Goal: Task Accomplishment & Management: Use online tool/utility

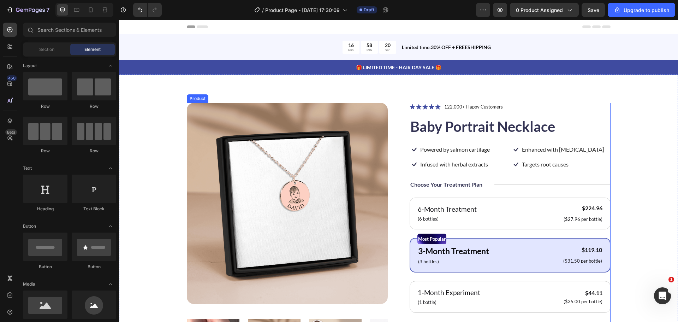
click at [485, 188] on div "Choose Your Treatment Plan Text Block Title Line Row" at bounding box center [510, 184] width 201 height 9
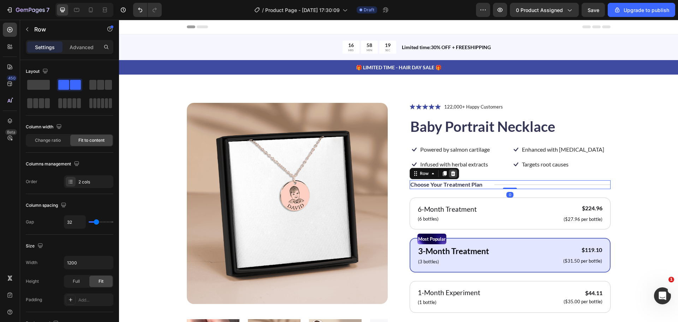
click at [452, 174] on icon at bounding box center [453, 174] width 6 height 6
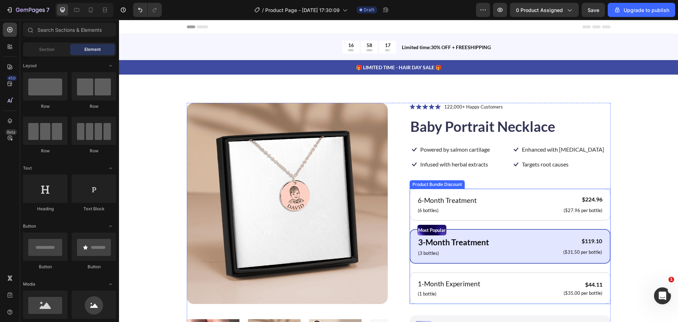
click at [437, 187] on div "Product Bundle Discount" at bounding box center [437, 184] width 55 height 8
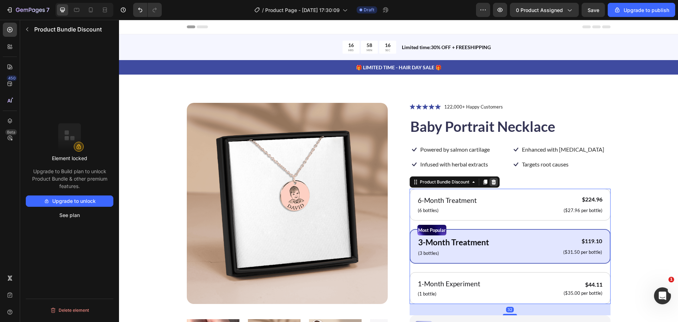
click at [491, 182] on icon at bounding box center [494, 182] width 6 height 6
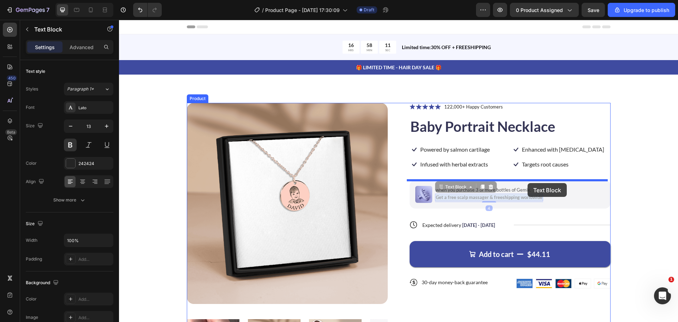
drag, startPoint x: 445, startPoint y: 195, endPoint x: 528, endPoint y: 183, distance: 83.2
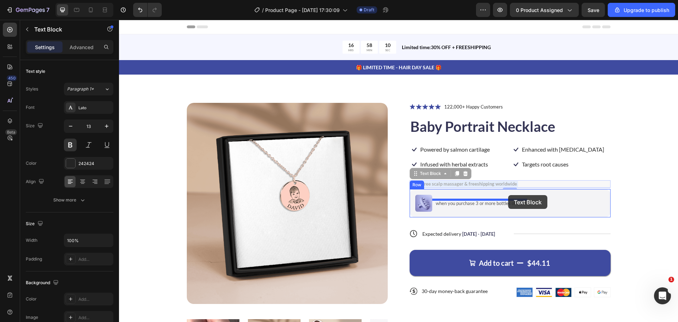
drag, startPoint x: 494, startPoint y: 184, endPoint x: 508, endPoint y: 195, distance: 18.4
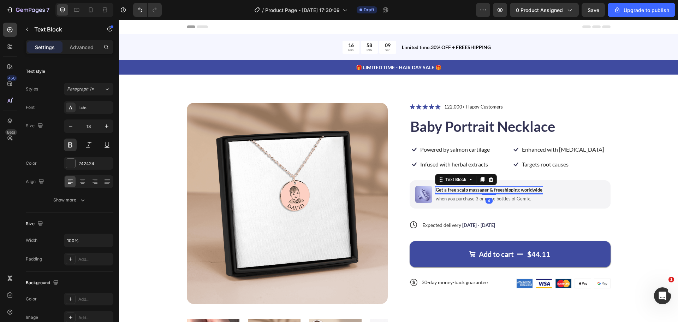
click at [489, 189] on p "Get a free scalp massager & freeshipping worldwide" at bounding box center [489, 190] width 107 height 6
click at [490, 189] on p "Get a free scalp massager & freeshipping worldwide" at bounding box center [489, 190] width 107 height 6
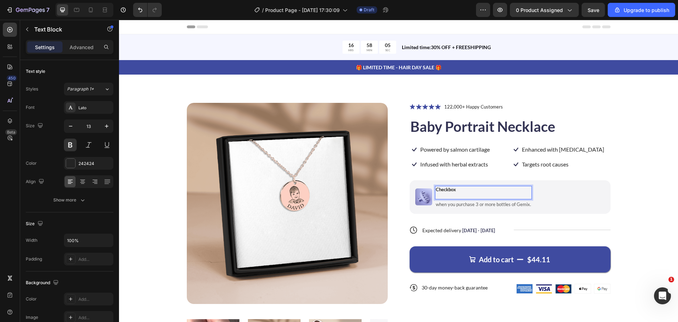
click at [622, 191] on div "Product Images Icon Icon Icon Icon Icon Icon List 122,000+ Happy Customers Text…" at bounding box center [398, 239] width 503 height 273
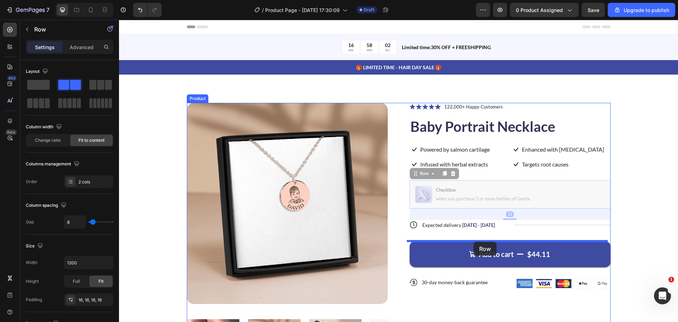
drag, startPoint x: 441, startPoint y: 182, endPoint x: 474, endPoint y: 242, distance: 68.1
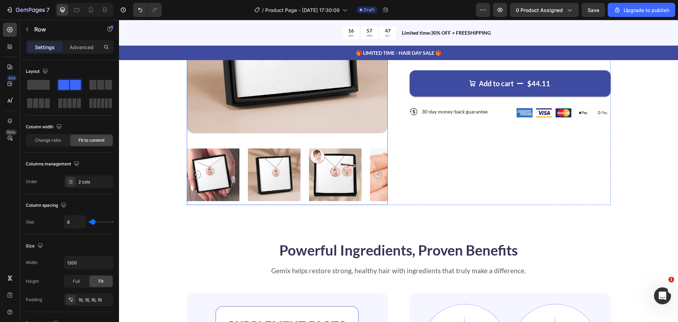
scroll to position [177, 0]
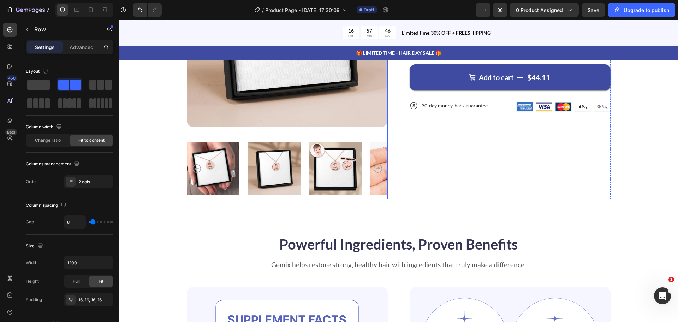
click at [331, 166] on img at bounding box center [335, 168] width 53 height 60
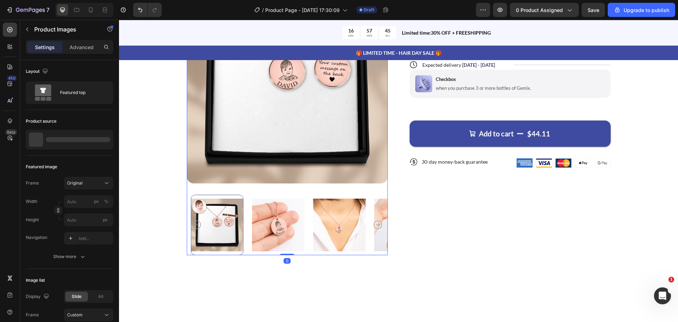
scroll to position [35, 0]
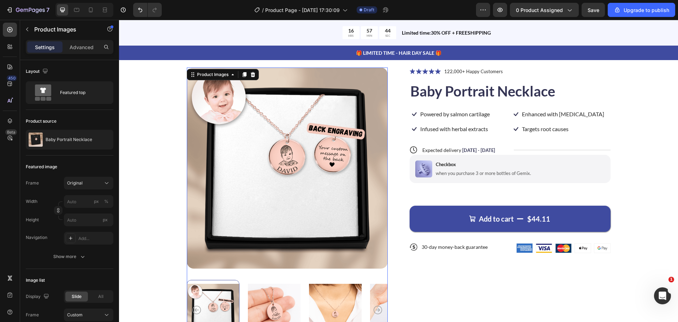
click at [285, 291] on img at bounding box center [274, 310] width 53 height 60
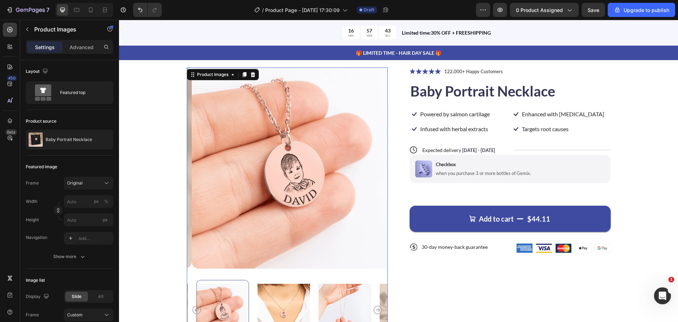
click at [306, 291] on div at bounding box center [287, 310] width 201 height 60
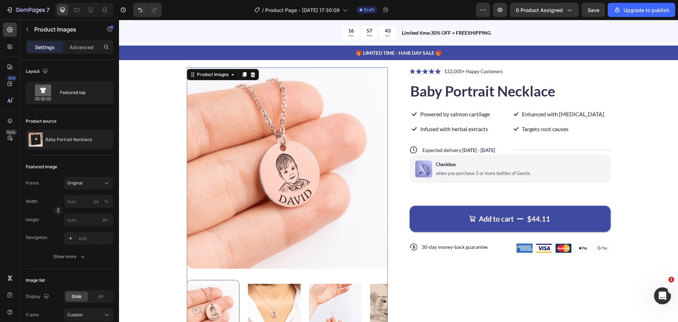
click at [306, 291] on div at bounding box center [287, 310] width 201 height 60
click at [310, 292] on img at bounding box center [335, 310] width 53 height 60
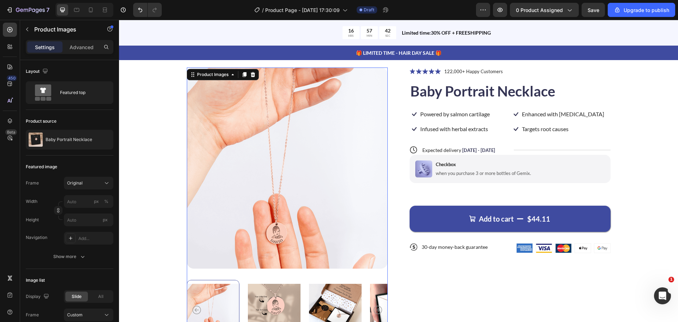
click at [200, 306] on div at bounding box center [213, 310] width 53 height 60
click at [195, 309] on icon "Carousel Back Arrow" at bounding box center [196, 310] width 8 height 8
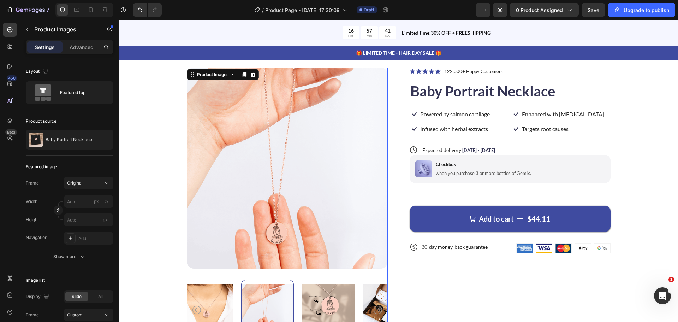
click at [213, 304] on img at bounding box center [206, 310] width 53 height 60
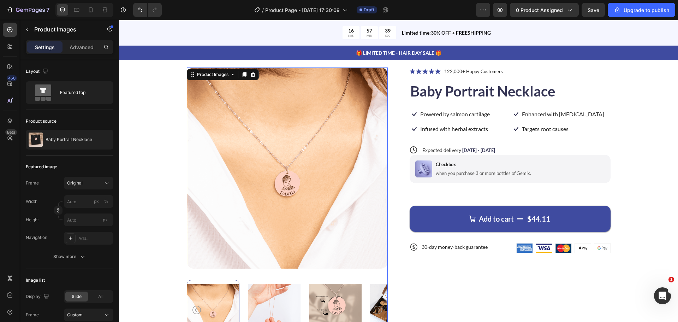
click at [329, 306] on img at bounding box center [335, 310] width 53 height 60
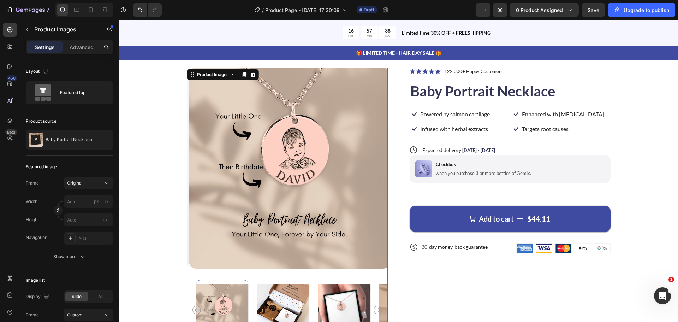
click at [353, 304] on img at bounding box center [344, 310] width 53 height 60
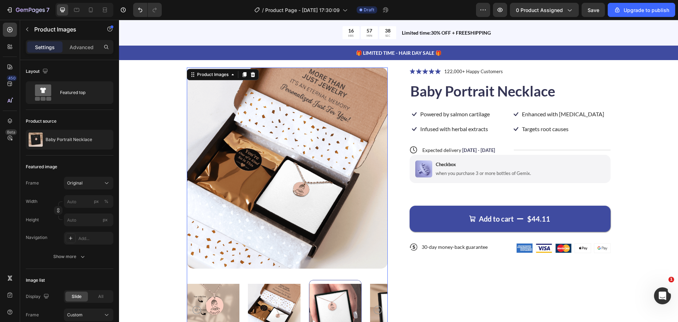
click at [350, 304] on div at bounding box center [335, 310] width 53 height 60
click at [376, 289] on img at bounding box center [396, 310] width 53 height 60
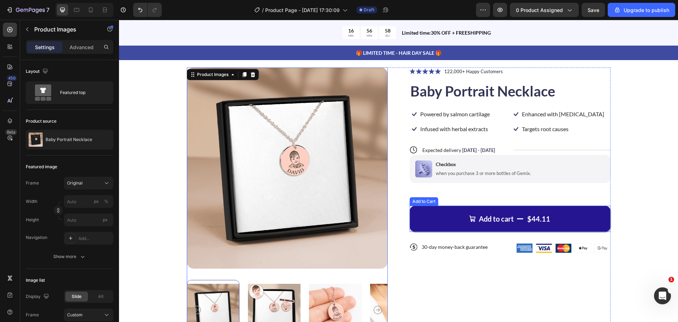
click at [480, 211] on button "Add to cart $44.11" at bounding box center [510, 219] width 201 height 26
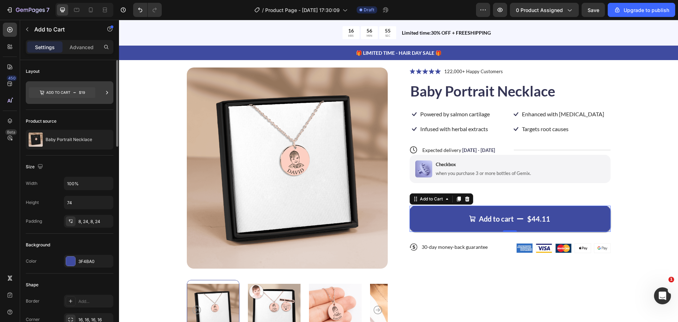
click at [76, 89] on icon at bounding box center [62, 92] width 66 height 11
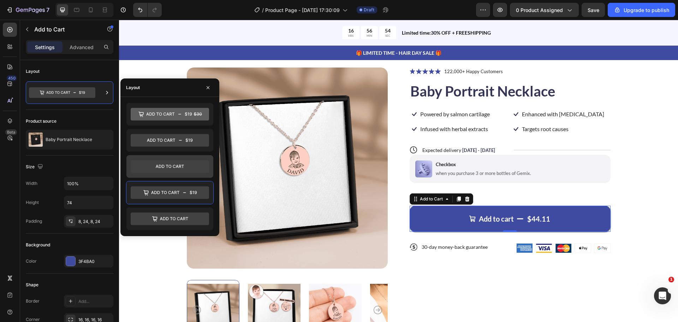
click at [189, 167] on icon at bounding box center [170, 166] width 78 height 13
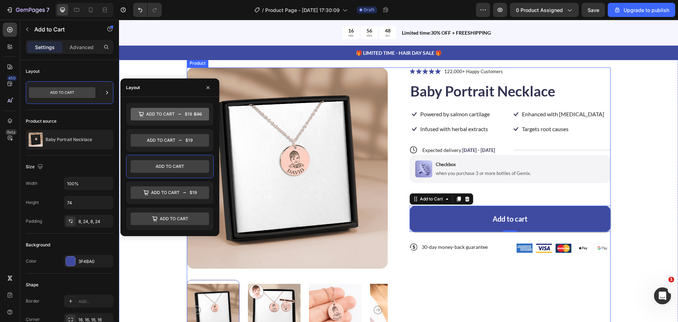
click at [612, 99] on div "Product Images Icon Icon Icon Icon Icon Icon List 122,000+ Happy Customers Text…" at bounding box center [398, 203] width 503 height 273
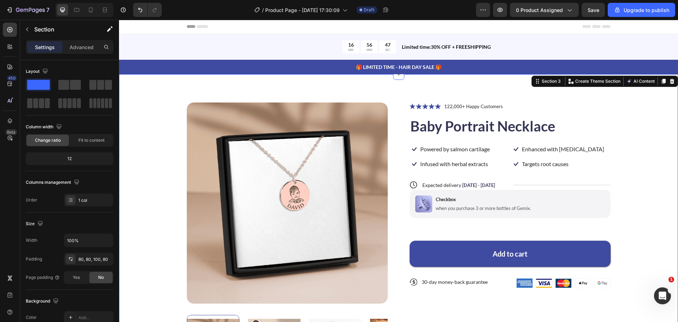
scroll to position [0, 0]
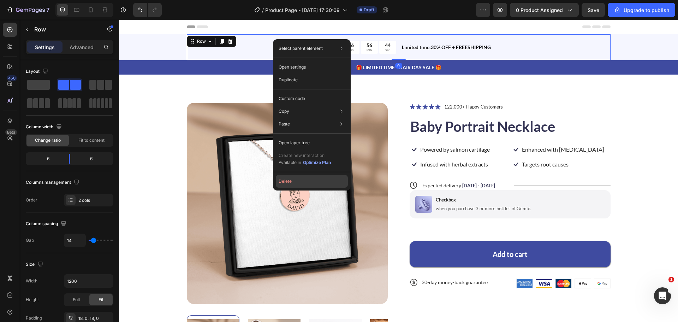
drag, startPoint x: 296, startPoint y: 179, endPoint x: 179, endPoint y: 144, distance: 122.7
click at [296, 179] on button "Delete" at bounding box center [312, 181] width 72 height 13
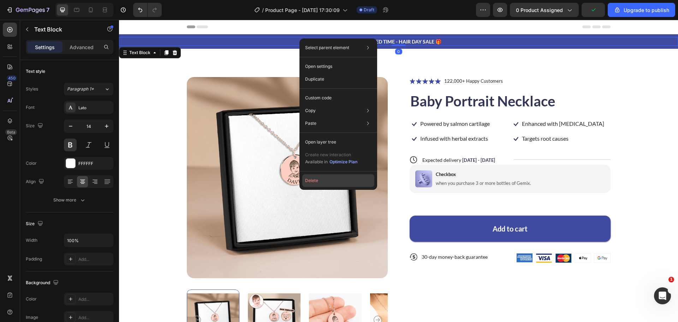
click at [335, 182] on button "Delete" at bounding box center [338, 180] width 72 height 13
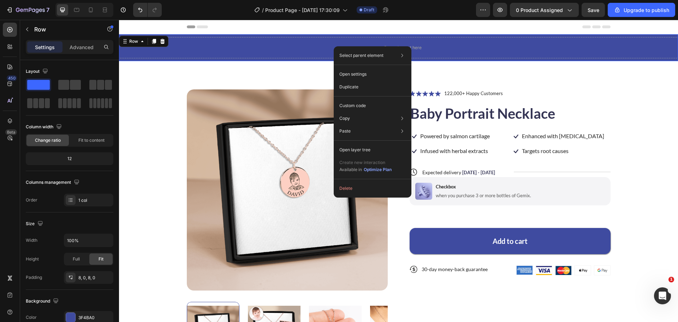
click at [350, 196] on div "Select parent element Section Row 1 col Open settings Duplicate Custom code Cop…" at bounding box center [373, 121] width 78 height 151
click at [354, 189] on button "Delete" at bounding box center [373, 188] width 72 height 13
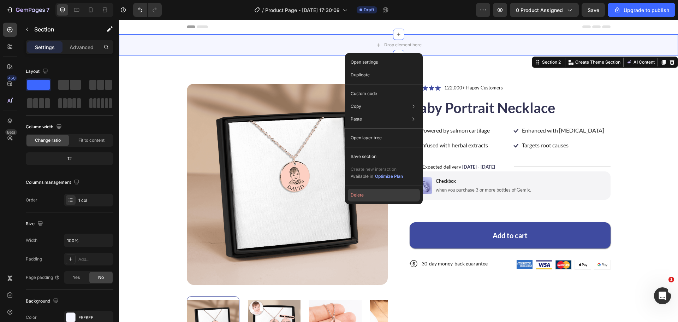
click at [360, 200] on button "Delete" at bounding box center [384, 195] width 72 height 13
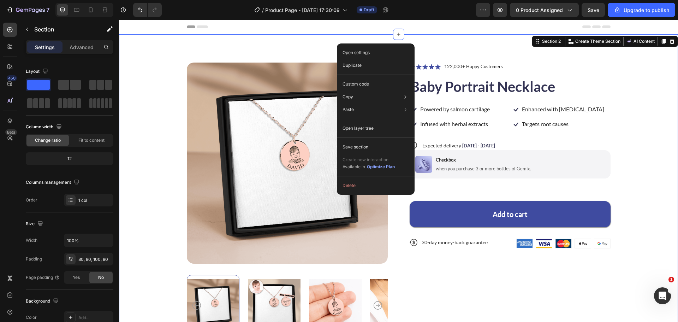
click at [339, 43] on div "Open settings Duplicate Custom code Copy Copy section Ctrl + C Copy style Copy …" at bounding box center [376, 118] width 78 height 151
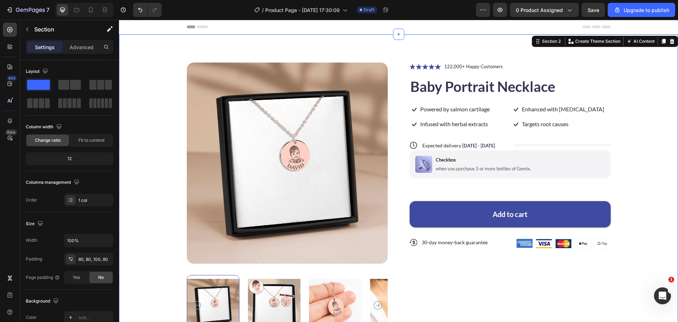
click at [329, 50] on div "Product Images Icon Icon Icon Icon Icon Icon List 122,000+ Happy Customers Text…" at bounding box center [398, 202] width 559 height 336
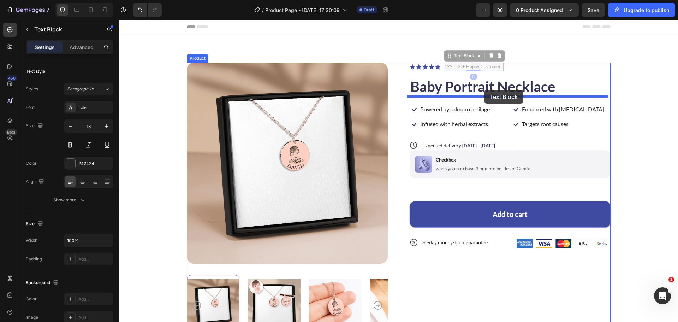
drag, startPoint x: 453, startPoint y: 60, endPoint x: 484, endPoint y: 90, distance: 43.2
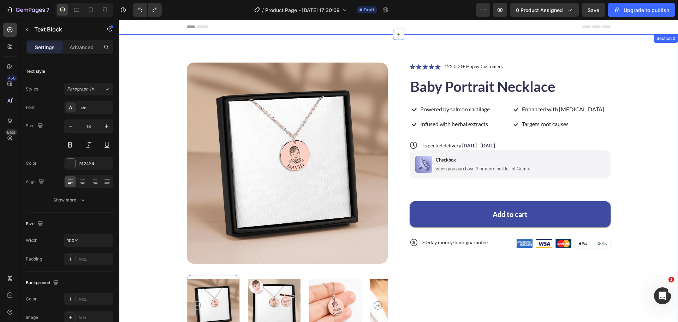
click at [415, 56] on div "Product Images Icon Icon Icon Icon Icon Icon List 122,000+ Happy Customers Text…" at bounding box center [398, 202] width 559 height 336
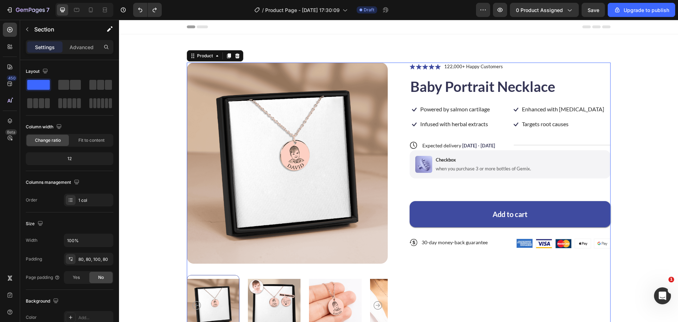
click at [425, 73] on div "Icon Icon Icon Icon Icon Icon List 122,000+ Happy Customers Text Block Row Baby…" at bounding box center [510, 199] width 201 height 273
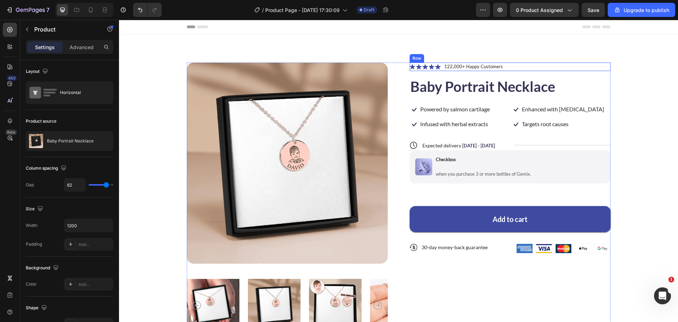
click at [513, 70] on div "Icon Icon Icon Icon Icon Icon List 122,000+ Happy Customers Text Block Row" at bounding box center [510, 67] width 201 height 8
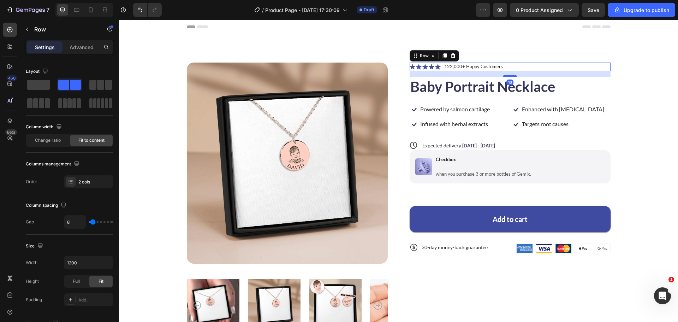
click at [513, 68] on div "Icon Icon Icon Icon Icon Icon List 122,000+ Happy Customers Text Block Row 16" at bounding box center [510, 67] width 201 height 8
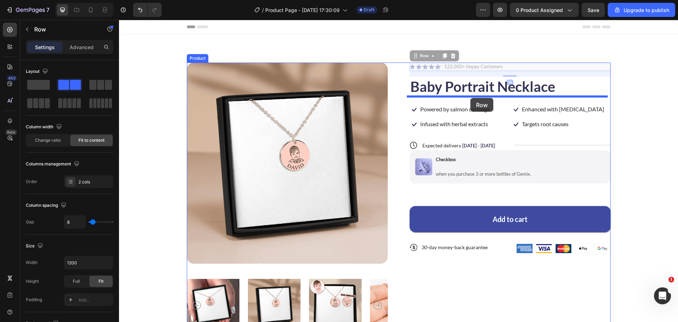
drag, startPoint x: 421, startPoint y: 55, endPoint x: 472, endPoint y: 97, distance: 65.3
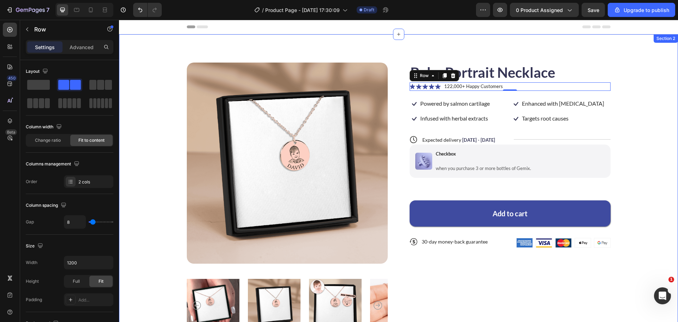
click at [626, 153] on div "Product Images Baby Portrait Necklace Product Title Icon Icon Icon Icon Icon Ic…" at bounding box center [398, 199] width 503 height 273
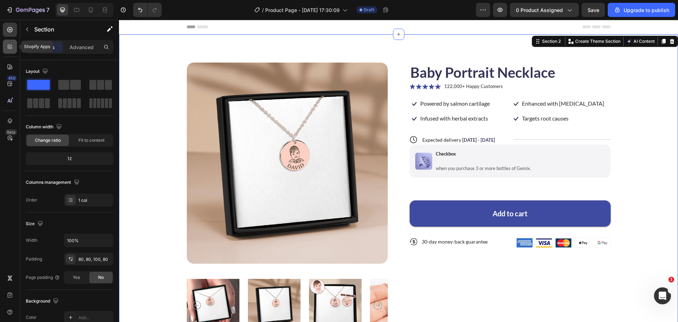
click at [10, 43] on div at bounding box center [10, 47] width 14 height 14
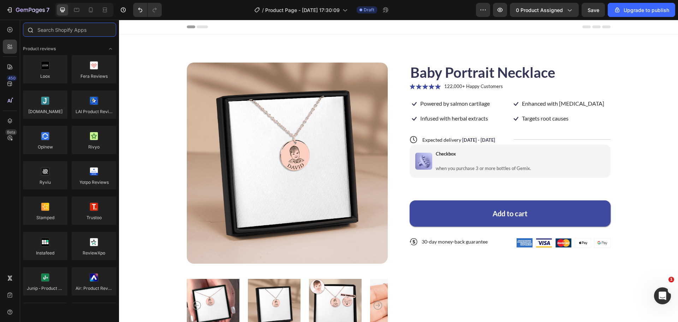
click at [79, 26] on input "text" at bounding box center [69, 30] width 93 height 14
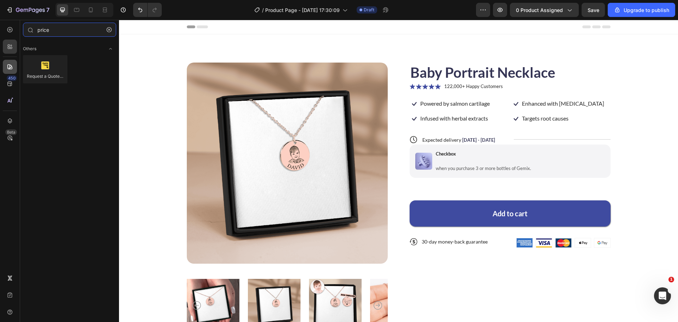
type input "price"
click at [7, 70] on icon at bounding box center [9, 66] width 7 height 7
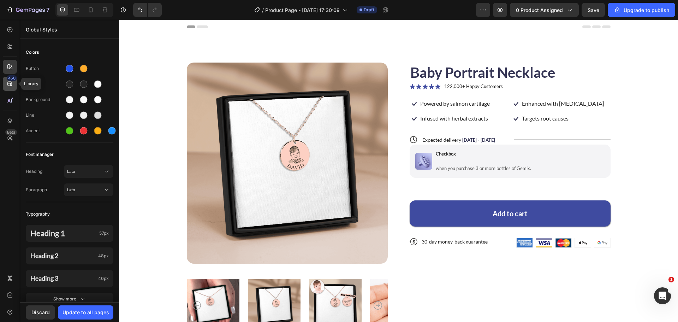
click at [5, 84] on div "450" at bounding box center [10, 84] width 14 height 14
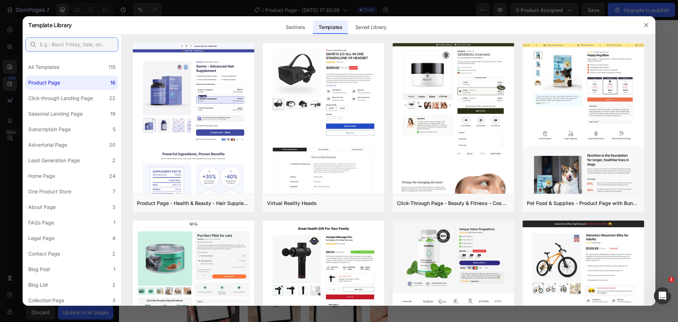
click at [61, 47] on input "text" at bounding box center [71, 44] width 93 height 14
click at [304, 204] on div "Add to page" at bounding box center [295, 203] width 24 height 6
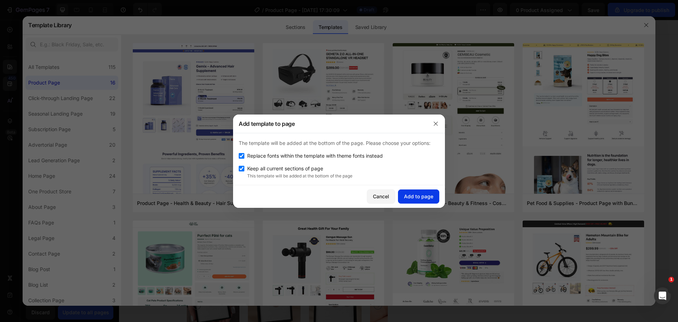
click at [422, 196] on div "Add to page" at bounding box center [418, 195] width 29 height 7
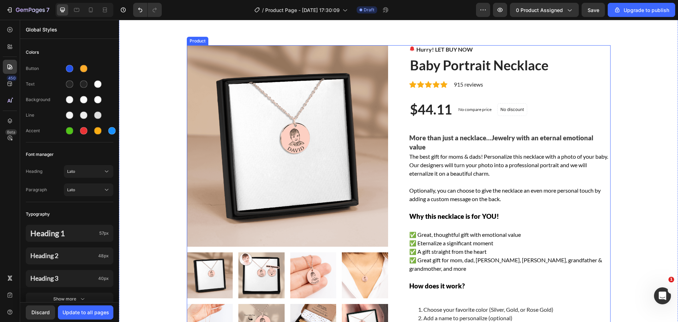
scroll to position [2128, 0]
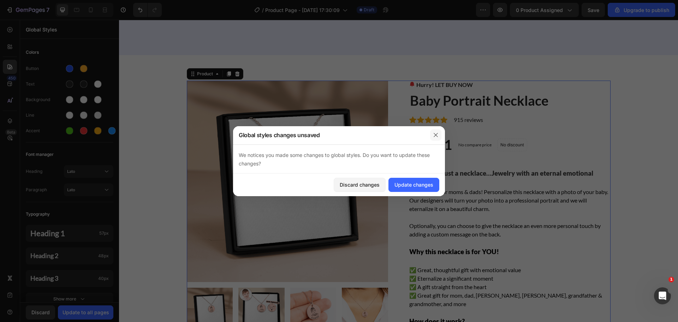
click at [434, 138] on button "button" at bounding box center [435, 134] width 11 height 11
drag, startPoint x: 429, startPoint y: 143, endPoint x: 434, endPoint y: 137, distance: 7.8
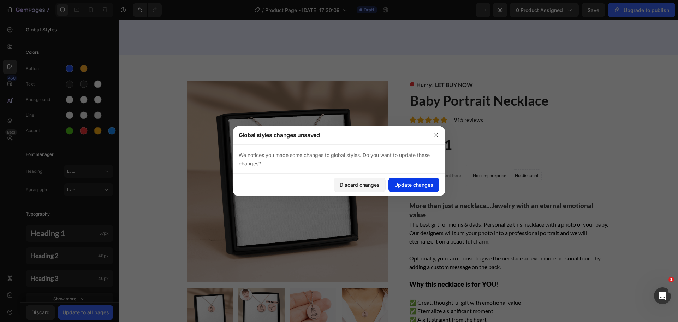
click at [426, 180] on button "Update changes" at bounding box center [414, 185] width 51 height 14
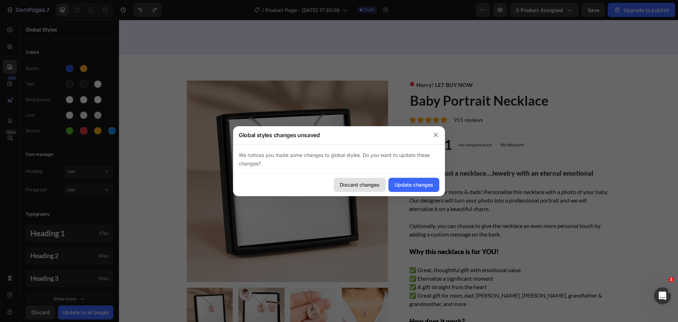
click at [374, 185] on div "Discard changes" at bounding box center [360, 184] width 40 height 7
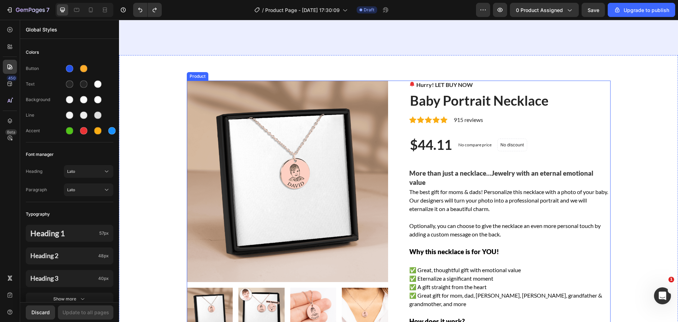
click at [436, 146] on div "$44.11" at bounding box center [430, 145] width 43 height 18
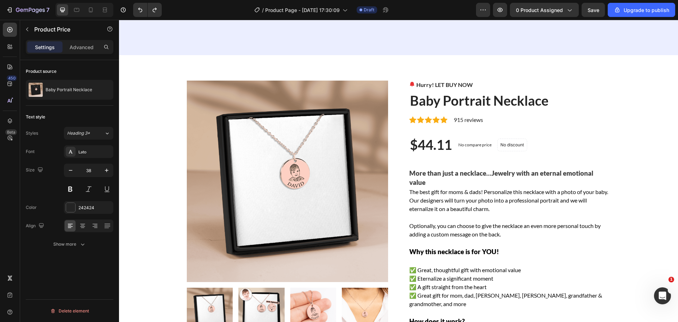
click at [431, 154] on div "$44.11" at bounding box center [430, 145] width 43 height 18
drag, startPoint x: 445, startPoint y: 159, endPoint x: 445, endPoint y: 153, distance: 6.4
click at [445, 154] on div "$44.11" at bounding box center [430, 145] width 43 height 18
click at [460, 147] on p "No compare price" at bounding box center [474, 145] width 33 height 4
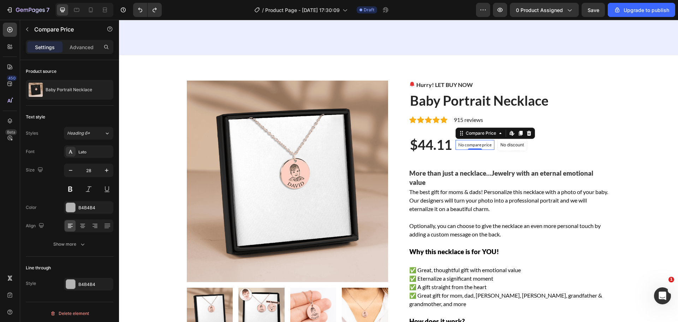
click at [461, 147] on p "No compare price" at bounding box center [474, 145] width 33 height 4
click at [423, 150] on div "$44.11" at bounding box center [430, 145] width 43 height 18
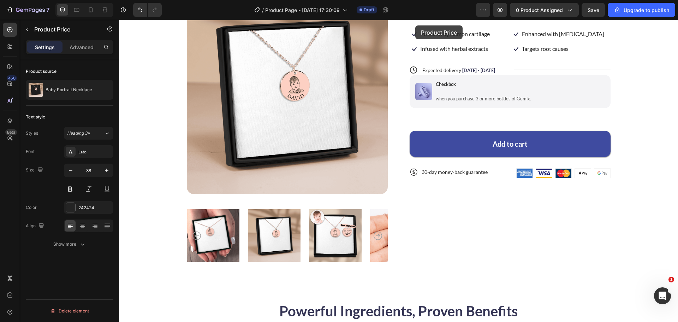
scroll to position [0, 0]
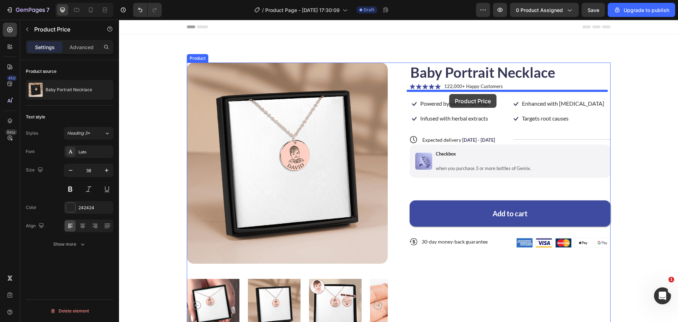
drag, startPoint x: 427, startPoint y: 142, endPoint x: 449, endPoint y: 94, distance: 53.3
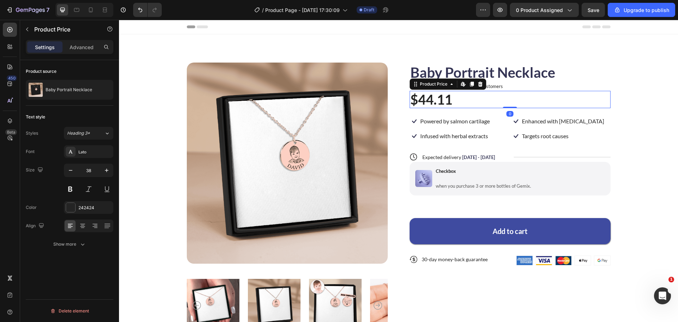
click at [627, 94] on div "Product Images Baby Portrait Necklace Product Title Icon Icon Icon Icon Icon Ic…" at bounding box center [398, 199] width 503 height 273
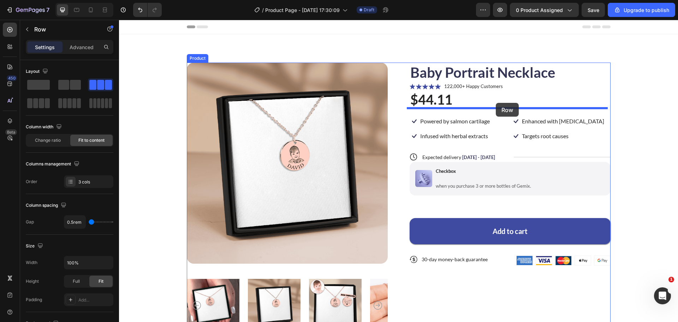
drag, startPoint x: 561, startPoint y: 142, endPoint x: 496, endPoint y: 103, distance: 75.8
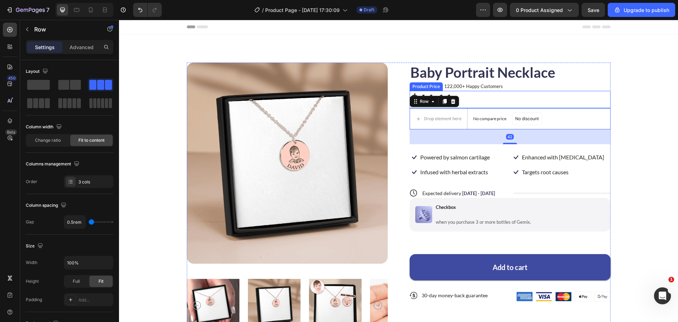
click at [515, 98] on div "$44.11" at bounding box center [510, 100] width 201 height 18
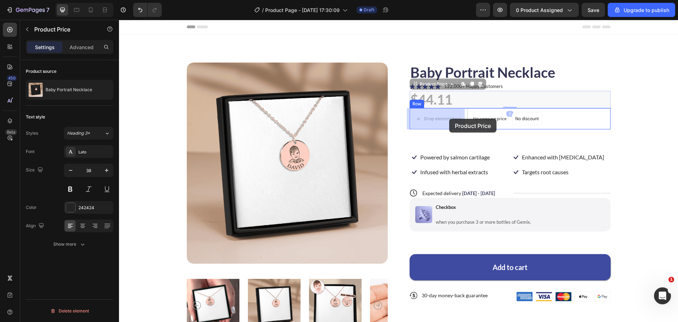
drag, startPoint x: 439, startPoint y: 98, endPoint x: 449, endPoint y: 118, distance: 22.7
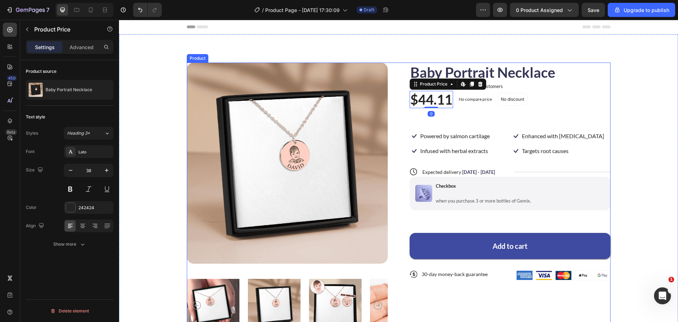
click at [605, 102] on div "$44.11 Product Price Edit content in Shopify 0 Product Price Edit content in Sh…" at bounding box center [510, 100] width 201 height 18
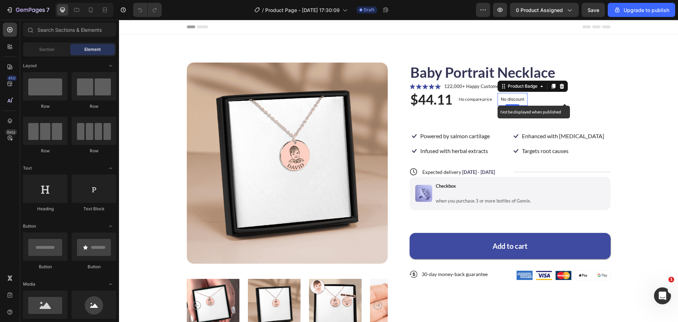
click at [506, 99] on p "No discount" at bounding box center [513, 99] width 24 height 6
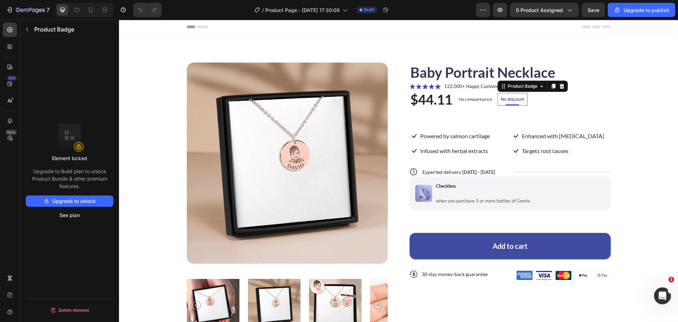
drag, startPoint x: 45, startPoint y: 171, endPoint x: 92, endPoint y: 184, distance: 48.7
click at [92, 184] on p "Upgrade to Build plan to unlock Product Bundle & other premium features." at bounding box center [70, 178] width 88 height 22
click at [93, 184] on p "Upgrade to Build plan to unlock Product Bundle & other premium features." at bounding box center [70, 178] width 88 height 22
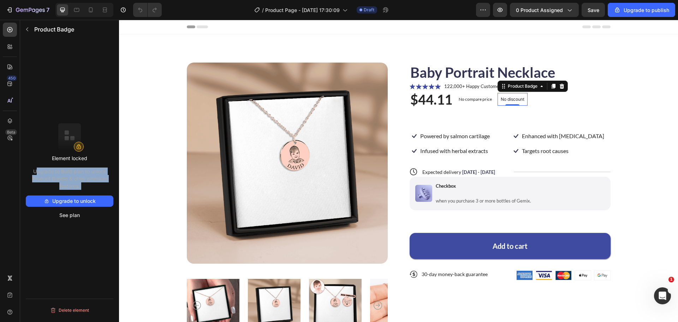
click at [93, 184] on p "Upgrade to Build plan to unlock Product Bundle & other premium features." at bounding box center [70, 178] width 88 height 22
click at [107, 178] on p "Upgrade to Build plan to unlock Product Bundle & other premium features." at bounding box center [70, 178] width 88 height 22
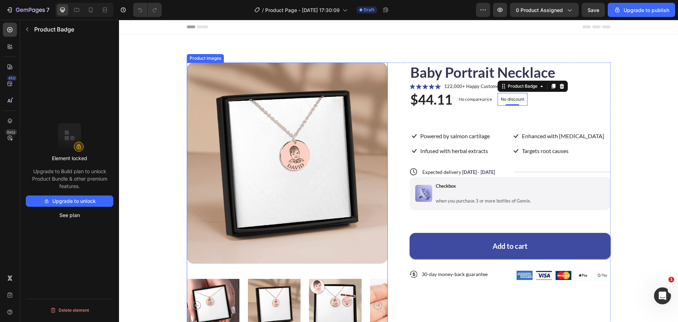
click at [52, 174] on p "Upgrade to Build plan to unlock Product Bundle & other premium features." at bounding box center [70, 178] width 88 height 22
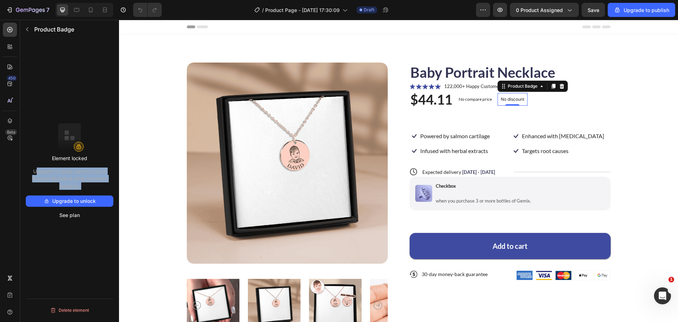
click at [52, 174] on p "Upgrade to Build plan to unlock Product Bundle & other premium features." at bounding box center [70, 178] width 88 height 22
click at [54, 172] on p "Upgrade to Build plan to unlock Product Bundle & other premium features." at bounding box center [70, 178] width 88 height 22
click at [71, 184] on p "Upgrade to Build plan to unlock Product Bundle & other premium features." at bounding box center [70, 178] width 88 height 22
click at [73, 181] on p "Upgrade to Build plan to unlock Product Bundle & other premium features." at bounding box center [70, 178] width 88 height 22
click at [84, 182] on p "Upgrade to Build plan to unlock Product Bundle & other premium features." at bounding box center [70, 178] width 88 height 22
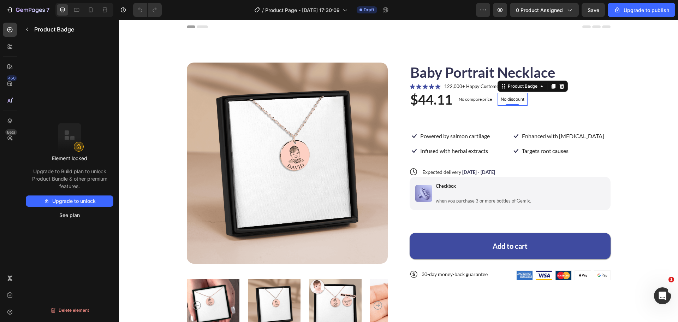
click at [84, 182] on p "Upgrade to Build plan to unlock Product Bundle & other premium features." at bounding box center [70, 178] width 88 height 22
click at [87, 176] on p "Upgrade to Build plan to unlock Product Bundle & other premium features." at bounding box center [70, 178] width 88 height 22
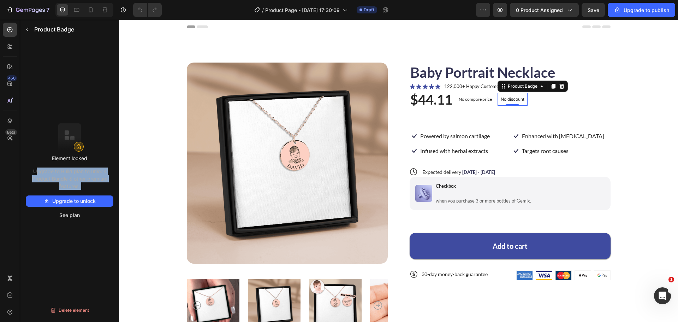
click at [89, 175] on p "Upgrade to Build plan to unlock Product Bundle & other premium features." at bounding box center [70, 178] width 88 height 22
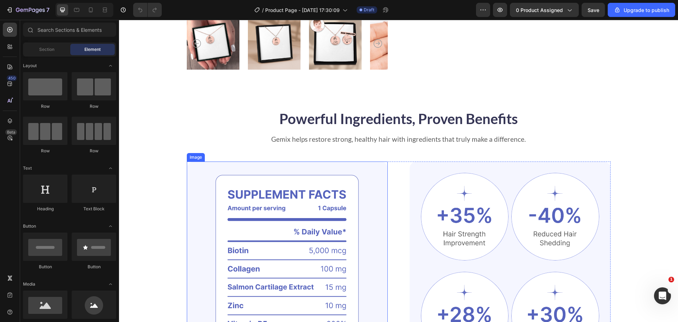
scroll to position [318, 0]
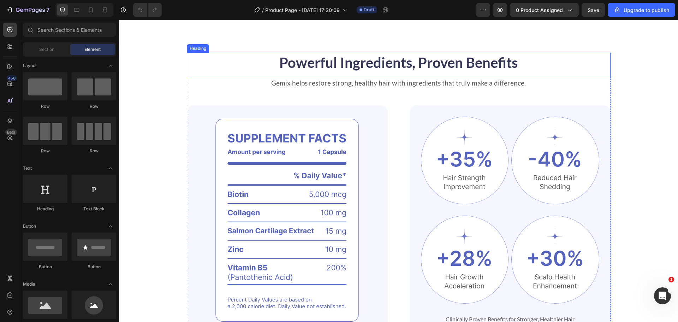
click at [223, 56] on h2 "Powerful Ingredients, Proven Benefits" at bounding box center [399, 63] width 424 height 20
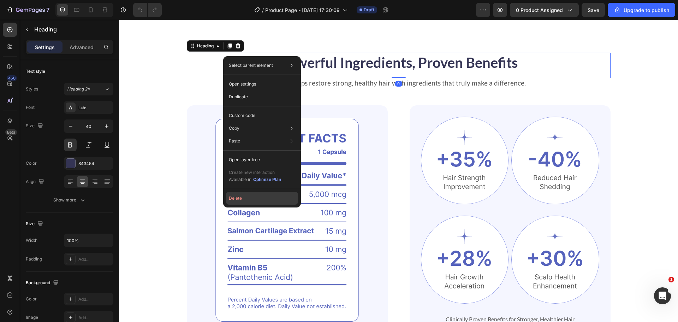
click at [238, 200] on button "Delete" at bounding box center [262, 198] width 72 height 13
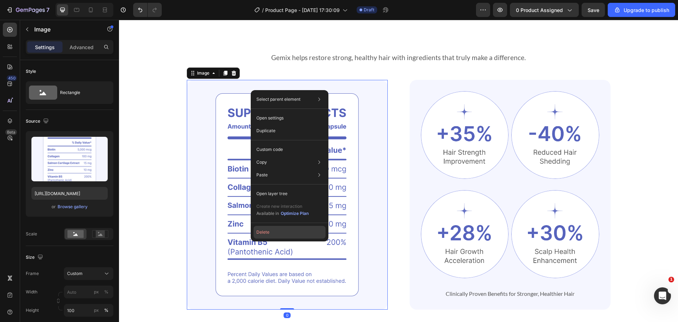
click at [277, 232] on button "Delete" at bounding box center [290, 232] width 72 height 13
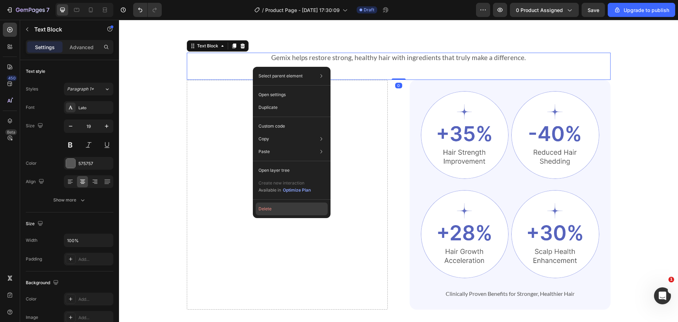
click at [278, 207] on button "Delete" at bounding box center [292, 208] width 72 height 13
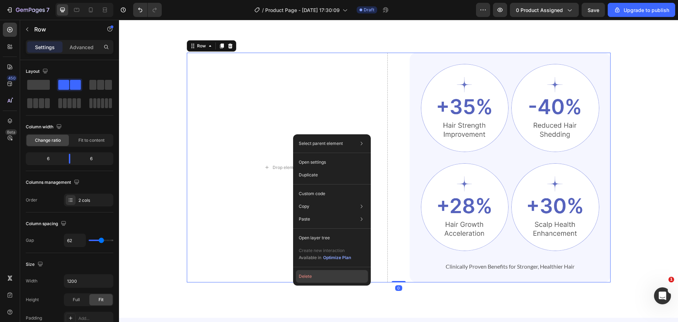
drag, startPoint x: 303, startPoint y: 273, endPoint x: 193, endPoint y: 230, distance: 118.3
click at [303, 273] on button "Delete" at bounding box center [332, 276] width 72 height 13
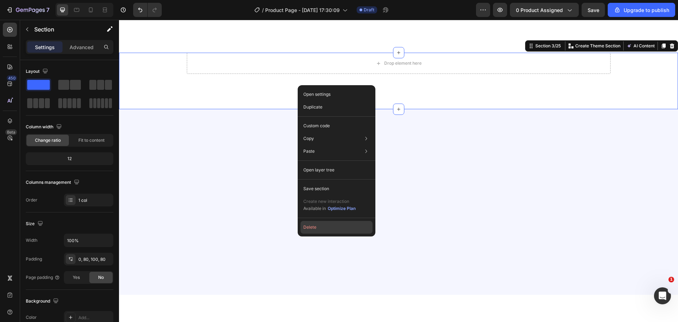
click at [322, 228] on button "Delete" at bounding box center [337, 227] width 72 height 13
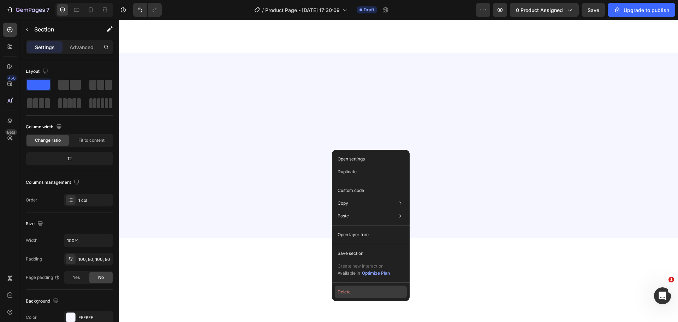
click at [344, 296] on button "Delete" at bounding box center [371, 291] width 72 height 13
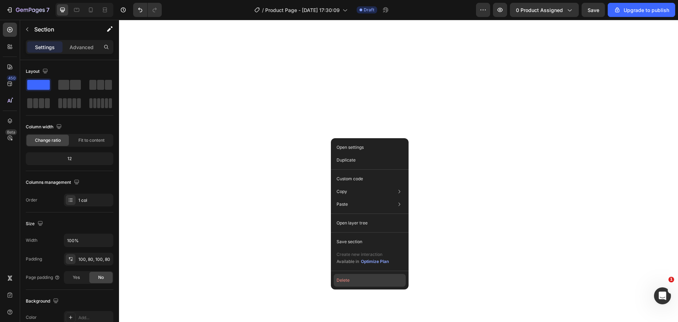
click at [344, 278] on button "Delete" at bounding box center [370, 280] width 72 height 13
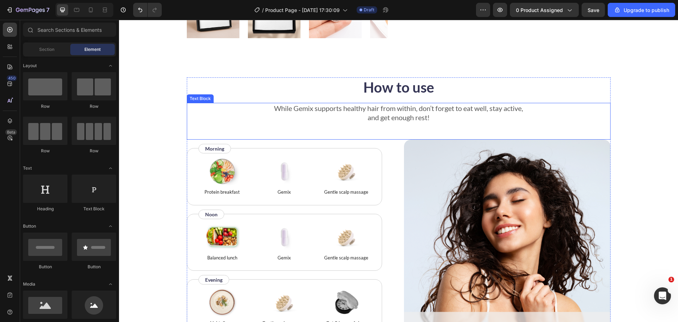
scroll to position [283, 0]
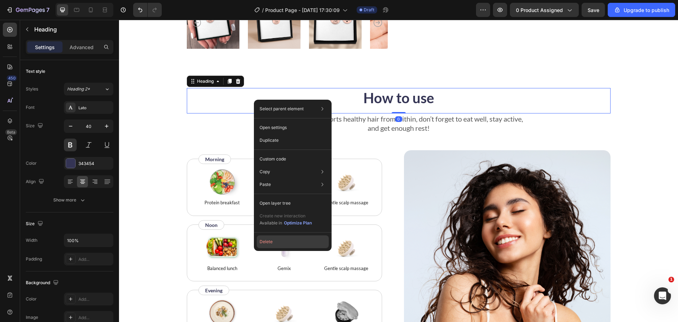
click at [275, 243] on button "Delete" at bounding box center [293, 241] width 72 height 13
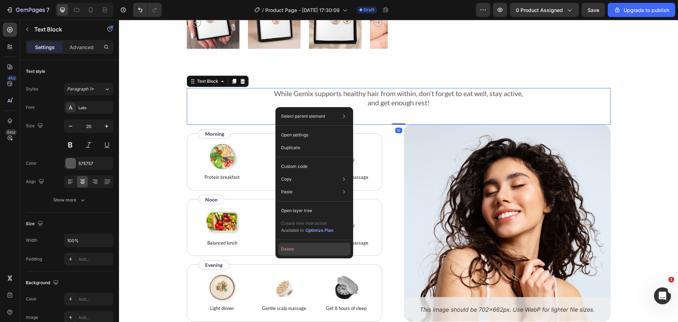
click at [297, 246] on button "Delete" at bounding box center [314, 249] width 72 height 13
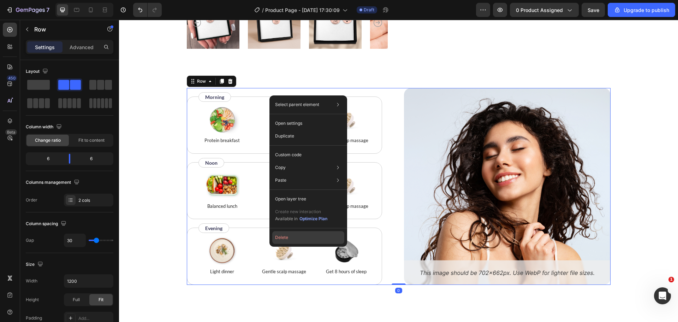
click at [292, 234] on button "Delete" at bounding box center [308, 237] width 72 height 13
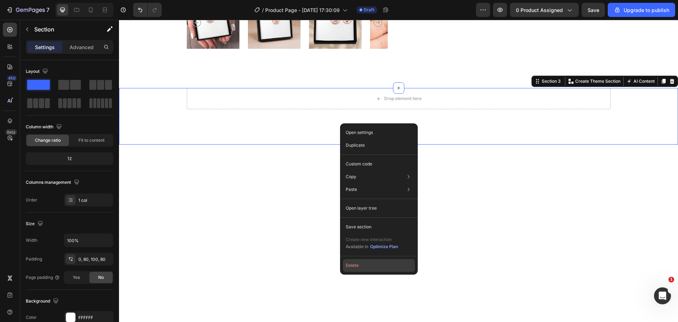
click at [347, 259] on button "Delete" at bounding box center [379, 265] width 72 height 13
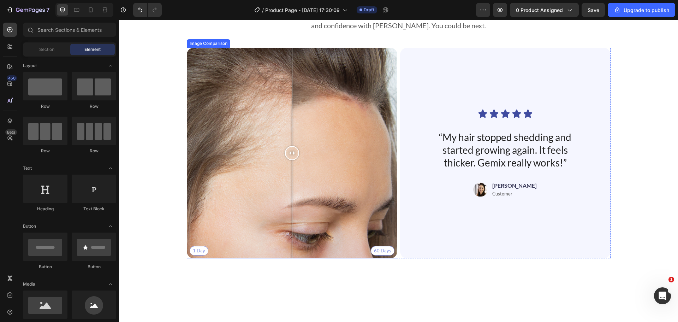
scroll to position [389, 0]
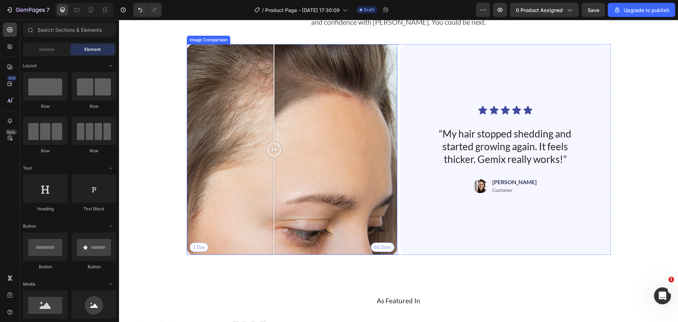
drag, startPoint x: 285, startPoint y: 148, endPoint x: 293, endPoint y: 163, distance: 17.6
click at [281, 163] on div at bounding box center [274, 149] width 14 height 210
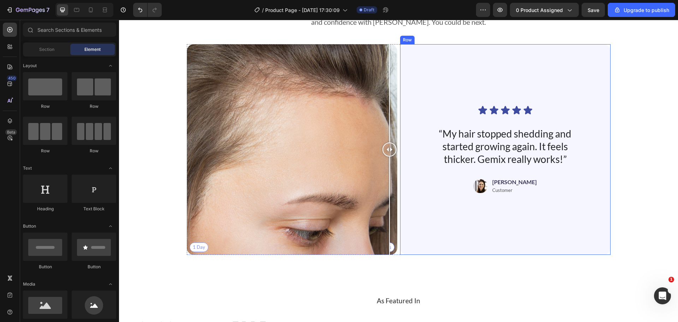
drag, startPoint x: 289, startPoint y: 152, endPoint x: 490, endPoint y: 148, distance: 201.0
click at [490, 148] on div "1 Day 60 Days Image Comparison Icon Icon Icon Icon Icon Icon List “My hair stop…" at bounding box center [399, 149] width 424 height 210
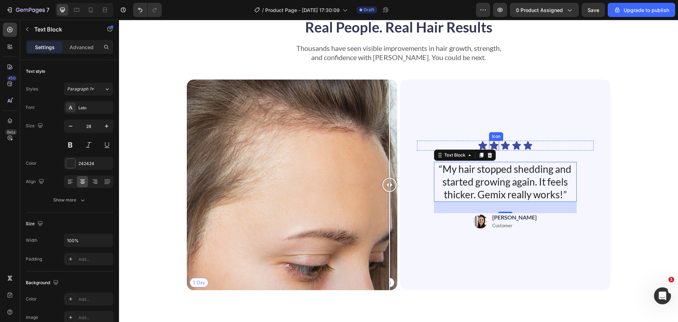
scroll to position [283, 0]
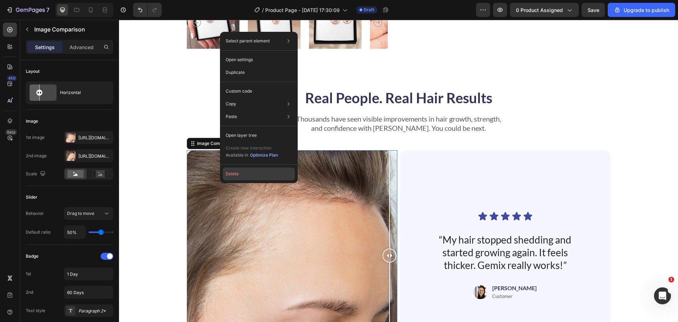
click at [250, 173] on button "Delete" at bounding box center [259, 173] width 72 height 13
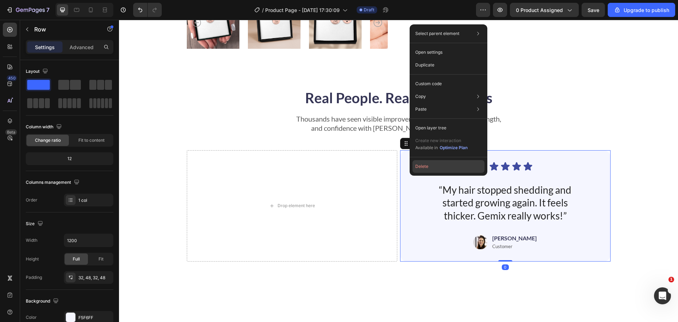
click at [436, 168] on button "Delete" at bounding box center [449, 166] width 72 height 13
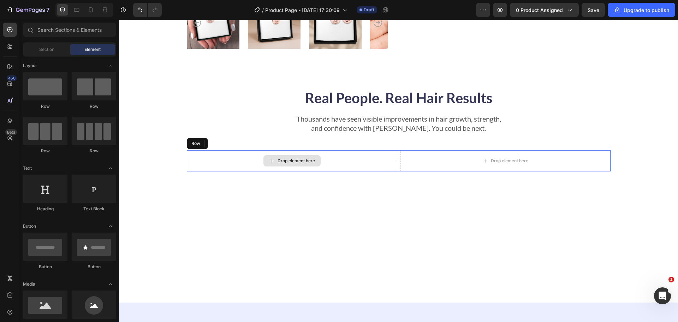
click at [202, 156] on div "Drop element here" at bounding box center [292, 160] width 210 height 21
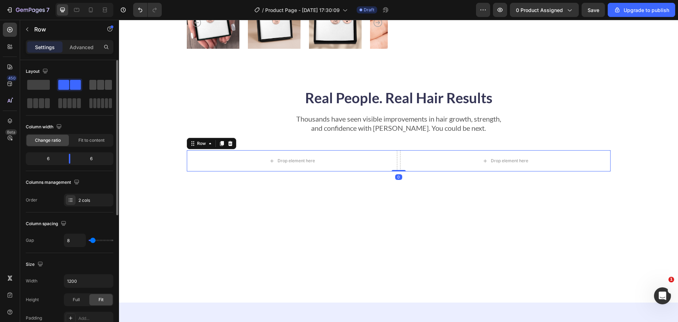
click at [107, 84] on span at bounding box center [108, 85] width 7 height 10
click at [564, 229] on div at bounding box center [398, 257] width 559 height 90
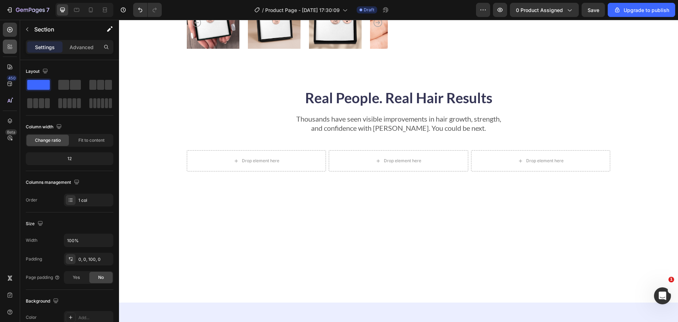
click at [7, 43] on div at bounding box center [10, 47] width 14 height 14
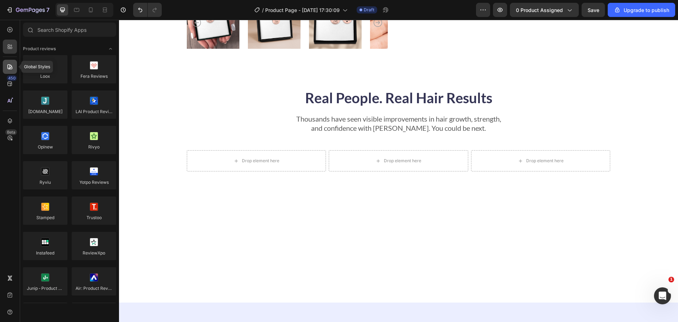
click at [9, 67] on icon at bounding box center [9, 66] width 7 height 7
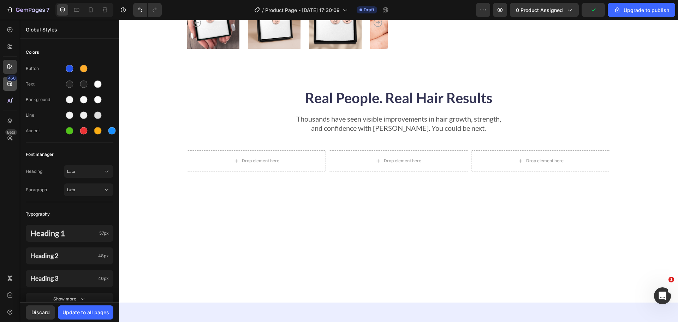
click at [1, 83] on div "450 Beta" at bounding box center [10, 171] width 20 height 302
click at [5, 82] on div "450" at bounding box center [10, 84] width 14 height 14
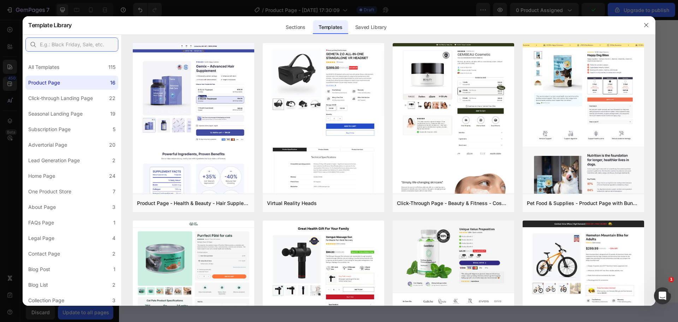
click at [56, 43] on input "text" at bounding box center [71, 44] width 93 height 14
click at [647, 18] on div at bounding box center [646, 25] width 18 height 18
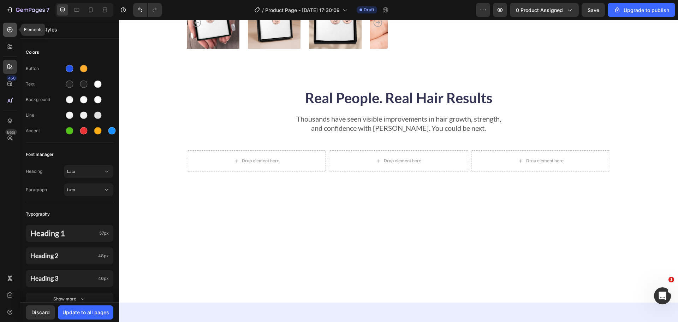
click at [14, 35] on div at bounding box center [10, 30] width 14 height 14
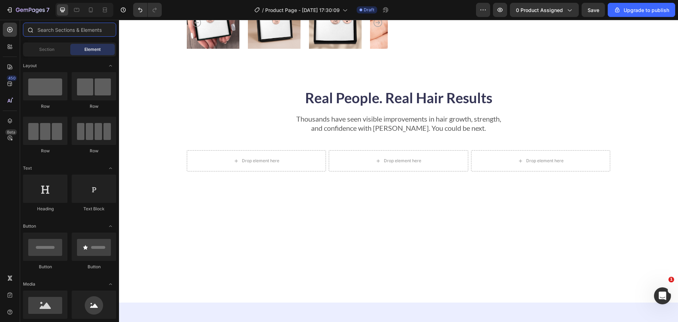
click at [64, 31] on input "text" at bounding box center [69, 30] width 93 height 14
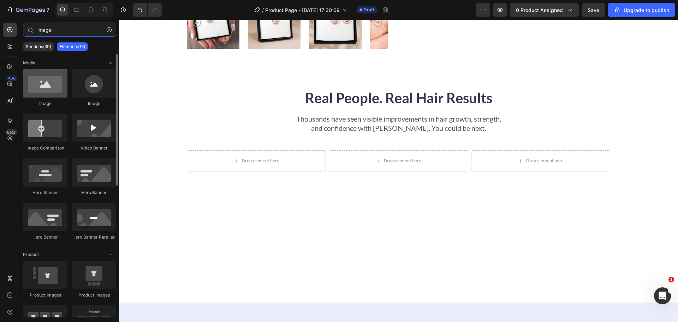
type input "image"
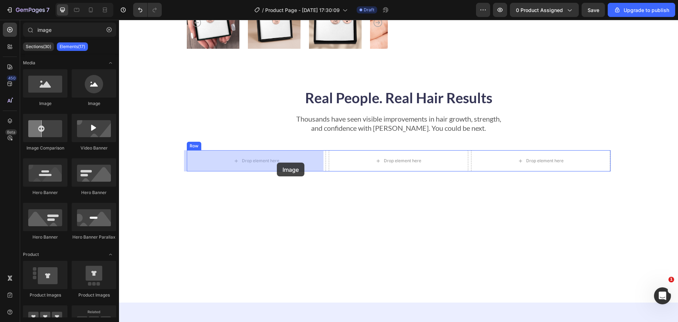
drag, startPoint x: 178, startPoint y: 101, endPoint x: 277, endPoint y: 162, distance: 116.1
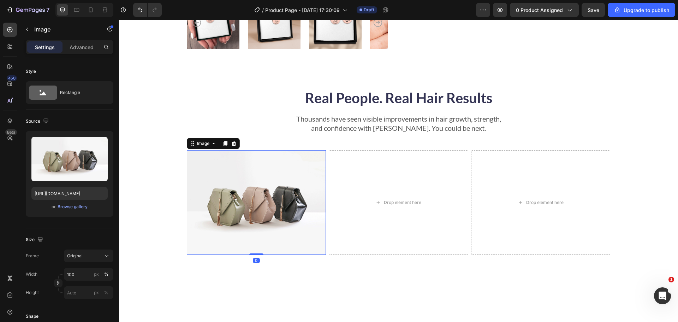
click at [269, 204] on img at bounding box center [257, 202] width 140 height 105
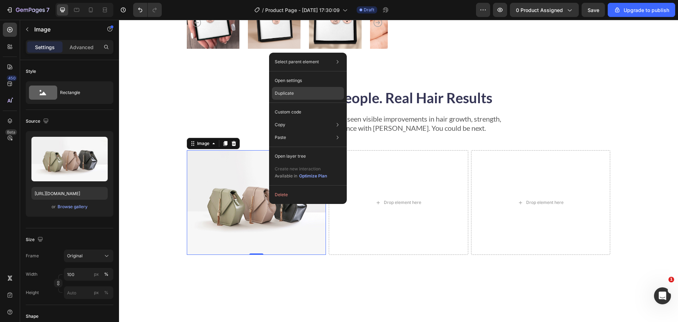
click at [293, 90] on p "Duplicate" at bounding box center [284, 93] width 19 height 6
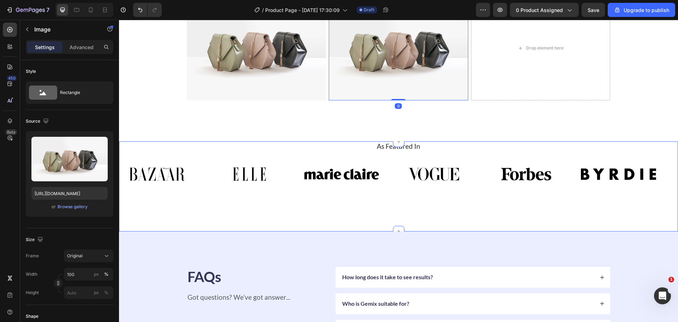
scroll to position [387, 0]
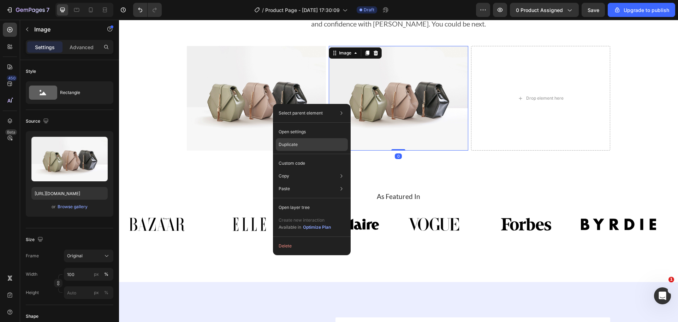
click at [302, 150] on div "Duplicate" at bounding box center [312, 144] width 72 height 13
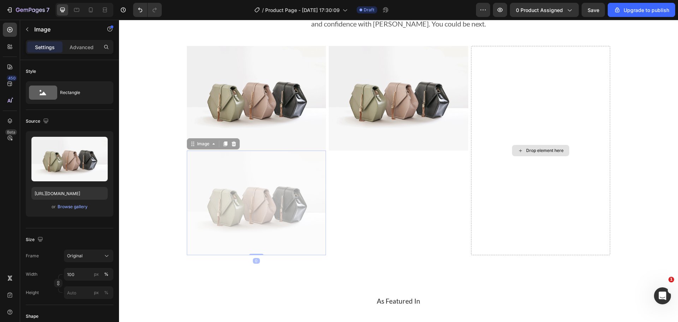
drag, startPoint x: 422, startPoint y: 195, endPoint x: 610, endPoint y: 141, distance: 195.8
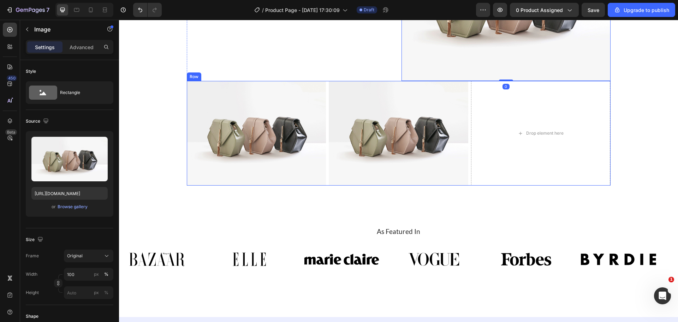
scroll to position [436, 0]
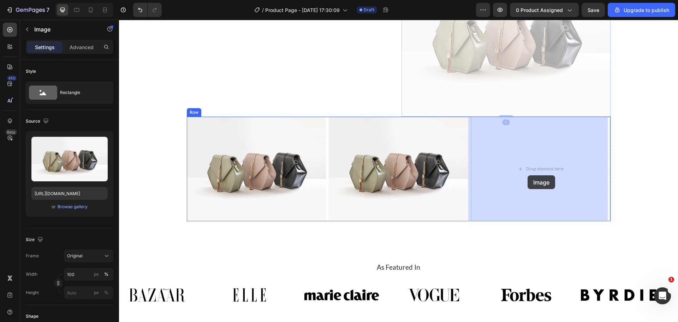
drag, startPoint x: 477, startPoint y: 60, endPoint x: 528, endPoint y: 175, distance: 125.7
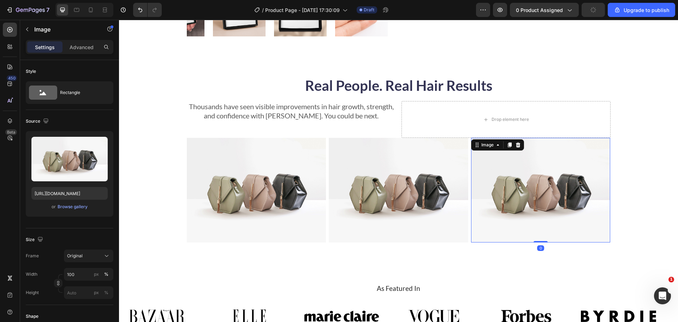
scroll to position [260, 0]
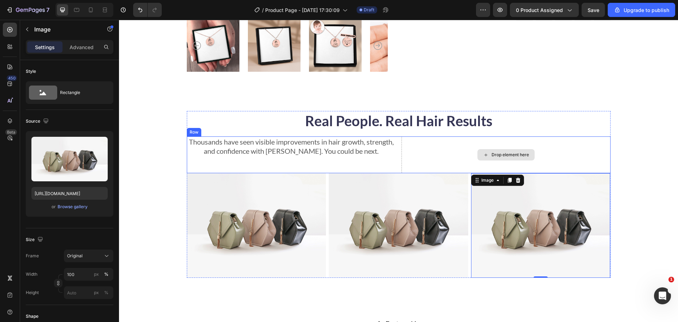
click at [427, 149] on div "Drop element here" at bounding box center [506, 154] width 209 height 37
click at [398, 149] on div "Thousands have seen visible improvements in hair growth, strength, and confiden…" at bounding box center [399, 154] width 424 height 37
click at [398, 148] on div "Thousands have seen visible improvements in hair growth, strength, and confiden…" at bounding box center [399, 154] width 424 height 37
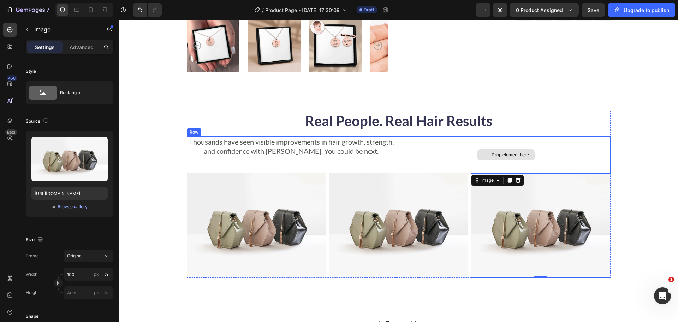
click at [585, 153] on div "Drop element here" at bounding box center [506, 154] width 209 height 37
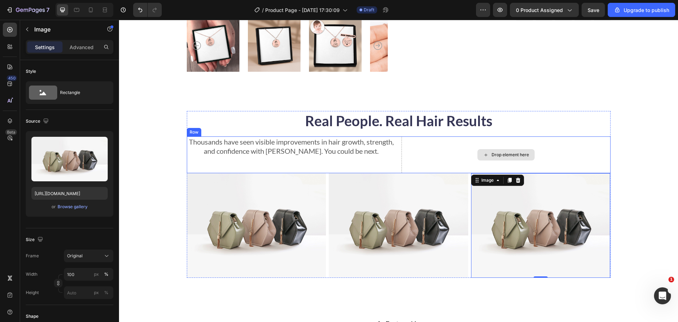
click at [585, 153] on div "Drop element here" at bounding box center [506, 154] width 209 height 37
click at [585, 152] on div "Drop element here" at bounding box center [506, 154] width 209 height 37
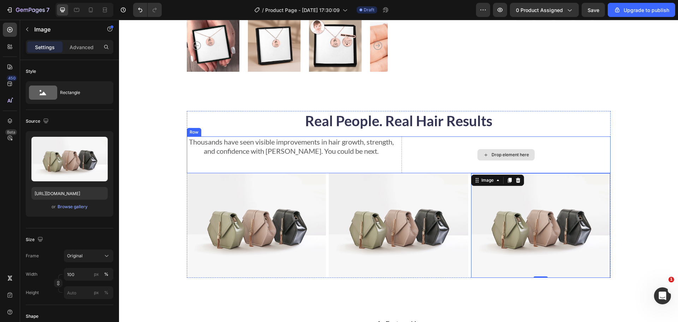
click at [587, 152] on div "Drop element here" at bounding box center [506, 154] width 209 height 37
click at [25, 32] on icon "button" at bounding box center [27, 29] width 6 height 6
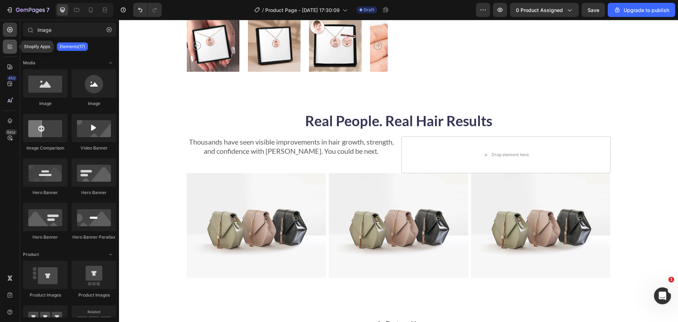
click at [9, 47] on icon at bounding box center [9, 48] width 2 height 2
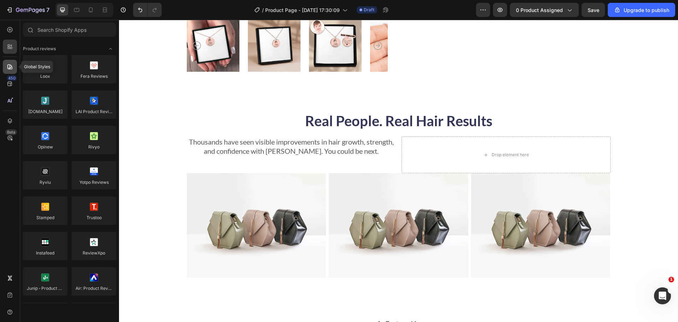
click at [6, 63] on div at bounding box center [10, 67] width 14 height 14
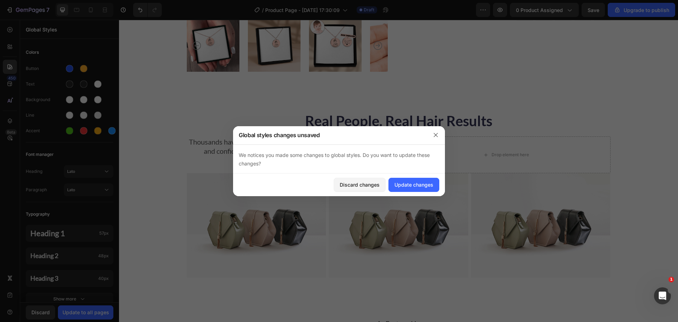
click at [429, 142] on div at bounding box center [436, 135] width 18 height 18
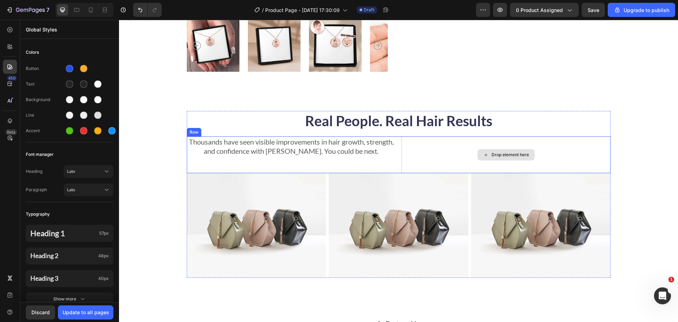
click at [578, 153] on div "Drop element here" at bounding box center [506, 154] width 209 height 37
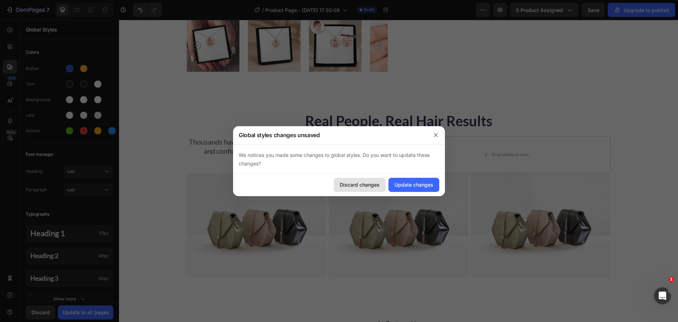
click at [351, 184] on div "Discard changes" at bounding box center [360, 184] width 40 height 7
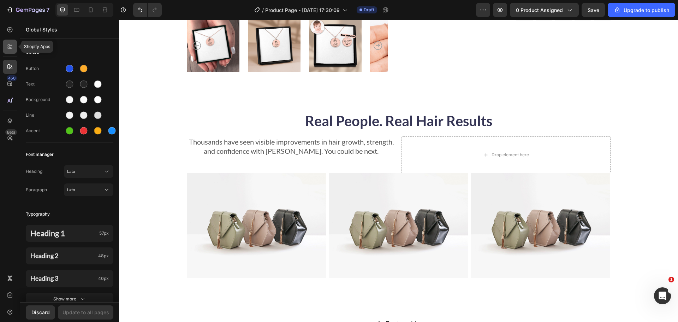
click at [4, 42] on div at bounding box center [10, 47] width 14 height 14
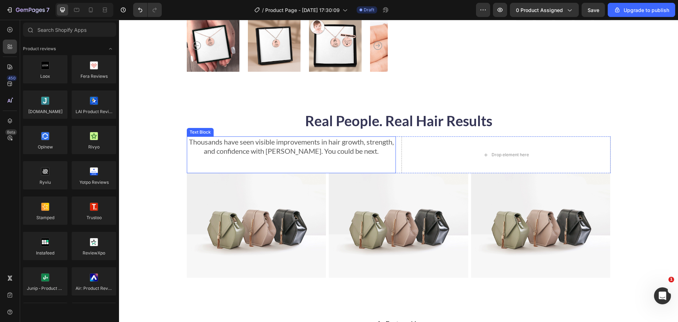
click at [188, 156] on div "Thousands have seen visible improvements in hair growth, strength, and confiden…" at bounding box center [291, 154] width 209 height 37
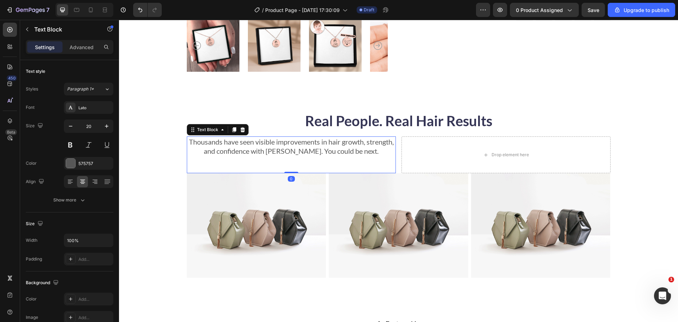
click at [200, 160] on div "Thousands have seen visible improvements in hair growth, strength, and confiden…" at bounding box center [291, 154] width 209 height 37
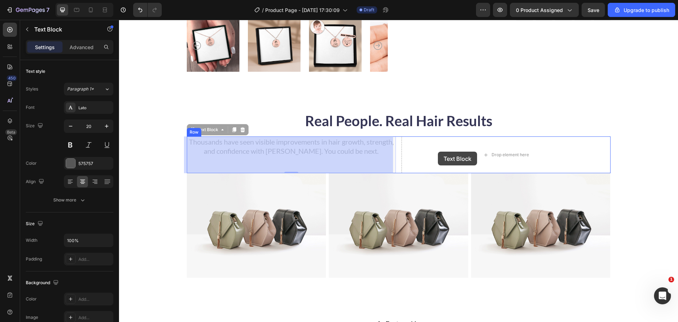
drag, startPoint x: 200, startPoint y: 160, endPoint x: 438, endPoint y: 152, distance: 238.2
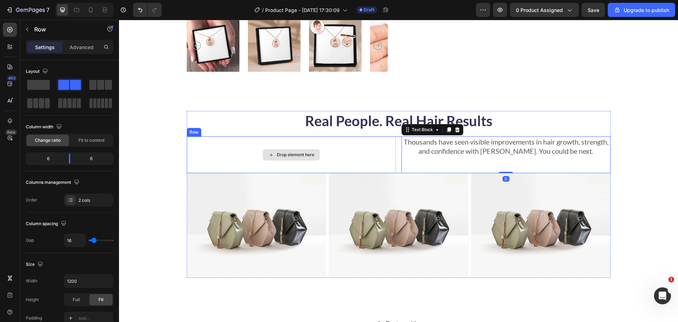
click at [197, 140] on div "Drop element here" at bounding box center [291, 154] width 209 height 37
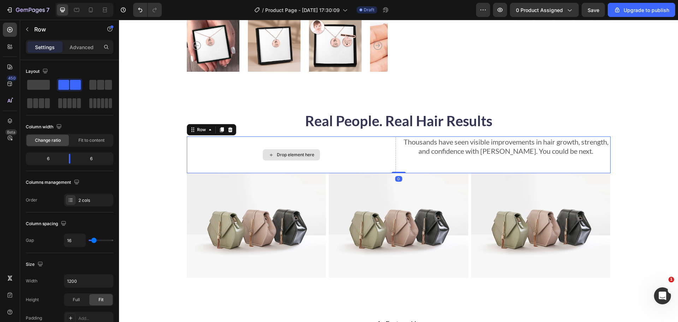
click at [196, 138] on div "Drop element here" at bounding box center [291, 154] width 209 height 37
click at [39, 81] on span at bounding box center [38, 85] width 23 height 10
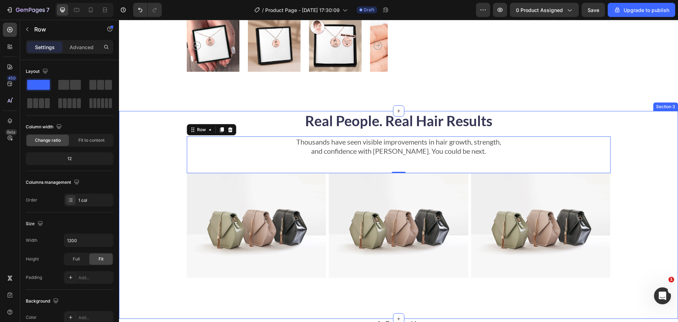
click at [628, 174] on div "Real People. Real Hair Results Heading Thousands have seen visible improvements…" at bounding box center [398, 197] width 503 height 172
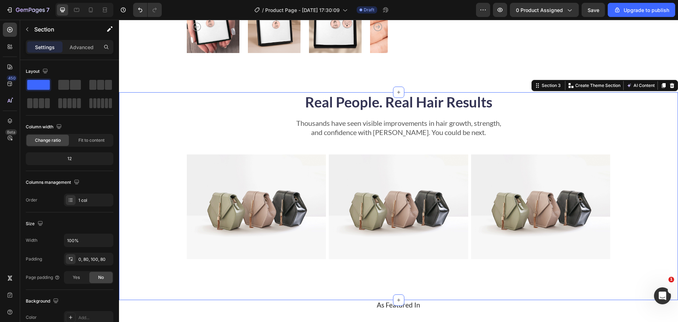
scroll to position [295, 0]
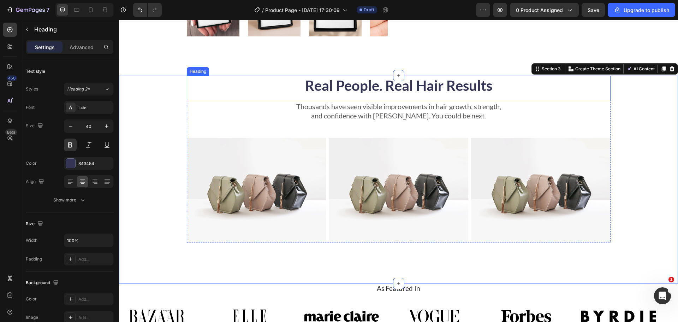
click at [427, 84] on h2 "Real People. Real Hair Results" at bounding box center [399, 86] width 424 height 20
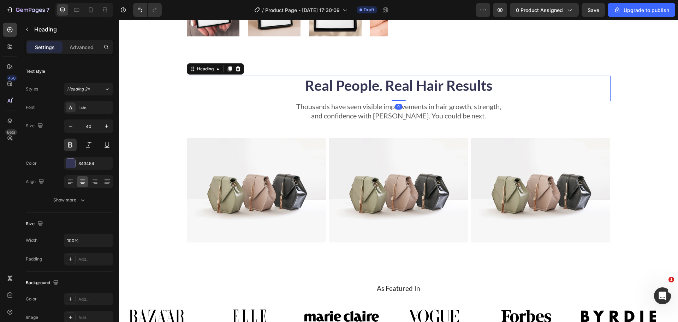
click at [427, 84] on h2 "Real People. Real Hair Results" at bounding box center [399, 86] width 424 height 20
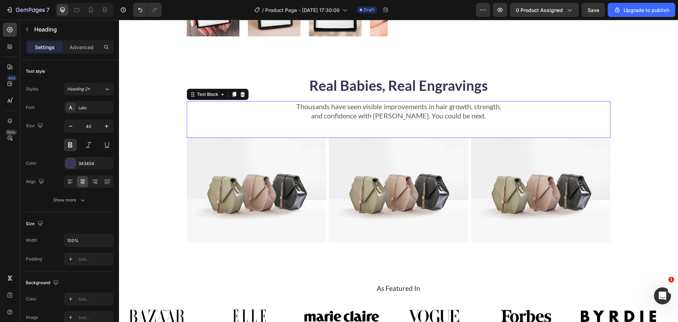
click at [414, 107] on p "Thousands have seen visible improvements in hair growth, strength," at bounding box center [399, 106] width 422 height 9
click at [413, 107] on p "Thousands have seen visible improvements in hair growth, strength," at bounding box center [399, 106] width 422 height 9
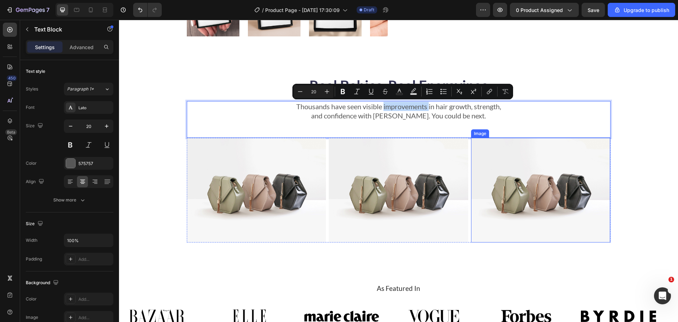
click at [575, 159] on img at bounding box center [541, 190] width 140 height 105
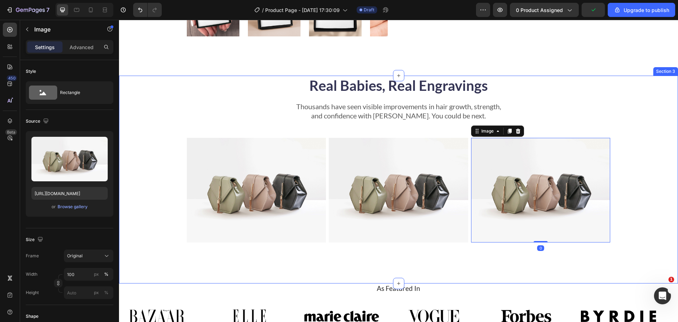
click at [621, 138] on div "Real Babies, Real Engravings Heading Thousands have seen visible improvements i…" at bounding box center [398, 162] width 503 height 172
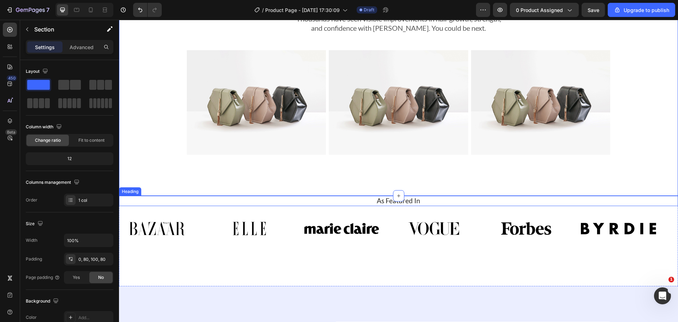
scroll to position [471, 0]
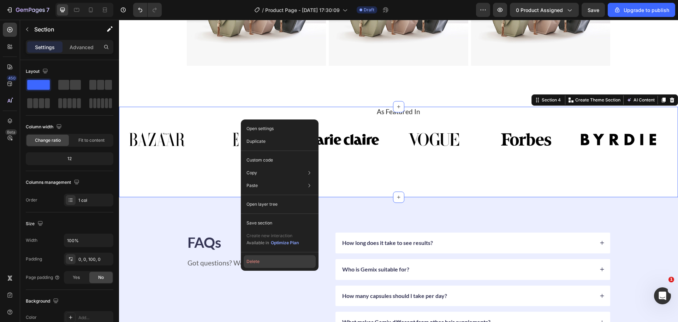
click at [260, 266] on button "Delete" at bounding box center [280, 261] width 72 height 13
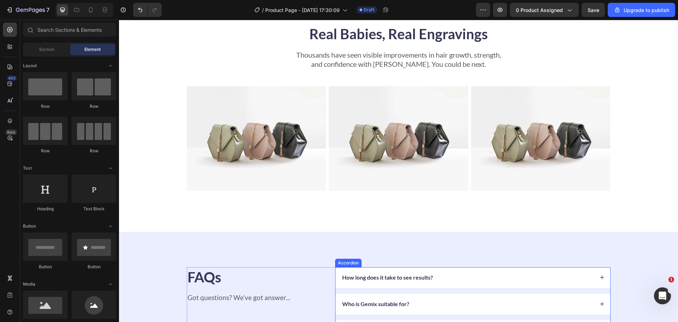
scroll to position [330, 0]
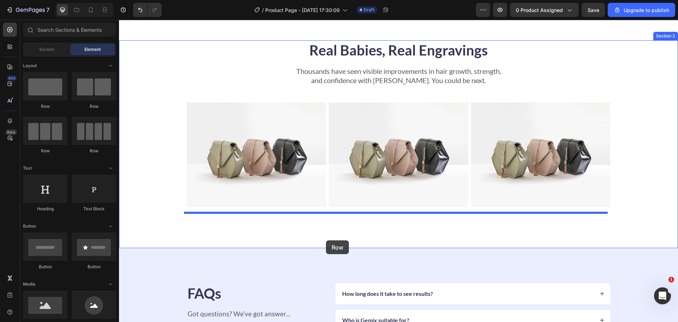
drag, startPoint x: 167, startPoint y: 114, endPoint x: 326, endPoint y: 240, distance: 202.9
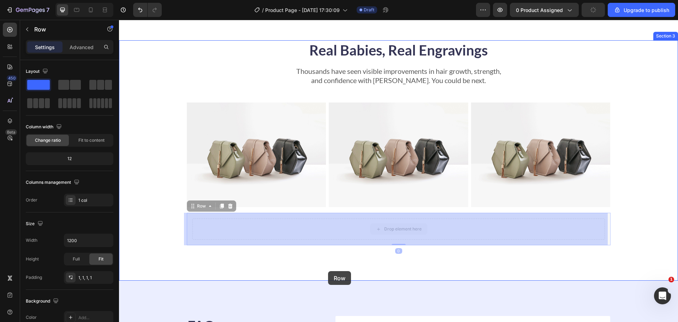
drag, startPoint x: 202, startPoint y: 206, endPoint x: 328, endPoint y: 271, distance: 142.0
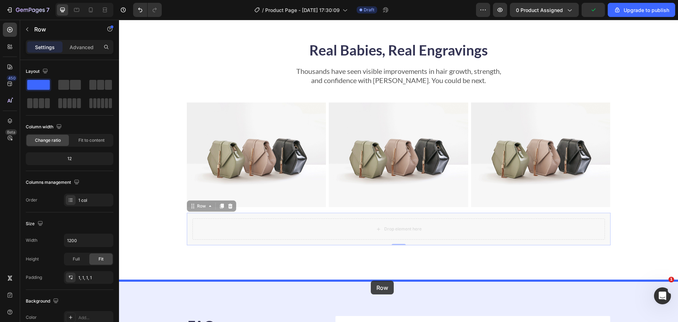
drag, startPoint x: 264, startPoint y: 236, endPoint x: 373, endPoint y: 279, distance: 116.8
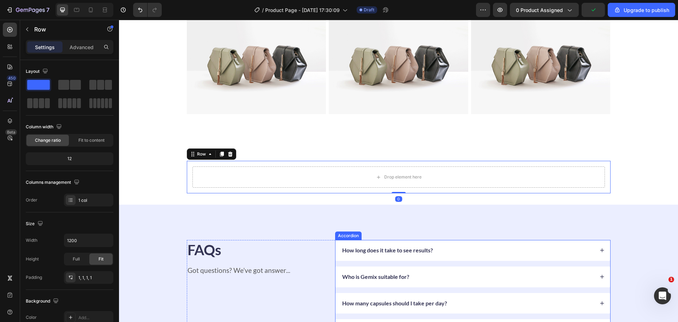
scroll to position [436, 0]
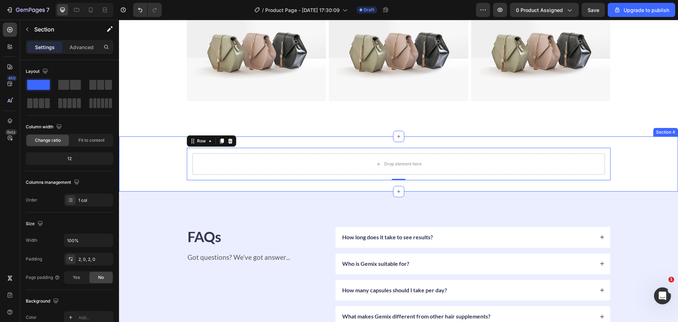
click at [170, 166] on div "Drop element here Row 0" at bounding box center [398, 164] width 559 height 32
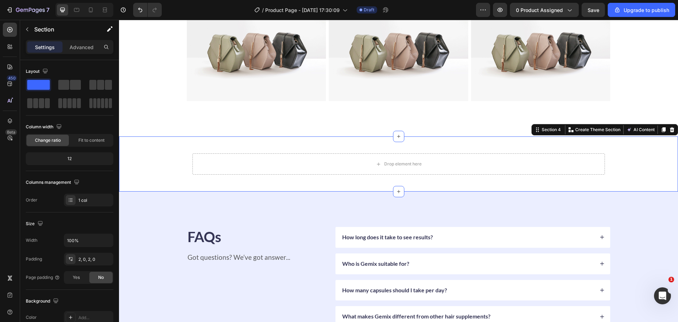
click at [170, 166] on div "Drop element here Row" at bounding box center [398, 164] width 559 height 32
click at [224, 163] on div "Drop element here" at bounding box center [398, 163] width 413 height 21
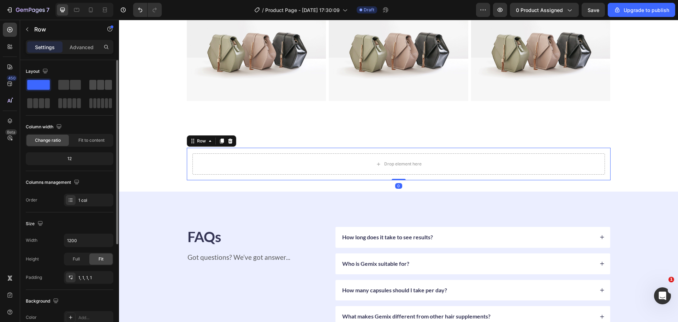
click at [94, 83] on span at bounding box center [92, 85] width 7 height 10
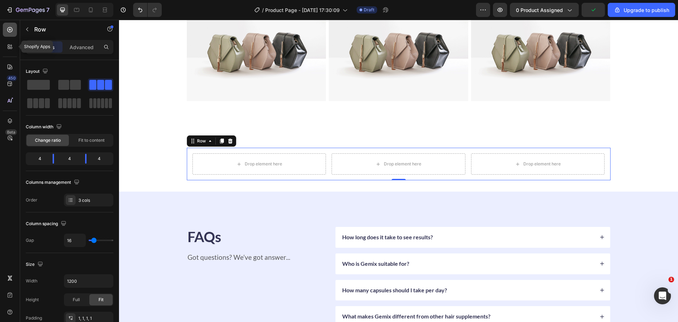
click at [7, 29] on icon at bounding box center [9, 29] width 5 height 5
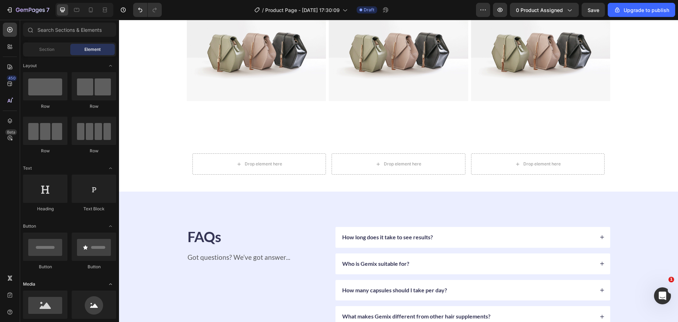
scroll to position [71, 0]
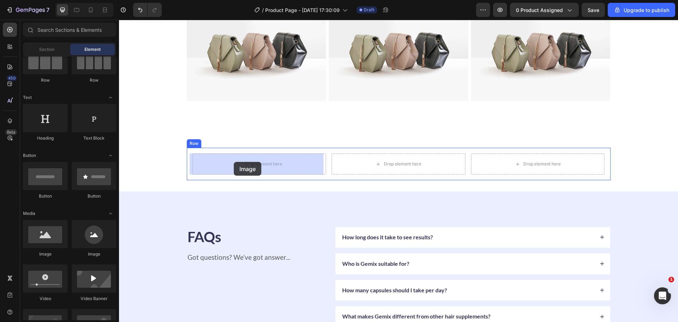
drag, startPoint x: 170, startPoint y: 251, endPoint x: 234, endPoint y: 162, distance: 109.4
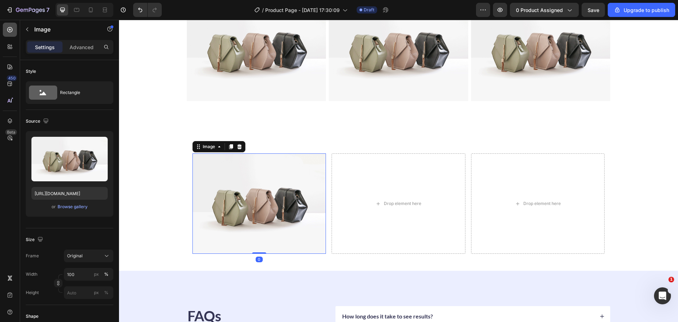
click at [8, 26] on icon at bounding box center [9, 29] width 7 height 7
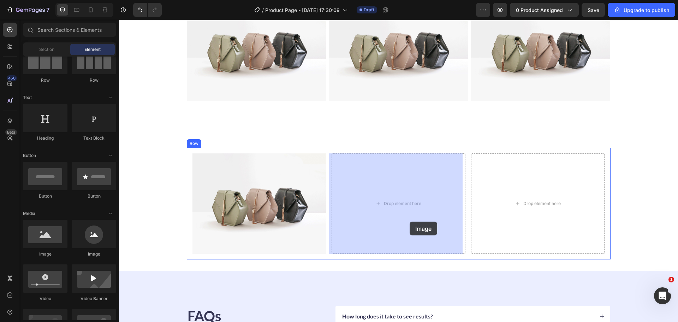
drag, startPoint x: 196, startPoint y: 260, endPoint x: 411, endPoint y: 220, distance: 218.8
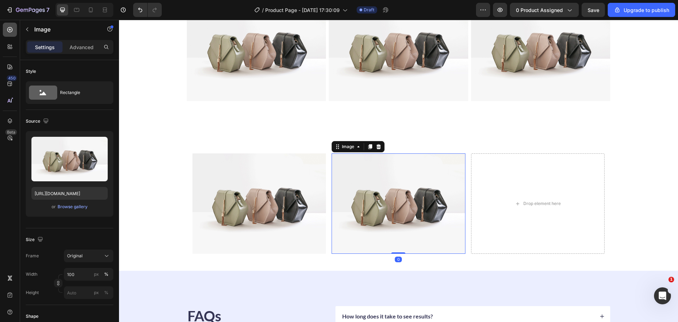
click at [11, 29] on icon at bounding box center [9, 29] width 7 height 7
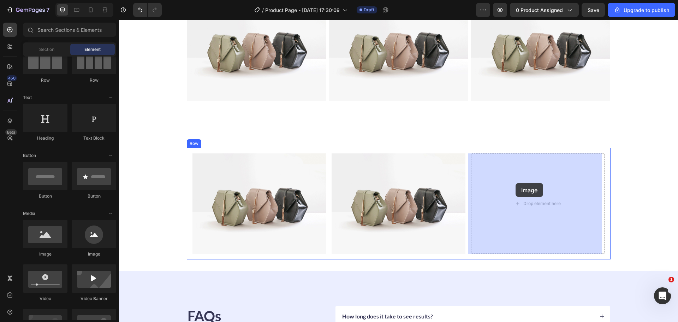
drag, startPoint x: 163, startPoint y: 260, endPoint x: 526, endPoint y: 183, distance: 370.9
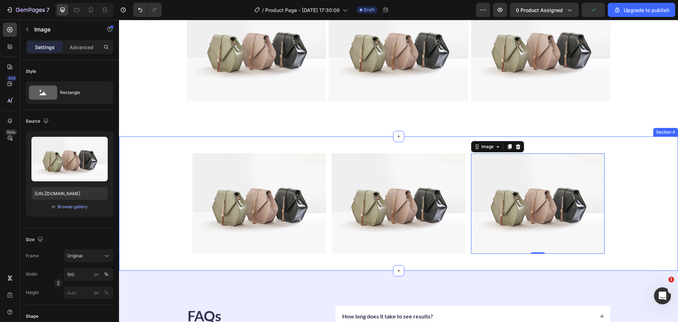
click at [147, 161] on div "Image Image Image 0 Row" at bounding box center [398, 204] width 559 height 112
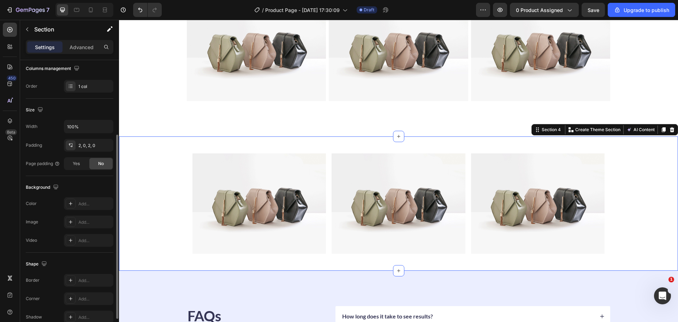
scroll to position [43, 0]
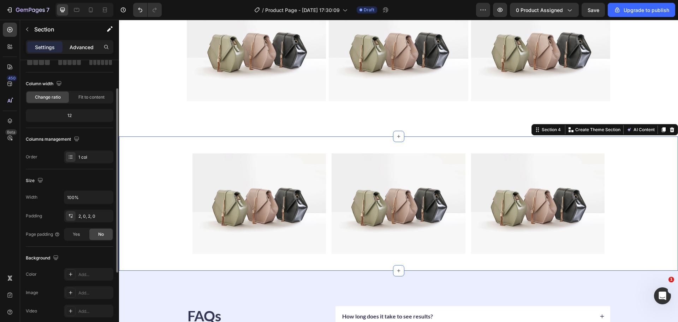
click at [78, 46] on p "Advanced" at bounding box center [82, 46] width 24 height 7
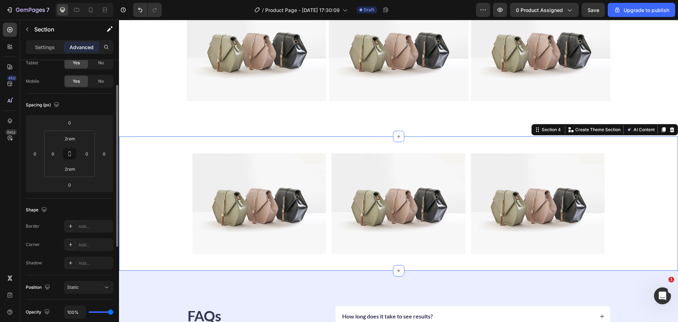
scroll to position [0, 0]
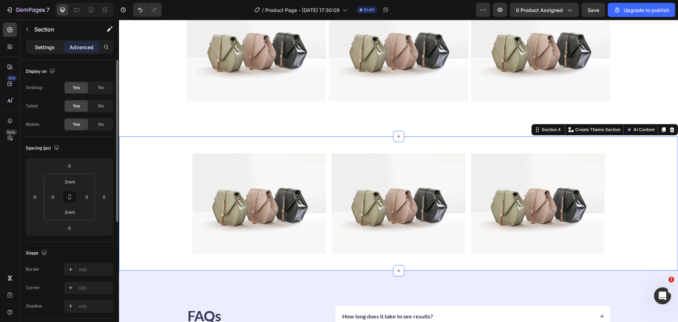
click at [48, 46] on p "Settings" at bounding box center [45, 46] width 20 height 7
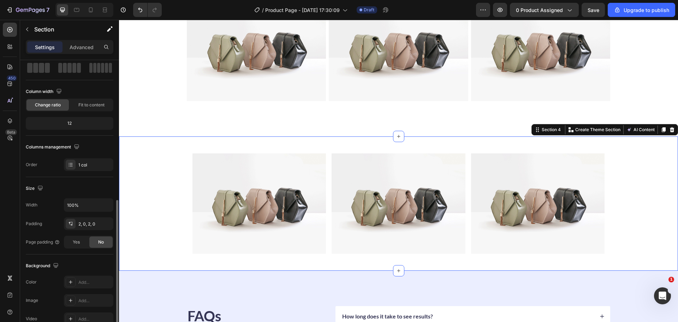
scroll to position [149, 0]
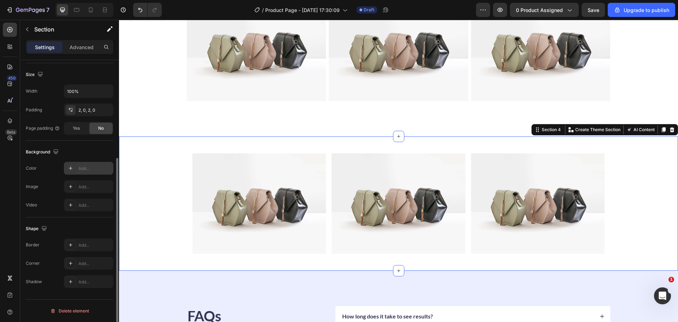
click at [70, 173] on div at bounding box center [71, 168] width 10 height 10
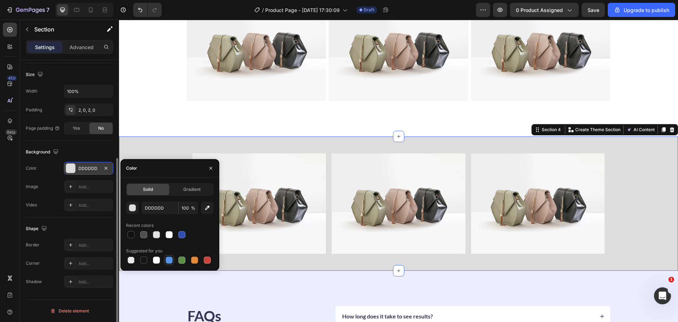
click at [167, 259] on div at bounding box center [169, 259] width 7 height 7
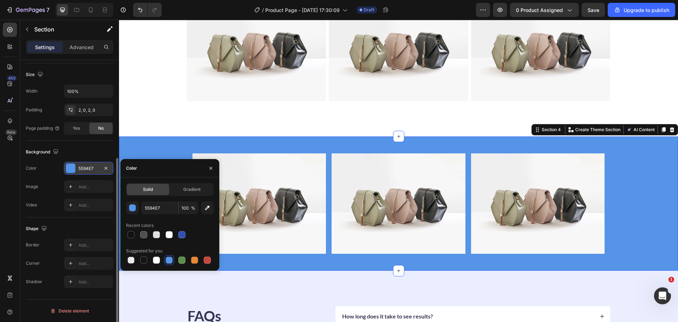
click at [73, 169] on div at bounding box center [70, 168] width 9 height 9
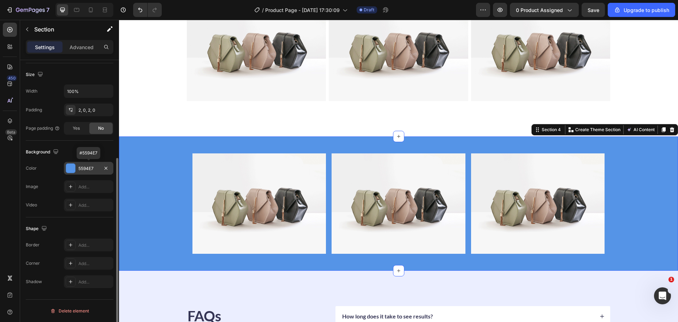
click at [69, 168] on div at bounding box center [70, 168] width 9 height 9
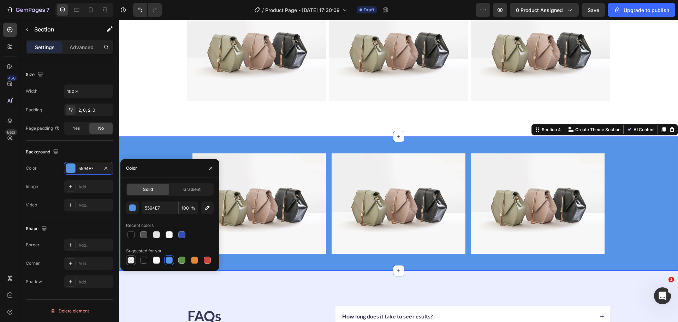
click at [133, 261] on div at bounding box center [130, 259] width 7 height 7
type input "000000"
type input "0"
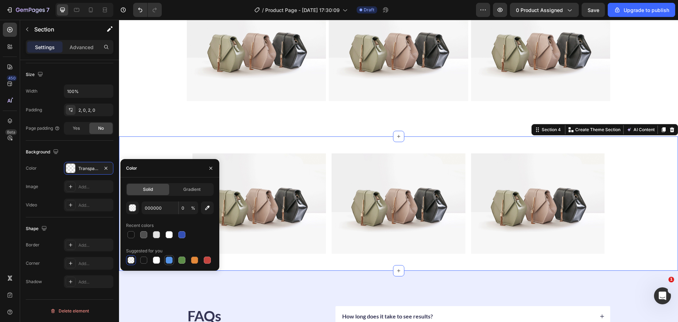
click at [168, 258] on div at bounding box center [169, 259] width 7 height 7
type input "5594E7"
type input "100"
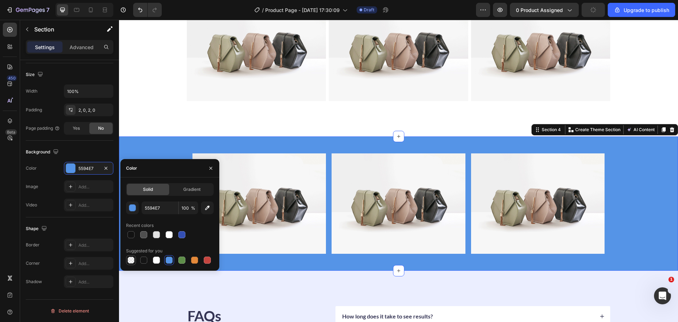
click at [133, 261] on div at bounding box center [130, 259] width 7 height 7
type input "000000"
type input "0"
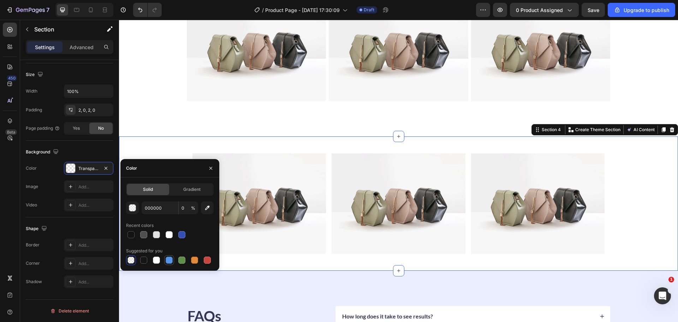
click at [166, 260] on div at bounding box center [169, 259] width 7 height 7
type input "5594E7"
type input "100"
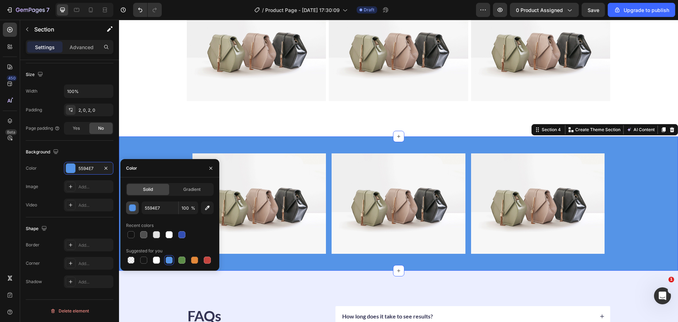
click at [134, 208] on div "button" at bounding box center [132, 207] width 7 height 7
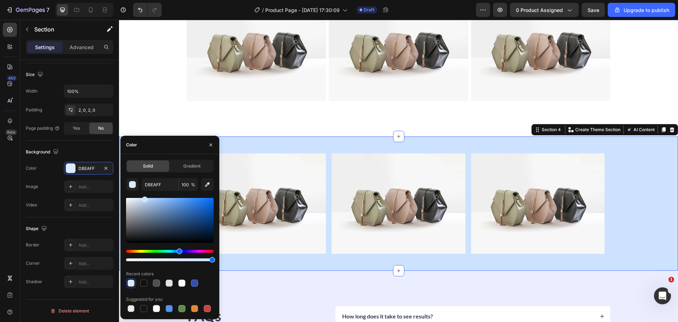
drag, startPoint x: 180, startPoint y: 207, endPoint x: 144, endPoint y: 192, distance: 39.6
click at [144, 192] on div "DBEAFF 100 % Recent colors Suggested for you" at bounding box center [170, 245] width 88 height 135
type input "CCE2FF"
click at [201, 101] on img at bounding box center [257, 48] width 140 height 105
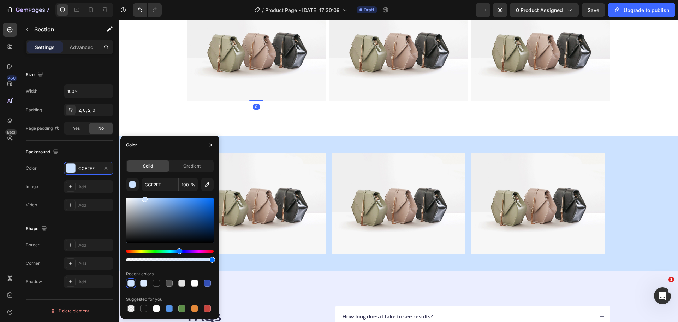
scroll to position [0, 0]
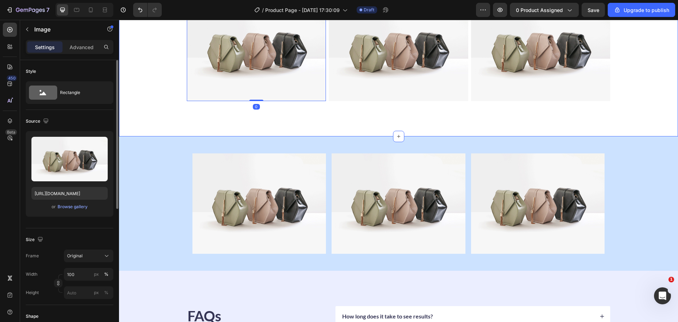
click at [159, 107] on div "Real Babies, Real Engravings Heading Thousands have seen visible improvements i…" at bounding box center [398, 35] width 559 height 202
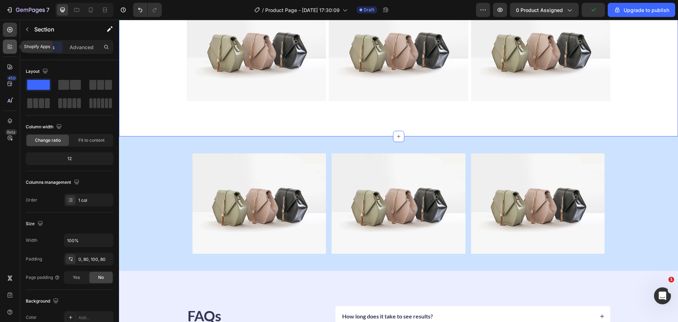
click at [7, 46] on icon at bounding box center [9, 46] width 7 height 7
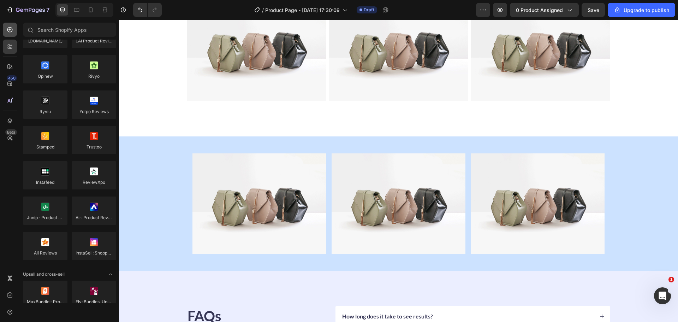
click at [7, 35] on div at bounding box center [10, 30] width 14 height 14
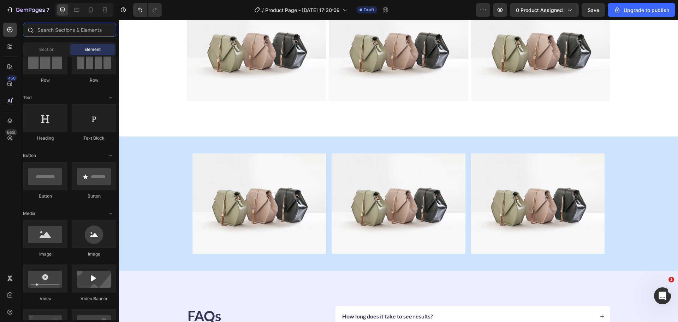
click at [57, 34] on input "text" at bounding box center [69, 30] width 93 height 14
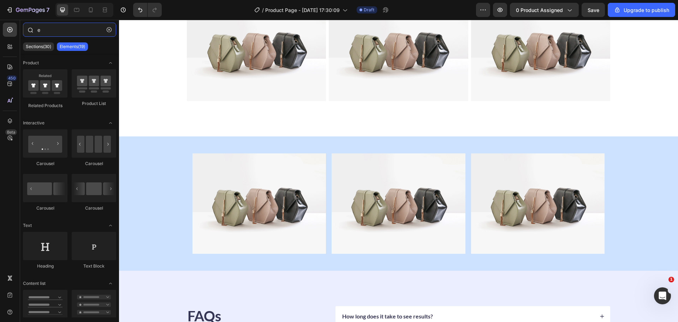
click at [57, 34] on input "e" at bounding box center [69, 30] width 93 height 14
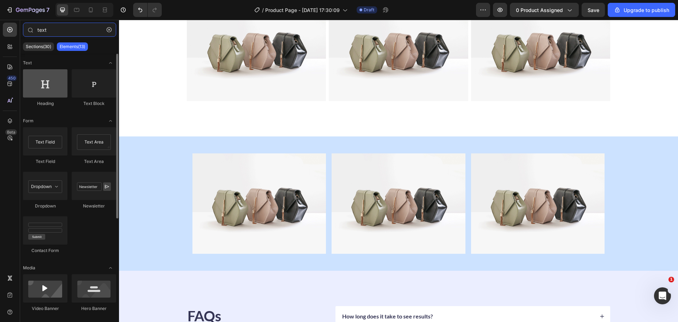
type input "text"
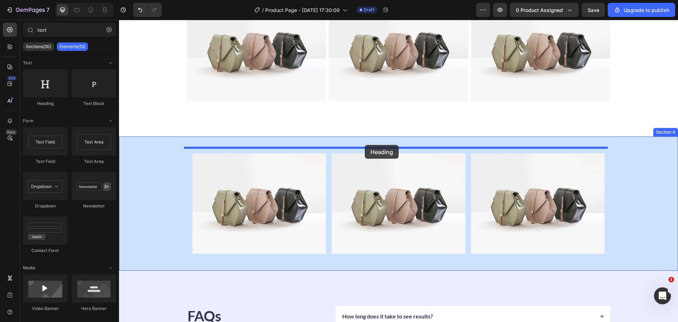
drag, startPoint x: 166, startPoint y: 110, endPoint x: 365, endPoint y: 145, distance: 201.8
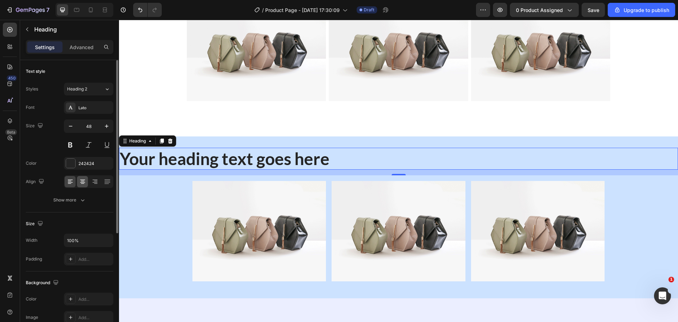
click at [84, 178] on icon at bounding box center [82, 181] width 7 height 7
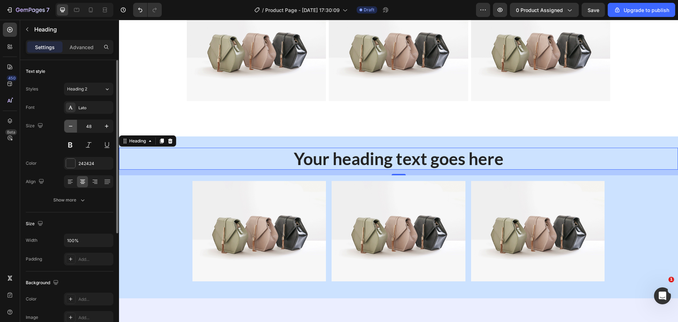
click at [72, 127] on icon "button" at bounding box center [70, 126] width 7 height 7
click at [71, 127] on icon "button" at bounding box center [70, 126] width 7 height 7
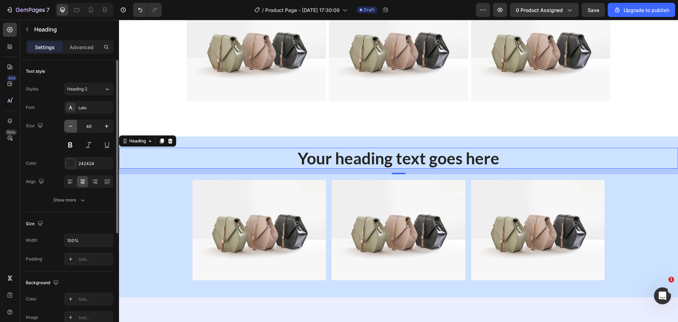
click at [71, 127] on icon "button" at bounding box center [70, 126] width 7 height 7
click at [71, 126] on icon "button" at bounding box center [70, 126] width 7 height 7
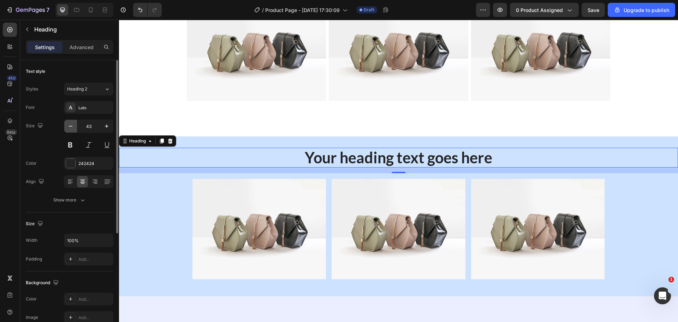
click at [71, 126] on icon "button" at bounding box center [70, 126] width 7 height 7
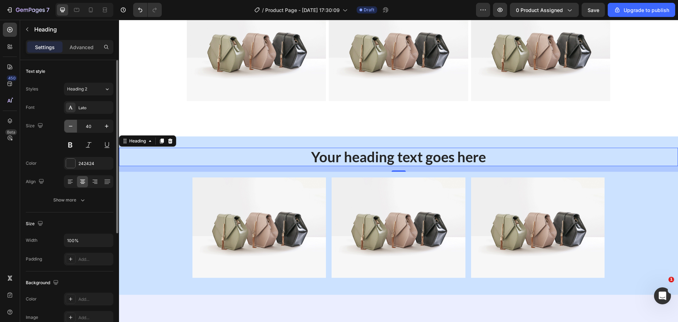
click at [71, 126] on icon "button" at bounding box center [70, 126] width 7 height 7
type input "39"
click at [391, 147] on div "Your heading text goes here Heading 16 Image Image Image Row Section 4" at bounding box center [398, 215] width 559 height 158
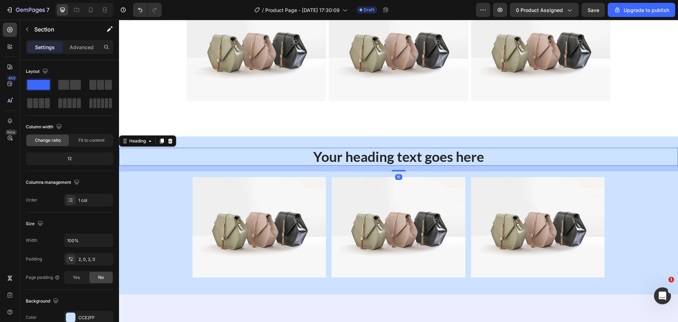
click at [390, 149] on h2 "Your heading text goes here" at bounding box center [398, 157] width 559 height 18
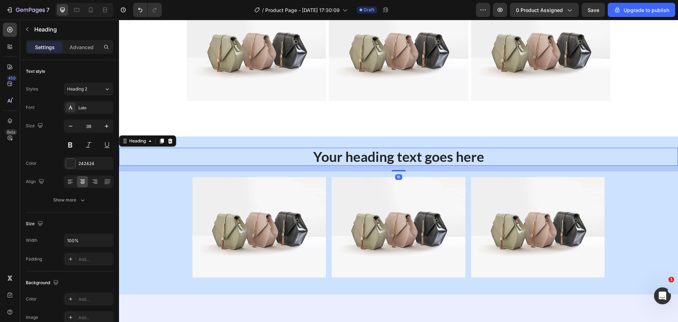
click at [387, 154] on h2 "Your heading text goes here" at bounding box center [398, 157] width 559 height 18
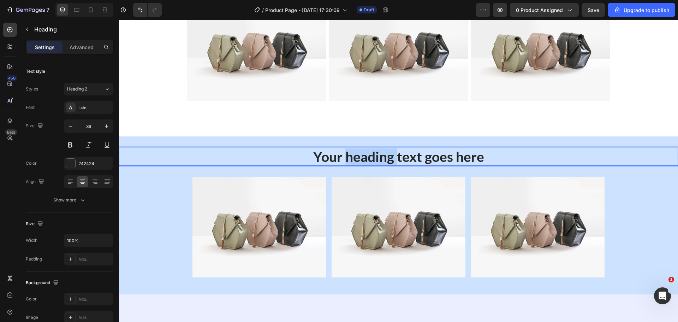
click at [387, 154] on p "Your heading text goes here" at bounding box center [399, 156] width 558 height 17
click at [387, 154] on p "Your Htext goes here" at bounding box center [399, 156] width 558 height 17
click at [346, 162] on p "How It Works" at bounding box center [399, 156] width 558 height 17
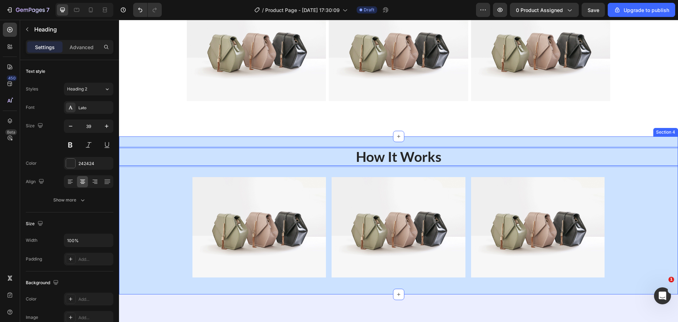
click at [329, 168] on div "How It Works Heading 16 Image Image Image Row" at bounding box center [398, 215] width 559 height 135
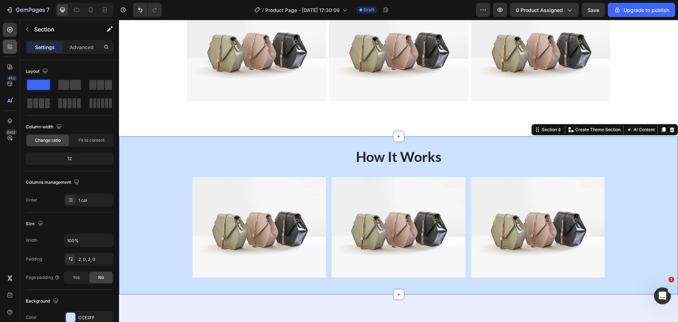
click at [10, 47] on icon at bounding box center [9, 46] width 7 height 7
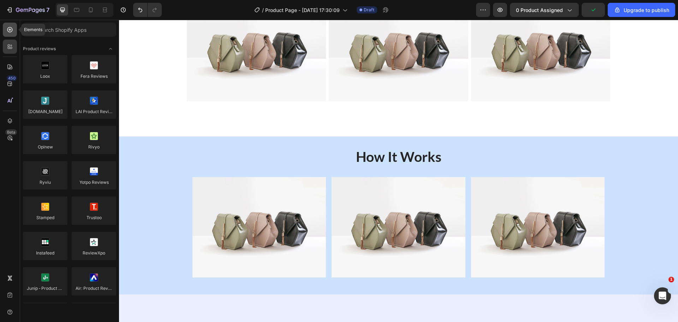
click at [8, 28] on icon at bounding box center [9, 29] width 5 height 5
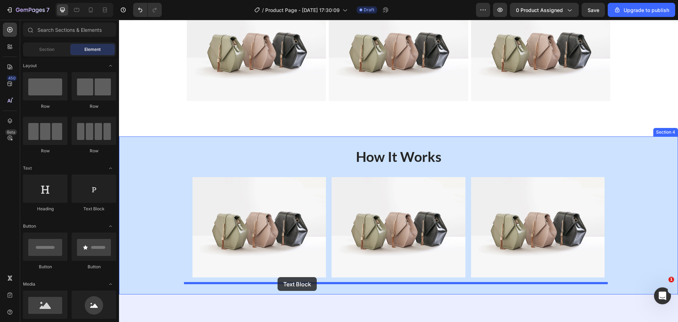
drag, startPoint x: 214, startPoint y: 208, endPoint x: 278, endPoint y: 277, distance: 94.0
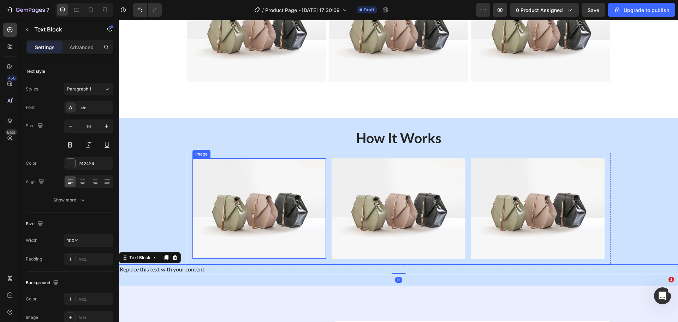
scroll to position [471, 0]
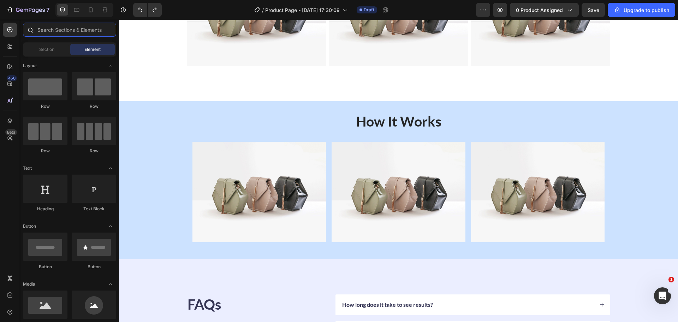
click at [57, 33] on input "text" at bounding box center [69, 30] width 93 height 14
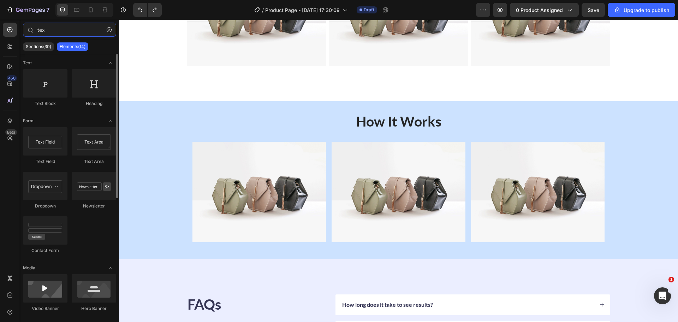
type input "tex"
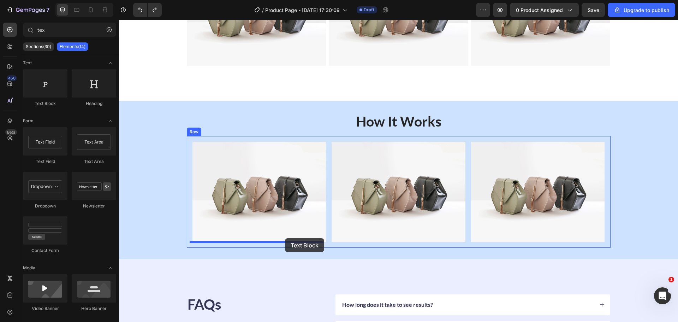
drag, startPoint x: 231, startPoint y: 129, endPoint x: 285, endPoint y: 238, distance: 121.6
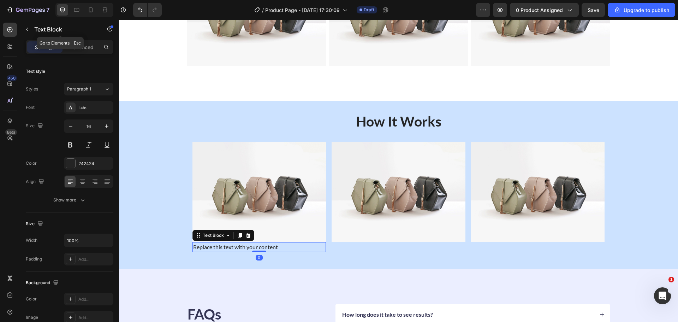
click at [32, 29] on button "button" at bounding box center [27, 29] width 11 height 11
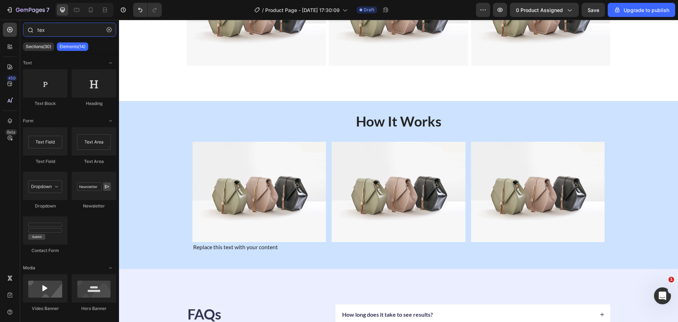
click at [58, 35] on input "tex" at bounding box center [69, 30] width 93 height 14
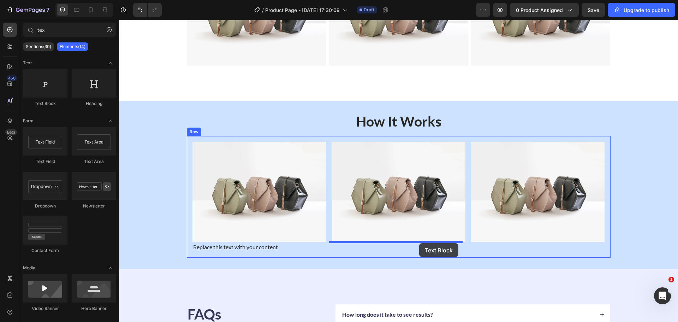
drag, startPoint x: 221, startPoint y: 147, endPoint x: 419, endPoint y: 243, distance: 220.0
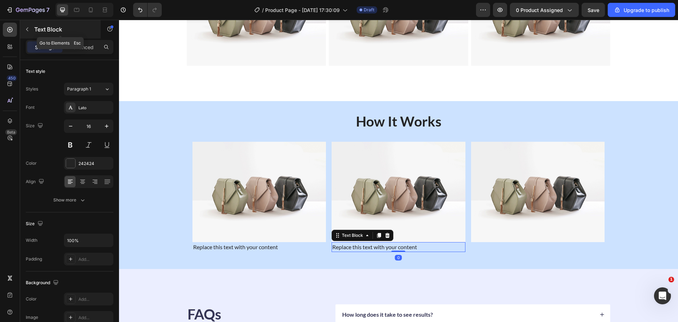
click at [36, 29] on p "Text Block" at bounding box center [64, 29] width 60 height 8
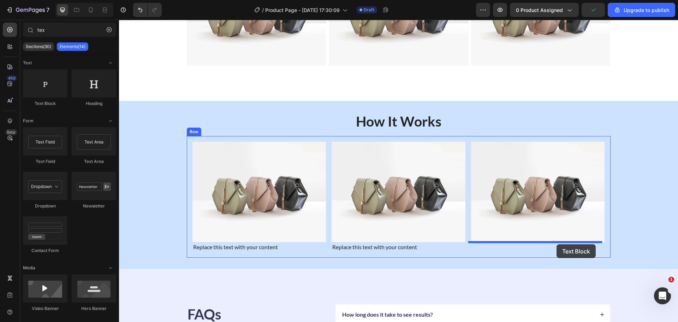
drag, startPoint x: 173, startPoint y: 106, endPoint x: 557, endPoint y: 244, distance: 408.0
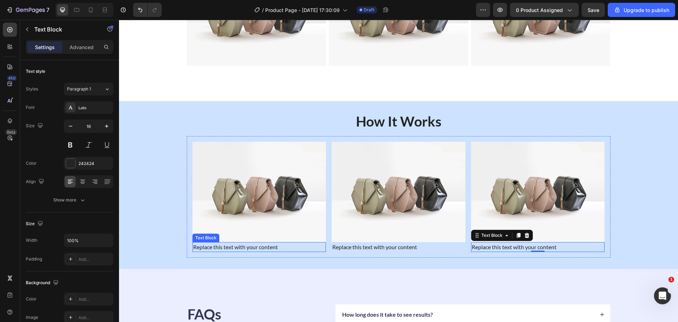
click at [224, 246] on div "Replace this text with your content" at bounding box center [259, 247] width 134 height 10
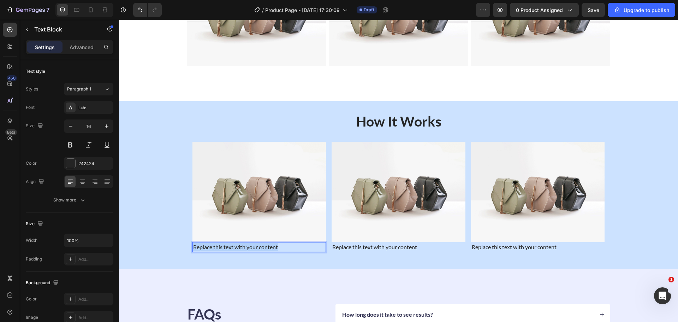
click at [224, 246] on p "Replace this text with your content" at bounding box center [259, 247] width 132 height 8
click at [16, 31] on div at bounding box center [10, 30] width 14 height 14
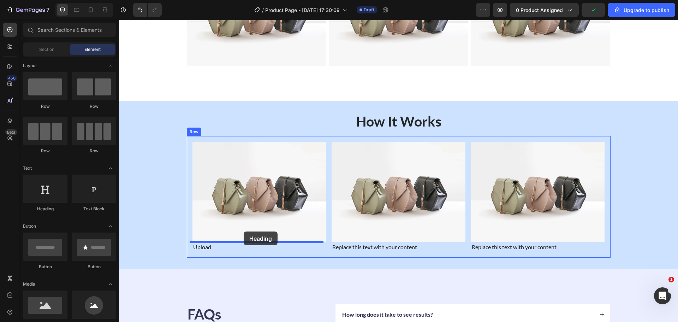
drag, startPoint x: 168, startPoint y: 204, endPoint x: 244, endPoint y: 231, distance: 79.9
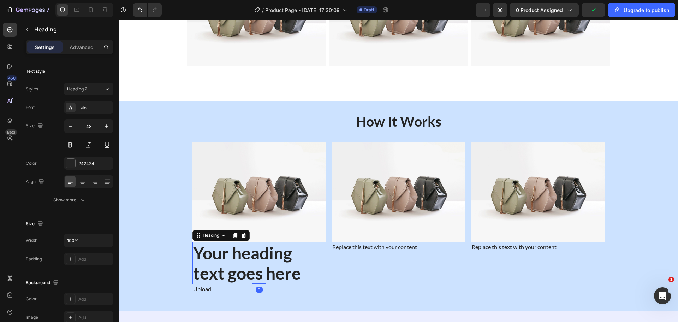
click at [266, 262] on h2 "Your heading text goes here" at bounding box center [259, 263] width 134 height 42
click at [7, 29] on icon at bounding box center [9, 29] width 7 height 7
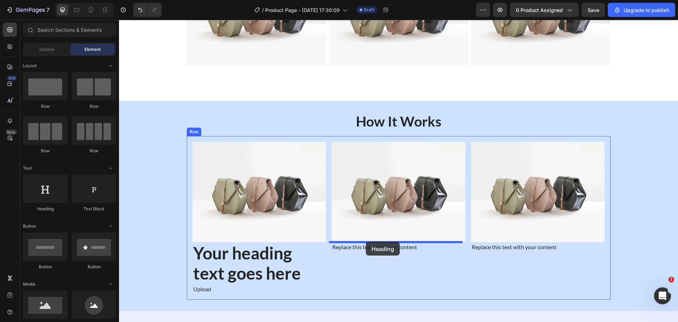
drag, startPoint x: 169, startPoint y: 209, endPoint x: 366, endPoint y: 242, distance: 199.7
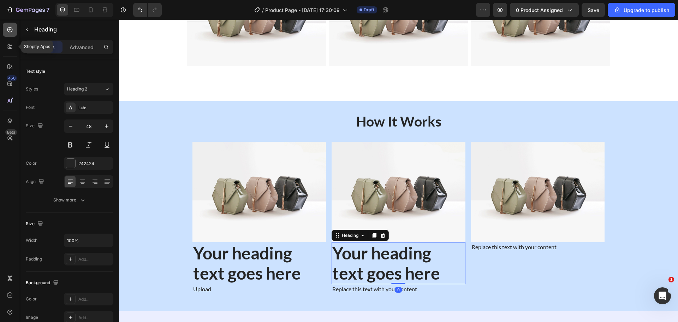
click at [12, 32] on icon at bounding box center [9, 29] width 7 height 7
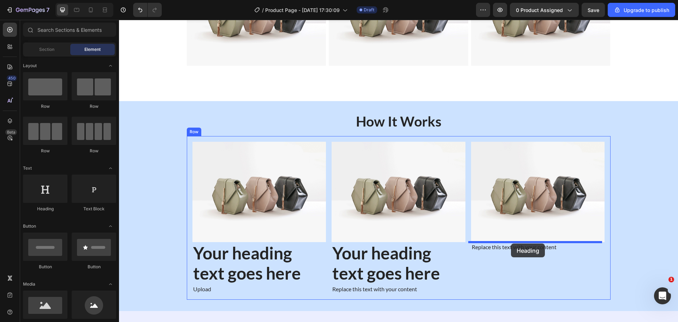
drag, startPoint x: 172, startPoint y: 215, endPoint x: 511, endPoint y: 243, distance: 340.2
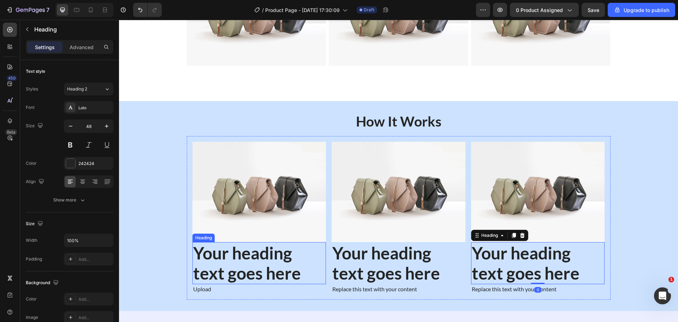
click at [244, 259] on p "Your heading text goes here" at bounding box center [259, 263] width 132 height 41
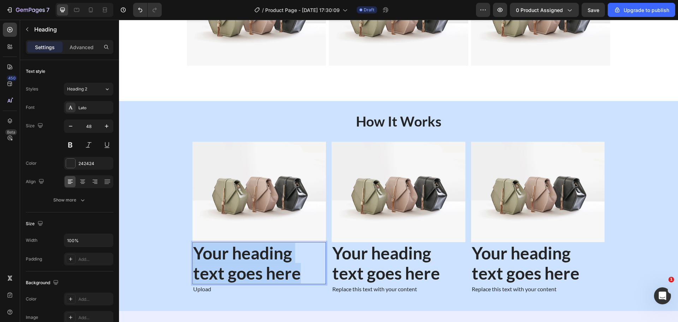
click at [244, 259] on p "Your heading text goes here" at bounding box center [259, 263] width 132 height 41
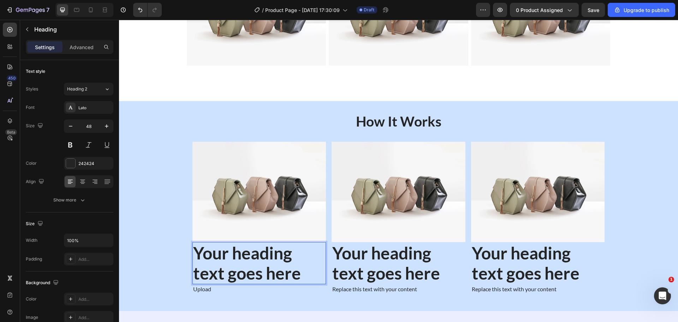
scroll to position [481, 0]
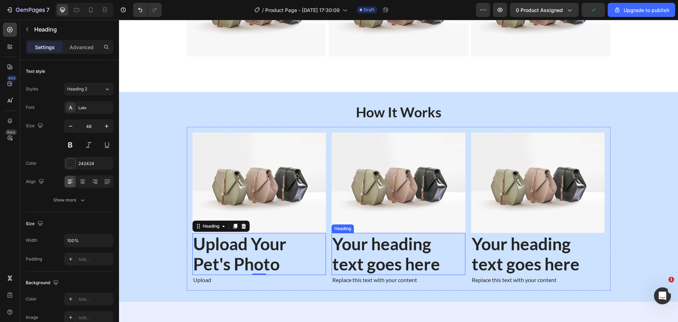
click at [395, 251] on h2 "Your heading text goes here" at bounding box center [399, 254] width 134 height 42
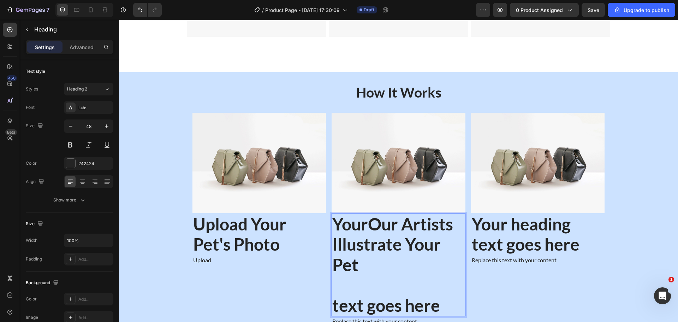
scroll to position [501, 0]
click at [397, 250] on strong "Our Artists Illustrate Your Pet" at bounding box center [392, 243] width 121 height 61
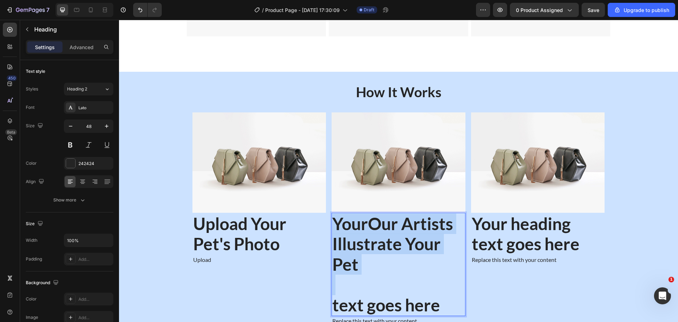
click at [397, 250] on strong "Our Artists Illustrate Your Pet" at bounding box center [392, 243] width 121 height 61
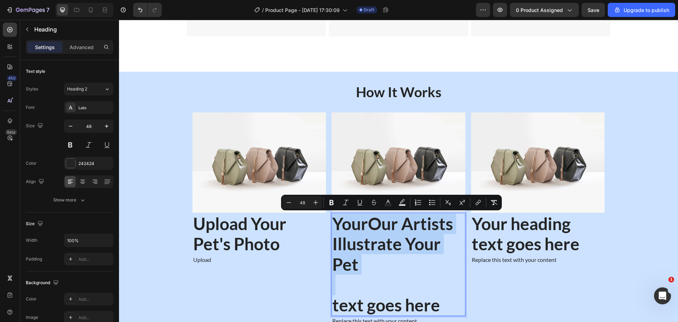
click at [416, 265] on p "Your Our Artists Illustrate Your Pet" at bounding box center [398, 243] width 132 height 61
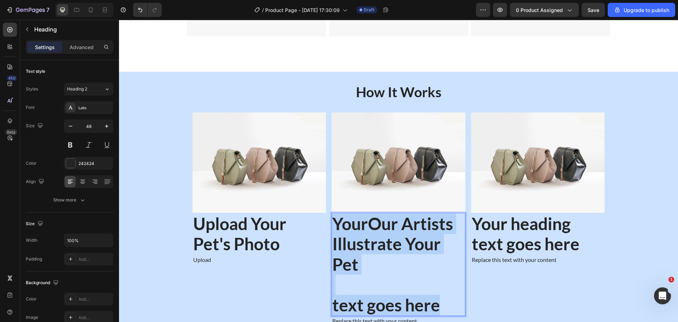
drag, startPoint x: 445, startPoint y: 307, endPoint x: 333, endPoint y: 219, distance: 141.9
click at [333, 219] on h2 "Your Our Artists Illustrate Your Pet text goes here" at bounding box center [399, 264] width 134 height 103
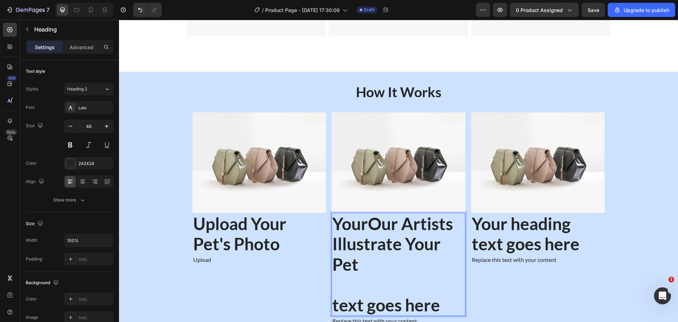
scroll to position [501, 0]
click at [374, 281] on p "Rich Text Editor. Editing area: main" at bounding box center [398, 294] width 132 height 41
click at [373, 299] on p "⁠⁠⁠⁠⁠⁠⁠" at bounding box center [398, 294] width 132 height 41
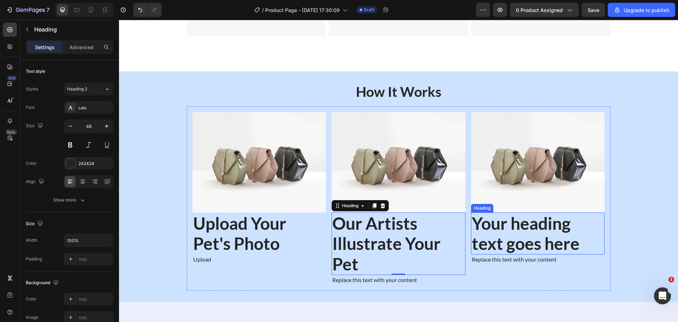
click at [533, 226] on h2 "Your heading text goes here" at bounding box center [538, 233] width 134 height 42
click at [533, 226] on p "Your heading text goes here" at bounding box center [538, 233] width 132 height 41
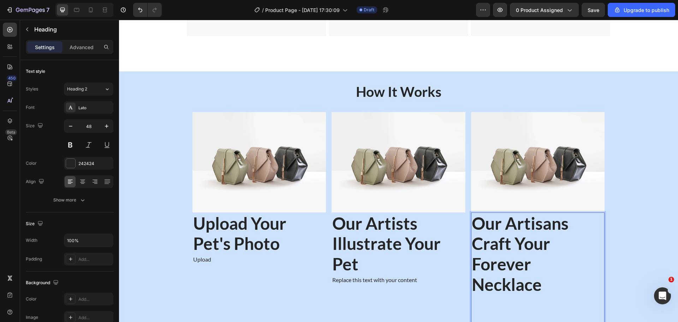
click at [515, 307] on p "Rich Text Editor. Editing area: main" at bounding box center [538, 314] width 132 height 41
click at [349, 246] on strong "Our Artists Illustrate Your Pet" at bounding box center [386, 243] width 108 height 61
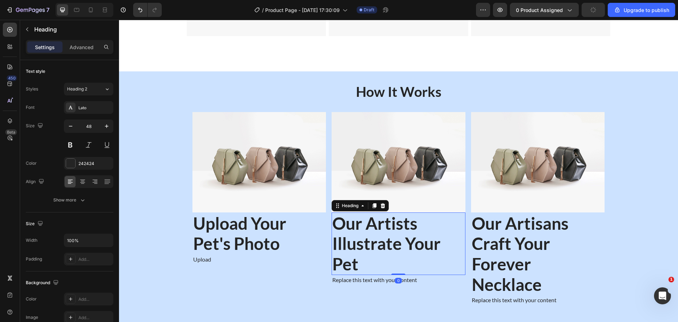
click at [377, 262] on p "Our Artists Illustrate Your Pet" at bounding box center [398, 243] width 132 height 61
click at [355, 262] on strong "Our Artists Illustrate Your Pet" at bounding box center [386, 243] width 108 height 61
click at [347, 264] on strong "Our Artists Illustrate Your Pet" at bounding box center [386, 243] width 108 height 61
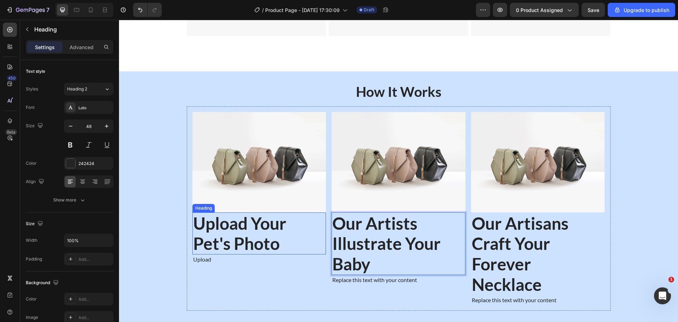
click at [238, 247] on strong "Upload Your Pet's Photo" at bounding box center [239, 233] width 93 height 41
click at [201, 241] on strong "Upload Your Pet's Photo" at bounding box center [239, 233] width 93 height 41
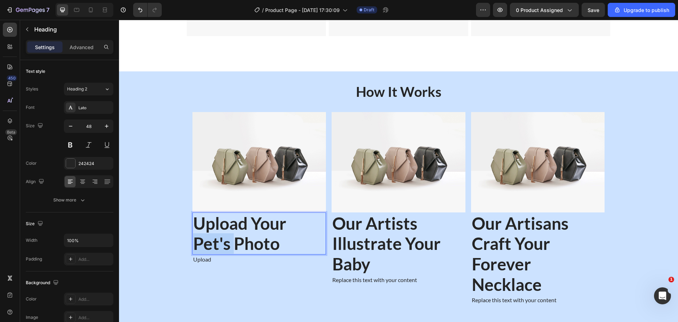
click at [201, 241] on strong "Upload Your Pet's Photo" at bounding box center [239, 233] width 93 height 41
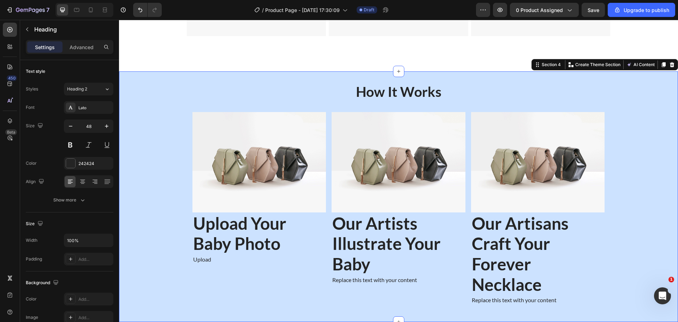
click at [630, 173] on div "How It Works Heading Image ⁠⁠⁠⁠⁠⁠⁠ Upload Your Baby Photo Heading Upload Text B…" at bounding box center [398, 197] width 559 height 228
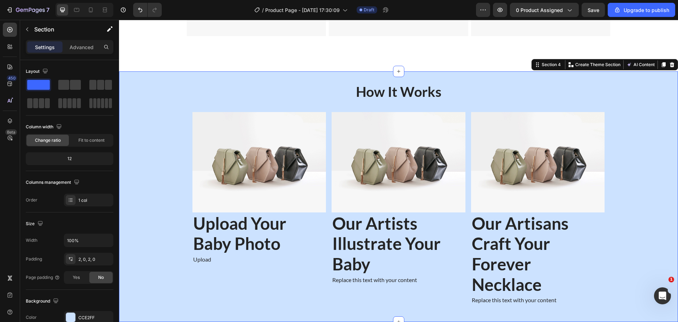
scroll to position [572, 0]
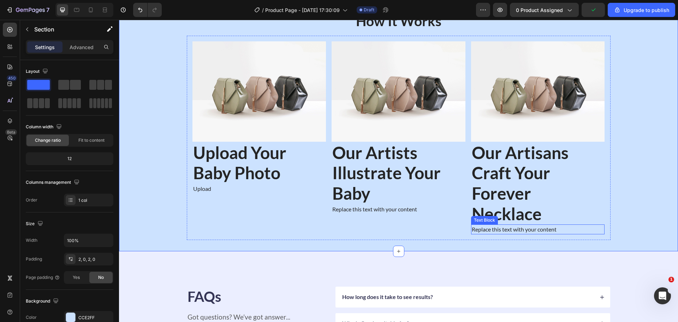
click at [485, 224] on div "Replace this text with your content" at bounding box center [538, 229] width 134 height 10
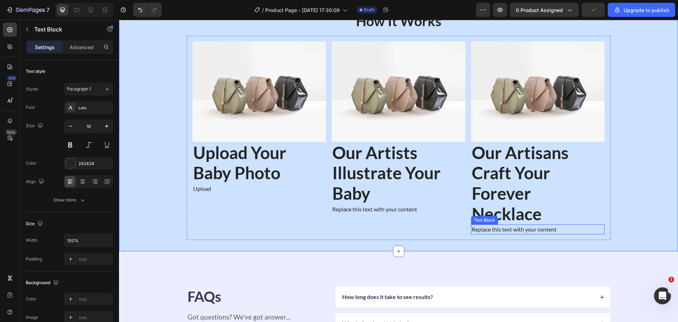
click at [485, 224] on div "Replace this text with your content" at bounding box center [538, 229] width 134 height 10
click at [485, 225] on p "Replace this text with your content" at bounding box center [538, 229] width 132 height 8
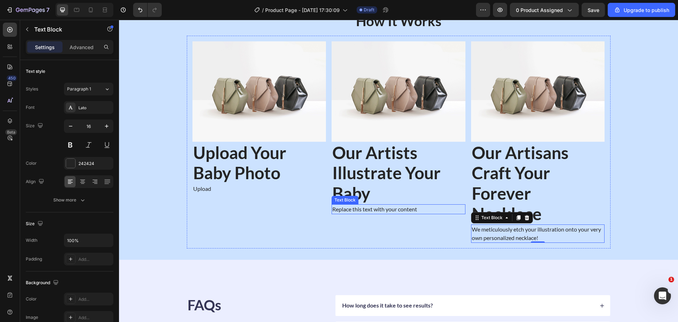
click at [346, 206] on div "Replace this text with your content" at bounding box center [399, 209] width 134 height 10
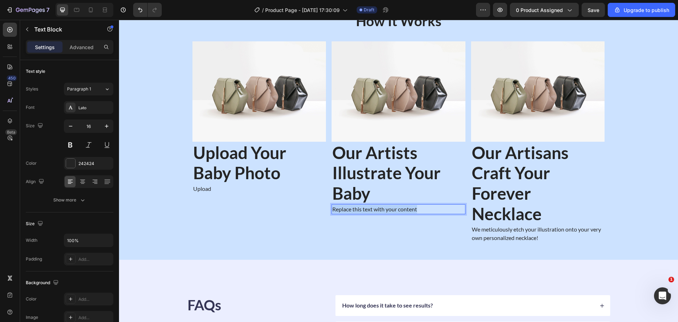
click at [346, 206] on p "Replace this text with your content" at bounding box center [398, 209] width 132 height 8
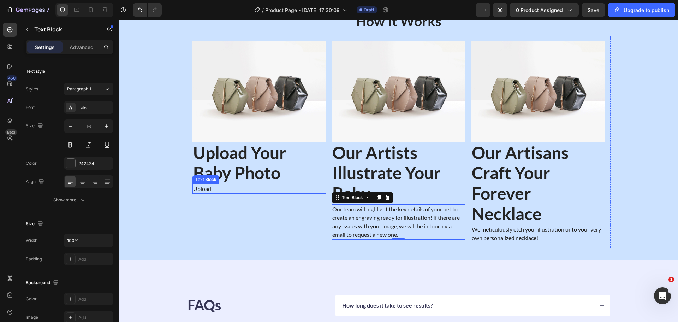
click at [208, 187] on p "Upload" at bounding box center [259, 188] width 132 height 8
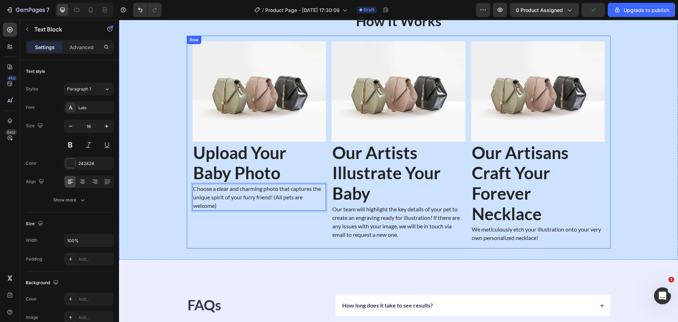
click at [274, 220] on div "Image ⁠⁠⁠⁠⁠⁠⁠ Upload Your Baby Photo Heading Choose a clear and charming photo …" at bounding box center [259, 141] width 134 height 201
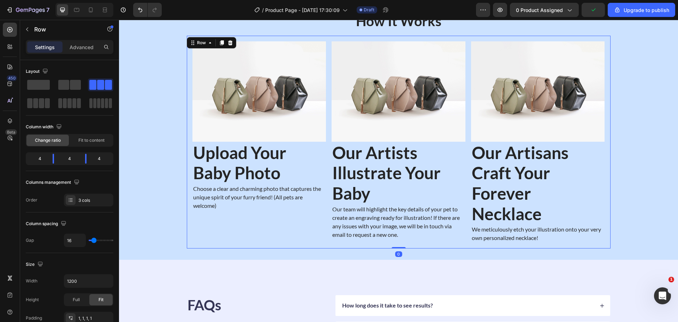
scroll to position [536, 0]
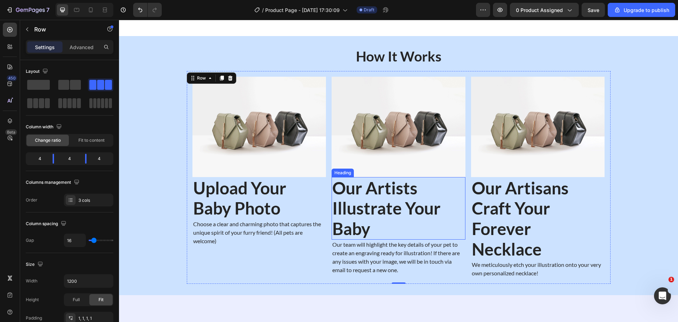
click at [422, 196] on p "⁠⁠⁠⁠⁠⁠⁠ Our Artists Illustrate Your Baby" at bounding box center [398, 208] width 132 height 61
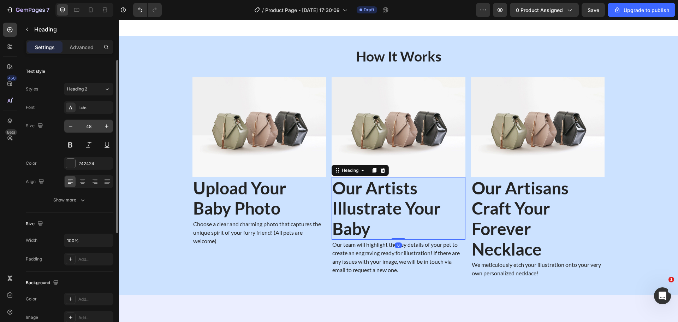
click at [97, 124] on input "48" at bounding box center [88, 126] width 23 height 13
click at [96, 124] on input "48" at bounding box center [88, 126] width 23 height 13
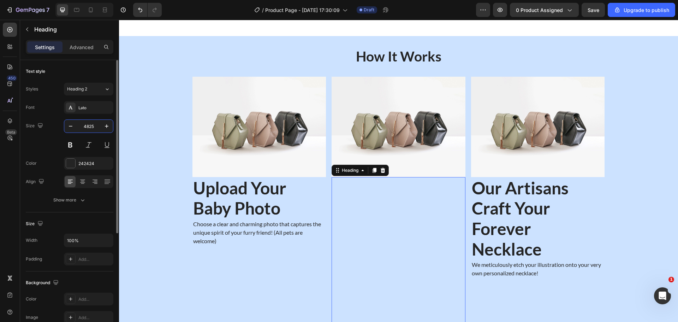
click at [96, 124] on input "4825" at bounding box center [88, 126] width 23 height 13
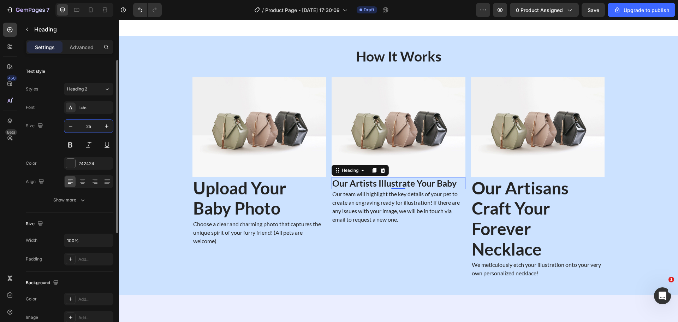
click at [93, 124] on input "25" at bounding box center [88, 126] width 23 height 13
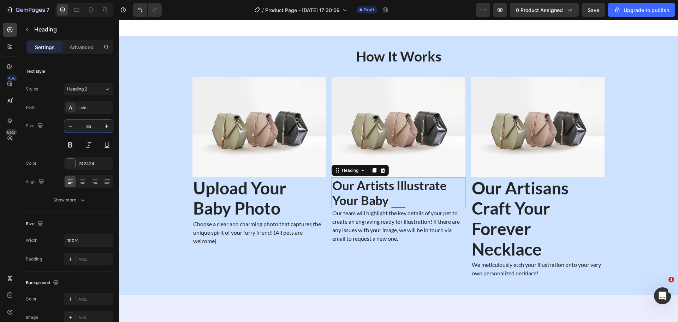
type input "35"
click at [560, 127] on img at bounding box center [538, 127] width 134 height 100
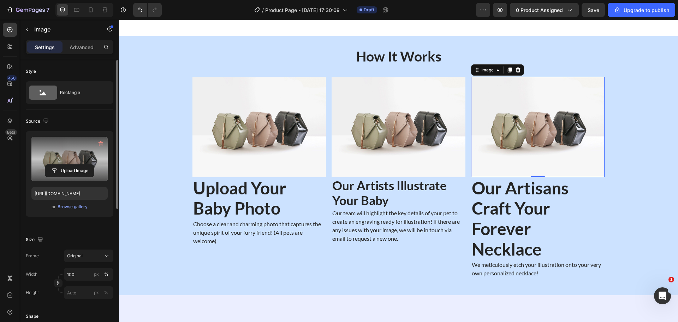
click at [69, 164] on label at bounding box center [69, 159] width 76 height 45
click at [69, 165] on input "file" at bounding box center [69, 171] width 49 height 12
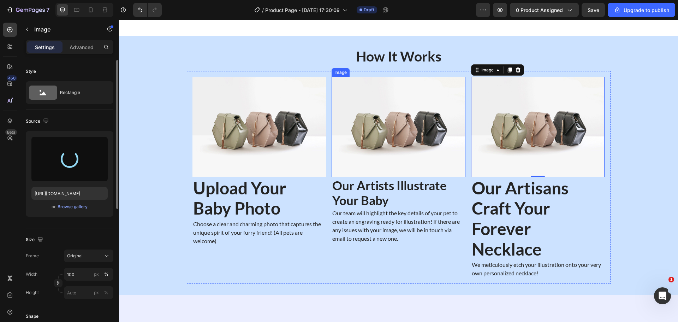
type input "https://cdn.shopify.com/s/files/1/0628/6956/9704/files/gempages_451880909256262…"
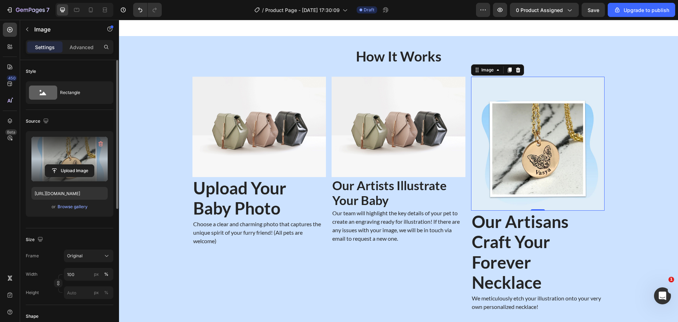
click at [617, 133] on div "How It Works Heading Image ⁠⁠⁠⁠⁠⁠⁠ Upload Your Baby Photo Heading Choose a clea…" at bounding box center [398, 182] width 559 height 270
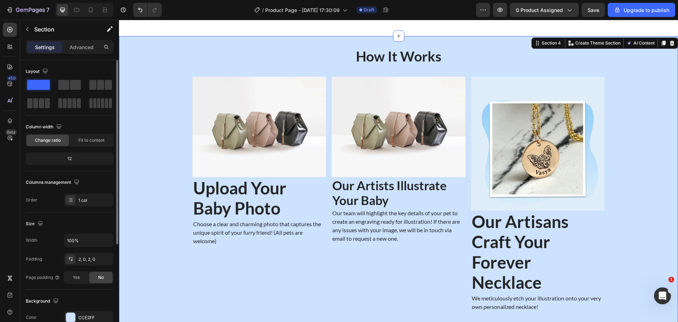
click at [630, 129] on div "How It Works Heading Image ⁠⁠⁠⁠⁠⁠⁠ Upload Your Baby Photo Heading Choose a clea…" at bounding box center [398, 182] width 559 height 270
click at [383, 112] on img at bounding box center [399, 127] width 134 height 100
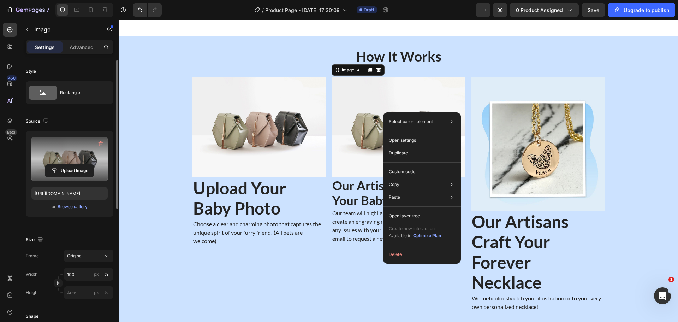
click at [61, 149] on label at bounding box center [69, 159] width 76 height 45
click at [61, 165] on input "file" at bounding box center [69, 171] width 49 height 12
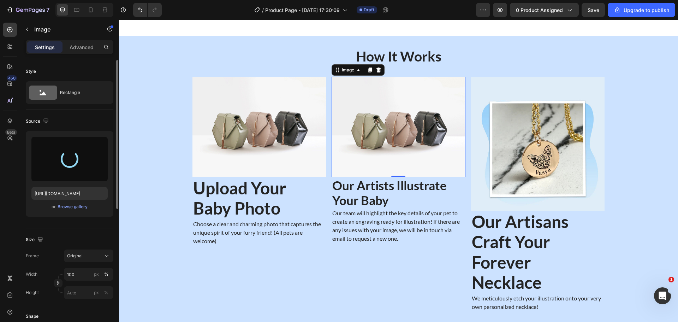
type input "https://cdn.shopify.com/s/files/1/0628/6956/9704/files/gempages_451880909256262…"
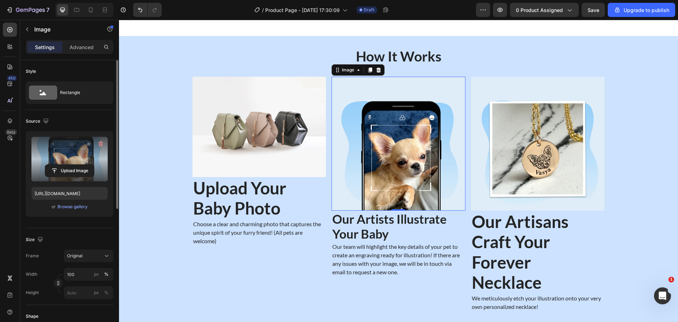
click at [88, 17] on input at bounding box center [44, 12] width 88 height 8
type input "#dfedf8"
click at [645, 210] on div "How It Works Heading Image ⁠⁠⁠⁠⁠⁠⁠ Upload Your Baby Photo Heading Choose a clea…" at bounding box center [398, 182] width 559 height 270
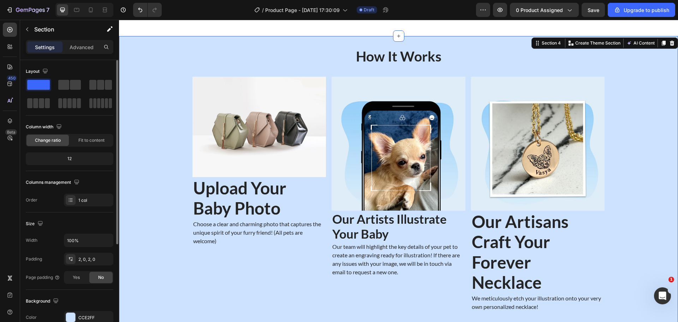
scroll to position [71, 0]
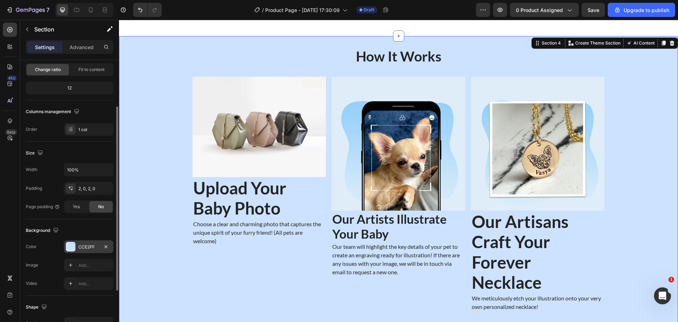
click at [86, 248] on div "CCE2FF" at bounding box center [88, 247] width 20 height 6
click at [88, 246] on div "CCE2FF" at bounding box center [88, 247] width 20 height 6
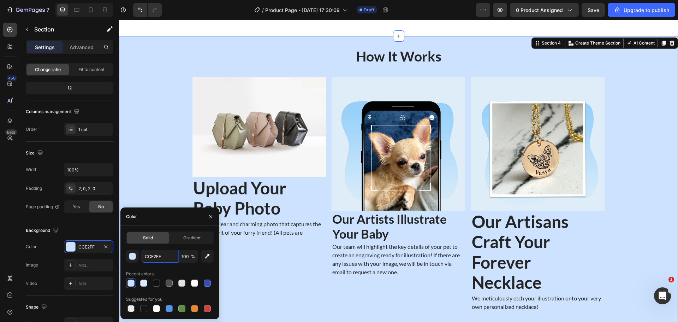
click at [164, 251] on input "CCE2FF" at bounding box center [160, 256] width 37 height 13
paste input "#dfedf8"
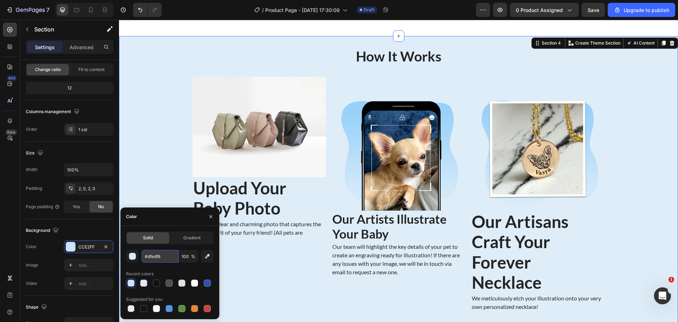
click at [148, 254] on input "#dfedf8" at bounding box center [160, 256] width 37 height 13
type input "dfedf8"
click at [623, 224] on div "How It Works Heading Image ⁠⁠⁠⁠⁠⁠⁠ Upload Your Baby Photo Heading Choose a clea…" at bounding box center [398, 182] width 559 height 270
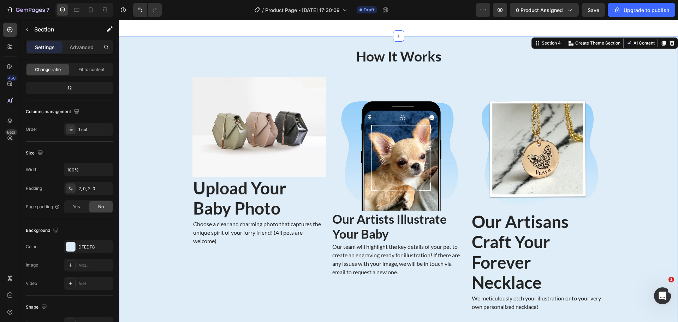
click at [622, 223] on div "How It Works Heading Image ⁠⁠⁠⁠⁠⁠⁠ Upload Your Baby Photo Heading Choose a clea…" at bounding box center [398, 182] width 559 height 270
click at [245, 140] on img at bounding box center [259, 127] width 134 height 100
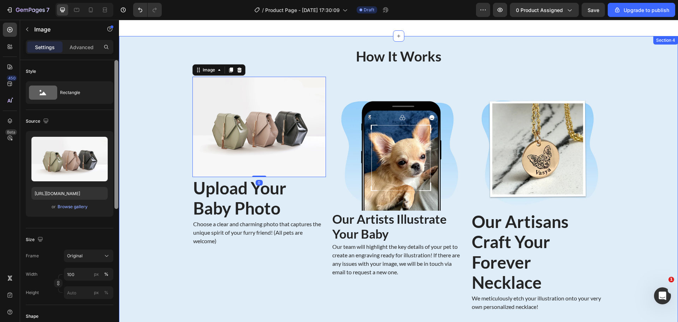
click at [115, 151] on div at bounding box center [116, 201] width 5 height 282
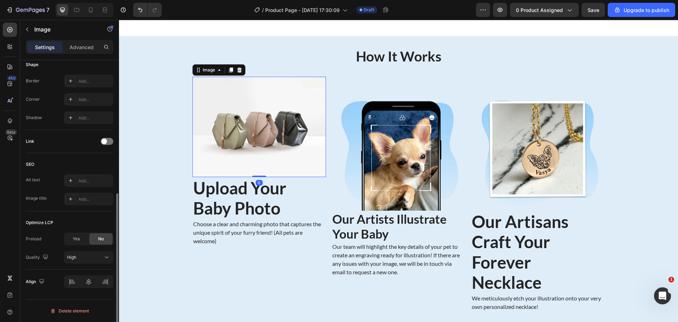
click at [96, 154] on div "SEO Alt text Add... Image title Add..." at bounding box center [70, 182] width 88 height 58
click at [231, 138] on img at bounding box center [259, 127] width 134 height 100
click at [647, 223] on div "How It Works Heading Image 0 ⁠⁠⁠⁠⁠⁠⁠ Upload Your Baby Photo Heading Choose a cl…" at bounding box center [398, 182] width 559 height 270
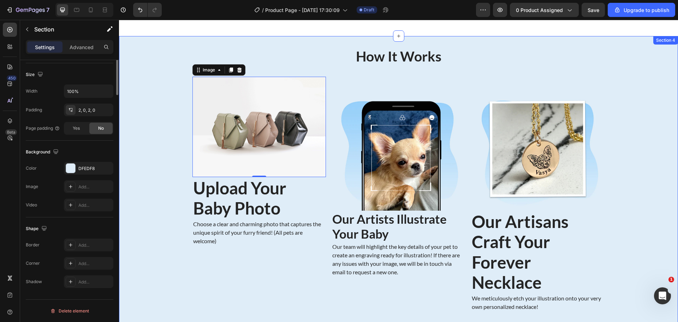
scroll to position [0, 0]
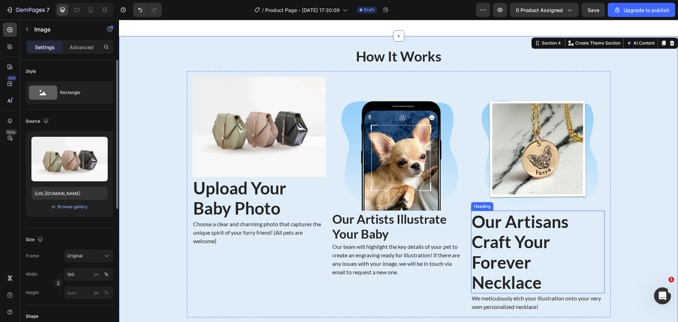
click at [212, 128] on img at bounding box center [259, 127] width 134 height 100
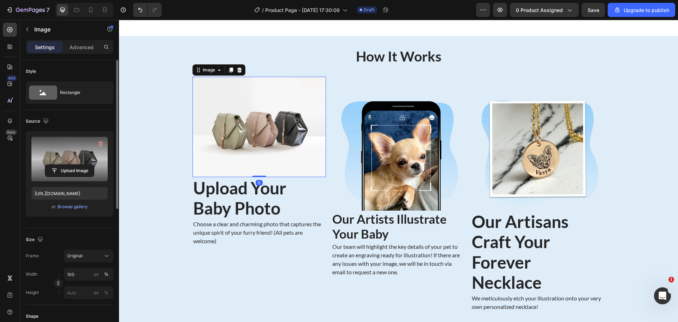
click at [54, 163] on label at bounding box center [69, 159] width 76 height 45
click at [54, 165] on input "file" at bounding box center [69, 171] width 49 height 12
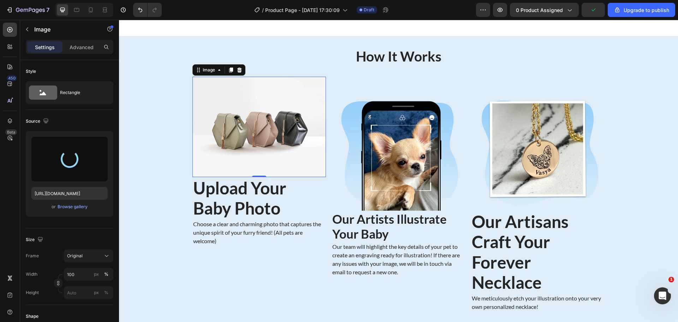
type input "https://cdn.shopify.com/s/files/1/0628/6956/9704/files/gempages_451880909256262…"
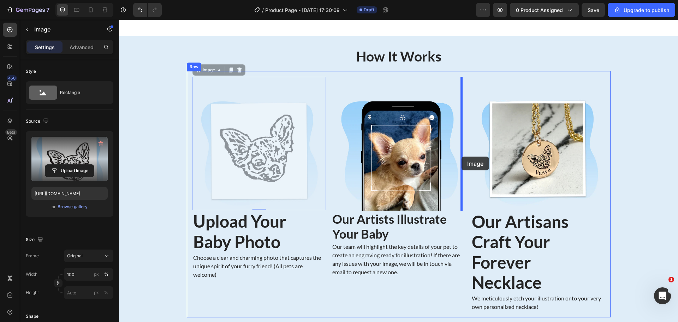
drag, startPoint x: 246, startPoint y: 149, endPoint x: 463, endPoint y: 156, distance: 217.0
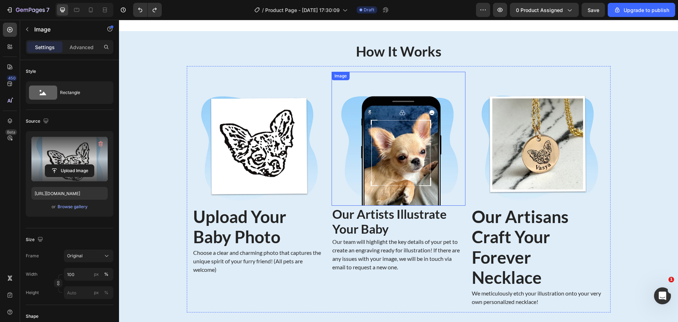
scroll to position [502, 0]
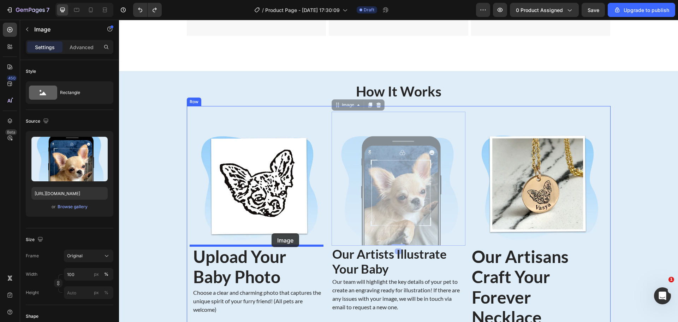
drag, startPoint x: 388, startPoint y: 177, endPoint x: 272, endPoint y: 233, distance: 129.2
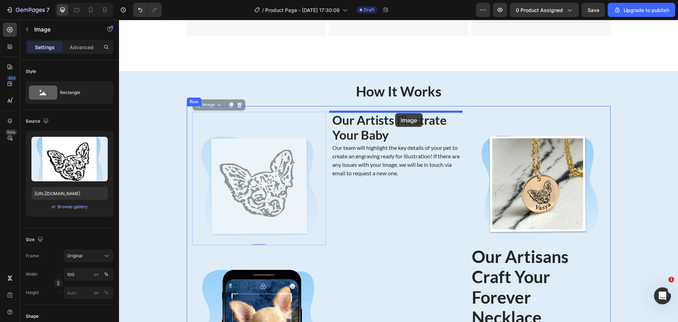
drag, startPoint x: 282, startPoint y: 186, endPoint x: 395, endPoint y: 113, distance: 135.1
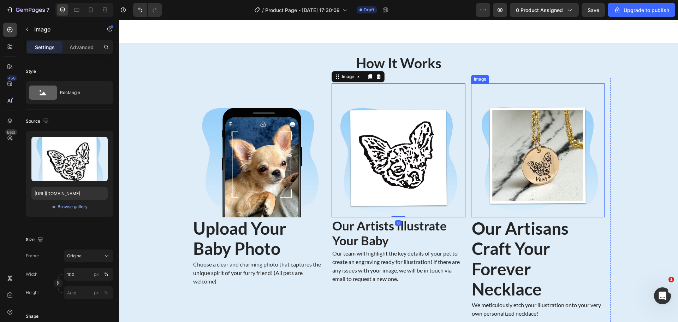
scroll to position [572, 0]
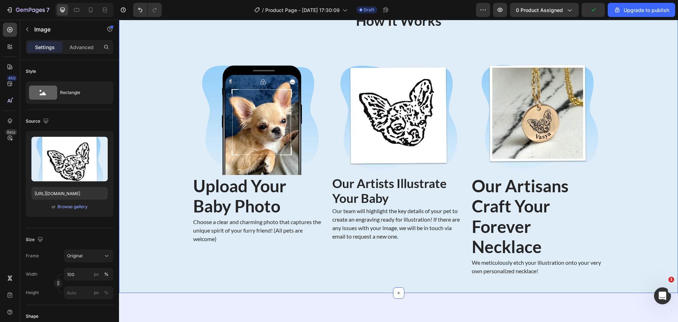
click at [648, 177] on div "How It Works Heading Image ⁠⁠⁠⁠⁠⁠⁠ Upload Your Baby Photo Heading Choose a clea…" at bounding box center [398, 147] width 559 height 270
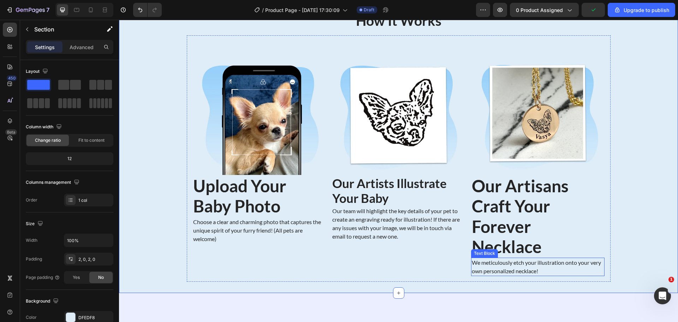
scroll to position [607, 0]
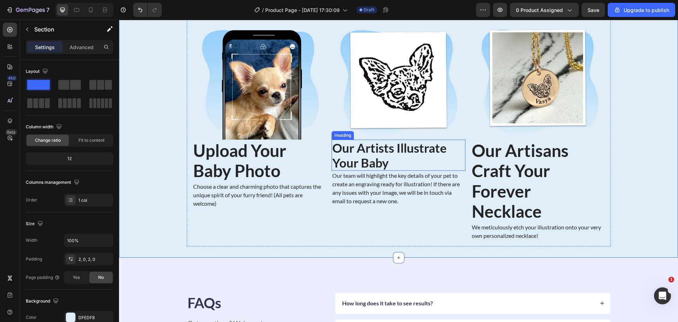
click at [361, 160] on strong "Our Artists Illustrate Your Baby" at bounding box center [389, 155] width 114 height 30
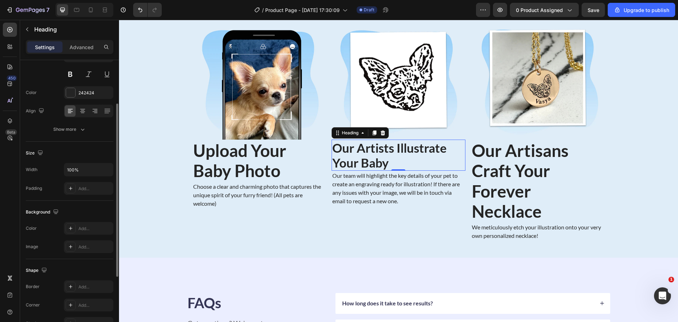
scroll to position [0, 0]
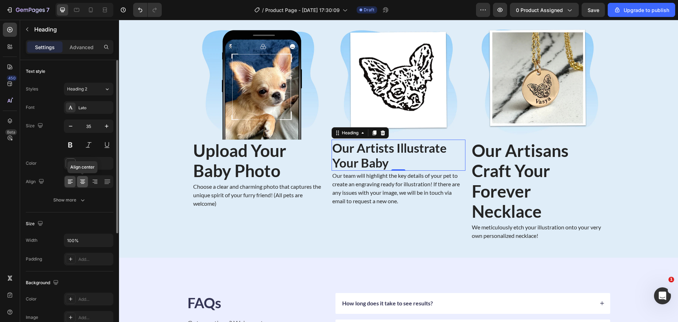
click at [86, 184] on div at bounding box center [82, 181] width 11 height 11
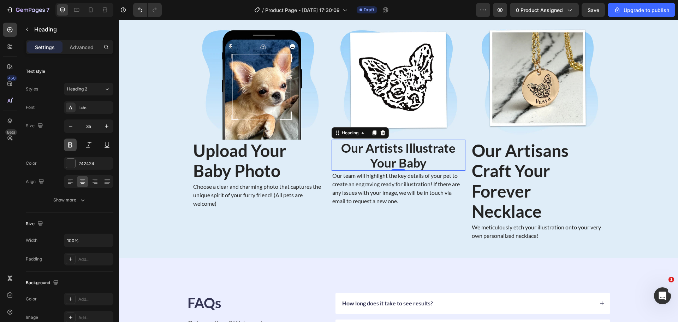
click at [74, 143] on button at bounding box center [70, 144] width 13 height 13
click at [73, 142] on button at bounding box center [70, 144] width 13 height 13
click at [87, 105] on div "Lato" at bounding box center [94, 108] width 33 height 6
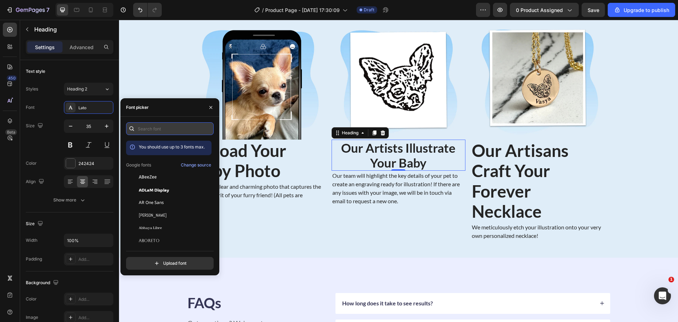
click at [150, 123] on input "text" at bounding box center [170, 128] width 88 height 13
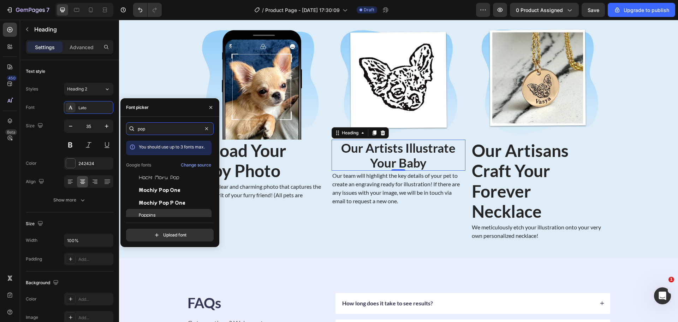
type input "pop"
click at [149, 212] on span "Poppins" at bounding box center [147, 215] width 17 height 6
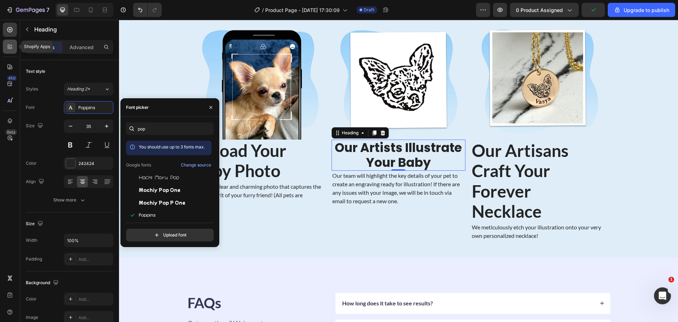
click at [4, 45] on div at bounding box center [10, 47] width 14 height 14
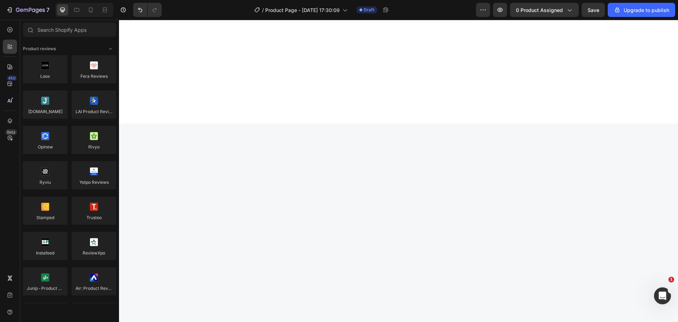
scroll to position [3017, 0]
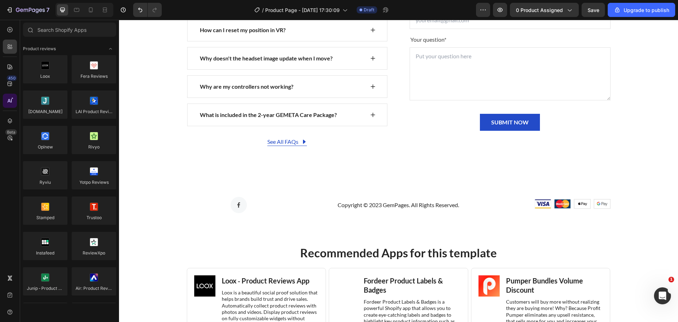
click at [11, 105] on div at bounding box center [10, 101] width 14 height 14
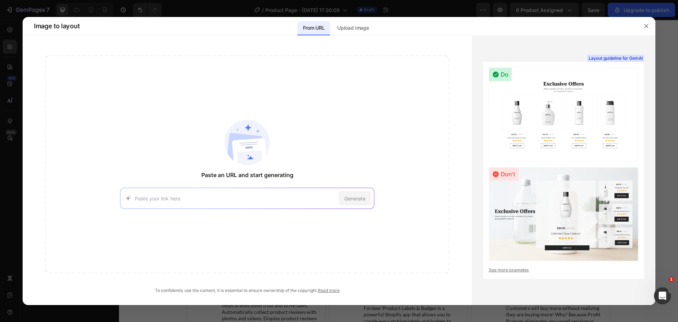
click at [182, 202] on input at bounding box center [235, 198] width 201 height 7
paste input "https://pupring.com/collections/all-pet-jewelry/products/pet-face-necklace?vari…"
type input "https://pupring.com/collections/all-pet-jewelry/products/pet-face-necklace?vari…"
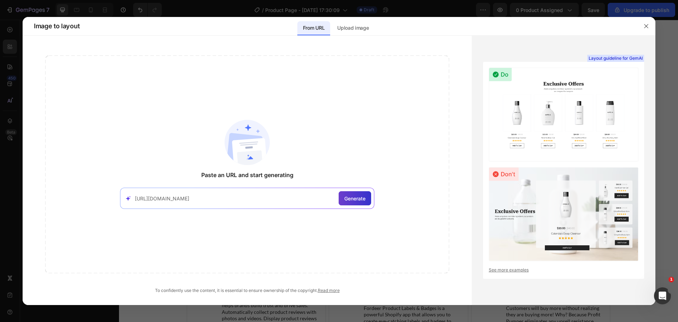
click at [358, 201] on span "Generate" at bounding box center [354, 198] width 21 height 7
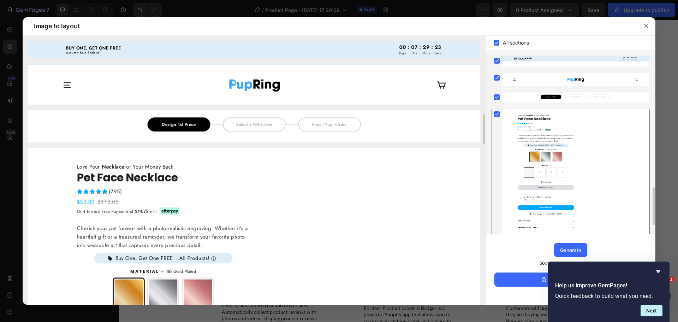
scroll to position [109, 0]
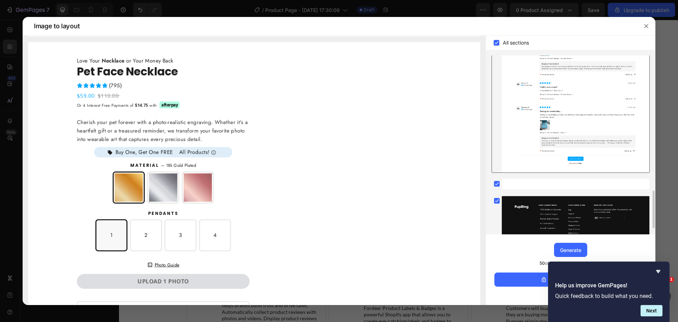
click at [528, 150] on div at bounding box center [576, 47] width 148 height 250
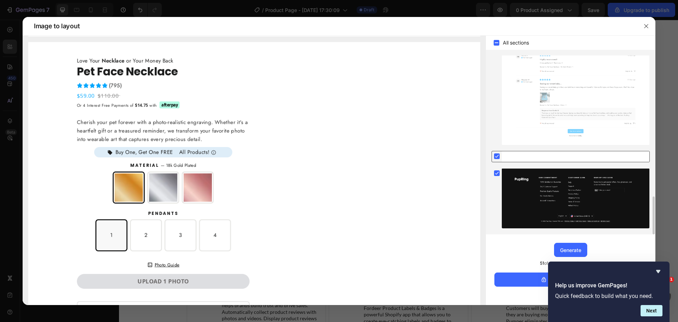
click at [521, 156] on div at bounding box center [576, 156] width 148 height 11
click at [518, 181] on div at bounding box center [576, 198] width 148 height 60
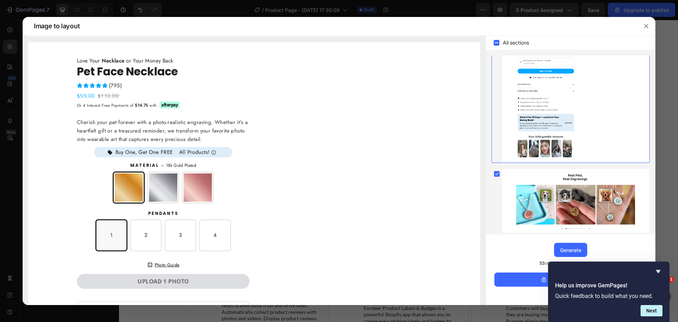
scroll to position [0, 0]
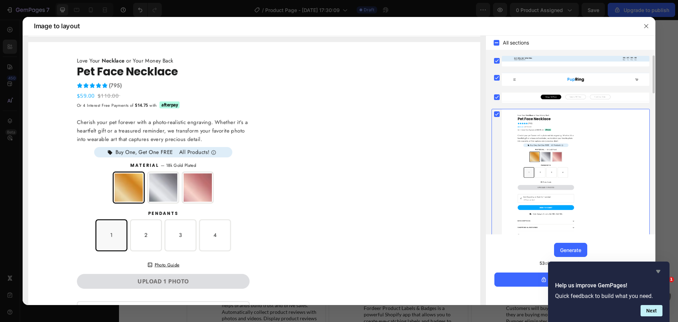
click at [656, 267] on div "Help us improve GemPages! Quick feedback to build what you need. Next" at bounding box center [608, 291] width 121 height 60
click at [656, 268] on icon "Hide survey" at bounding box center [658, 271] width 8 height 8
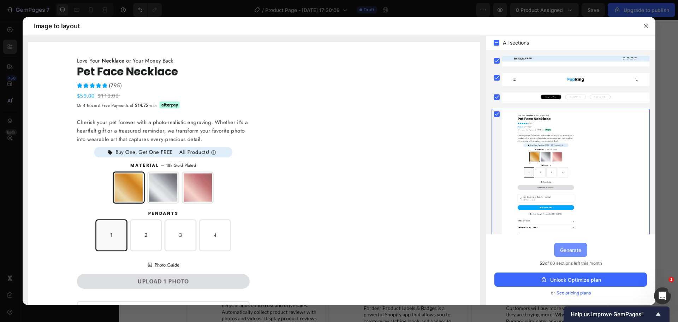
drag, startPoint x: 568, startPoint y: 256, endPoint x: 407, endPoint y: 291, distance: 164.5
click at [568, 256] on button "Generate" at bounding box center [570, 250] width 33 height 14
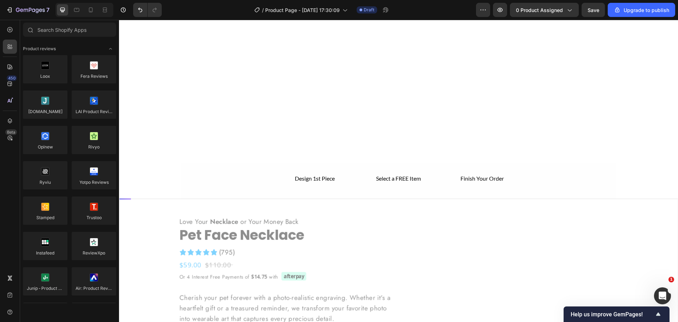
scroll to position [3367, 0]
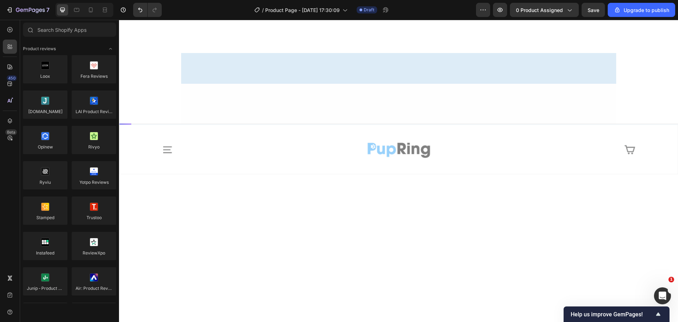
click at [4, 8] on button "X" at bounding box center [2, 4] width 4 height 8
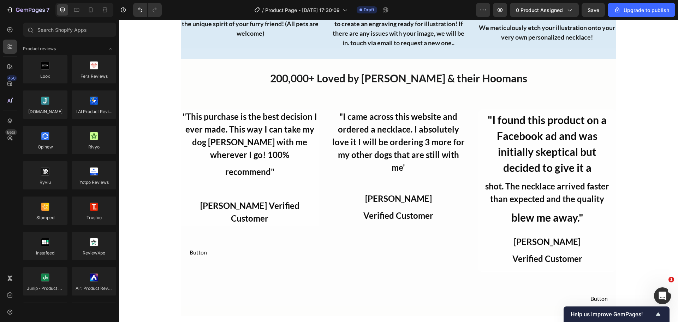
scroll to position [4636, 0]
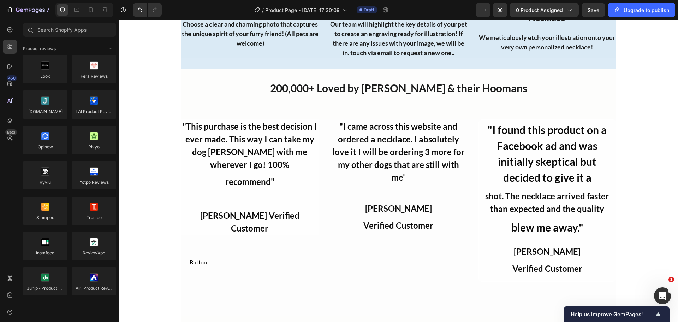
click at [213, 81] on h2 "200,000+ Loved by Pets & their Hoomans" at bounding box center [398, 87] width 435 height 17
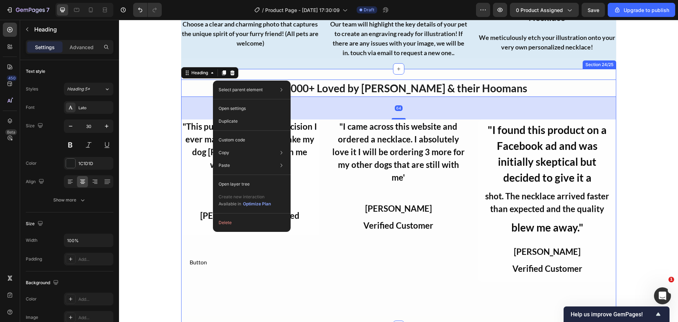
click at [266, 72] on div "200,000+ Loved by Pets & their Hoomans Heading 64 "This purchase is the best de…" at bounding box center [398, 197] width 435 height 257
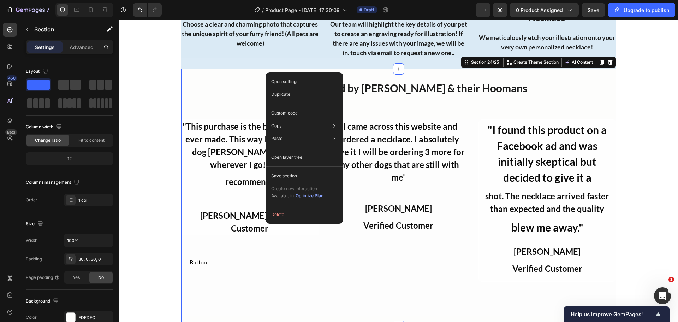
click at [293, 221] on div "Open settings Duplicate Custom code Copy Copy section Ctrl + C Copy style Copy …" at bounding box center [305, 147] width 78 height 151
click at [293, 218] on button "Delete" at bounding box center [304, 214] width 72 height 13
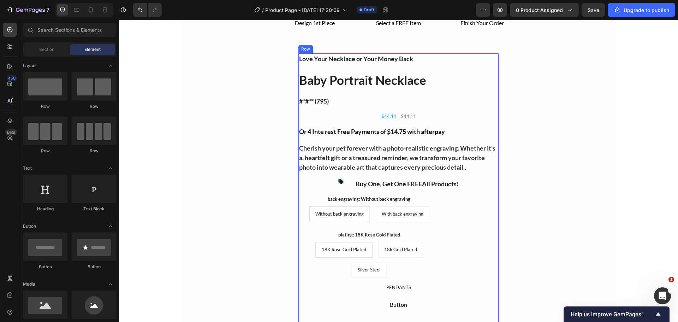
scroll to position [3354, 0]
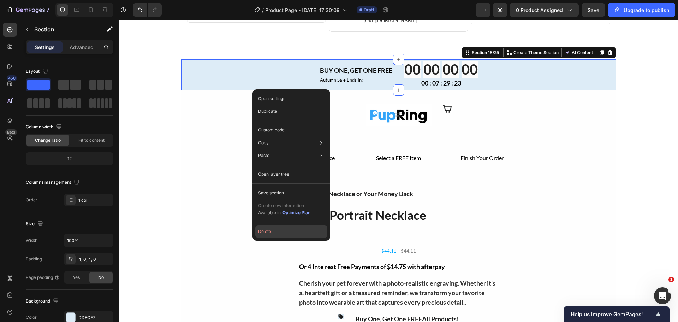
click at [271, 232] on button "Delete" at bounding box center [291, 231] width 72 height 13
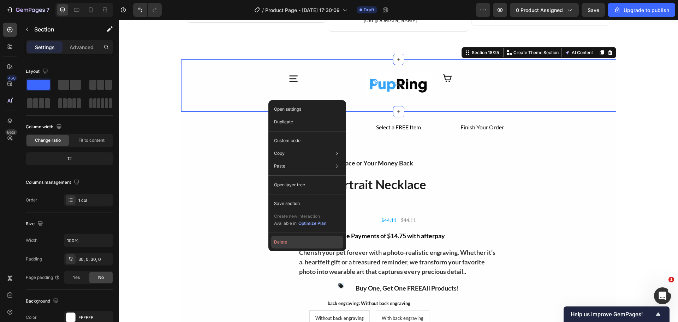
click at [294, 241] on button "Delete" at bounding box center [307, 242] width 72 height 13
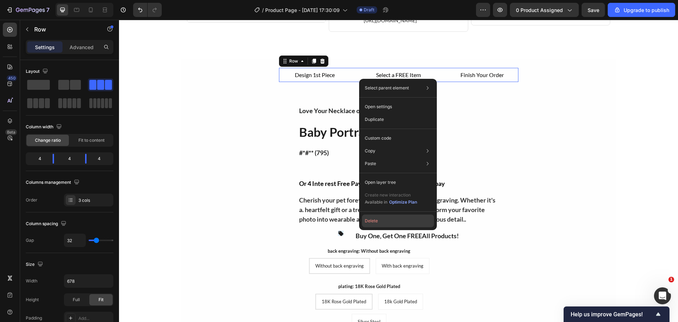
click at [374, 223] on button "Delete" at bounding box center [398, 220] width 72 height 13
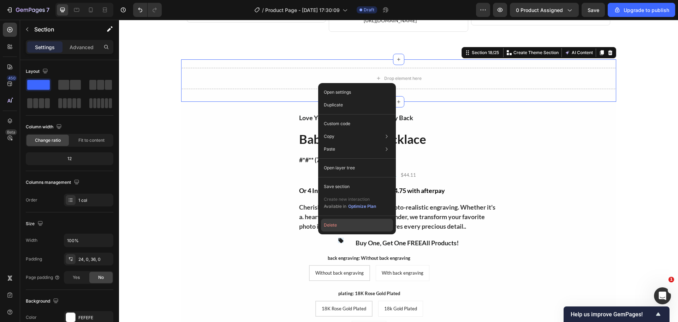
click at [349, 227] on button "Delete" at bounding box center [357, 225] width 72 height 13
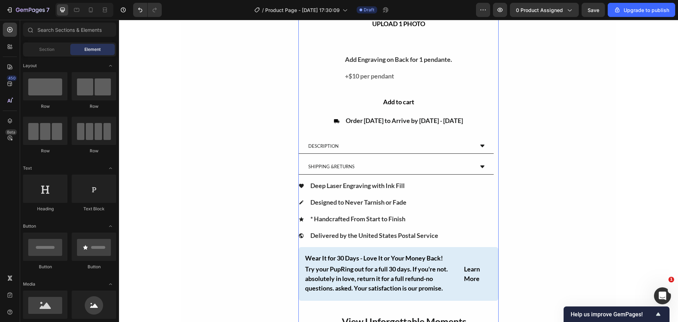
scroll to position [3637, 0]
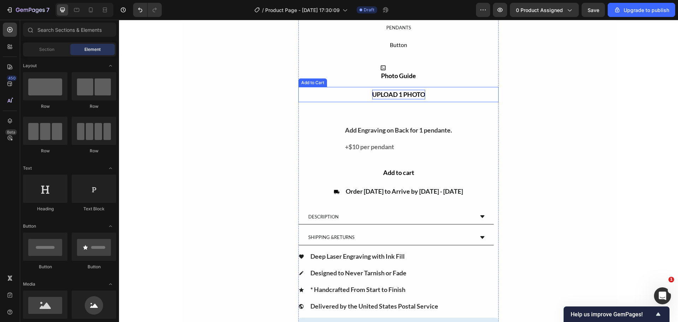
click at [396, 97] on div "UPLOAD 1 PHOTO" at bounding box center [398, 95] width 53 height 10
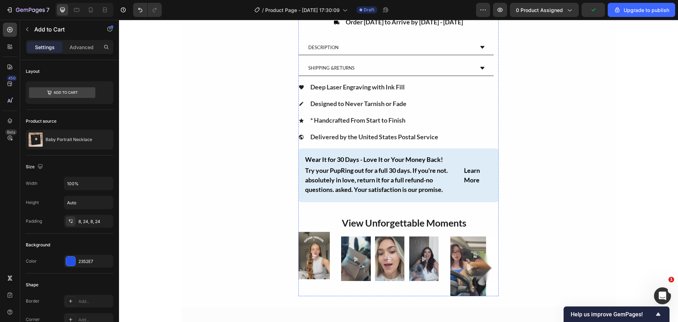
scroll to position [3813, 0]
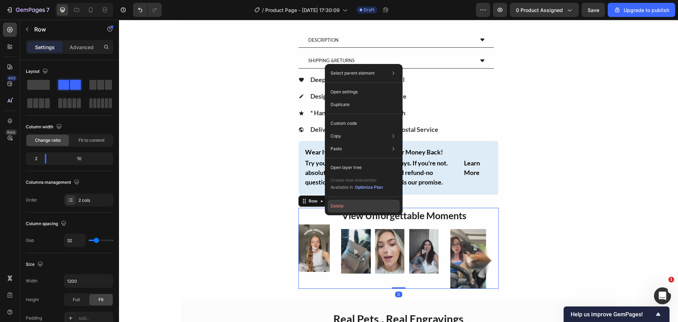
click at [339, 208] on button "Delete" at bounding box center [364, 206] width 72 height 13
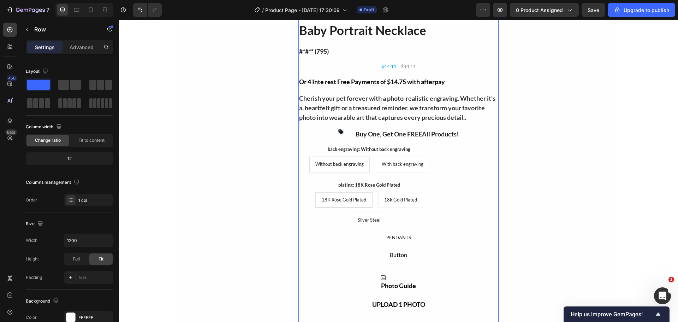
scroll to position [3425, 0]
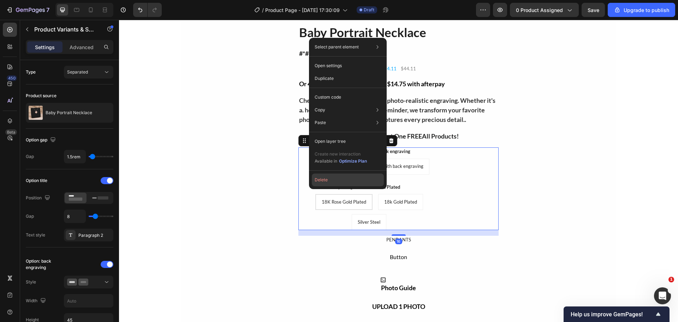
click at [322, 180] on button "Delete" at bounding box center [348, 179] width 72 height 13
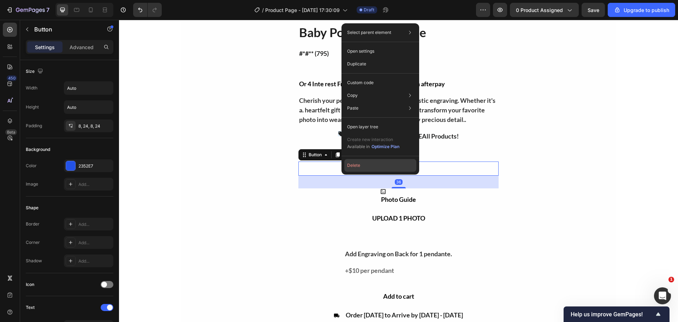
click at [347, 166] on button "Delete" at bounding box center [380, 165] width 72 height 13
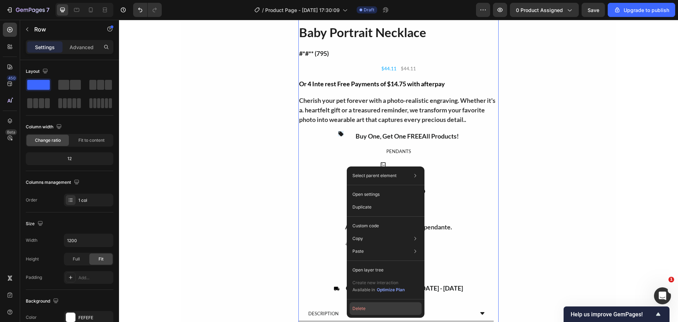
drag, startPoint x: 374, startPoint y: 314, endPoint x: 255, endPoint y: 293, distance: 120.7
click at [374, 314] on button "Delete" at bounding box center [386, 308] width 72 height 13
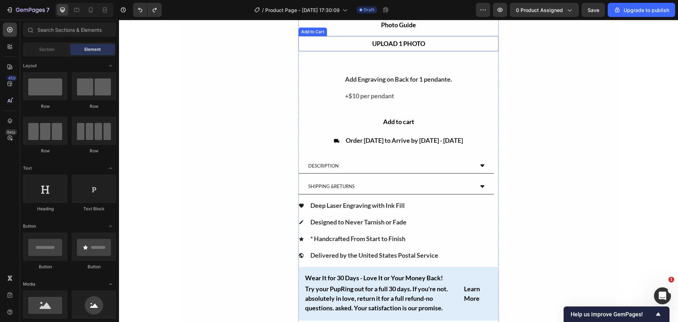
scroll to position [3672, 0]
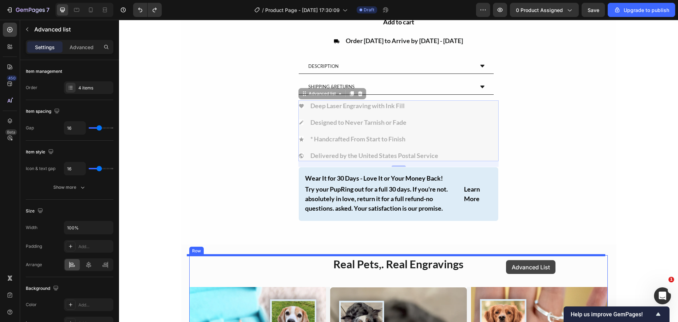
drag, startPoint x: 438, startPoint y: 108, endPoint x: 506, endPoint y: 260, distance: 166.8
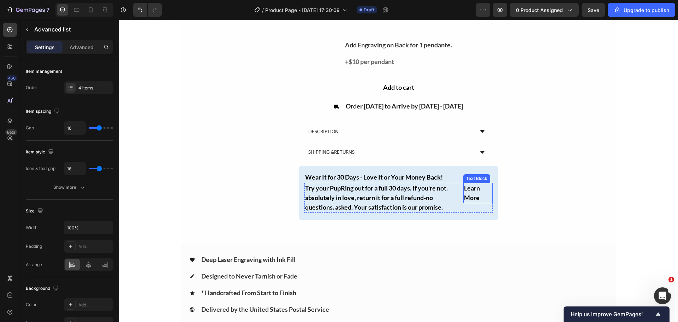
scroll to position [3566, 0]
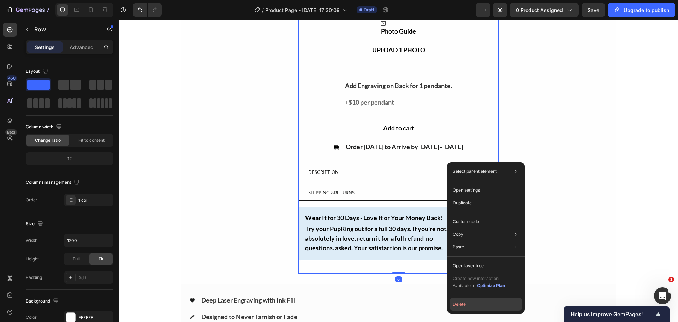
click at [466, 304] on button "Delete" at bounding box center [486, 304] width 72 height 13
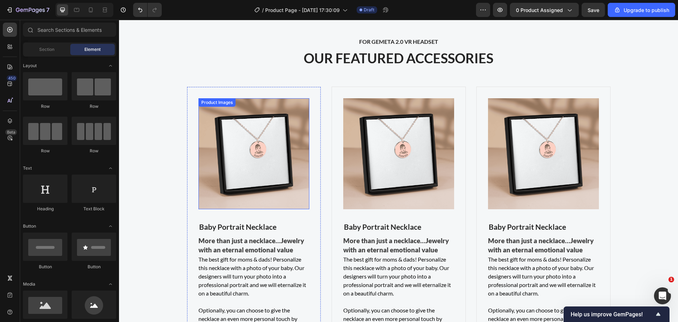
scroll to position [2683, 0]
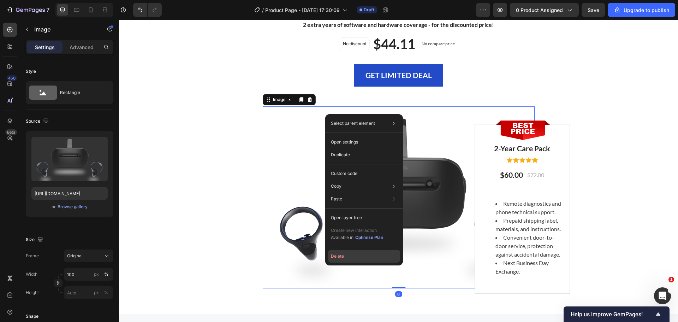
click at [347, 254] on button "Delete" at bounding box center [364, 256] width 72 height 13
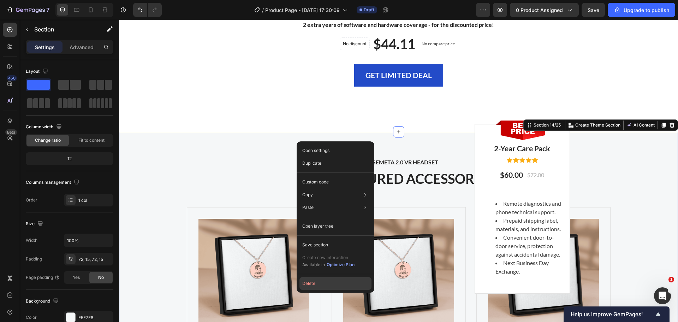
click at [303, 282] on button "Delete" at bounding box center [335, 283] width 72 height 13
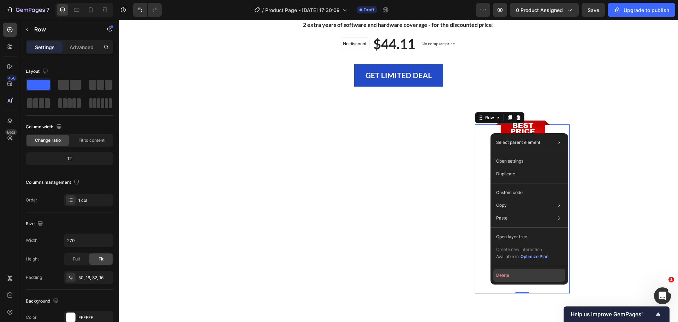
click at [507, 273] on button "Delete" at bounding box center [529, 275] width 72 height 13
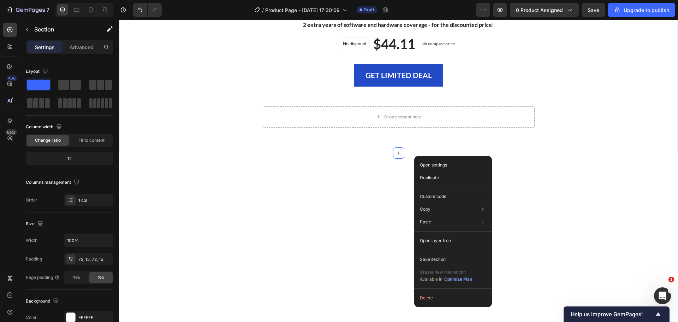
click at [399, 135] on div "LIMITED TIME DEAL Text block PLAY WORRY-FREE WITH OUR EXTENDED WARRANTY Heading…" at bounding box center [398, 20] width 559 height 265
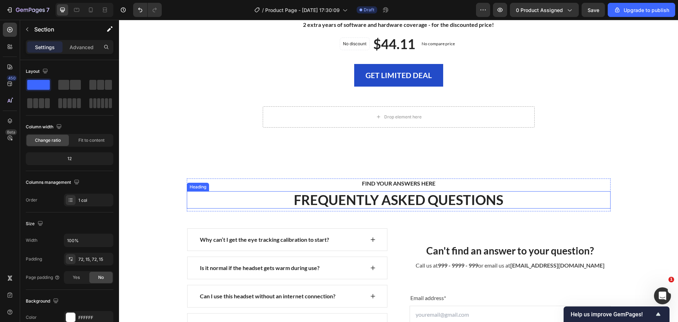
scroll to position [2754, 0]
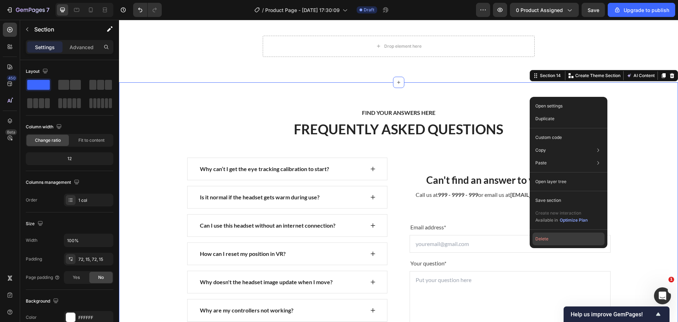
drag, startPoint x: 542, startPoint y: 239, endPoint x: 422, endPoint y: 220, distance: 121.6
click at [542, 239] on button "Delete" at bounding box center [569, 238] width 72 height 13
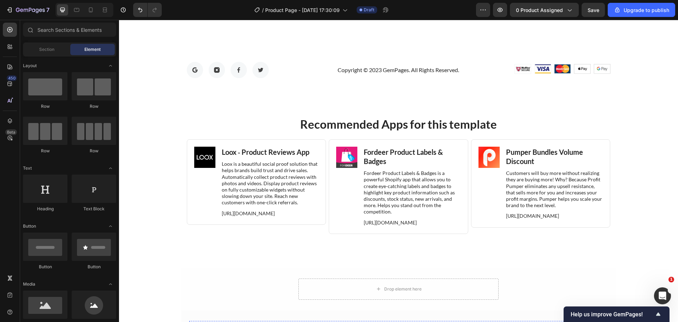
scroll to position [2789, 0]
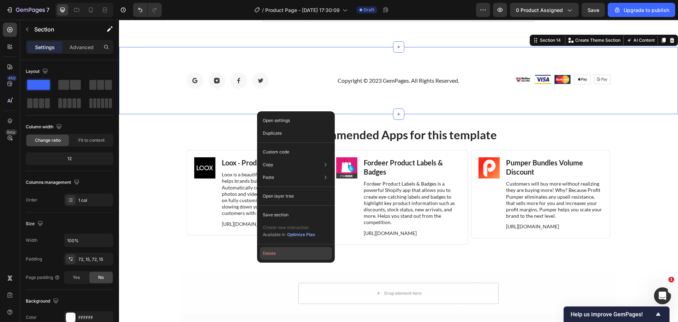
click at [285, 252] on button "Delete" at bounding box center [296, 253] width 72 height 13
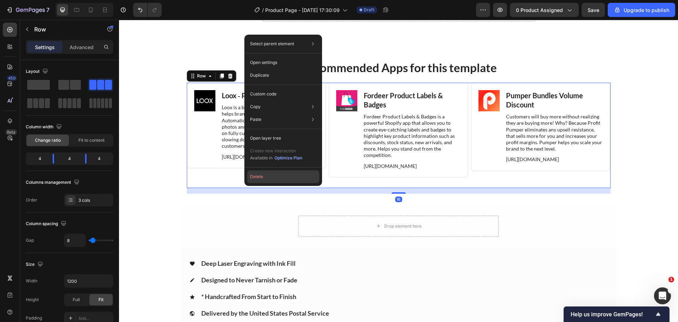
drag, startPoint x: 273, startPoint y: 182, endPoint x: 154, endPoint y: 162, distance: 120.0
click at [273, 182] on button "Delete" at bounding box center [283, 176] width 72 height 13
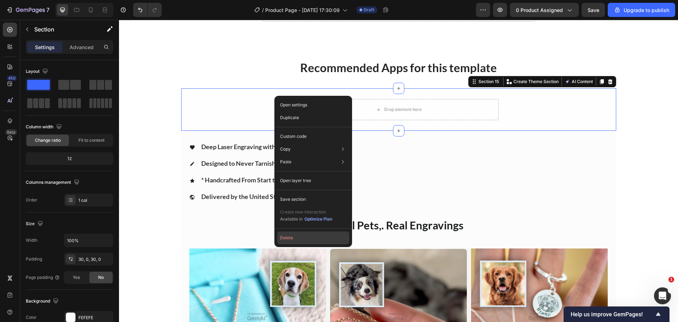
click at [290, 240] on button "Delete" at bounding box center [313, 237] width 72 height 13
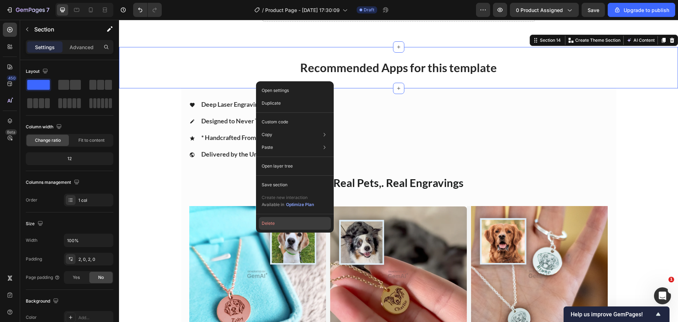
click at [294, 218] on button "Delete" at bounding box center [295, 223] width 72 height 13
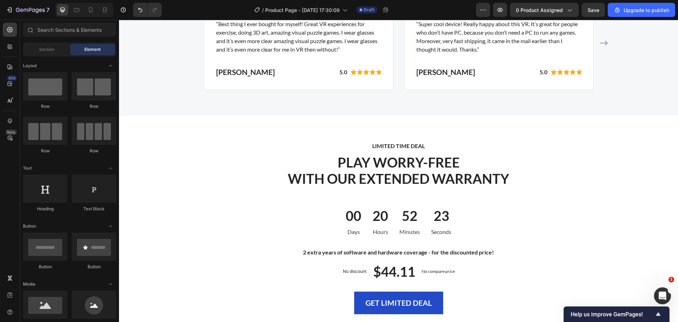
scroll to position [2446, 0]
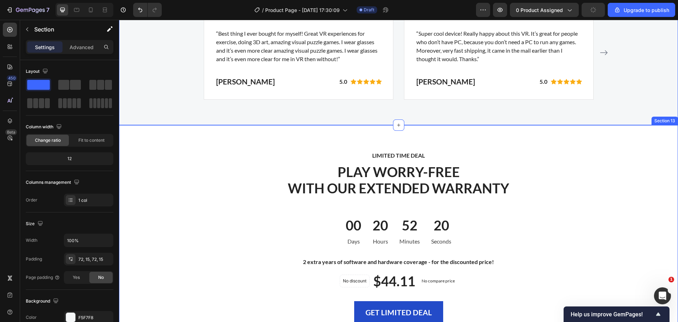
scroll to position [2587, 0]
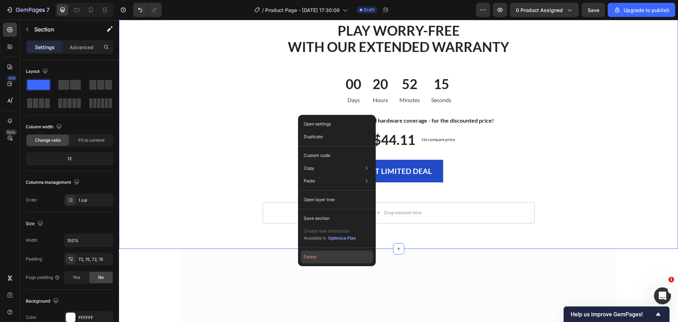
click at [326, 258] on button "Delete" at bounding box center [337, 256] width 72 height 13
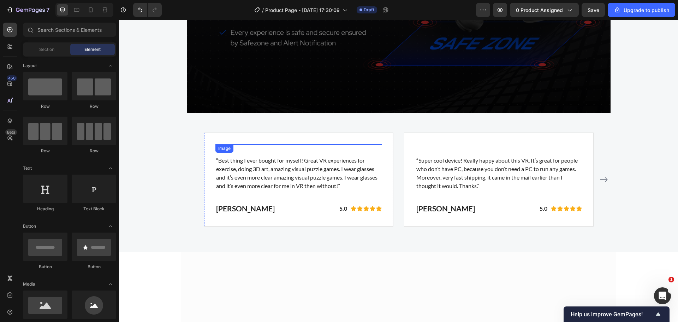
scroll to position [2305, 0]
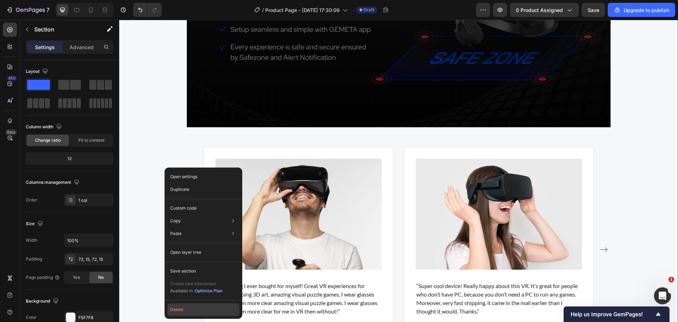
click at [192, 309] on button "Delete" at bounding box center [203, 309] width 72 height 13
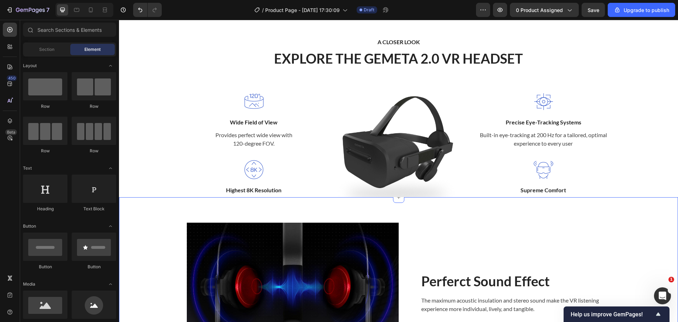
scroll to position [1697, 0]
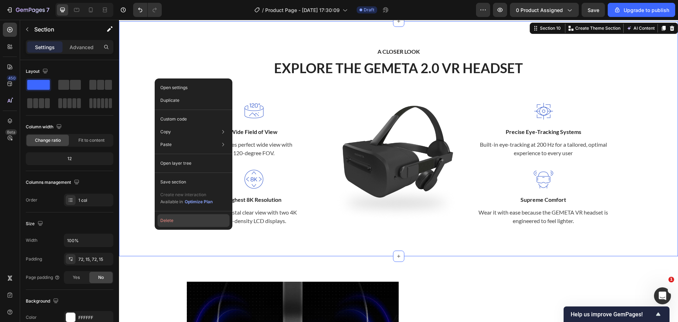
click at [194, 223] on button "Delete" at bounding box center [194, 220] width 72 height 13
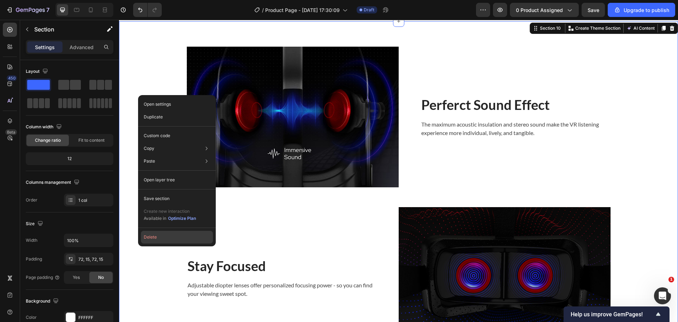
click at [153, 238] on button "Delete" at bounding box center [177, 237] width 72 height 13
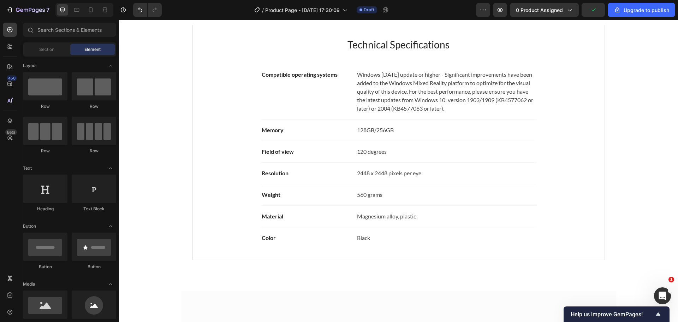
scroll to position [1238, 0]
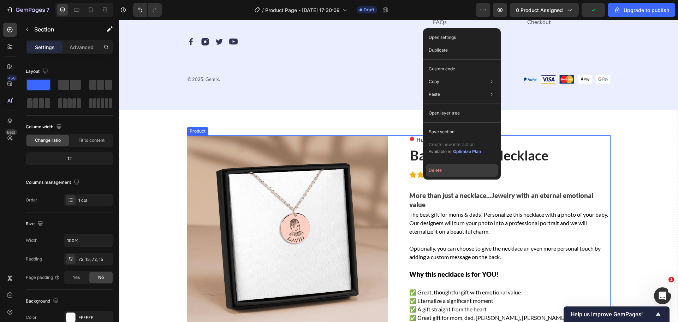
click at [443, 174] on button "Delete" at bounding box center [462, 170] width 72 height 13
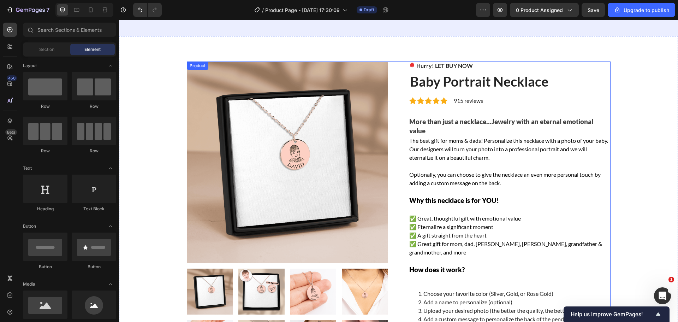
scroll to position [1308, 0]
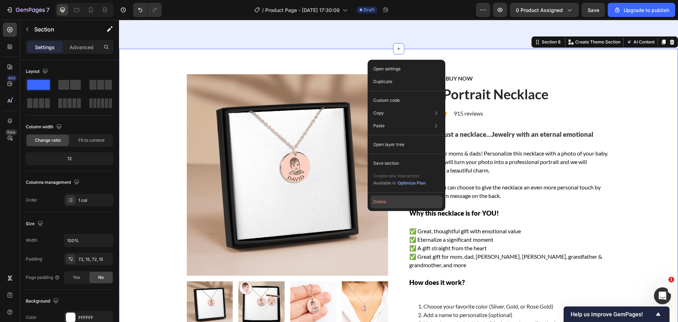
click at [393, 204] on button "Delete" at bounding box center [406, 201] width 72 height 13
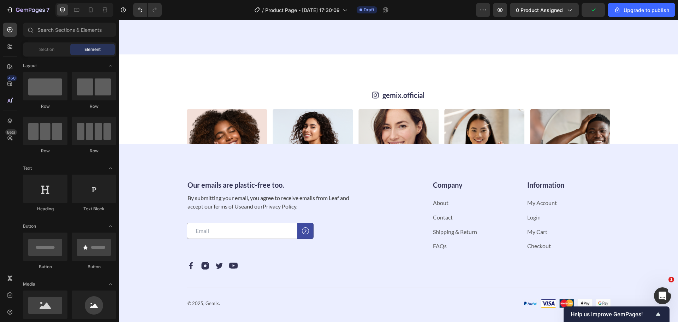
scroll to position [990, 0]
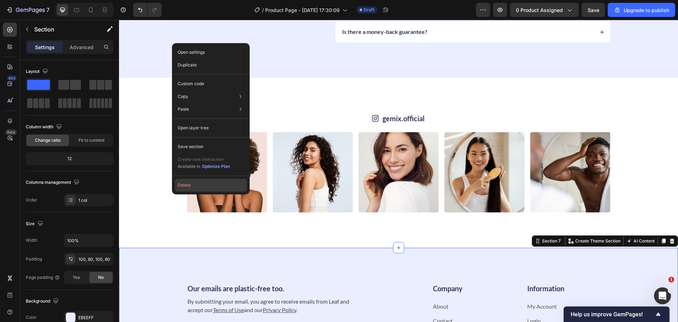
click at [195, 189] on button "Delete" at bounding box center [211, 185] width 72 height 13
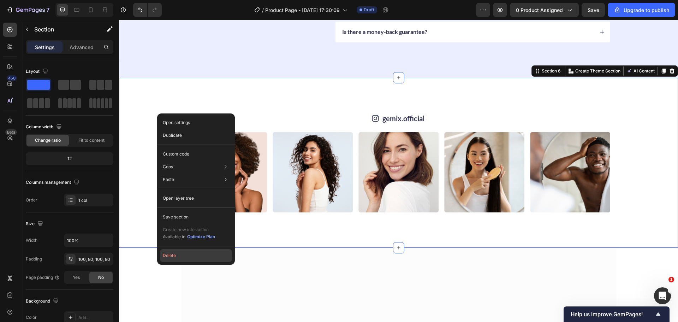
click at [180, 255] on button "Delete" at bounding box center [196, 255] width 72 height 13
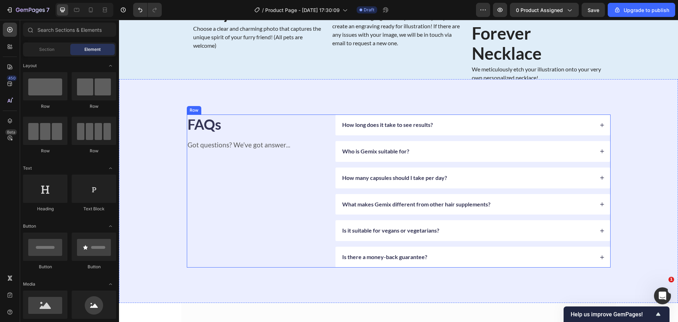
scroll to position [743, 0]
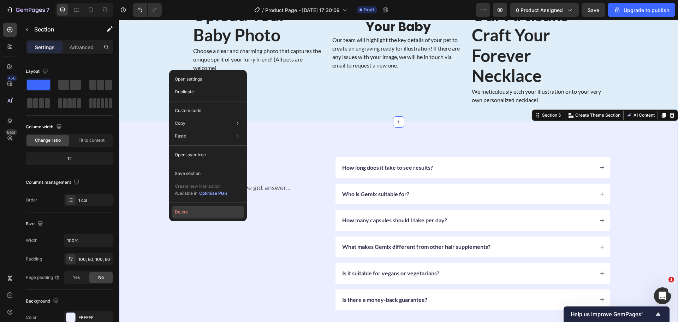
click at [188, 212] on button "Delete" at bounding box center [208, 212] width 72 height 13
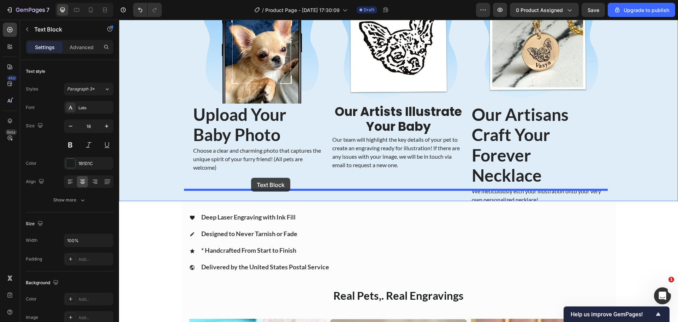
scroll to position [643, 0]
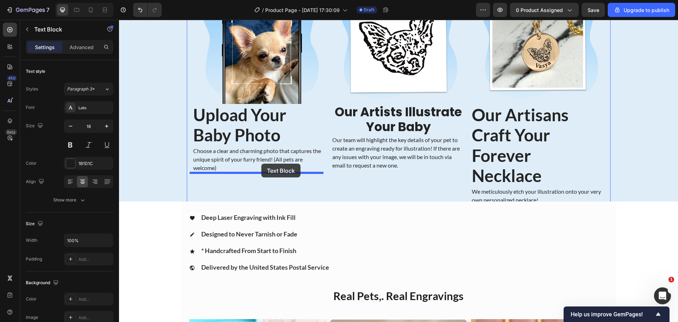
drag, startPoint x: 193, startPoint y: 273, endPoint x: 260, endPoint y: 167, distance: 125.6
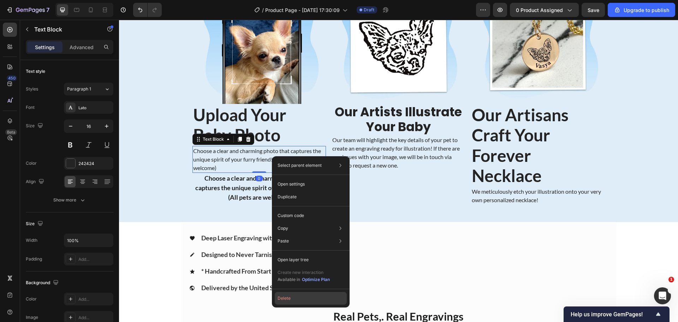
click at [304, 298] on button "Delete" at bounding box center [311, 298] width 72 height 13
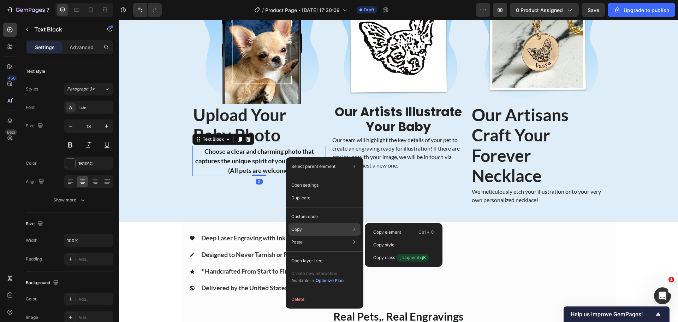
click at [320, 227] on div "Copy Copy element Ctrl + C Copy style Copy class .jIUajavmtxjB" at bounding box center [325, 229] width 72 height 13
click at [386, 243] on p "Copy style" at bounding box center [383, 245] width 21 height 6
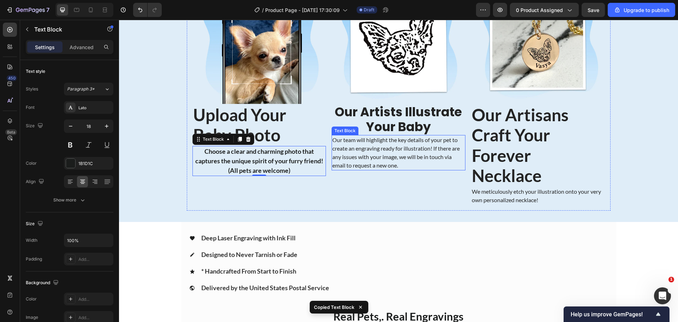
click at [386, 155] on p "Our team will highlight the key details of your pet to create an engraving read…" at bounding box center [398, 153] width 132 height 34
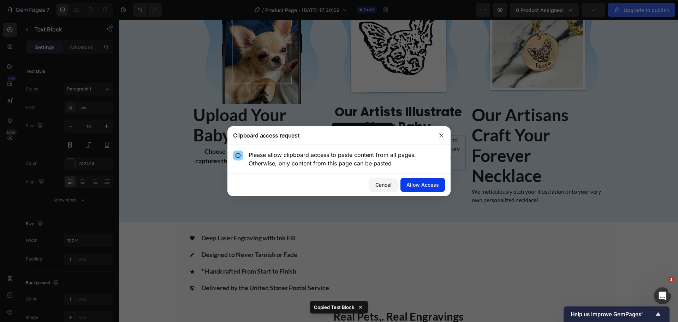
click at [415, 179] on button "Allow Access" at bounding box center [423, 185] width 45 height 14
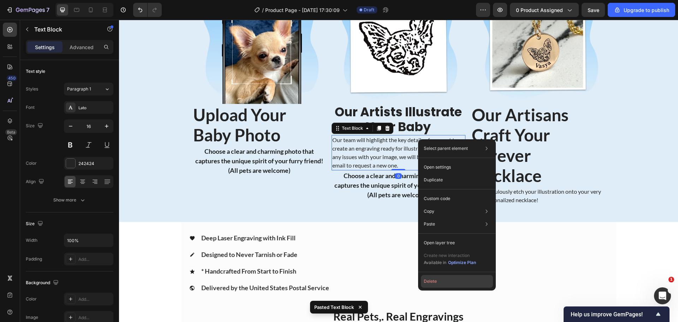
drag, startPoint x: 435, startPoint y: 279, endPoint x: 393, endPoint y: 187, distance: 101.2
click at [435, 279] on button "Delete" at bounding box center [457, 281] width 72 height 13
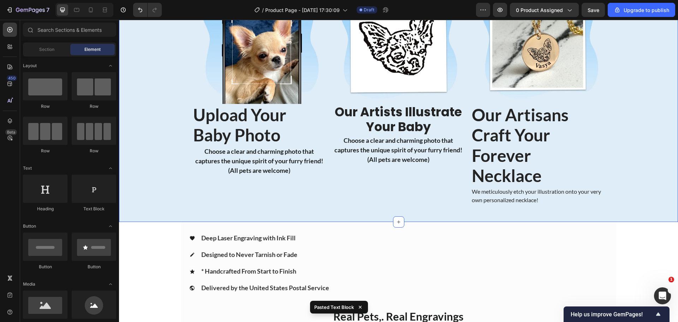
click at [537, 187] on p "We meticulously etch your illustration onto your very own personalized necklace!" at bounding box center [538, 195] width 132 height 17
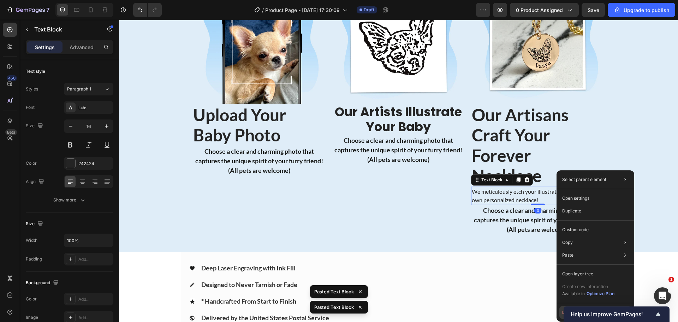
click at [561, 310] on button "Delete" at bounding box center [595, 312] width 72 height 13
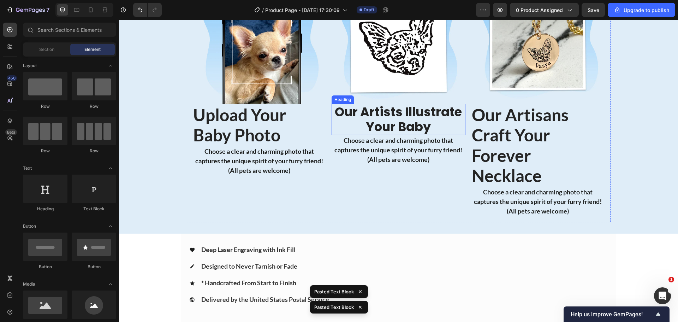
click at [411, 118] on strong "Our Artists Illustrate Your Baby" at bounding box center [398, 119] width 127 height 32
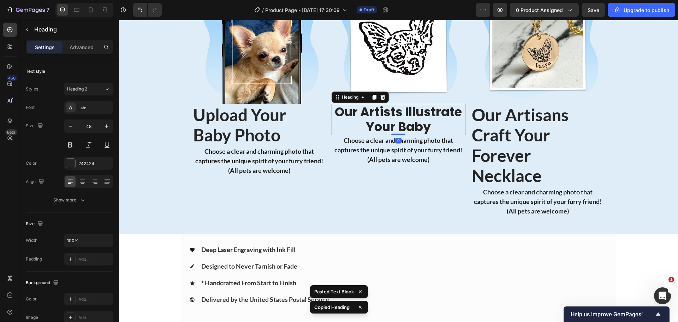
click at [500, 133] on strong "Our Artisans Craft Your Forever Necklace" at bounding box center [520, 145] width 97 height 81
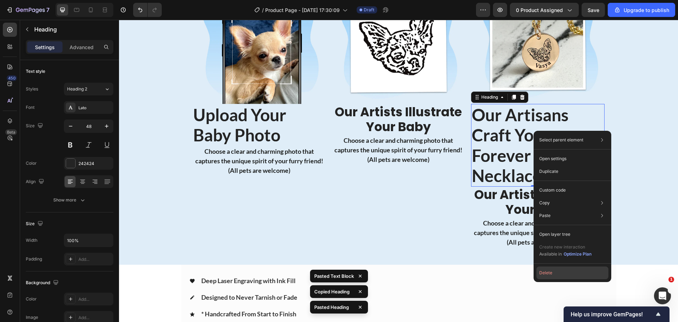
click at [547, 272] on button "Delete" at bounding box center [572, 272] width 72 height 13
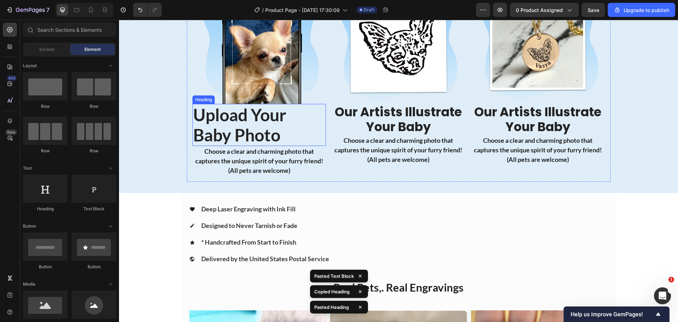
click at [266, 120] on strong "Upload Your Baby Photo" at bounding box center [239, 125] width 93 height 41
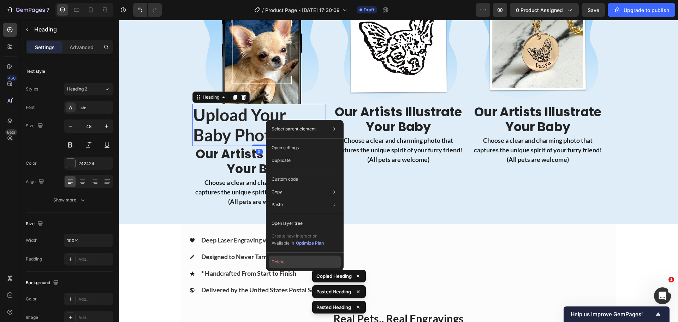
click at [282, 265] on button "Delete" at bounding box center [305, 261] width 72 height 13
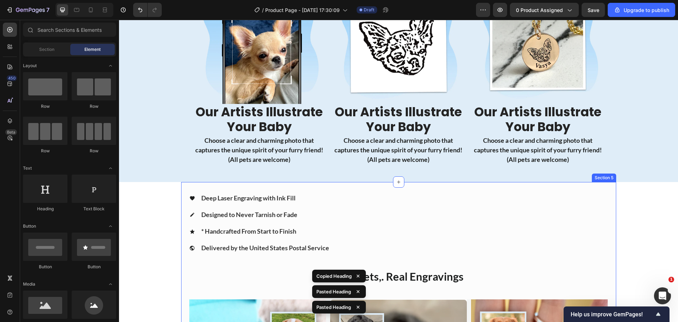
click at [446, 154] on div "Choose a clear and charming photo that captures the unique spirit of your furry…" at bounding box center [399, 150] width 134 height 30
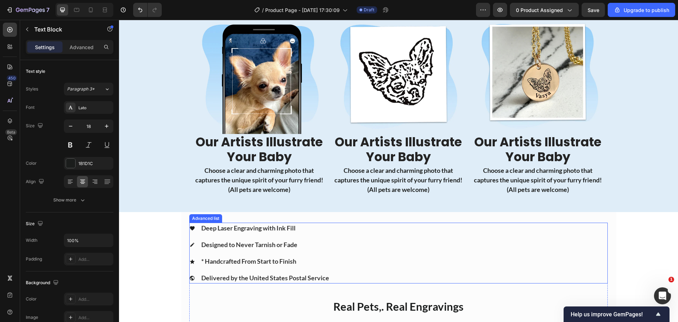
scroll to position [608, 0]
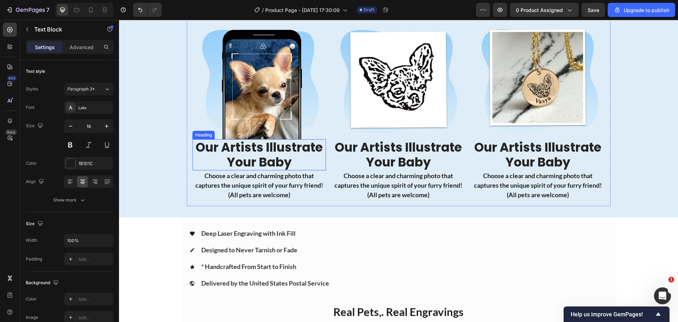
click at [249, 158] on strong "Our Artists Illustrate Your Baby" at bounding box center [259, 154] width 127 height 32
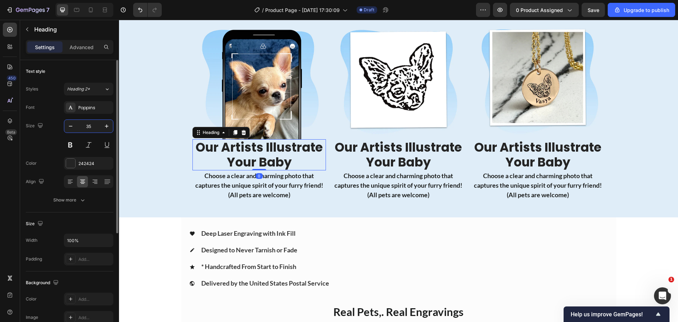
click at [91, 128] on input "35" at bounding box center [88, 126] width 23 height 13
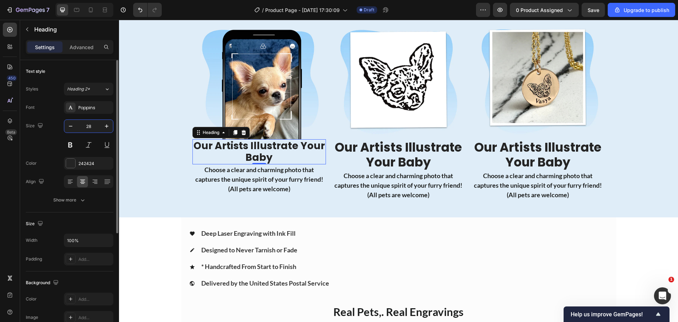
click at [91, 128] on input "28" at bounding box center [88, 126] width 23 height 13
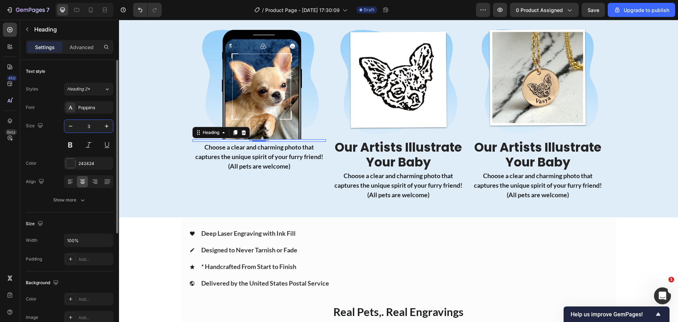
type input "30"
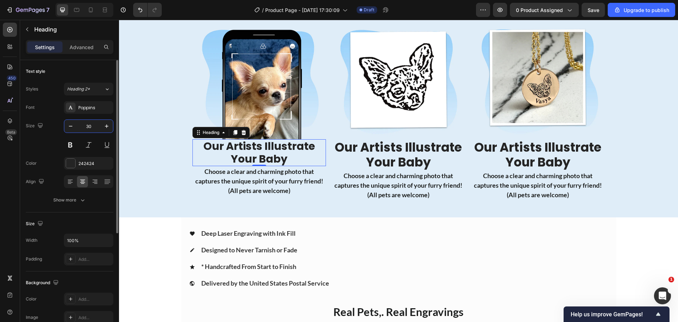
click at [91, 129] on input "30" at bounding box center [88, 126] width 23 height 13
click at [403, 160] on strong "Our Artists Illustrate Your Baby" at bounding box center [398, 154] width 127 height 32
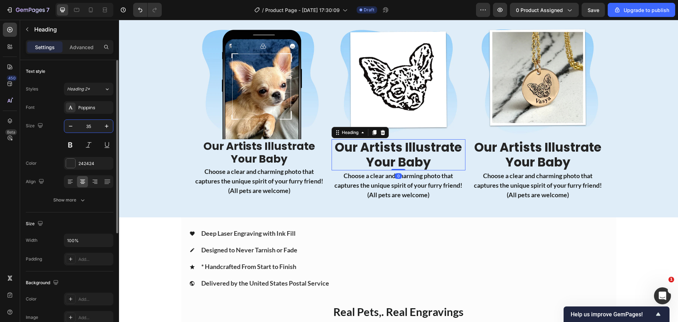
click at [86, 125] on input "35" at bounding box center [88, 126] width 23 height 13
paste input "0"
type input "30"
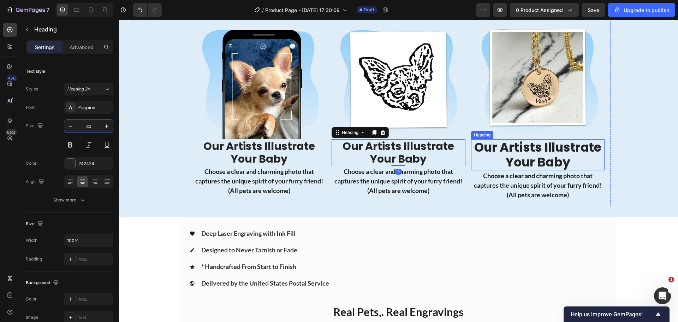
click at [500, 152] on strong "Our Artists Illustrate Your Baby" at bounding box center [537, 154] width 127 height 32
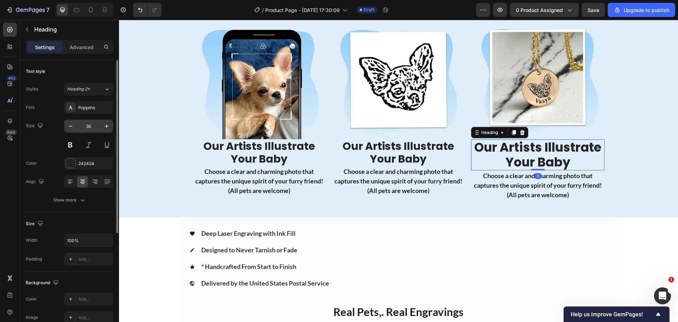
click at [86, 124] on input "35" at bounding box center [88, 126] width 23 height 13
paste input "0"
type input "30"
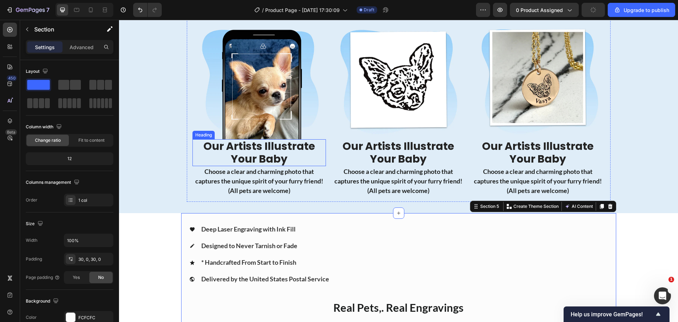
click at [296, 152] on strong "Our Artists Illustrate Your Baby" at bounding box center [259, 152] width 112 height 28
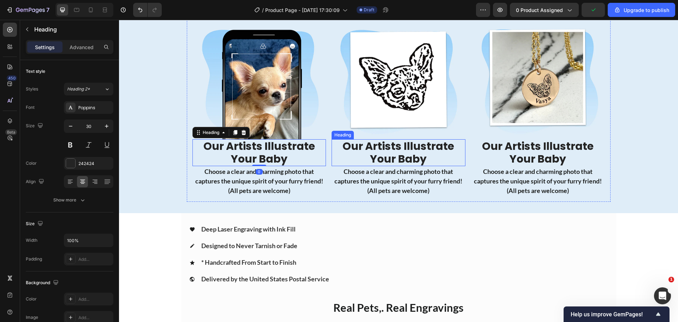
click at [410, 151] on strong "Our Artists Illustrate Your Baby" at bounding box center [399, 152] width 112 height 28
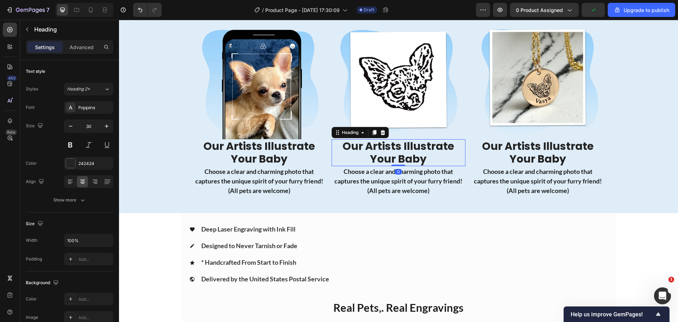
click at [334, 150] on h2 "Our Artists Illustrate Your Baby" at bounding box center [399, 152] width 134 height 27
click at [317, 116] on img at bounding box center [259, 72] width 134 height 134
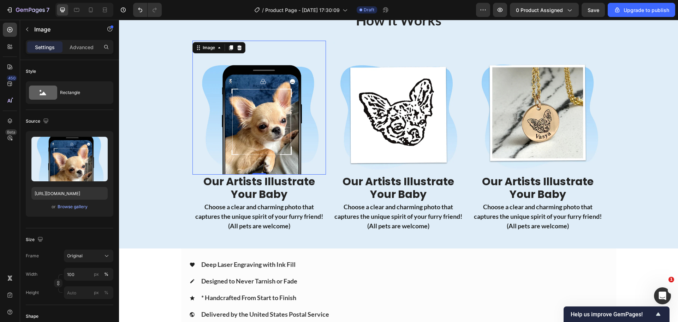
click at [279, 41] on img at bounding box center [259, 108] width 134 height 134
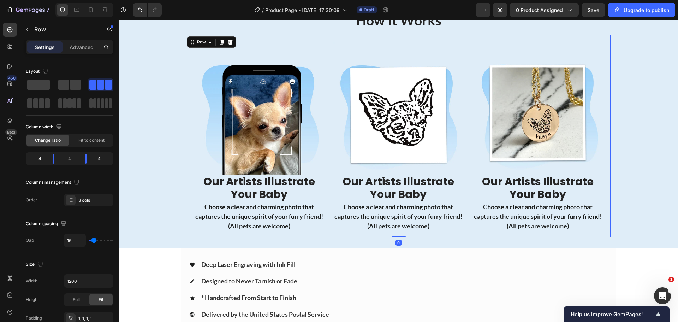
click at [279, 40] on div "Image Our Artists Illustrate Your Baby Heading Choose a clear and charming phot…" at bounding box center [399, 136] width 424 height 202
click at [273, 71] on img at bounding box center [259, 108] width 134 height 134
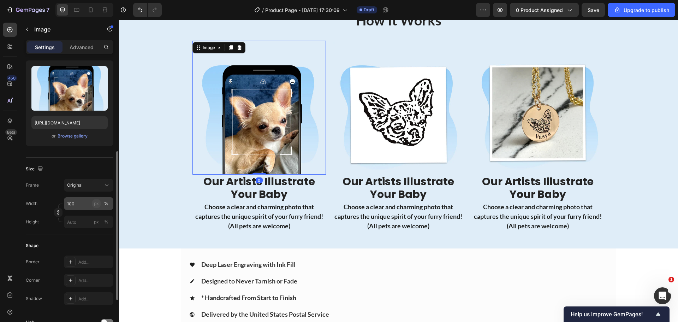
scroll to position [106, 0]
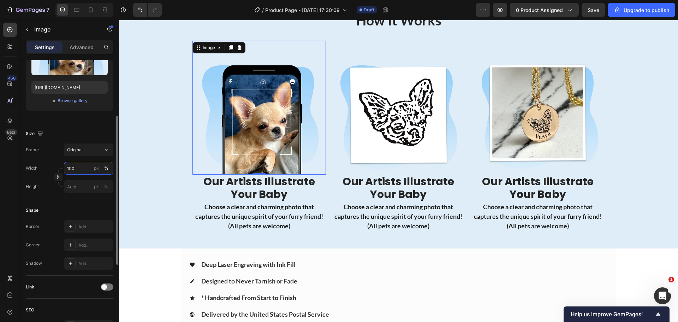
click at [82, 166] on input "100" at bounding box center [88, 168] width 49 height 13
type input "90"
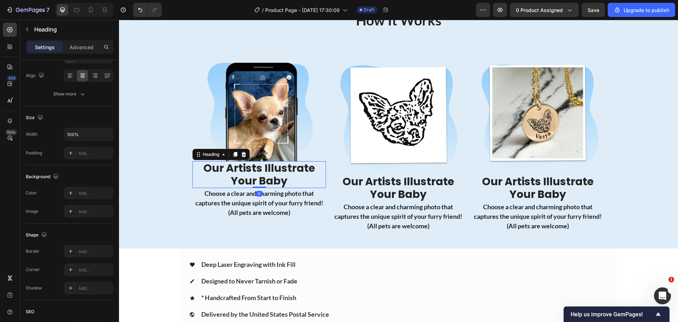
click at [304, 162] on strong "Our Artists Illustrate Your Baby" at bounding box center [259, 174] width 112 height 28
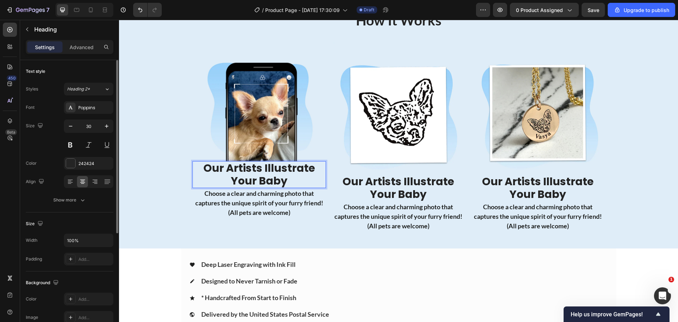
drag, startPoint x: 309, startPoint y: 161, endPoint x: 314, endPoint y: 161, distance: 4.3
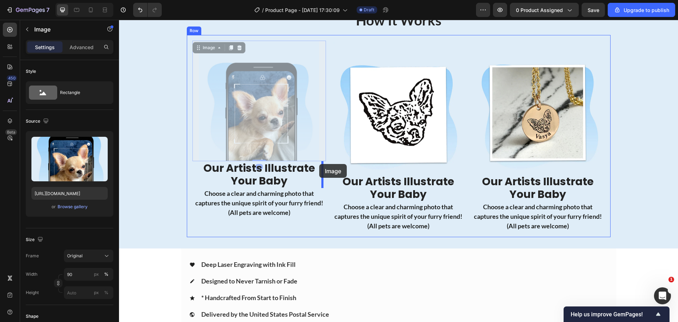
drag, startPoint x: 319, startPoint y: 160, endPoint x: 319, endPoint y: 164, distance: 3.6
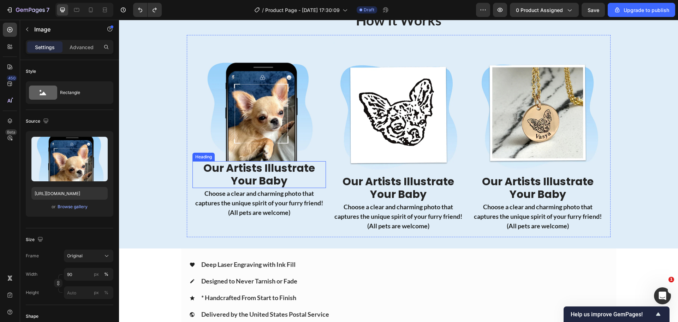
click at [289, 165] on strong "Our Artists Illustrate Your Baby" at bounding box center [259, 174] width 112 height 28
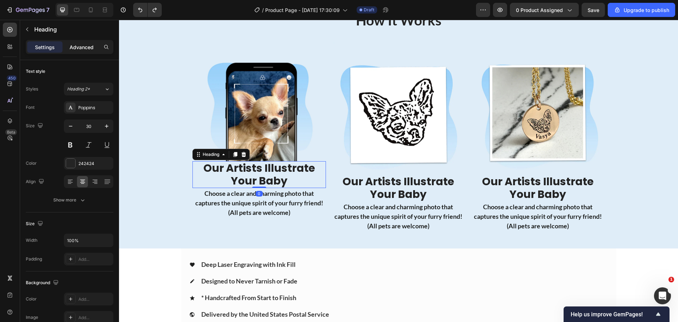
click at [88, 47] on p "Advanced" at bounding box center [82, 46] width 24 height 7
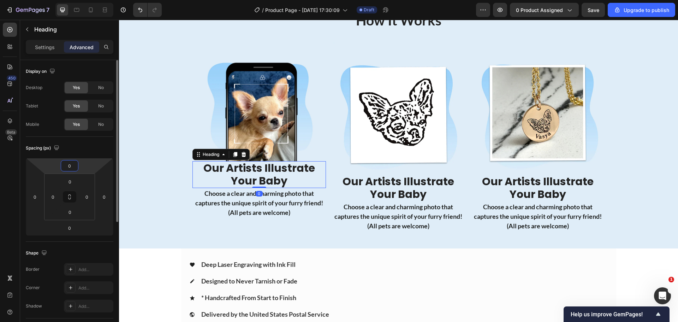
drag, startPoint x: 72, startPoint y: 166, endPoint x: 73, endPoint y: 158, distance: 8.2
click at [73, 158] on div "0 0 0 0" at bounding box center [70, 197] width 88 height 78
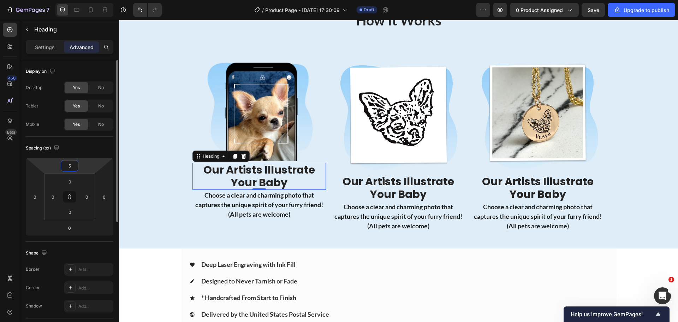
click at [75, 166] on input "5" at bounding box center [70, 165] width 14 height 11
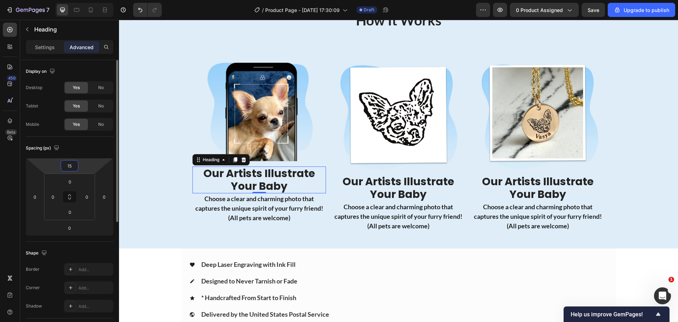
click at [75, 166] on input "15" at bounding box center [70, 165] width 14 height 11
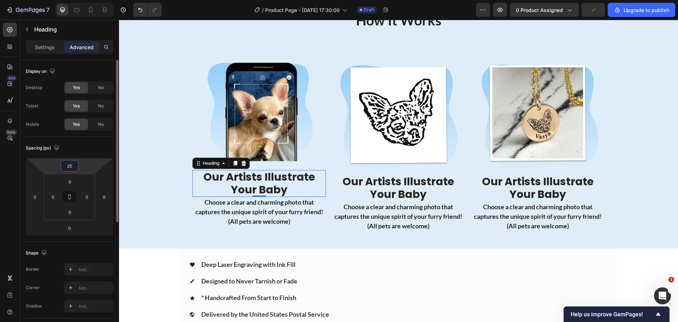
click at [75, 166] on input "25" at bounding box center [70, 165] width 14 height 11
type input "35"
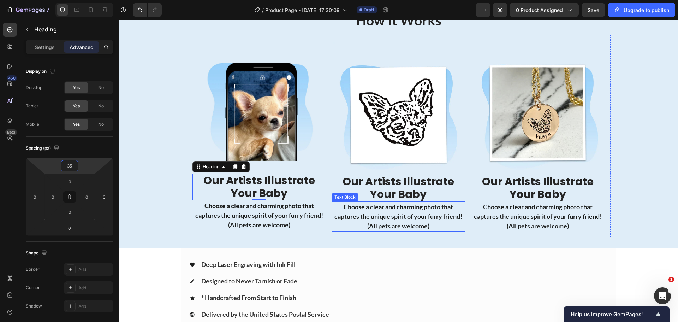
click at [421, 235] on div "Image Our Artists Illustrate Your Baby Heading 0 Choose a clear and charming ph…" at bounding box center [399, 136] width 424 height 202
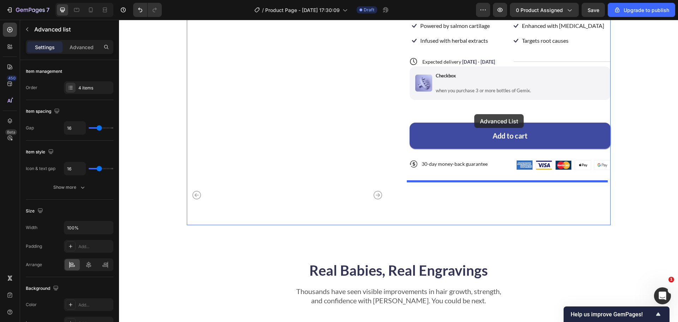
scroll to position [106, 0]
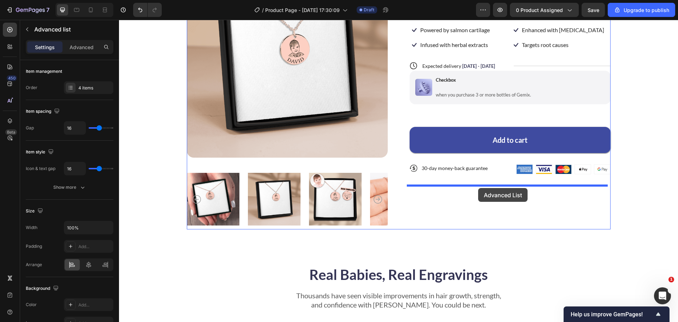
drag, startPoint x: 328, startPoint y: 97, endPoint x: 478, endPoint y: 188, distance: 175.1
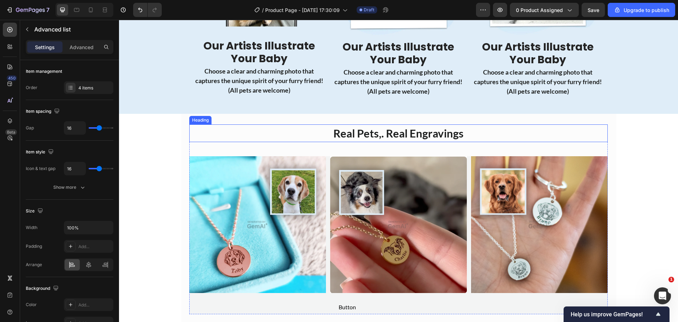
scroll to position [777, 0]
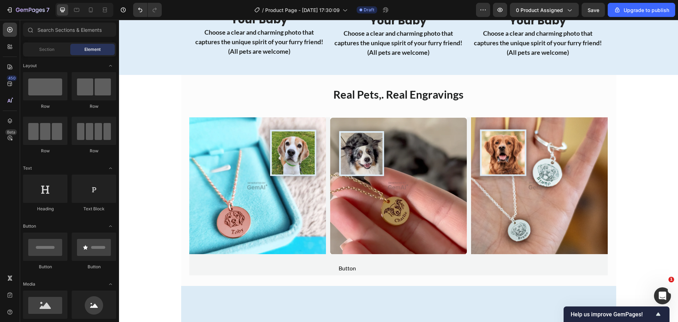
drag, startPoint x: 168, startPoint y: 108, endPoint x: 185, endPoint y: 105, distance: 16.9
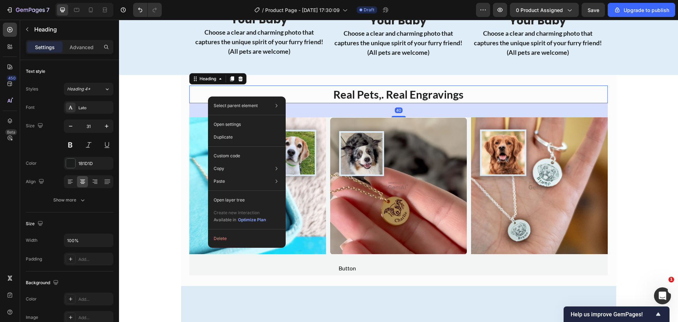
click at [222, 245] on div "Select parent element Section Row 1 col Heading Open settings Duplicate Custom …" at bounding box center [247, 171] width 78 height 151
click at [222, 240] on button "Delete" at bounding box center [247, 238] width 72 height 13
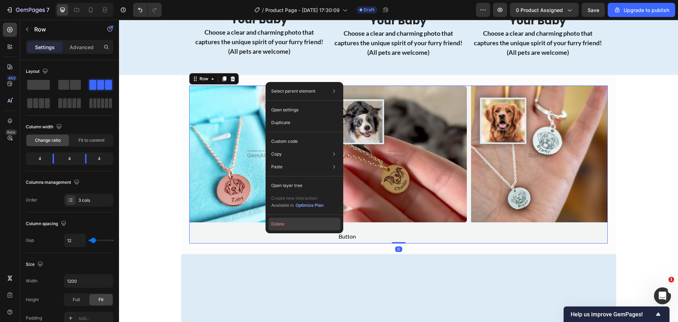
click at [285, 223] on button "Delete" at bounding box center [304, 224] width 72 height 13
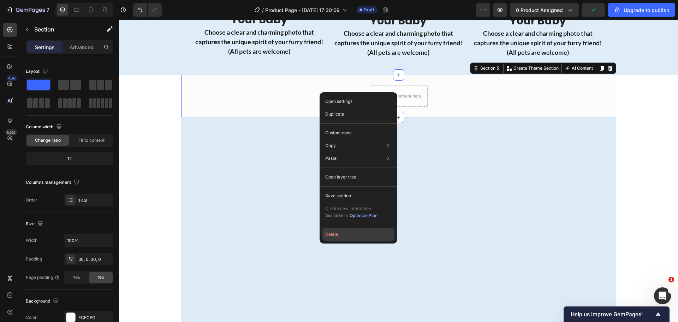
click at [335, 236] on button "Delete" at bounding box center [358, 234] width 72 height 13
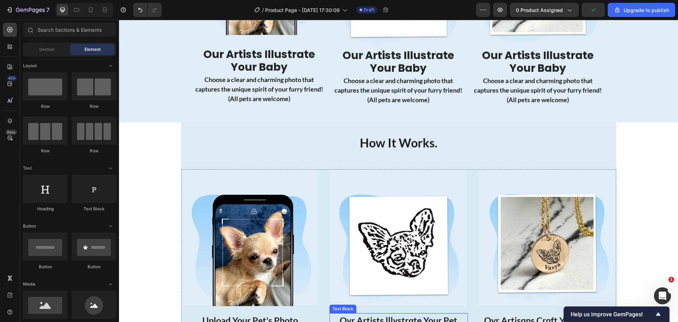
scroll to position [718, 0]
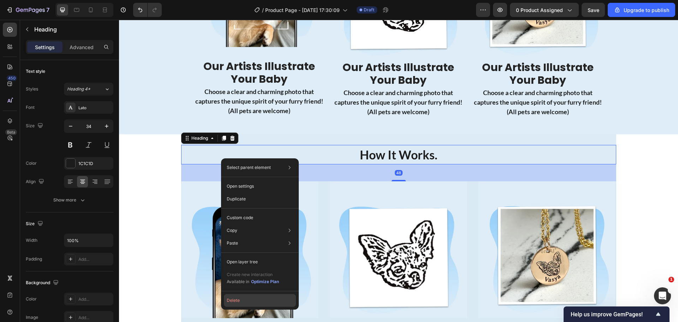
click at [241, 300] on button "Delete" at bounding box center [260, 300] width 72 height 13
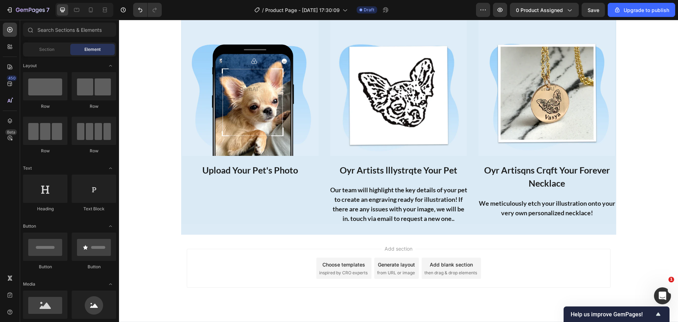
scroll to position [858, 0]
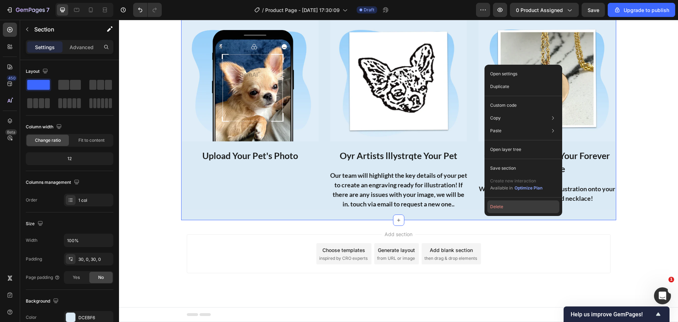
drag, startPoint x: 496, startPoint y: 211, endPoint x: 367, endPoint y: 196, distance: 129.8
click at [496, 211] on button "Delete" at bounding box center [523, 206] width 72 height 13
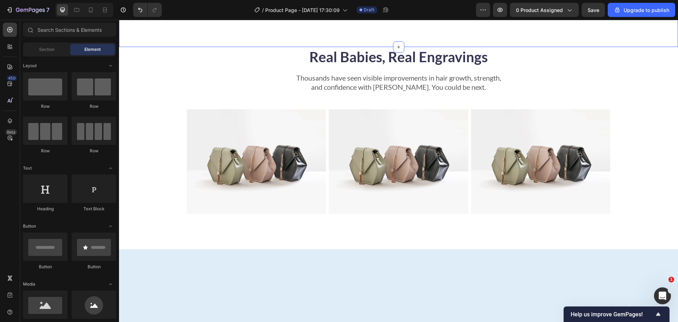
scroll to position [632, 0]
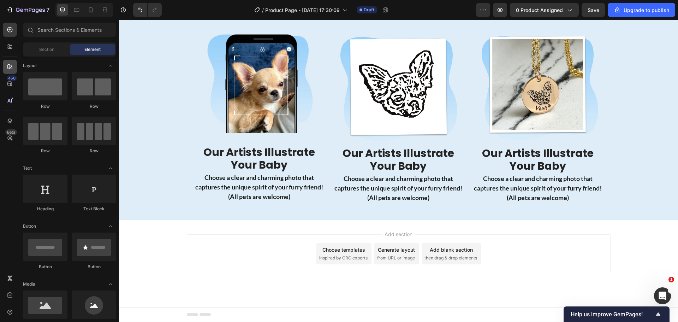
click at [10, 71] on div at bounding box center [10, 67] width 14 height 14
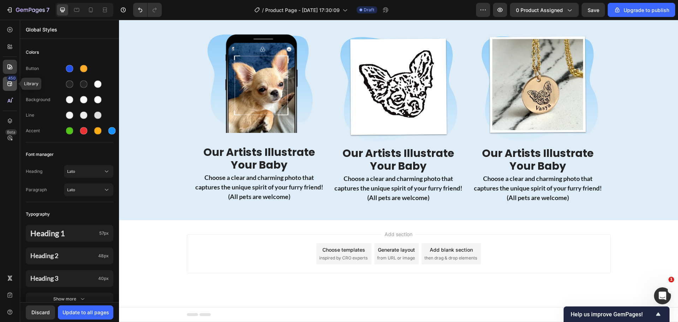
click at [7, 82] on icon at bounding box center [9, 83] width 7 height 7
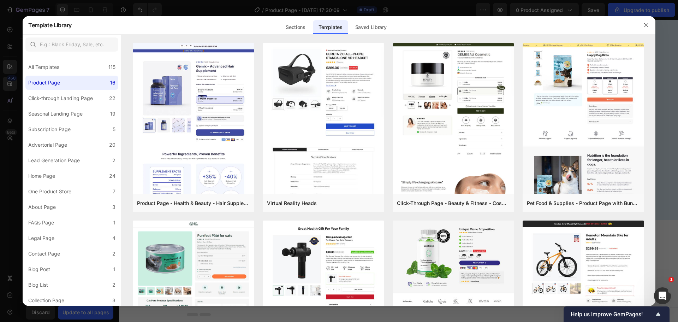
click at [7, 78] on div at bounding box center [339, 161] width 678 height 322
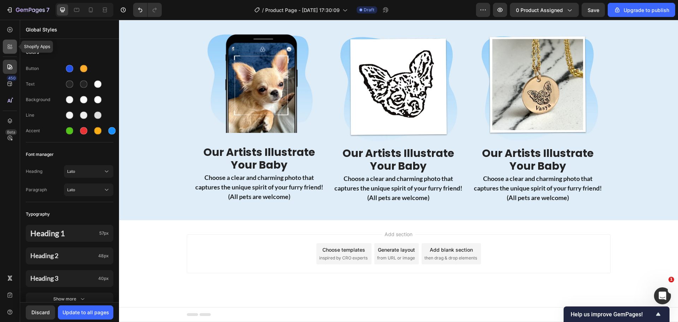
click at [11, 48] on icon at bounding box center [9, 46] width 7 height 7
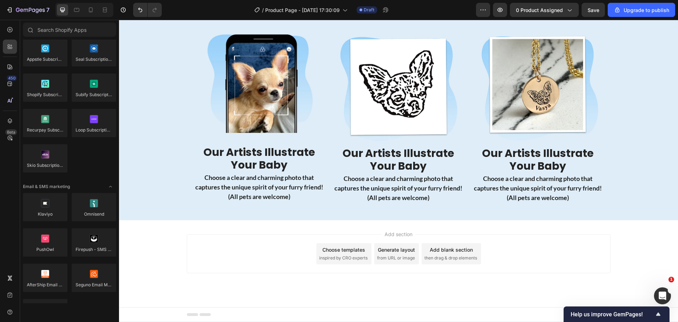
scroll to position [1731, 0]
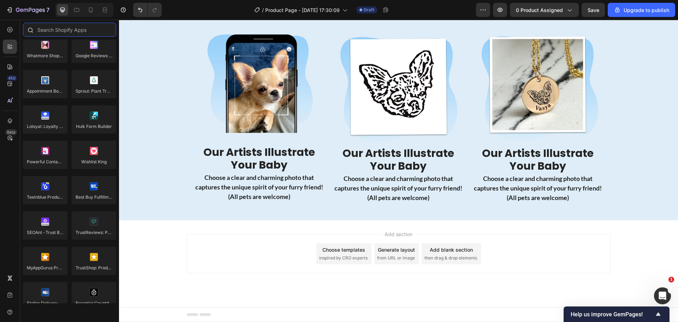
click at [76, 34] on input "text" at bounding box center [69, 30] width 93 height 14
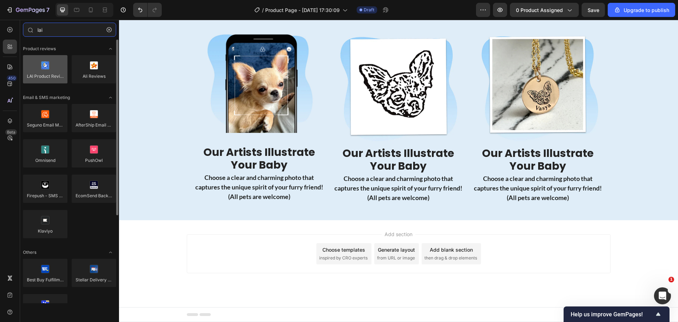
type input "lai"
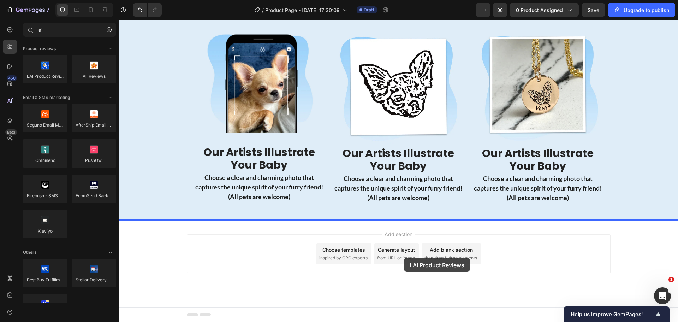
drag, startPoint x: 168, startPoint y: 93, endPoint x: 404, endPoint y: 258, distance: 288.4
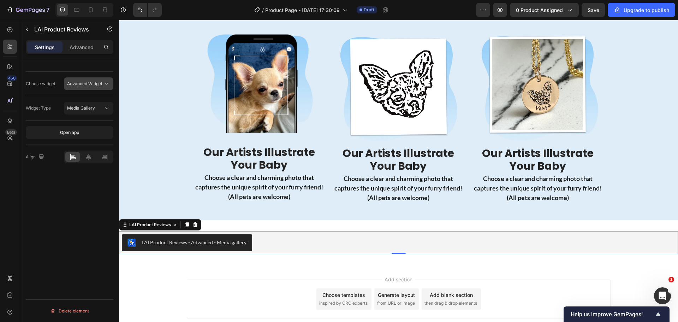
click at [83, 79] on button "Advanced Widget" at bounding box center [88, 83] width 49 height 13
drag, startPoint x: 96, startPoint y: 114, endPoint x: 93, endPoint y: 110, distance: 5.3
click at [93, 110] on div "Product Review Sections" at bounding box center [77, 114] width 68 height 13
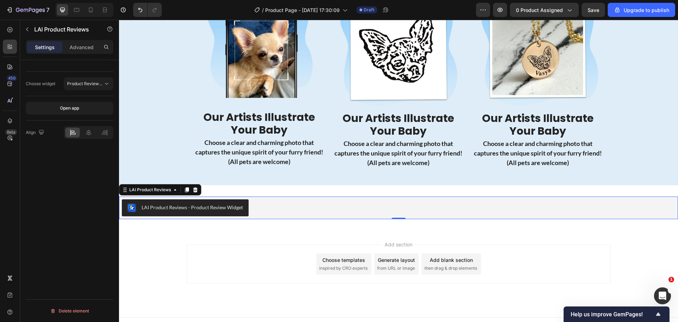
scroll to position [677, 0]
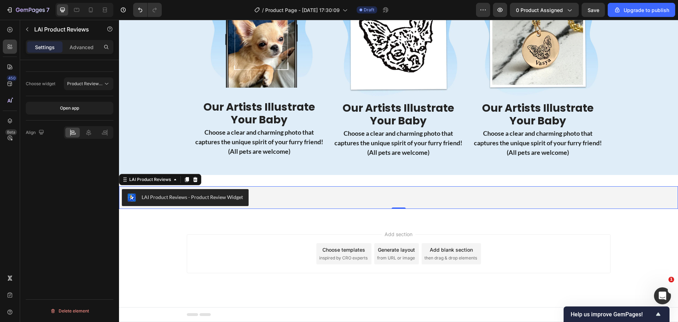
click at [410, 214] on div "LAI Product Reviews - Product Review Widget LAI Product Reviews 0 Section 5" at bounding box center [398, 197] width 559 height 45
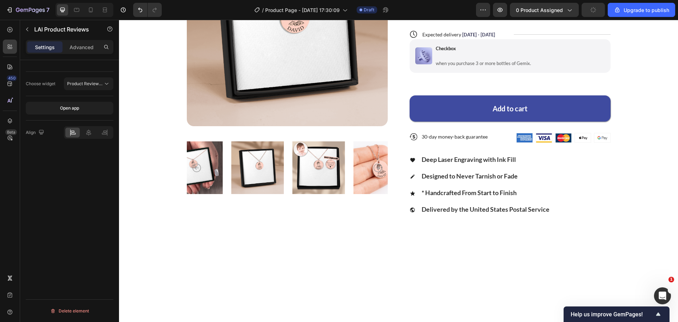
scroll to position [0, 0]
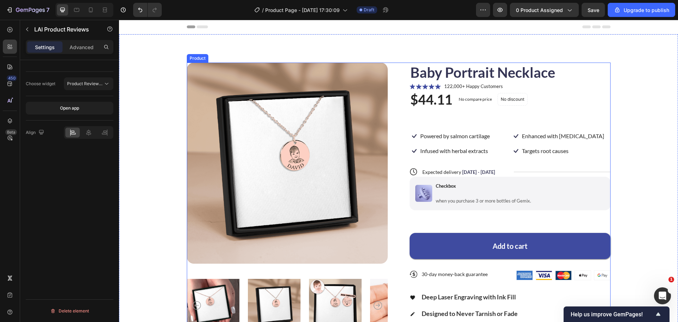
click at [506, 143] on div "Baby Portrait Necklace Product Title Icon Icon Icon Icon Icon Icon List 122,000…" at bounding box center [510, 215] width 201 height 304
click at [403, 135] on div "Product Images Baby Portrait Necklace Product Title Icon Icon Icon Icon Icon Ic…" at bounding box center [399, 215] width 424 height 304
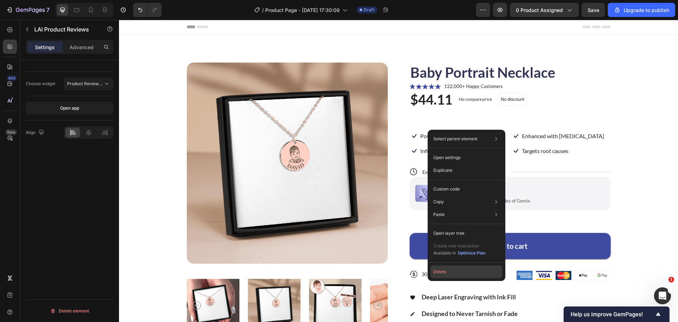
drag, startPoint x: 447, startPoint y: 271, endPoint x: 337, endPoint y: 117, distance: 189.2
click at [447, 271] on button "Delete" at bounding box center [467, 271] width 72 height 13
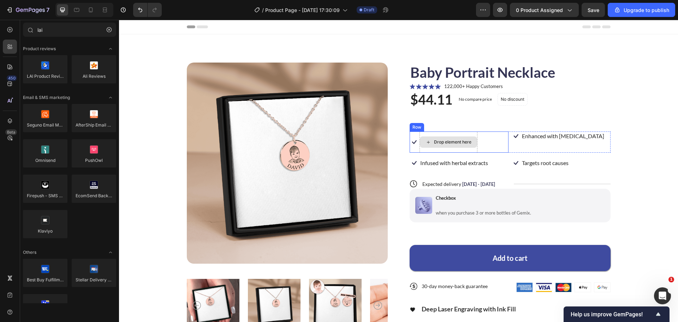
click at [451, 139] on div "Drop element here" at bounding box center [452, 142] width 37 height 6
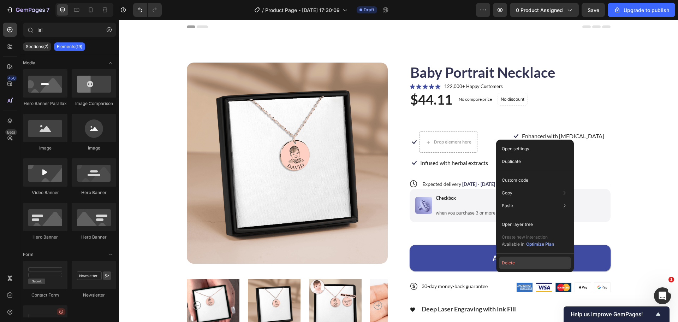
click at [516, 261] on button "Delete" at bounding box center [535, 262] width 72 height 13
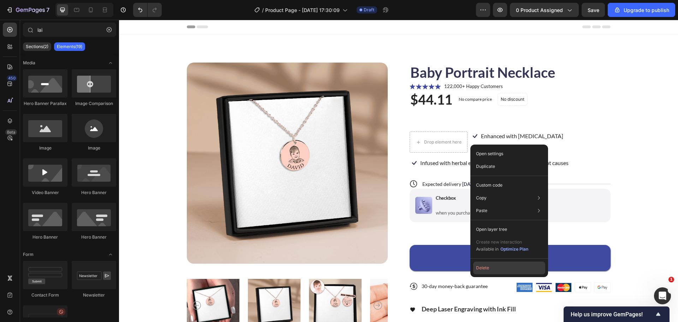
click at [492, 272] on button "Delete" at bounding box center [509, 267] width 72 height 13
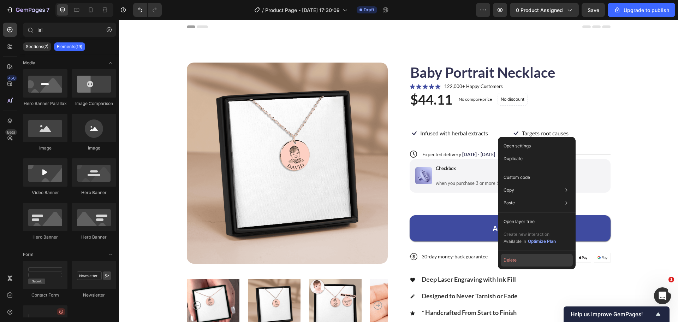
click at [512, 263] on button "Delete" at bounding box center [537, 260] width 72 height 13
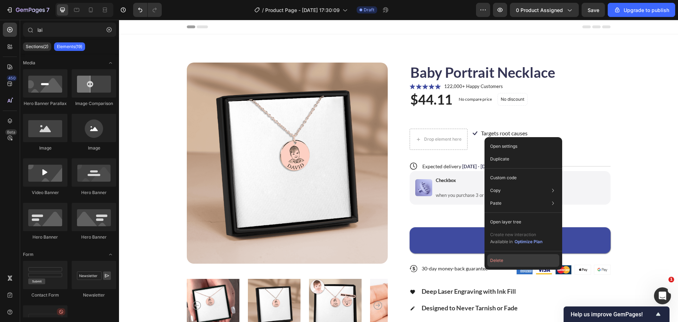
click at [506, 261] on button "Delete" at bounding box center [523, 260] width 72 height 13
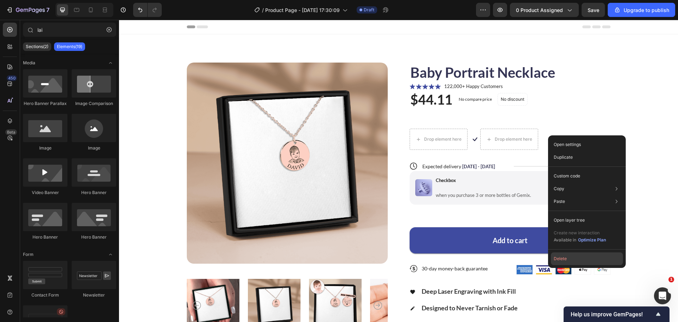
click at [568, 259] on button "Delete" at bounding box center [587, 258] width 72 height 13
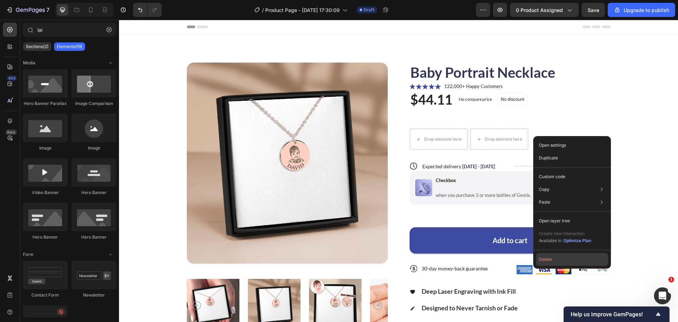
click at [552, 259] on button "Delete" at bounding box center [572, 259] width 72 height 13
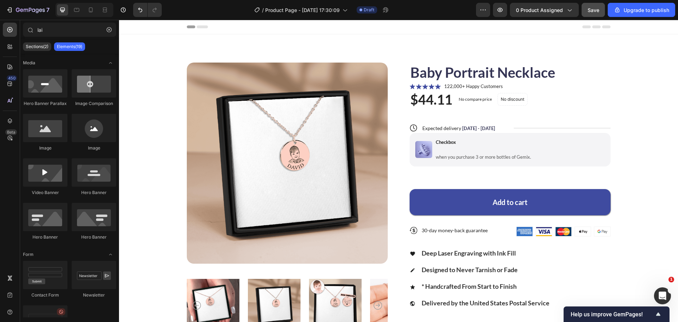
click at [584, 9] on button "Save" at bounding box center [593, 10] width 23 height 14
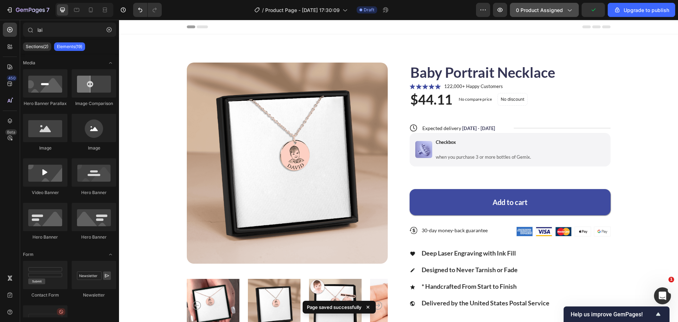
click at [534, 11] on span "0 product assigned" at bounding box center [539, 9] width 47 height 7
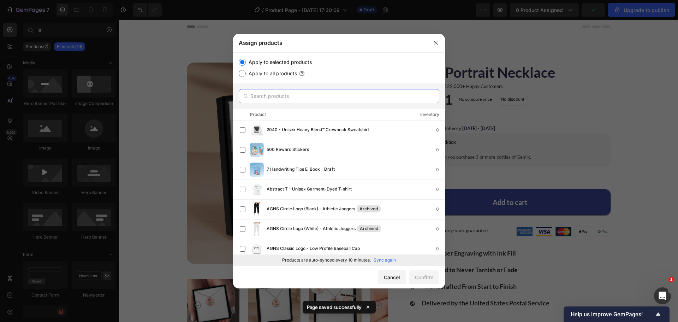
click at [284, 89] on input "text" at bounding box center [339, 96] width 201 height 14
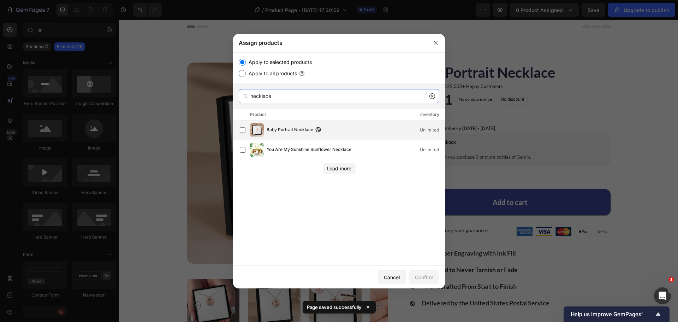
type input "necklace"
click at [258, 125] on img at bounding box center [257, 130] width 14 height 14
click at [427, 276] on div "Confirm" at bounding box center [424, 276] width 18 height 7
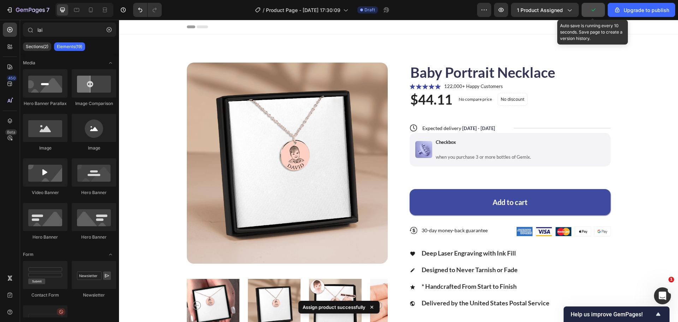
click at [587, 9] on button "button" at bounding box center [593, 10] width 23 height 14
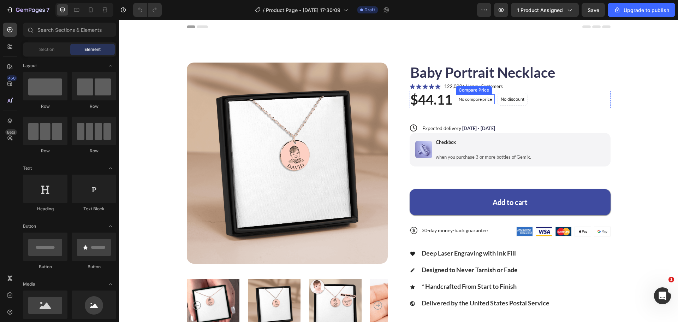
click at [472, 96] on div "No compare price" at bounding box center [475, 99] width 39 height 10
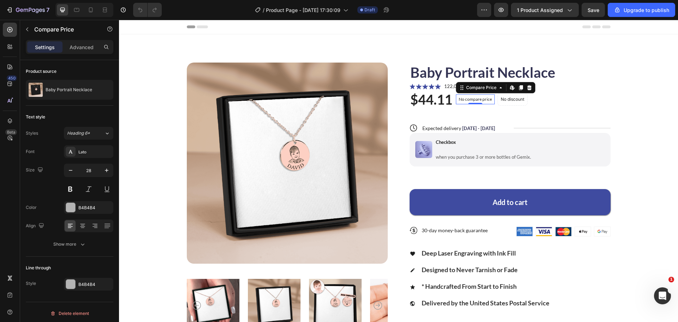
click at [9, 303] on div at bounding box center [10, 295] width 14 height 48
click at [8, 37] on div "450 Beta" at bounding box center [10, 147] width 14 height 248
click at [10, 33] on icon at bounding box center [9, 29] width 7 height 7
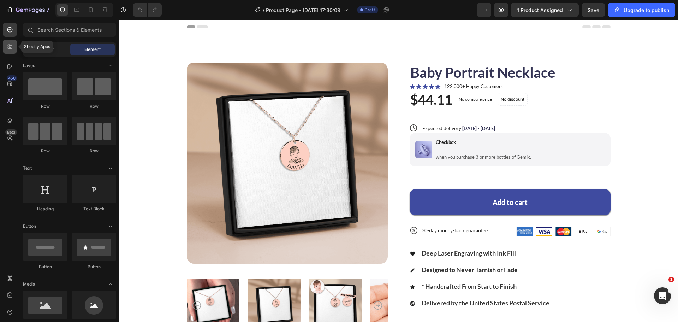
click at [9, 43] on icon at bounding box center [9, 46] width 7 height 7
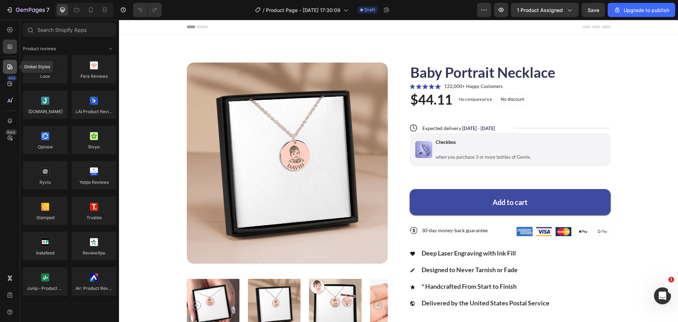
click at [14, 67] on div at bounding box center [10, 67] width 14 height 14
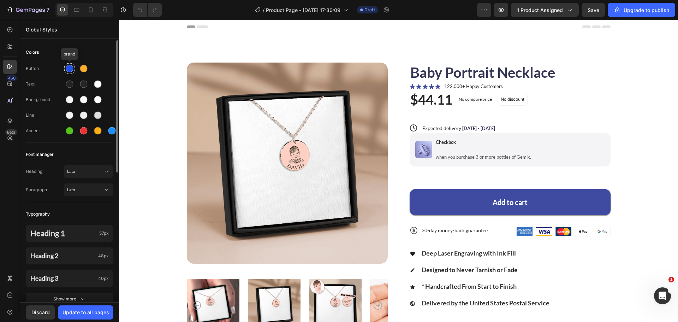
click at [69, 69] on div at bounding box center [69, 68] width 7 height 7
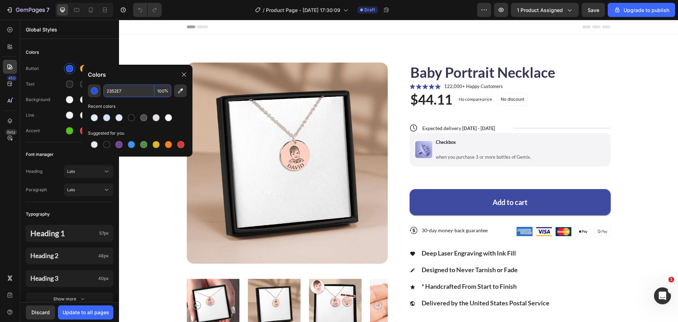
click at [128, 91] on input "2352E7" at bounding box center [128, 90] width 51 height 13
paste input "79B8F4"
type input "79B8F4"
click at [71, 54] on div "Colors" at bounding box center [70, 52] width 88 height 13
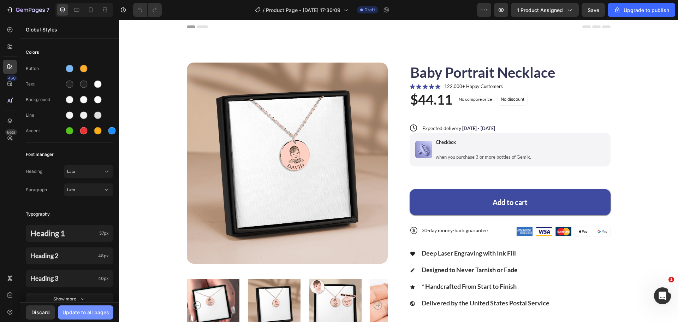
click at [88, 313] on div "Update to all pages" at bounding box center [86, 311] width 47 height 7
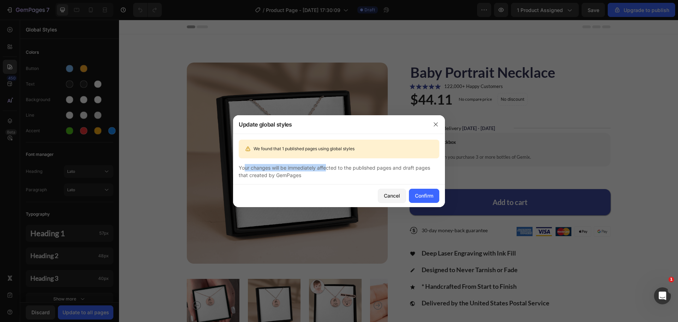
drag, startPoint x: 241, startPoint y: 164, endPoint x: 335, endPoint y: 169, distance: 93.7
click at [326, 169] on div "Your changes will be immediately affected to the published pages and draft page…" at bounding box center [339, 171] width 201 height 15
click at [339, 169] on div "Your changes will be immediately affected to the published pages and draft page…" at bounding box center [339, 171] width 201 height 15
drag, startPoint x: 431, startPoint y: 129, endPoint x: 314, endPoint y: 105, distance: 119.6
click at [433, 125] on button "button" at bounding box center [435, 124] width 11 height 11
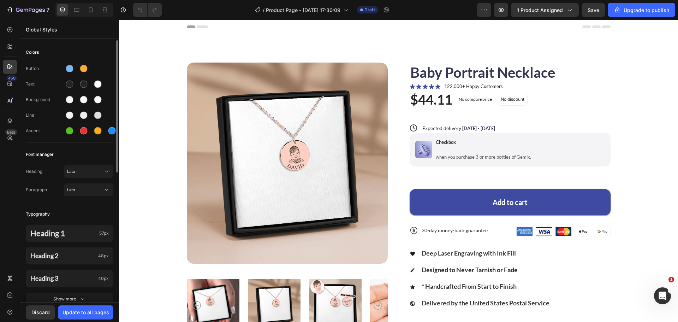
click at [91, 50] on div "Colors" at bounding box center [70, 52] width 88 height 13
click at [45, 309] on div "Discard" at bounding box center [40, 311] width 18 height 7
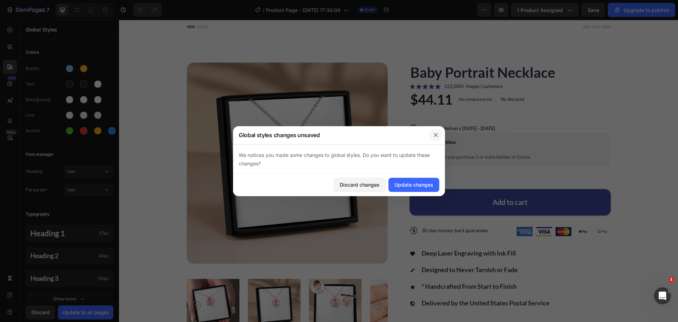
click at [436, 132] on icon "button" at bounding box center [436, 135] width 6 height 6
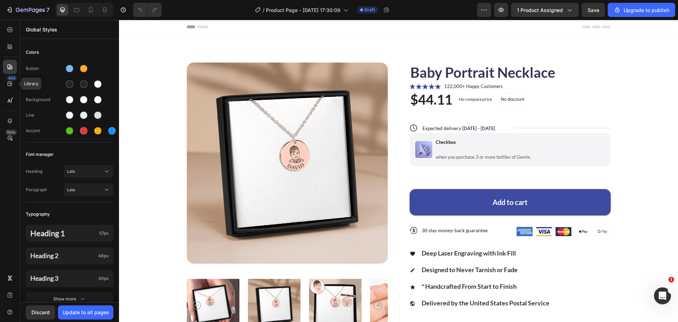
click at [0, 83] on div "450 Library Beta" at bounding box center [10, 171] width 20 height 302
click at [4, 80] on div "450" at bounding box center [10, 84] width 14 height 14
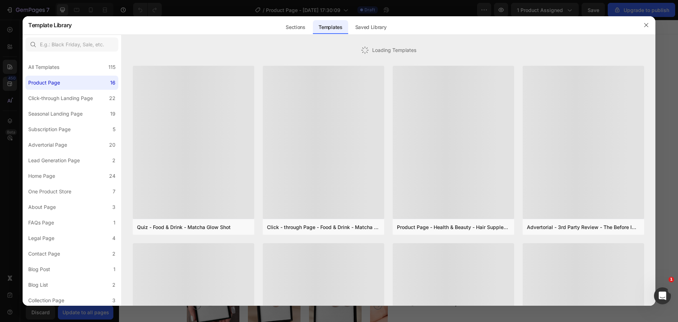
click at [8, 78] on div at bounding box center [339, 161] width 678 height 322
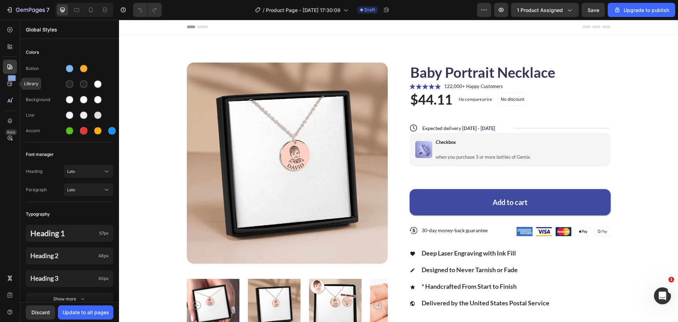
click at [8, 78] on div "450" at bounding box center [12, 78] width 10 height 6
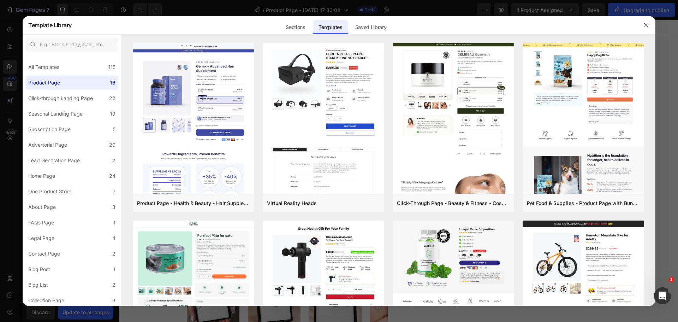
click at [8, 73] on div at bounding box center [339, 161] width 678 height 322
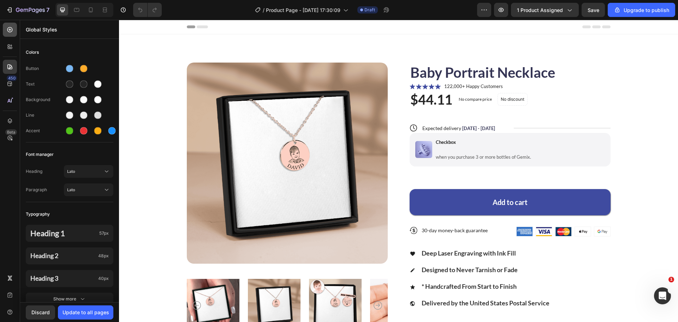
click at [9, 31] on icon at bounding box center [9, 29] width 7 height 7
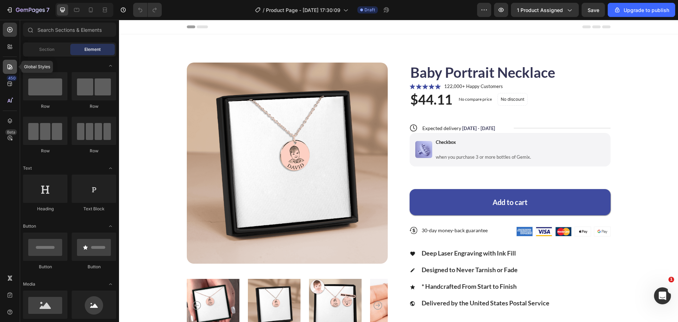
click at [10, 64] on icon at bounding box center [9, 66] width 7 height 7
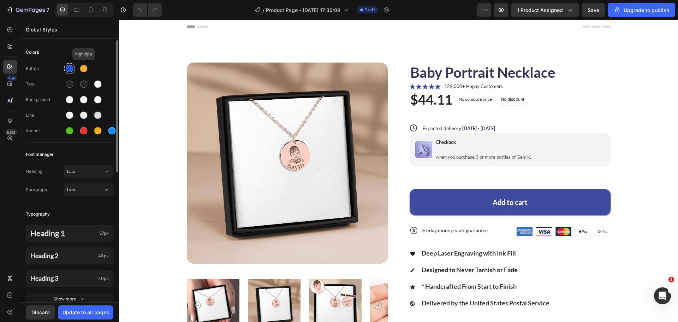
click at [67, 69] on div at bounding box center [69, 68] width 7 height 7
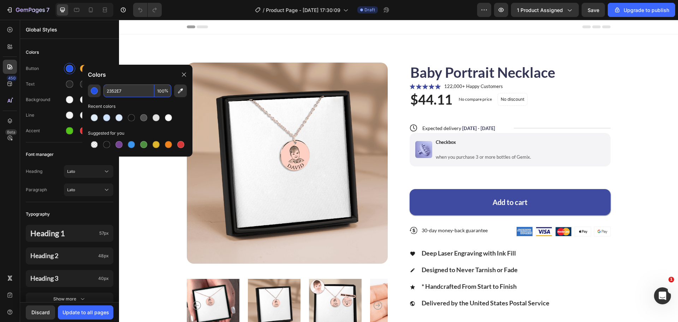
click at [129, 91] on input "2352E7" at bounding box center [128, 90] width 51 height 13
paste input "79B8F4"
type input "79B8F4"
click at [106, 53] on div "Colors" at bounding box center [70, 52] width 88 height 13
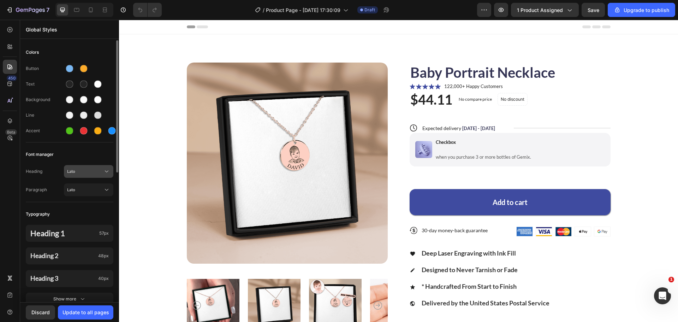
click at [79, 174] on span "Lato" at bounding box center [85, 171] width 36 height 6
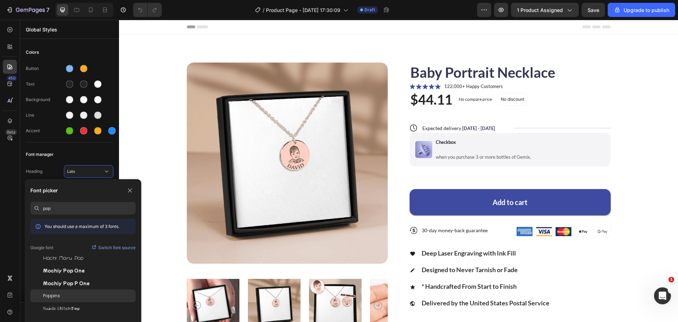
type input "pop"
click at [71, 298] on div "Poppins" at bounding box center [89, 295] width 93 height 6
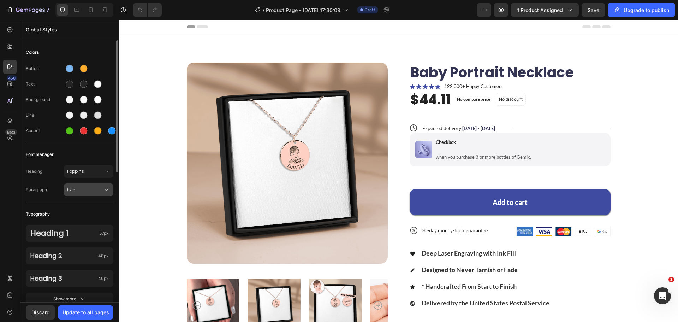
click at [89, 193] on button "Lato" at bounding box center [88, 189] width 49 height 13
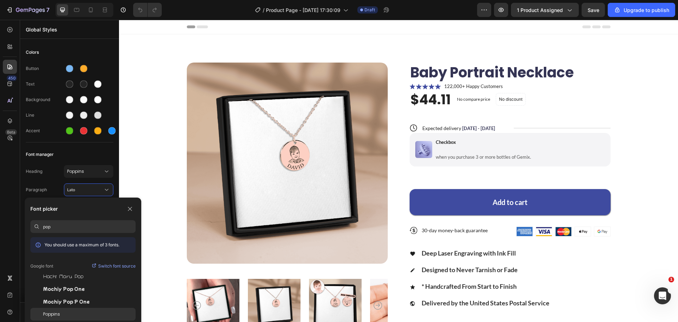
type input "pop"
click at [69, 315] on div "Poppins" at bounding box center [89, 314] width 93 height 6
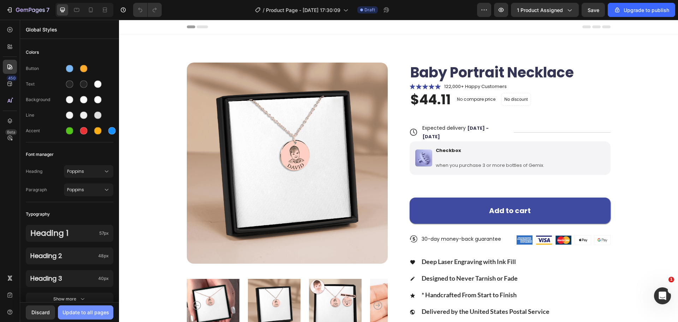
click at [96, 311] on div "Update to all pages" at bounding box center [86, 311] width 47 height 7
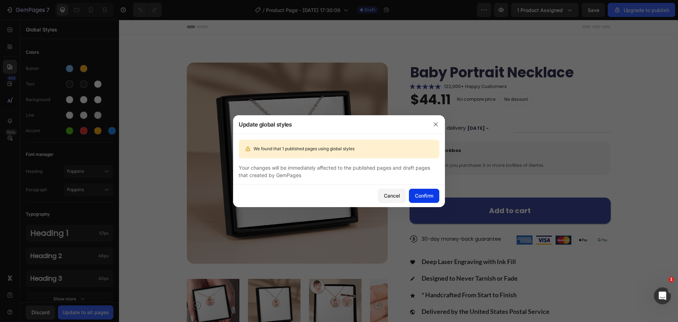
click at [414, 189] on button "Confirm" at bounding box center [424, 196] width 30 height 14
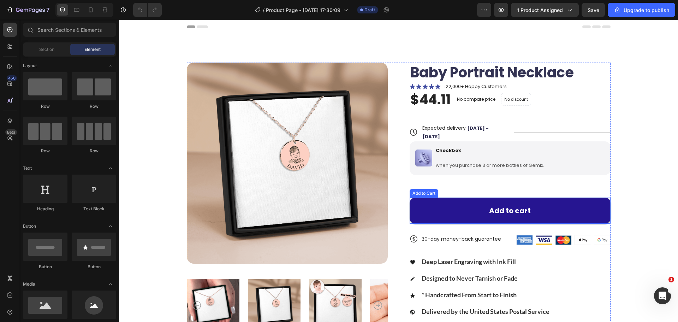
click at [487, 197] on button "Add to cart" at bounding box center [510, 210] width 201 height 26
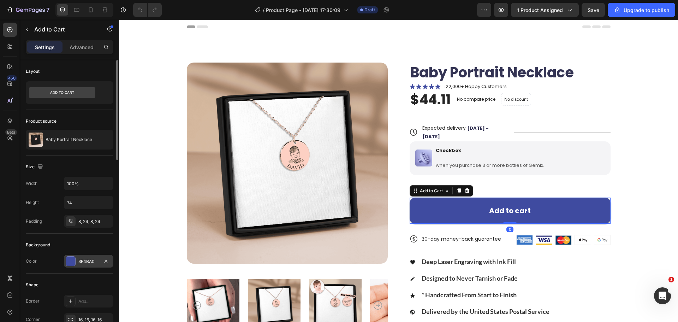
click at [91, 261] on div "3F4BA0" at bounding box center [88, 261] width 20 height 6
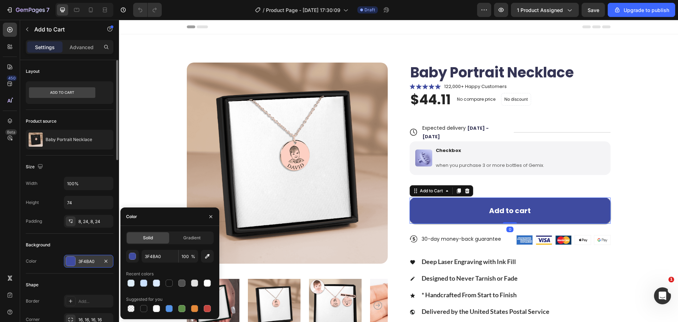
click at [91, 261] on div "3F4BA0" at bounding box center [88, 261] width 20 height 6
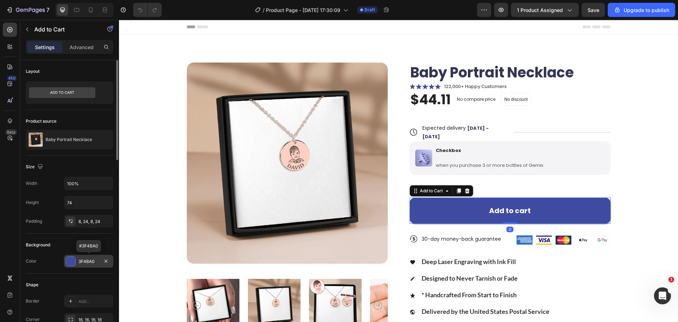
click at [93, 263] on div "3F4BA0" at bounding box center [88, 261] width 20 height 6
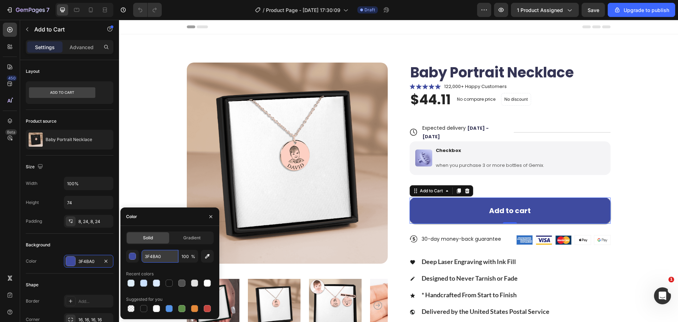
click at [156, 254] on input "3F4BA0" at bounding box center [160, 256] width 37 height 13
paste input "79B8F4"
type input "79B8F4"
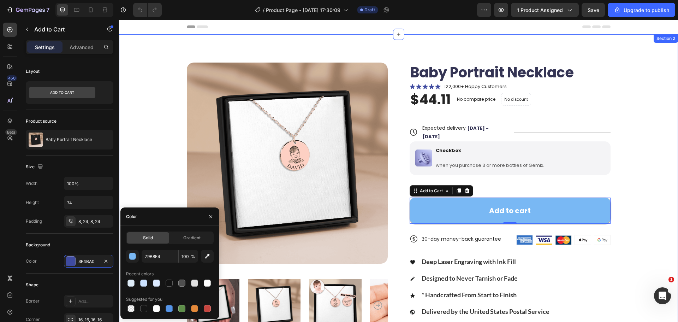
click at [611, 202] on div "Product Images Baby Portrait Necklace Product Title Icon Icon Icon Icon Icon Ic…" at bounding box center [398, 199] width 503 height 273
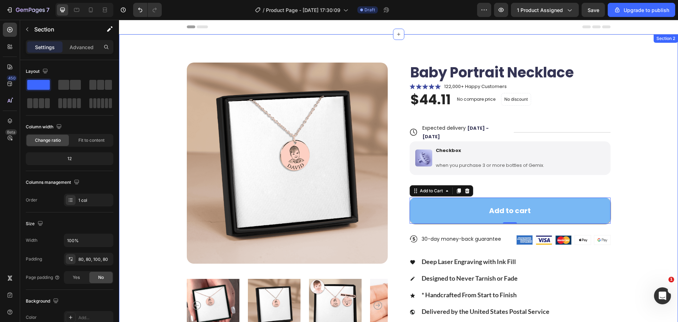
drag, startPoint x: 611, startPoint y: 202, endPoint x: 622, endPoint y: 200, distance: 11.3
click at [612, 202] on div "Product Images Baby Portrait Necklace Product Title Icon Icon Icon Icon Icon Ic…" at bounding box center [398, 199] width 503 height 273
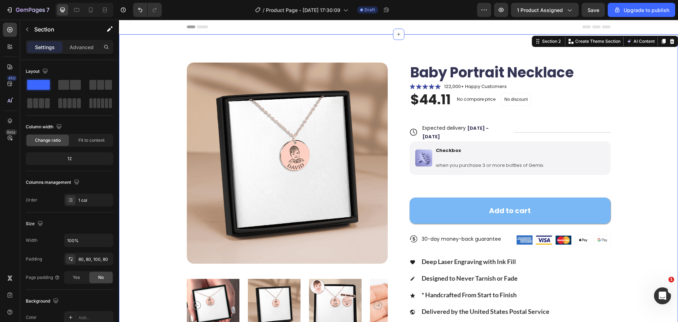
click at [623, 199] on div "Product Images Baby Portrait Necklace Product Title Icon Icon Icon Icon Icon Ic…" at bounding box center [398, 199] width 503 height 273
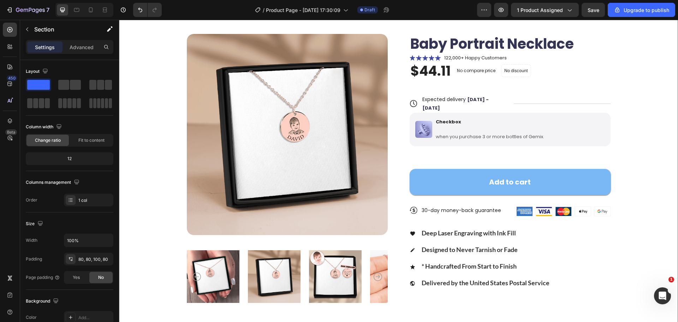
scroll to position [35, 0]
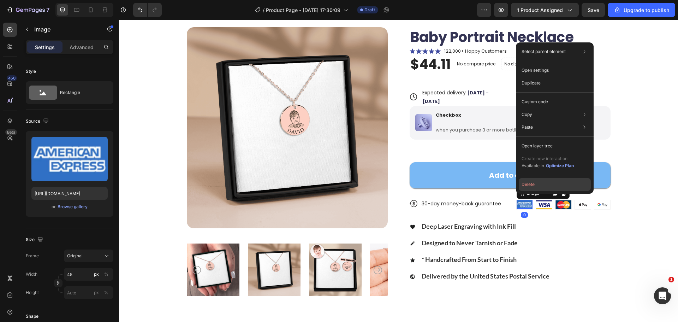
drag, startPoint x: 523, startPoint y: 190, endPoint x: 405, endPoint y: 170, distance: 120.0
click at [523, 190] on button "Delete" at bounding box center [555, 184] width 72 height 13
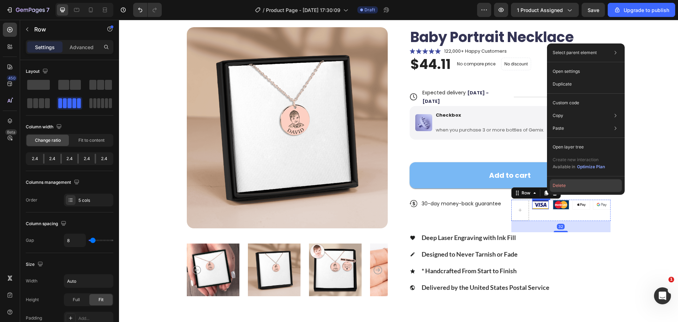
click at [556, 187] on button "Delete" at bounding box center [586, 185] width 72 height 13
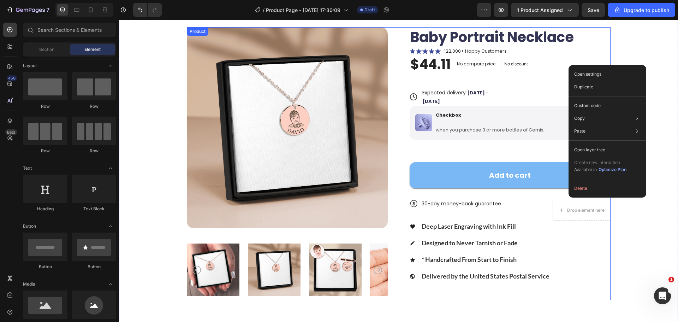
click at [434, 200] on p "30-day money-back guarantee" at bounding box center [461, 203] width 79 height 6
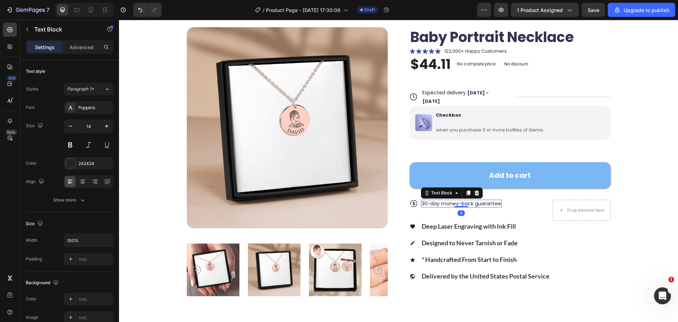
click at [413, 200] on div "Icon 30-day money-back guarantee Text Block 0 Row" at bounding box center [480, 210] width 140 height 21
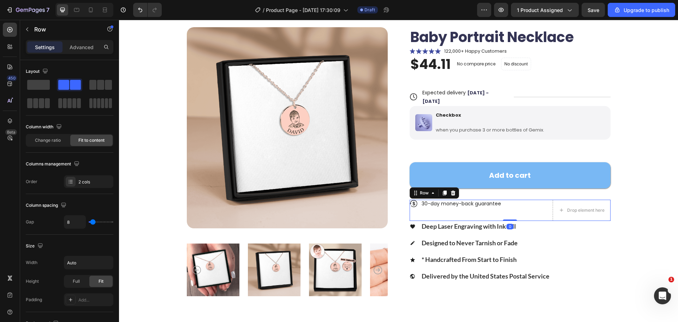
click at [413, 200] on div "Icon 30-day money-back guarantee Text Block Row" at bounding box center [480, 210] width 140 height 21
click at [31, 87] on span at bounding box center [38, 85] width 23 height 10
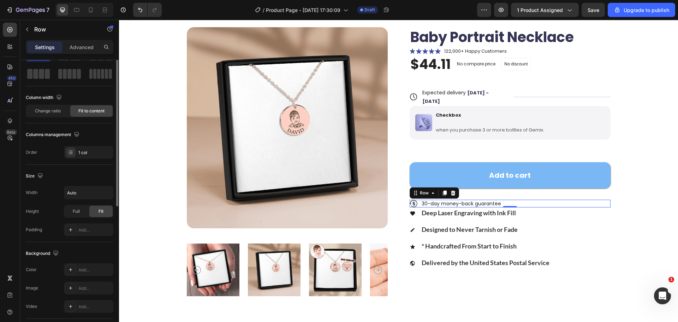
scroll to position [0, 0]
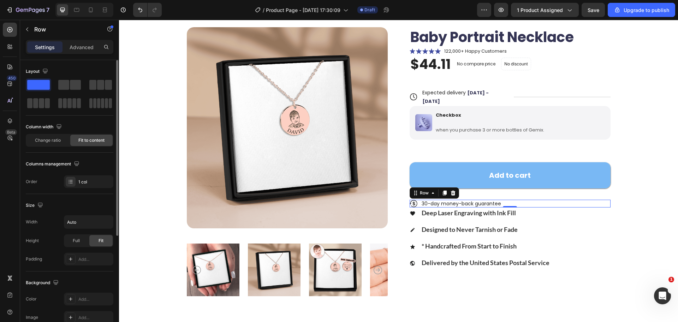
click at [82, 53] on div "Settings Advanced" at bounding box center [70, 47] width 88 height 14
click at [80, 51] on p "Advanced" at bounding box center [82, 46] width 24 height 7
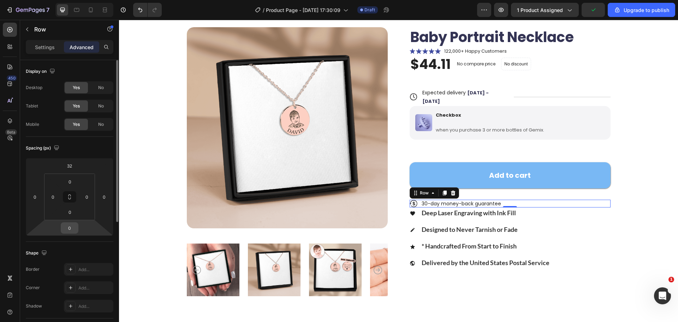
click at [73, 228] on input "0" at bounding box center [70, 228] width 14 height 11
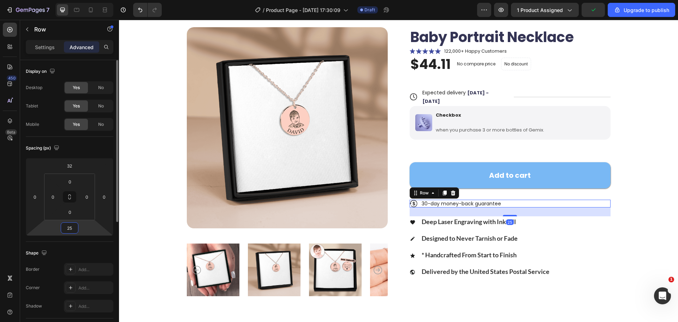
type input "255"
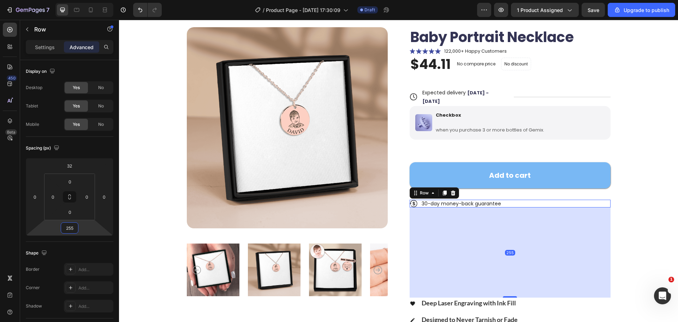
click at [625, 214] on div "Product Images Baby Portrait Necklace Product Title Icon Icon Icon Icon Icon Ic…" at bounding box center [398, 199] width 503 height 345
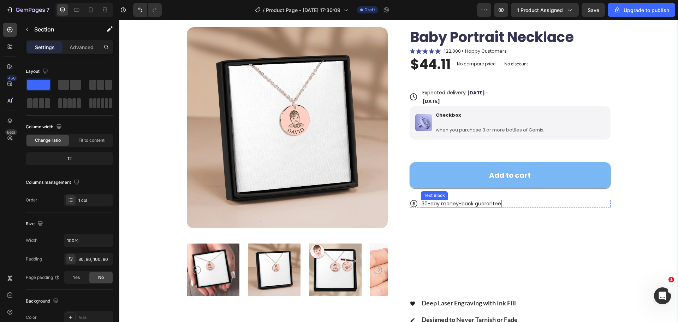
click at [457, 200] on p "30-day money-back guarantee" at bounding box center [461, 203] width 79 height 6
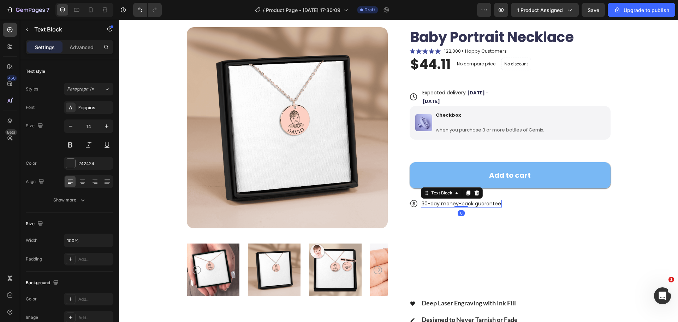
click at [519, 200] on div "Icon 30-day money-back guarantee Text Block 0 Row" at bounding box center [510, 204] width 201 height 8
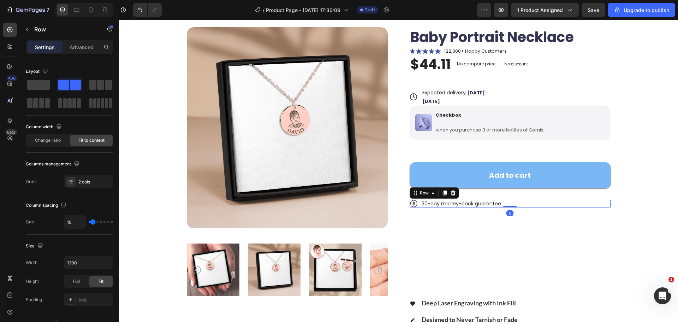
click at [519, 200] on div "Icon 30-day money-back guarantee Text Block Row 0" at bounding box center [510, 204] width 201 height 8
click at [450, 200] on p "30-day money-back guarantee" at bounding box center [461, 203] width 79 height 6
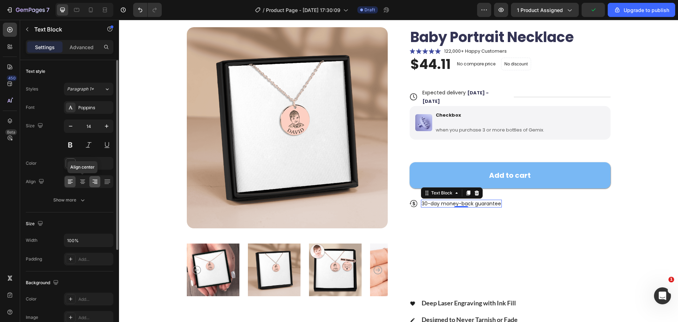
click at [86, 181] on div at bounding box center [82, 181] width 11 height 11
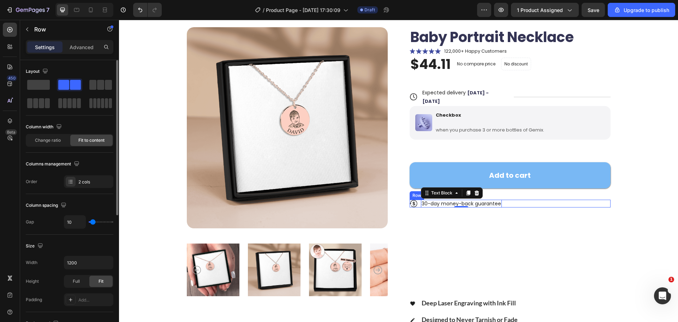
click at [518, 200] on div "Icon 30-day money-back guarantee Text Block 0 Row" at bounding box center [510, 204] width 201 height 8
click at [518, 200] on div "Icon 30-day money-back guarantee Text Block Row 0" at bounding box center [510, 204] width 201 height 8
click at [45, 87] on span at bounding box center [38, 85] width 23 height 10
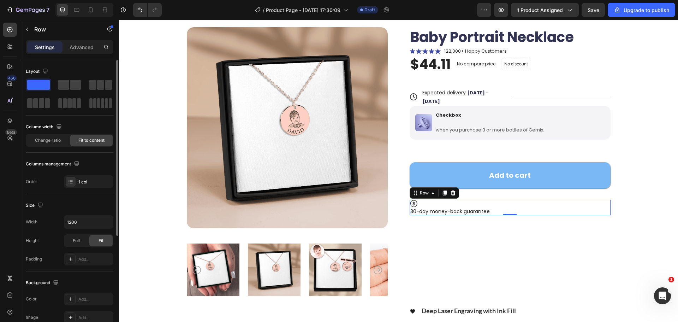
click at [63, 82] on span at bounding box center [63, 85] width 11 height 10
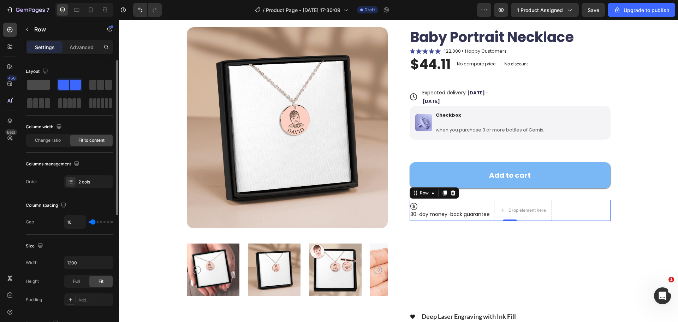
click at [34, 85] on span at bounding box center [38, 85] width 23 height 10
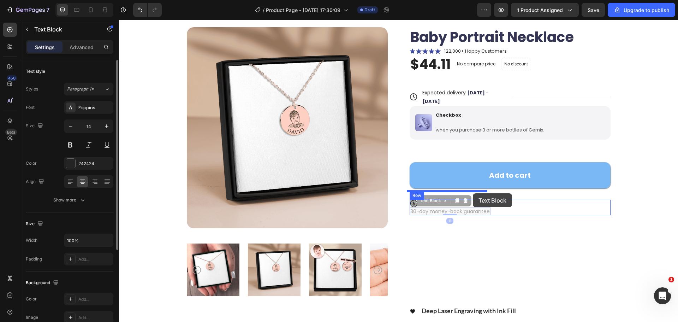
drag, startPoint x: 422, startPoint y: 202, endPoint x: 474, endPoint y: 193, distance: 53.5
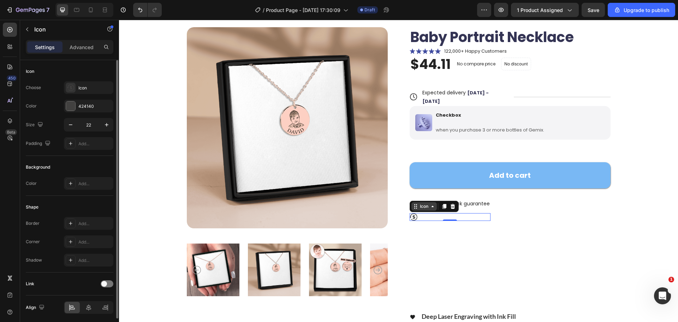
click at [421, 202] on div "Icon" at bounding box center [423, 206] width 25 height 8
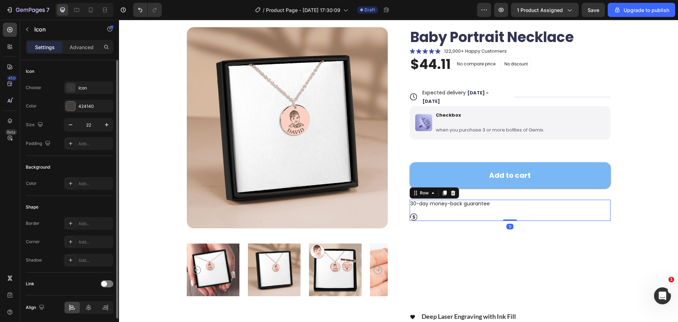
click at [526, 200] on div "30-day money-back guarantee Text Block Icon Row 0" at bounding box center [510, 210] width 201 height 21
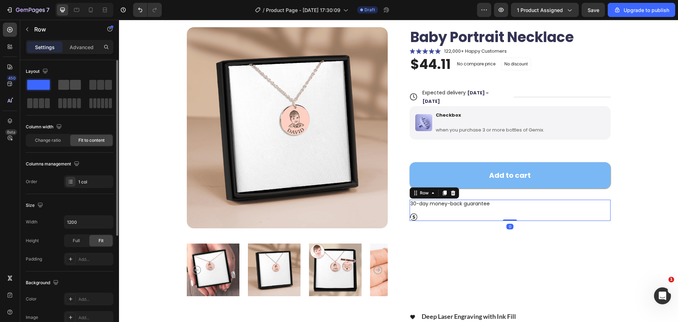
click at [80, 85] on span at bounding box center [75, 85] width 11 height 10
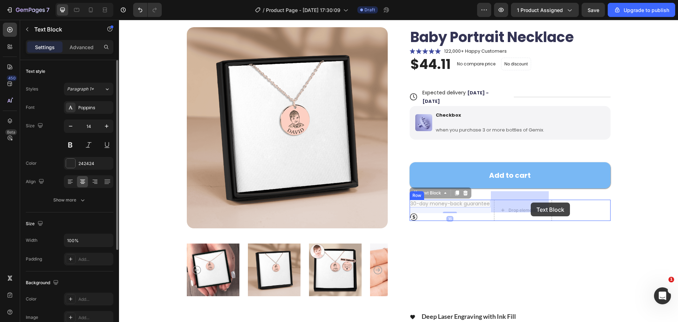
drag, startPoint x: 419, startPoint y: 194, endPoint x: 530, endPoint y: 202, distance: 111.6
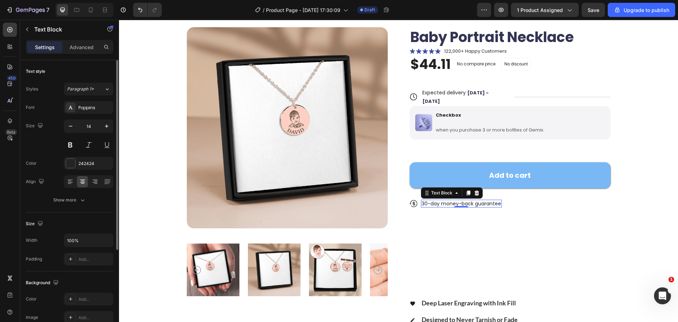
click at [455, 200] on p "30-day money-back guarantee" at bounding box center [461, 203] width 79 height 6
click at [99, 180] on div at bounding box center [94, 181] width 11 height 11
click at [88, 182] on div at bounding box center [88, 181] width 49 height 13
click at [80, 182] on icon at bounding box center [82, 181] width 7 height 7
click at [410, 200] on icon at bounding box center [414, 204] width 8 height 8
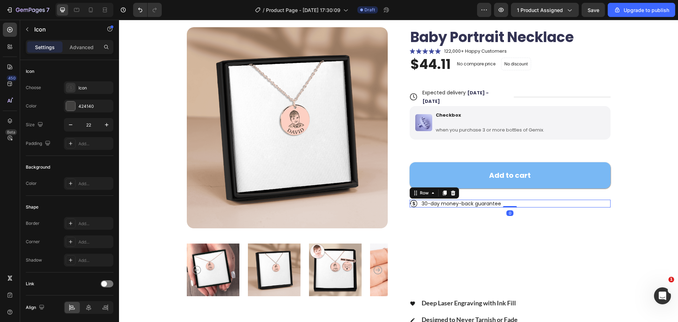
click at [553, 200] on div "Icon 30-day money-back guarantee Text Block Row 0" at bounding box center [510, 204] width 201 height 8
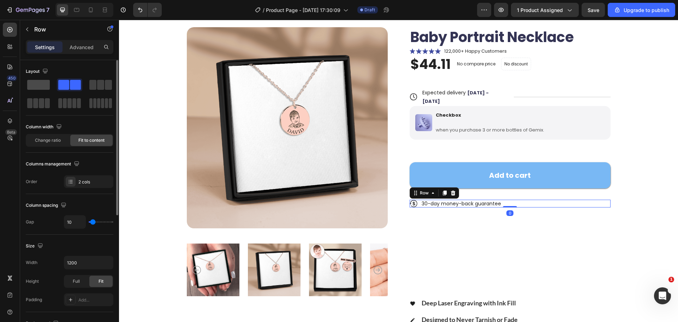
drag, startPoint x: 43, startPoint y: 81, endPoint x: 98, endPoint y: 106, distance: 60.4
click at [43, 81] on span at bounding box center [38, 85] width 23 height 10
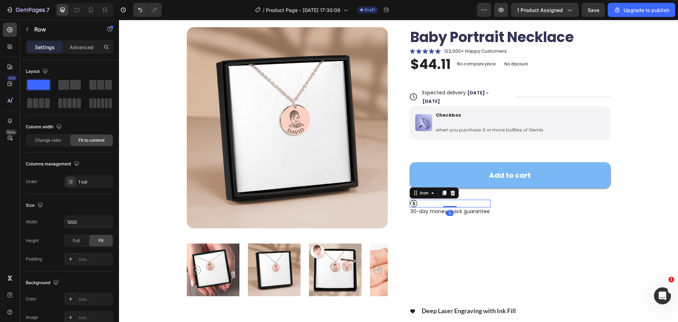
click at [482, 200] on div "Icon 0" at bounding box center [450, 204] width 81 height 8
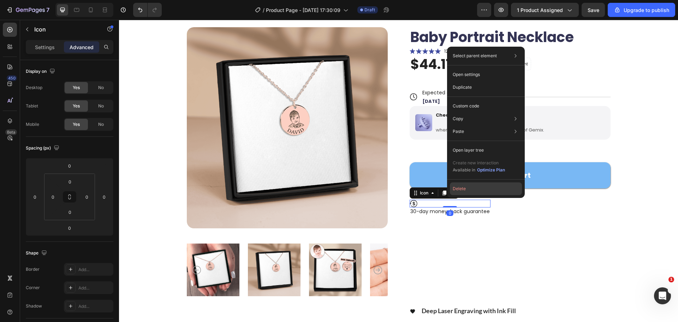
click at [468, 194] on button "Delete" at bounding box center [486, 188] width 72 height 13
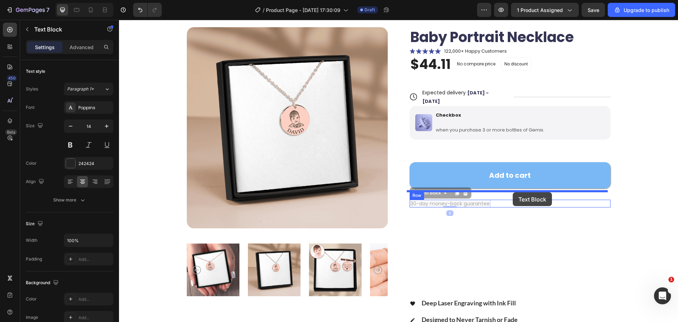
drag, startPoint x: 444, startPoint y: 196, endPoint x: 513, endPoint y: 192, distance: 69.0
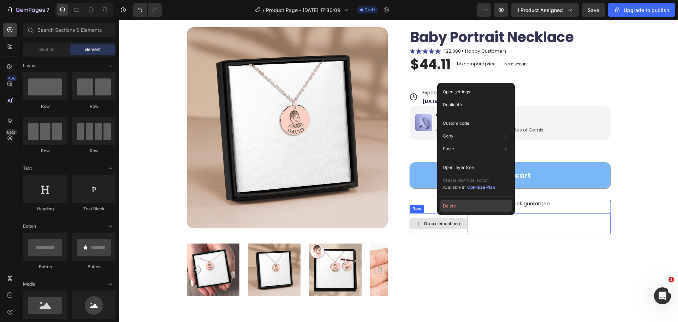
click at [449, 206] on button "Delete" at bounding box center [476, 206] width 72 height 13
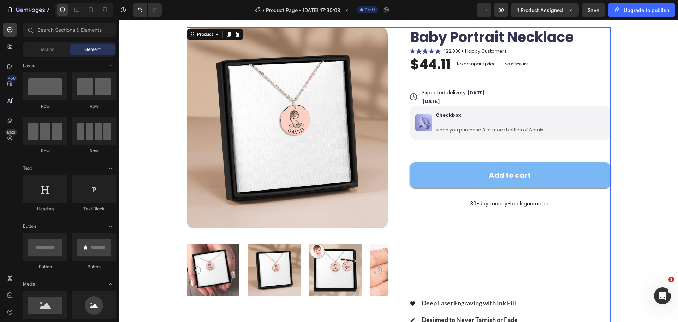
click at [512, 189] on div "Baby Portrait Necklace Product Title Icon Icon Icon Icon Icon Icon List 122,000…" at bounding box center [510, 199] width 201 height 345
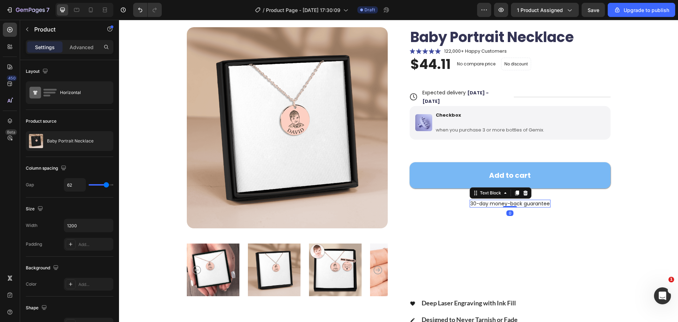
click at [525, 200] on p "30-day money-back guarantee" at bounding box center [509, 203] width 79 height 6
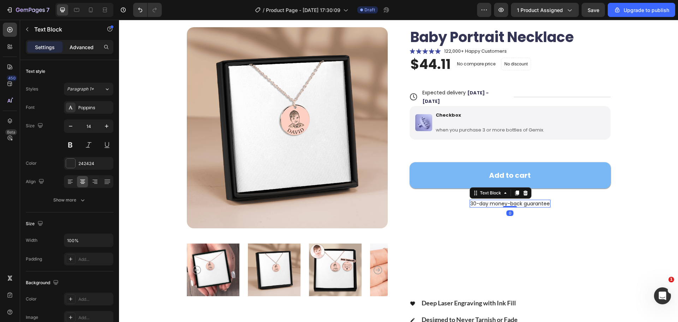
click at [89, 45] on p "Advanced" at bounding box center [82, 46] width 24 height 7
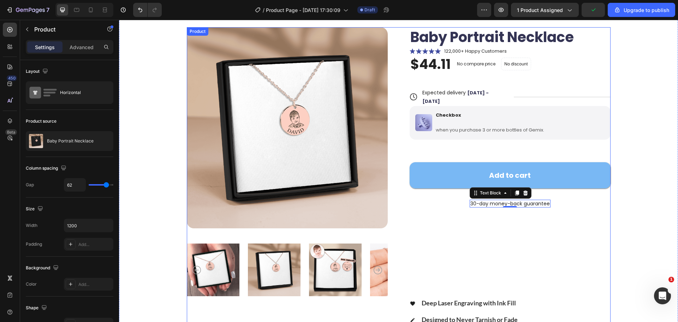
click at [486, 202] on div "Baby Portrait Necklace Product Title Icon Icon Icon Icon Icon Icon List 122,000…" at bounding box center [510, 199] width 201 height 345
click at [450, 195] on div "Baby Portrait Necklace Product Title Icon Icon Icon Icon Icon Icon List 122,000…" at bounding box center [510, 199] width 201 height 345
click at [455, 191] on div "Baby Portrait Necklace Product Title Icon Icon Icon Icon Icon Icon List 122,000…" at bounding box center [510, 199] width 201 height 345
drag, startPoint x: 466, startPoint y: 191, endPoint x: 471, endPoint y: 191, distance: 5.7
click at [467, 191] on div "Baby Portrait Necklace Product Title Icon Icon Icon Icon Icon Icon List 122,000…" at bounding box center [510, 199] width 201 height 345
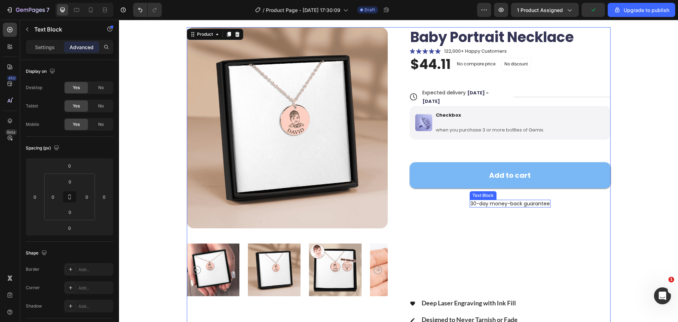
click at [473, 200] on div "30-day money-back guarantee" at bounding box center [510, 204] width 81 height 8
click at [484, 200] on p "30-day money-back guarantee" at bounding box center [509, 203] width 79 height 6
click at [510, 200] on p "30-day money-back guarantee" at bounding box center [509, 203] width 79 height 6
click at [47, 46] on p "Settings" at bounding box center [45, 46] width 20 height 7
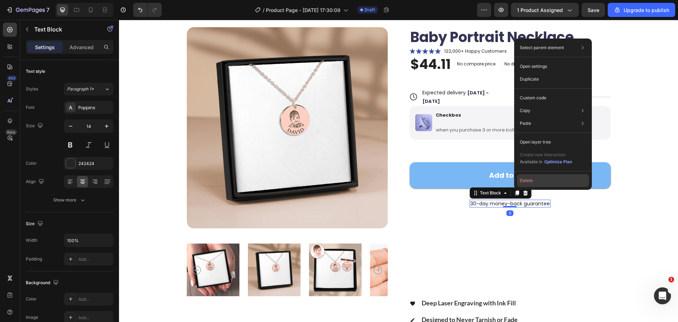
click at [529, 183] on button "Delete" at bounding box center [553, 180] width 72 height 13
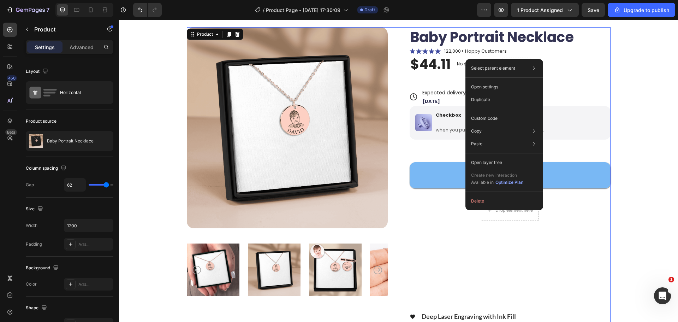
click at [492, 217] on div "Baby Portrait Necklace Product Title Icon Icon Icon Icon Icon Icon List 122,000…" at bounding box center [510, 206] width 201 height 358
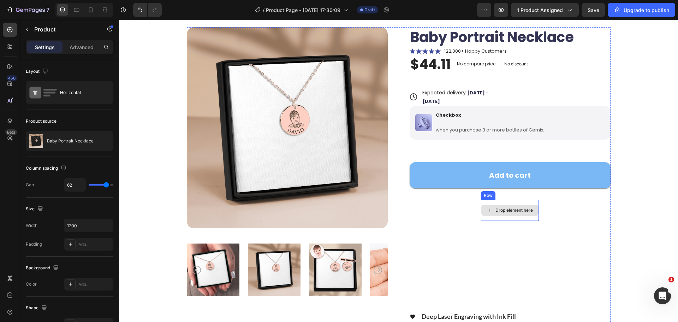
click at [500, 207] on div "Drop element here" at bounding box center [514, 210] width 37 height 6
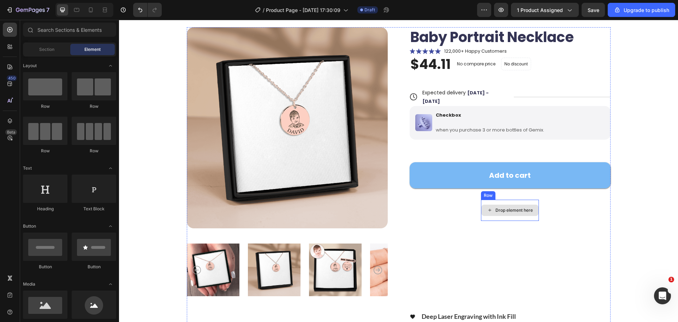
click at [501, 200] on div "Drop element here" at bounding box center [510, 210] width 58 height 21
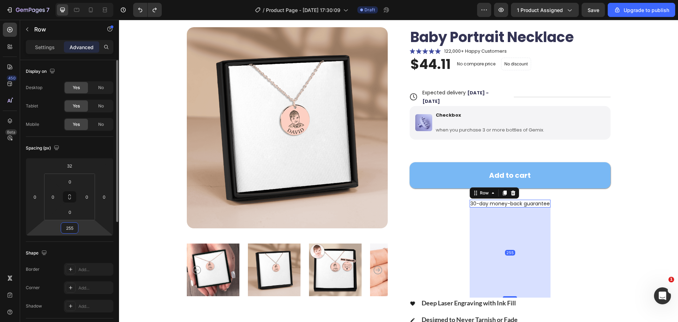
click at [74, 226] on input "255" at bounding box center [70, 228] width 14 height 11
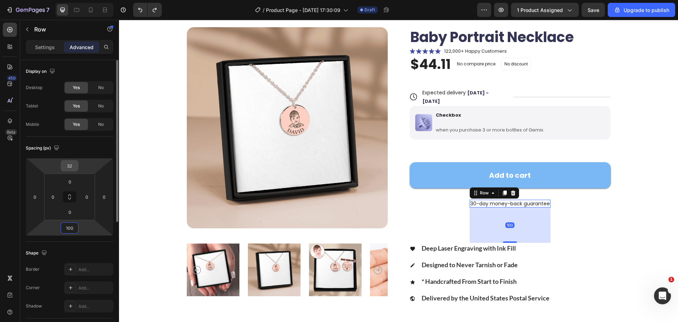
type input "100"
click at [77, 161] on div "32" at bounding box center [70, 165] width 18 height 11
click at [70, 164] on input "32" at bounding box center [70, 165] width 14 height 11
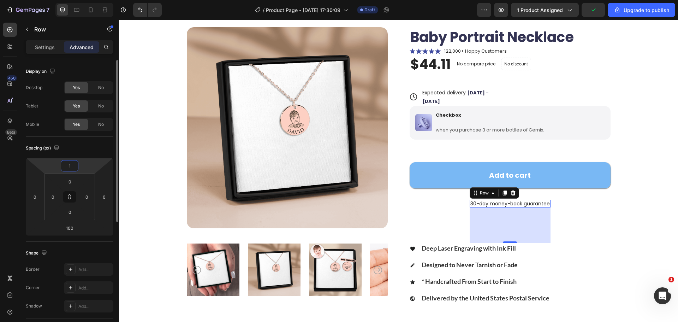
type input "10"
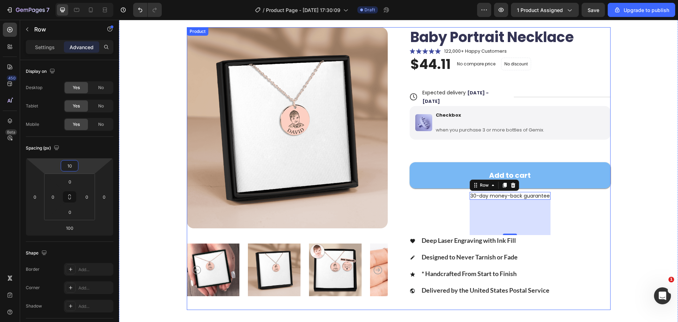
click at [635, 160] on div "Product Images Baby Portrait Necklace Product Title Icon Icon Icon Icon Icon Ic…" at bounding box center [398, 168] width 503 height 283
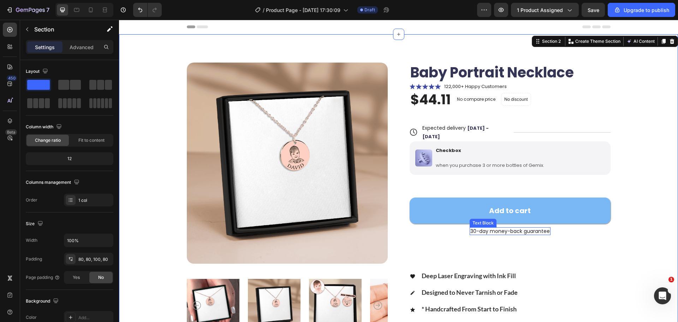
click at [488, 228] on p "30-day money-back guarantee" at bounding box center [509, 231] width 79 height 6
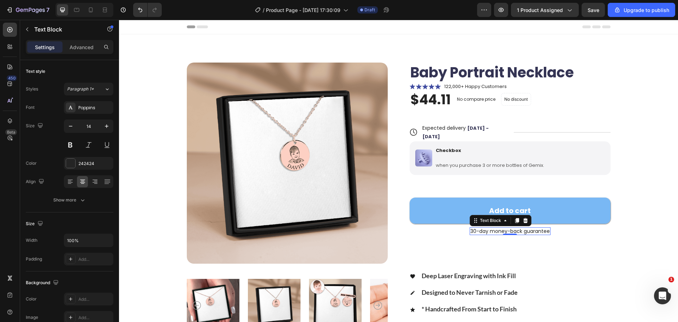
click at [488, 228] on p "30-day money-back guarantee" at bounding box center [509, 231] width 79 height 6
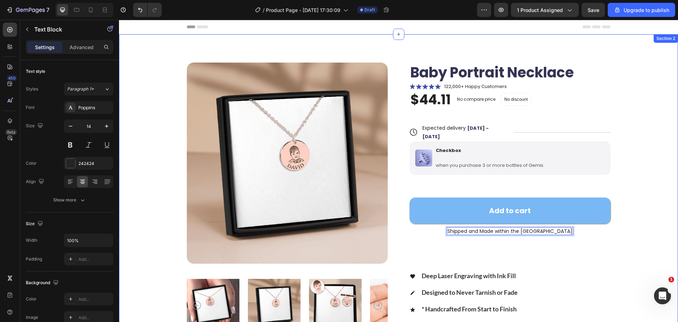
click at [632, 210] on div "Product Images Baby Portrait Necklace Product Title Icon Icon Icon Icon Icon Ic…" at bounding box center [398, 204] width 503 height 283
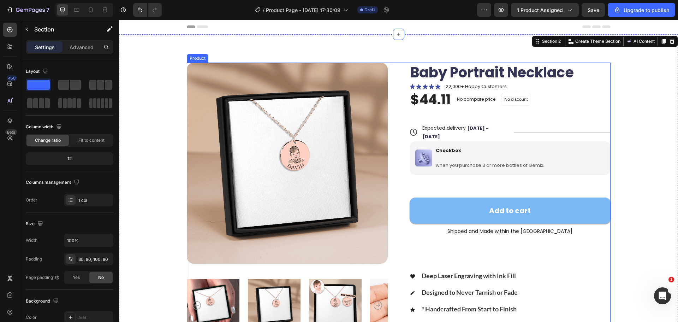
click at [506, 228] on p "Shipped and Made within the [GEOGRAPHIC_DATA]" at bounding box center [509, 231] width 125 height 6
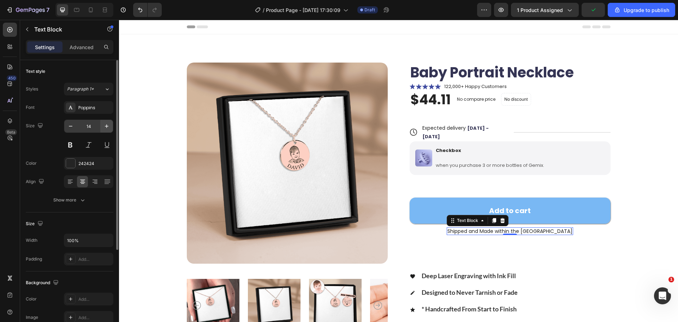
click at [102, 127] on button "button" at bounding box center [106, 126] width 13 height 13
click at [103, 127] on icon "button" at bounding box center [106, 126] width 7 height 7
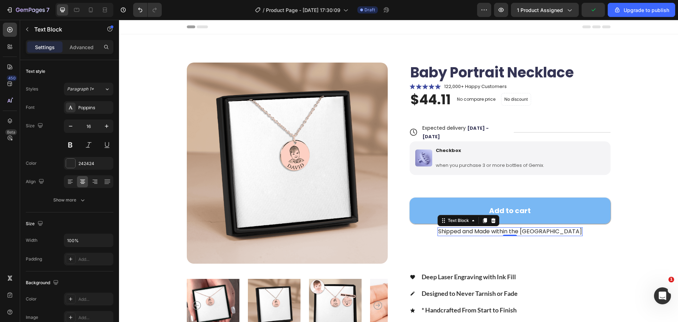
type input "17"
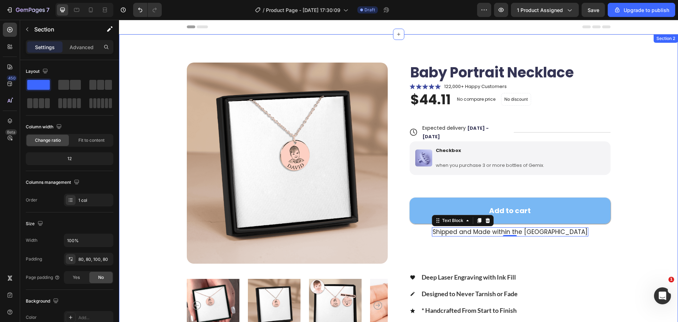
click at [656, 186] on div "Product Images Baby Portrait Necklace Product Title Icon Icon Icon Icon Icon Ic…" at bounding box center [398, 208] width 559 height 348
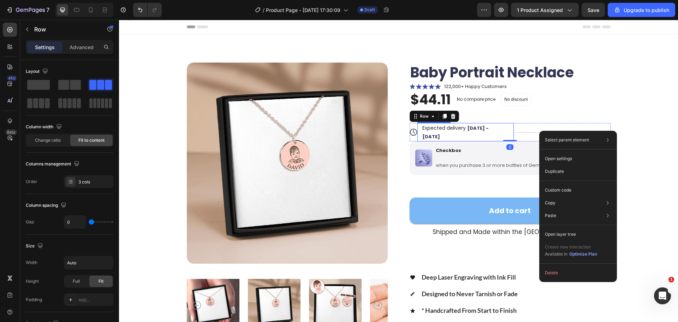
click at [484, 128] on span "Sep 29 - Oct 02" at bounding box center [455, 132] width 66 height 15
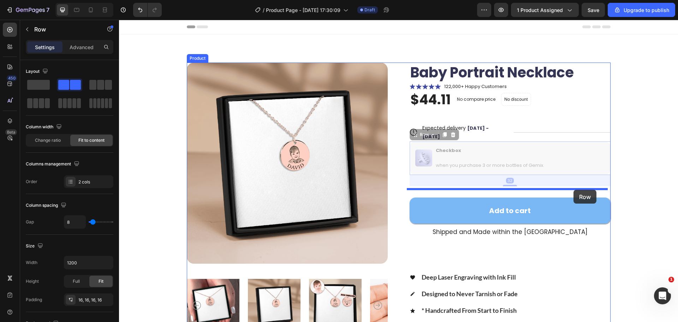
drag, startPoint x: 551, startPoint y: 140, endPoint x: 573, endPoint y: 190, distance: 55.0
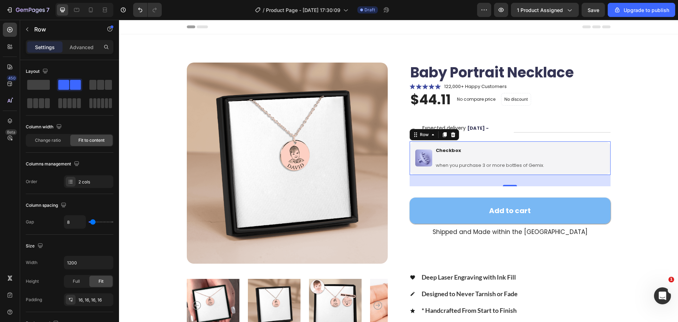
click at [445, 175] on div "32" at bounding box center [510, 180] width 201 height 11
drag, startPoint x: 484, startPoint y: 176, endPoint x: 493, endPoint y: 167, distance: 12.5
click at [491, 175] on div "32" at bounding box center [510, 180] width 201 height 11
click at [526, 186] on div "Add to cart Add to Cart" at bounding box center [510, 204] width 201 height 37
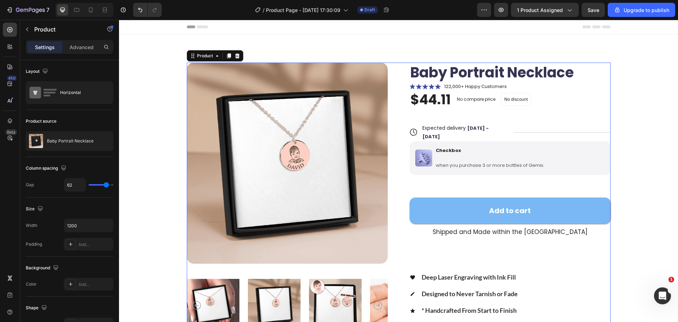
click at [498, 187] on div "Add to cart Add to Cart" at bounding box center [510, 204] width 201 height 37
click at [506, 162] on p "when you purchase 3 or more bottles of Gemix." at bounding box center [490, 165] width 108 height 6
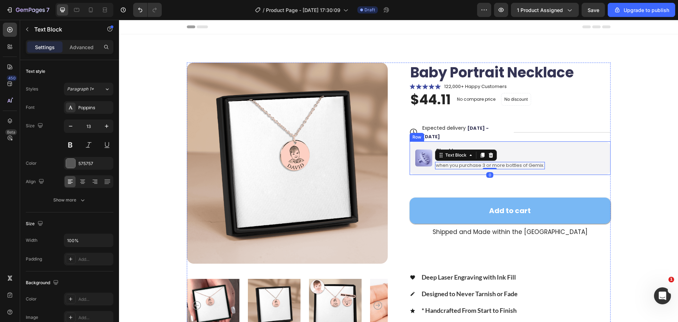
click at [415, 149] on img at bounding box center [423, 157] width 17 height 17
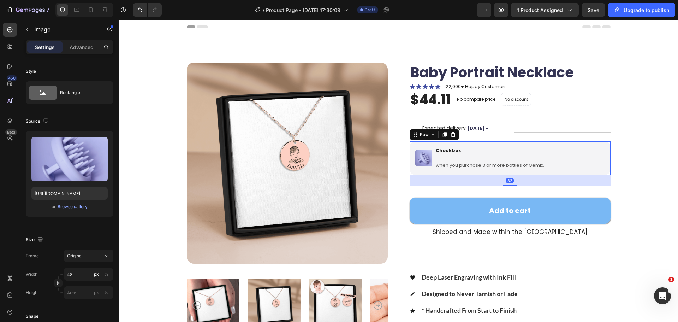
click at [410, 141] on div "Image Checkbox Text Block when you purchase 3 or more bottles of Gemix. Text Bl…" at bounding box center [510, 158] width 201 height 34
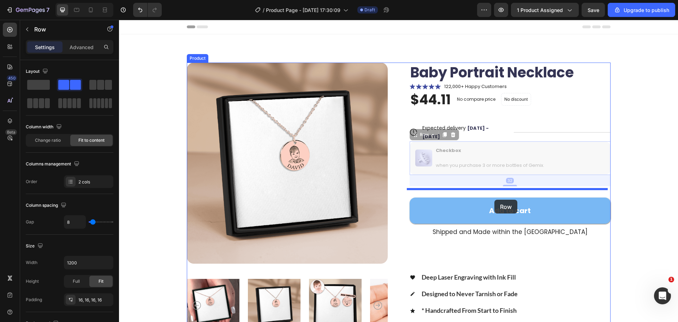
drag, startPoint x: 409, startPoint y: 139, endPoint x: 497, endPoint y: 197, distance: 105.0
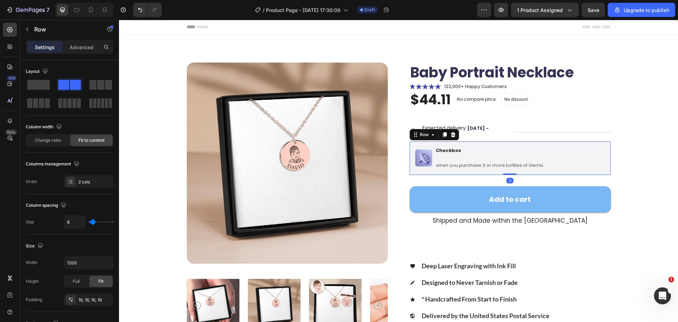
drag, startPoint x: 508, startPoint y: 177, endPoint x: 508, endPoint y: 149, distance: 27.9
click at [508, 149] on div "Image Checkbox Text Block when you purchase 3 or more bottles of Gemix. Text Bl…" at bounding box center [510, 158] width 201 height 34
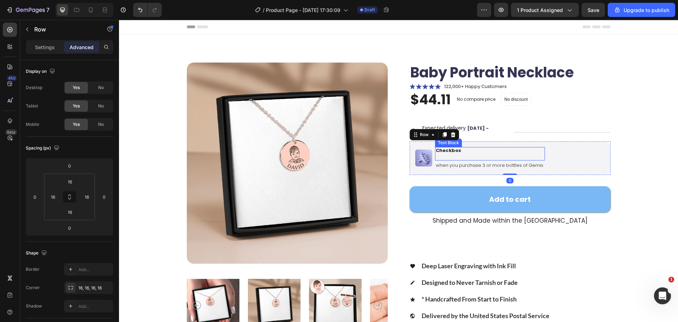
click at [668, 154] on div "Product Images Baby Portrait Necklace Product Title Icon Icon Icon Icon Icon Ic…" at bounding box center [398, 202] width 559 height 336
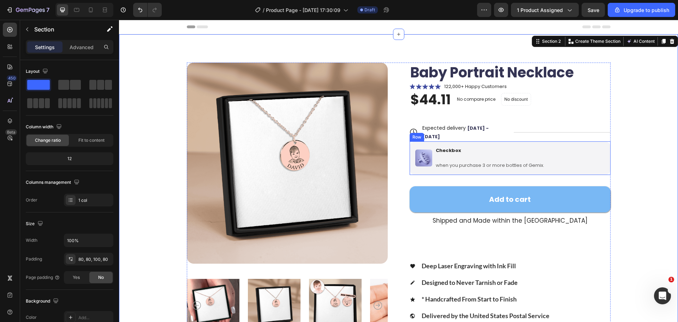
click at [556, 175] on div "Add to cart Add to Cart" at bounding box center [510, 193] width 201 height 37
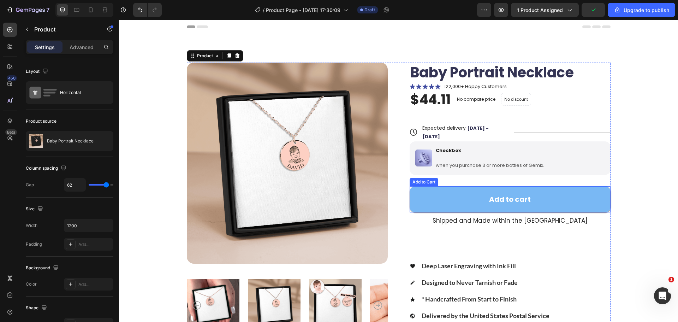
click at [419, 178] on div "Add to Cart" at bounding box center [424, 182] width 29 height 8
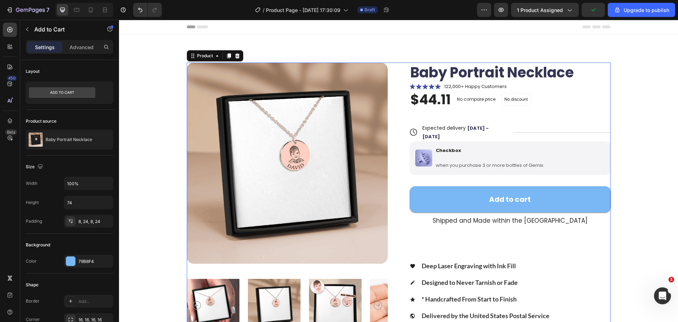
click at [496, 175] on div "Add to cart Add to Cart" at bounding box center [510, 193] width 201 height 37
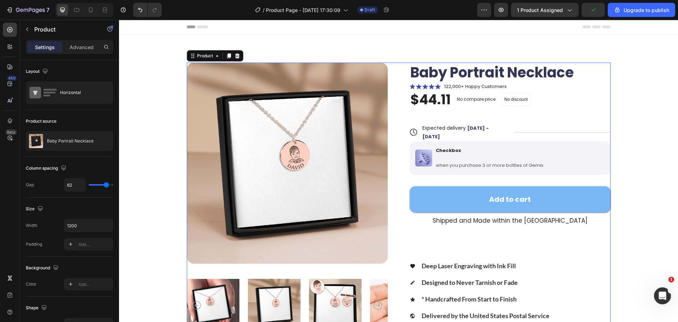
click at [497, 175] on div "Add to cart Add to Cart" at bounding box center [510, 193] width 201 height 37
click at [504, 162] on p "when you purchase 3 or more bottles of Gemix." at bounding box center [490, 165] width 108 height 6
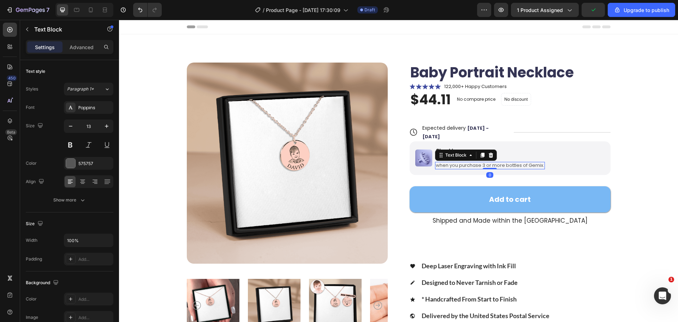
click at [437, 162] on p "when you purchase 3 or more bottles of Gemix." at bounding box center [490, 165] width 108 height 6
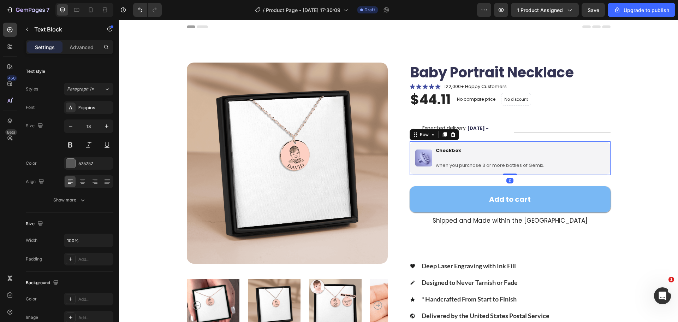
click at [414, 161] on div "Image Checkbox Text Block when you purchase 3 or more bottles of Gemix. Text Bl…" at bounding box center [510, 158] width 201 height 34
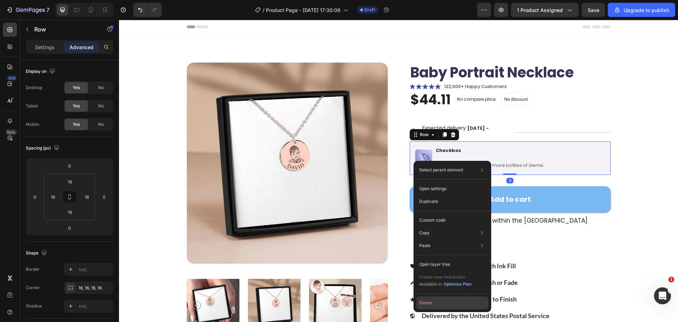
click at [438, 301] on button "Delete" at bounding box center [452, 302] width 72 height 13
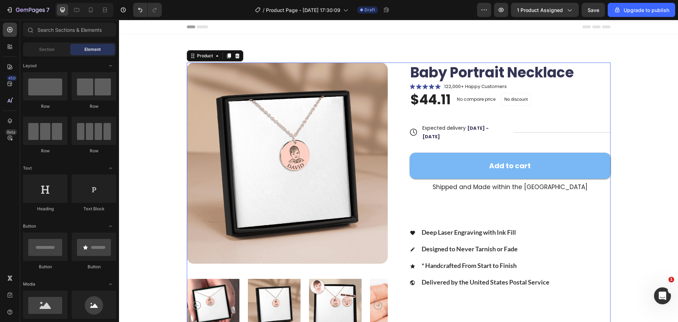
click at [458, 141] on div "Add to cart Add to Cart" at bounding box center [510, 159] width 201 height 37
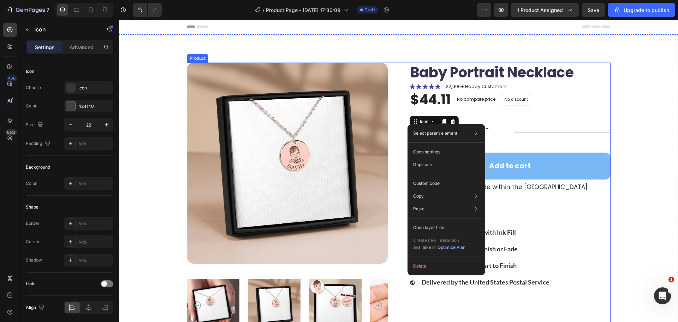
click at [668, 126] on div "Product Images Baby Portrait Necklace Product Title Icon Icon Icon Icon Icon Ic…" at bounding box center [398, 202] width 559 height 336
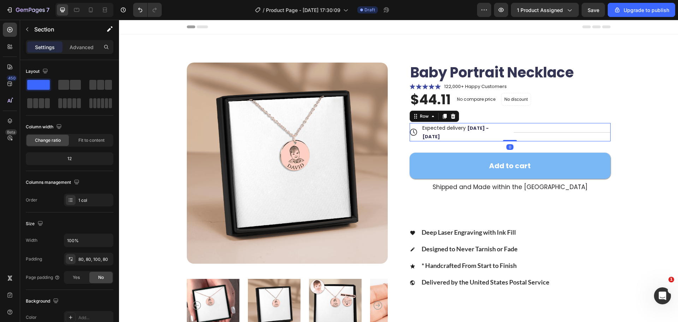
click at [577, 127] on div "Title Line" at bounding box center [562, 132] width 97 height 18
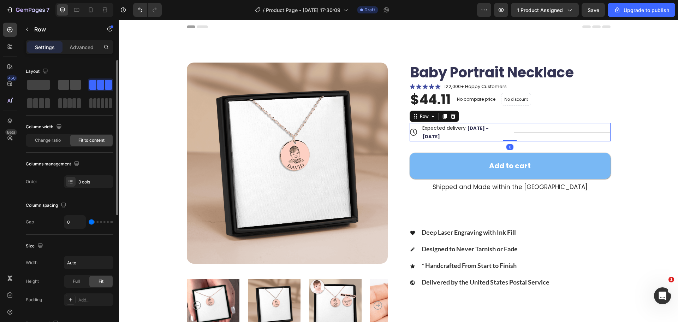
click at [63, 83] on span at bounding box center [63, 85] width 11 height 10
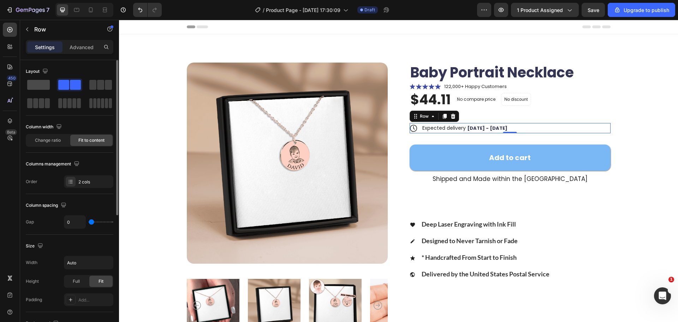
click at [45, 84] on span at bounding box center [38, 85] width 23 height 10
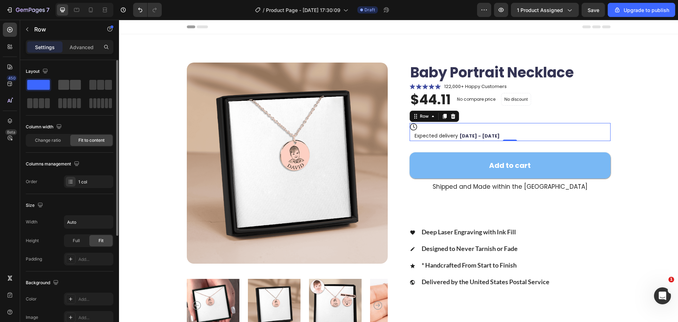
click at [80, 85] on span at bounding box center [75, 85] width 11 height 10
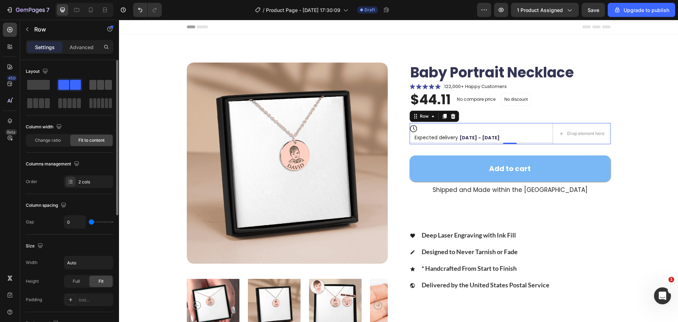
click at [92, 85] on span at bounding box center [92, 85] width 7 height 10
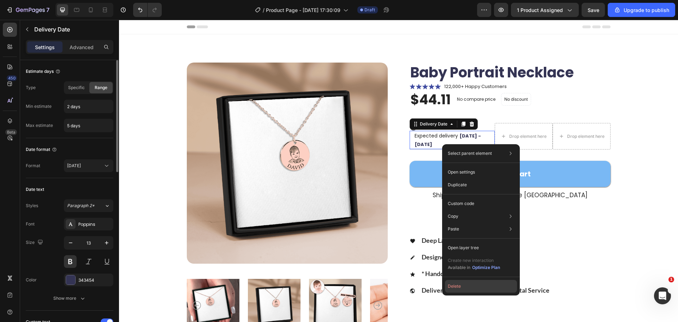
click at [464, 288] on button "Delete" at bounding box center [481, 286] width 72 height 13
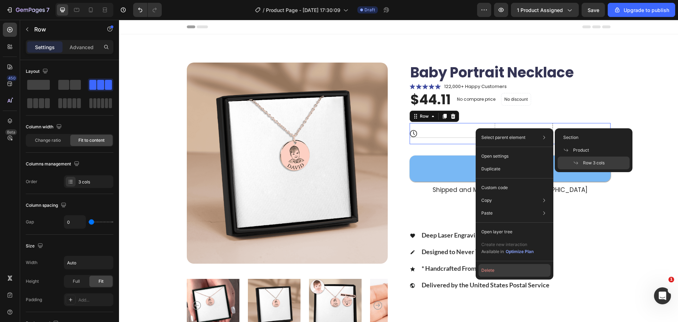
click at [493, 268] on button "Delete" at bounding box center [515, 270] width 72 height 13
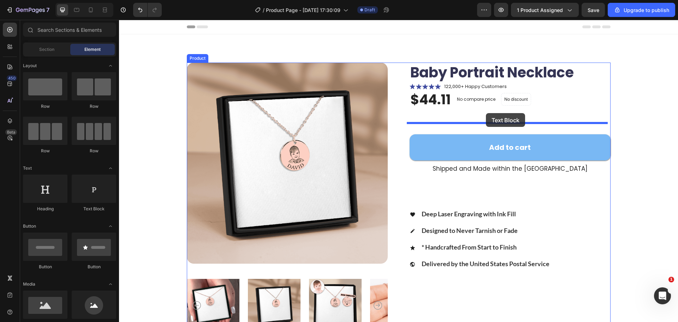
drag, startPoint x: 210, startPoint y: 221, endPoint x: 486, endPoint y: 113, distance: 296.1
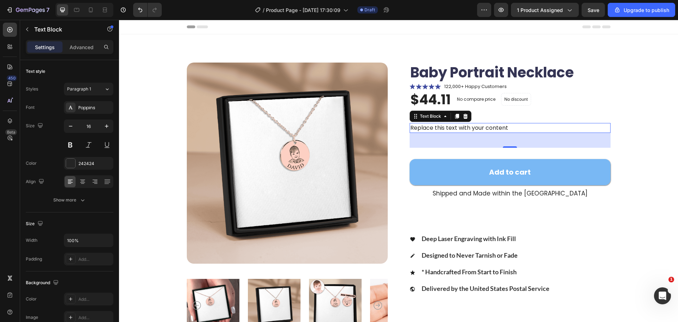
click at [509, 127] on div "Replace this text with your content" at bounding box center [510, 128] width 201 height 10
click at [509, 127] on p "Replace this text with your content" at bounding box center [510, 128] width 200 height 8
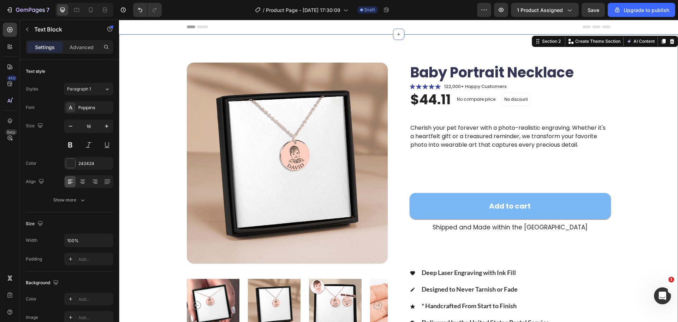
click at [651, 139] on div "Product Images Baby Portrait Necklace Product Title Icon Icon Icon Icon Icon Ic…" at bounding box center [398, 205] width 559 height 343
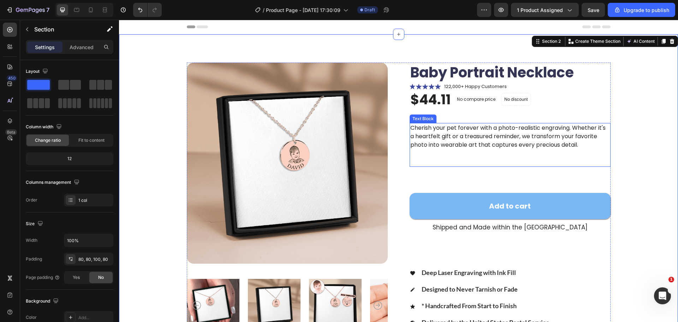
click at [493, 153] on p "Rich Text Editor. Editing area: main" at bounding box center [510, 157] width 200 height 17
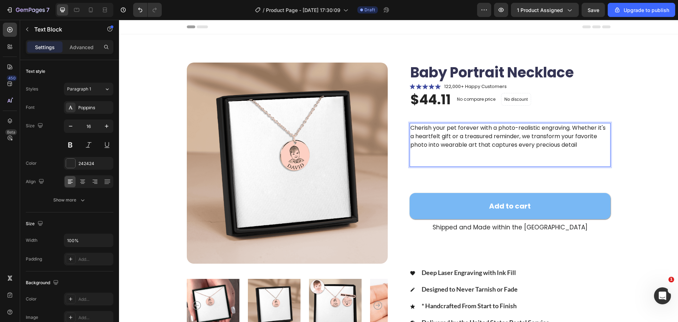
click at [563, 158] on p "Cherish your pet forever with a photo-realistic engraving. Whether it's a heart…" at bounding box center [510, 145] width 200 height 42
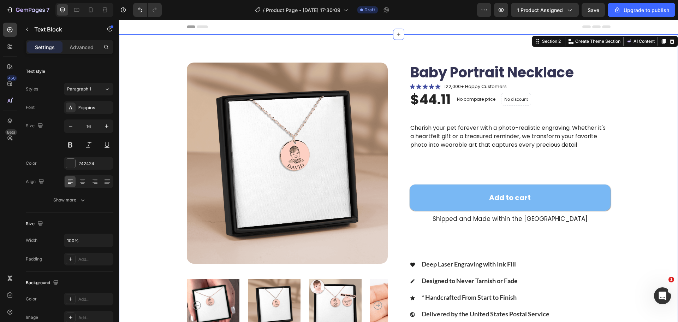
click at [626, 145] on div "Product Images Baby Portrait Necklace Product Title Icon Icon Icon Icon Icon Ic…" at bounding box center [398, 199] width 503 height 273
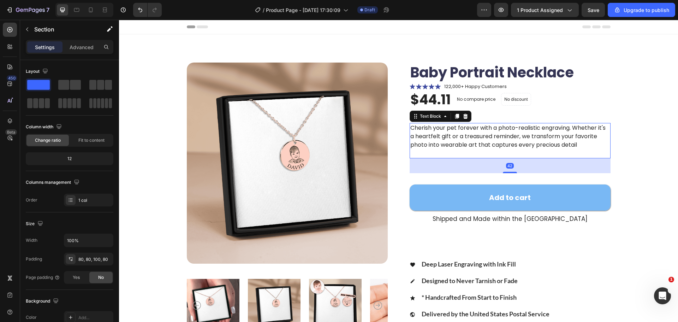
click at [492, 152] on p "Cherish your pet forever with a photo-realistic engraving. Whether it's a heart…" at bounding box center [510, 141] width 200 height 34
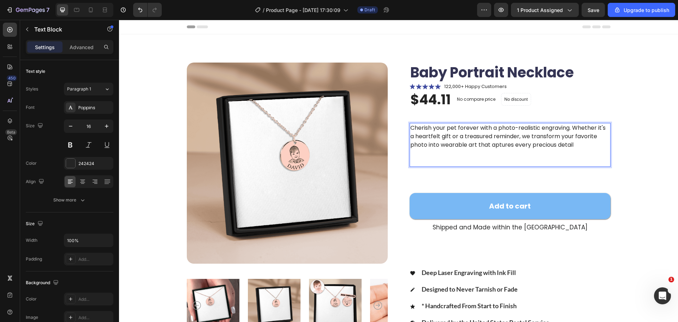
click at [547, 153] on p "Cherish your pet forever with a photo-realistic engraving. Whether it's a heart…" at bounding box center [510, 145] width 200 height 42
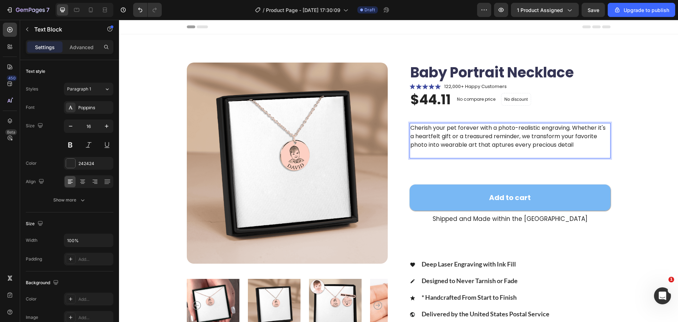
click at [525, 153] on p "Cherish your pet forever with a photo-realistic engraving. Whether it's a heart…" at bounding box center [510, 141] width 200 height 34
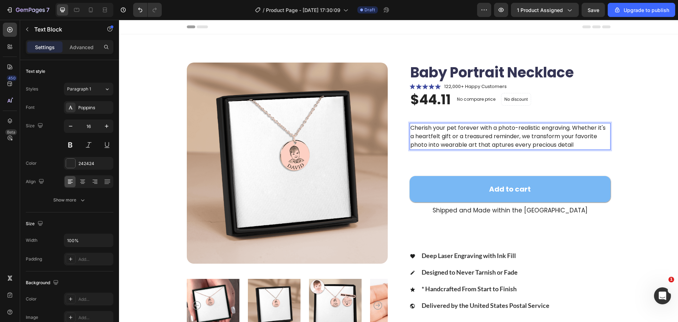
click at [627, 136] on div "Product Images Baby Portrait Necklace Product Title Icon Icon Icon Icon Icon Ic…" at bounding box center [398, 199] width 503 height 273
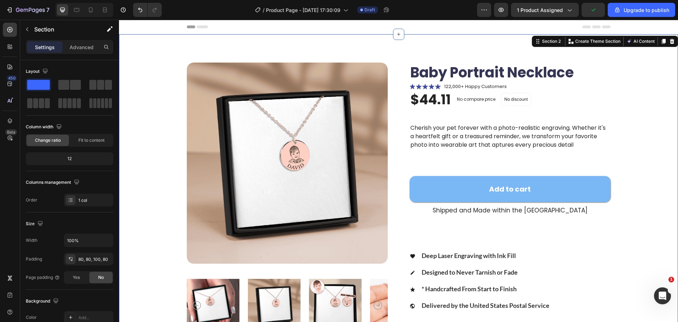
click at [17, 45] on div "450 Beta" at bounding box center [10, 171] width 20 height 302
click at [10, 62] on div at bounding box center [10, 67] width 14 height 14
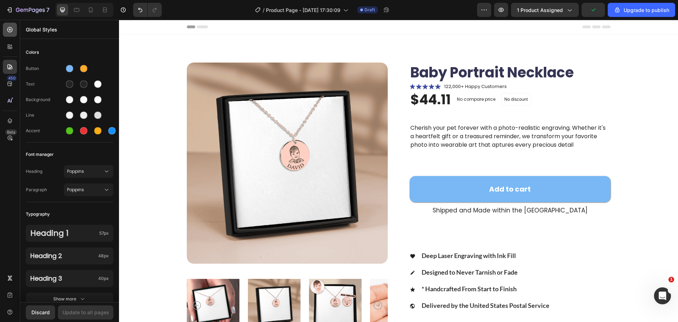
click at [4, 30] on div at bounding box center [10, 30] width 14 height 14
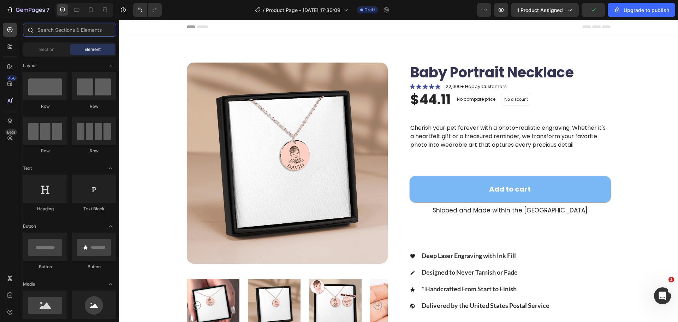
click at [66, 32] on input "text" at bounding box center [69, 30] width 93 height 14
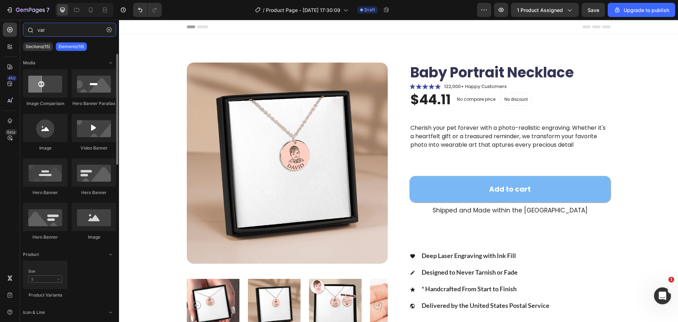
click at [65, 34] on input "var" at bounding box center [69, 30] width 93 height 14
click at [42, 44] on div "Sections(15)" at bounding box center [38, 46] width 30 height 8
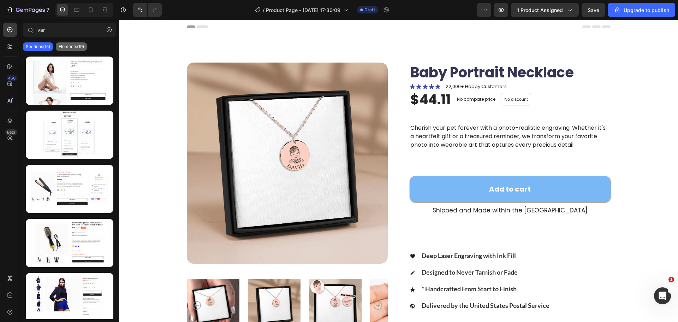
click at [63, 45] on p "Elements(19)" at bounding box center [71, 47] width 25 height 6
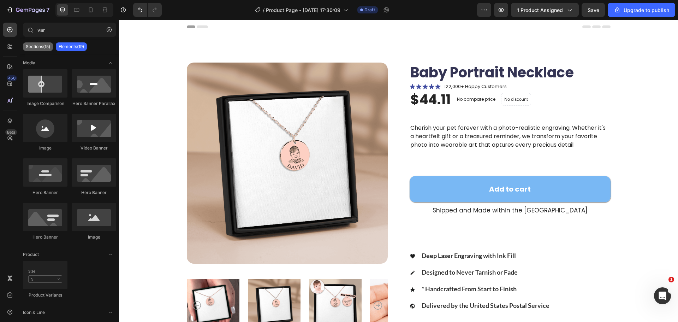
click at [40, 48] on p "Sections(15)" at bounding box center [38, 47] width 24 height 6
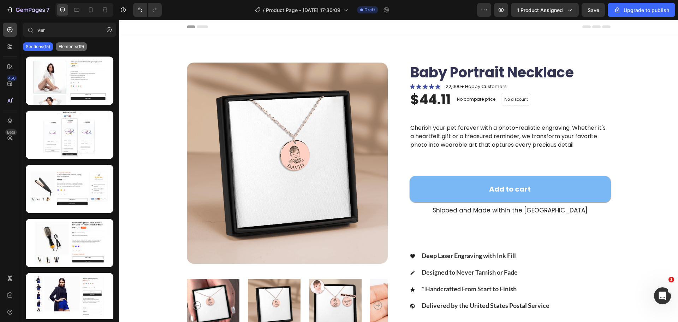
click at [75, 46] on p "Elements(19)" at bounding box center [71, 47] width 25 height 6
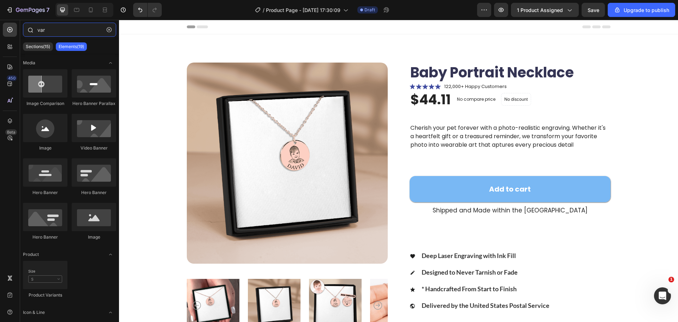
click at [70, 30] on input "var" at bounding box center [69, 30] width 93 height 14
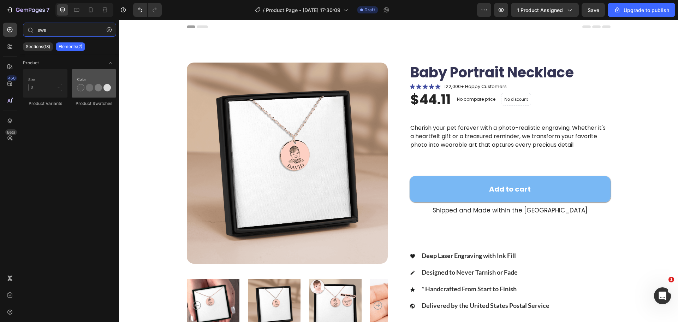
type input "swa"
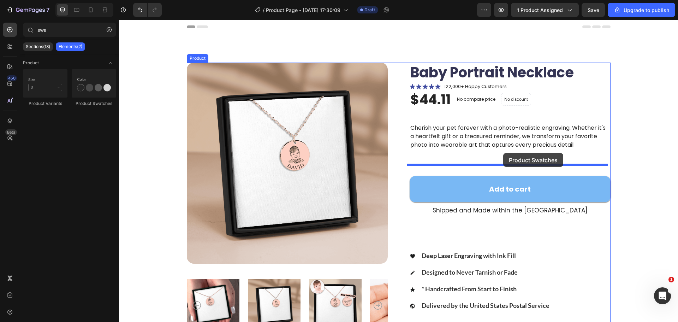
drag, startPoint x: 218, startPoint y: 109, endPoint x: 503, endPoint y: 153, distance: 288.8
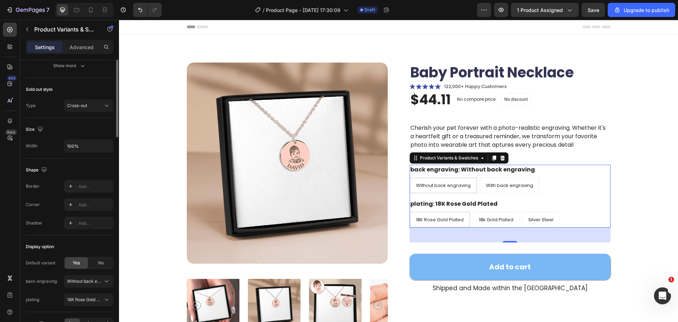
scroll to position [537, 0]
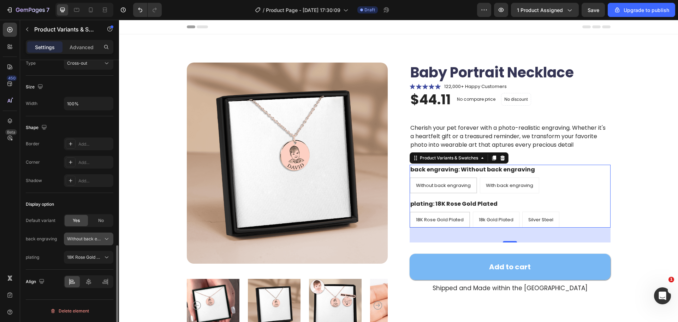
click at [96, 240] on span "Without back engraving" at bounding box center [84, 239] width 35 height 6
drag, startPoint x: 98, startPoint y: 220, endPoint x: 100, endPoint y: 207, distance: 13.2
click at [100, 207] on div "Display option Default variant Yes No back engraving Without back engraving pla…" at bounding box center [70, 231] width 88 height 77
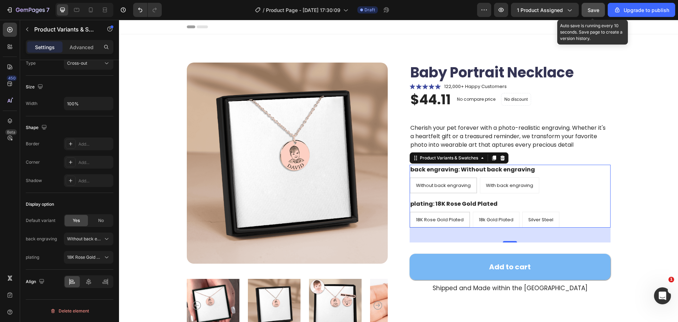
click at [593, 11] on span "Save" at bounding box center [594, 10] width 12 height 6
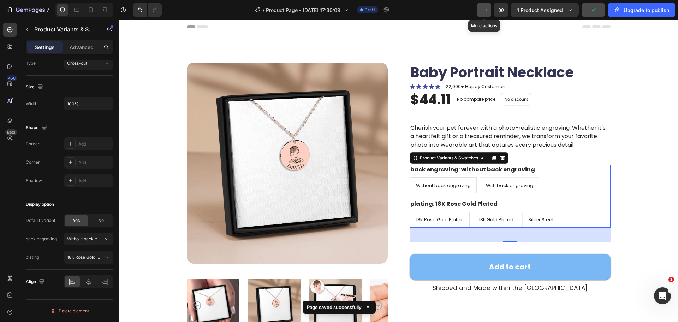
click at [479, 12] on button "button" at bounding box center [484, 10] width 14 height 14
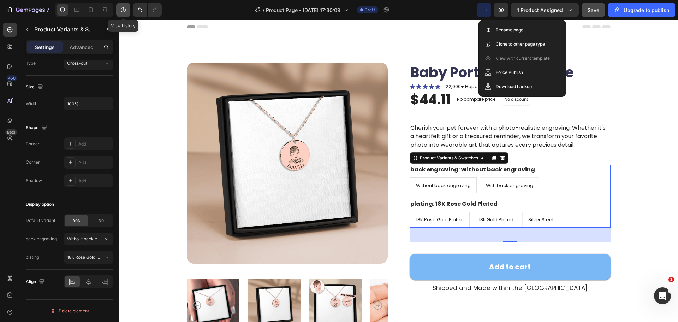
click at [126, 8] on icon "button" at bounding box center [123, 9] width 7 height 7
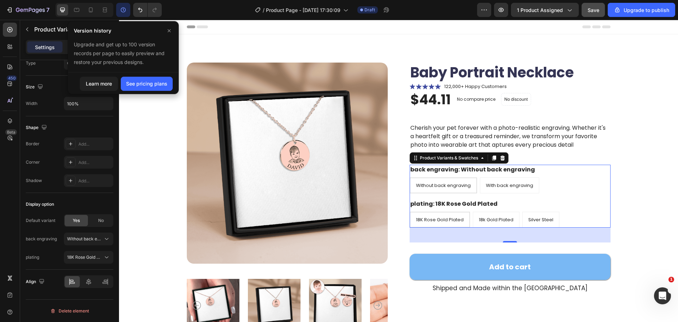
click at [126, 8] on icon "button" at bounding box center [123, 9] width 7 height 7
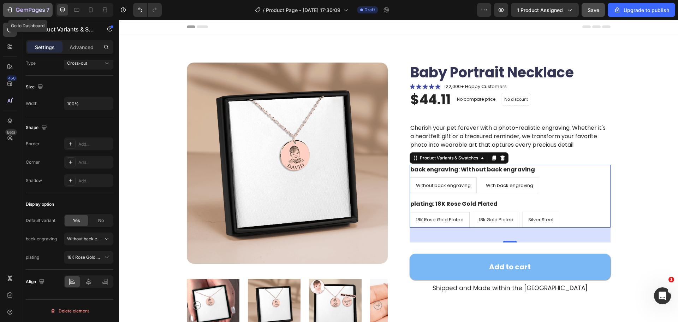
click at [23, 7] on icon "button" at bounding box center [30, 10] width 29 height 6
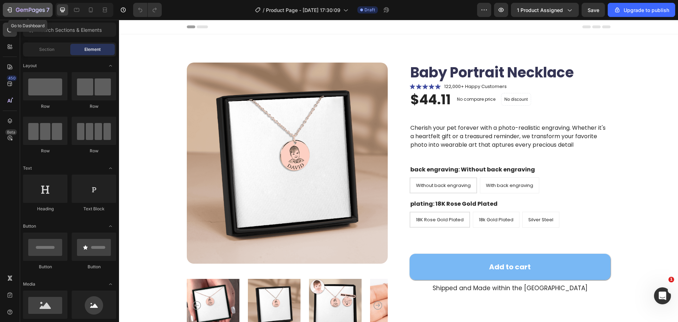
click at [19, 11] on icon "button" at bounding box center [18, 10] width 4 height 4
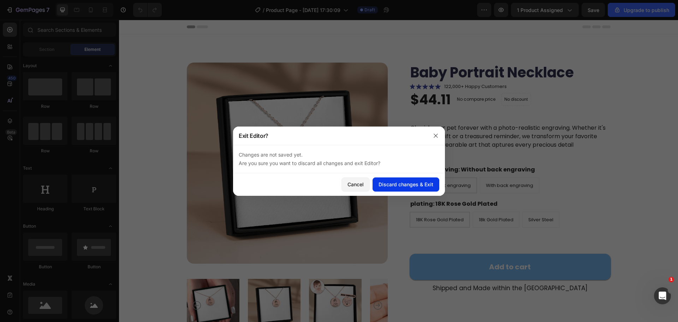
click at [385, 183] on div "Discard changes & Exit" at bounding box center [406, 183] width 55 height 7
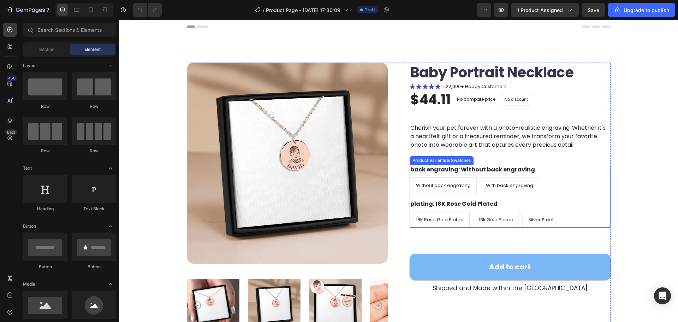
click at [576, 177] on div "back engraving: Without back engraving Without back engraving Without back engr…" at bounding box center [510, 179] width 201 height 29
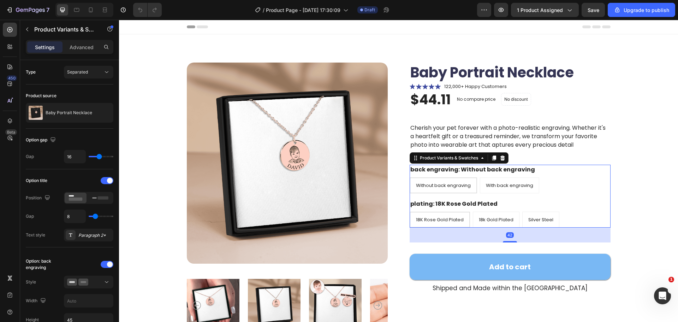
click at [573, 174] on div "back engraving: Without back engraving Without back engraving Without back engr…" at bounding box center [510, 179] width 201 height 29
click at [449, 87] on p "122,000+ Happy Customers" at bounding box center [475, 86] width 63 height 7
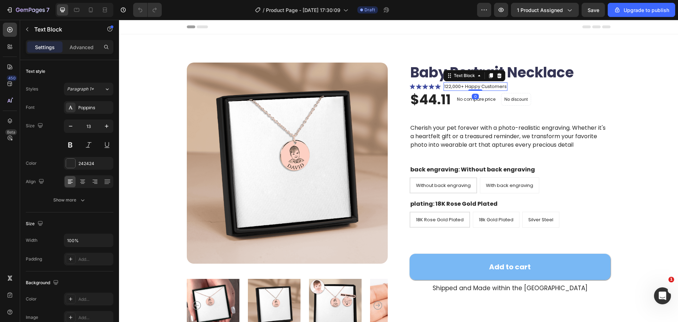
click at [479, 85] on p "122,000+ Happy Customers" at bounding box center [475, 86] width 63 height 7
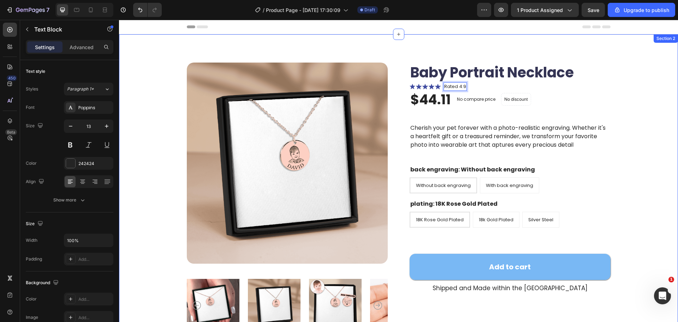
click at [617, 96] on div "Product Images Baby Portrait Necklace Product Title Icon Icon Icon Icon Icon Ic…" at bounding box center [398, 233] width 503 height 340
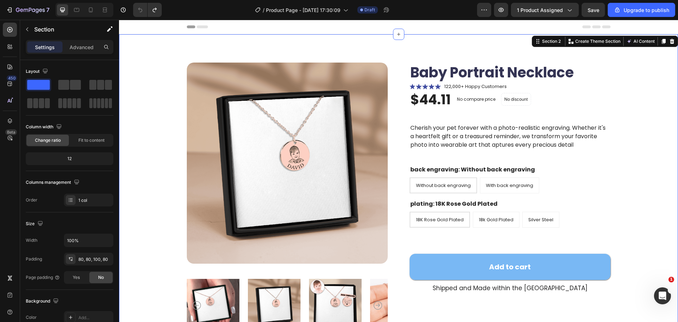
click at [618, 113] on div "Product Images Baby Portrait Necklace Product Title Icon Icon Icon Icon Icon Ic…" at bounding box center [398, 233] width 503 height 340
click at [488, 200] on legend "plating: 18K Rose Gold Plated" at bounding box center [454, 204] width 89 height 10
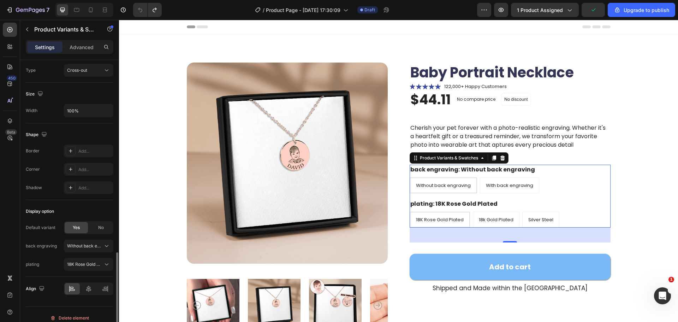
scroll to position [537, 0]
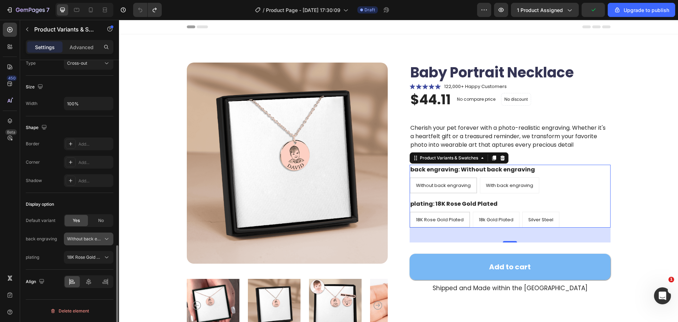
click at [83, 239] on span "Without back engraving" at bounding box center [84, 239] width 35 height 6
click at [89, 265] on span "With back engraving" at bounding box center [79, 268] width 41 height 6
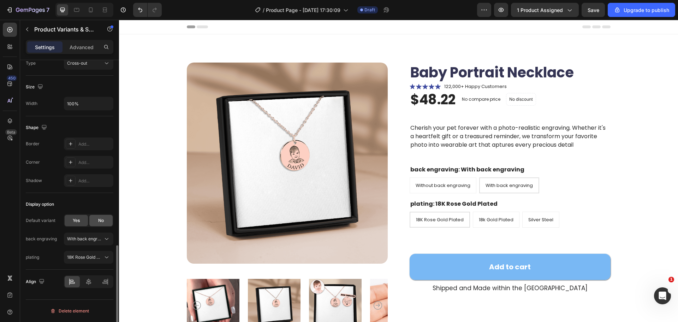
click at [98, 220] on span "No" at bounding box center [101, 220] width 6 height 6
radio input "false"
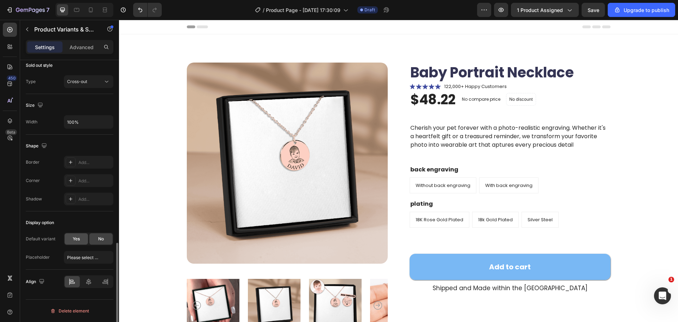
click at [79, 243] on div "Yes" at bounding box center [76, 238] width 23 height 11
radio input "true"
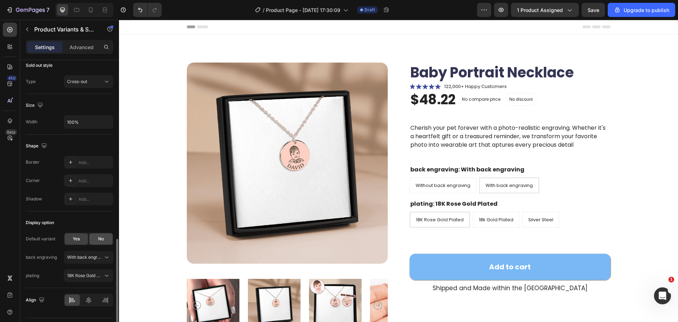
click at [101, 240] on span "No" at bounding box center [101, 239] width 6 height 6
radio input "false"
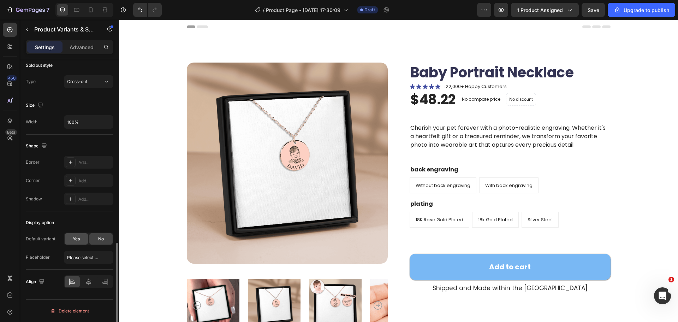
click at [77, 241] on span "Yes" at bounding box center [76, 239] width 7 height 6
radio input "true"
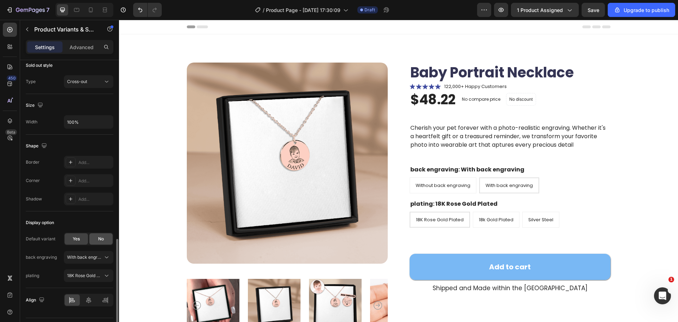
click at [90, 241] on div "No" at bounding box center [100, 238] width 23 height 11
radio input "false"
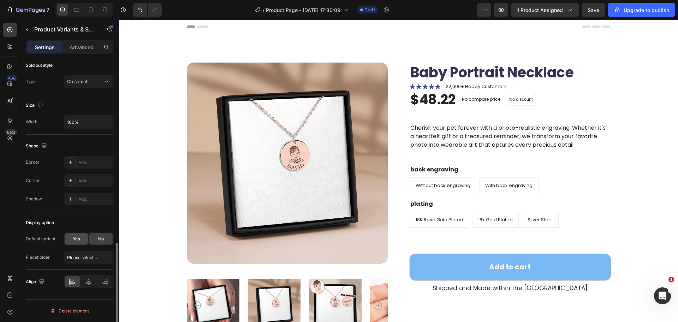
click at [76, 242] on span "Yes" at bounding box center [76, 239] width 7 height 6
radio input "true"
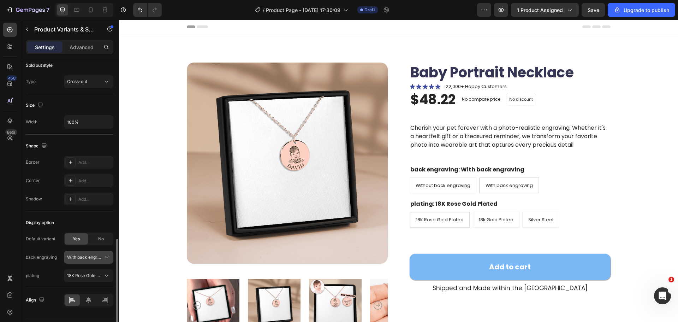
click at [91, 254] on span "With back engraving" at bounding box center [84, 257] width 35 height 6
click at [49, 254] on div "back engraving With back engraving Without back engraving With back engraving" at bounding box center [70, 257] width 88 height 13
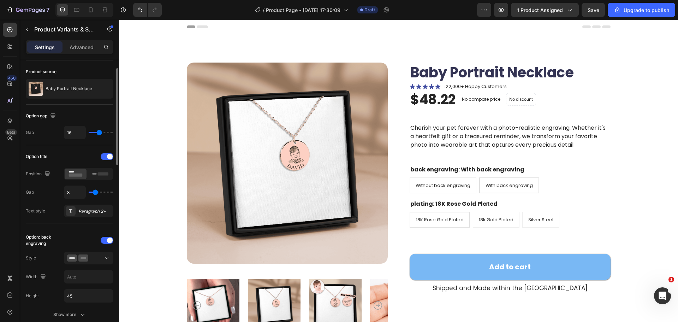
scroll to position [0, 0]
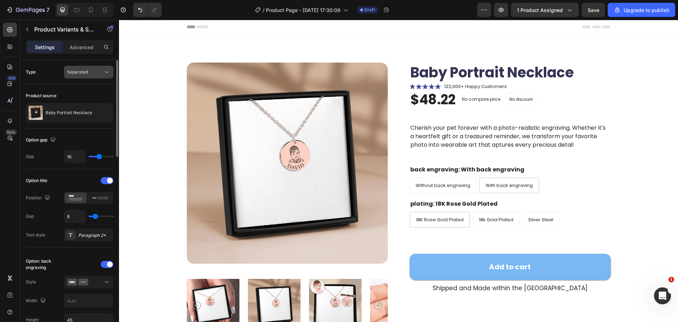
click at [83, 69] on span "Separated" at bounding box center [77, 71] width 21 height 5
click at [84, 100] on span "Combine" at bounding box center [76, 103] width 18 height 6
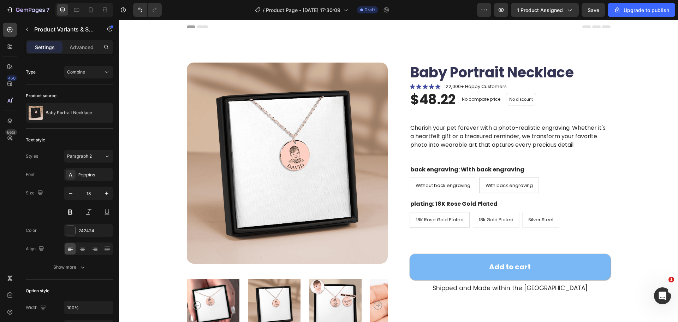
select select "585975165234774551"
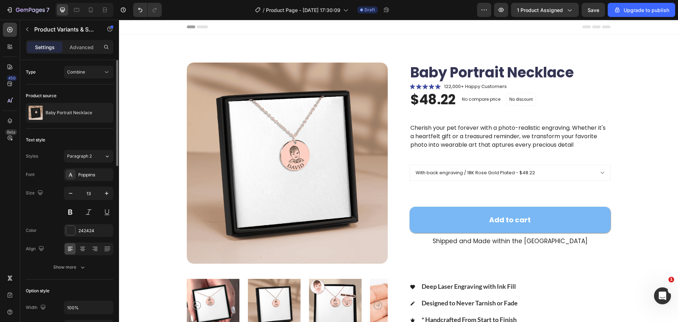
click at [89, 83] on div "Type Combine" at bounding box center [70, 72] width 88 height 24
click at [91, 73] on div "Combine" at bounding box center [85, 72] width 36 height 6
click at [89, 83] on div "Separated" at bounding box center [82, 89] width 58 height 13
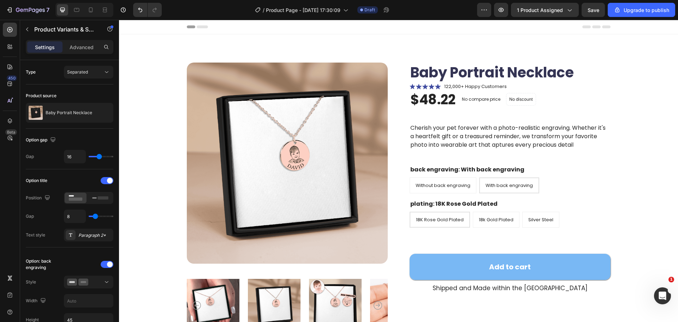
click at [1, 40] on div "450 Beta" at bounding box center [10, 171] width 20 height 302
click at [10, 31] on icon at bounding box center [9, 29] width 7 height 7
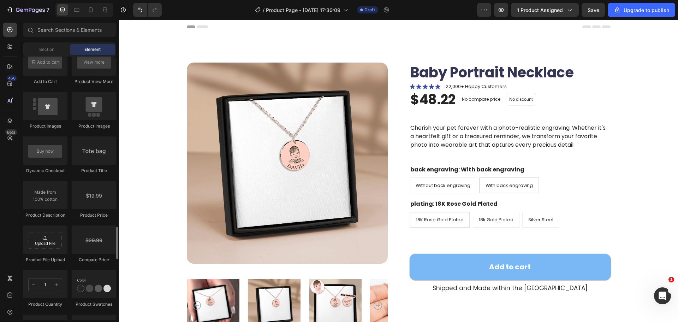
scroll to position [1095, 0]
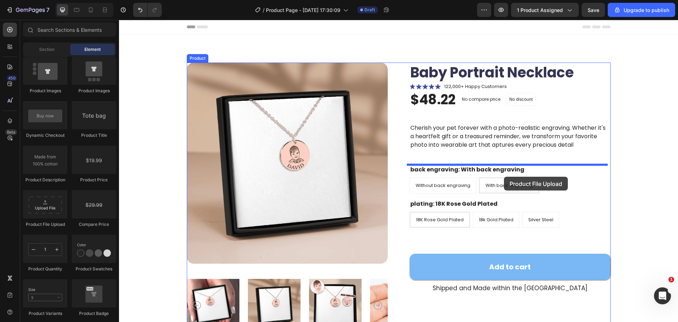
drag, startPoint x: 177, startPoint y: 224, endPoint x: 506, endPoint y: 172, distance: 333.5
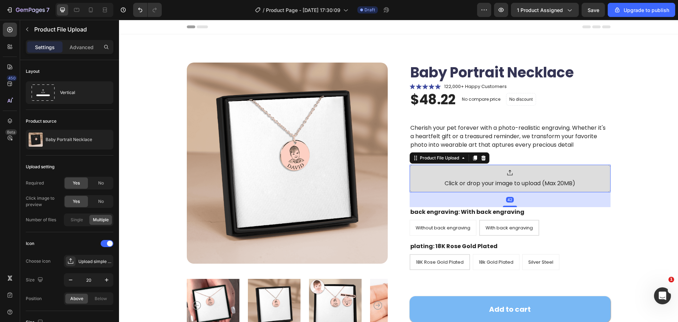
click at [504, 177] on div "Click or drop your image to upload (Max 20MB)" at bounding box center [510, 178] width 131 height 18
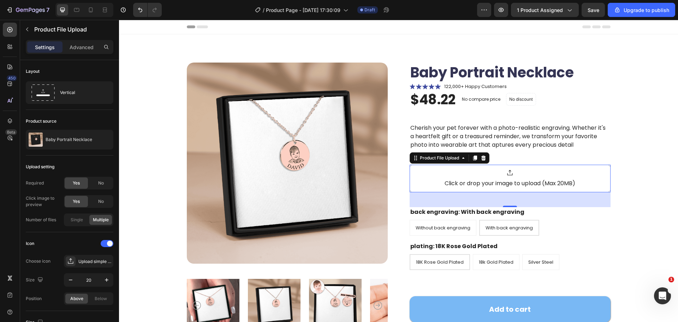
click at [653, 177] on div "Product Images Baby Portrait Necklace Product Title Icon Icon Icon Icon Icon Ic…" at bounding box center [398, 257] width 559 height 446
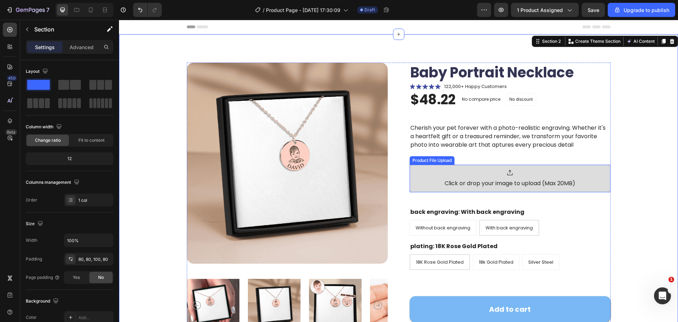
click at [446, 181] on div "Click or drop your image to upload (Max 20MB)" at bounding box center [510, 183] width 131 height 8
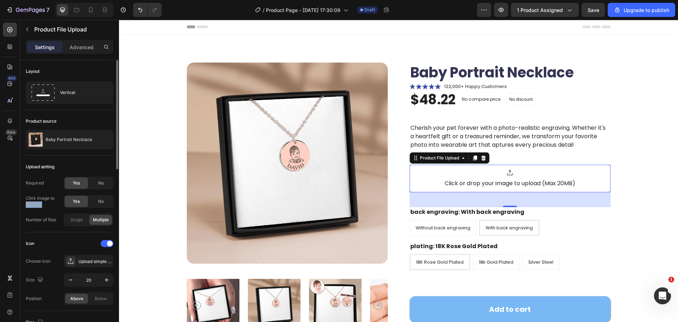
drag, startPoint x: 26, startPoint y: 202, endPoint x: 61, endPoint y: 203, distance: 35.0
click at [61, 203] on div "Click image to preview" at bounding box center [44, 201] width 37 height 13
click at [70, 97] on div "Vertical" at bounding box center [81, 92] width 43 height 16
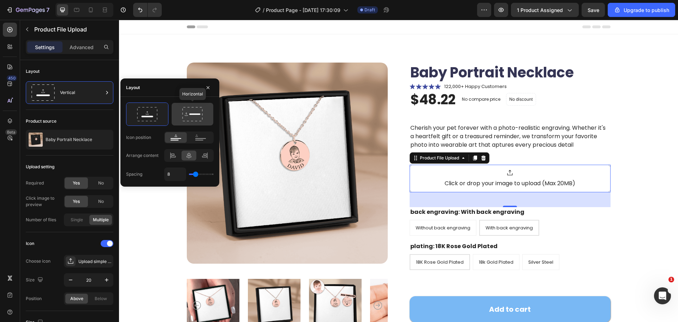
click at [195, 113] on icon at bounding box center [192, 114] width 33 height 14
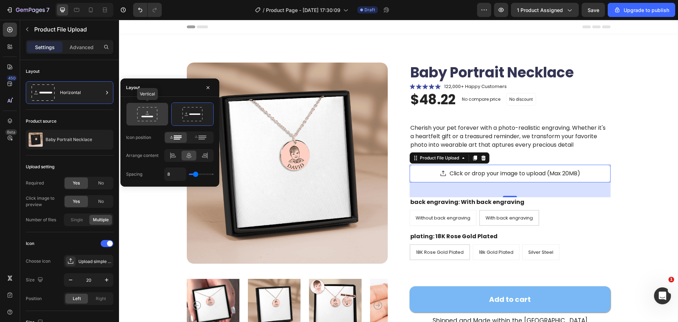
click at [154, 114] on icon at bounding box center [147, 114] width 33 height 14
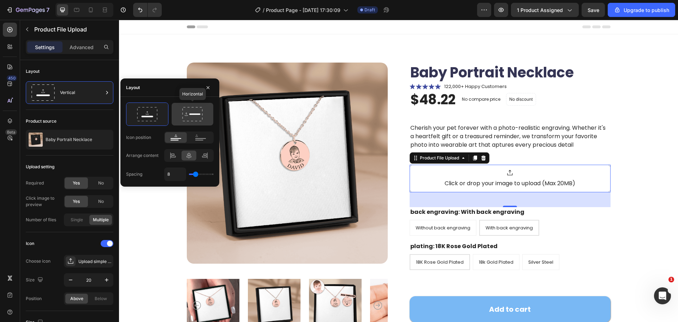
click at [180, 112] on icon at bounding box center [192, 114] width 33 height 14
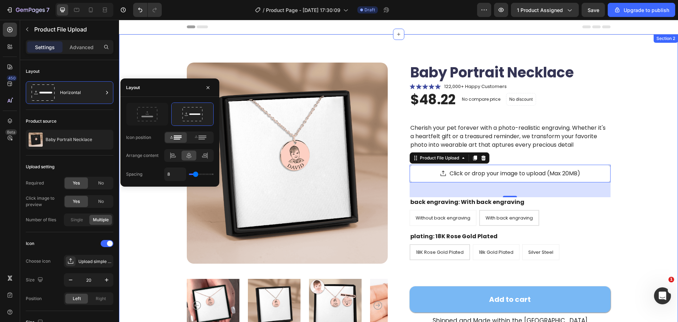
click at [650, 206] on div "Product Images Baby Portrait Necklace Product Title Icon Icon Icon Icon Icon Ic…" at bounding box center [398, 252] width 559 height 436
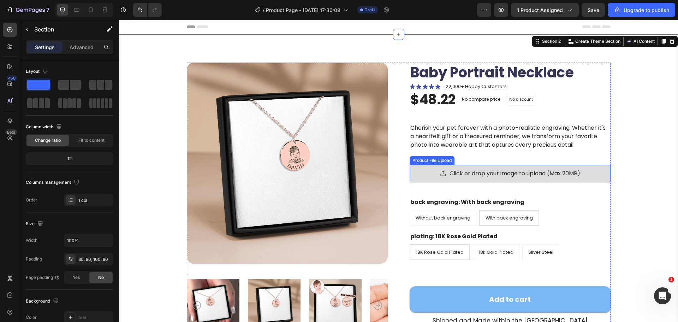
click at [507, 177] on div "Click or drop your image to upload (Max 20MB)" at bounding box center [515, 173] width 131 height 8
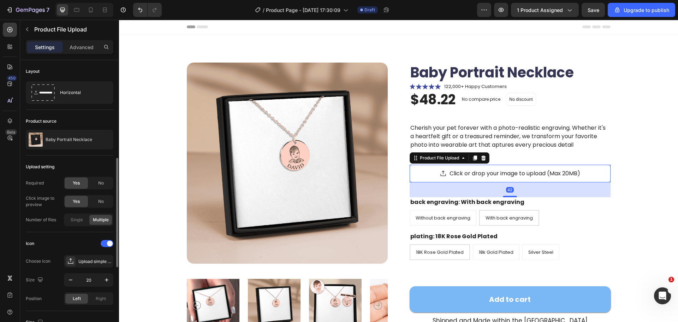
scroll to position [177, 0]
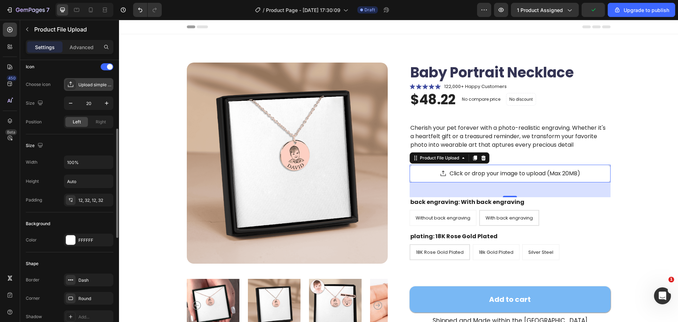
click at [93, 84] on div "Upload simple regular" at bounding box center [94, 85] width 33 height 6
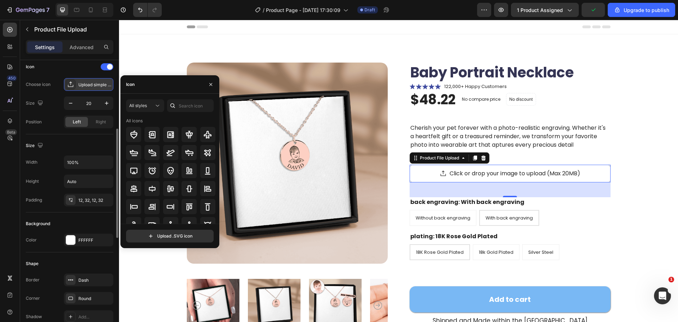
click at [93, 84] on div "Upload simple regular" at bounding box center [94, 85] width 33 height 6
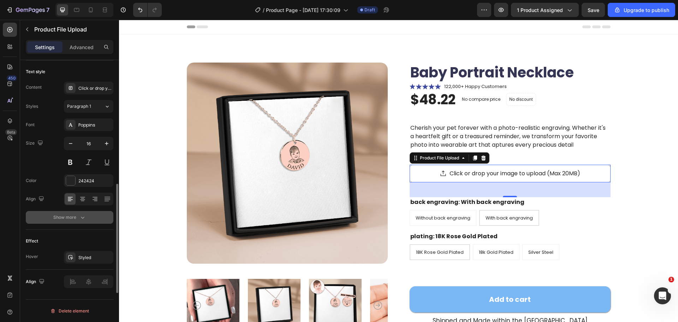
scroll to position [410, 0]
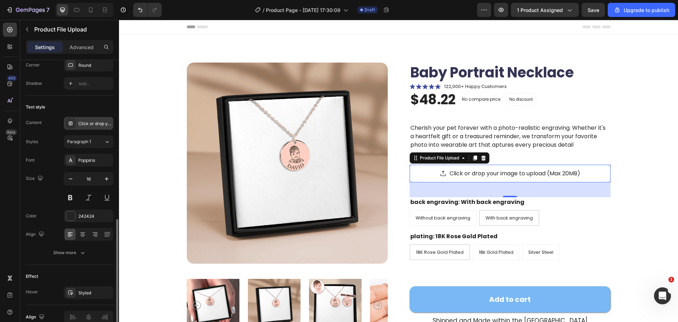
click at [82, 120] on div "Click or drop your image to upload (Max 20MB)" at bounding box center [88, 123] width 49 height 13
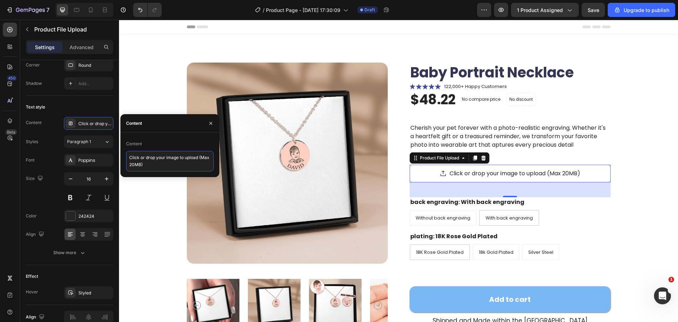
drag, startPoint x: 173, startPoint y: 164, endPoint x: 198, endPoint y: 156, distance: 26.1
click at [198, 156] on textarea "Click or drop your image to upload (Max 20MB)" at bounding box center [170, 161] width 88 height 20
drag, startPoint x: 201, startPoint y: 158, endPoint x: 118, endPoint y: 160, distance: 82.3
click at [118, 160] on div "450 Beta Sections(18) Elements(84) Section Element Hero Section Product Detail …" at bounding box center [59, 171] width 119 height 302
type textarea "Upload Photo"
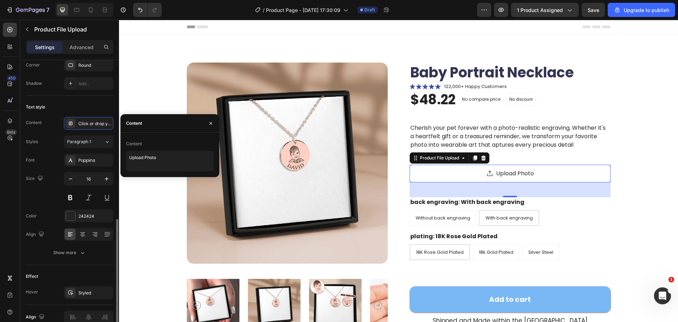
click at [102, 100] on div "Text style Content Click or drop your image to upload (Max 20MB) Styles Paragra…" at bounding box center [70, 180] width 88 height 169
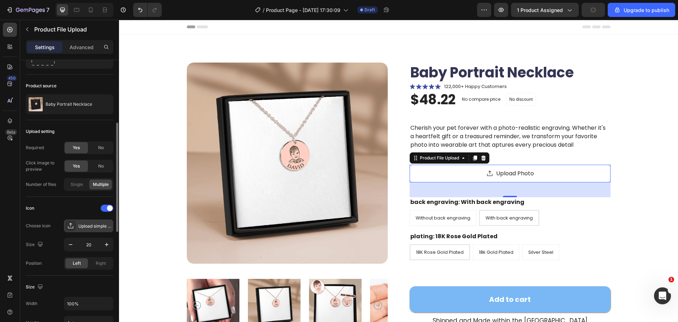
scroll to position [71, 0]
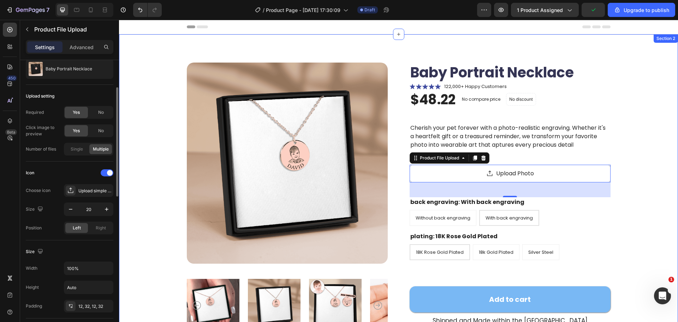
click at [626, 188] on div "Product Images Baby Portrait Necklace Product Title Icon Icon Icon Icon Icon Ic…" at bounding box center [398, 249] width 503 height 373
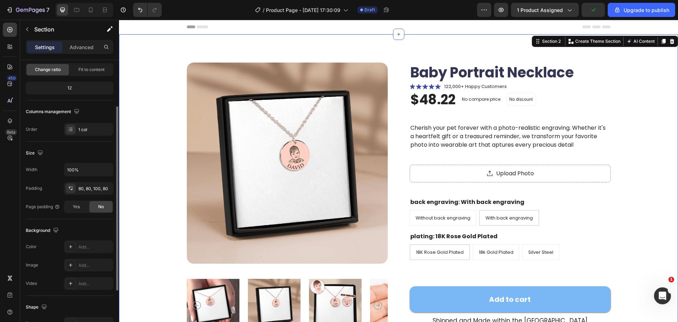
scroll to position [0, 0]
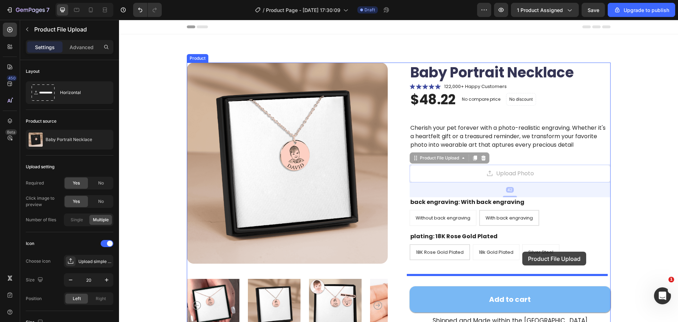
drag, startPoint x: 490, startPoint y: 180, endPoint x: 521, endPoint y: 257, distance: 82.9
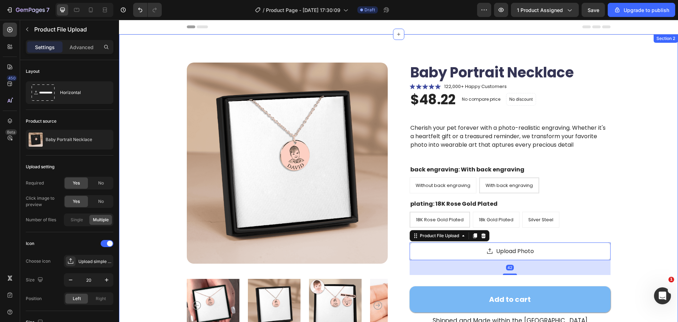
click at [642, 221] on div "Product Images Baby Portrait Necklace Product Title Icon Icon Icon Icon Icon Ic…" at bounding box center [398, 249] width 503 height 373
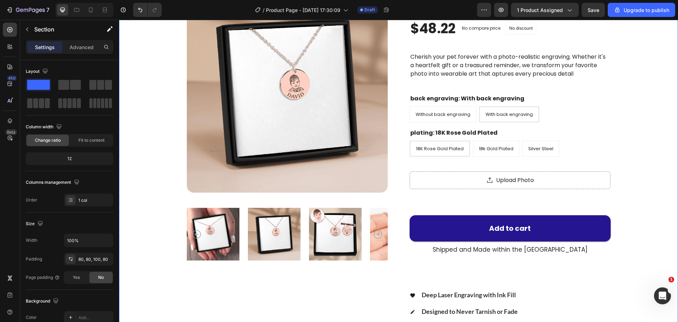
scroll to position [106, 0]
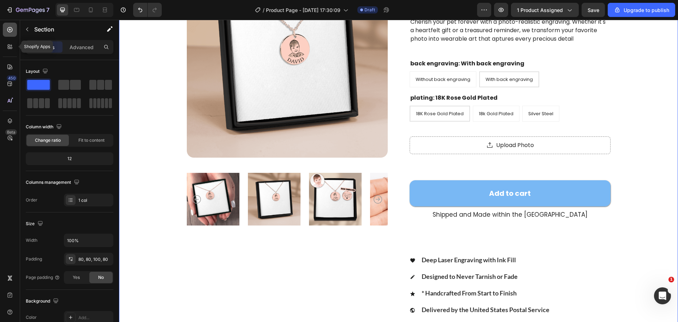
click at [8, 35] on div at bounding box center [10, 30] width 14 height 14
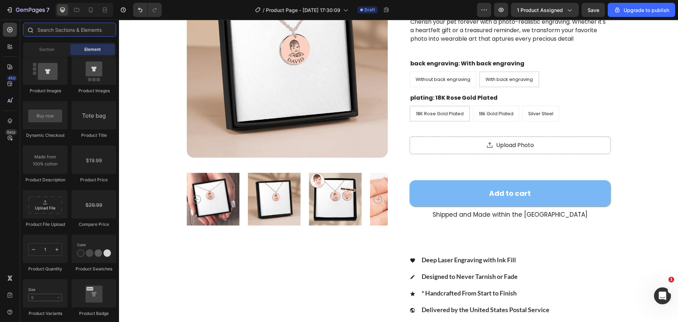
click at [55, 35] on input "text" at bounding box center [69, 30] width 93 height 14
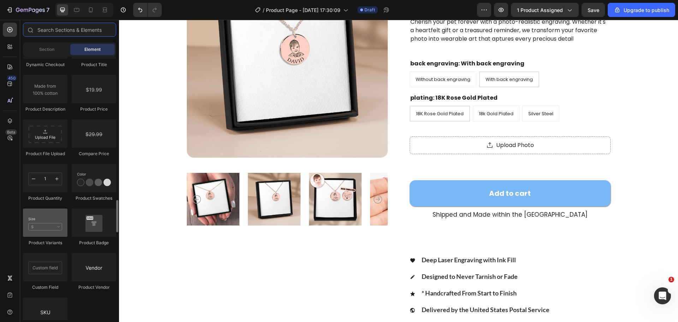
scroll to position [1201, 0]
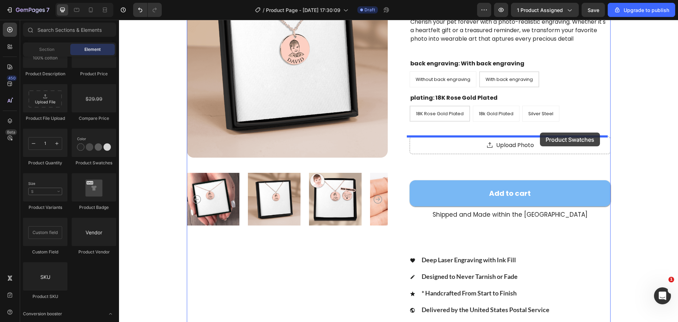
drag, startPoint x: 220, startPoint y: 175, endPoint x: 540, endPoint y: 132, distance: 322.5
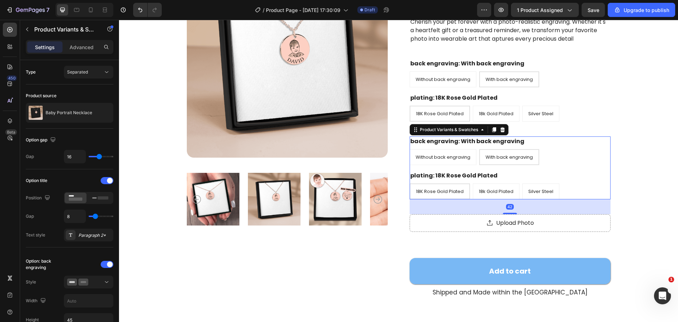
click at [479, 149] on engraving "With back engraving" at bounding box center [509, 157] width 60 height 16
click at [479, 149] on input "With back engraving With back engraving With back engraving" at bounding box center [479, 149] width 0 height 0
click at [449, 127] on div "Product Variants & Swatches" at bounding box center [449, 129] width 61 height 6
click at [447, 131] on div "Product Variants & Swatches" at bounding box center [449, 129] width 61 height 6
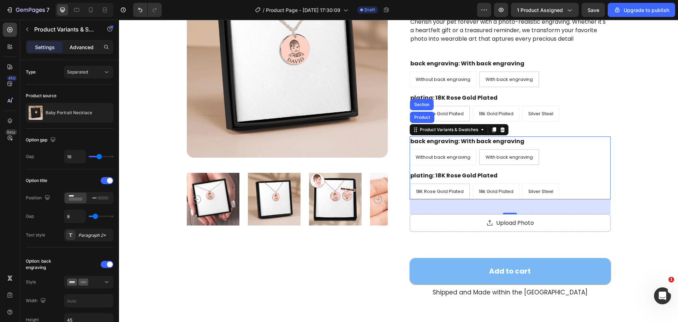
click at [80, 47] on p "Advanced" at bounding box center [82, 46] width 24 height 7
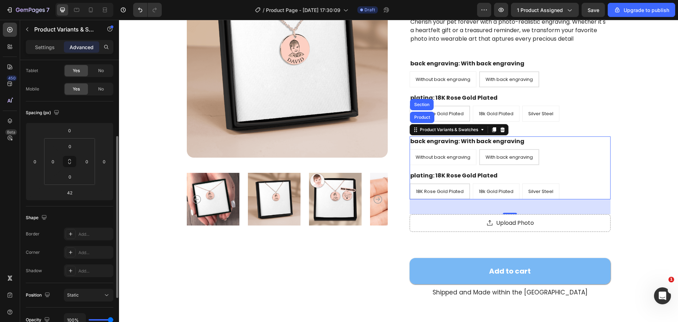
scroll to position [0, 0]
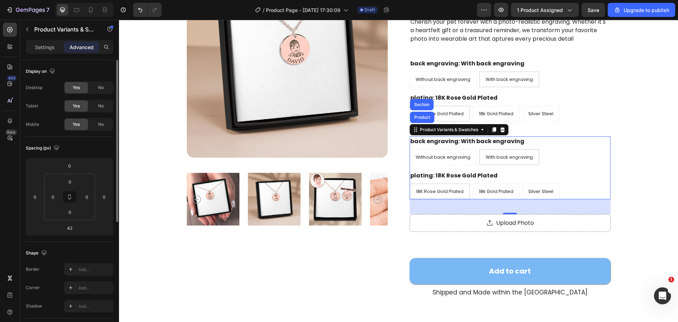
click at [51, 40] on div "Settings Advanced" at bounding box center [70, 47] width 88 height 14
click at [51, 42] on div "Settings" at bounding box center [44, 46] width 35 height 11
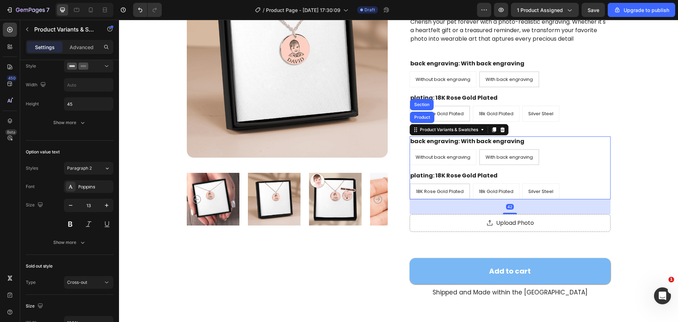
scroll to position [537, 0]
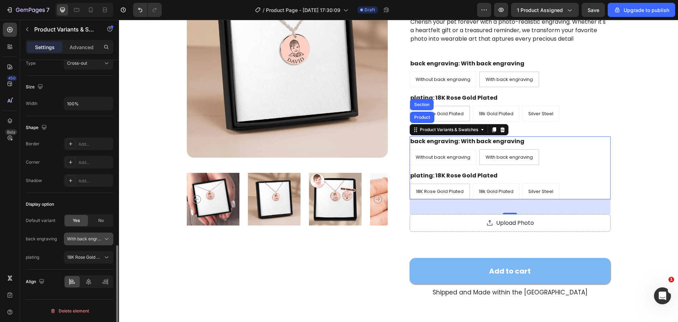
click at [82, 241] on span "With back engraving" at bounding box center [84, 239] width 35 height 6
click at [59, 235] on div "back engraving With back engraving Without back engraving With back engraving" at bounding box center [70, 238] width 88 height 13
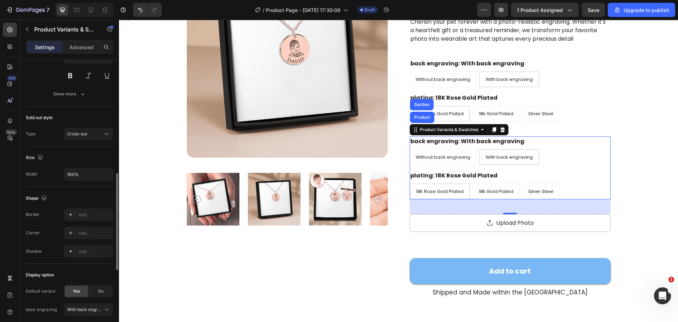
scroll to position [396, 0]
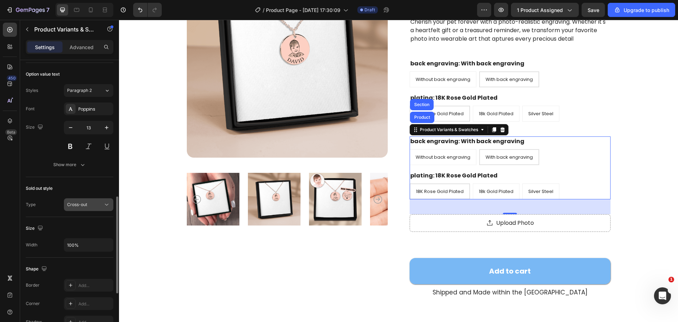
click at [72, 207] on span "Cross-out" at bounding box center [77, 204] width 20 height 5
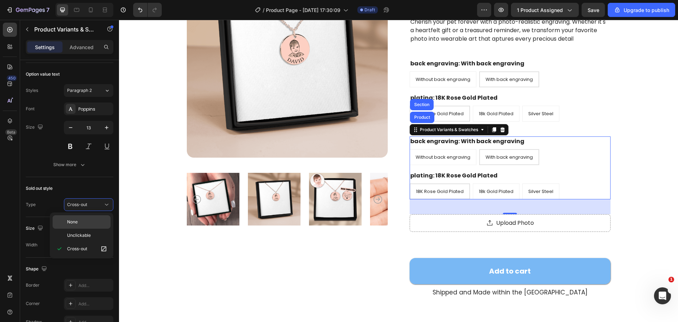
click at [81, 224] on p "None" at bounding box center [87, 222] width 40 height 6
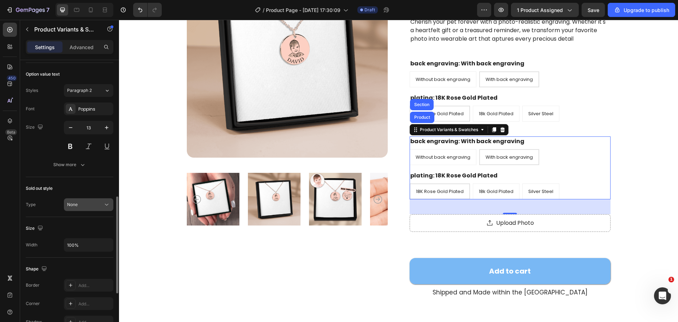
click at [89, 202] on div "None" at bounding box center [85, 204] width 36 height 6
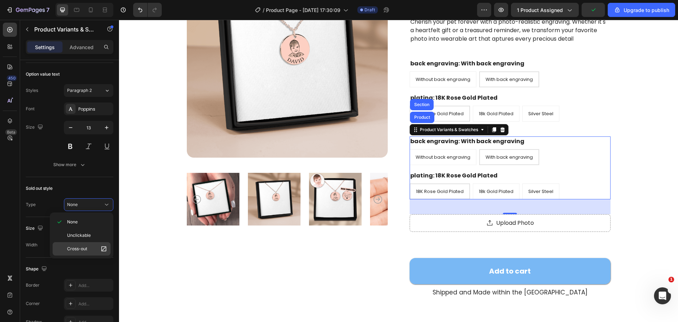
click at [77, 248] on span "Cross-out" at bounding box center [77, 248] width 20 height 6
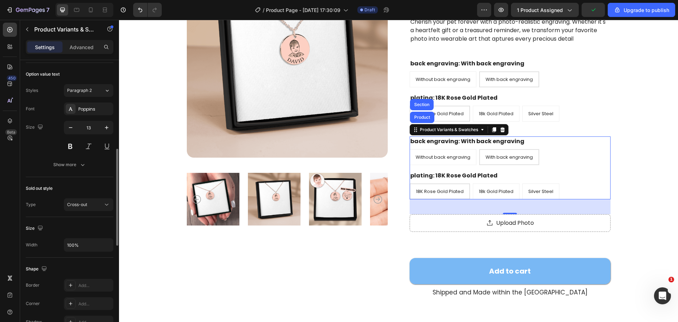
scroll to position [325, 0]
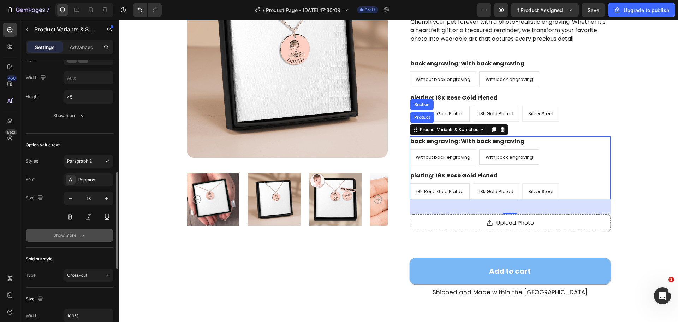
click at [76, 230] on button "Show more" at bounding box center [70, 235] width 88 height 13
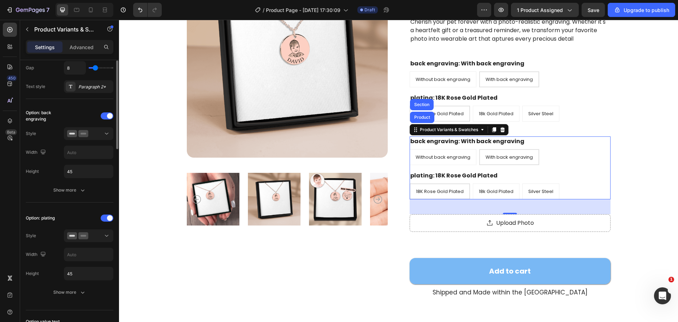
scroll to position [78, 0]
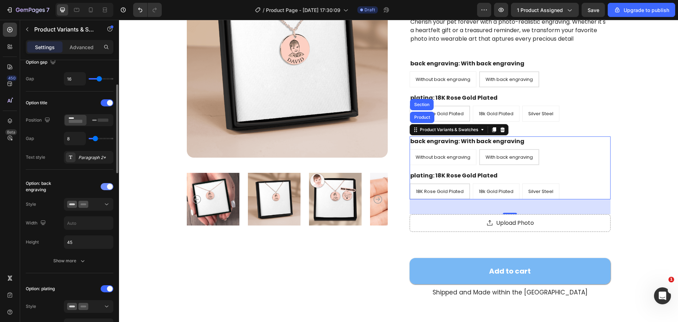
click at [108, 186] on span at bounding box center [110, 187] width 6 height 6
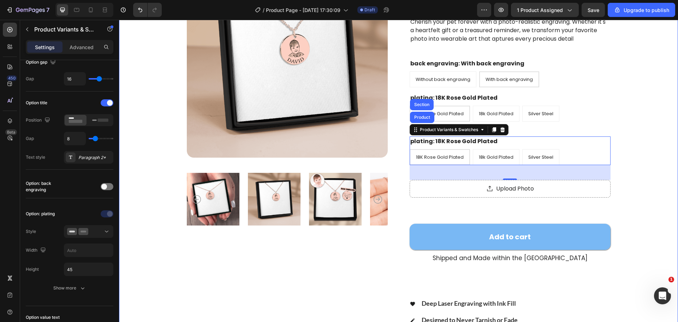
click at [633, 153] on div "Product Images Baby Portrait Necklace Product Title Icon Icon Icon Icon Icon Ic…" at bounding box center [398, 165] width 503 height 416
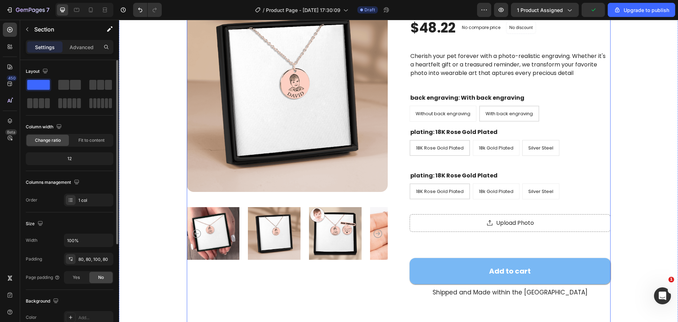
scroll to position [71, 0]
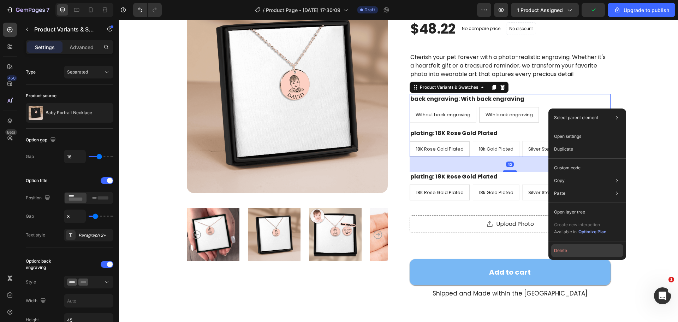
click at [563, 249] on button "Delete" at bounding box center [587, 250] width 72 height 13
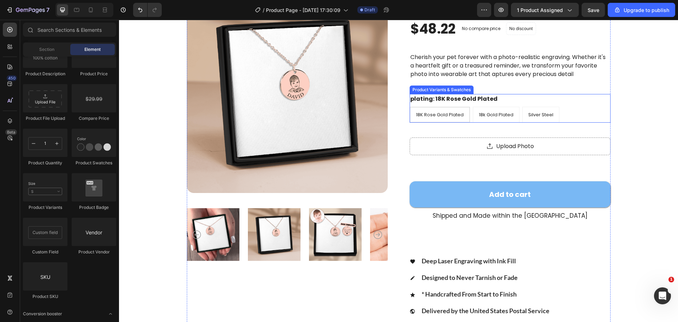
click at [440, 91] on div "Product Variants & Swatches" at bounding box center [441, 90] width 61 height 6
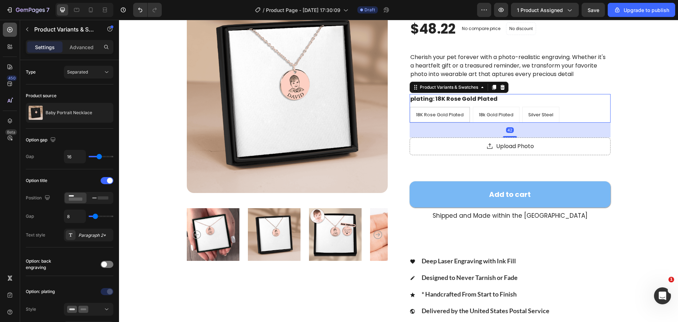
click at [10, 31] on icon at bounding box center [9, 29] width 3 height 3
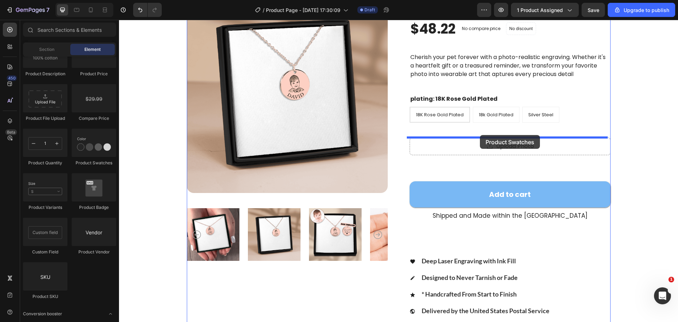
drag, startPoint x: 219, startPoint y: 164, endPoint x: 485, endPoint y: 132, distance: 268.5
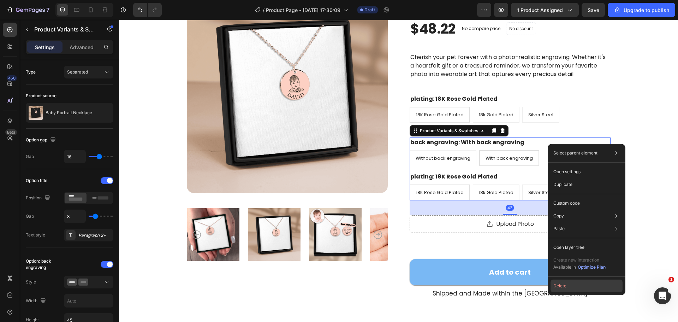
click at [584, 285] on button "Delete" at bounding box center [587, 285] width 72 height 13
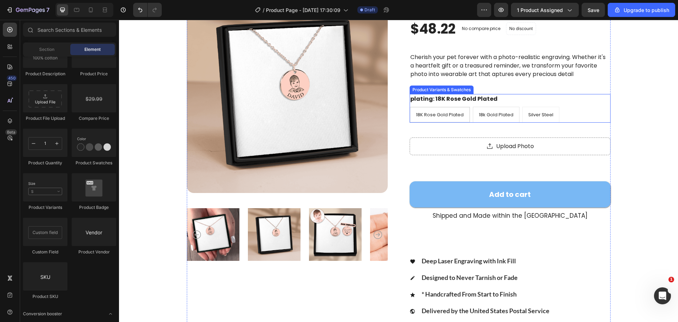
click at [497, 113] on span "18k Gold Plated" at bounding box center [496, 114] width 35 height 7
click at [473, 107] on input "18k Gold Plated 18k Gold Plated 18k Gold Plated" at bounding box center [473, 106] width 0 height 0
radio input "true"
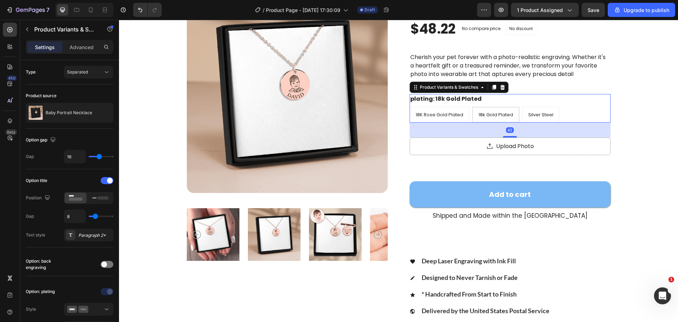
click at [497, 113] on span "18k Gold Plated" at bounding box center [496, 114] width 35 height 7
click at [472, 107] on input "18k Gold Plated 18k Gold Plated 18k Gold Plated" at bounding box center [472, 106] width 0 height 0
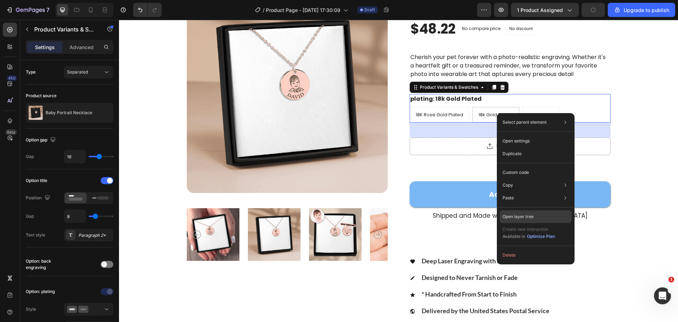
click at [530, 210] on div "Open layer tree" at bounding box center [536, 216] width 72 height 13
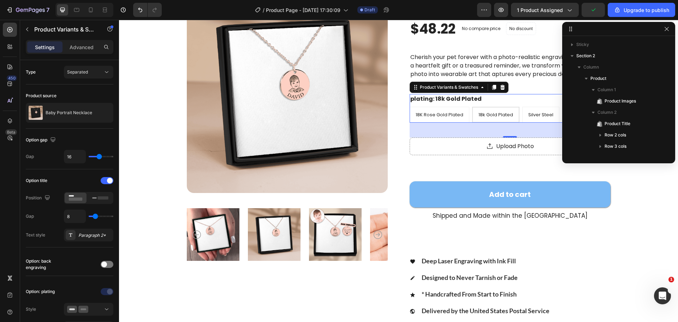
scroll to position [77, 0]
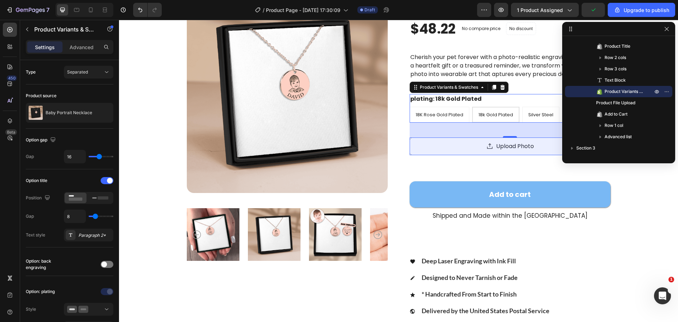
click at [644, 191] on div "Product Images Baby Portrait Necklace Product Title Icon Icon Icon Icon Icon Ic…" at bounding box center [398, 161] width 503 height 338
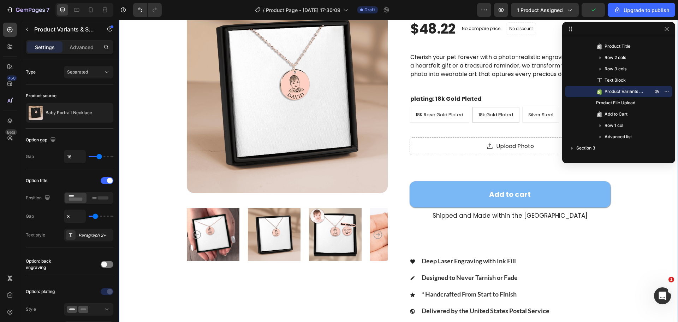
scroll to position [0, 0]
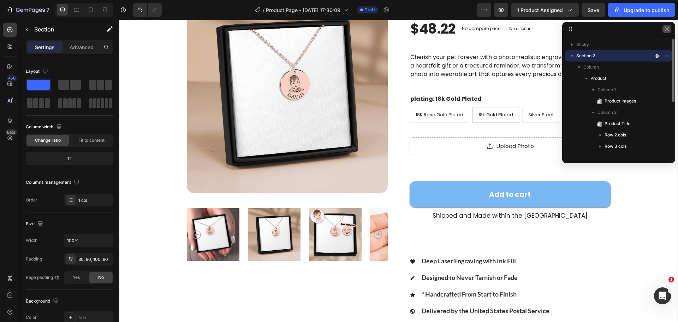
click at [664, 25] on button "button" at bounding box center [667, 29] width 8 height 8
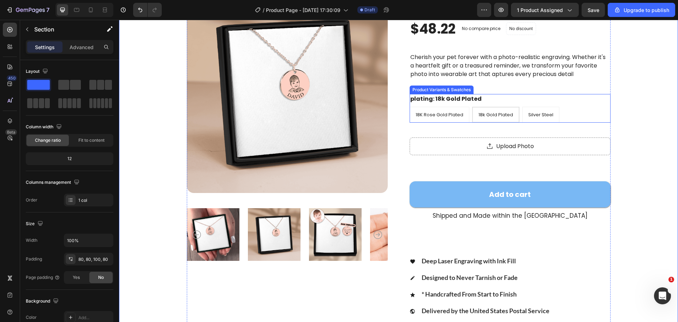
click at [432, 99] on legend "plating: 18k Gold Plated" at bounding box center [446, 99] width 73 height 10
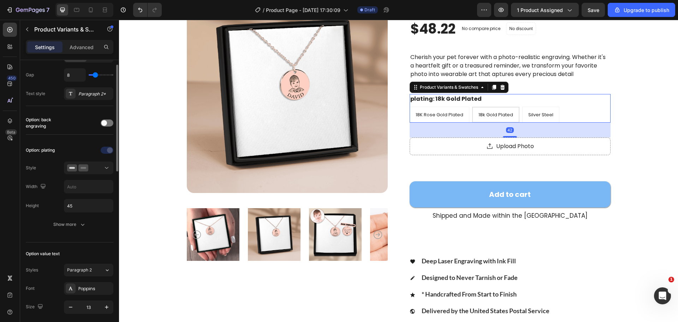
scroll to position [462, 0]
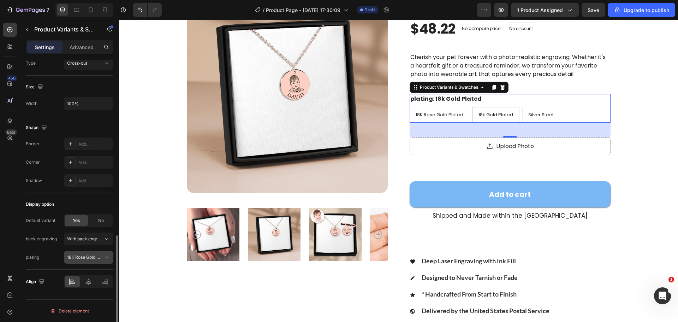
click at [75, 255] on span "18K Rose Gold Plated" at bounding box center [84, 257] width 35 height 6
click at [99, 296] on div "Silver Steel" at bounding box center [86, 299] width 44 height 6
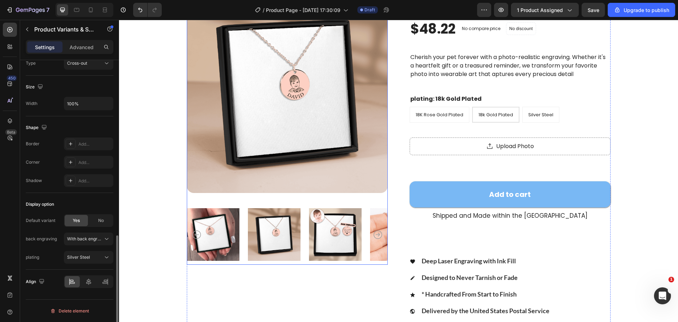
click at [375, 233] on icon "Carousel Next Arrow" at bounding box center [378, 234] width 8 height 8
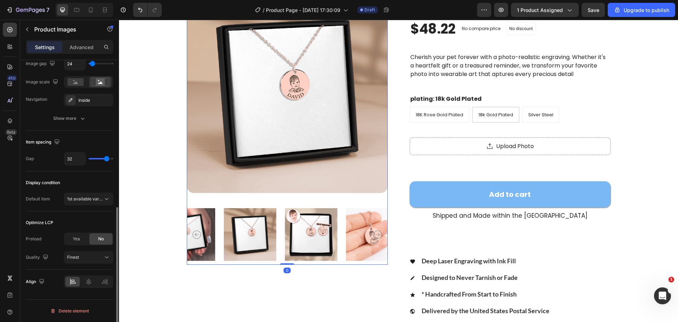
scroll to position [0, 0]
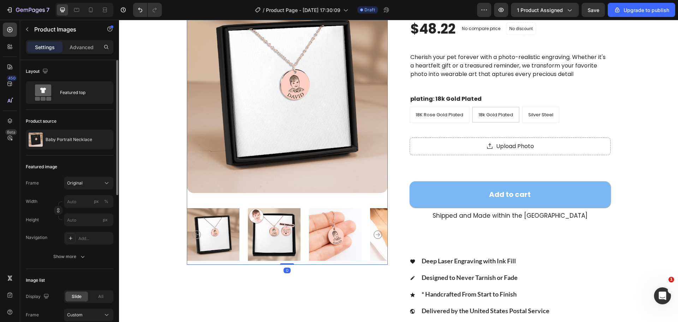
click at [375, 233] on icon "Carousel Next Arrow" at bounding box center [378, 234] width 8 height 8
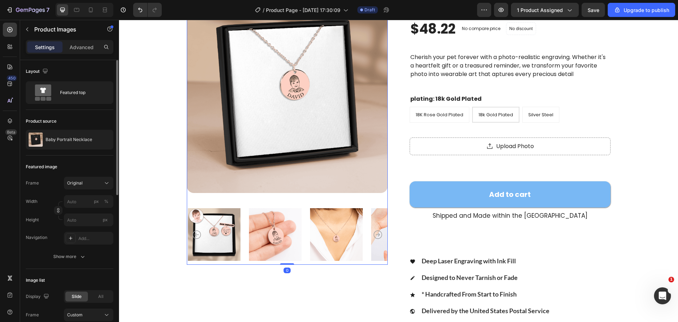
click at [375, 233] on icon "Carousel Next Arrow" at bounding box center [378, 234] width 8 height 8
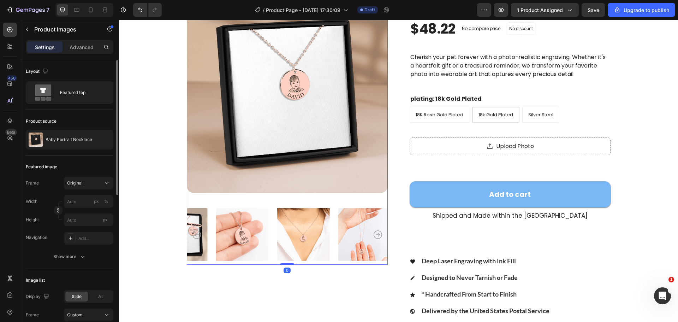
click at [375, 233] on icon "Carousel Next Arrow" at bounding box center [378, 234] width 8 height 8
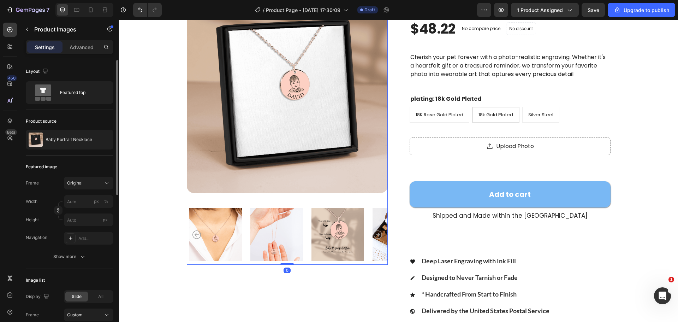
click at [375, 233] on icon "Carousel Next Arrow" at bounding box center [378, 234] width 8 height 8
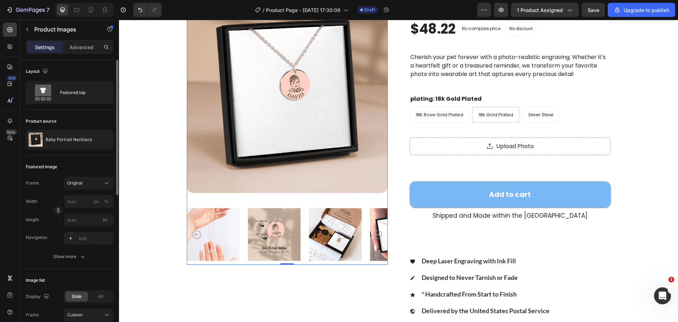
click at [266, 232] on img at bounding box center [274, 234] width 53 height 60
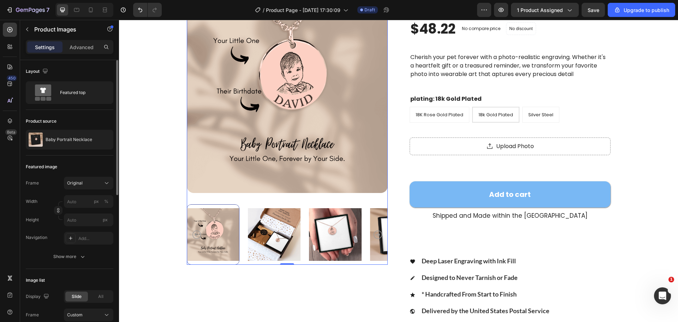
click at [221, 233] on div at bounding box center [213, 234] width 53 height 60
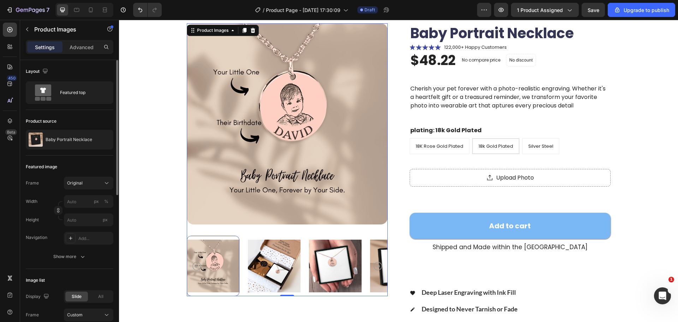
scroll to position [35, 0]
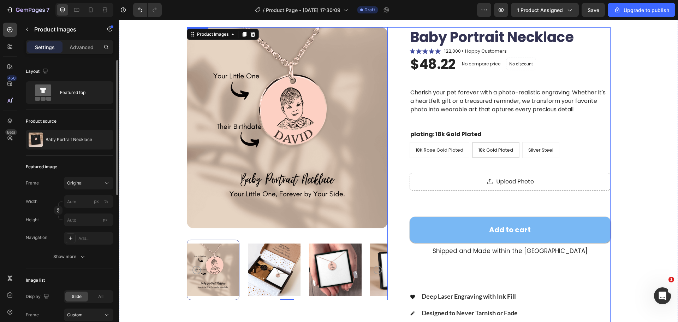
click at [277, 314] on div "Product Images 0" at bounding box center [287, 196] width 201 height 338
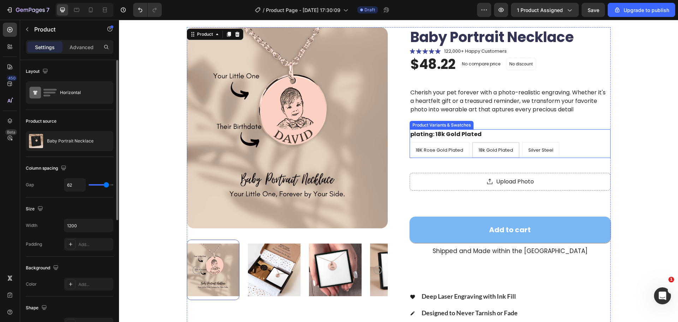
click at [564, 143] on div "18K Rose Gold Plated 18K Rose Gold Plated 18K Rose Gold Plated 18k Gold Plated …" at bounding box center [510, 150] width 201 height 16
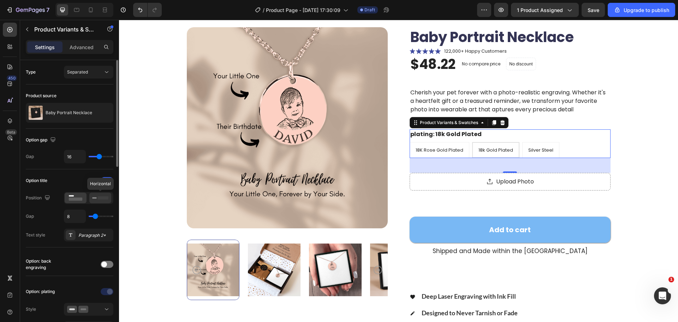
click at [102, 200] on icon at bounding box center [100, 198] width 16 height 8
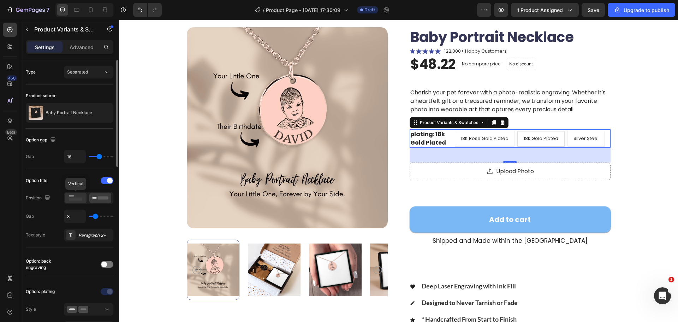
click at [70, 198] on rect at bounding box center [76, 198] width 14 height 3
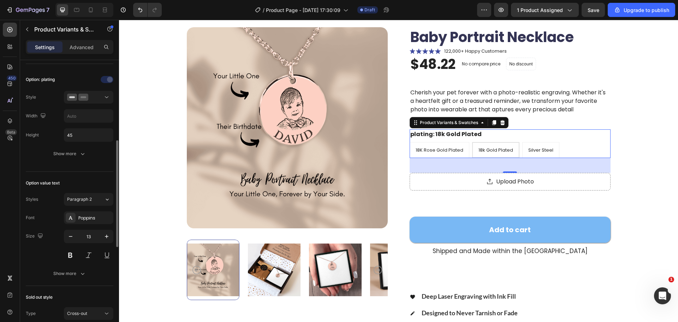
scroll to position [247, 0]
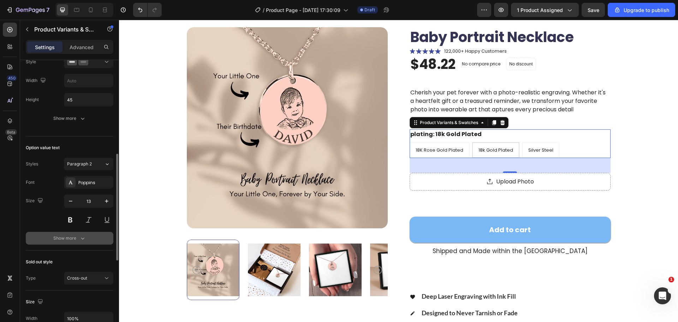
click at [64, 238] on div "Show more" at bounding box center [69, 238] width 33 height 7
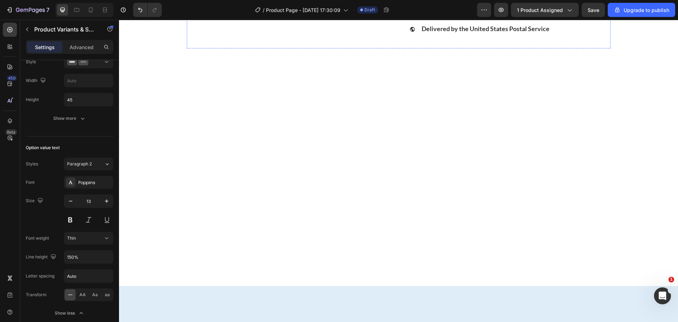
scroll to position [689, 0]
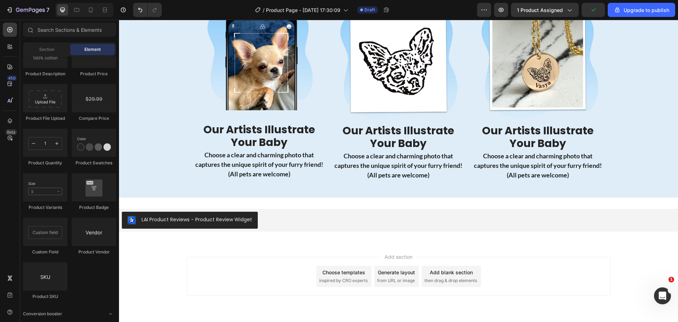
click at [346, 273] on div "Choose templates" at bounding box center [343, 271] width 43 height 7
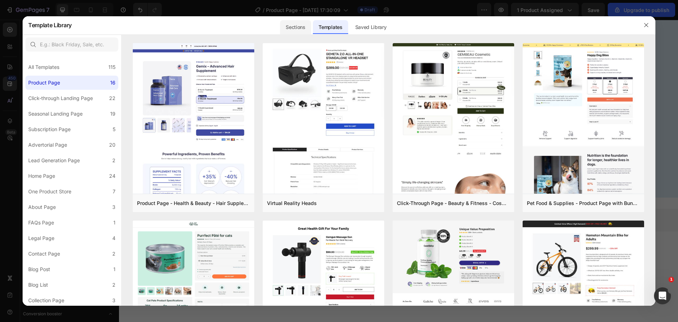
click at [305, 30] on div "Sections" at bounding box center [295, 27] width 31 height 14
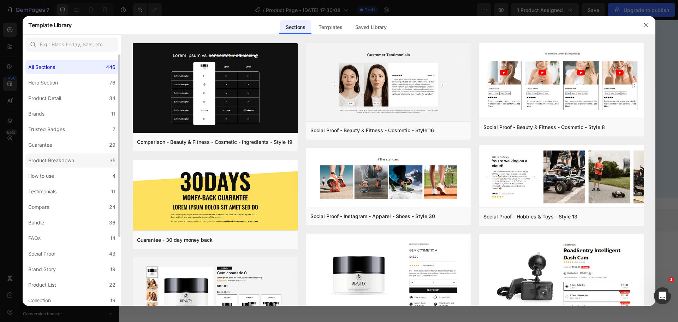
click at [79, 159] on label "Product Breakdown 35" at bounding box center [71, 160] width 93 height 14
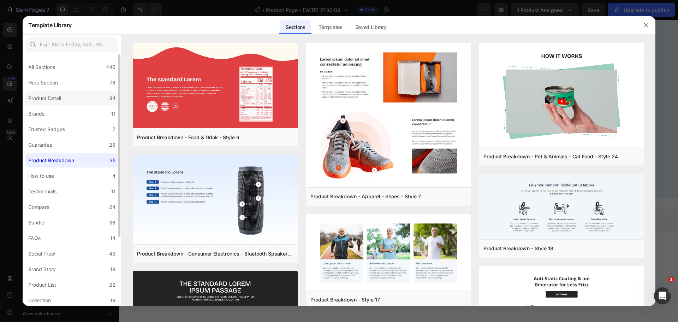
click at [73, 98] on label "Product Detail 34" at bounding box center [71, 98] width 93 height 14
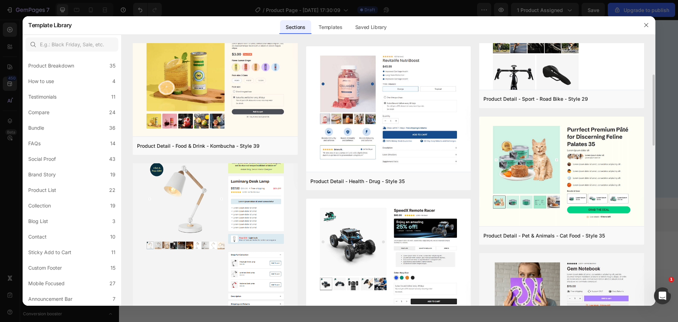
scroll to position [247, 0]
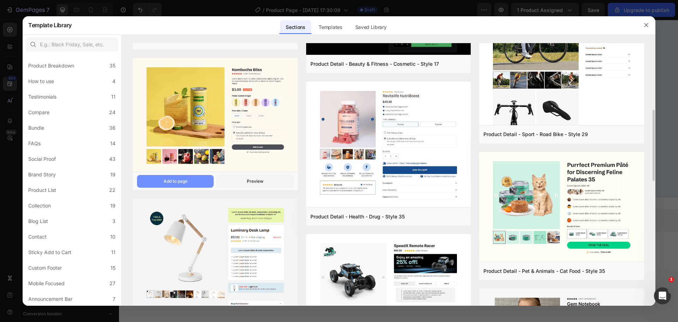
click at [190, 178] on button "Add to page" at bounding box center [175, 181] width 77 height 13
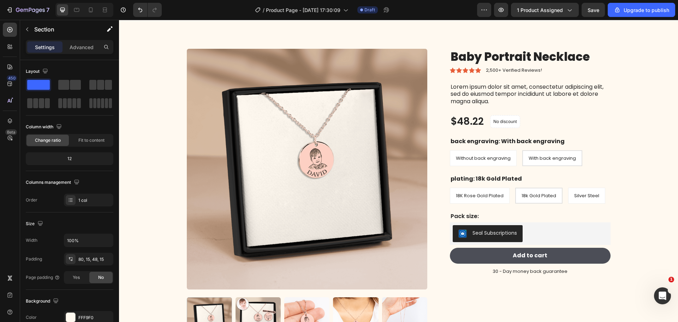
scroll to position [912, 0]
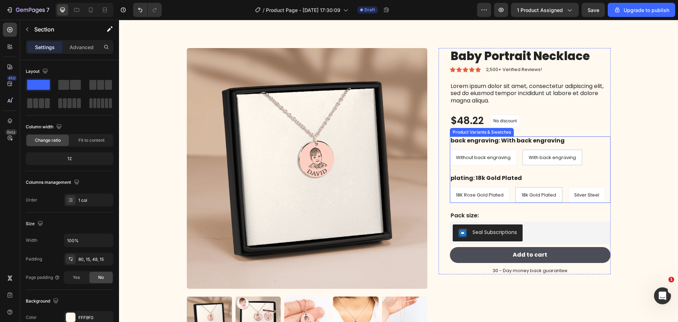
click at [510, 186] on div "plating: 18k Gold Plated 18K Rose Gold Plated 18K Rose Gold Plated 18K Rose Gol…" at bounding box center [530, 188] width 161 height 29
radio input "true"
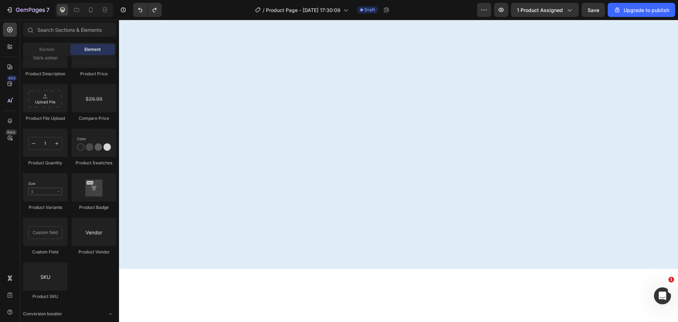
scroll to position [0, 0]
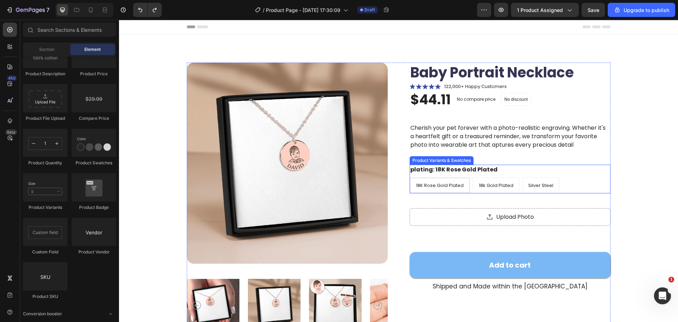
click at [452, 160] on div "Product Variants & Swatches" at bounding box center [441, 160] width 61 height 6
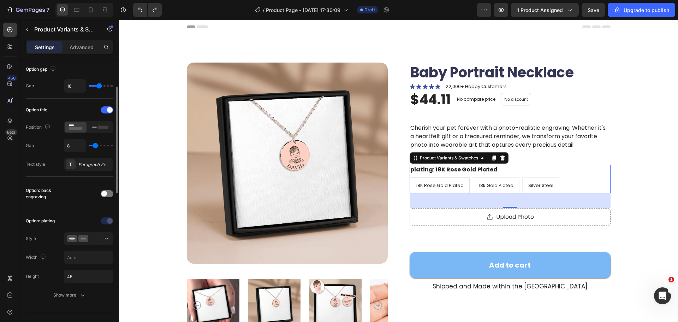
scroll to position [106, 0]
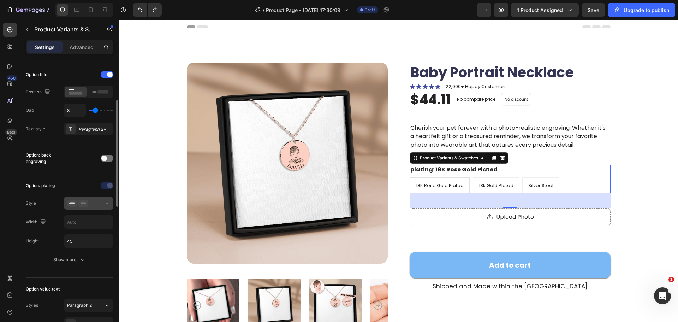
click at [91, 204] on div at bounding box center [88, 203] width 43 height 7
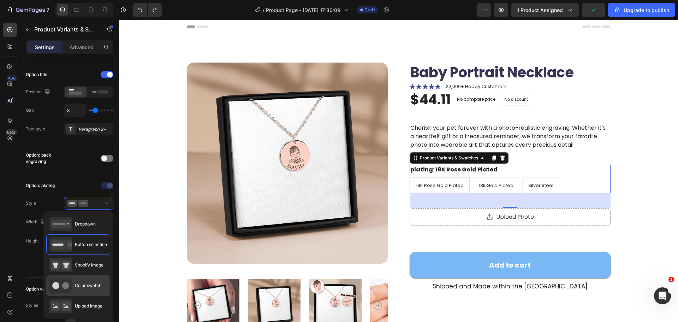
click at [91, 283] on span "Color swatch" at bounding box center [88, 285] width 26 height 6
type input "45"
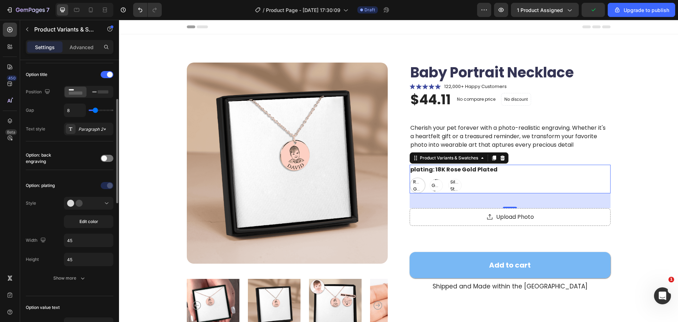
scroll to position [141, 0]
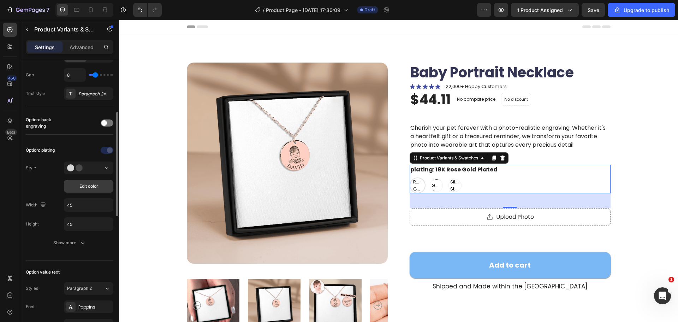
click at [89, 189] on span "Edit color" at bounding box center [88, 186] width 19 height 6
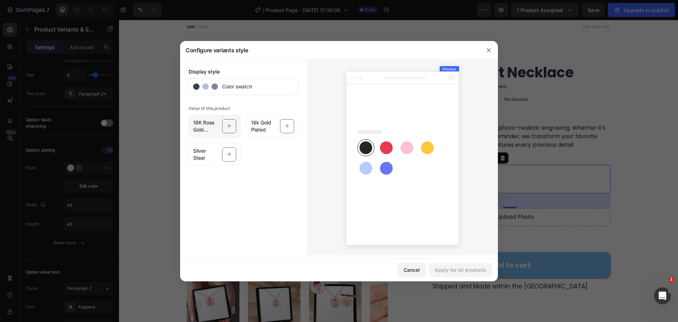
click at [228, 127] on icon at bounding box center [229, 125] width 5 height 13
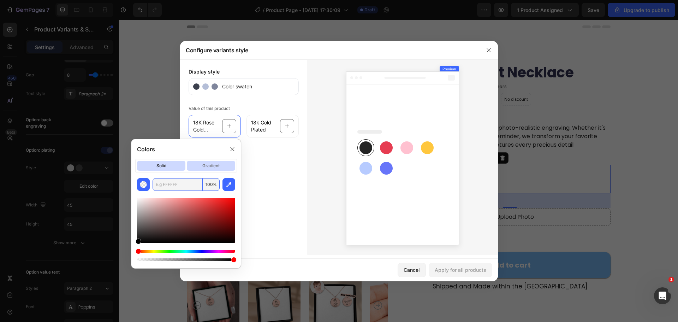
click at [206, 168] on p "gradient" at bounding box center [211, 166] width 48 height 10
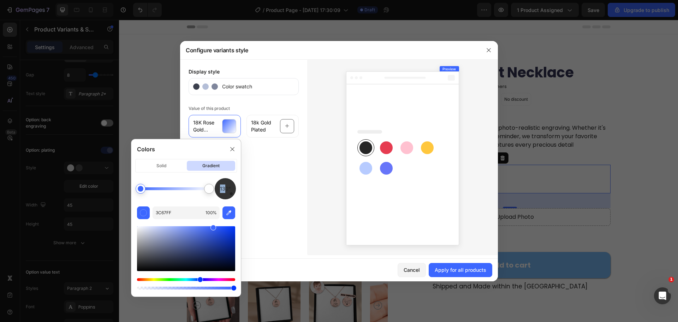
drag, startPoint x: 229, startPoint y: 187, endPoint x: 231, endPoint y: 194, distance: 7.6
click at [231, 194] on div "130°" at bounding box center [225, 188] width 21 height 21
drag, startPoint x: 230, startPoint y: 194, endPoint x: 218, endPoint y: 197, distance: 13.2
click at [218, 197] on div "221°" at bounding box center [225, 188] width 21 height 21
click at [233, 14] on div at bounding box center [339, 161] width 678 height 322
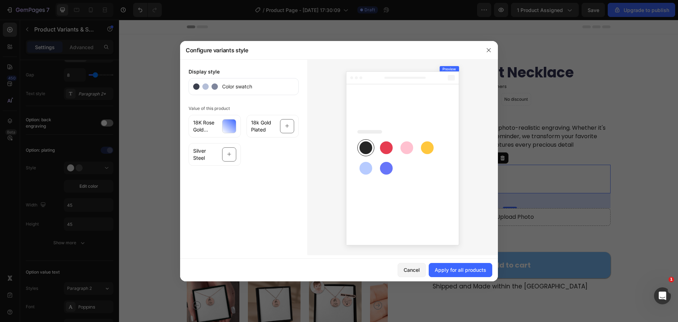
click at [460, 128] on icon at bounding box center [402, 157] width 124 height 190
drag, startPoint x: 474, startPoint y: 130, endPoint x: 465, endPoint y: 136, distance: 10.0
click at [473, 131] on div at bounding box center [402, 157] width 191 height 196
click at [225, 127] on div at bounding box center [229, 126] width 14 height 14
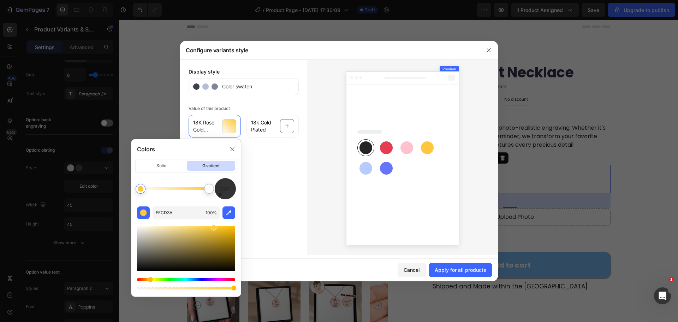
drag, startPoint x: 201, startPoint y: 279, endPoint x: 149, endPoint y: 280, distance: 51.6
click at [149, 280] on div "Hue" at bounding box center [151, 280] width 6 height 6
drag, startPoint x: 222, startPoint y: 237, endPoint x: 229, endPoint y: 238, distance: 6.6
click at [229, 238] on div at bounding box center [186, 248] width 98 height 45
click at [227, 236] on div at bounding box center [186, 248] width 98 height 45
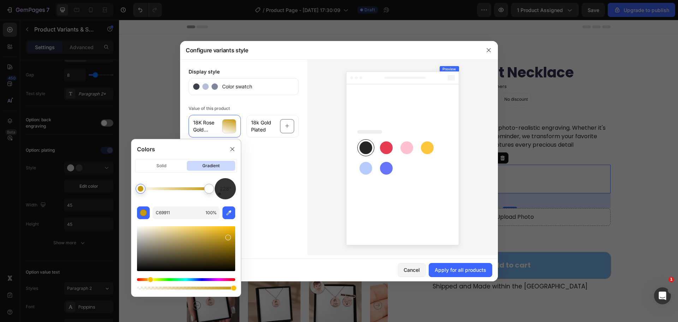
drag, startPoint x: 222, startPoint y: 194, endPoint x: 224, endPoint y: 190, distance: 4.5
click at [224, 190] on div "228°" at bounding box center [225, 188] width 21 height 21
click at [230, 213] on icon "button" at bounding box center [228, 212] width 5 height 5
type input "DFB570"
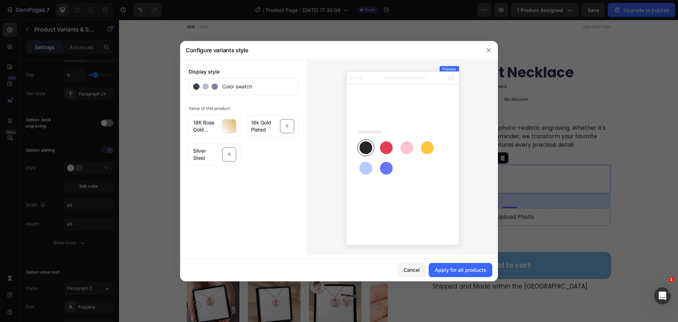
click at [304, 207] on div "Display style Color swatch Value of this product 18K Rose Gold Plated 18k Gold …" at bounding box center [243, 157] width 127 height 196
click at [280, 130] on div "18k Gold Plated" at bounding box center [273, 126] width 52 height 23
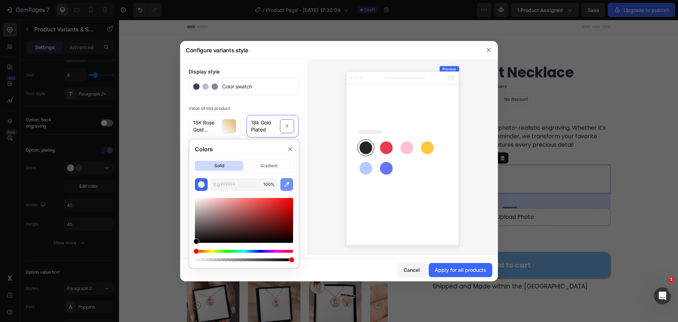
click at [283, 183] on button "button" at bounding box center [286, 184] width 13 height 13
type input "E3AEA9"
click at [314, 157] on div at bounding box center [402, 157] width 191 height 196
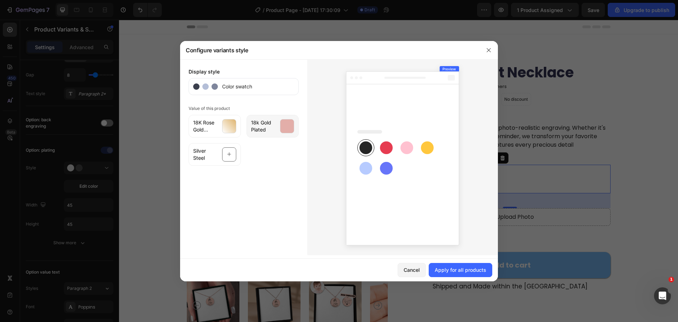
click at [266, 134] on div "18k Gold Plated" at bounding box center [273, 126] width 52 height 23
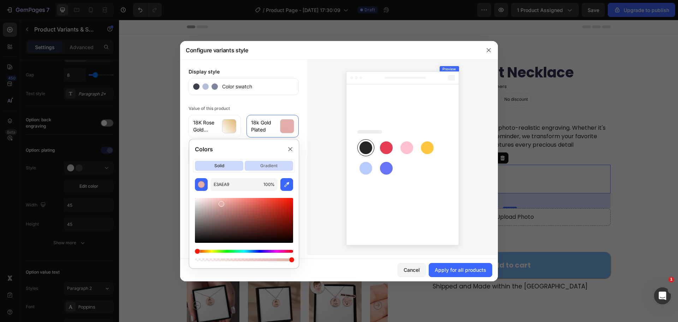
click at [271, 169] on p "gradient" at bounding box center [269, 166] width 48 height 10
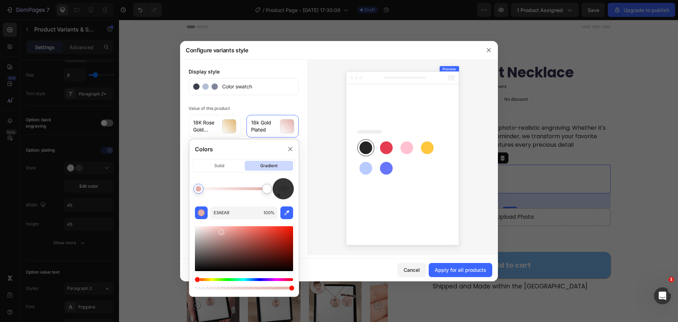
drag, startPoint x: 286, startPoint y: 198, endPoint x: 281, endPoint y: 191, distance: 8.3
click at [281, 191] on div "215°" at bounding box center [283, 188] width 21 height 21
click at [281, 212] on button "button" at bounding box center [286, 212] width 13 height 13
click at [199, 189] on div at bounding box center [199, 189] width 6 height 6
click at [270, 188] on div at bounding box center [267, 189] width 10 height 10
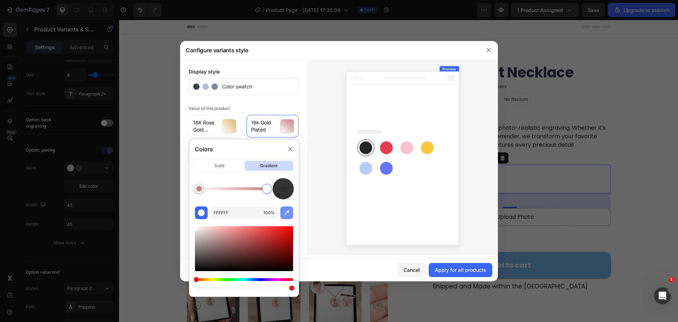
click at [289, 214] on icon "button" at bounding box center [286, 212] width 7 height 7
type input "F5CEC6"
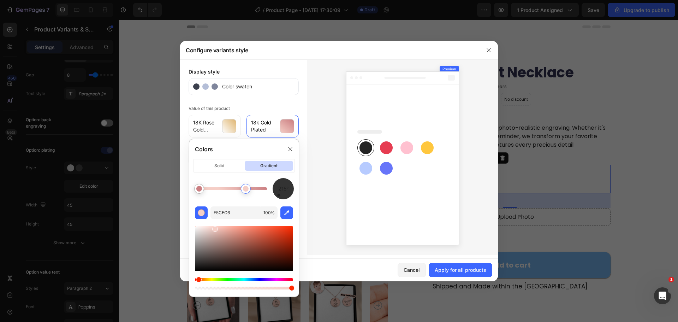
drag, startPoint x: 258, startPoint y: 189, endPoint x: 245, endPoint y: 189, distance: 13.1
click at [245, 189] on div at bounding box center [246, 189] width 6 height 6
drag, startPoint x: 245, startPoint y: 189, endPoint x: 233, endPoint y: 190, distance: 12.4
click at [233, 190] on div at bounding box center [231, 189] width 6 height 6
drag, startPoint x: 233, startPoint y: 190, endPoint x: 246, endPoint y: 190, distance: 13.4
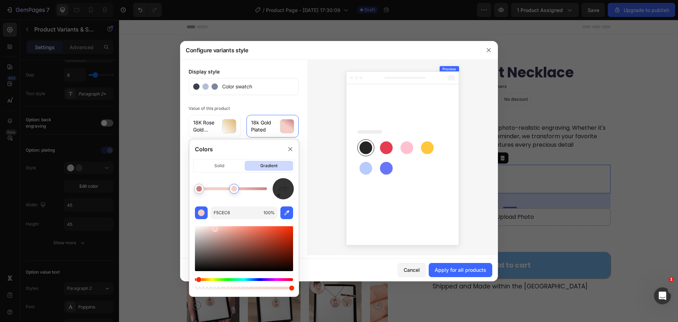
click at [237, 190] on div at bounding box center [234, 189] width 6 height 6
drag, startPoint x: 246, startPoint y: 190, endPoint x: 251, endPoint y: 189, distance: 5.0
click at [249, 189] on div at bounding box center [246, 189] width 6 height 6
click at [334, 173] on div at bounding box center [402, 157] width 191 height 196
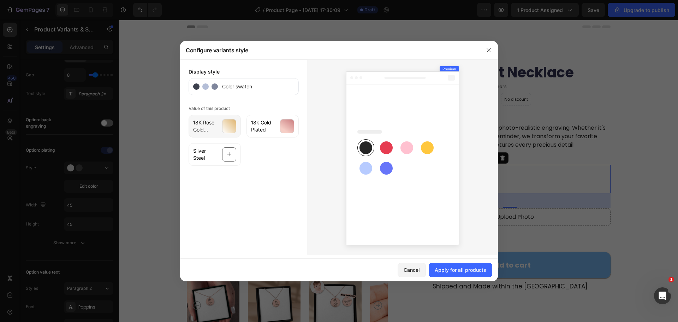
click at [223, 124] on div at bounding box center [229, 126] width 14 height 14
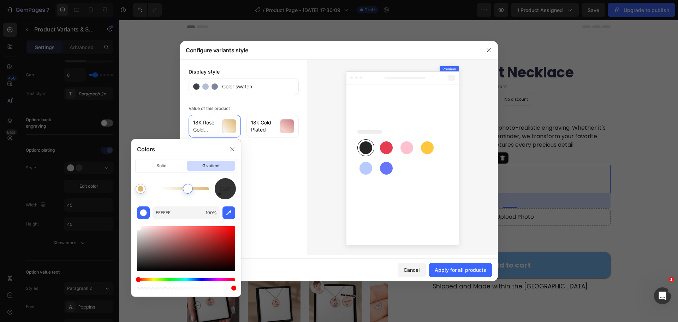
drag, startPoint x: 207, startPoint y: 189, endPoint x: 175, endPoint y: 190, distance: 32.1
click at [185, 190] on div at bounding box center [188, 189] width 6 height 6
click at [140, 188] on div at bounding box center [141, 189] width 6 height 6
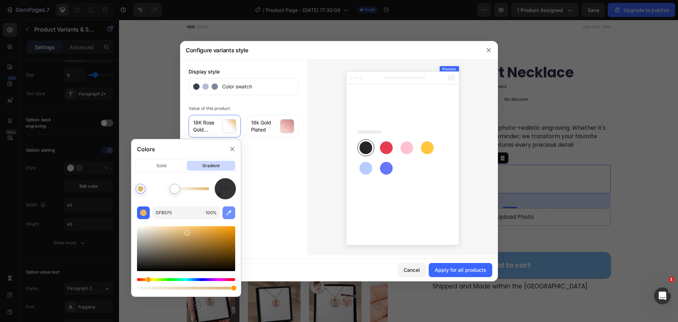
click at [225, 210] on icon "button" at bounding box center [228, 212] width 7 height 7
click at [231, 211] on icon "button" at bounding box center [228, 212] width 5 height 5
type input "FFFFFF"
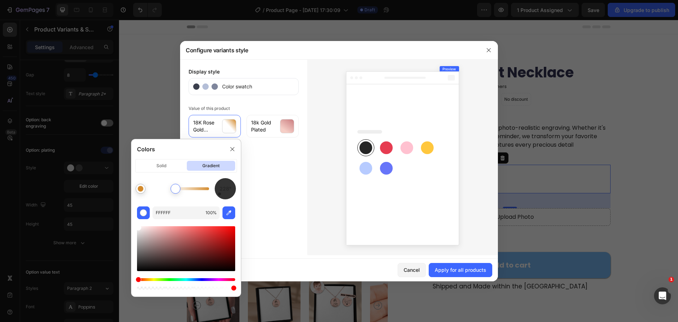
drag, startPoint x: 174, startPoint y: 190, endPoint x: 194, endPoint y: 190, distance: 19.8
click at [178, 190] on div at bounding box center [176, 189] width 6 height 6
drag, startPoint x: 194, startPoint y: 190, endPoint x: 201, endPoint y: 191, distance: 7.1
click at [201, 191] on div at bounding box center [201, 189] width 6 height 6
click at [281, 180] on div "Display style Color swatch Value of this product 18K Rose Gold Plated 18k Gold …" at bounding box center [243, 157] width 127 height 196
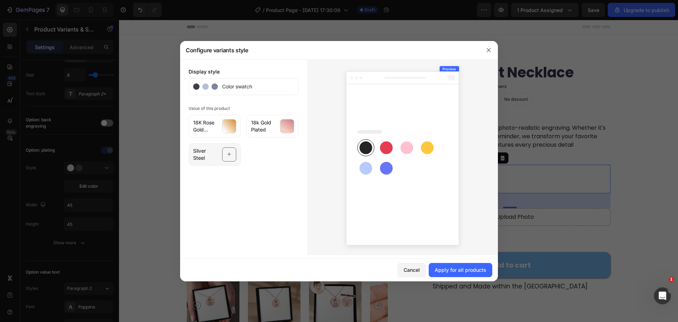
click at [236, 160] on div "Silver Steel" at bounding box center [215, 154] width 52 height 23
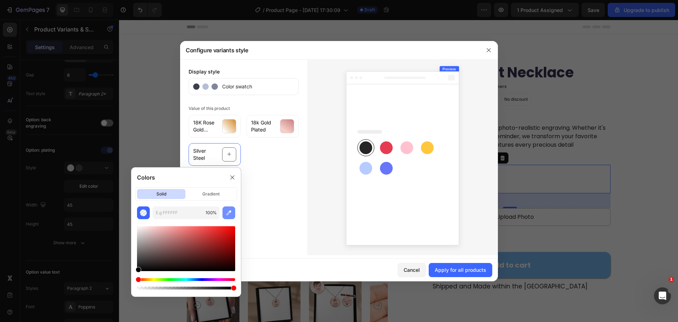
click at [226, 209] on icon "button" at bounding box center [228, 212] width 7 height 7
type input "9F9EA5"
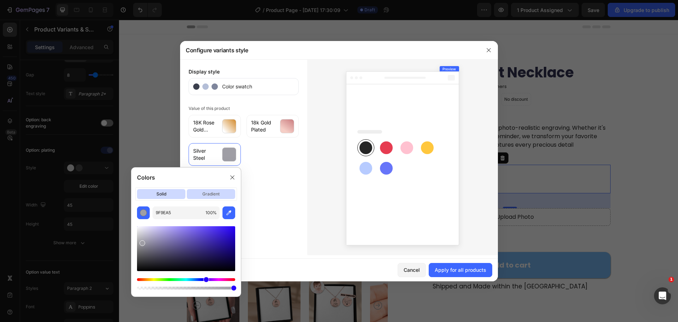
click at [217, 193] on p "gradient" at bounding box center [211, 194] width 48 height 10
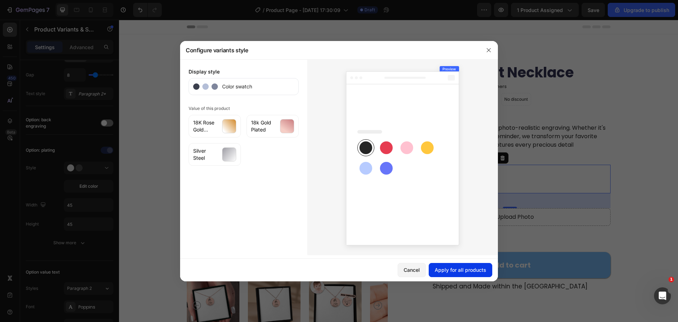
click at [465, 265] on button "Apply for all products" at bounding box center [461, 270] width 64 height 14
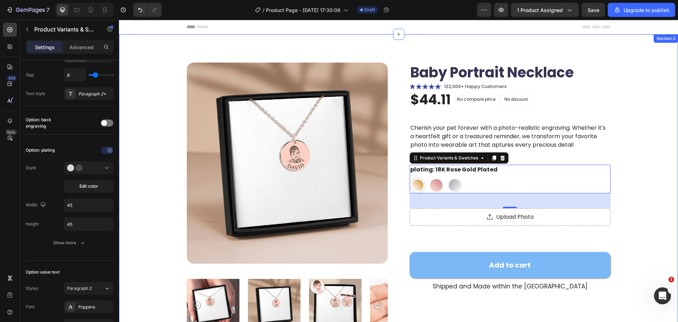
click at [634, 179] on div "Product Images Baby Portrait Necklace Product Title Icon Icon Icon Icon Icon Ic…" at bounding box center [398, 232] width 503 height 338
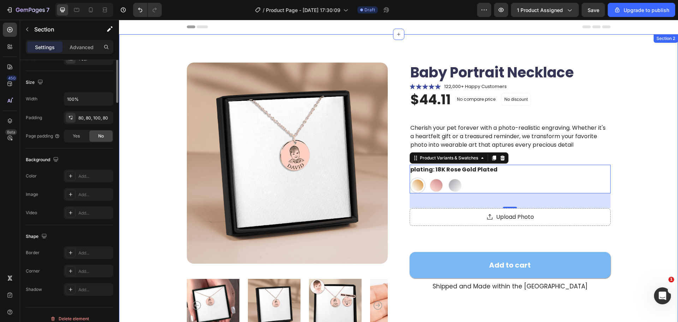
scroll to position [0, 0]
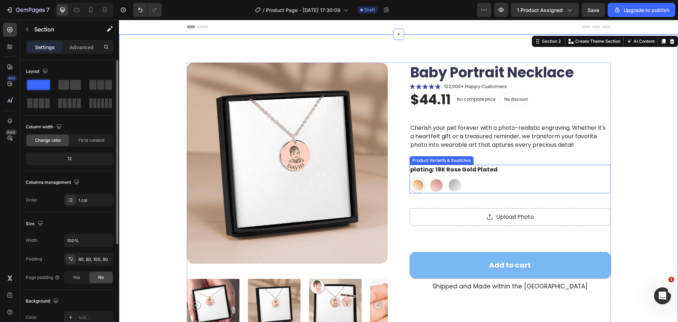
click at [451, 171] on legend "plating: 18K Rose Gold Plated" at bounding box center [454, 170] width 89 height 10
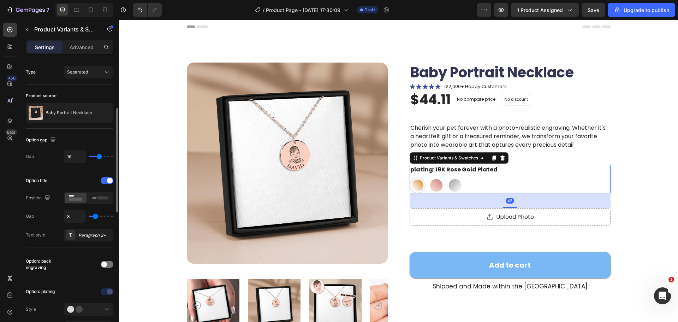
scroll to position [35, 0]
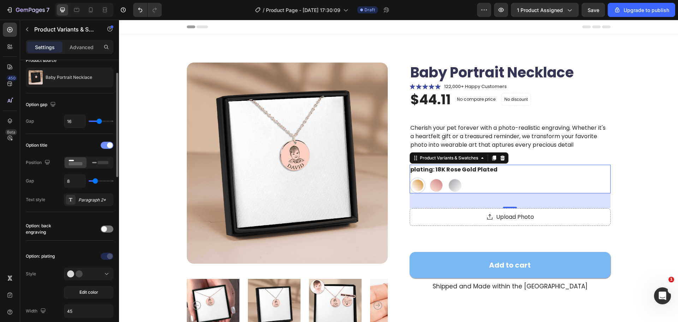
click at [103, 146] on div at bounding box center [107, 145] width 13 height 7
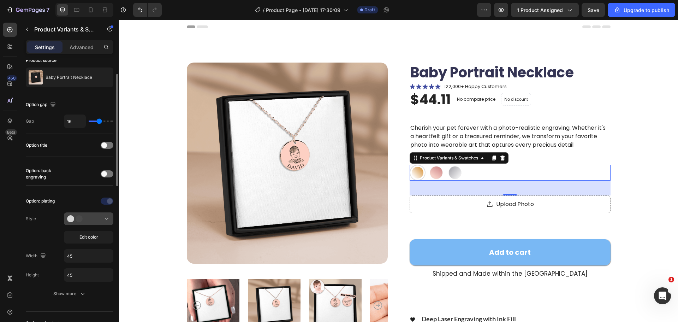
click at [79, 223] on button at bounding box center [88, 218] width 49 height 13
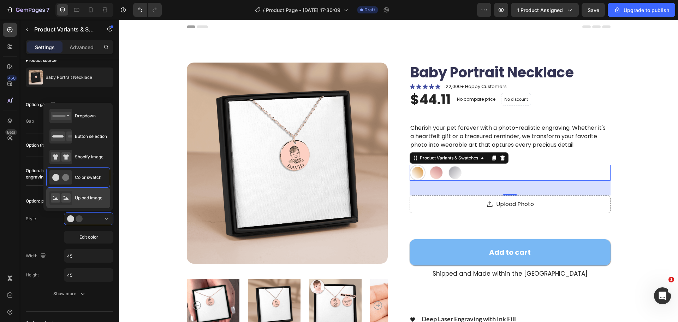
click at [94, 195] on span "Upload image" at bounding box center [89, 198] width 28 height 6
type input "64"
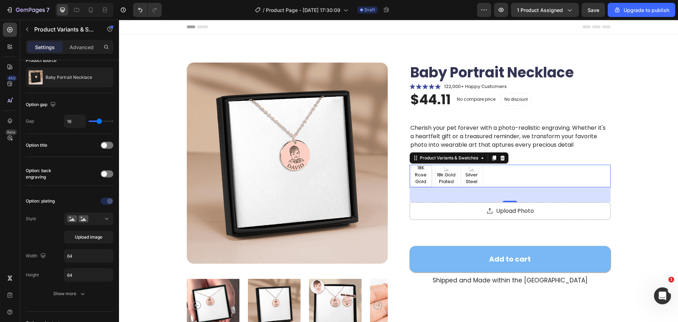
click at [421, 172] on span "18K Rose Gold Plated" at bounding box center [420, 178] width 21 height 28
click at [410, 165] on input "18K Rose Gold Plated 18K Rose Gold Plated 18K Rose Gold Plated" at bounding box center [409, 164] width 0 height 0
click at [450, 179] on span "18k Gold Plated" at bounding box center [446, 178] width 22 height 14
click at [435, 165] on input "18k Gold Plated 18k Gold Plated 18k Gold Plated" at bounding box center [435, 164] width 0 height 0
radio input "true"
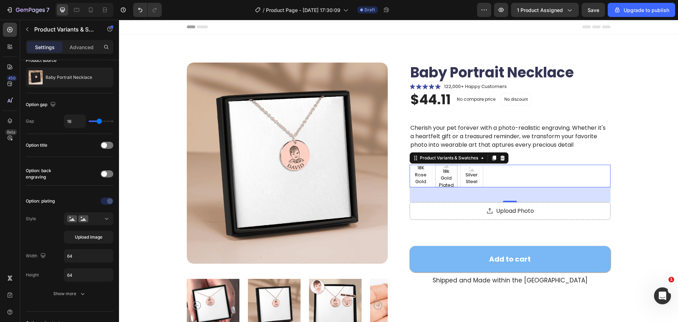
click at [464, 179] on span "Silver Steel" at bounding box center [472, 178] width 22 height 14
click at [461, 165] on input "Silver Steel Silver Steel Silver Steel" at bounding box center [460, 164] width 0 height 0
radio input "true"
click at [446, 180] on span "18k Gold Plated" at bounding box center [446, 178] width 22 height 14
click at [435, 165] on input "18k Gold Plated 18k Gold Plated 18k Gold Plated" at bounding box center [435, 164] width 0 height 0
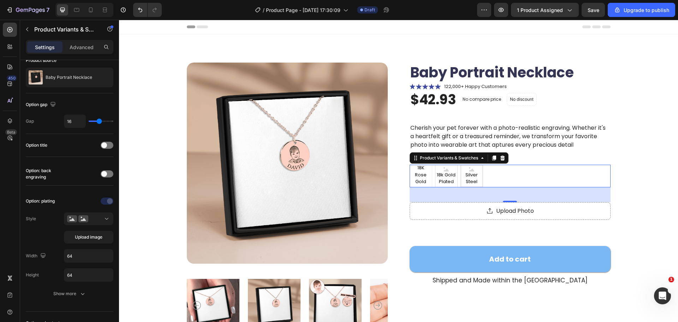
radio input "true"
click at [426, 179] on span "18K Rose Gold Plated" at bounding box center [421, 178] width 22 height 28
click at [410, 165] on input "18K Rose Gold Plated 18K Rose Gold Plated 18K Rose Gold Plated" at bounding box center [409, 164] width 0 height 0
radio input "true"
drag, startPoint x: 447, startPoint y: 179, endPoint x: 471, endPoint y: 180, distance: 24.0
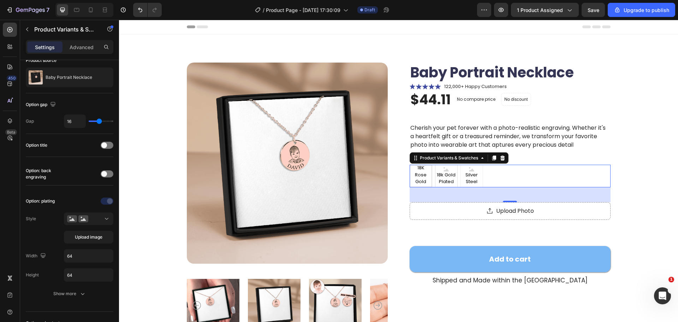
click at [447, 179] on span "18k Gold Plated" at bounding box center [446, 178] width 22 height 14
click at [435, 165] on input "18k Gold Plated 18k Gold Plated 18k Gold Plated" at bounding box center [435, 164] width 0 height 0
radio input "true"
click at [471, 180] on span "Silver Steel" at bounding box center [472, 178] width 22 height 14
click at [461, 165] on input "Silver Steel Silver Steel Silver Steel" at bounding box center [460, 164] width 0 height 0
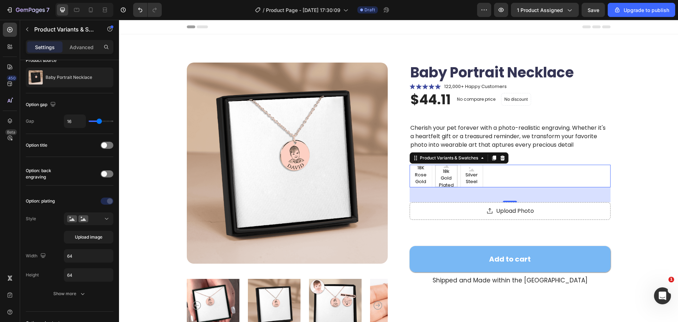
radio input "true"
click at [448, 179] on span "18k Gold Plated" at bounding box center [446, 178] width 22 height 14
click at [435, 165] on input "18k Gold Plated 18k Gold Plated 18k Gold Plated" at bounding box center [435, 164] width 0 height 0
radio input "true"
click at [436, 179] on span "18k Gold Plated" at bounding box center [446, 178] width 21 height 21
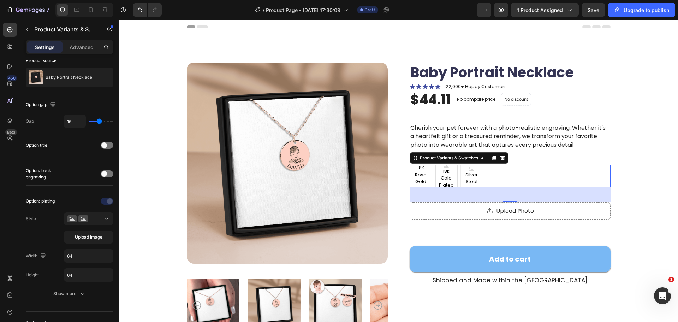
click at [435, 165] on input "18k Gold Plated 18k Gold Plated 18k Gold Plated" at bounding box center [435, 164] width 0 height 0
click at [419, 177] on span "18K Rose Gold Plated" at bounding box center [421, 178] width 22 height 28
click at [410, 165] on input "18K Rose Gold Plated 18K Rose Gold Plated 18K Rose Gold Plated" at bounding box center [409, 164] width 0 height 0
radio input "true"
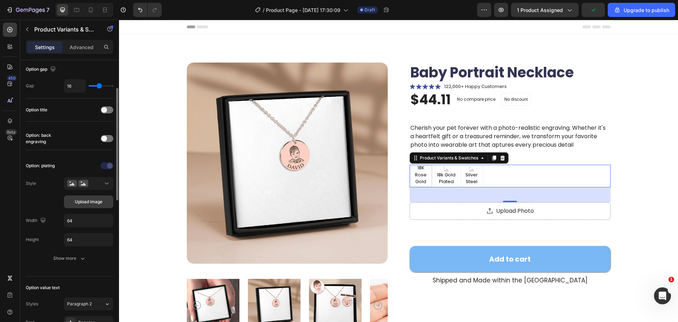
click at [89, 206] on button "Upload image" at bounding box center [88, 201] width 49 height 13
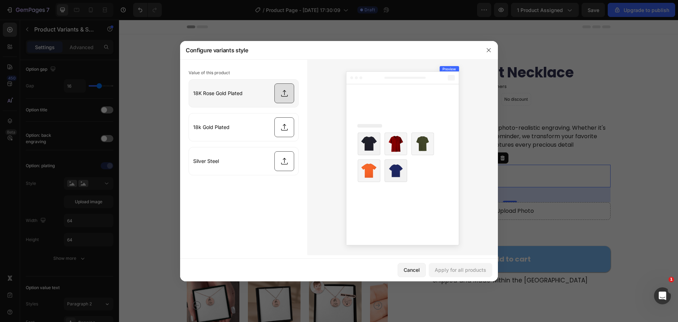
click at [266, 93] on input "file" at bounding box center [243, 93] width 109 height 28
click at [482, 51] on div at bounding box center [489, 50] width 18 height 18
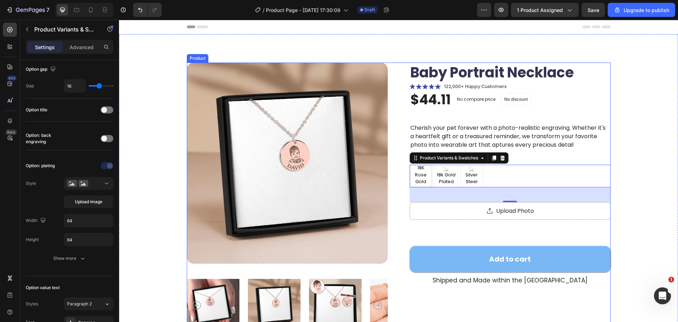
type input "45"
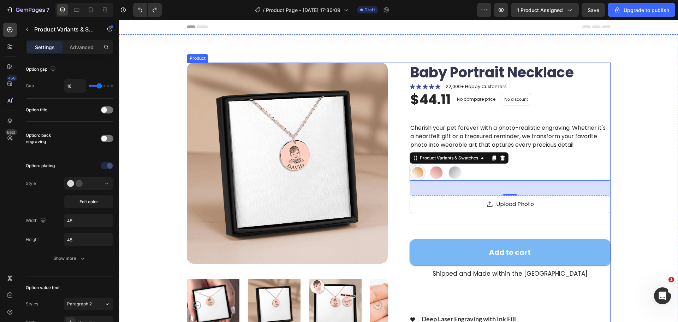
click at [640, 157] on div "Product Images Baby Portrait Necklace Product Title Icon Icon Icon Icon Icon Ic…" at bounding box center [398, 226] width 503 height 326
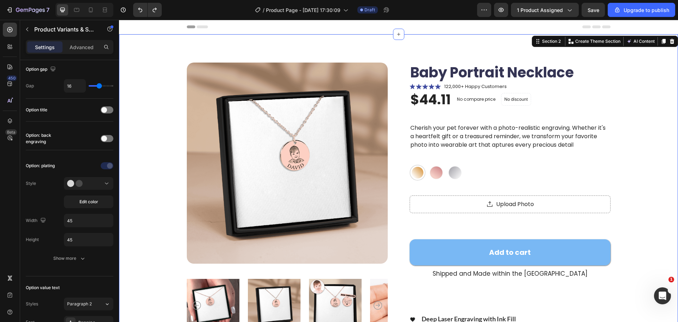
scroll to position [0, 0]
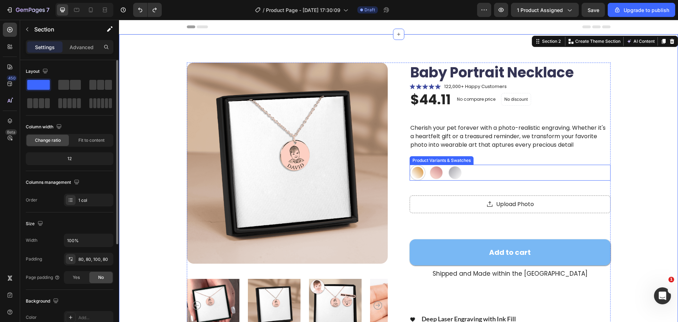
click at [553, 173] on div "18K Rose Gold Plated 18K Rose Gold Plated 18k Gold Plated 18k Gold Plated Silve…" at bounding box center [510, 173] width 201 height 16
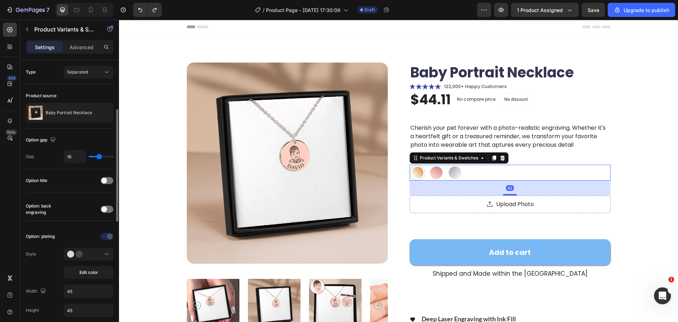
scroll to position [141, 0]
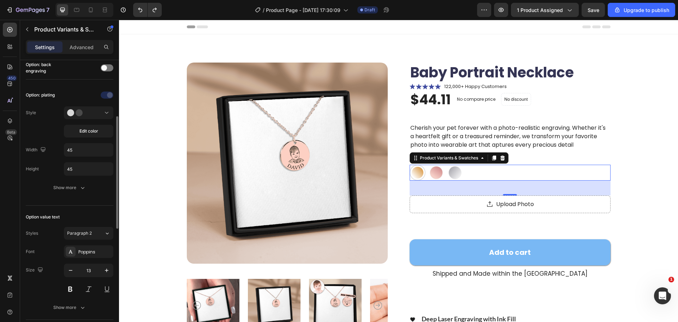
click at [77, 176] on div "Option: plating Style Edit color Width 45 Height 45 Show more" at bounding box center [70, 141] width 88 height 105
click at [78, 185] on div "Show more" at bounding box center [69, 187] width 33 height 7
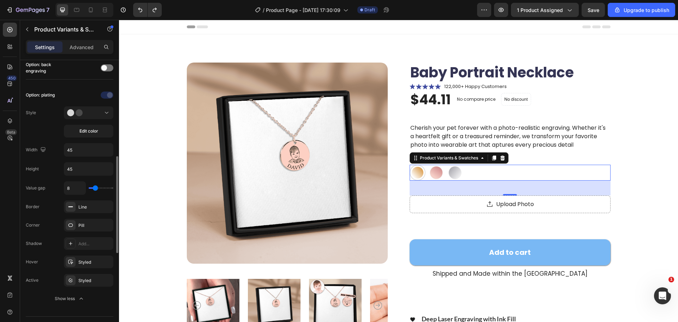
scroll to position [177, 0]
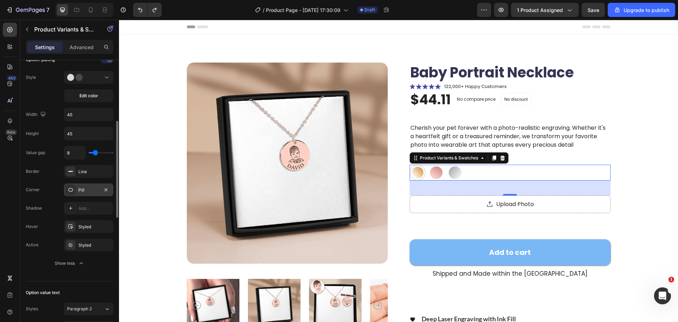
click at [81, 190] on div "Pill" at bounding box center [88, 190] width 20 height 6
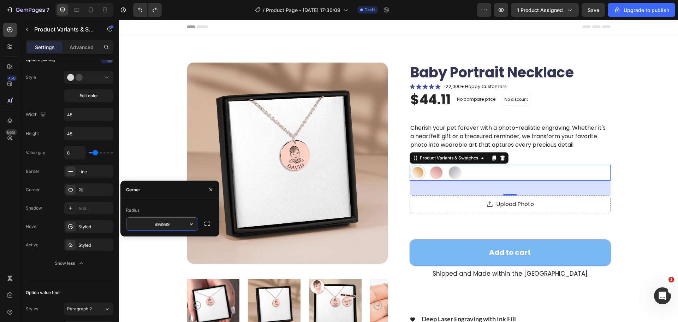
click at [182, 224] on input "999999" at bounding box center [161, 224] width 71 height 13
click at [46, 189] on div "Corner Pill" at bounding box center [70, 189] width 88 height 13
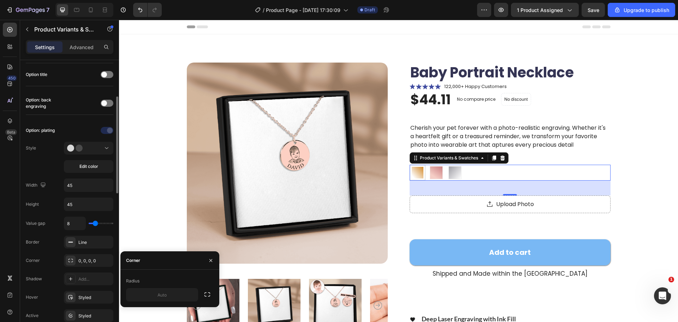
click at [45, 157] on div "Style Edit color" at bounding box center [70, 157] width 88 height 31
type input "10"
type input "12"
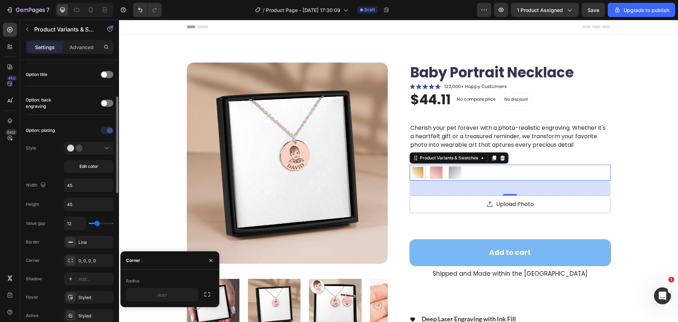
type input "13"
type input "14"
type input "16"
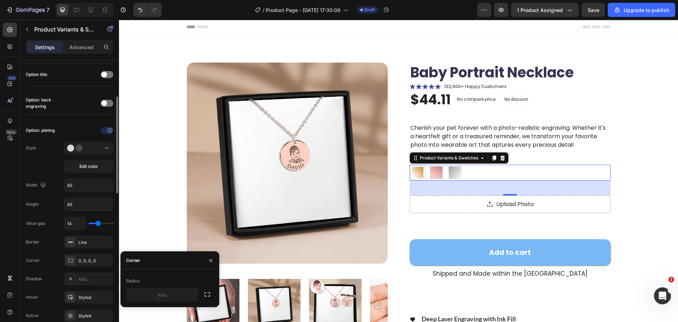
type input "16"
type input "17"
type input "19"
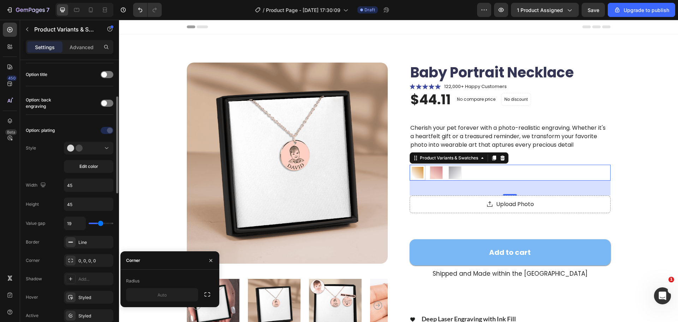
type input "21"
type input "22"
type input "24"
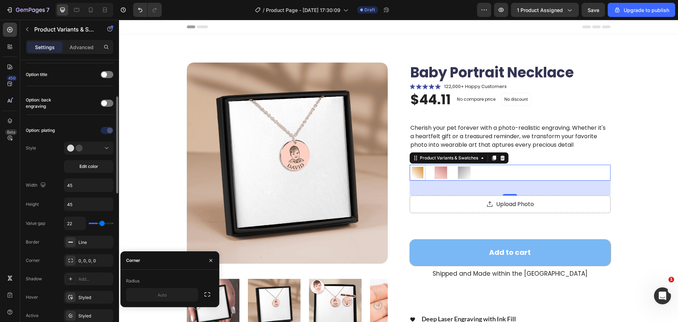
type input "24"
type input "23"
type input "22"
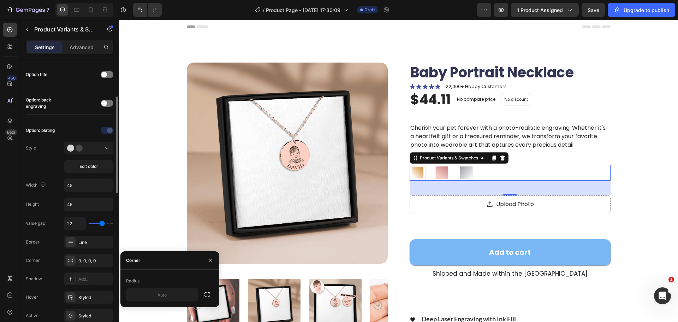
type input "21"
type input "20"
drag, startPoint x: 95, startPoint y: 222, endPoint x: 101, endPoint y: 222, distance: 6.0
type input "20"
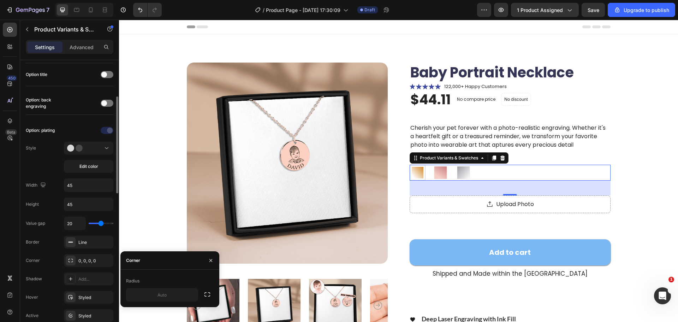
click at [101, 223] on input "range" at bounding box center [101, 223] width 25 height 1
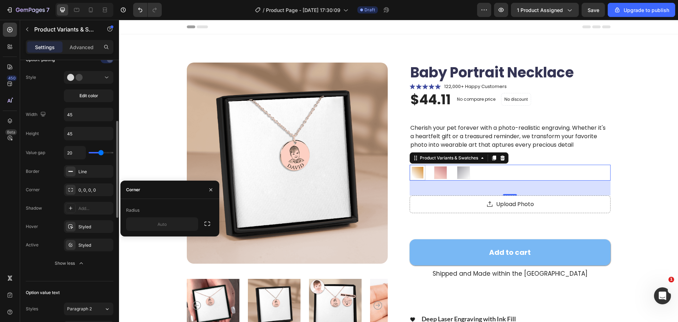
scroll to position [141, 0]
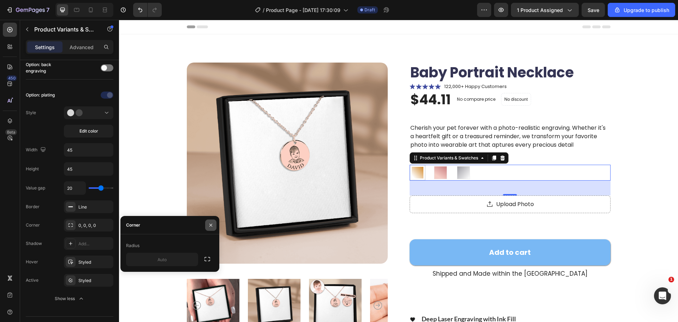
click at [210, 224] on icon "button" at bounding box center [211, 225] width 6 height 6
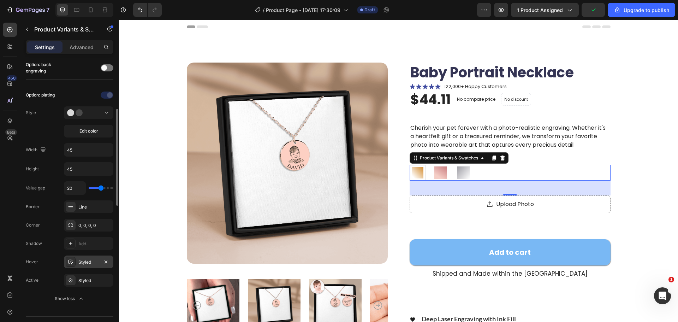
click at [83, 261] on div "Styled" at bounding box center [88, 262] width 20 height 6
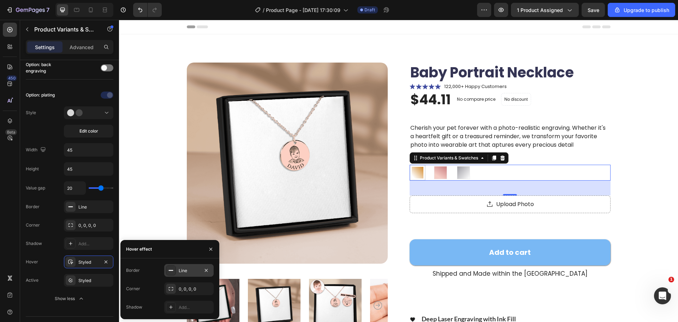
click at [178, 269] on div "Line" at bounding box center [188, 270] width 49 height 13
click at [182, 287] on input "1" at bounding box center [181, 288] width 33 height 13
click at [174, 271] on div at bounding box center [170, 269] width 9 height 9
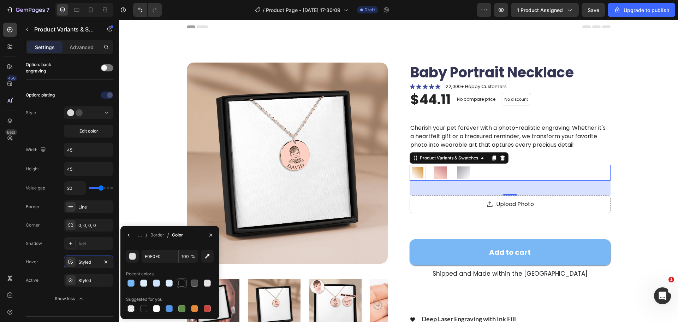
click at [178, 281] on div at bounding box center [181, 282] width 7 height 7
type input "121212"
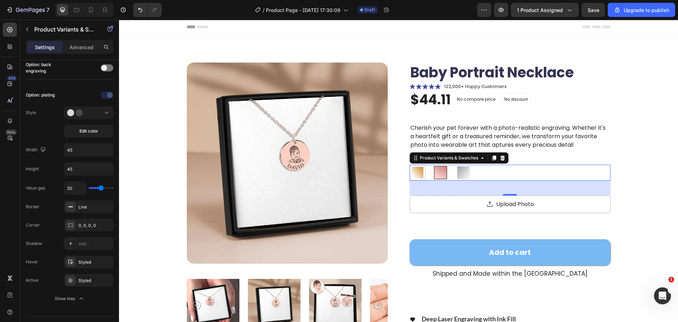
click at [434, 175] on div at bounding box center [440, 172] width 13 height 13
click at [433, 165] on input "18k Gold Plated 18k Gold Plated" at bounding box center [432, 164] width 0 height 0
radio input "true"
click at [67, 208] on div at bounding box center [71, 207] width 10 height 10
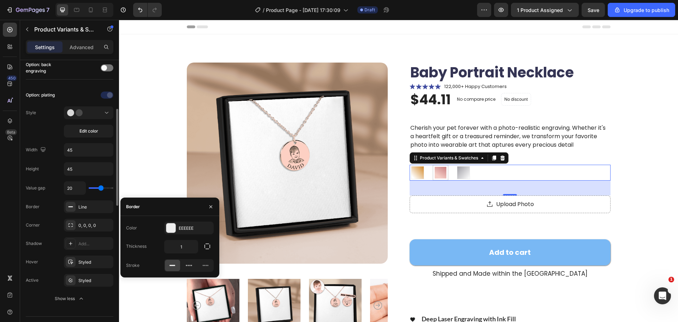
click at [48, 130] on div "Style Edit color" at bounding box center [70, 121] width 88 height 31
click at [79, 150] on input "45" at bounding box center [88, 149] width 49 height 13
type input "5"
click at [79, 150] on input "100" at bounding box center [88, 149] width 49 height 13
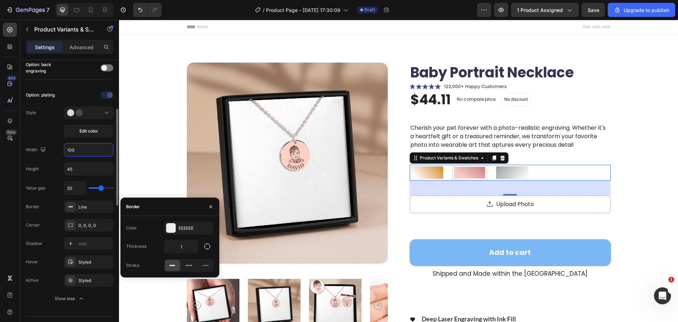
click at [79, 150] on input "100" at bounding box center [88, 149] width 49 height 13
type input "2"
type input "120"
click at [83, 168] on input "45" at bounding box center [88, 168] width 49 height 13
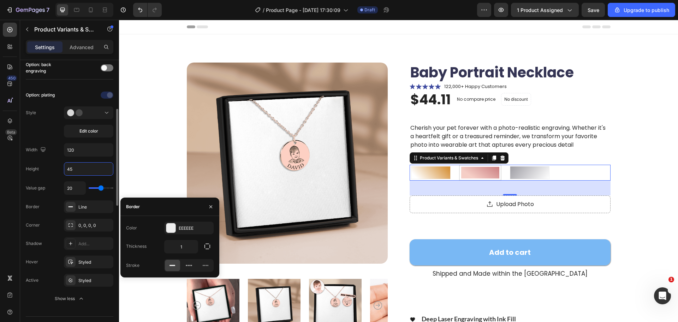
type input "4"
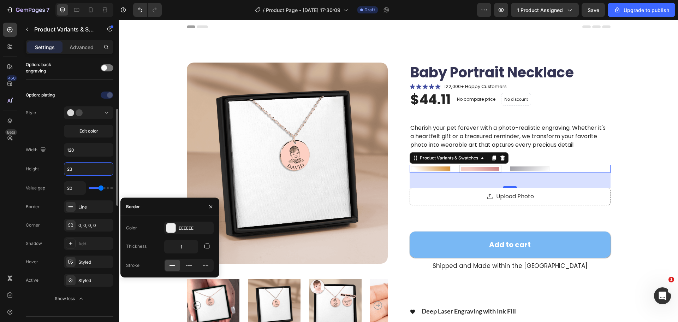
type input "2"
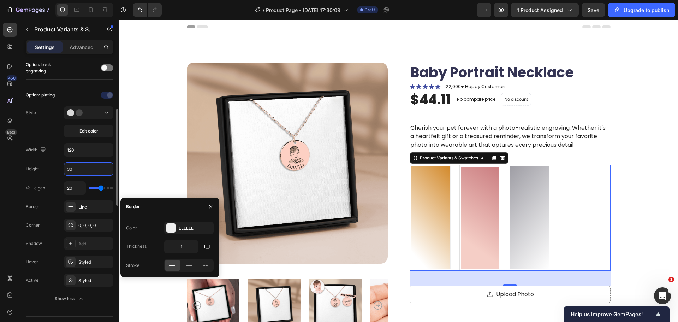
type input "3"
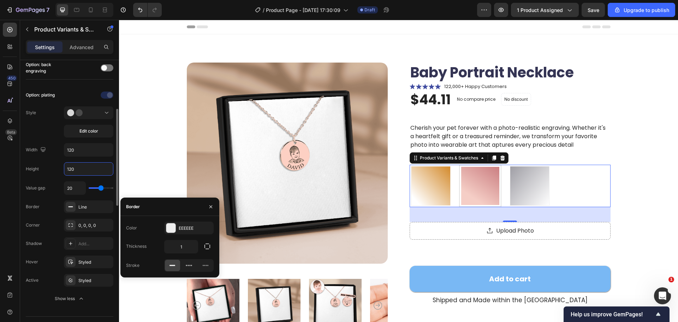
type input "120"
click at [48, 124] on div "Style Edit color" at bounding box center [70, 121] width 88 height 31
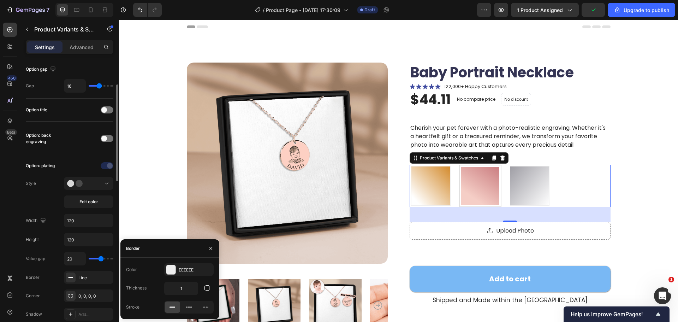
scroll to position [0, 0]
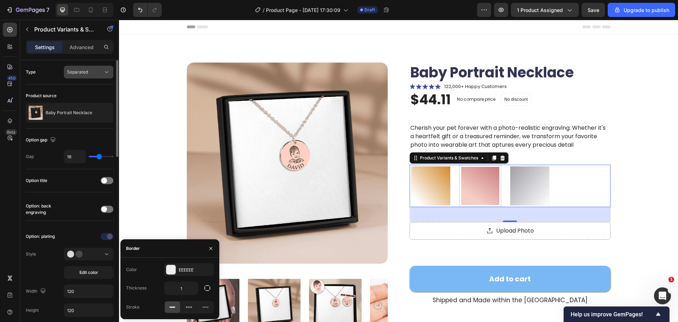
click at [96, 67] on button "Separated" at bounding box center [88, 72] width 49 height 13
click at [81, 100] on span "Combine" at bounding box center [76, 103] width 18 height 6
select select "585975165234643479"
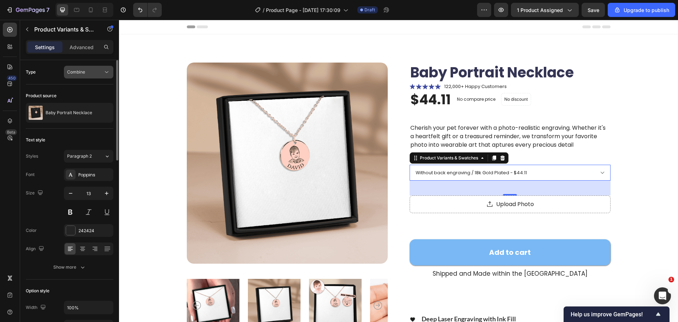
click at [88, 72] on div "Combine" at bounding box center [85, 72] width 36 height 6
click at [88, 82] on div "Separated Combine" at bounding box center [82, 96] width 64 height 32
click at [88, 85] on div "Separated" at bounding box center [82, 89] width 58 height 13
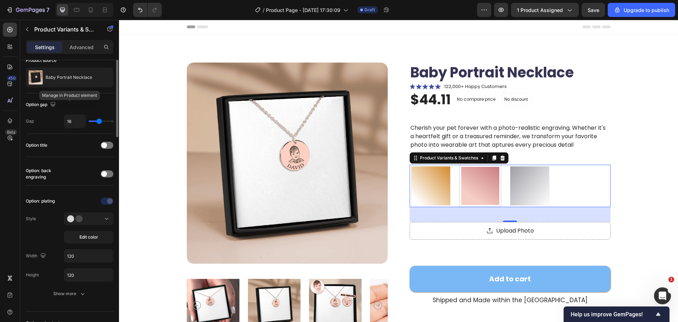
scroll to position [71, 0]
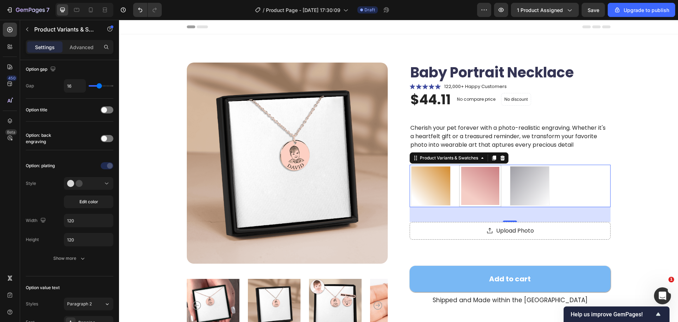
click at [554, 187] on div "18K Rose Gold Plated 18K Rose Gold Plated 18k Gold Plated 18k Gold Plated Silve…" at bounding box center [510, 186] width 201 height 42
click at [542, 187] on div at bounding box center [530, 186] width 40 height 40
click at [509, 165] on input "Silver Steel Silver Steel" at bounding box center [508, 164] width 0 height 0
radio input "true"
click at [464, 184] on div at bounding box center [481, 186] width 40 height 40
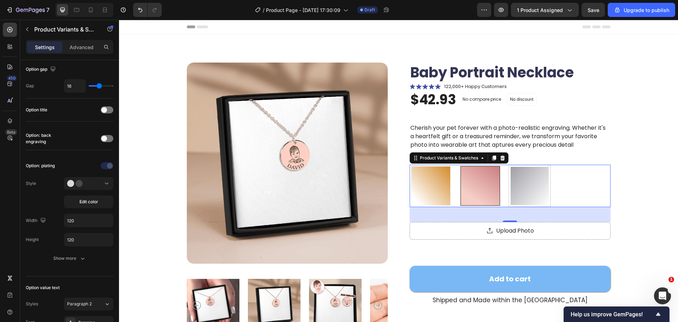
click at [459, 165] on input "18k Gold Plated 18k Gold Plated" at bounding box center [459, 164] width 0 height 0
radio input "true"
click at [423, 185] on div at bounding box center [431, 186] width 40 height 40
click at [410, 165] on input "18K Rose Gold Plated 18K Rose Gold Plated" at bounding box center [409, 164] width 0 height 0
radio input "true"
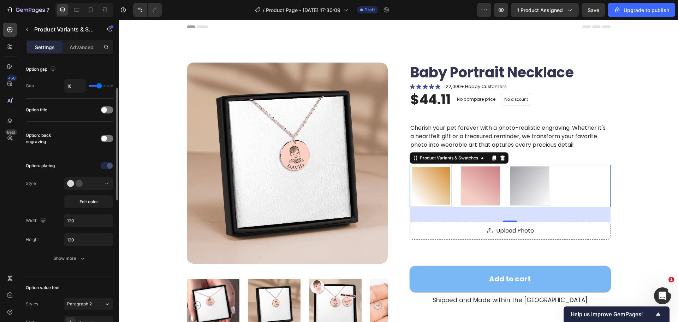
scroll to position [106, 0]
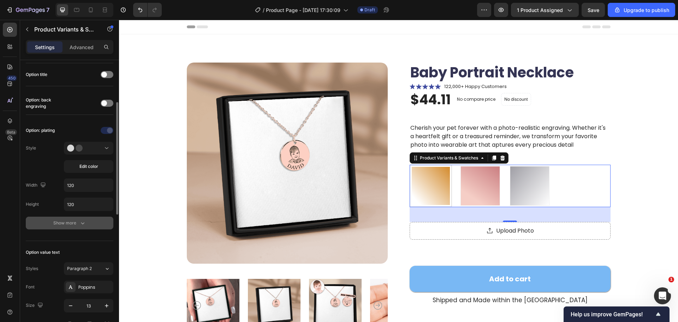
click at [60, 221] on div "Show more" at bounding box center [69, 222] width 33 height 7
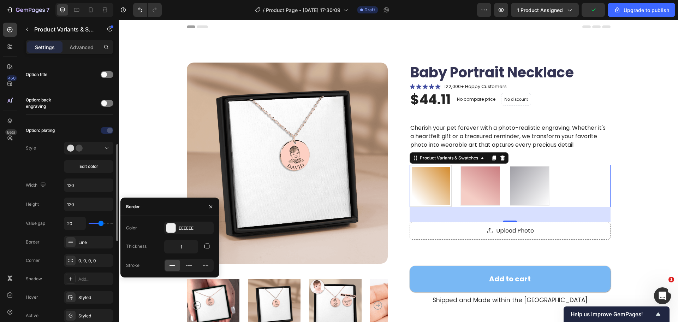
scroll to position [141, 0]
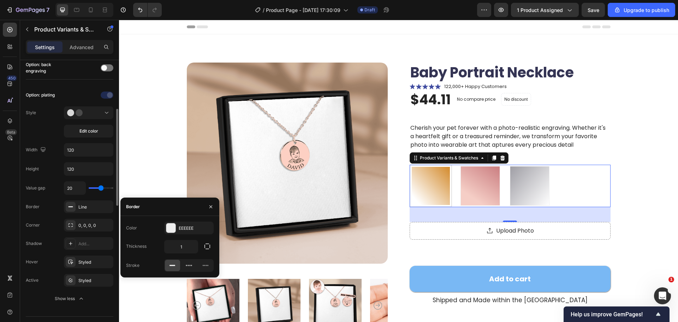
type input "19"
type input "17"
type input "16"
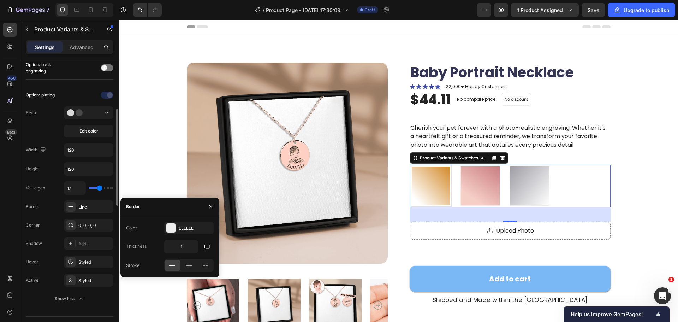
type input "16"
type input "13"
type input "11"
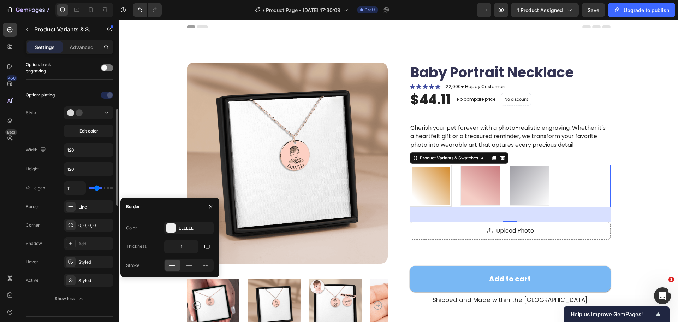
type input "10"
type input "9"
type input "8"
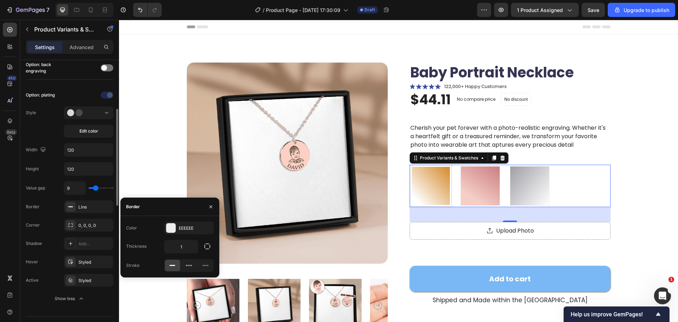
type input "8"
type input "7"
type input "6"
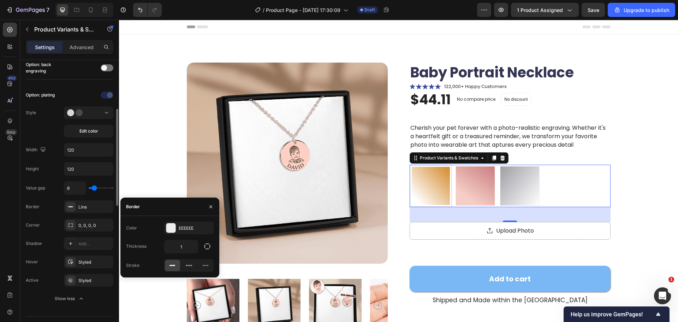
type input "5"
type input "4"
drag, startPoint x: 101, startPoint y: 189, endPoint x: 94, endPoint y: 190, distance: 7.1
type input "4"
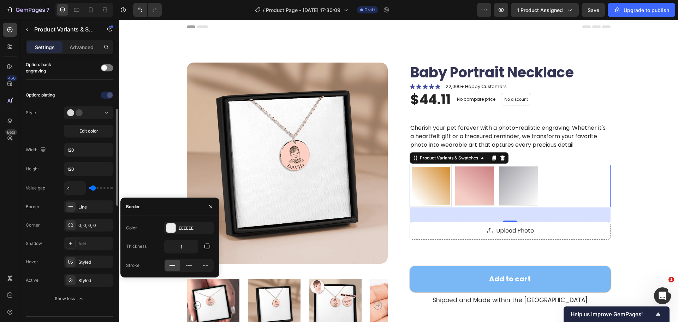
click at [94, 189] on input "range" at bounding box center [101, 187] width 25 height 1
click at [85, 169] on input "120" at bounding box center [88, 168] width 49 height 13
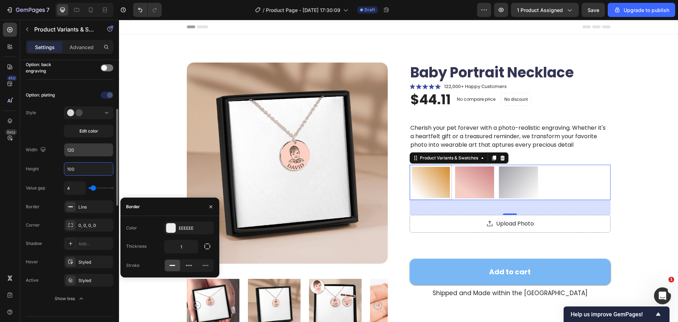
type input "100"
click at [90, 155] on input "120" at bounding box center [88, 149] width 49 height 13
click at [91, 155] on input "120" at bounding box center [88, 149] width 49 height 13
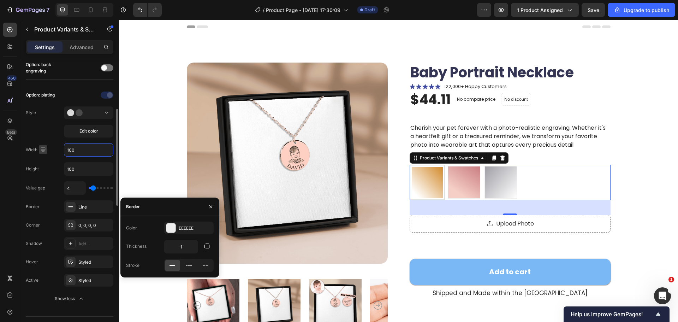
drag, startPoint x: 74, startPoint y: 148, endPoint x: 42, endPoint y: 149, distance: 31.8
click at [42, 149] on div "Width 100" at bounding box center [70, 149] width 88 height 13
drag, startPoint x: 88, startPoint y: 149, endPoint x: 38, endPoint y: 151, distance: 49.5
click at [37, 150] on div "Width 105" at bounding box center [70, 149] width 88 height 13
type input "105"
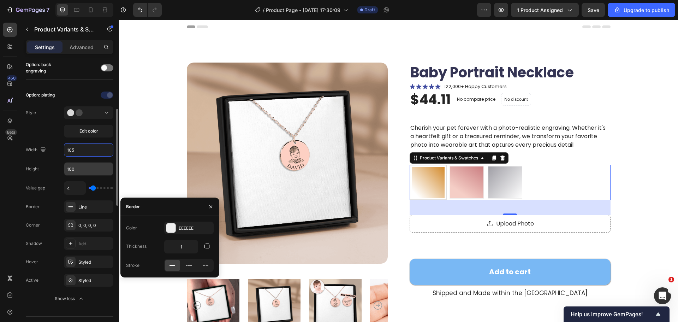
click at [74, 170] on input "100" at bounding box center [88, 168] width 49 height 13
paste input "5"
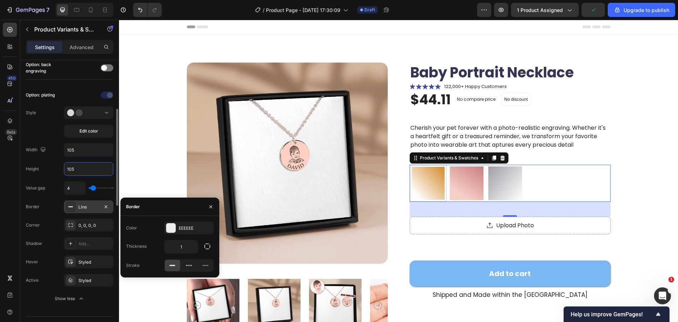
type input "105"
click at [83, 209] on div "Line" at bounding box center [88, 207] width 20 height 6
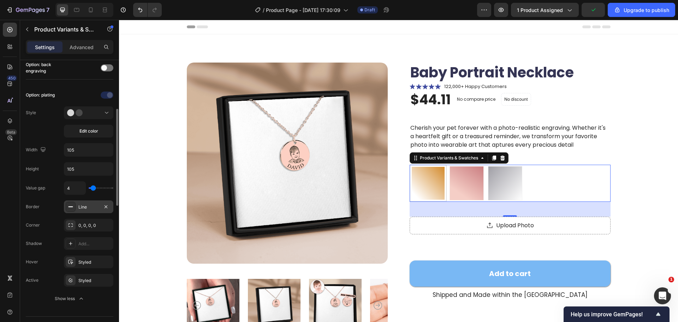
click at [83, 209] on div "Line" at bounding box center [88, 207] width 20 height 6
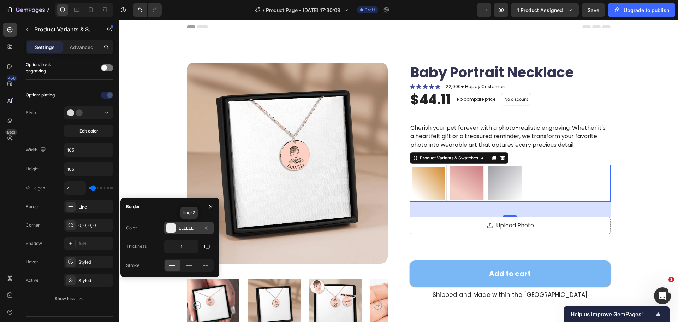
click at [166, 224] on div at bounding box center [170, 227] width 9 height 9
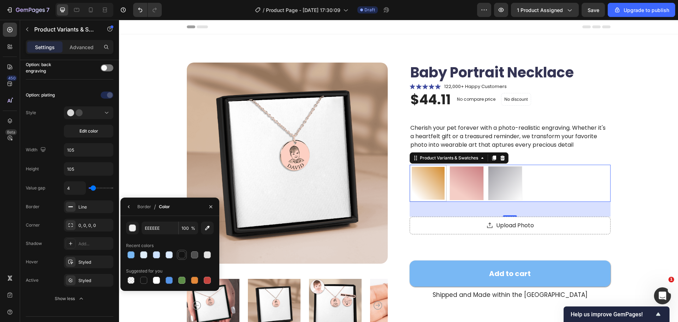
click at [180, 254] on div at bounding box center [181, 254] width 7 height 7
click at [192, 254] on div at bounding box center [194, 254] width 7 height 7
type input "4F4F4F"
click at [189, 230] on input "100" at bounding box center [188, 227] width 19 height 13
type input "20"
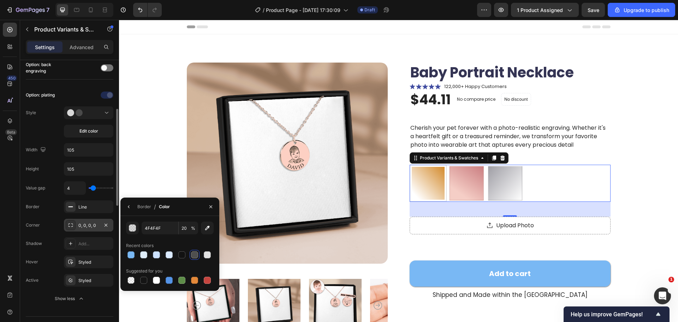
click at [76, 227] on div "0, 0, 0, 0" at bounding box center [88, 225] width 49 height 13
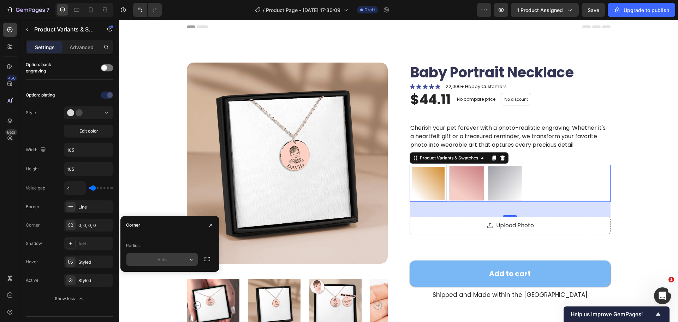
click at [158, 256] on input "text" at bounding box center [161, 259] width 71 height 13
type input "5"
type input "1"
type input "10"
click at [642, 201] on div "Product Images Baby Portrait Necklace Product Title Icon Icon Icon Icon Icon Ic…" at bounding box center [398, 236] width 503 height 347
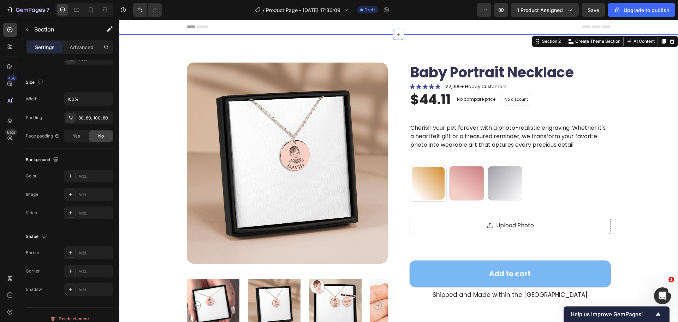
scroll to position [0, 0]
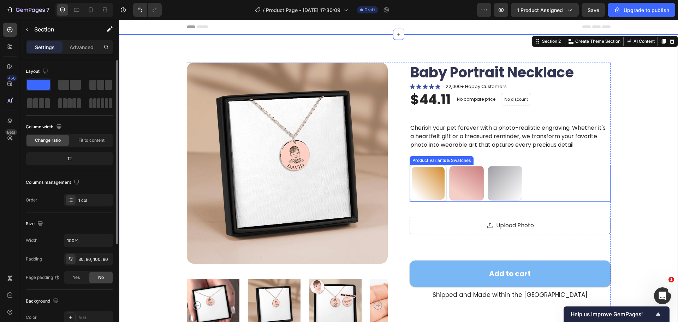
click at [542, 178] on div "18K Rose Gold Plated 18K Rose Gold Plated 18k Gold Plated 18k Gold Plated Silve…" at bounding box center [510, 183] width 201 height 37
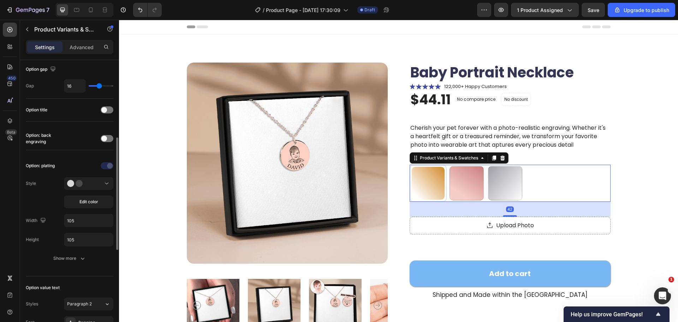
scroll to position [106, 0]
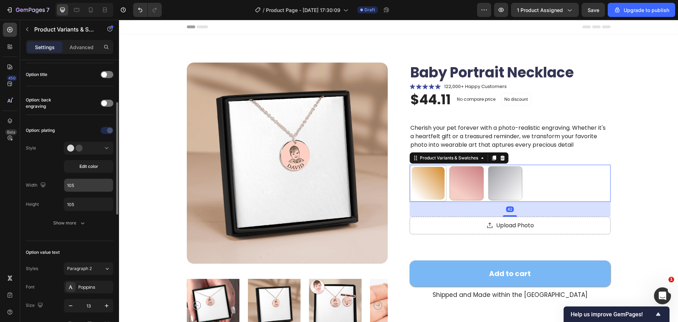
click at [77, 186] on input "105" at bounding box center [88, 185] width 49 height 13
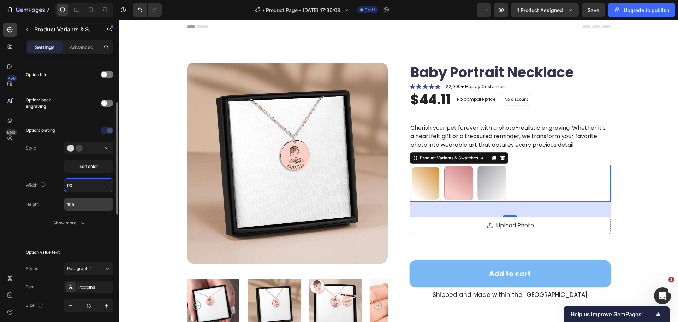
type input "90"
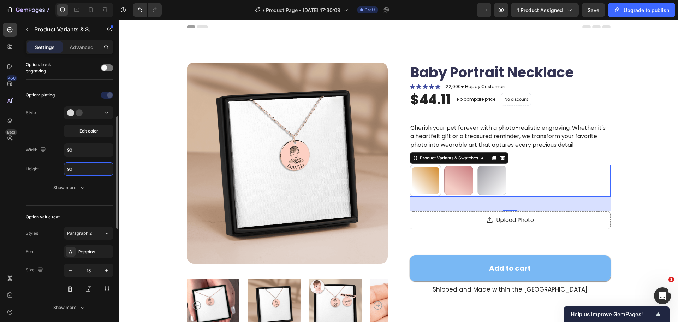
scroll to position [177, 0]
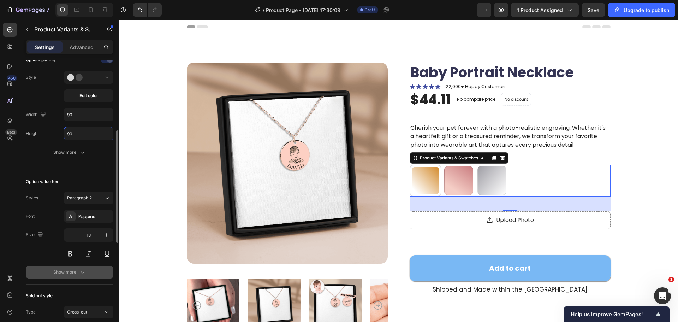
type input "90"
click at [75, 272] on div "Show more" at bounding box center [69, 271] width 33 height 7
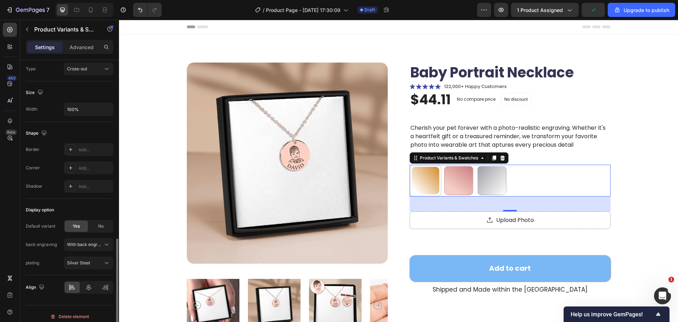
scroll to position [500, 0]
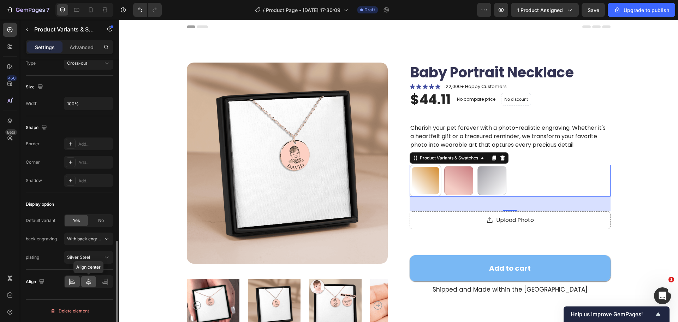
click at [87, 277] on div at bounding box center [88, 281] width 15 height 11
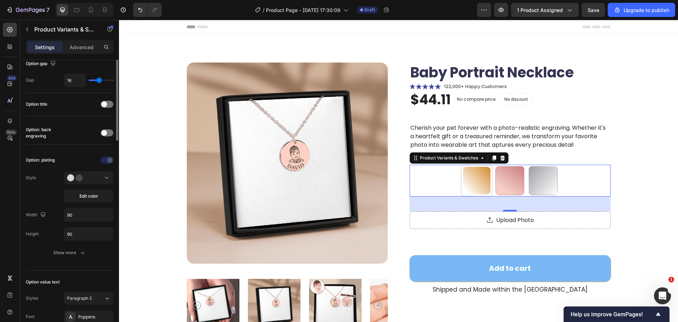
scroll to position [0, 0]
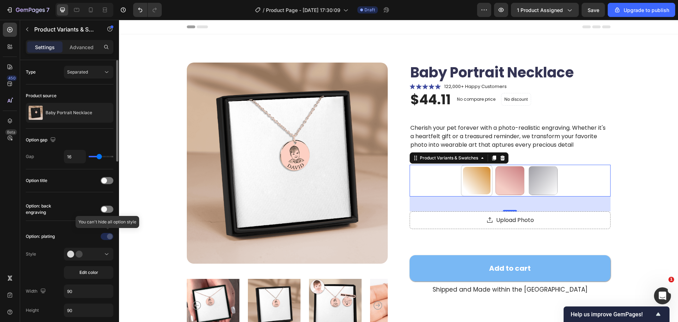
click at [109, 238] on div at bounding box center [107, 236] width 49 height 11
click at [109, 180] on div at bounding box center [107, 180] width 13 height 7
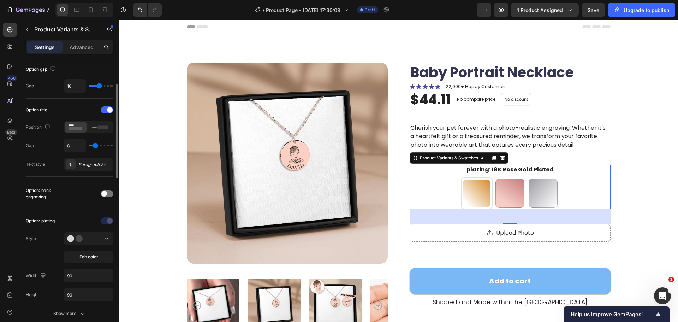
scroll to position [106, 0]
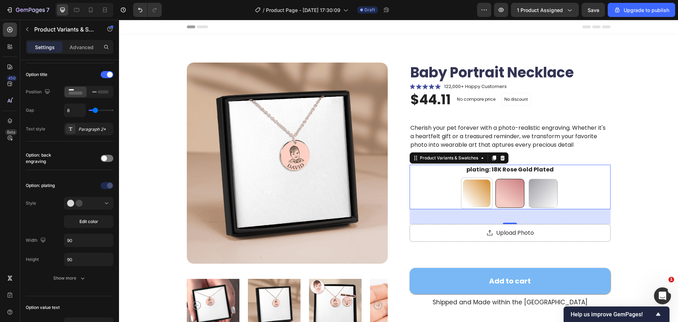
click at [511, 187] on div at bounding box center [510, 193] width 29 height 29
click at [510, 177] on input "18k Gold Plated 18k Gold Plated" at bounding box center [510, 177] width 0 height 0
radio input "true"
click at [532, 187] on div at bounding box center [543, 193] width 29 height 29
click at [543, 177] on input "Silver Steel Silver Steel" at bounding box center [543, 177] width 0 height 0
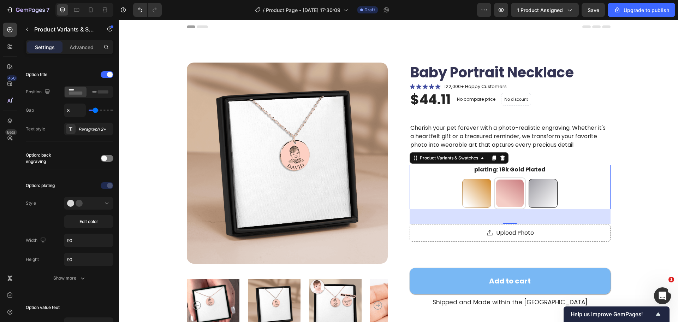
radio input "true"
click at [499, 192] on div at bounding box center [510, 193] width 29 height 29
click at [510, 177] on input "18k Gold Plated 18k Gold Plated" at bounding box center [510, 177] width 0 height 0
radio input "true"
click at [481, 193] on div at bounding box center [476, 193] width 29 height 29
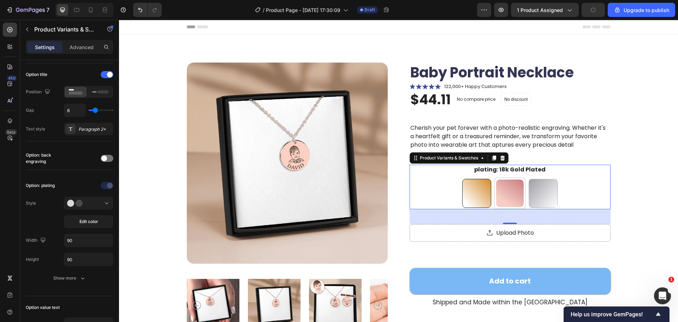
click at [477, 177] on input "18K Rose Gold Plated 18K Rose Gold Plated" at bounding box center [476, 177] width 0 height 0
radio input "true"
click at [514, 192] on div at bounding box center [510, 193] width 29 height 29
click at [510, 177] on input "18k Gold Plated 18k Gold Plated" at bounding box center [510, 177] width 0 height 0
radio input "true"
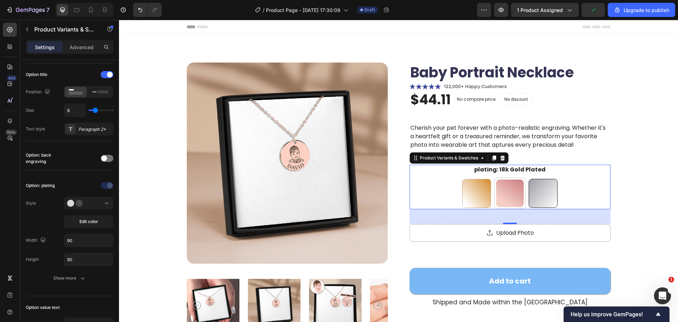
click at [554, 190] on div at bounding box center [543, 193] width 29 height 29
click at [543, 177] on input "Silver Steel Silver Steel" at bounding box center [543, 177] width 0 height 0
radio input "true"
click at [472, 190] on div at bounding box center [476, 193] width 29 height 29
click at [476, 177] on input "18K Rose Gold Plated 18K Rose Gold Plated" at bounding box center [476, 177] width 0 height 0
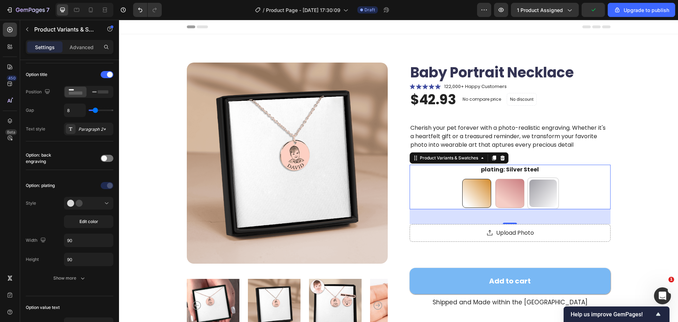
radio input "true"
click at [91, 204] on div at bounding box center [88, 203] width 43 height 7
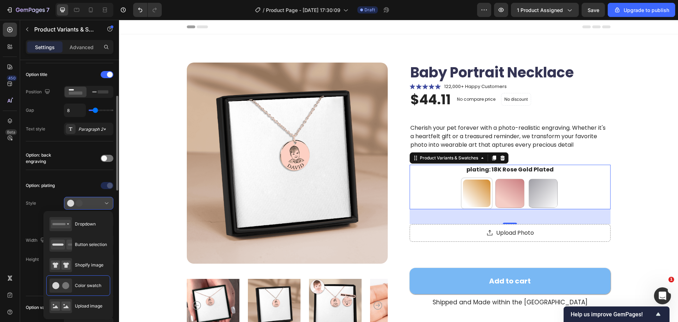
click at [93, 198] on button at bounding box center [88, 203] width 49 height 13
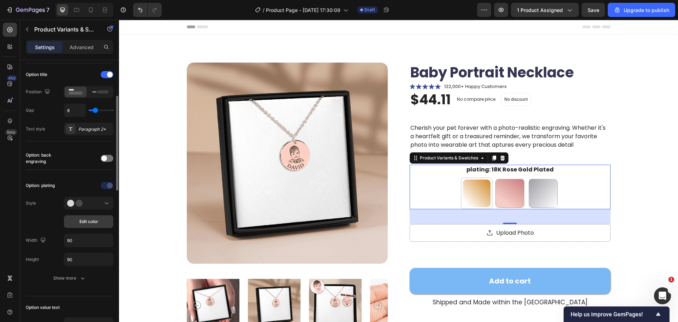
click at [100, 219] on button "Edit color" at bounding box center [88, 221] width 49 height 13
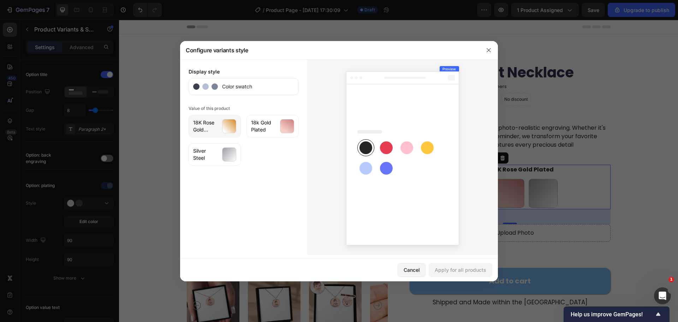
click at [226, 128] on div at bounding box center [229, 126] width 14 height 14
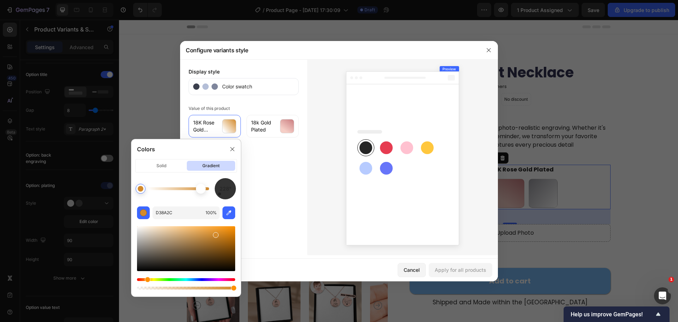
type input "FFFFFF"
click at [200, 188] on div at bounding box center [201, 189] width 6 height 6
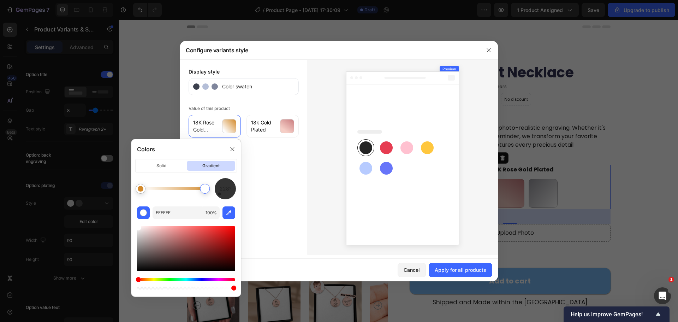
drag, startPoint x: 201, startPoint y: 189, endPoint x: 205, endPoint y: 190, distance: 4.3
click at [205, 190] on div at bounding box center [205, 189] width 6 height 6
drag, startPoint x: 203, startPoint y: 192, endPoint x: 231, endPoint y: 192, distance: 27.9
click at [231, 192] on div "228°" at bounding box center [186, 188] width 98 height 21
click at [267, 128] on span "18k Gold Plated" at bounding box center [263, 126] width 25 height 14
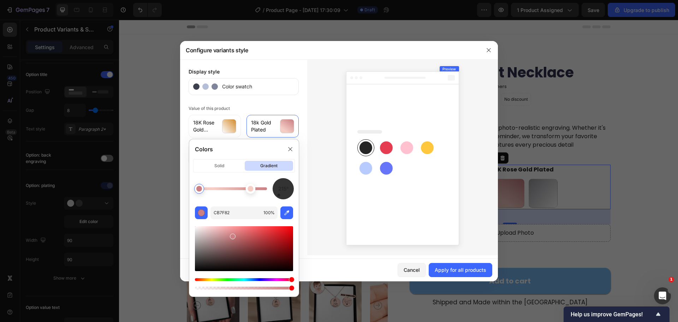
type input "F5CEC6"
drag, startPoint x: 251, startPoint y: 191, endPoint x: 257, endPoint y: 191, distance: 6.0
click at [257, 191] on div at bounding box center [255, 189] width 6 height 6
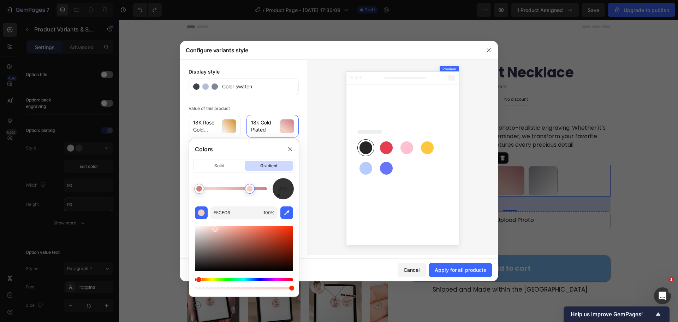
drag, startPoint x: 259, startPoint y: 192, endPoint x: 250, endPoint y: 195, distance: 9.5
click at [250, 195] on div at bounding box center [250, 188] width 13 height 13
click at [214, 130] on span "18K Rose Gold Plated" at bounding box center [205, 126] width 25 height 14
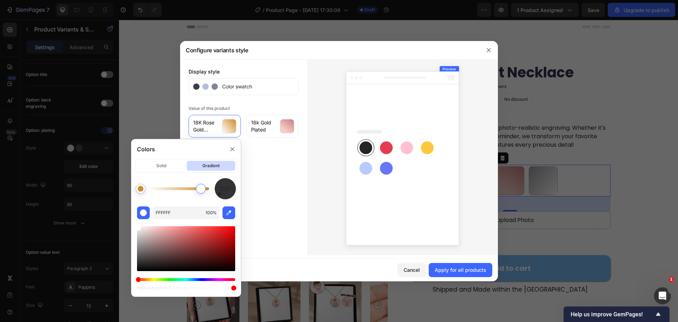
drag, startPoint x: 208, startPoint y: 192, endPoint x: 195, endPoint y: 193, distance: 12.8
click at [196, 193] on div at bounding box center [201, 189] width 10 height 10
click at [195, 193] on div at bounding box center [195, 189] width 10 height 10
click at [229, 211] on icon "button" at bounding box center [228, 212] width 5 height 5
type input "EBD3A2"
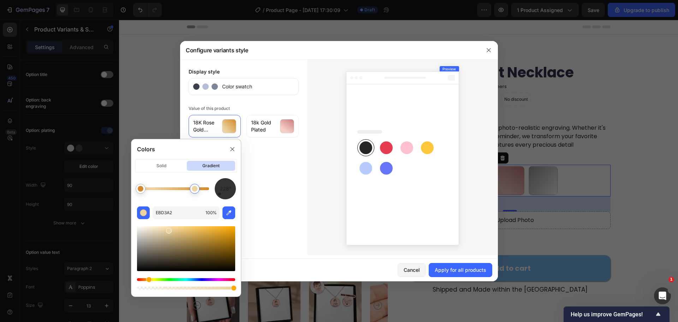
click at [286, 195] on div "Display style Color swatch Value of this product 18K Rose Gold Plated 18k Gold …" at bounding box center [243, 157] width 127 height 196
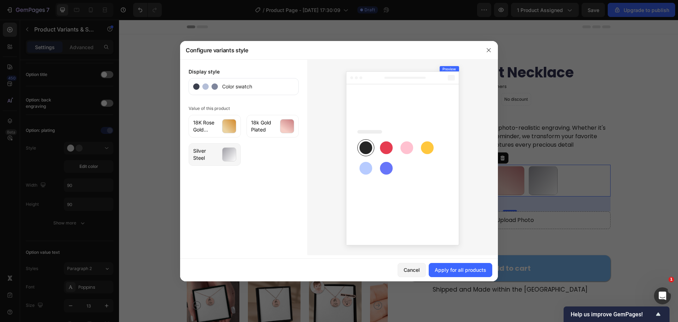
click at [233, 159] on div at bounding box center [229, 154] width 14 height 14
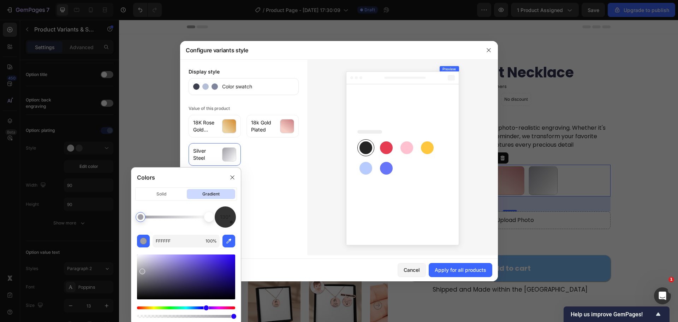
click at [210, 218] on div at bounding box center [209, 217] width 6 height 6
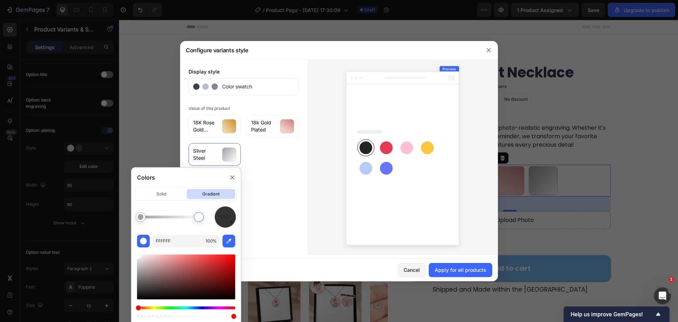
drag, startPoint x: 209, startPoint y: 219, endPoint x: 197, endPoint y: 220, distance: 11.7
click at [197, 220] on div at bounding box center [199, 217] width 6 height 6
click at [230, 241] on icon "button" at bounding box center [228, 240] width 7 height 7
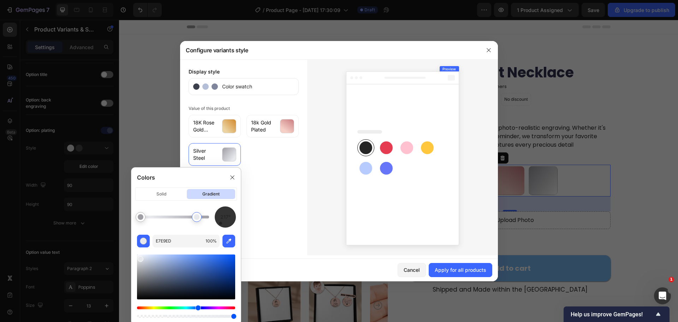
drag, startPoint x: 228, startPoint y: 225, endPoint x: 217, endPoint y: 229, distance: 12.2
click at [217, 229] on div "217° E7E9ED 100 %" at bounding box center [185, 262] width 109 height 113
click at [220, 228] on div "204° E7E9ED 100 %" at bounding box center [185, 262] width 109 height 113
click at [198, 219] on div at bounding box center [197, 217] width 6 height 6
click at [225, 241] on button "button" at bounding box center [229, 241] width 13 height 13
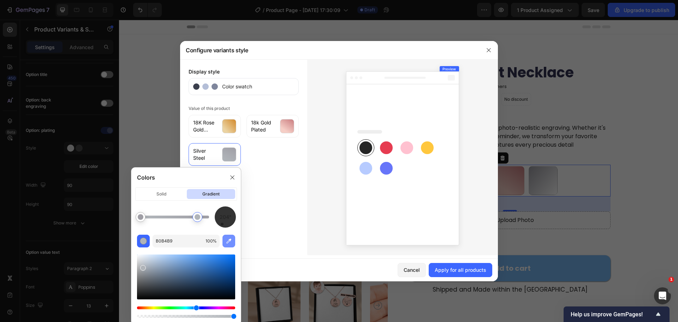
click at [231, 238] on icon "button" at bounding box center [228, 240] width 7 height 7
type input "C2C3CA"
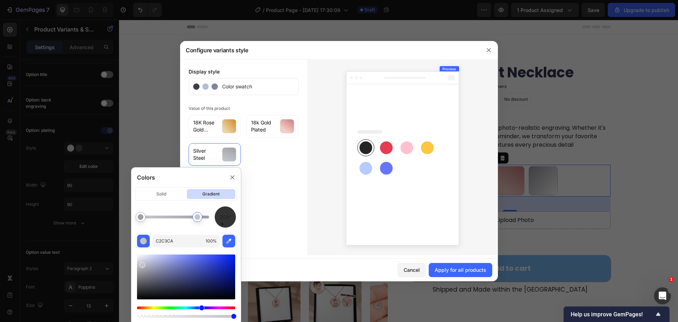
click at [271, 202] on div "Display style Color swatch Value of this product 18K Rose Gold Plated 18k Gold …" at bounding box center [243, 157] width 127 height 196
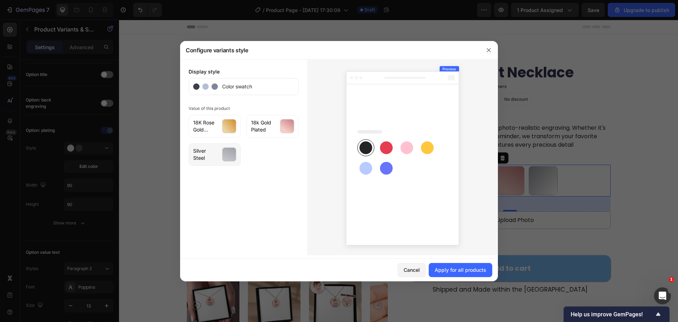
click at [231, 155] on div at bounding box center [229, 154] width 14 height 14
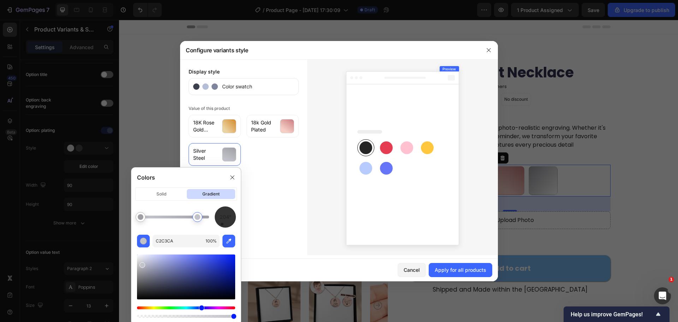
click at [197, 215] on div at bounding box center [198, 217] width 6 height 6
click at [228, 242] on icon "button" at bounding box center [228, 240] width 7 height 7
type input "D3D5DA"
click at [280, 196] on div "Display style Color swatch Value of this product 18K Rose Gold Plated 18k Gold …" at bounding box center [243, 157] width 127 height 196
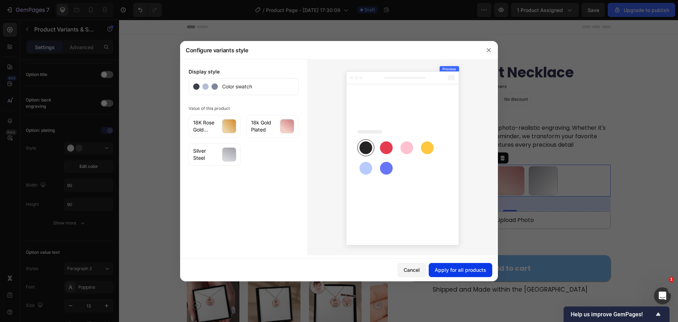
click at [465, 266] on div "Apply for all products" at bounding box center [461, 269] width 52 height 7
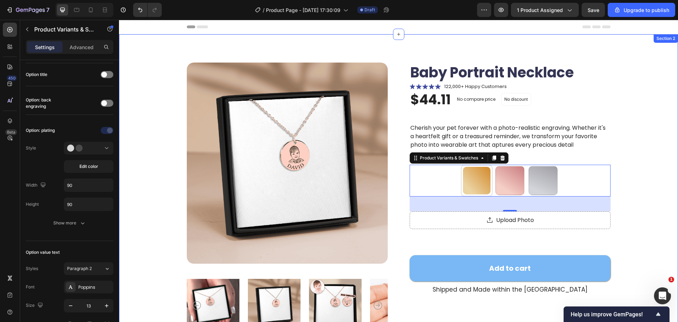
click at [644, 171] on div "Product Images Baby Portrait Necklace Product Title Icon Icon Icon Icon Icon Ic…" at bounding box center [398, 234] width 503 height 342
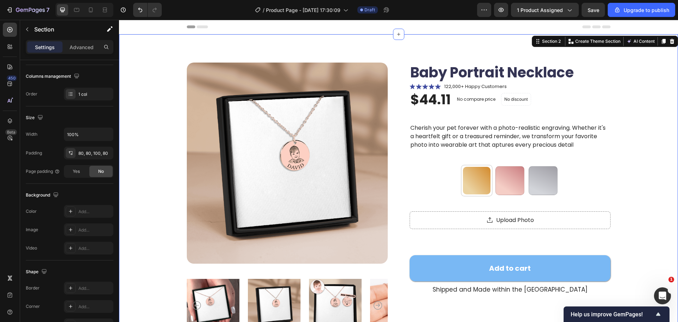
scroll to position [0, 0]
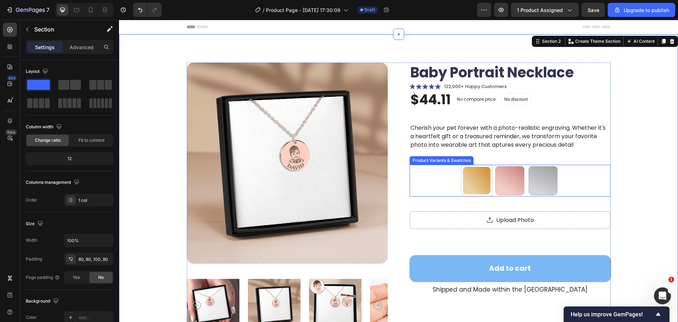
click at [477, 175] on div at bounding box center [477, 181] width 28 height 28
click at [477, 165] on input "18K Rose Gold Plated 18K Rose Gold Plated" at bounding box center [476, 164] width 0 height 0
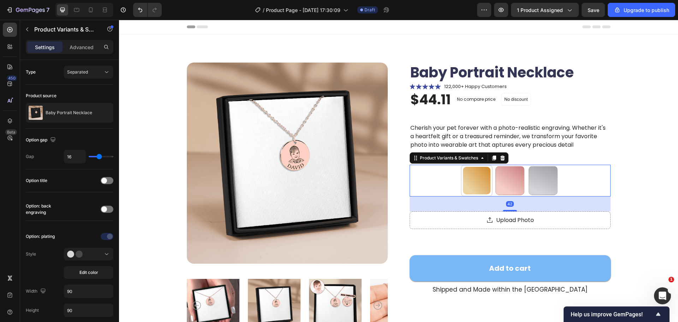
click at [479, 178] on div at bounding box center [477, 181] width 28 height 28
click at [477, 165] on input "18K Rose Gold Plated 18K Rose Gold Plated" at bounding box center [476, 164] width 0 height 0
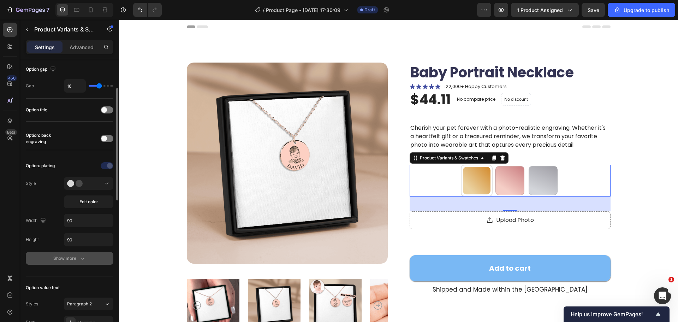
click at [81, 257] on icon "button" at bounding box center [82, 258] width 7 height 7
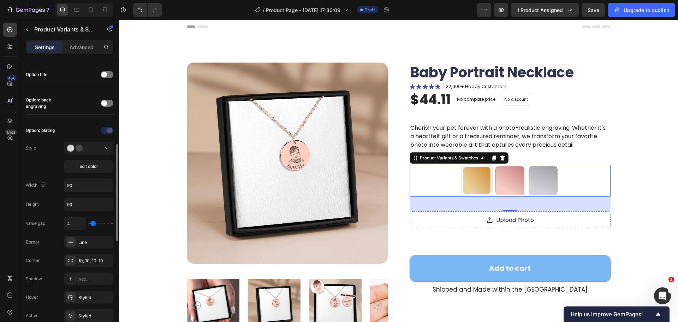
scroll to position [141, 0]
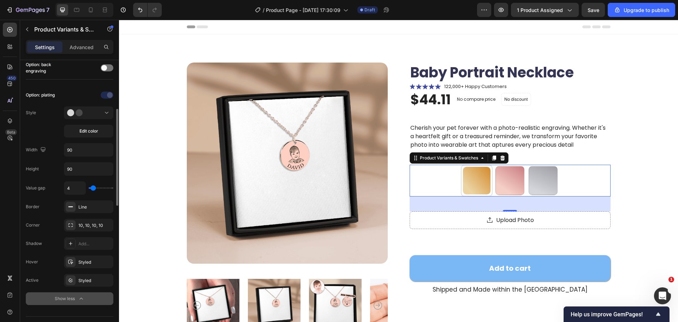
type input "6"
type input "5"
type input "4"
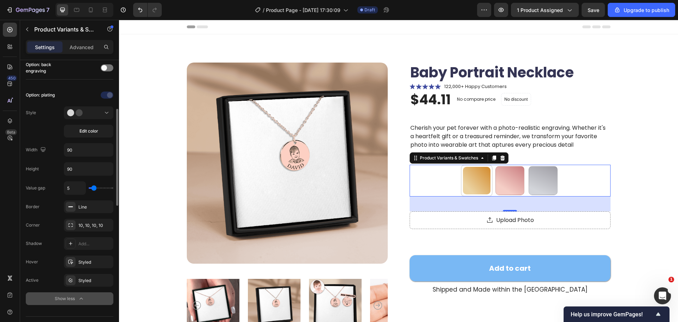
type input "4"
type input "3"
type input "2"
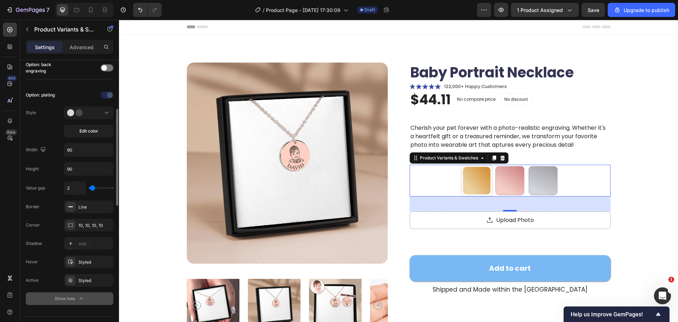
type input "1"
type input "0"
type input "1"
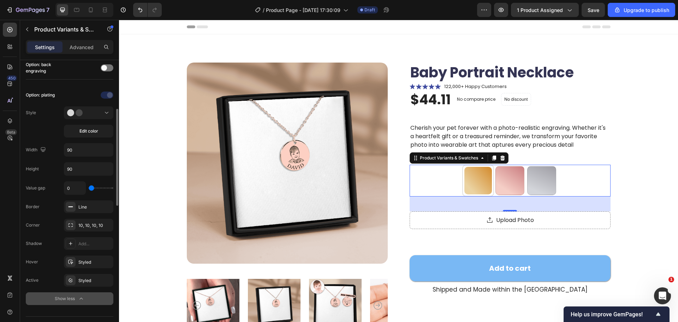
type input "1"
type input "2"
click at [93, 188] on input "range" at bounding box center [101, 187] width 25 height 1
type input "1"
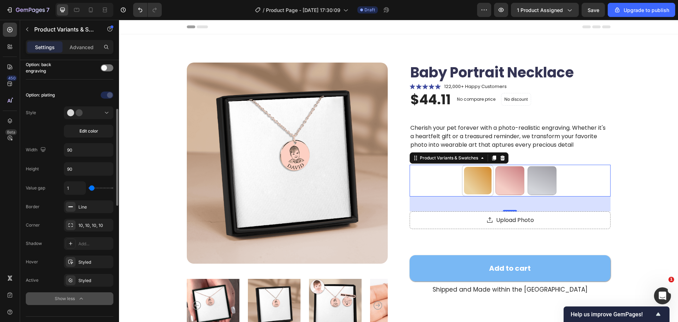
type input "1"
click at [92, 188] on input "range" at bounding box center [101, 187] width 25 height 1
click at [87, 156] on input "90" at bounding box center [88, 149] width 49 height 13
click at [87, 156] on input "105" at bounding box center [88, 149] width 49 height 13
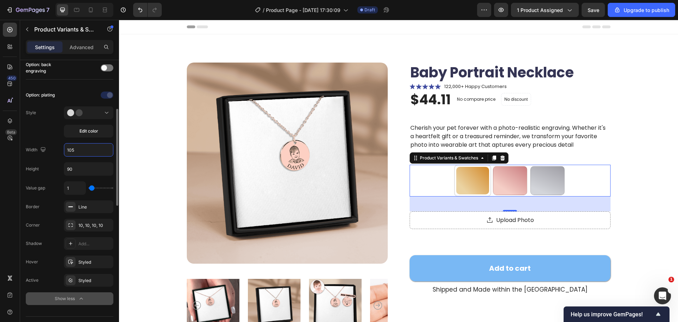
click at [87, 156] on input "105" at bounding box center [88, 149] width 49 height 13
type input "96"
click at [84, 166] on input "90" at bounding box center [88, 168] width 49 height 13
type input "96"
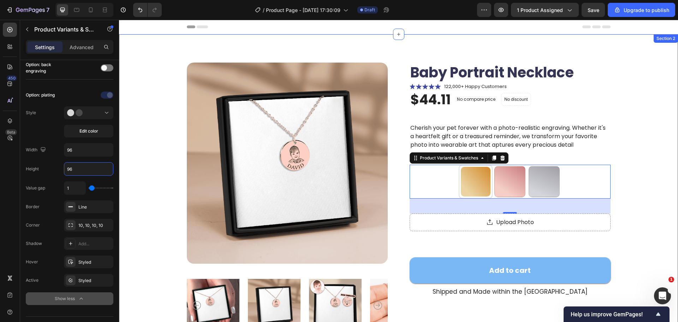
click at [637, 167] on div "Product Images Baby Portrait Necklace Product Title Icon Icon Icon Icon Icon Ic…" at bounding box center [398, 235] width 503 height 344
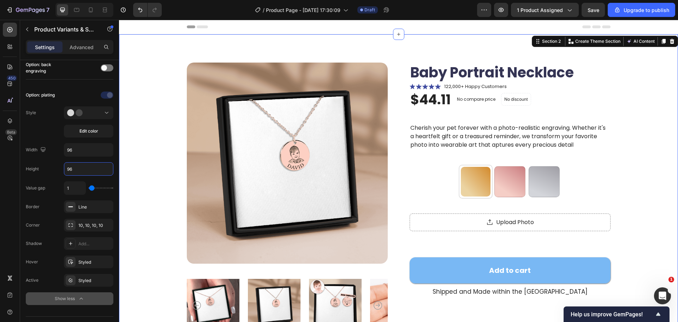
scroll to position [0, 0]
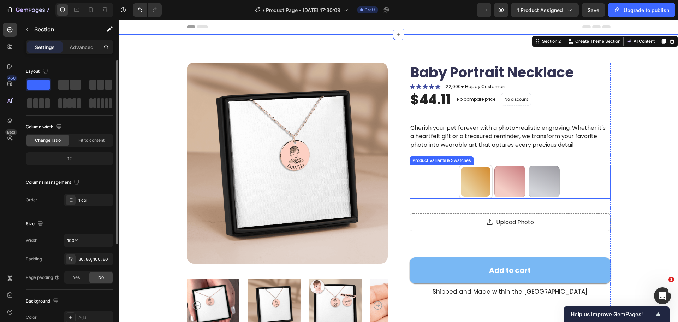
click at [587, 175] on div "18K Rose Gold Plated 18K Rose Gold Plated 18k Gold Plated 18k Gold Plated Silve…" at bounding box center [510, 182] width 201 height 34
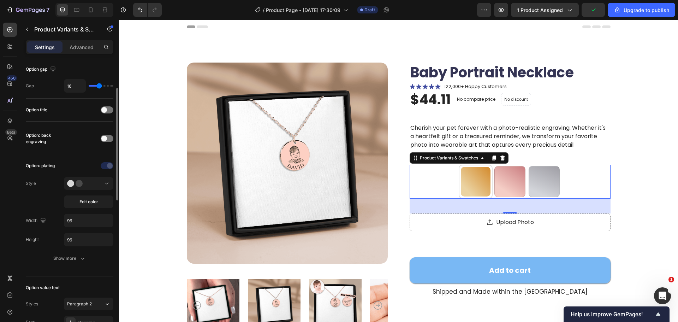
scroll to position [106, 0]
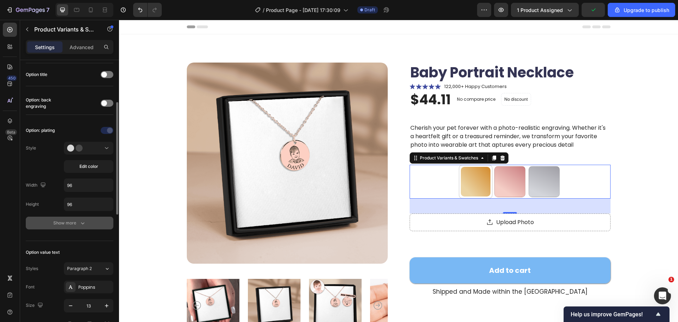
click at [58, 225] on div "Show more" at bounding box center [69, 222] width 33 height 7
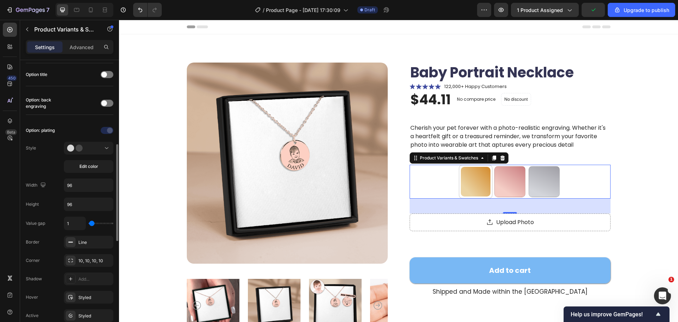
scroll to position [141, 0]
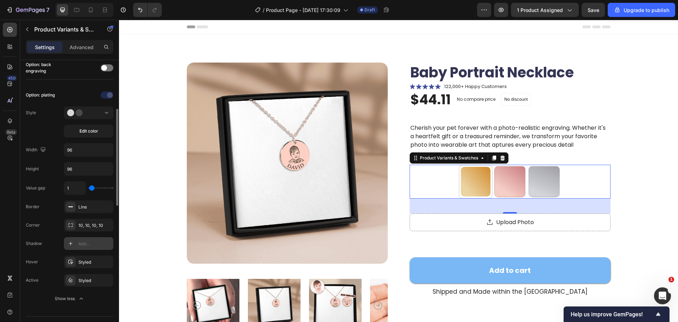
click at [76, 242] on div "Add..." at bounding box center [88, 243] width 49 height 13
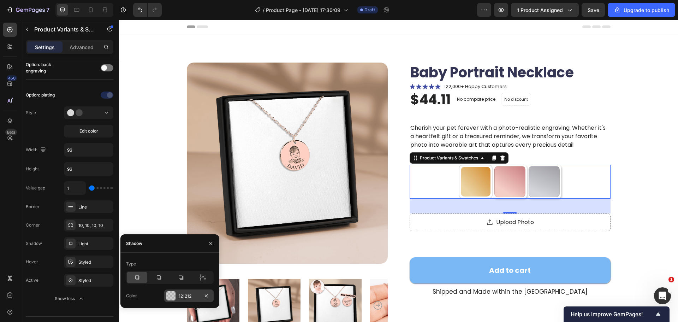
click at [183, 294] on div "121212" at bounding box center [189, 296] width 20 height 6
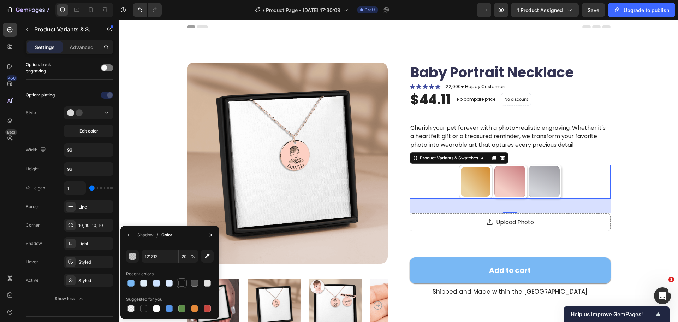
click at [182, 283] on div at bounding box center [181, 282] width 7 height 7
type input "100"
click at [194, 282] on div at bounding box center [194, 282] width 7 height 7
type input "4F4F4F"
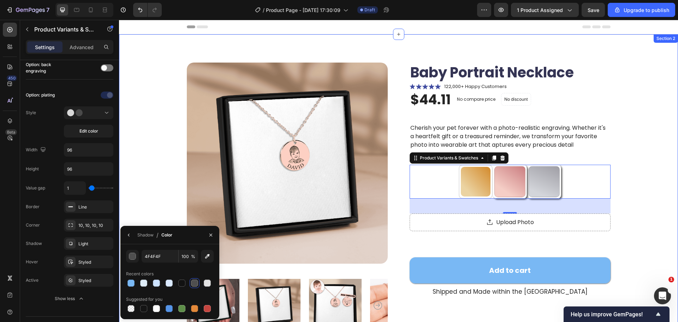
click at [643, 207] on div "Product Images Baby Portrait Necklace Product Title Icon Icon Icon Icon Icon Ic…" at bounding box center [398, 235] width 503 height 344
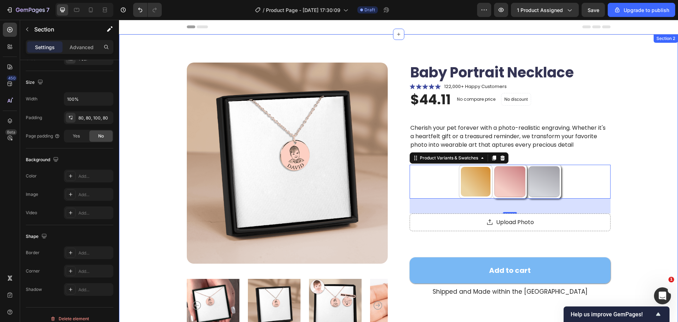
scroll to position [0, 0]
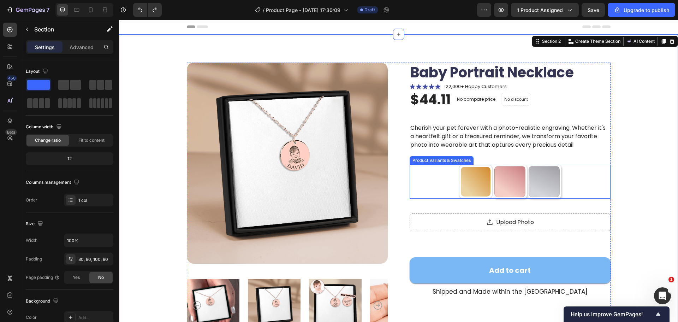
click at [446, 185] on div "18K Rose Gold Plated 18K Rose Gold Plated 18k Gold Plated 18k Gold Plated Silve…" at bounding box center [510, 182] width 201 height 34
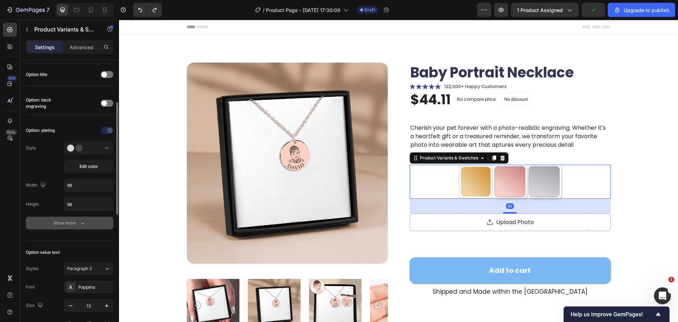
click at [66, 223] on div "Show more" at bounding box center [69, 222] width 33 height 7
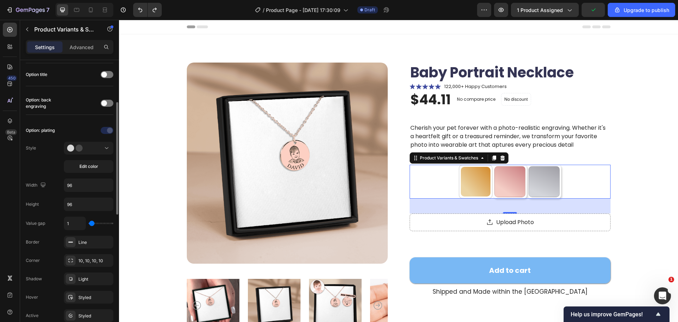
scroll to position [177, 0]
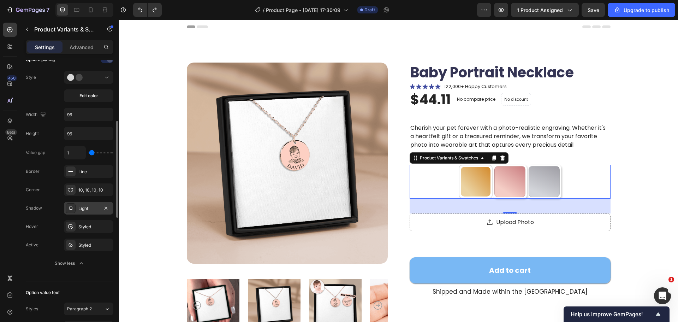
click at [73, 209] on icon at bounding box center [71, 208] width 6 height 6
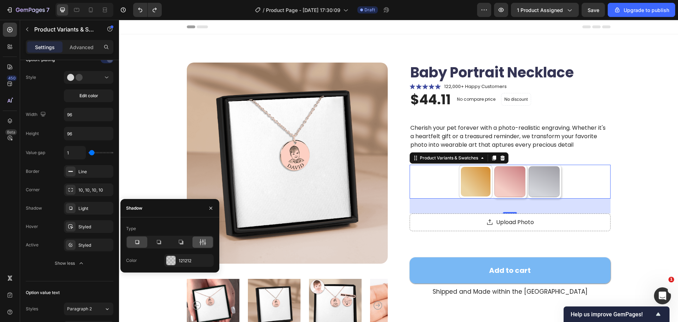
click at [203, 241] on icon at bounding box center [203, 242] width 2 height 6
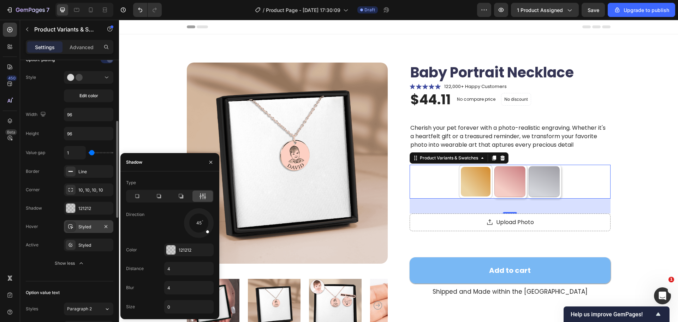
click at [76, 227] on div "Styled" at bounding box center [88, 226] width 49 height 13
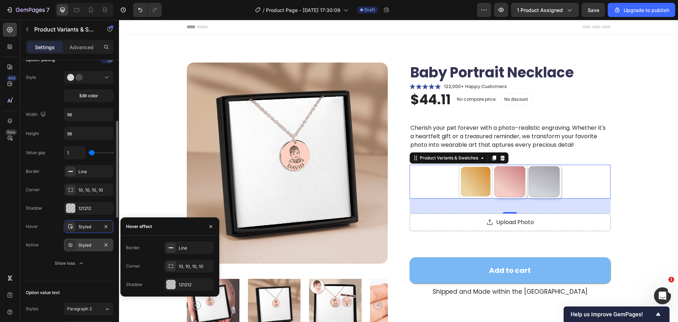
click at [91, 243] on div "Styled" at bounding box center [88, 245] width 20 height 6
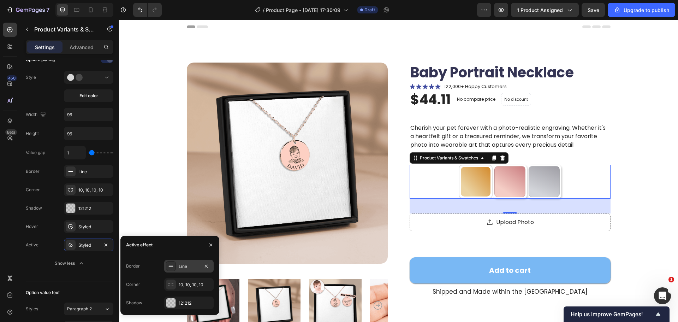
click at [175, 267] on div at bounding box center [171, 266] width 10 height 10
click at [174, 269] on div at bounding box center [170, 265] width 9 height 9
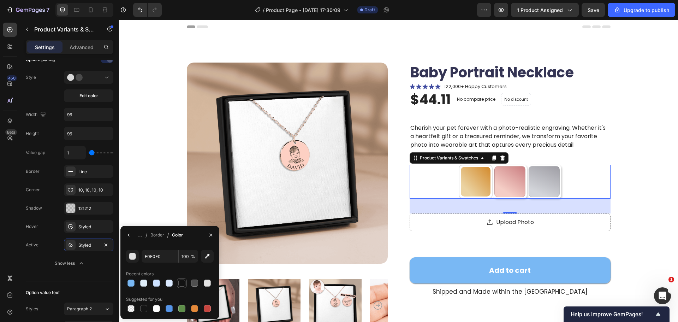
click at [184, 284] on div at bounding box center [181, 282] width 7 height 7
type input "121212"
click at [187, 259] on input "100" at bounding box center [188, 256] width 19 height 13
type input "80"
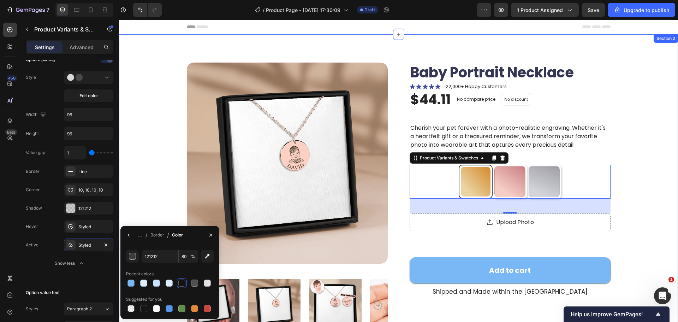
click at [643, 174] on div "Product Images Baby Portrait Necklace Product Title Icon Icon Icon Icon Icon Ic…" at bounding box center [398, 235] width 503 height 344
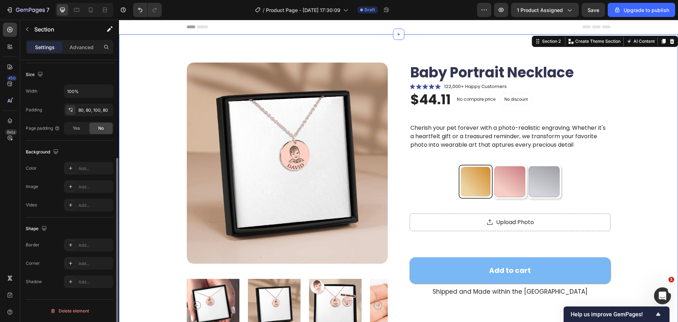
scroll to position [0, 0]
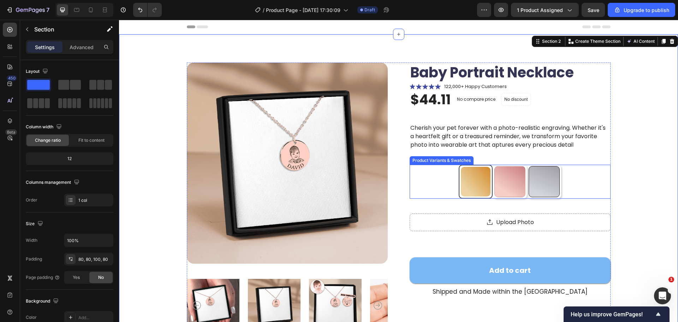
click at [540, 183] on div at bounding box center [544, 181] width 31 height 31
click at [544, 165] on input "Silver Steel Silver Steel" at bounding box center [544, 164] width 0 height 0
radio input "true"
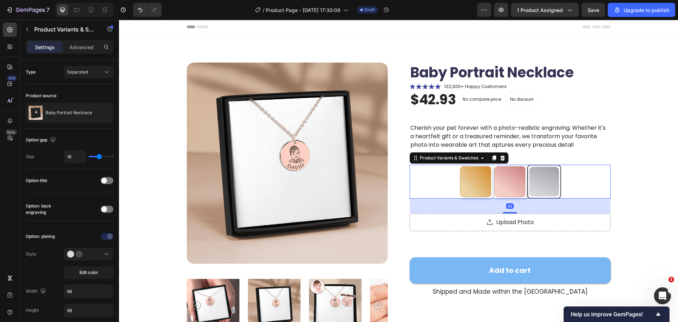
click at [560, 176] on div "18K Rose Gold Plated 18K Rose Gold Plated 18k Gold Plated 18k Gold Plated Silve…" at bounding box center [510, 182] width 201 height 34
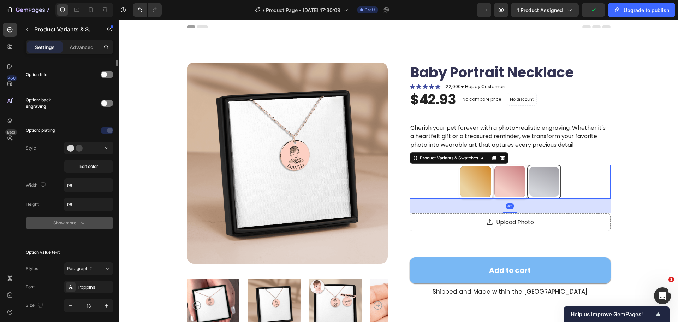
scroll to position [141, 0]
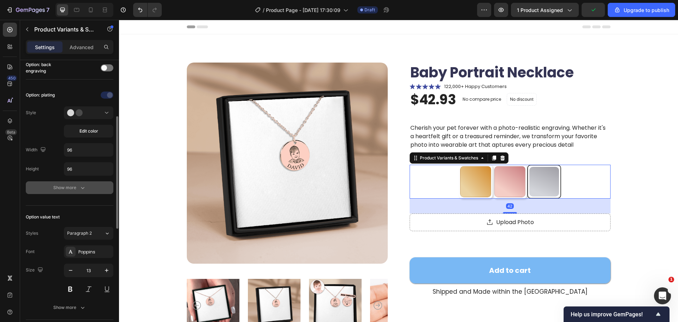
click at [64, 189] on div "Show more" at bounding box center [69, 187] width 33 height 7
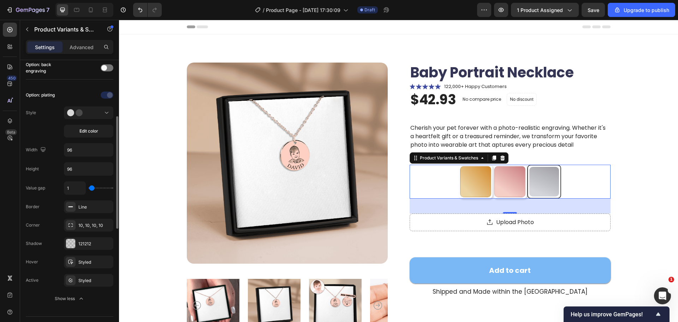
type input "2"
type input "3"
type input "4"
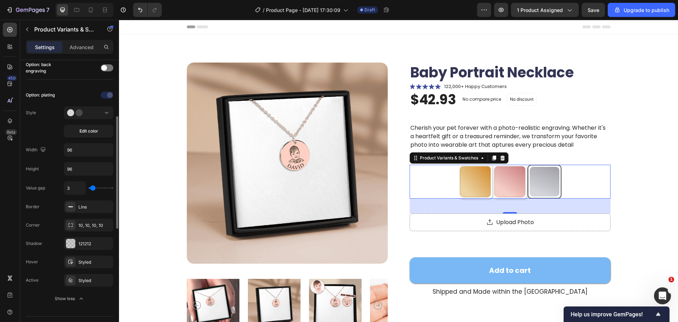
type input "4"
type input "3"
click at [93, 189] on input "range" at bounding box center [101, 187] width 25 height 1
click at [66, 209] on div at bounding box center [71, 207] width 10 height 10
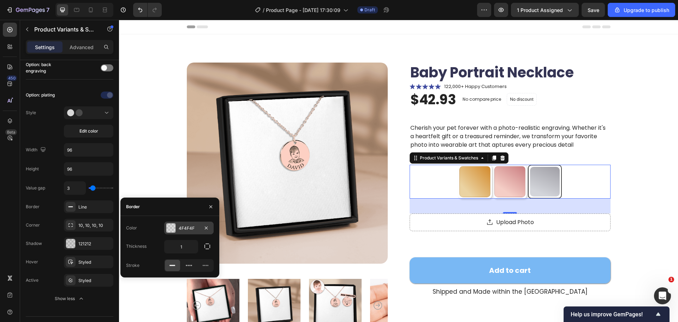
click at [168, 230] on div at bounding box center [170, 227] width 9 height 9
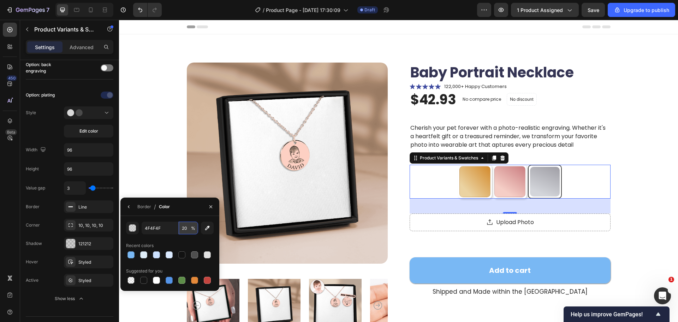
click at [189, 224] on input "20" at bounding box center [188, 227] width 19 height 13
type input "0"
click at [628, 213] on div "Product Images Baby Portrait Necklace Product Title Icon Icon Icon Icon Icon Ic…" at bounding box center [398, 235] width 503 height 344
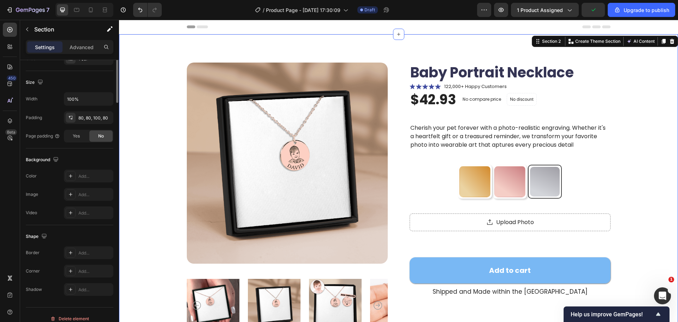
scroll to position [0, 0]
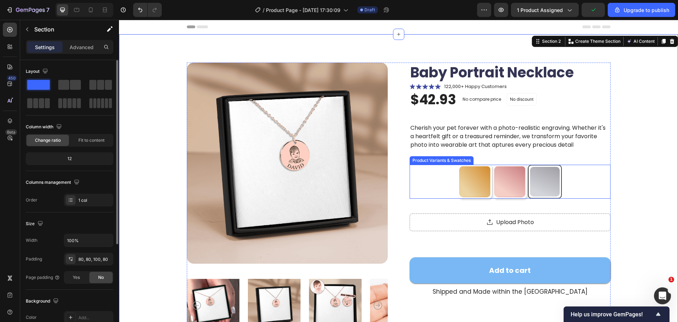
click at [449, 190] on div "18K Rose Gold Plated 18K Rose Gold Plated 18k Gold Plated 18k Gold Plated Silve…" at bounding box center [510, 182] width 201 height 34
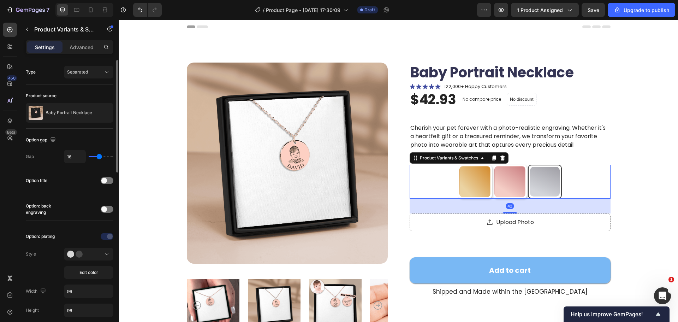
scroll to position [35, 0]
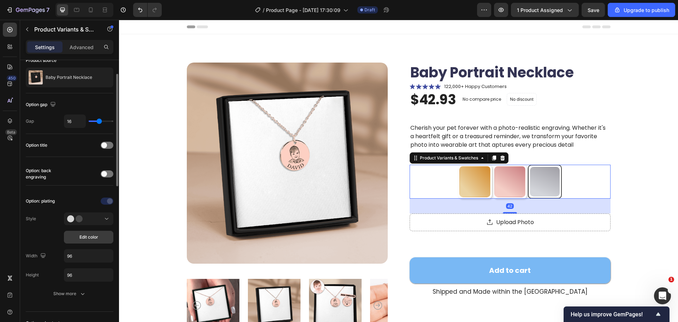
click at [86, 236] on span "Edit color" at bounding box center [88, 237] width 19 height 6
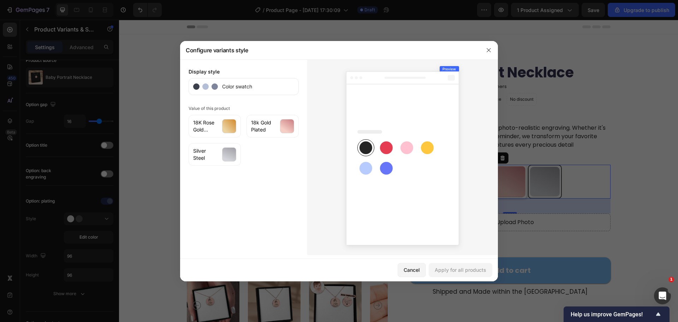
click at [522, 29] on div at bounding box center [339, 161] width 678 height 322
click at [497, 42] on div at bounding box center [489, 50] width 18 height 18
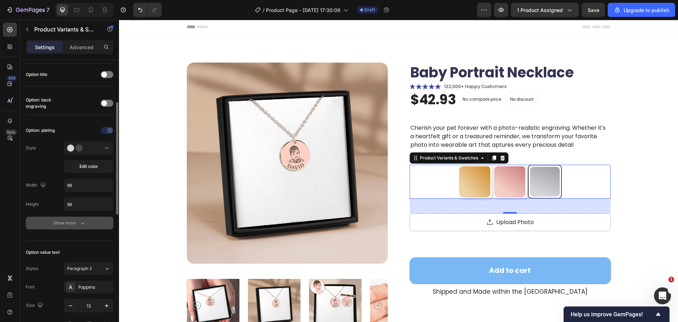
click at [72, 225] on div "Show more" at bounding box center [69, 222] width 33 height 7
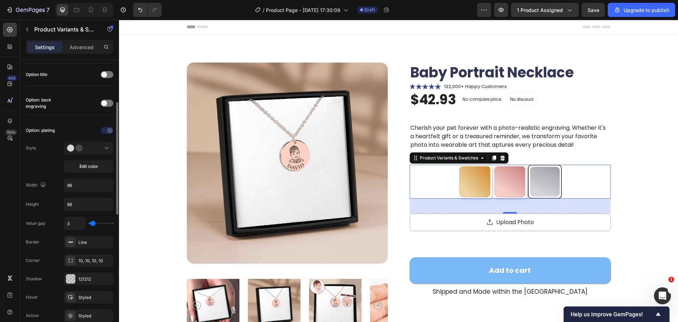
scroll to position [141, 0]
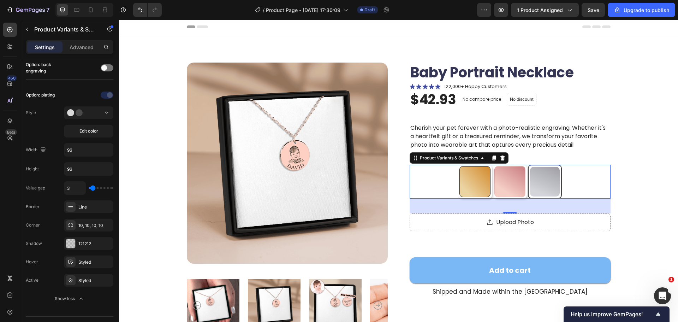
click at [476, 180] on div at bounding box center [474, 181] width 31 height 31
click at [475, 165] on input "18K Rose Gold Plated 18K Rose Gold Plated" at bounding box center [475, 164] width 0 height 0
radio input "true"
click at [512, 186] on div at bounding box center [509, 181] width 31 height 31
click at [510, 165] on input "18k Gold Plated 18k Gold Plated" at bounding box center [510, 164] width 0 height 0
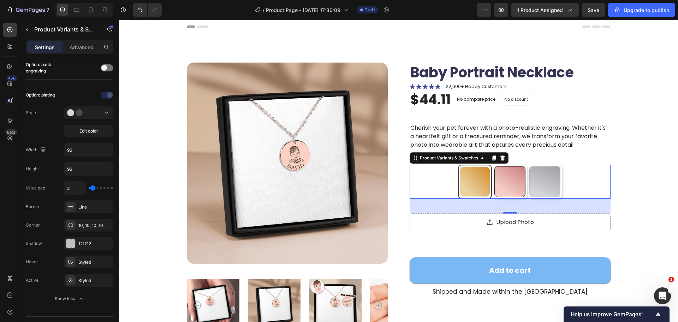
radio input "true"
click at [484, 185] on div at bounding box center [474, 181] width 31 height 31
click at [475, 165] on input "18K Rose Gold Plated 18K Rose Gold Plated" at bounding box center [475, 164] width 0 height 0
radio input "true"
click at [634, 178] on div "Product Images Baby Portrait Necklace Product Title Icon Icon Icon Icon Icon Ic…" at bounding box center [398, 235] width 503 height 344
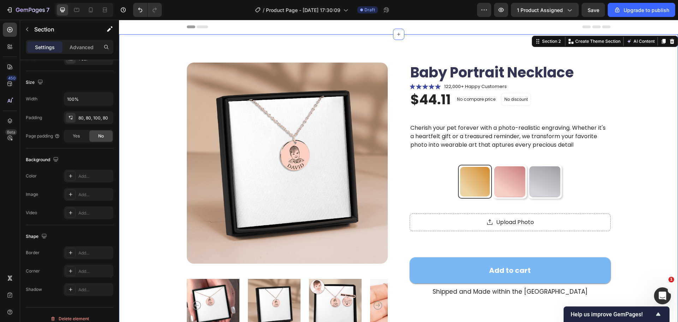
click at [634, 178] on div "Product Images Baby Portrait Necklace Product Title Icon Icon Icon Icon Icon Ic…" at bounding box center [398, 235] width 503 height 344
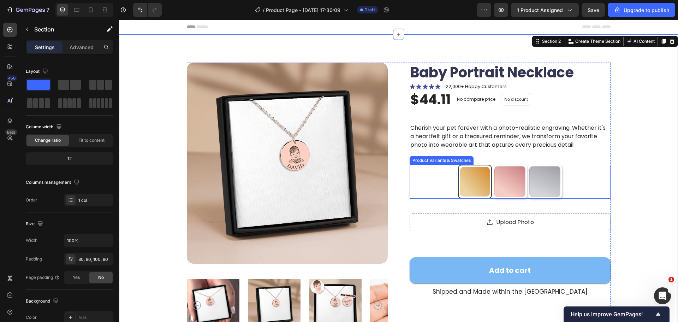
click at [588, 176] on div "18K Rose Gold Plated 18K Rose Gold Plated 18k Gold Plated 18k Gold Plated Silve…" at bounding box center [510, 182] width 201 height 34
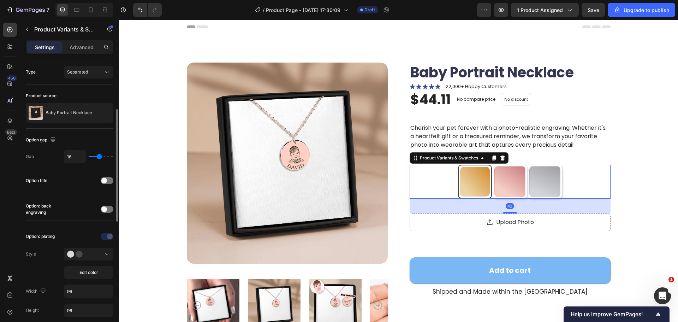
scroll to position [71, 0]
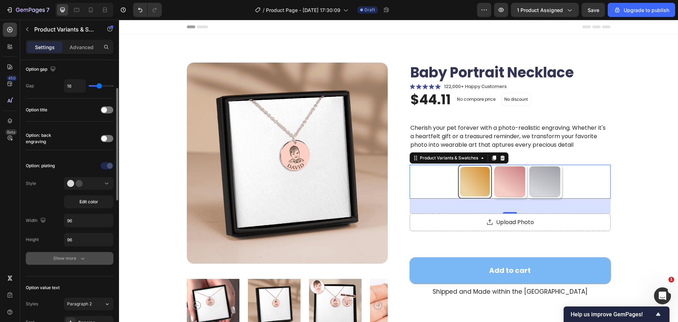
click at [63, 254] on button "Show more" at bounding box center [70, 258] width 88 height 13
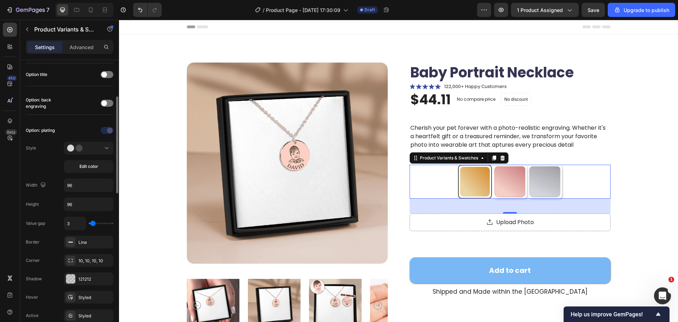
scroll to position [141, 0]
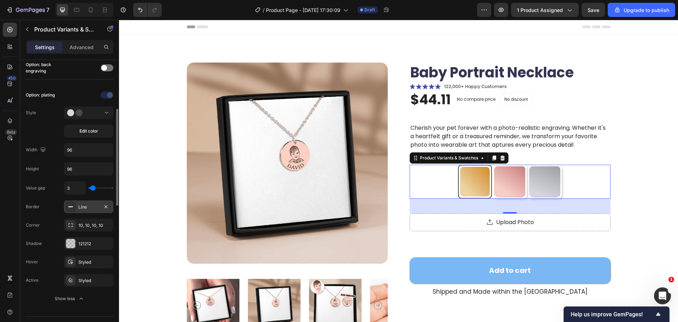
click at [67, 207] on div at bounding box center [71, 207] width 10 height 10
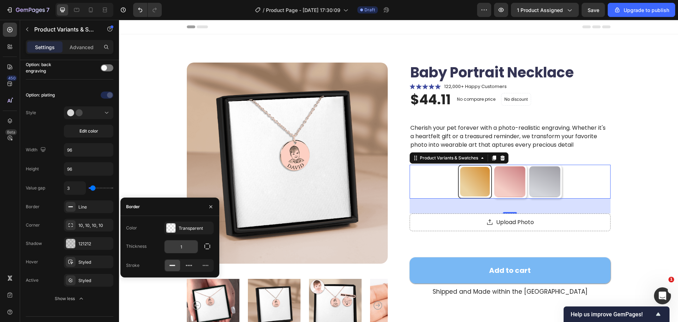
click at [186, 248] on input "1" at bounding box center [181, 246] width 33 height 13
click at [184, 251] on input "0" at bounding box center [181, 246] width 33 height 13
type input "0"
click at [195, 234] on div "Color Transparent Thickness 0 Stroke" at bounding box center [169, 246] width 99 height 50
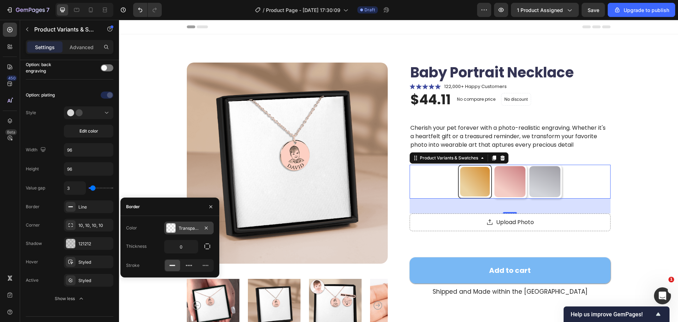
click at [196, 229] on div "Transparent" at bounding box center [189, 228] width 20 height 6
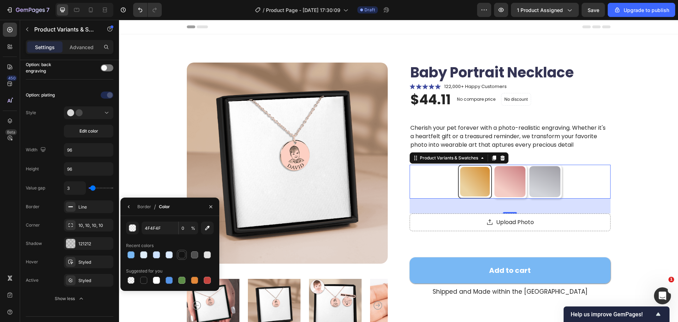
click at [181, 259] on div at bounding box center [182, 254] width 8 height 8
type input "121212"
type input "100"
click at [93, 212] on div "Line" at bounding box center [88, 206] width 49 height 13
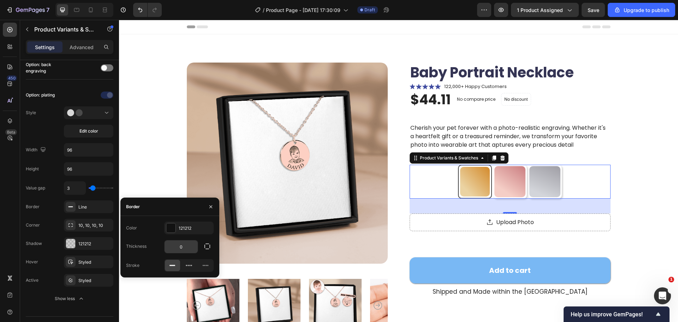
click at [183, 247] on input "0" at bounding box center [181, 246] width 33 height 13
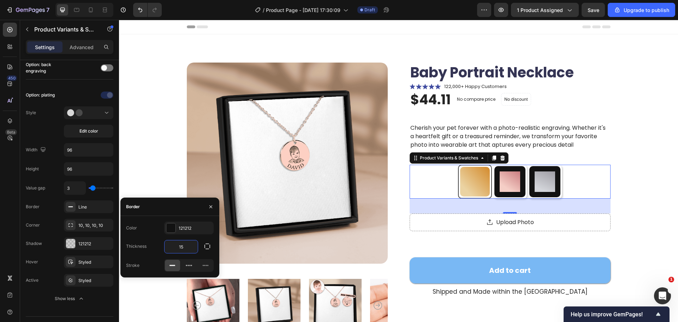
click at [183, 247] on input "15" at bounding box center [181, 246] width 33 height 13
type input "1"
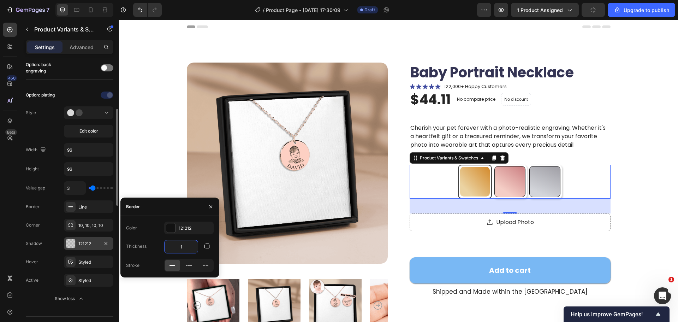
click at [85, 249] on div "121212" at bounding box center [88, 243] width 49 height 13
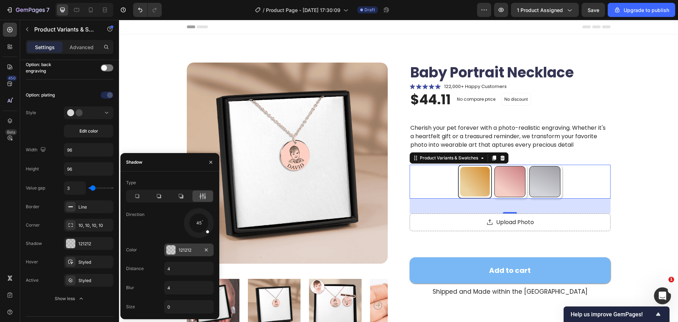
click at [186, 249] on div "121212" at bounding box center [189, 250] width 20 height 6
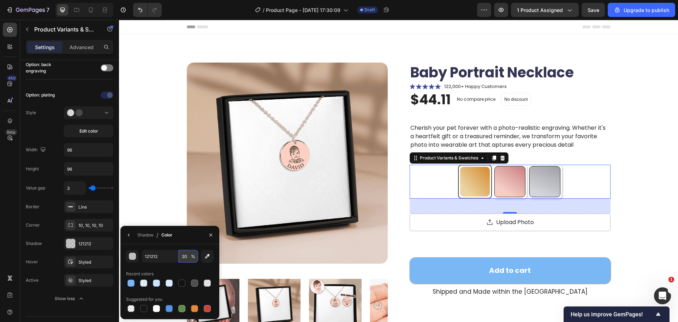
click at [179, 258] on input "20" at bounding box center [188, 256] width 19 height 13
type input "0"
click at [631, 213] on div "Product Images Baby Portrait Necklace Product Title Icon Icon Icon Icon Icon Ic…" at bounding box center [398, 235] width 503 height 344
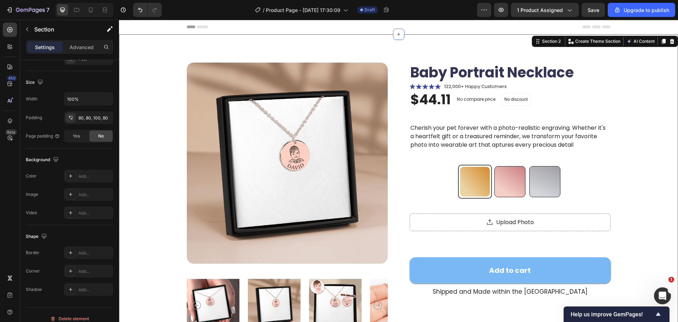
scroll to position [0, 0]
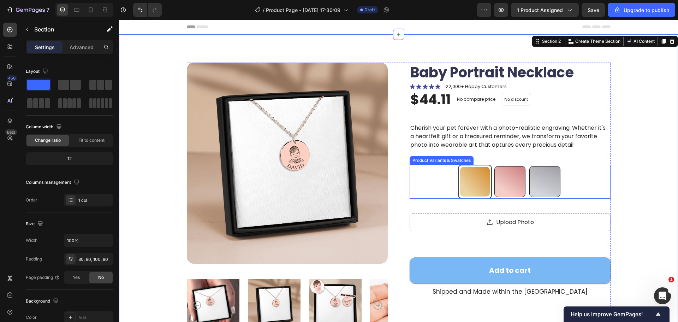
click at [559, 191] on div "18K Rose Gold Plated 18K Rose Gold Plated 18k Gold Plated 18k Gold Plated Silve…" at bounding box center [510, 182] width 201 height 34
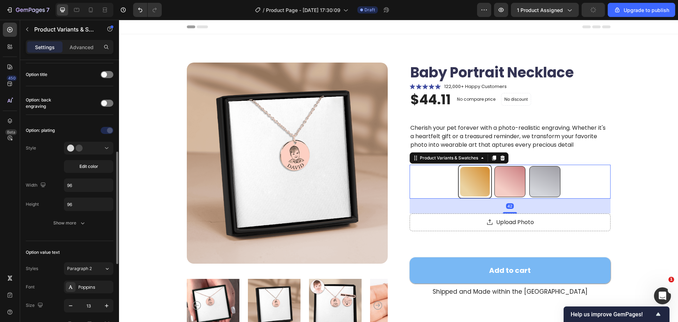
scroll to position [141, 0]
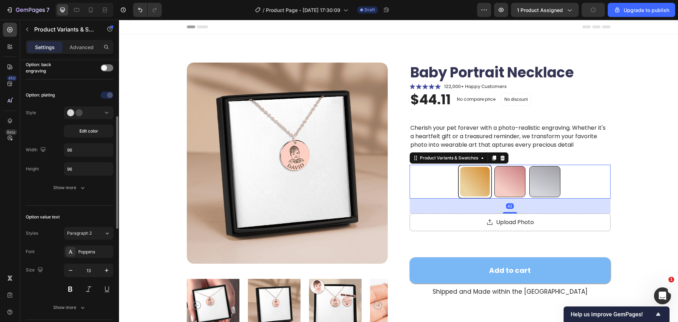
click at [62, 177] on div "Option: plating Style Edit color Width 96 Height 96 Show more" at bounding box center [70, 141] width 88 height 105
click at [59, 185] on div "Show more" at bounding box center [69, 187] width 33 height 7
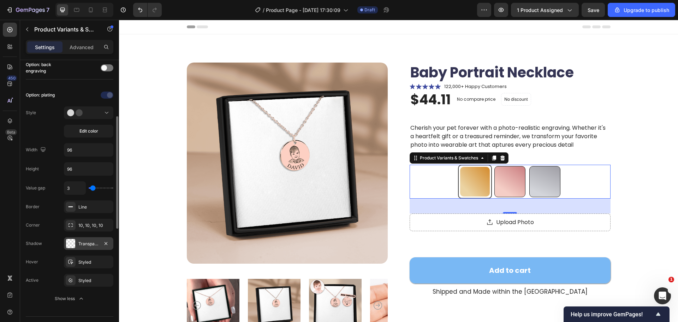
click at [85, 242] on div "Transparent" at bounding box center [88, 244] width 20 height 6
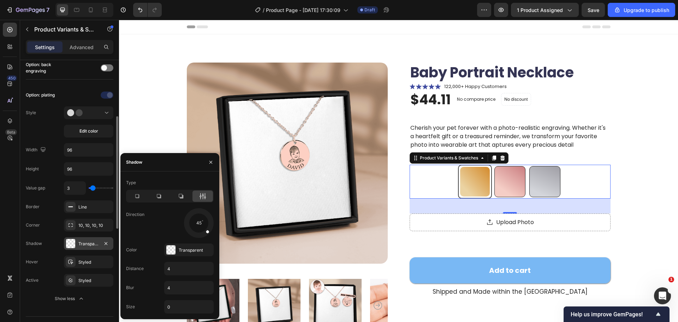
click at [84, 242] on div "Transparent" at bounding box center [88, 244] width 20 height 6
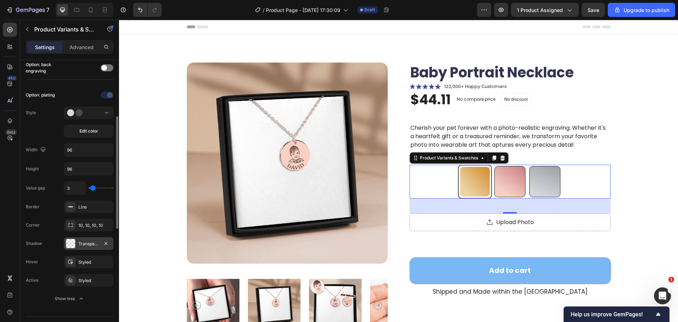
click at [84, 242] on div "Transparent" at bounding box center [88, 244] width 20 height 6
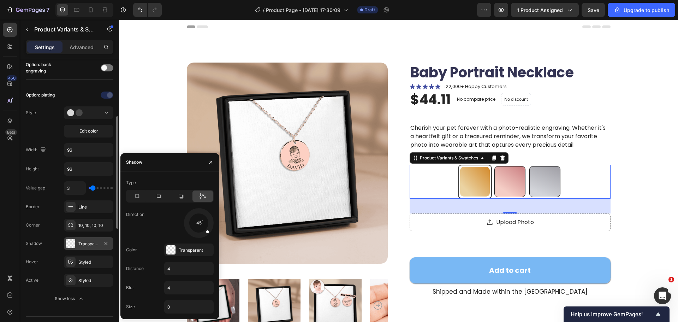
click at [89, 245] on div "Transparent" at bounding box center [88, 244] width 20 height 6
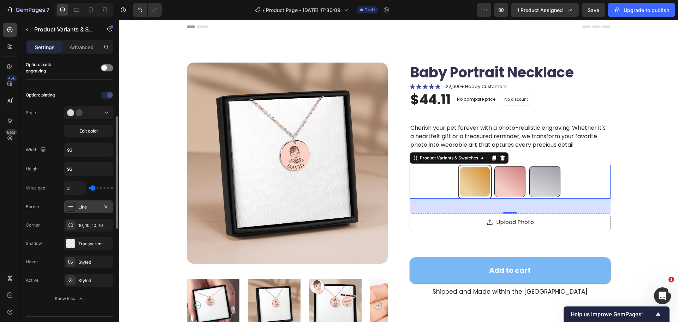
click at [83, 209] on div "Line" at bounding box center [88, 207] width 20 height 6
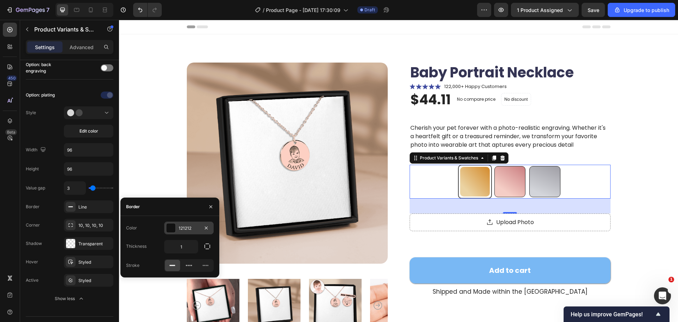
click at [186, 230] on div "121212" at bounding box center [189, 228] width 20 height 6
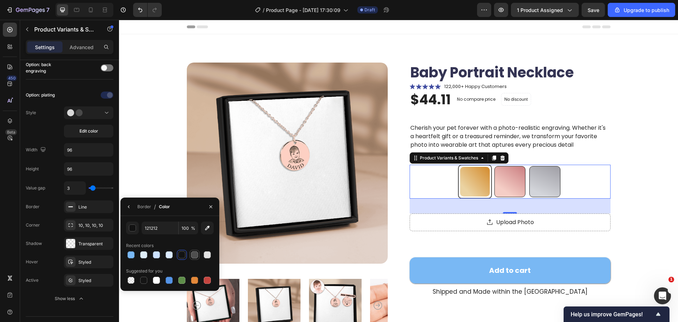
click at [195, 253] on div at bounding box center [194, 254] width 7 height 7
type input "4F4F4F"
click at [185, 228] on input "100" at bounding box center [188, 227] width 19 height 13
type input "50"
click at [630, 200] on div "Product Images Baby Portrait Necklace Product Title Icon Icon Icon Icon Icon Ic…" at bounding box center [398, 235] width 503 height 344
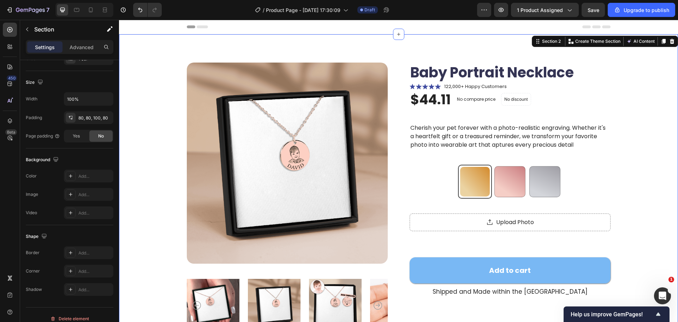
scroll to position [0, 0]
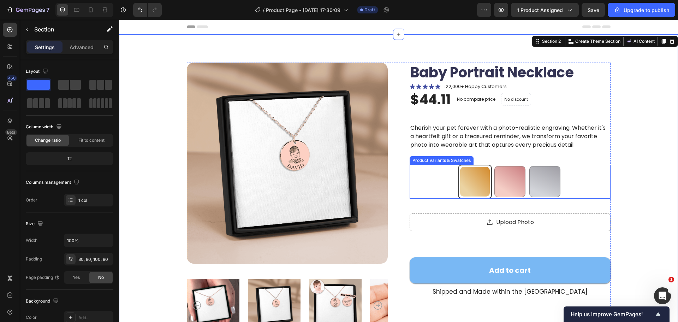
click at [641, 174] on div "Product Images Baby Portrait Necklace Product Title Icon Icon Icon Icon Icon Ic…" at bounding box center [398, 235] width 503 height 344
click at [568, 179] on div "18K Rose Gold Plated 18K Rose Gold Plated 18k Gold Plated 18k Gold Plated Silve…" at bounding box center [510, 182] width 201 height 34
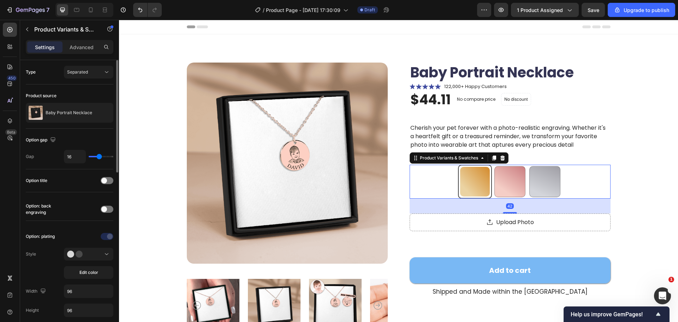
scroll to position [177, 0]
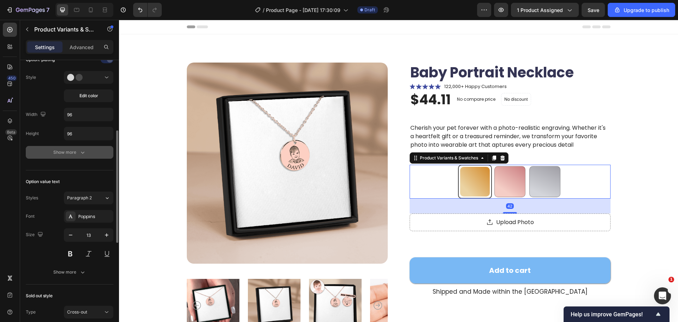
click at [70, 149] on div "Show more" at bounding box center [69, 152] width 33 height 7
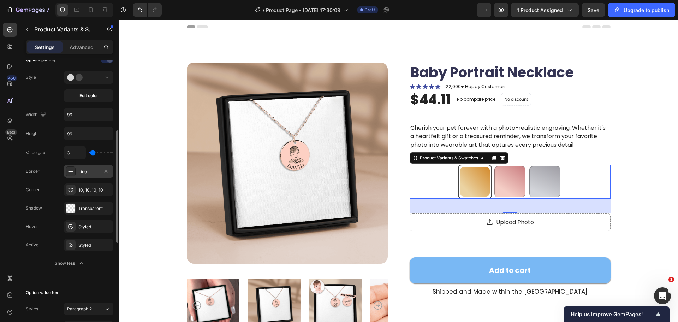
click at [86, 175] on div "Line" at bounding box center [88, 171] width 49 height 13
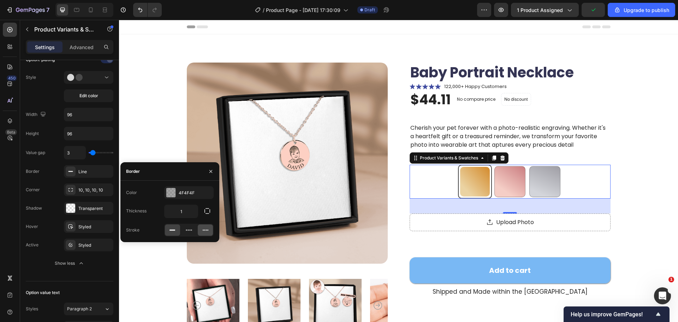
click at [203, 230] on icon at bounding box center [206, 230] width 6 height 1
click at [166, 230] on div at bounding box center [172, 229] width 15 height 11
click at [207, 209] on icon "button" at bounding box center [207, 210] width 7 height 7
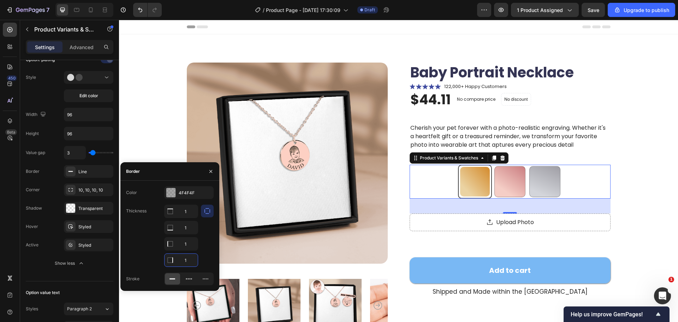
click at [184, 257] on input "1" at bounding box center [181, 260] width 33 height 13
type input "2"
click at [212, 253] on div at bounding box center [207, 235] width 13 height 62
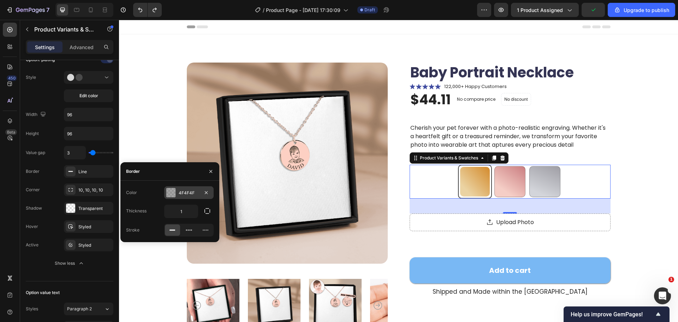
click at [169, 191] on div at bounding box center [170, 192] width 9 height 9
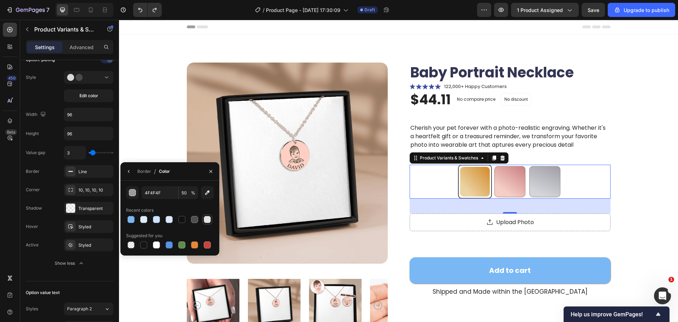
click at [208, 220] on div at bounding box center [207, 219] width 7 height 7
type input "E2E2E2"
type input "100"
click at [130, 195] on div "button" at bounding box center [132, 192] width 7 height 7
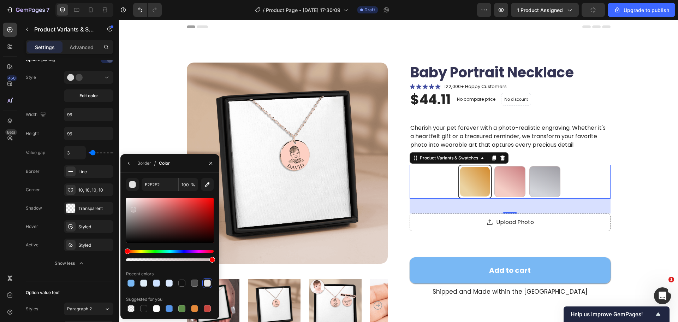
drag, startPoint x: 129, startPoint y: 205, endPoint x: 133, endPoint y: 207, distance: 4.7
click at [133, 207] on div at bounding box center [134, 210] width 6 height 6
type input "4F4F4F"
type input "50"
type input "C6B8B8"
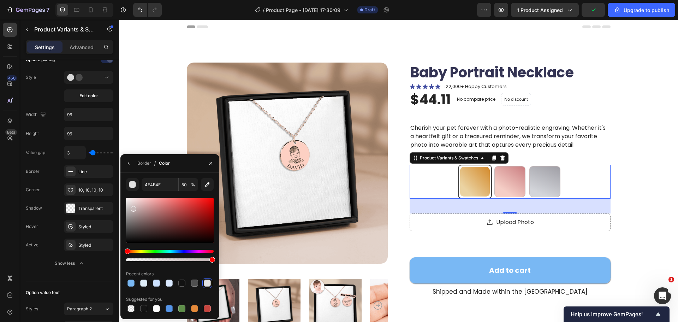
type input "100"
click at [635, 174] on div "Product Images Baby Portrait Necklace Product Title Icon Icon Icon Icon Icon Ic…" at bounding box center [398, 235] width 503 height 344
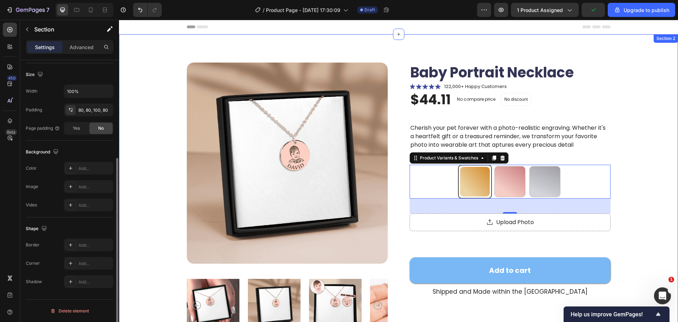
scroll to position [0, 0]
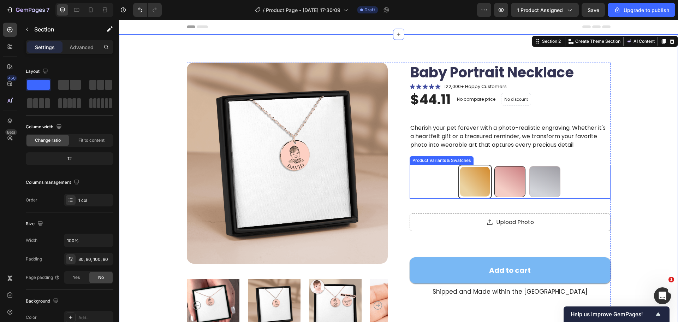
click at [511, 182] on div at bounding box center [509, 181] width 31 height 31
click at [510, 165] on input "18k Gold Plated 18k Gold Plated" at bounding box center [510, 164] width 0 height 0
radio input "true"
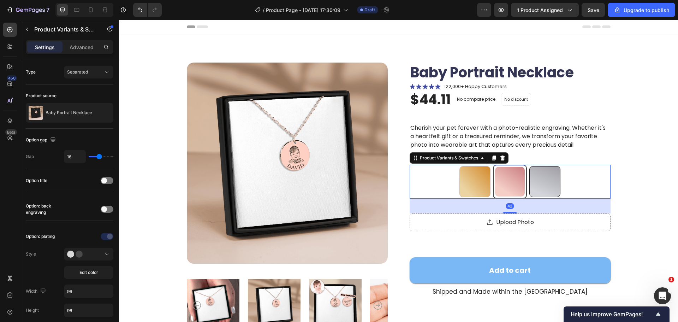
click at [555, 186] on div at bounding box center [544, 181] width 31 height 31
click at [545, 165] on input "Silver Steel Silver Steel" at bounding box center [545, 164] width 0 height 0
radio input "true"
click at [512, 185] on div at bounding box center [509, 181] width 31 height 31
click at [510, 165] on input "18k Gold Plated 18k Gold Plated" at bounding box center [510, 164] width 0 height 0
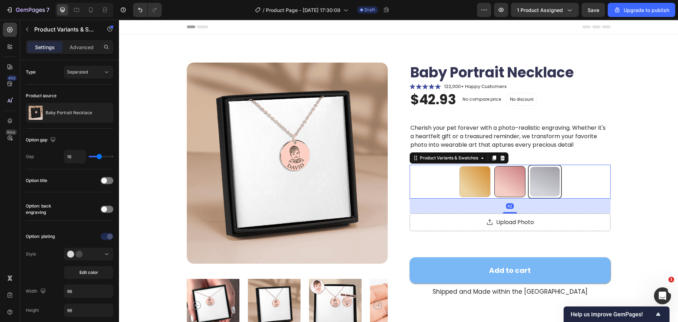
radio input "true"
click at [458, 185] on Plated at bounding box center [475, 182] width 34 height 34
click at [475, 165] on input "18K Rose Gold Plated 18K Rose Gold Plated" at bounding box center [475, 164] width 0 height 0
radio input "true"
click at [503, 182] on div at bounding box center [509, 181] width 31 height 31
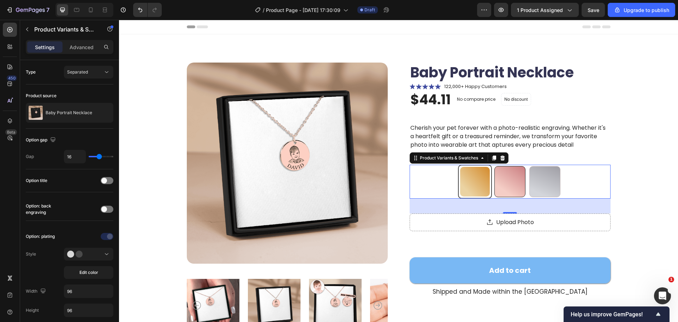
click at [510, 165] on input "18k Gold Plated 18k Gold Plated" at bounding box center [510, 164] width 0 height 0
radio input "true"
click at [529, 182] on div at bounding box center [544, 181] width 31 height 31
click at [545, 165] on input "Silver Steel Silver Steel" at bounding box center [545, 164] width 0 height 0
radio input "true"
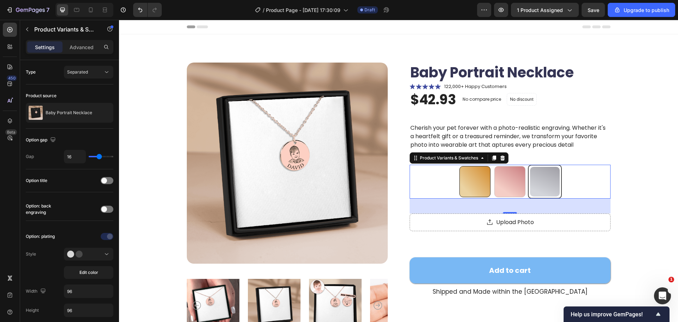
click at [490, 183] on div "18K Rose Gold Plated 18K Rose Gold Plated 18k Gold Plated 18k Gold Plated Silve…" at bounding box center [510, 182] width 201 height 34
click at [473, 183] on div at bounding box center [474, 181] width 31 height 31
click at [475, 165] on input "18K Rose Gold Plated 18K Rose Gold Plated" at bounding box center [475, 164] width 0 height 0
radio input "true"
click at [512, 184] on div at bounding box center [509, 181] width 31 height 31
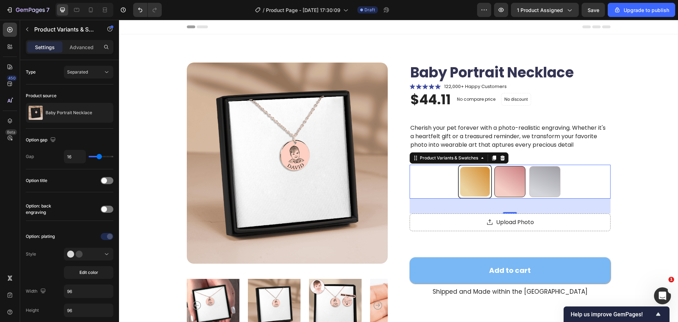
click at [510, 165] on input "18k Gold Plated 18k Gold Plated" at bounding box center [510, 164] width 0 height 0
radio input "true"
click at [548, 185] on div at bounding box center [544, 181] width 31 height 31
click at [545, 165] on input "Silver Steel Silver Steel" at bounding box center [545, 164] width 0 height 0
radio input "true"
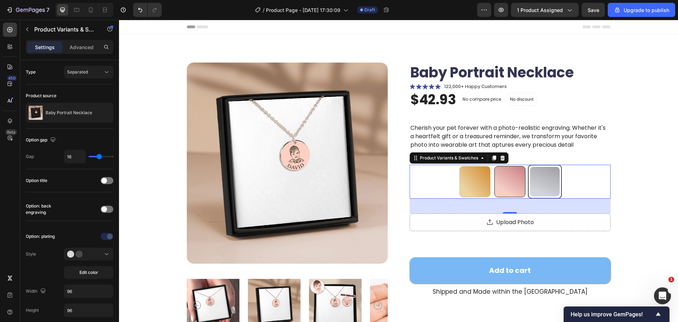
click at [513, 184] on div at bounding box center [509, 181] width 31 height 31
click at [510, 165] on input "18k Gold Plated 18k Gold Plated" at bounding box center [510, 164] width 0 height 0
radio input "true"
click at [480, 182] on div at bounding box center [474, 181] width 31 height 31
click at [475, 165] on input "18K Rose Gold Plated 18K Rose Gold Plated" at bounding box center [475, 164] width 0 height 0
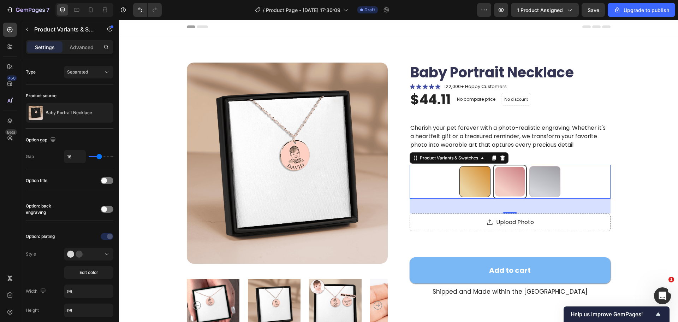
radio input "true"
drag, startPoint x: 542, startPoint y: 182, endPoint x: 546, endPoint y: 182, distance: 3.9
click at [542, 182] on div at bounding box center [544, 181] width 31 height 31
click at [545, 165] on input "Silver Steel Silver Steel" at bounding box center [545, 164] width 0 height 0
radio input "true"
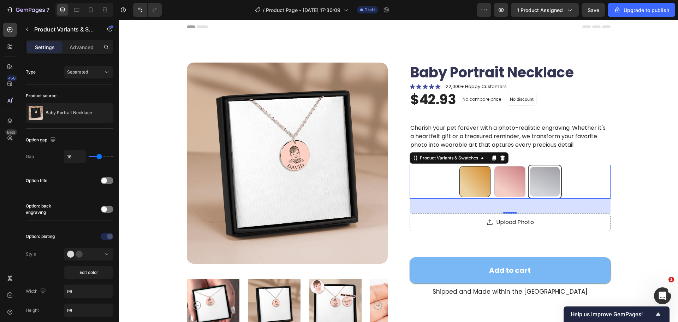
click at [482, 187] on div at bounding box center [474, 181] width 31 height 31
click at [475, 165] on input "18K Rose Gold Plated 18K Rose Gold Plated" at bounding box center [475, 164] width 0 height 0
radio input "true"
click at [516, 183] on div at bounding box center [509, 181] width 31 height 31
click at [510, 165] on input "18k Gold Plated 18k Gold Plated" at bounding box center [510, 164] width 0 height 0
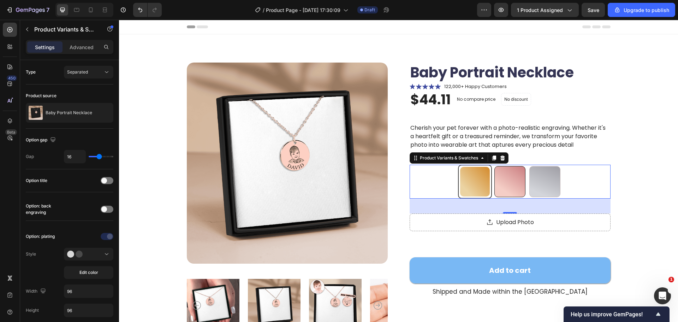
radio input "true"
click at [545, 183] on div at bounding box center [544, 181] width 31 height 31
click at [545, 165] on input "Silver Steel Silver Steel" at bounding box center [545, 164] width 0 height 0
radio input "true"
click at [509, 182] on div at bounding box center [509, 181] width 31 height 31
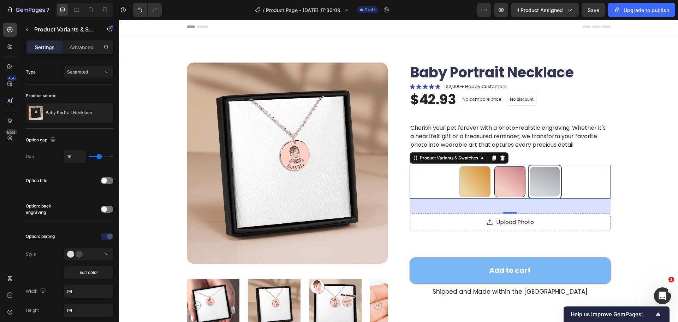
click at [510, 165] on input "18k Gold Plated 18k Gold Plated" at bounding box center [510, 164] width 0 height 0
radio input "true"
drag, startPoint x: 469, startPoint y: 184, endPoint x: 479, endPoint y: 185, distance: 9.6
click at [469, 184] on div at bounding box center [474, 181] width 31 height 31
click at [475, 165] on input "18K Rose Gold Plated 18K Rose Gold Plated" at bounding box center [475, 164] width 0 height 0
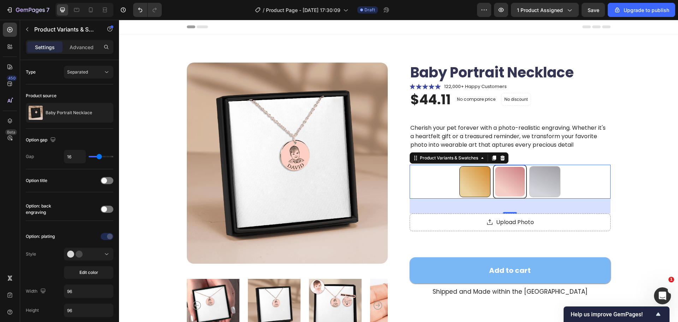
radio input "true"
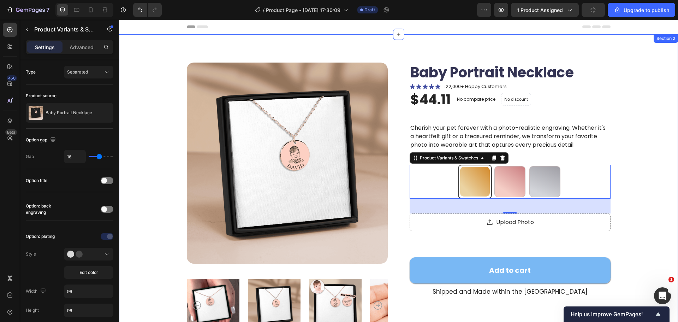
click at [560, 188] on div "18K Rose Gold Plated 18K Rose Gold Plated 18k Gold Plated 18k Gold Plated Silve…" at bounding box center [510, 182] width 201 height 34
click at [528, 187] on Steel at bounding box center [545, 182] width 34 height 34
click at [545, 165] on input "Silver Steel Silver Steel" at bounding box center [545, 164] width 0 height 0
radio input "true"
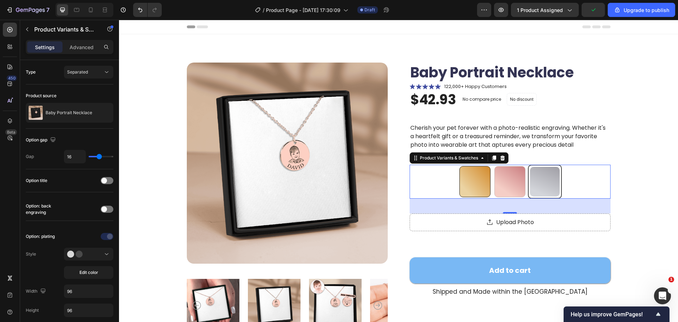
click at [475, 186] on div at bounding box center [474, 181] width 31 height 31
click at [475, 165] on input "18K Rose Gold Plated 18K Rose Gold Plated" at bounding box center [475, 164] width 0 height 0
radio input "true"
click at [472, 186] on div at bounding box center [475, 182] width 30 height 30
click at [475, 165] on input "18K Rose Gold Plated 18K Rose Gold Plated" at bounding box center [475, 164] width 0 height 0
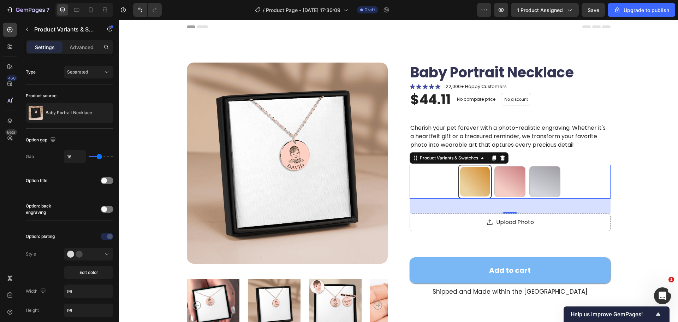
click at [593, 188] on div "18K Rose Gold Plated 18K Rose Gold Plated 18k Gold Plated 18k Gold Plated Silve…" at bounding box center [510, 182] width 201 height 34
click at [624, 186] on div "Product Images Baby Portrait Necklace Product Title Icon Icon Icon Icon Icon Ic…" at bounding box center [398, 235] width 503 height 344
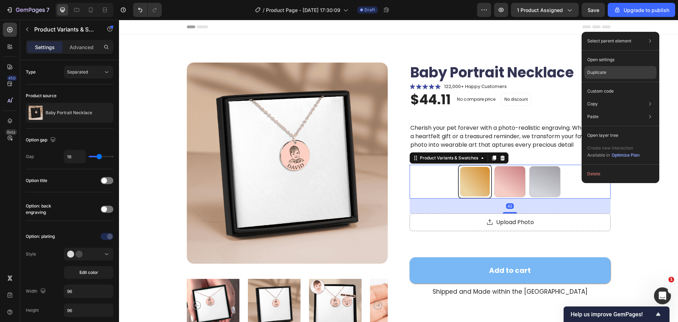
click at [601, 68] on div "Duplicate" at bounding box center [621, 72] width 72 height 13
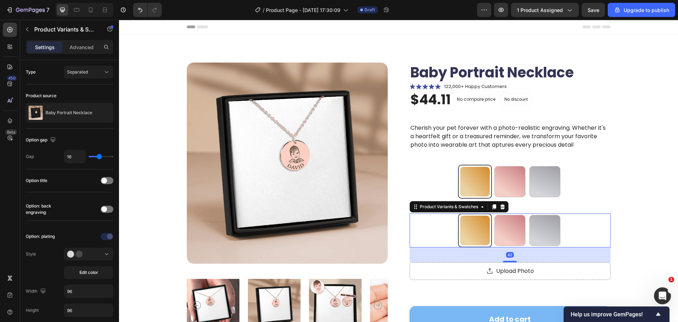
click at [417, 222] on div "18K Rose Gold Plated 18K Rose Gold Plated 18k Gold Plated 18k Gold Plated Silve…" at bounding box center [510, 230] width 201 height 34
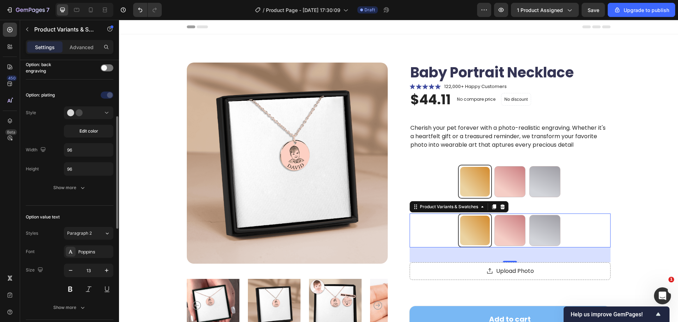
scroll to position [35, 0]
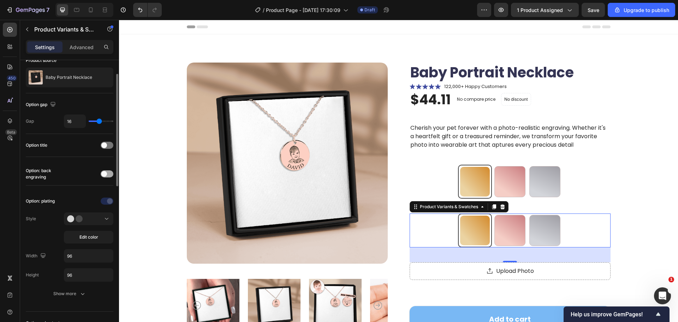
click at [111, 173] on div at bounding box center [107, 173] width 13 height 7
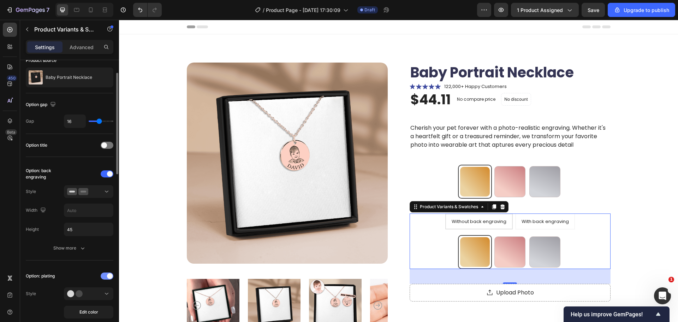
click at [108, 275] on span at bounding box center [110, 276] width 6 height 6
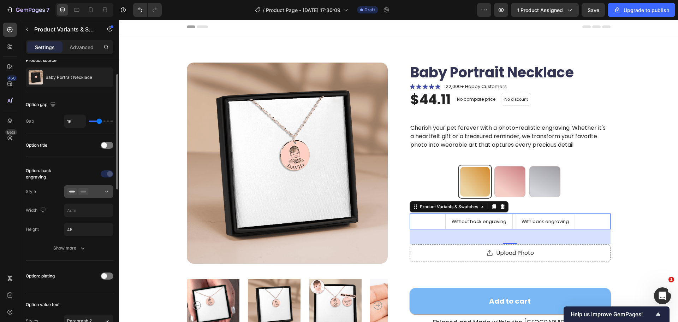
click at [93, 195] on button at bounding box center [88, 191] width 49 height 13
click at [61, 177] on div "Option: back engraving" at bounding box center [44, 173] width 37 height 13
click at [94, 193] on div at bounding box center [88, 191] width 43 height 7
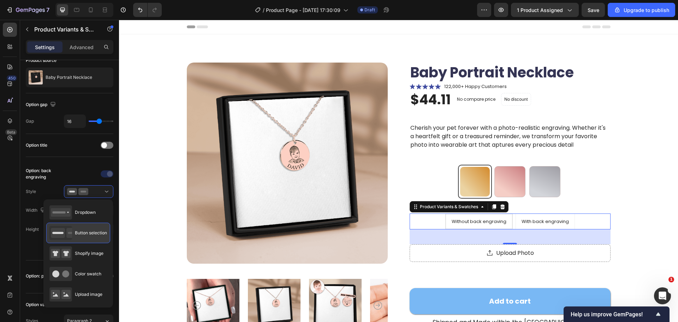
click at [91, 236] on div "Button selection" at bounding box center [78, 233] width 58 height 14
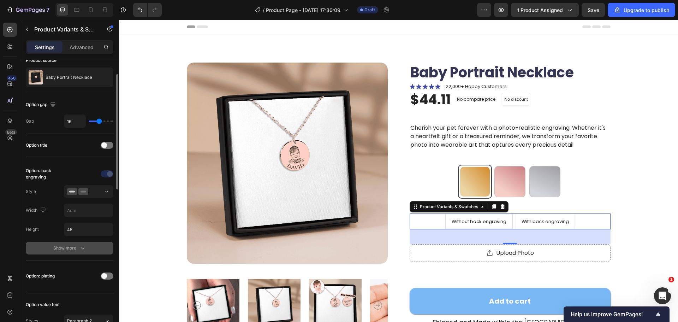
click at [82, 245] on icon "button" at bounding box center [82, 247] width 7 height 7
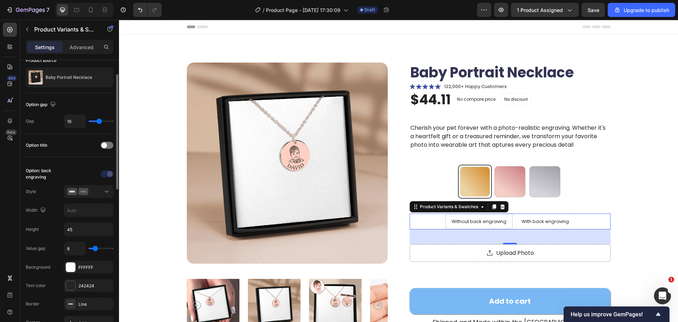
scroll to position [106, 0]
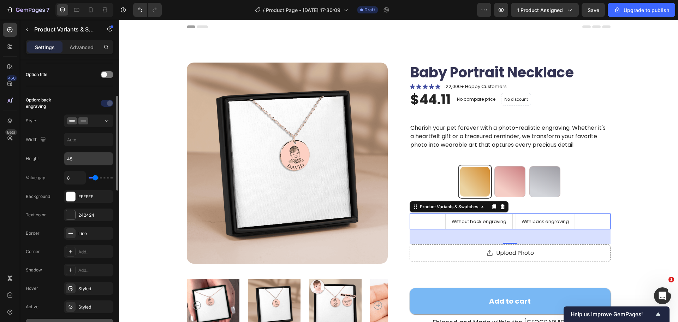
click at [81, 156] on input "45" at bounding box center [88, 158] width 49 height 13
click at [84, 143] on input "text" at bounding box center [88, 139] width 49 height 13
type input "96"
click at [85, 153] on input "45" at bounding box center [88, 158] width 49 height 13
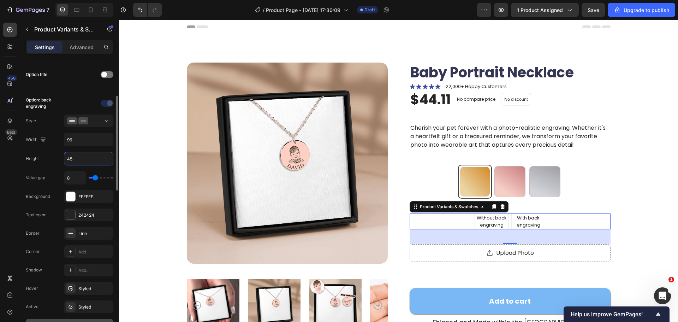
click at [85, 153] on input "45" at bounding box center [88, 158] width 49 height 13
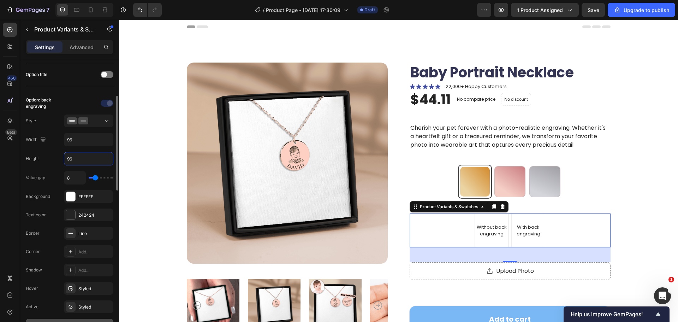
type input "96"
type input "10"
drag, startPoint x: 96, startPoint y: 176, endPoint x: 93, endPoint y: 177, distance: 4.0
click at [93, 177] on input "range" at bounding box center [101, 177] width 25 height 1
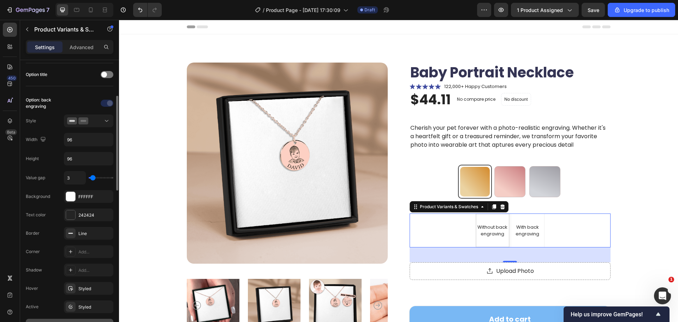
click at [93, 178] on input "range" at bounding box center [101, 177] width 25 height 1
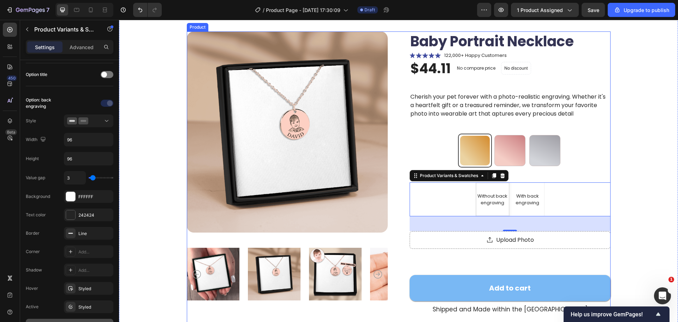
scroll to position [35, 0]
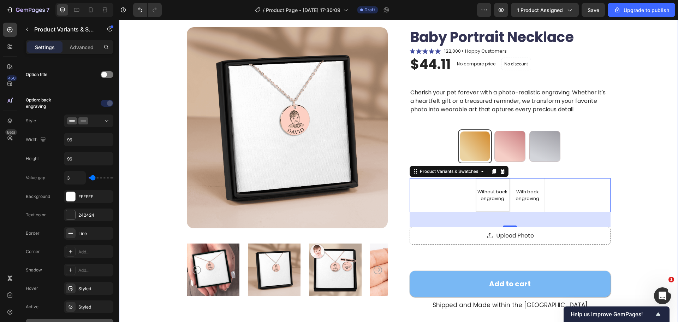
click at [651, 162] on div "Product Images Baby Portrait Necklace Product Title Icon Icon Icon Icon Icon Ic…" at bounding box center [398, 227] width 559 height 456
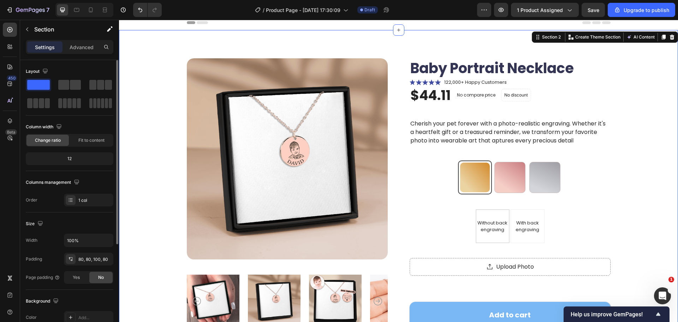
scroll to position [0, 0]
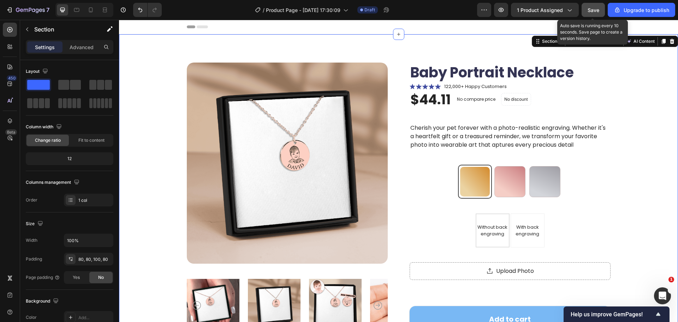
click at [592, 13] on span "Save" at bounding box center [594, 10] width 12 height 6
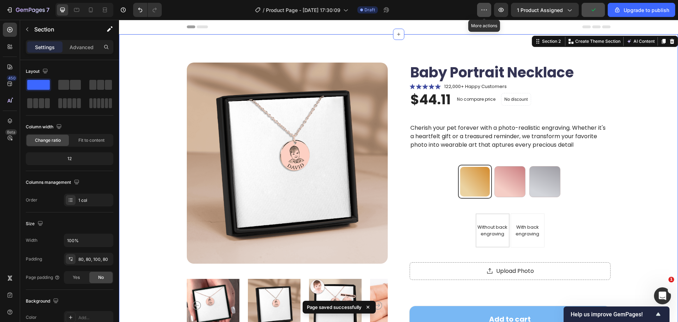
click at [482, 7] on icon "button" at bounding box center [484, 9] width 7 height 7
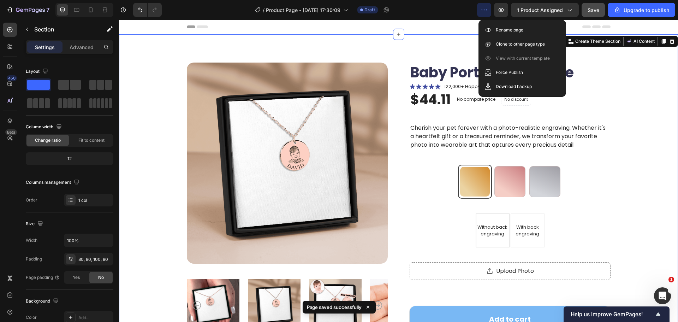
click at [482, 7] on icon "button" at bounding box center [484, 9] width 7 height 7
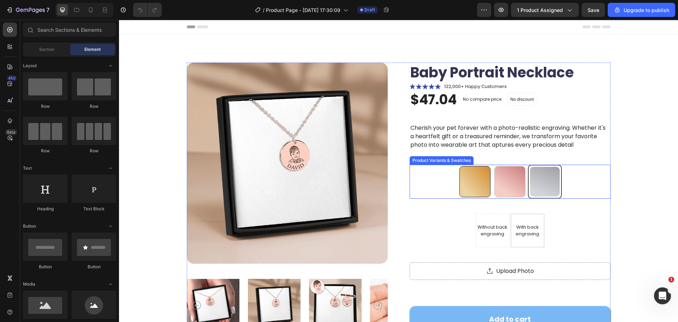
click at [496, 184] on div at bounding box center [509, 181] width 31 height 31
click at [510, 165] on input "18k Gold Plated 18k Gold Plated" at bounding box center [510, 164] width 0 height 0
radio input "true"
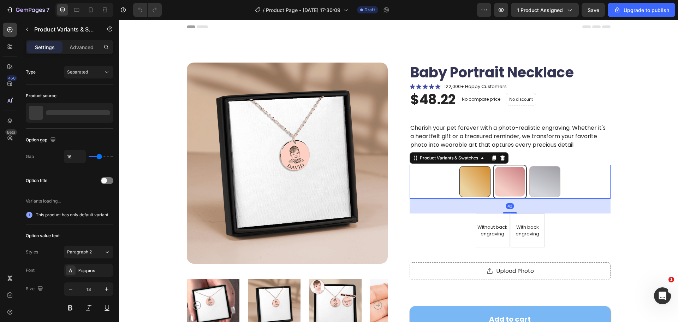
click at [479, 184] on div at bounding box center [474, 181] width 31 height 31
click at [475, 165] on input "18K Rose Gold Plated 18K Rose Gold Plated" at bounding box center [475, 164] width 0 height 0
radio input "true"
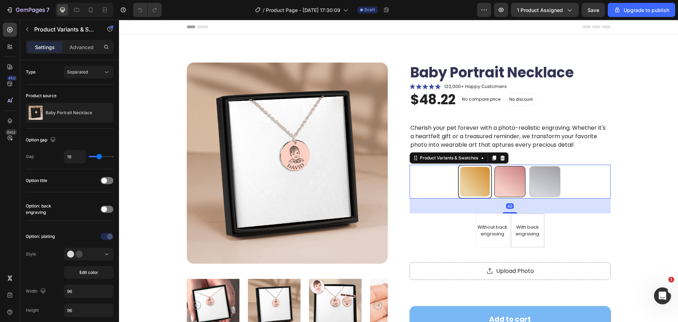
click at [516, 182] on div at bounding box center [509, 181] width 31 height 31
click at [510, 165] on input "18k Gold Plated 18k Gold Plated" at bounding box center [510, 164] width 0 height 0
radio input "true"
click at [552, 182] on div at bounding box center [544, 181] width 31 height 31
click at [545, 165] on input "Silver Steel Silver Steel" at bounding box center [545, 164] width 0 height 0
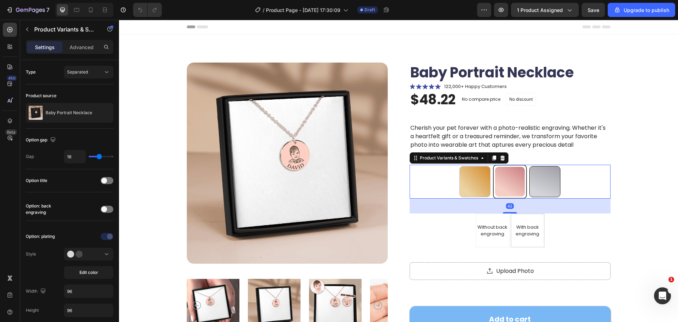
radio input "true"
click at [496, 230] on span "Without back engraving" at bounding box center [493, 231] width 30 height 14
click at [493, 213] on input "Without back engraving Without back engraving Without back engraving" at bounding box center [492, 213] width 0 height 0
radio input "true"
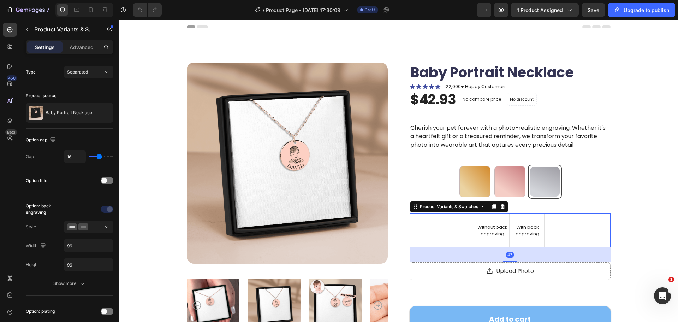
click at [521, 232] on span "With back engraving" at bounding box center [528, 231] width 24 height 14
click at [527, 213] on input "With back engraving With back engraving With back engraving" at bounding box center [527, 213] width 0 height 0
radio input "true"
click at [503, 237] on div "Without back engraving" at bounding box center [492, 230] width 33 height 19
click at [493, 213] on input "Without back engraving Without back engraving Without back engraving" at bounding box center [492, 213] width 0 height 0
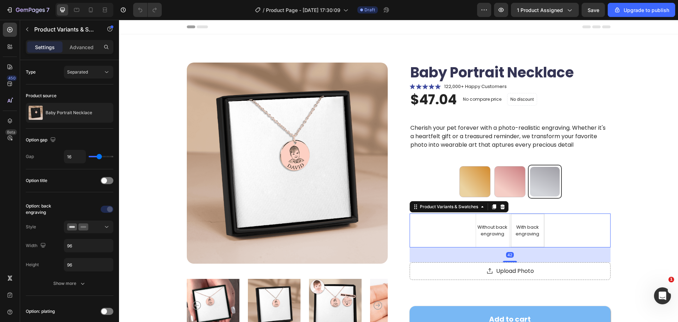
radio input "true"
click at [577, 224] on div "Without back engraving Without back engraving Without back engraving With back …" at bounding box center [510, 230] width 201 height 34
click at [637, 222] on div "Product Images Baby Portrait Necklace Product Title Icon Icon Icon Icon Icon Ic…" at bounding box center [398, 259] width 503 height 392
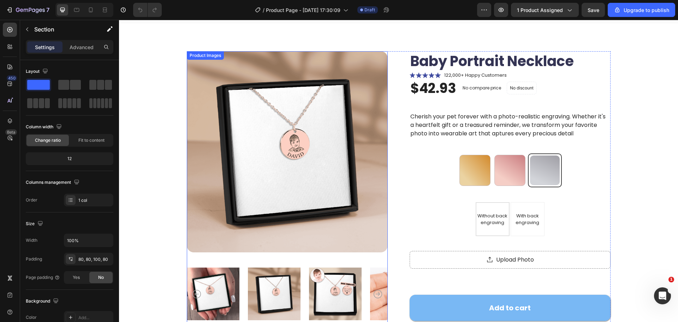
scroll to position [35, 0]
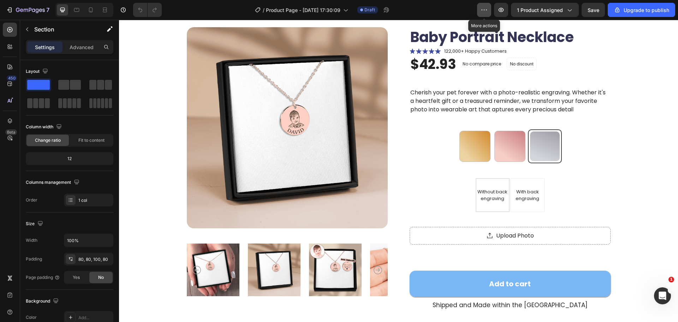
click at [481, 11] on button "button" at bounding box center [484, 10] width 14 height 14
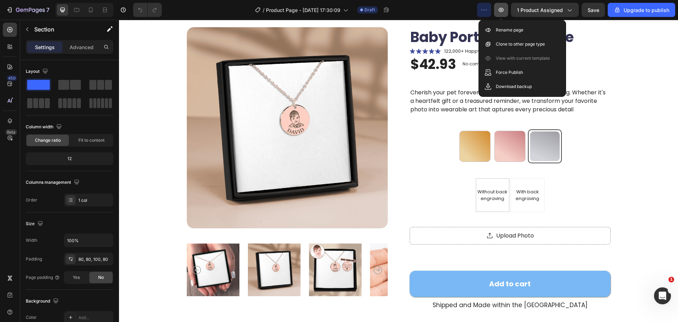
click at [506, 12] on button "button" at bounding box center [501, 10] width 14 height 14
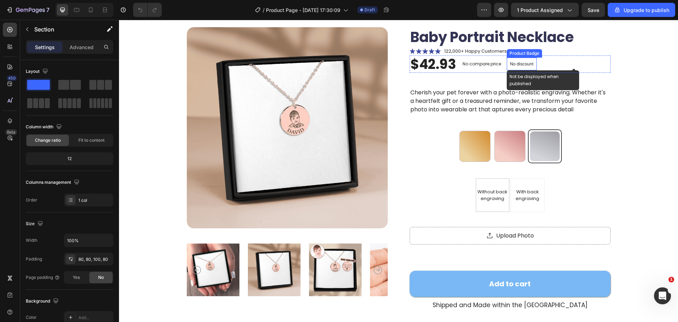
click at [512, 62] on p "No discount" at bounding box center [522, 64] width 24 height 6
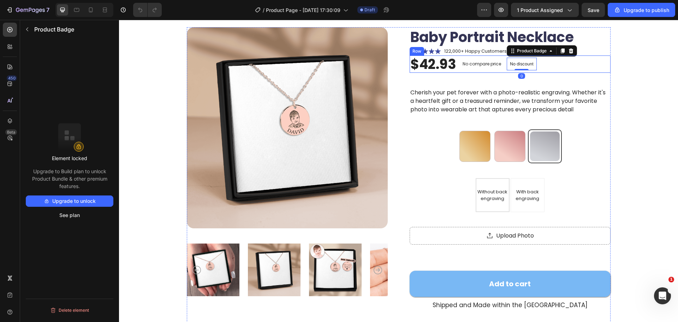
click at [479, 60] on div "No compare price" at bounding box center [482, 64] width 44 height 10
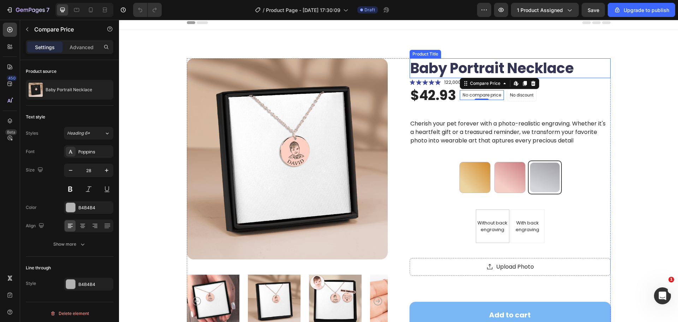
scroll to position [0, 0]
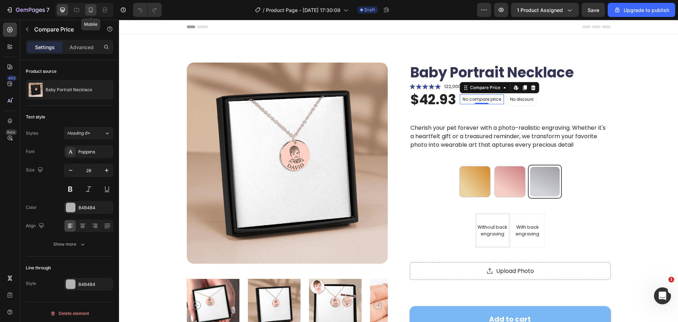
click at [85, 12] on div at bounding box center [90, 9] width 11 height 11
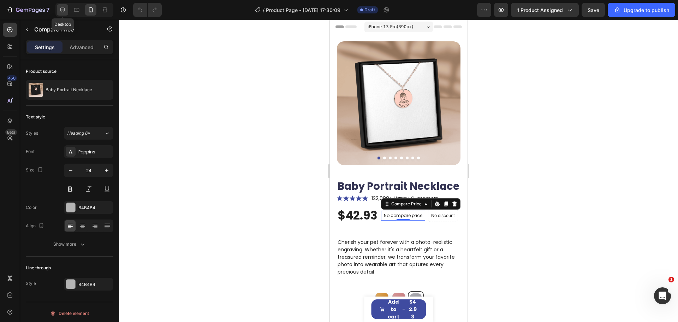
click at [65, 12] on icon at bounding box center [62, 9] width 7 height 7
type input "28"
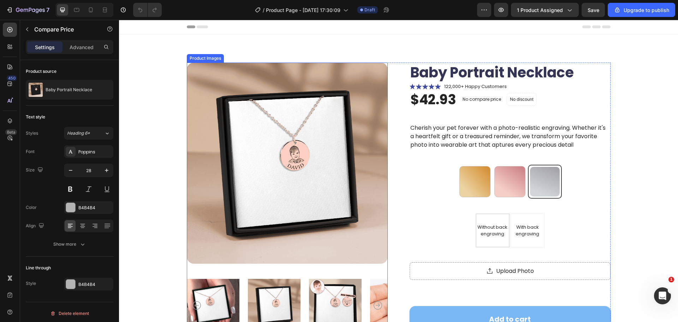
click at [195, 302] on icon "Carousel Back Arrow" at bounding box center [196, 305] width 8 height 8
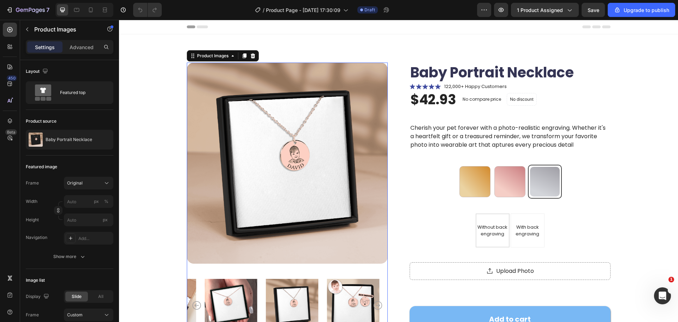
click at [195, 303] on icon "Carousel Back Arrow" at bounding box center [196, 305] width 8 height 8
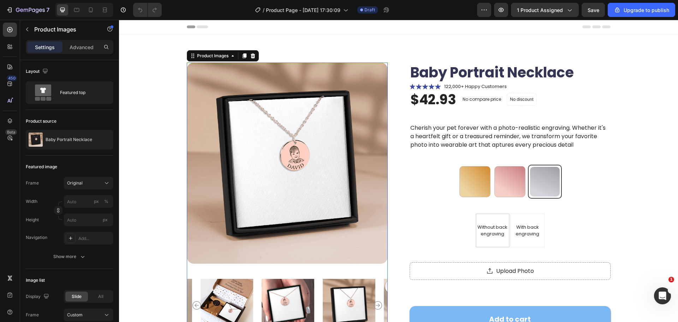
click at [195, 303] on icon "Carousel Back Arrow" at bounding box center [196, 305] width 8 height 8
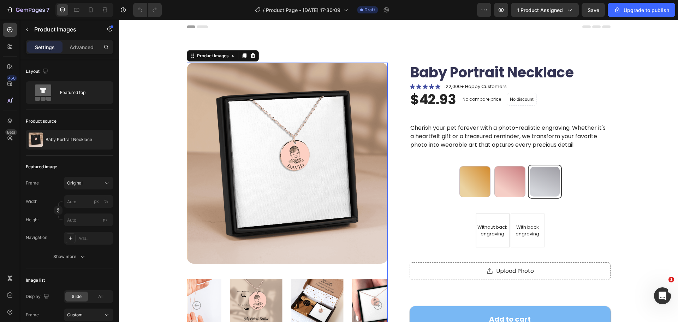
click at [195, 303] on icon "Carousel Back Arrow" at bounding box center [196, 305] width 8 height 8
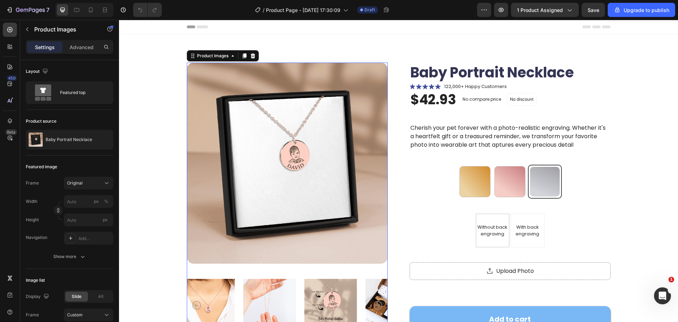
click at [195, 303] on icon "Carousel Back Arrow" at bounding box center [196, 305] width 8 height 8
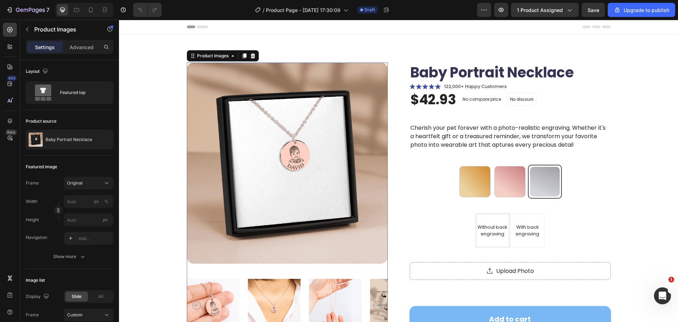
click at [195, 303] on icon "Carousel Back Arrow" at bounding box center [196, 305] width 8 height 8
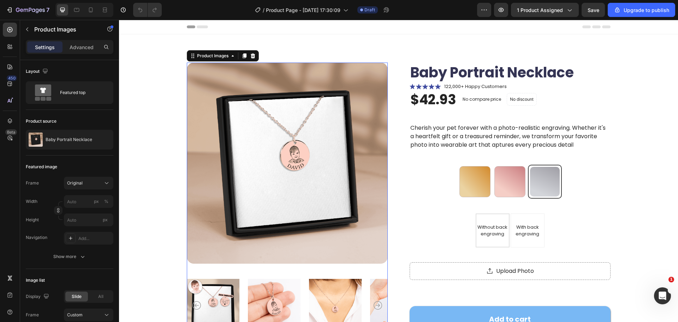
click at [264, 298] on img at bounding box center [274, 305] width 53 height 60
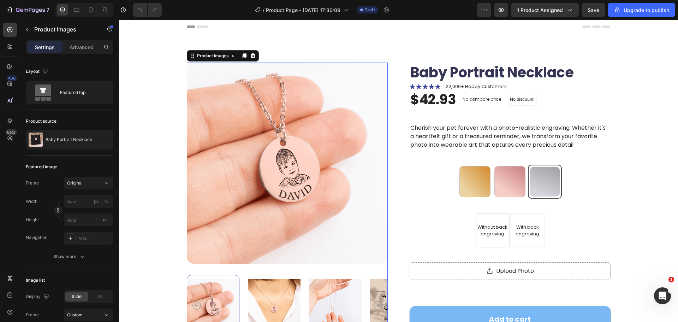
click at [162, 253] on div "Product Images 0 Baby Portrait Necklace Product Title Icon Icon Icon Icon Icon …" at bounding box center [398, 259] width 503 height 392
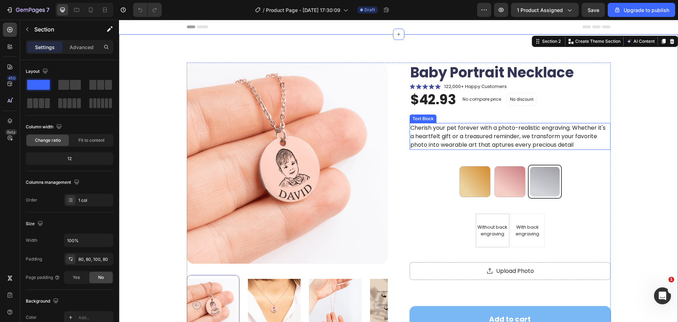
click at [426, 136] on p "Cherish your pet forever with a photo-realistic engraving. Whether it's a heart…" at bounding box center [510, 136] width 200 height 25
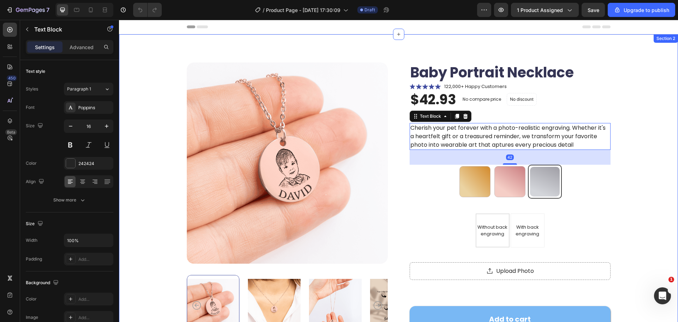
click at [625, 125] on div "Product Images Baby Portrait Necklace Product Title Icon Icon Icon Icon Icon Ic…" at bounding box center [398, 259] width 503 height 392
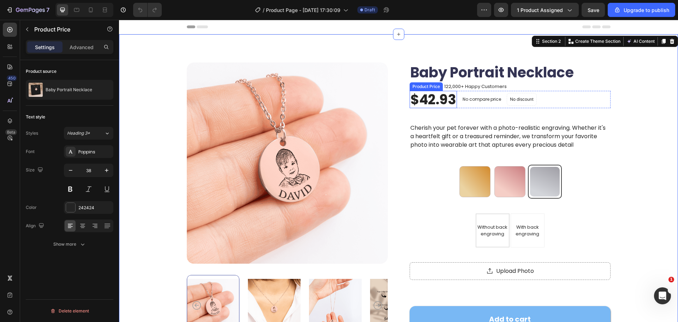
click at [441, 98] on div "$42.93" at bounding box center [433, 100] width 47 height 18
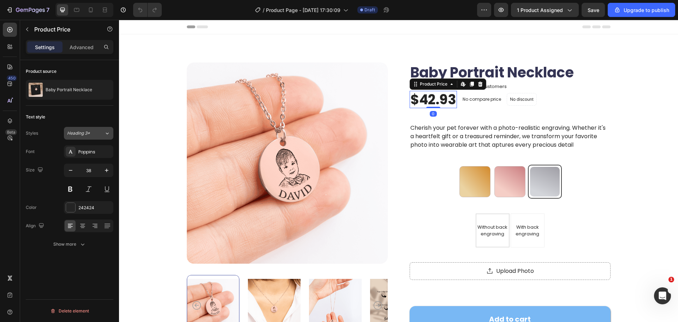
click at [97, 137] on button "Heading 3*" at bounding box center [88, 133] width 49 height 13
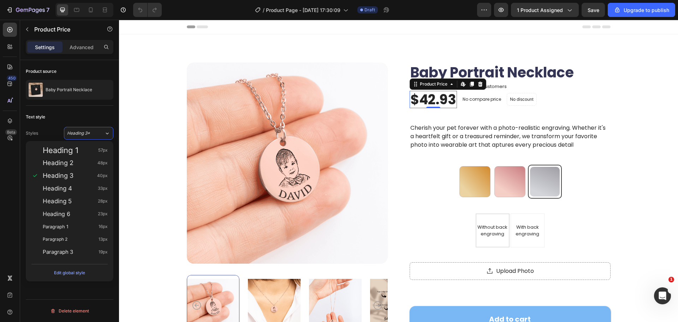
click at [90, 108] on div "Text style Styles Heading 3* Font Poppins Size 38 Color 242424 Align Show more" at bounding box center [70, 181] width 88 height 150
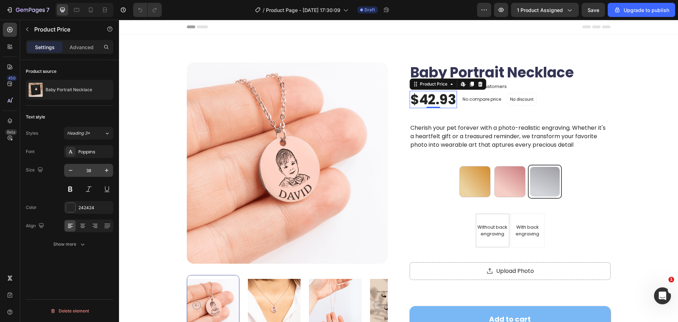
click at [91, 174] on input "38" at bounding box center [88, 170] width 23 height 13
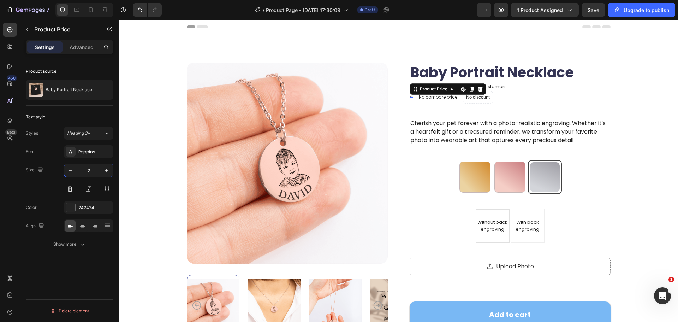
type input "25"
click at [470, 95] on p "No compare price" at bounding box center [466, 97] width 38 height 4
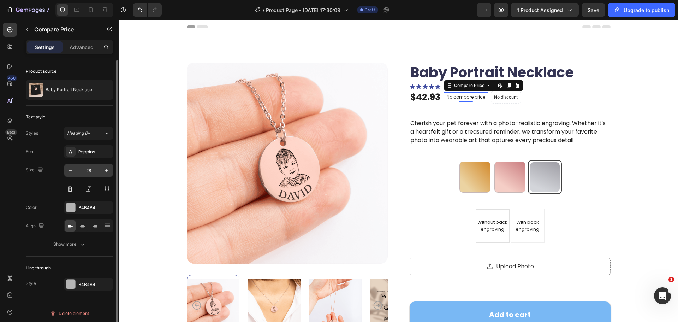
click at [93, 171] on input "28" at bounding box center [88, 170] width 23 height 13
type input "25"
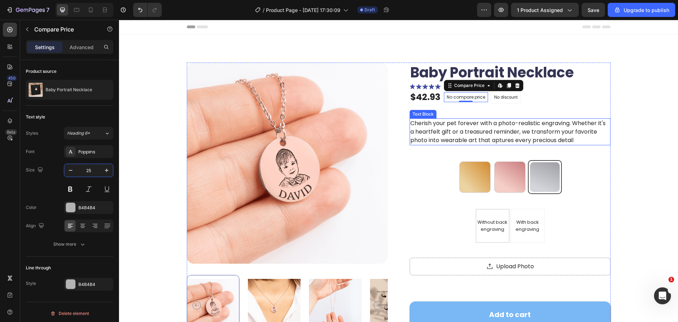
click at [670, 129] on div "Product Images Baby Portrait Necklace Product Title Icon Icon Icon Icon Icon Ic…" at bounding box center [398, 259] width 559 height 451
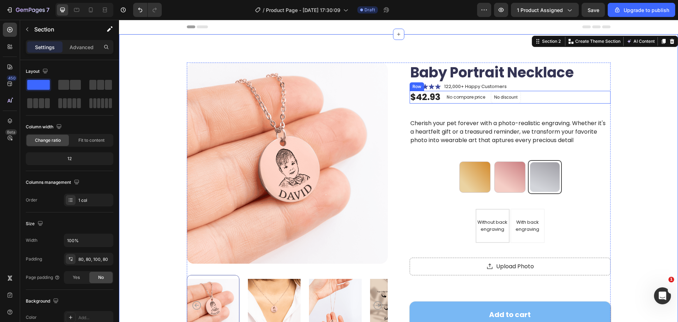
click at [539, 92] on div "$42.93 Product Price Product Price No compare price Compare Price No discount N…" at bounding box center [510, 97] width 201 height 13
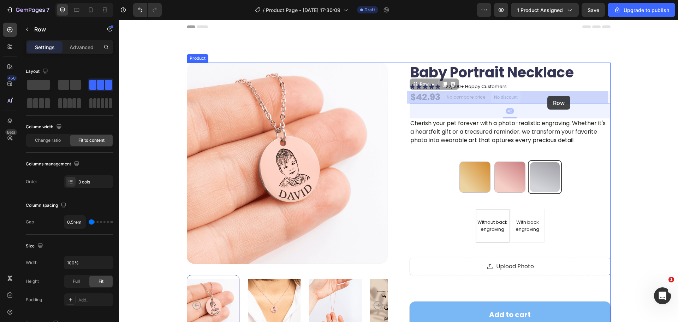
drag, startPoint x: 546, startPoint y: 90, endPoint x: 547, endPoint y: 97, distance: 6.5
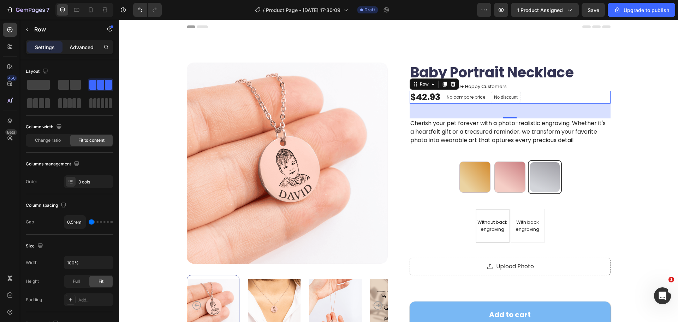
click at [85, 42] on div "Advanced" at bounding box center [81, 46] width 35 height 11
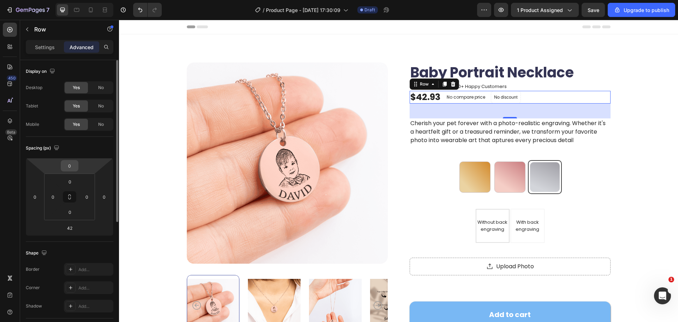
click at [77, 168] on div "0" at bounding box center [70, 165] width 18 height 11
click at [76, 168] on input "0" at bounding box center [70, 165] width 14 height 11
type input "5"
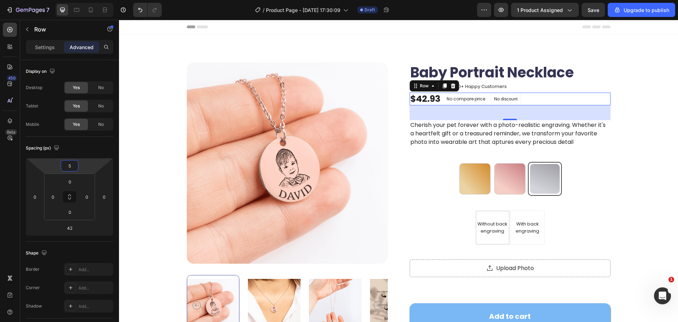
click at [646, 99] on div "Product Images Baby Portrait Necklace Product Title Icon Icon Icon Icon Icon Ic…" at bounding box center [398, 260] width 559 height 453
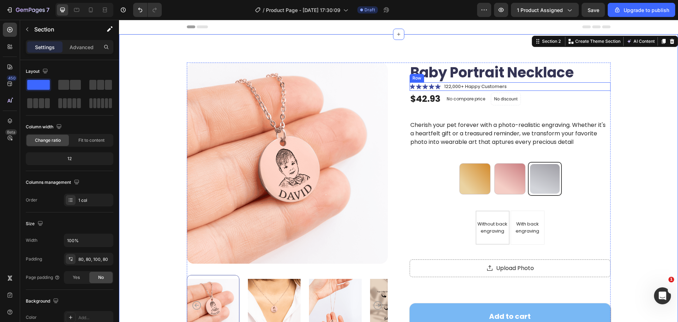
click at [536, 85] on div "Icon Icon Icon Icon Icon Icon List 122,000+ Happy Customers Text Block Row" at bounding box center [510, 86] width 201 height 8
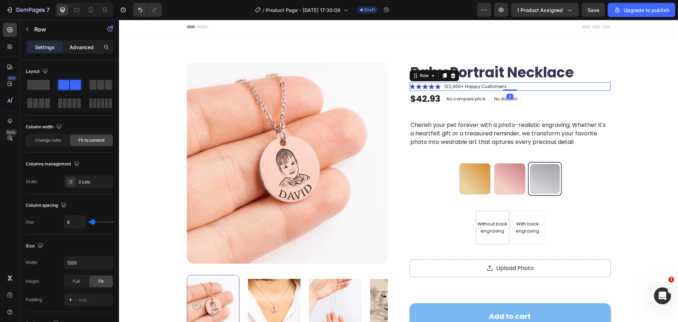
click at [93, 41] on div "Advanced" at bounding box center [81, 46] width 35 height 11
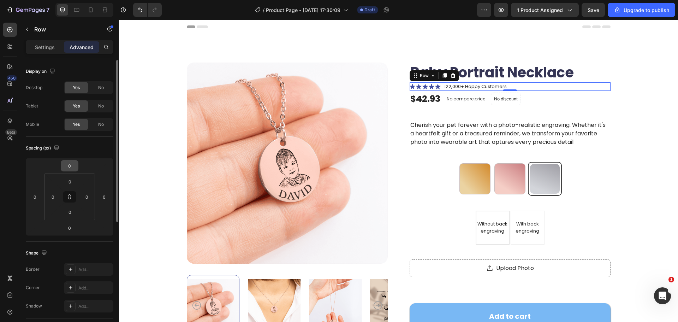
click at [72, 168] on input "0" at bounding box center [70, 165] width 14 height 11
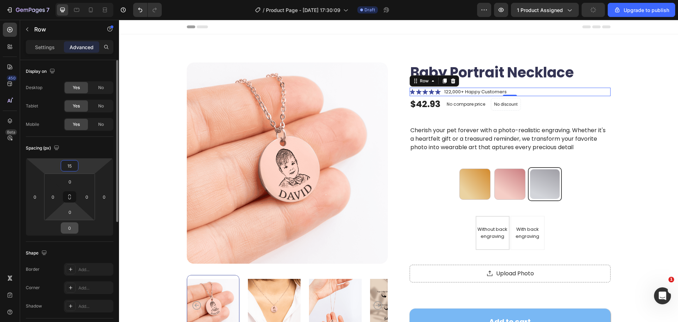
type input "15"
click at [74, 225] on input "0" at bounding box center [70, 228] width 14 height 11
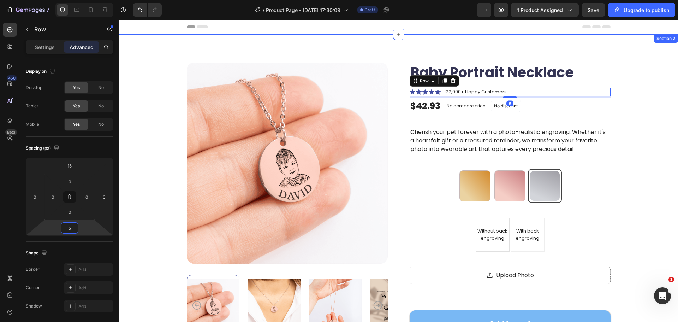
type input "5"
click at [648, 173] on div "Product Images Baby Portrait Necklace Product Title Icon Icon Icon Icon Icon Ic…" at bounding box center [398, 264] width 559 height 460
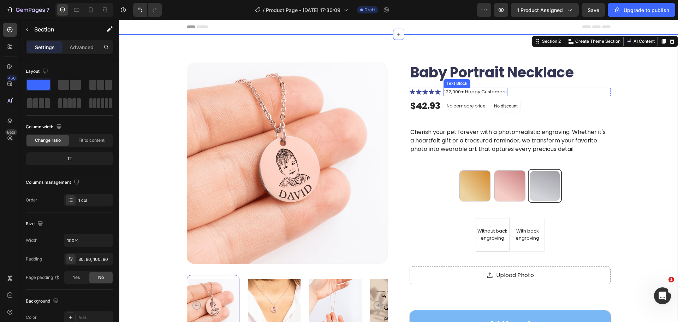
click at [487, 92] on p "122,000+ Happy Customers" at bounding box center [475, 91] width 63 height 7
click at [488, 92] on p "122,000+ Happy Customers" at bounding box center [475, 91] width 63 height 7
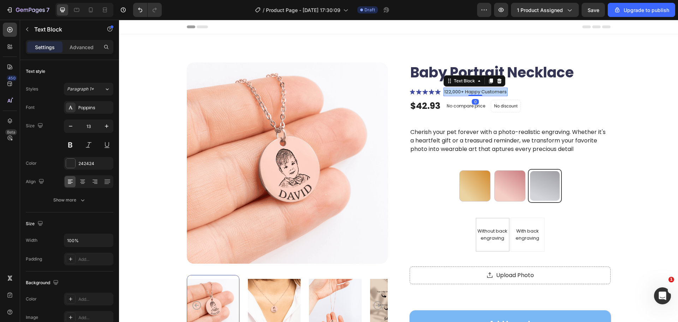
click at [488, 92] on p "122,000+ Happy Customers" at bounding box center [475, 91] width 63 height 7
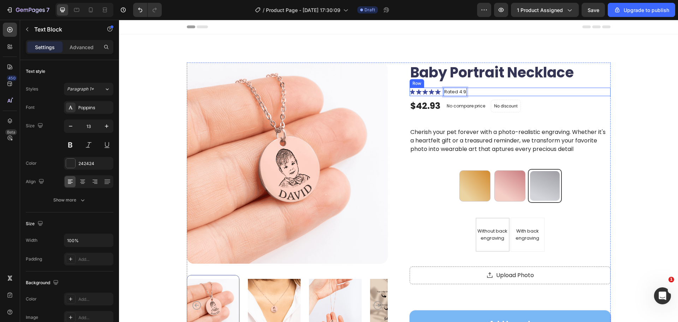
click at [628, 109] on div "Product Images Baby Portrait Necklace Product Title Icon Icon Icon Icon Icon Ic…" at bounding box center [398, 261] width 503 height 397
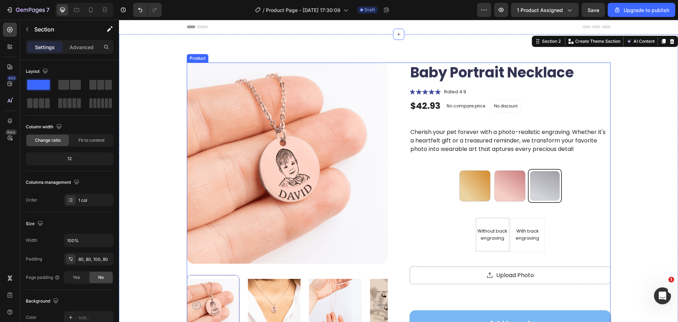
click at [457, 90] on p "Rated 4.9" at bounding box center [455, 91] width 22 height 7
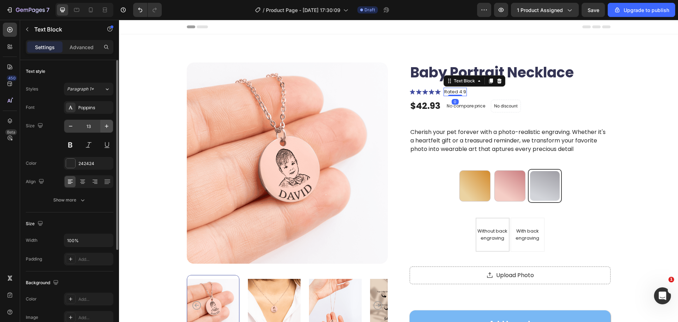
click at [107, 125] on icon "button" at bounding box center [106, 126] width 7 height 7
click at [105, 126] on icon "button" at bounding box center [106, 126] width 7 height 7
type input "15"
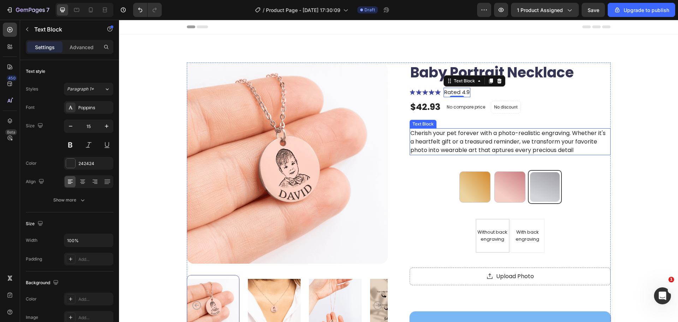
click at [656, 144] on div "Product Images Baby Portrait Necklace Product Title Icon Icon Icon Icon Icon Ic…" at bounding box center [398, 264] width 559 height 461
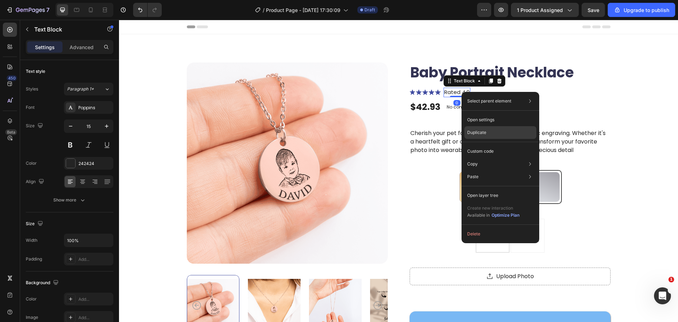
click at [493, 133] on div "Duplicate" at bounding box center [500, 132] width 72 height 13
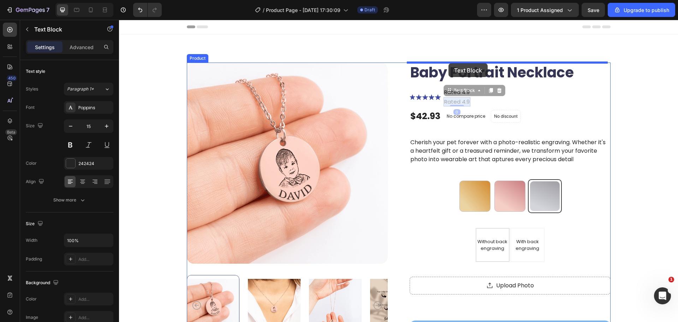
drag, startPoint x: 455, startPoint y: 101, endPoint x: 449, endPoint y: 62, distance: 39.0
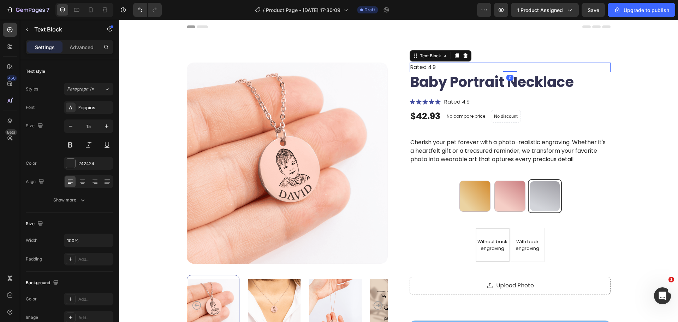
click at [440, 66] on p "Rated 4.9" at bounding box center [510, 67] width 200 height 8
click at [652, 84] on div "Product Images Rated 4.9 Text Block 0 Baby Portrait Necklace Product Title Icon…" at bounding box center [398, 269] width 559 height 470
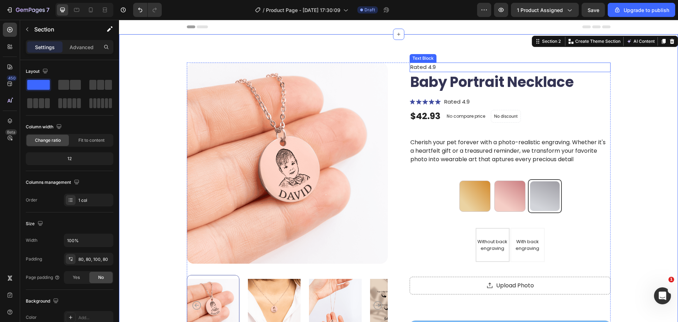
click at [463, 68] on p "Rated 4.9" at bounding box center [510, 67] width 200 height 8
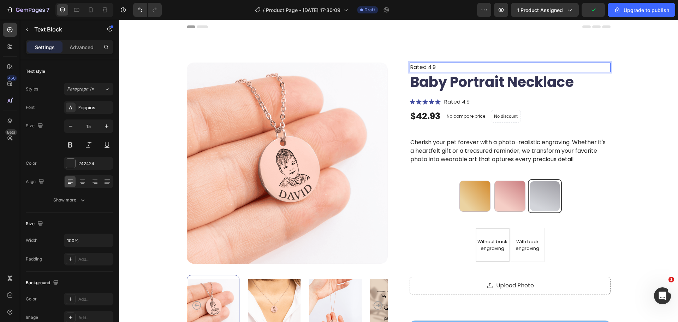
click at [464, 68] on p "Rated 4.9" at bounding box center [510, 67] width 200 height 8
click at [640, 114] on div "Product Images Benefit Benfit Benfit Text Block 0 Baby Portrait Necklace Produc…" at bounding box center [398, 266] width 503 height 407
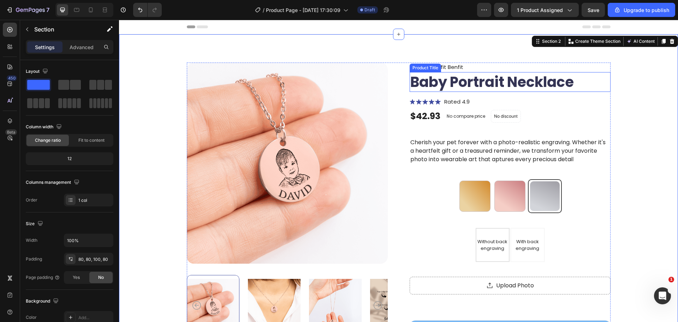
click at [529, 83] on h1 "Baby Portrait Necklace" at bounding box center [510, 82] width 201 height 20
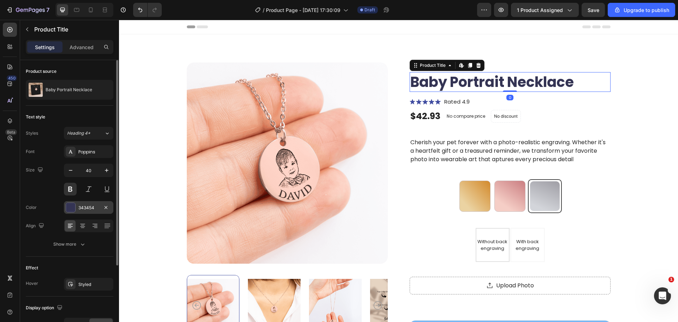
click at [95, 211] on div "343454" at bounding box center [88, 207] width 49 height 13
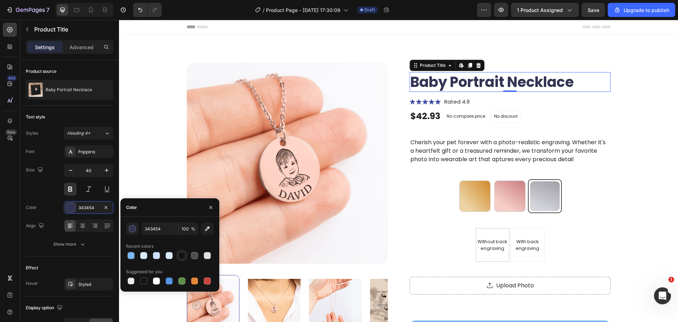
click at [183, 257] on div at bounding box center [181, 255] width 7 height 7
type input "121212"
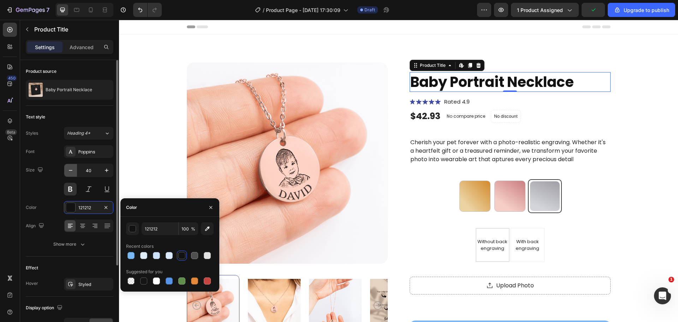
click at [73, 174] on button "button" at bounding box center [70, 170] width 13 height 13
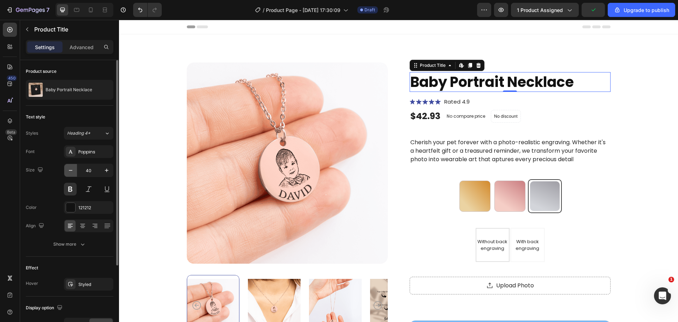
click at [73, 174] on button "button" at bounding box center [70, 170] width 13 height 13
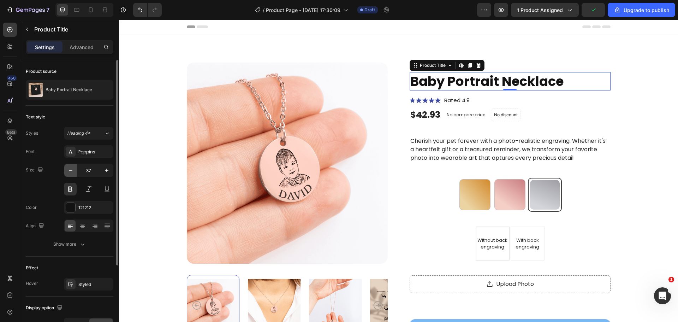
click at [73, 174] on button "button" at bounding box center [70, 170] width 13 height 13
type input "36"
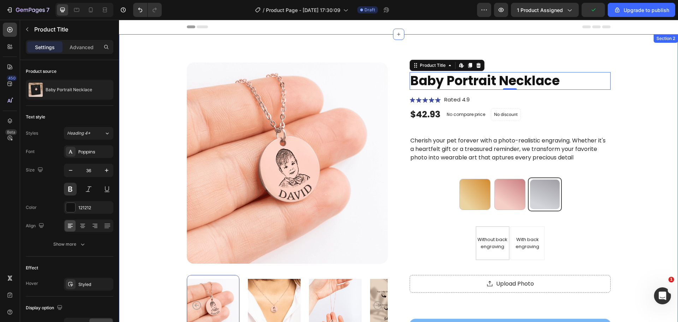
click at [628, 130] on div "Product Images Benefit Benfit Benfit Text Block Baby Portrait Necklace Product …" at bounding box center [398, 265] width 503 height 405
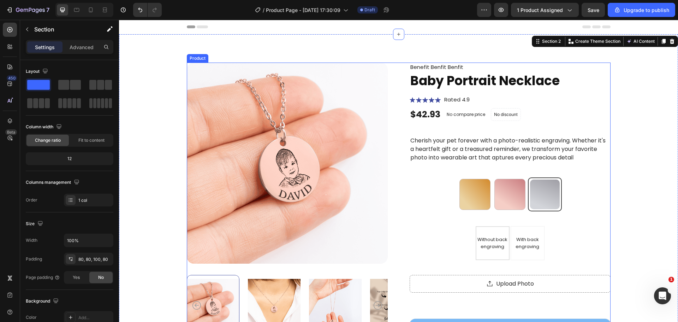
click at [426, 96] on div "Icon Icon Icon Icon Icon Icon List" at bounding box center [425, 100] width 31 height 10
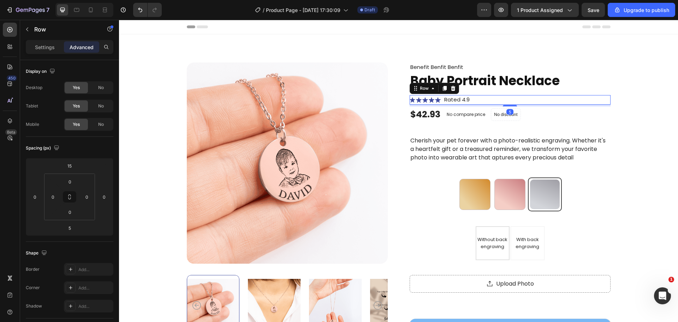
click at [422, 99] on icon at bounding box center [425, 99] width 6 height 5
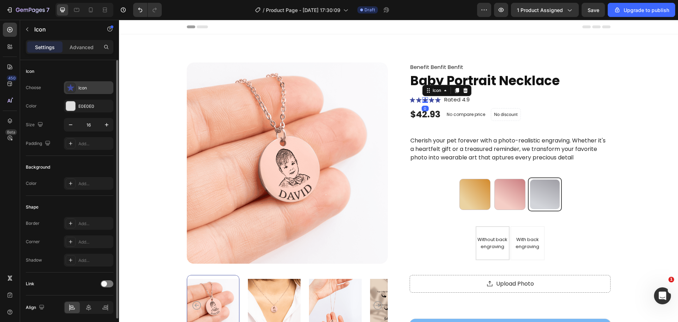
click at [89, 83] on div "Icon" at bounding box center [88, 87] width 49 height 13
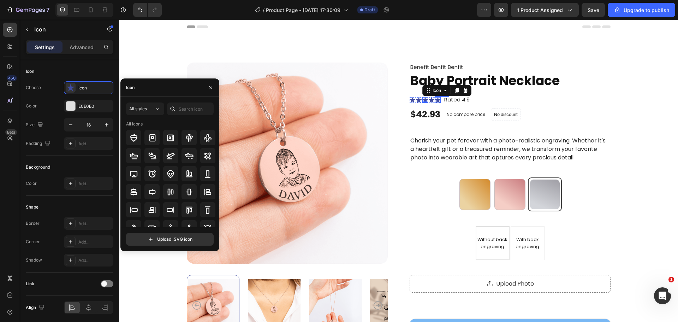
click at [435, 101] on div "Icon" at bounding box center [438, 100] width 6 height 6
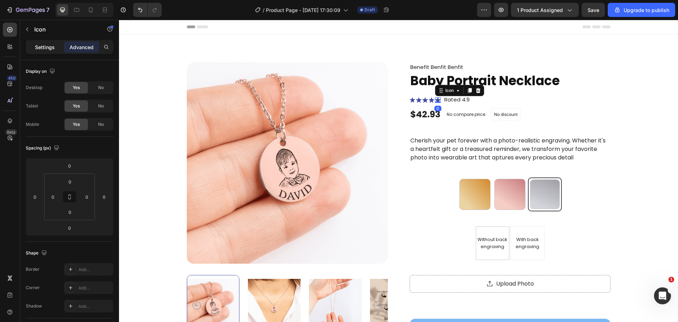
click at [50, 51] on div "Settings" at bounding box center [44, 46] width 35 height 11
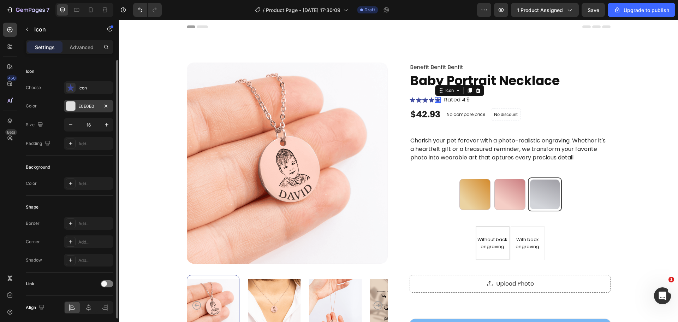
click at [92, 103] on div "E0E0E0" at bounding box center [88, 106] width 20 height 6
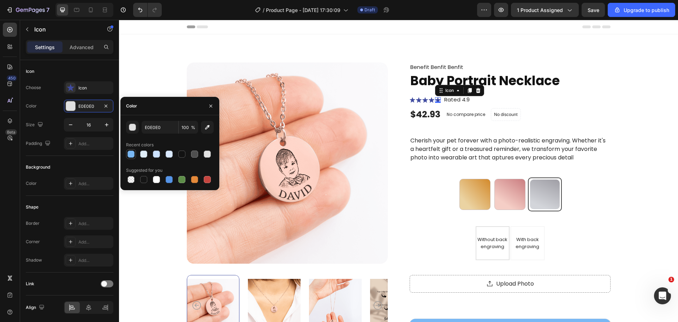
click at [132, 155] on div at bounding box center [130, 153] width 7 height 7
type input "79B8F4"
click at [154, 130] on input "79B8F4" at bounding box center [160, 127] width 37 height 13
click at [78, 69] on div "Icon" at bounding box center [70, 71] width 88 height 11
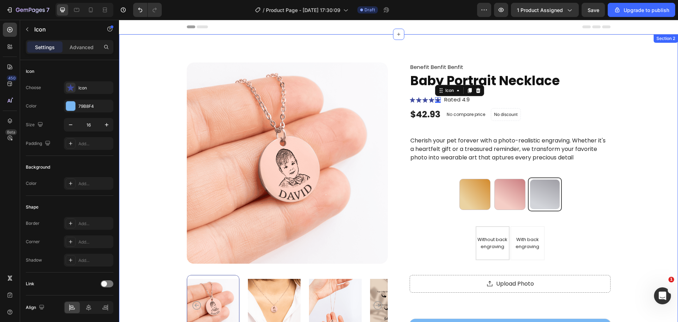
click at [629, 118] on div "Product Images Benefit Benfit Benfit Text Block Baby Portrait Necklace Product …" at bounding box center [398, 265] width 503 height 405
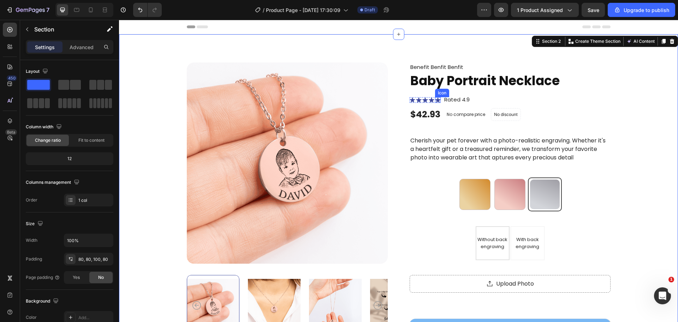
click at [435, 101] on icon at bounding box center [438, 99] width 6 height 5
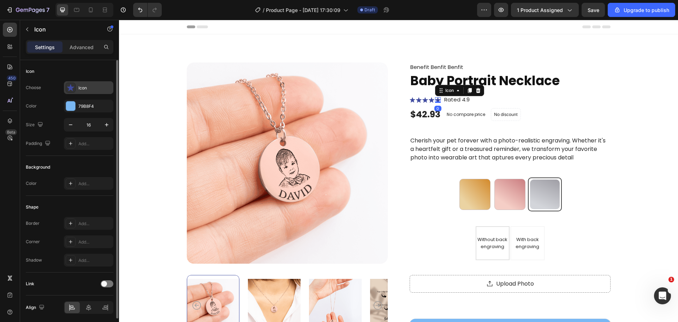
click at [100, 82] on div "Icon" at bounding box center [88, 87] width 49 height 13
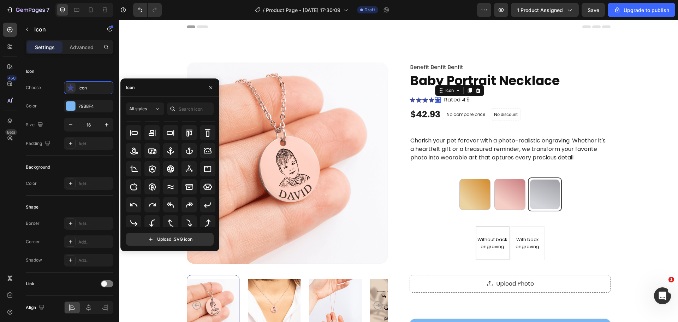
scroll to position [78, 0]
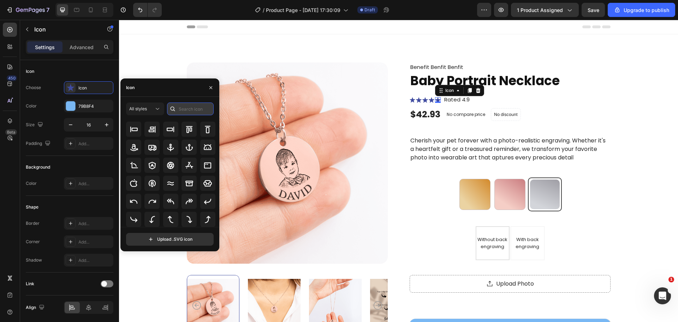
click at [189, 113] on input "text" at bounding box center [190, 108] width 47 height 13
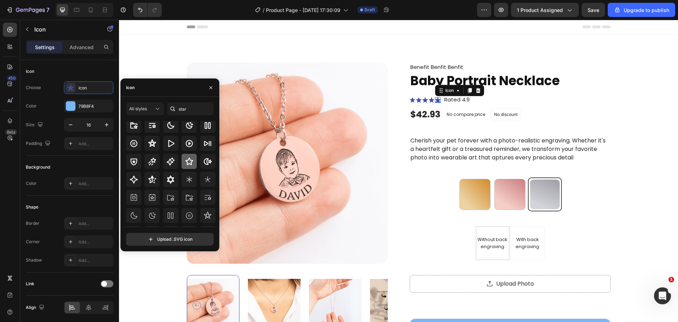
click at [189, 164] on icon at bounding box center [189, 161] width 8 height 7
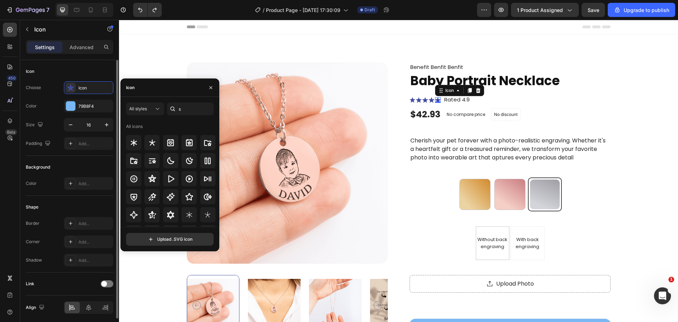
click at [98, 72] on div "Icon" at bounding box center [70, 71] width 88 height 11
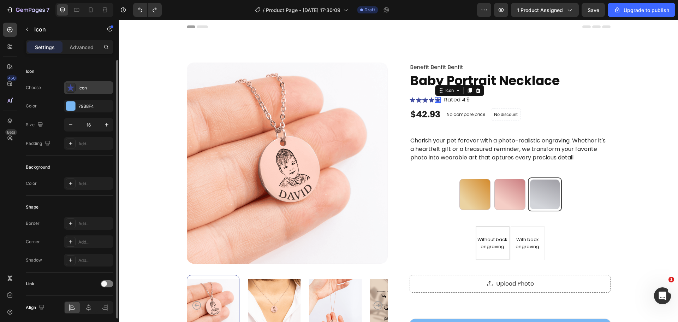
click at [88, 83] on div "Icon" at bounding box center [88, 87] width 49 height 13
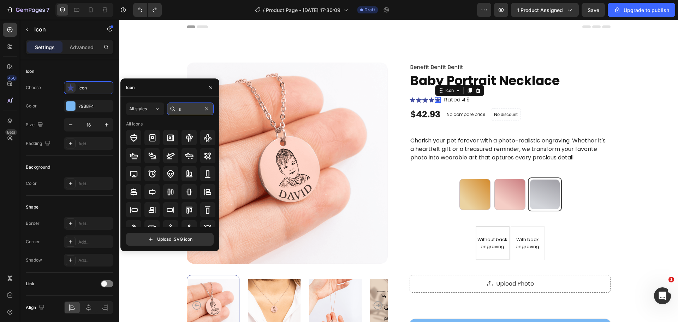
click at [184, 105] on input "s" at bounding box center [190, 108] width 47 height 13
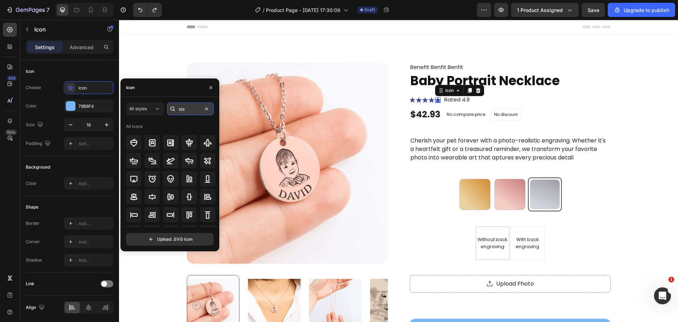
type input "star"
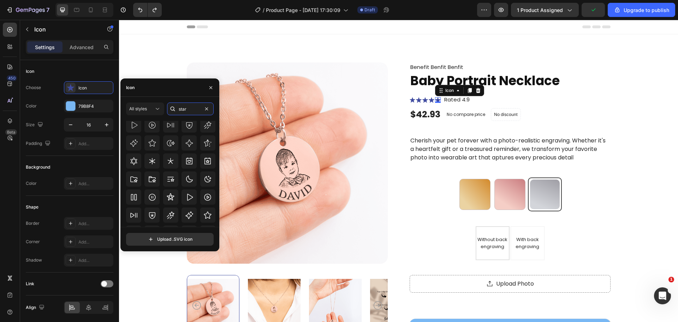
scroll to position [136, 0]
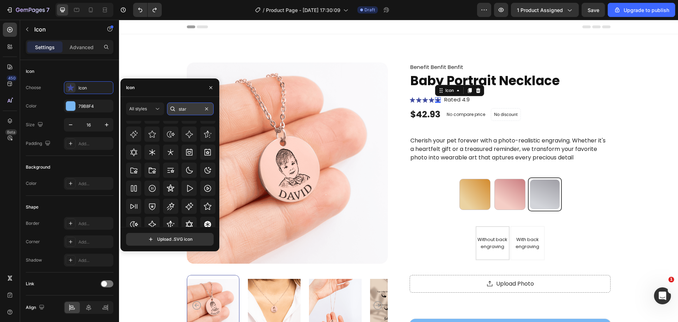
click at [181, 111] on input "star" at bounding box center [190, 108] width 47 height 13
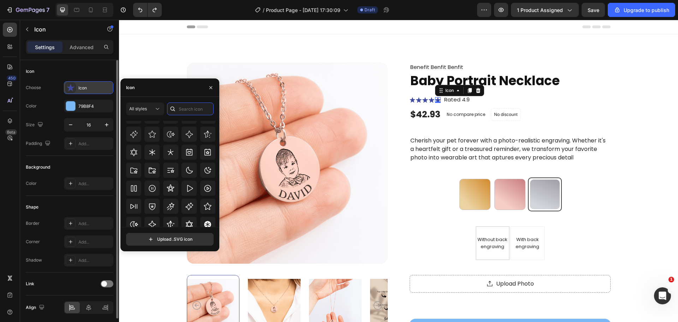
scroll to position [0, 0]
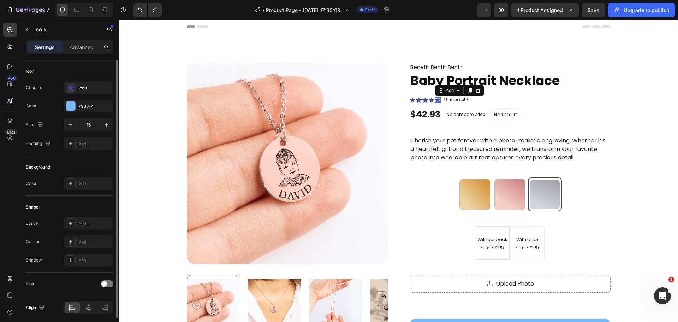
click at [100, 68] on div "Icon" at bounding box center [70, 71] width 88 height 11
click at [96, 101] on div "79B8F4" at bounding box center [88, 106] width 49 height 13
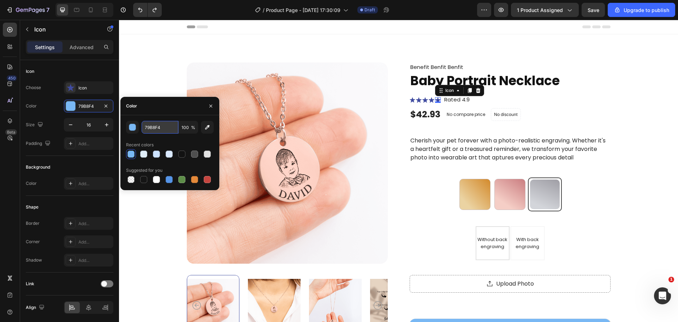
click at [164, 128] on input "79B8F4" at bounding box center [160, 127] width 37 height 13
click at [70, 90] on icon at bounding box center [70, 87] width 7 height 7
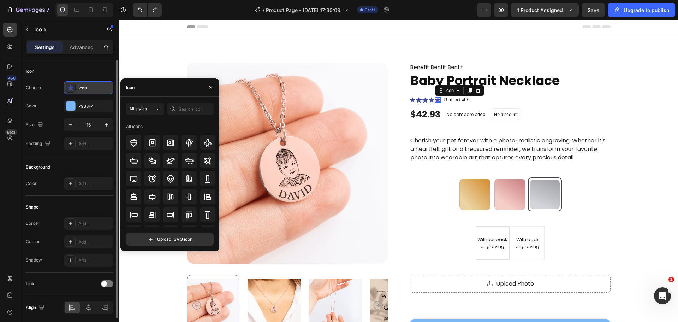
click at [70, 90] on icon at bounding box center [70, 87] width 7 height 7
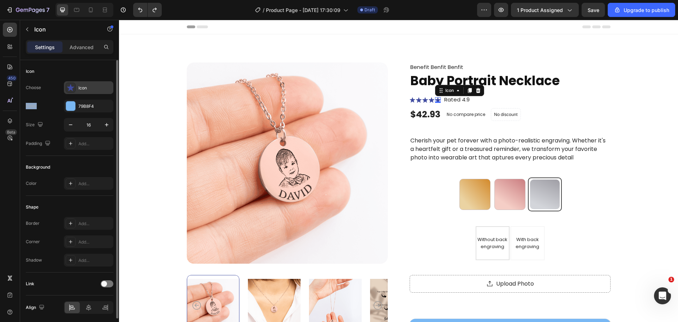
click at [70, 90] on icon at bounding box center [70, 87] width 7 height 7
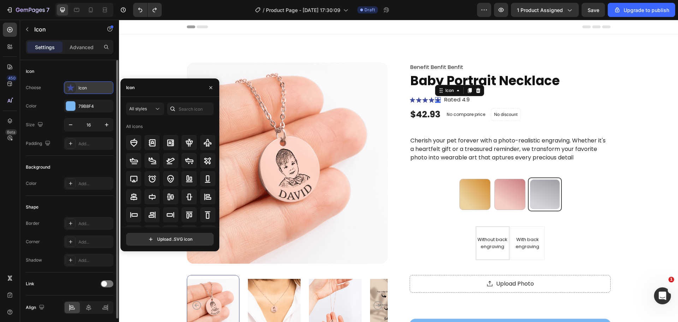
click at [70, 90] on icon at bounding box center [70, 87] width 7 height 7
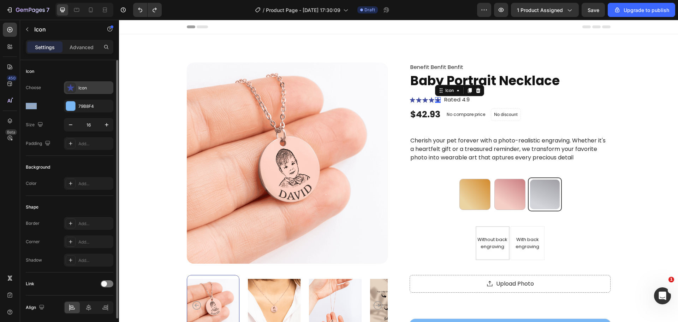
drag, startPoint x: 67, startPoint y: 89, endPoint x: 72, endPoint y: 89, distance: 4.6
click at [67, 89] on icon at bounding box center [70, 87] width 7 height 7
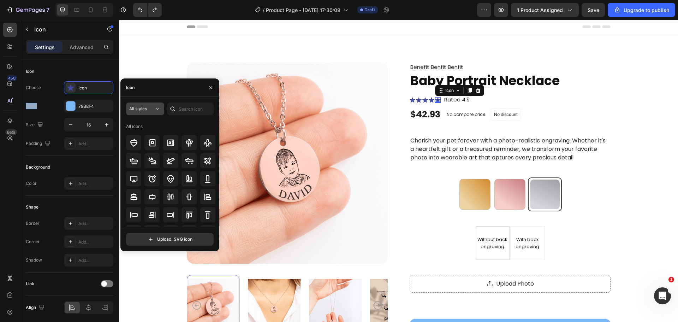
click at [147, 112] on button "All styles" at bounding box center [145, 108] width 38 height 13
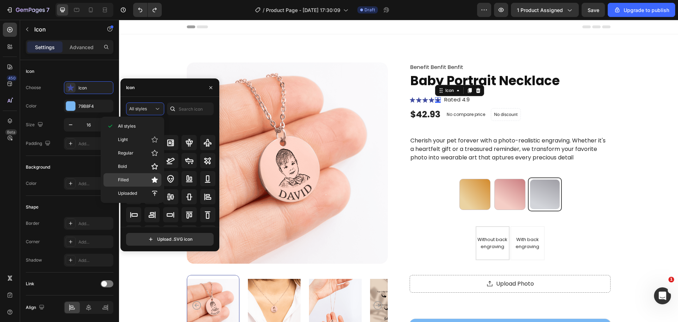
click at [156, 178] on icon at bounding box center [154, 179] width 7 height 7
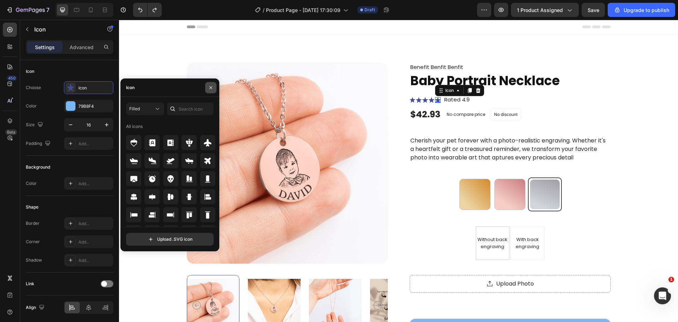
click at [213, 87] on icon "button" at bounding box center [211, 88] width 6 height 6
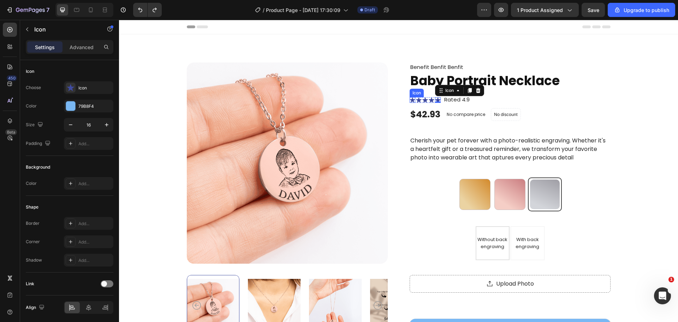
click at [407, 100] on div "Product Images Benefit Benfit Benfit Text Block Baby Portrait Necklace Product …" at bounding box center [399, 265] width 424 height 405
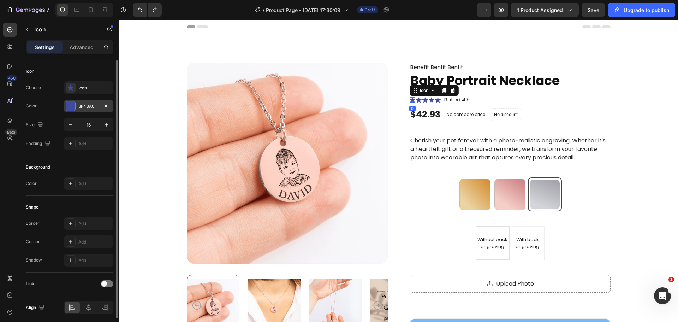
click at [100, 110] on div "3F4BA0" at bounding box center [88, 106] width 49 height 13
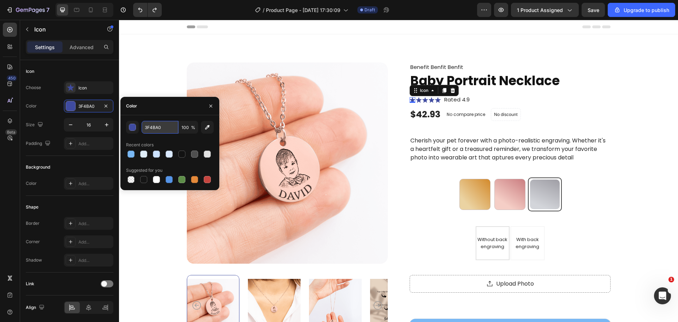
click at [166, 129] on input "3F4BA0" at bounding box center [160, 127] width 37 height 13
click at [181, 153] on div at bounding box center [181, 153] width 7 height 7
click at [161, 132] on input "121212" at bounding box center [160, 127] width 37 height 13
click at [161, 131] on input "121212" at bounding box center [160, 127] width 37 height 13
paste input "79B8F4"
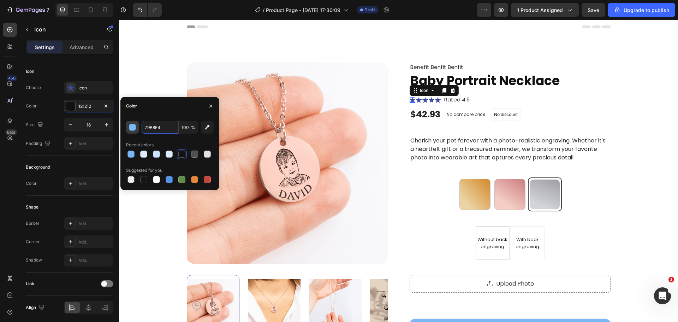
type input "79B8F4"
click at [134, 123] on button "button" at bounding box center [132, 127] width 13 height 13
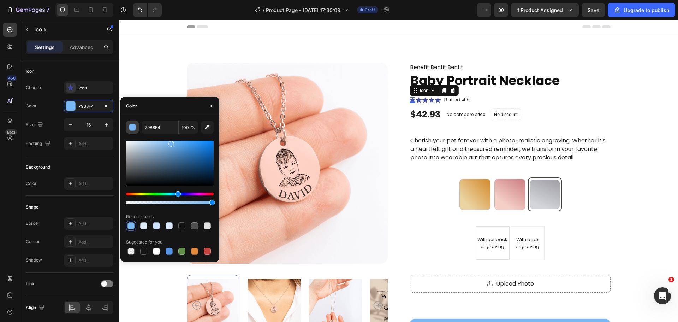
click at [134, 123] on button "button" at bounding box center [132, 127] width 13 height 13
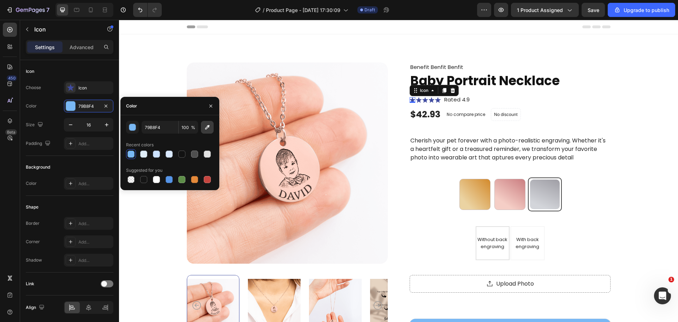
click at [202, 126] on button "button" at bounding box center [207, 127] width 13 height 13
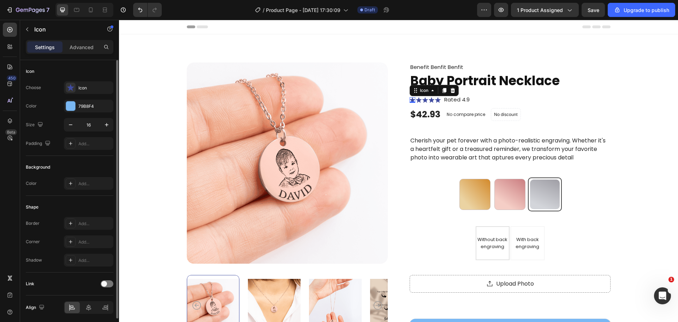
click at [98, 77] on div "Icon Choose Icon Color 79B8F4 Size 16 Padding Add..." at bounding box center [70, 108] width 88 height 96
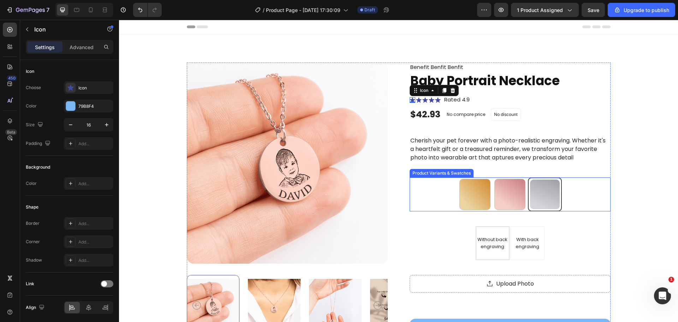
click at [632, 160] on div "Product Images Benefit Benfit Benfit Text Block Baby Portrait Necklace Product …" at bounding box center [398, 265] width 503 height 405
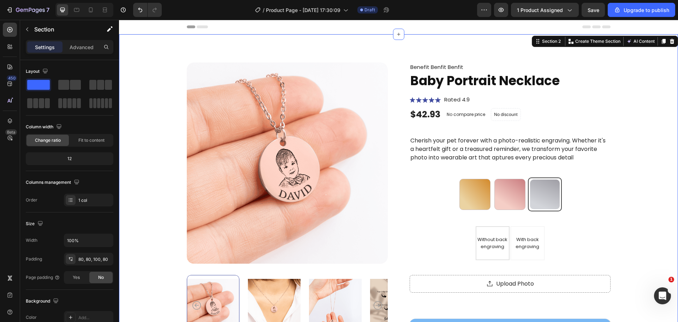
click at [632, 160] on div "Product Images Benefit Benfit Benfit Text Block Baby Portrait Necklace Product …" at bounding box center [398, 265] width 503 height 405
click at [429, 100] on icon at bounding box center [432, 99] width 6 height 5
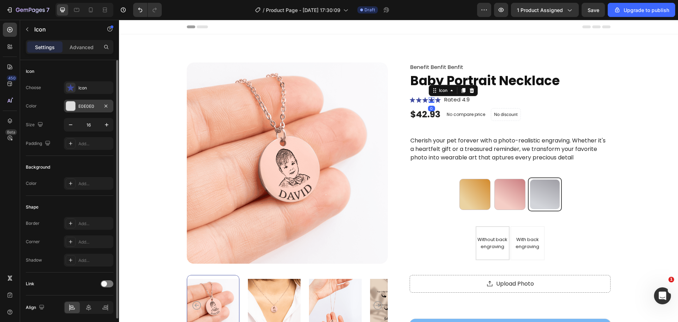
click at [79, 106] on div "E0E0E0" at bounding box center [88, 106] width 20 height 6
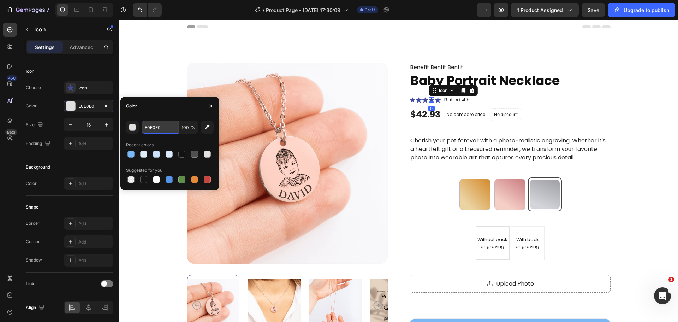
click at [168, 127] on input "E0E0E0" at bounding box center [160, 127] width 37 height 13
paste input "79B8F4"
type input "79B8F4"
click at [93, 72] on div "Icon" at bounding box center [70, 71] width 88 height 11
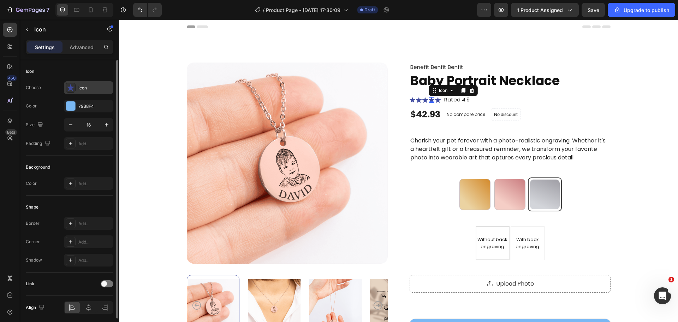
click at [90, 87] on div "Icon" at bounding box center [94, 88] width 33 height 6
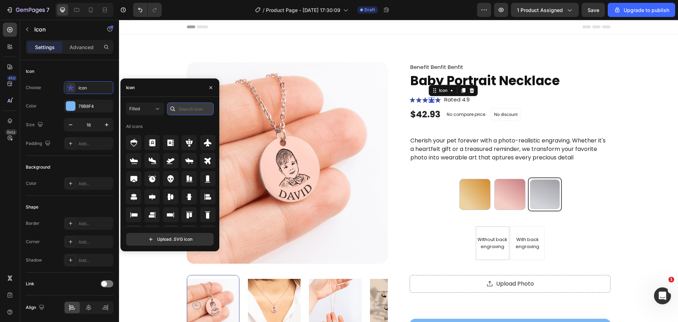
click at [183, 108] on input "text" at bounding box center [190, 108] width 47 height 13
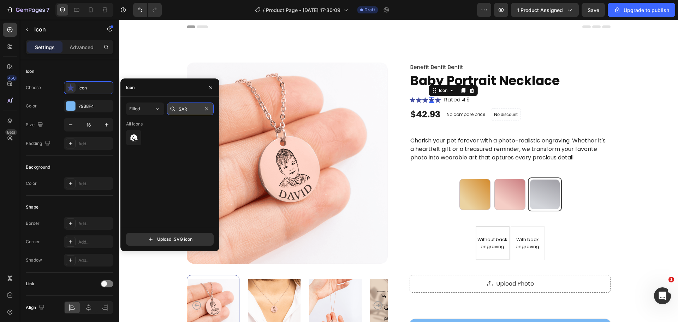
click at [195, 105] on input "SAR" at bounding box center [190, 108] width 47 height 13
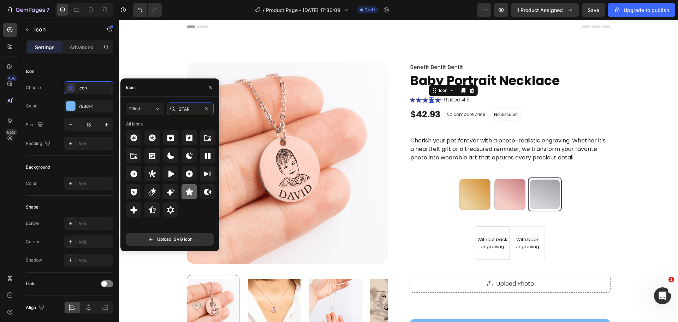
type input "STAR"
click at [189, 194] on icon at bounding box center [188, 191] width 7 height 7
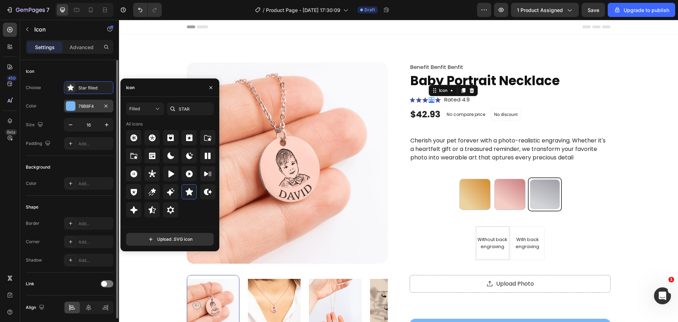
click at [96, 106] on div "79B8F4" at bounding box center [88, 106] width 20 height 6
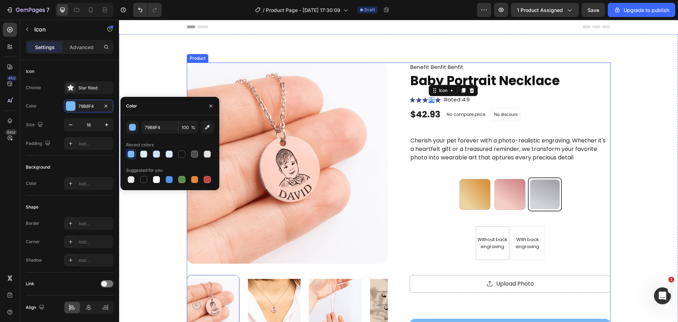
click at [592, 96] on div "Icon Icon Icon Icon 0 Icon Icon List Rated 4.9 Text Block Row" at bounding box center [510, 100] width 201 height 10
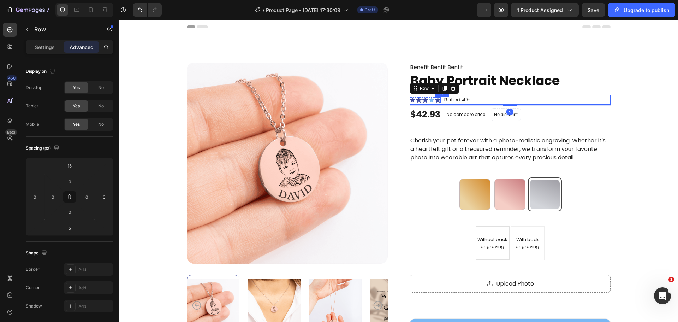
click at [435, 99] on icon at bounding box center [438, 99] width 6 height 5
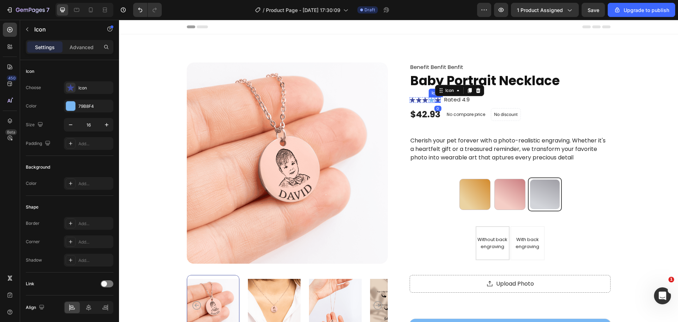
click at [430, 99] on icon at bounding box center [431, 99] width 5 height 5
click at [435, 98] on icon at bounding box center [438, 100] width 6 height 6
click at [85, 84] on div "Icon" at bounding box center [88, 87] width 49 height 13
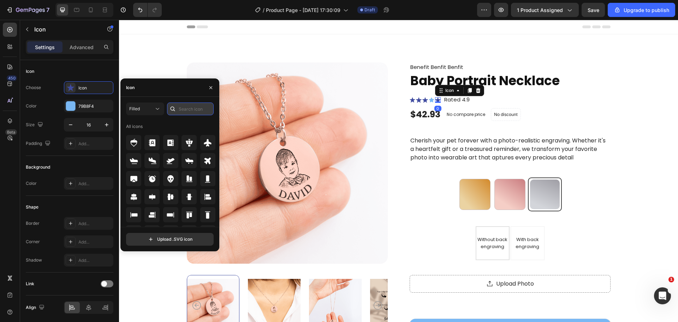
click at [179, 106] on input "text" at bounding box center [190, 108] width 47 height 13
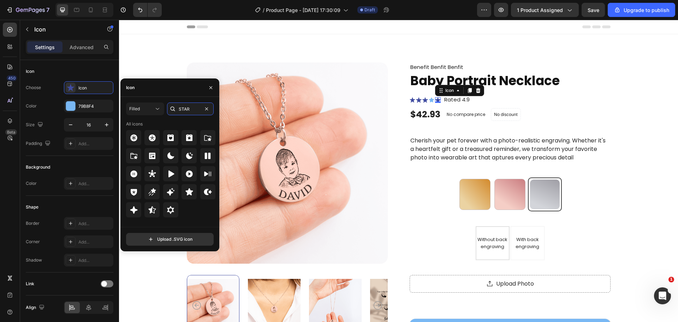
type input "STAR"
drag, startPoint x: 187, startPoint y: 129, endPoint x: 197, endPoint y: 208, distance: 80.5
click at [199, 215] on div at bounding box center [171, 209] width 90 height 15
click at [191, 196] on div at bounding box center [189, 191] width 15 height 15
click at [422, 99] on icon at bounding box center [425, 100] width 6 height 6
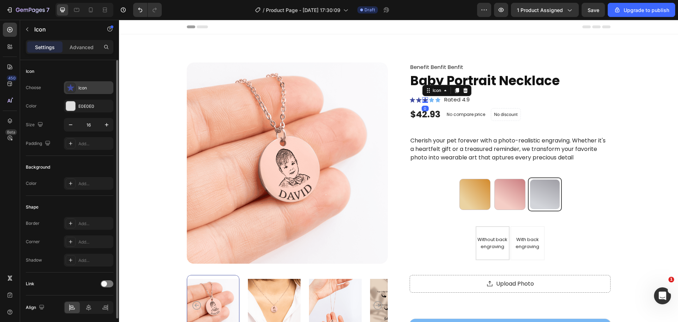
click at [92, 92] on div "Icon" at bounding box center [88, 87] width 49 height 13
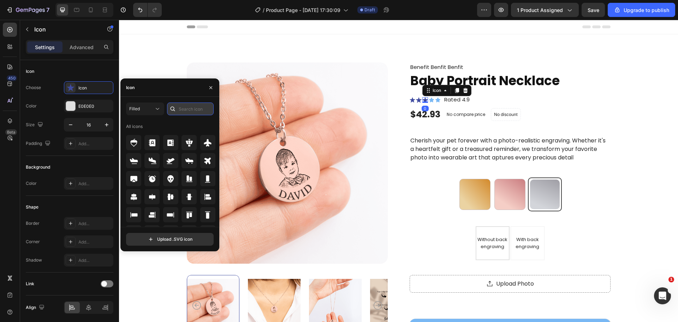
click at [185, 107] on input "text" at bounding box center [190, 108] width 47 height 13
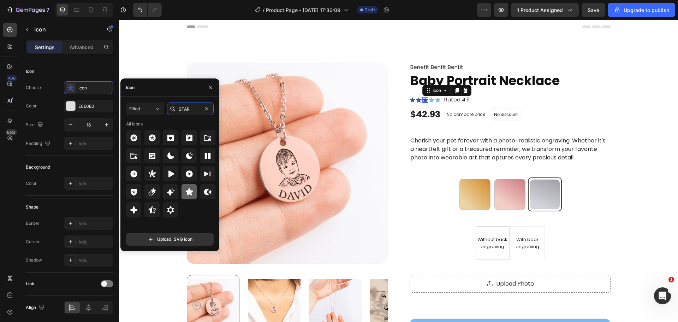
type input "STAR"
click at [189, 194] on icon at bounding box center [188, 191] width 7 height 7
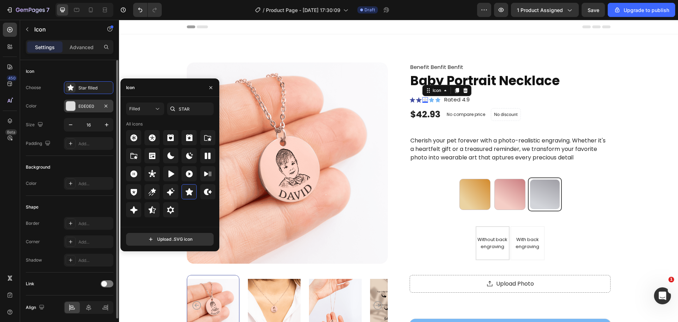
click at [81, 110] on div "E0E0E0" at bounding box center [88, 106] width 49 height 13
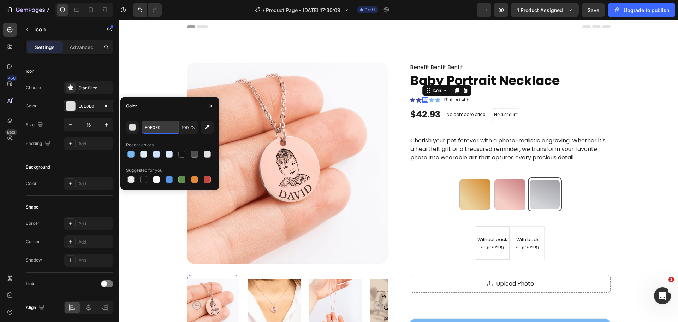
click at [153, 127] on input "E0E0E0" at bounding box center [160, 127] width 37 height 13
paste input "79B8F4"
type input "79B8F4"
click at [416, 100] on icon at bounding box center [419, 99] width 6 height 5
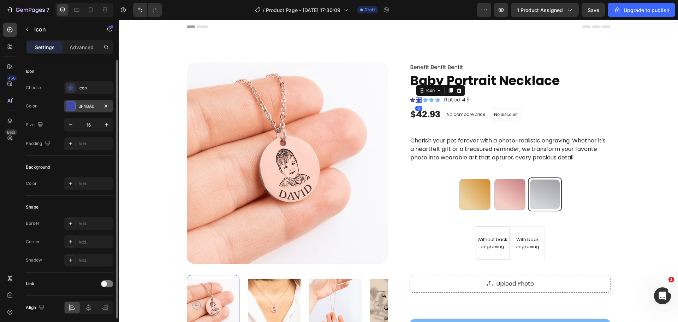
click at [90, 101] on div "3F4BA0" at bounding box center [88, 106] width 49 height 13
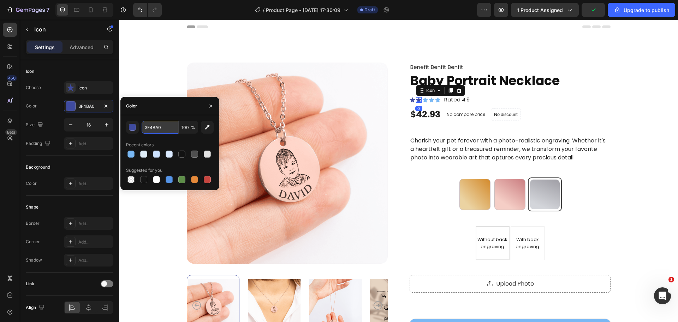
click at [161, 127] on input "3F4BA0" at bounding box center [160, 127] width 37 height 13
paste input "79B8F4"
type input "79B8F4"
click at [410, 100] on icon at bounding box center [412, 99] width 5 height 5
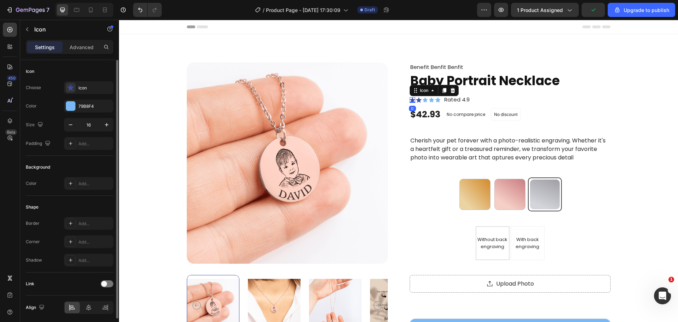
click at [86, 113] on div "Choose Icon Color 79B8F4 Size 16 Padding Add..." at bounding box center [70, 115] width 88 height 69
click at [94, 83] on div "Icon" at bounding box center [88, 87] width 49 height 13
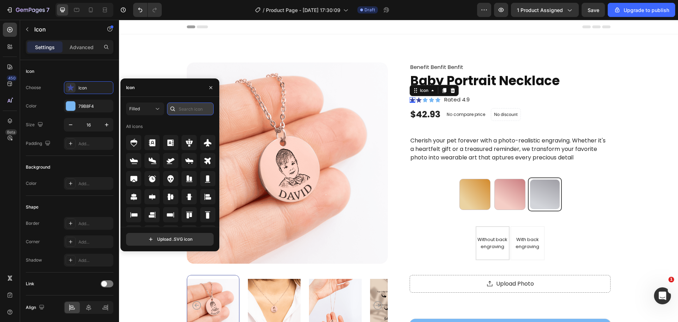
click at [212, 107] on input "text" at bounding box center [190, 108] width 47 height 13
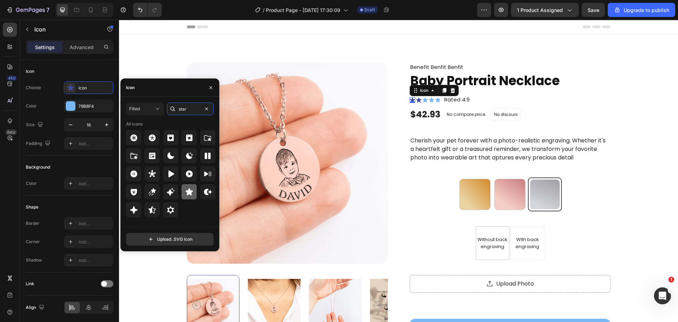
type input "star"
click at [189, 195] on icon at bounding box center [189, 192] width 8 height 8
click at [177, 105] on div at bounding box center [172, 108] width 11 height 13
click at [182, 107] on input "star" at bounding box center [190, 108] width 47 height 13
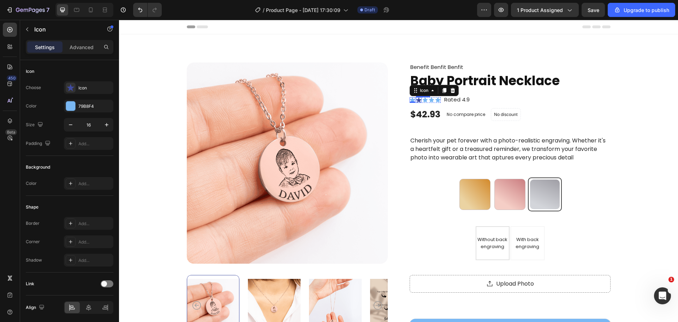
click at [417, 101] on div "Icon" at bounding box center [419, 100] width 6 height 6
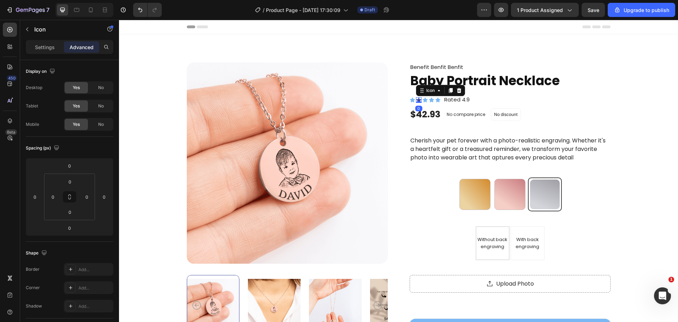
click at [417, 100] on icon at bounding box center [419, 99] width 6 height 5
click at [50, 45] on p "Settings" at bounding box center [45, 46] width 20 height 7
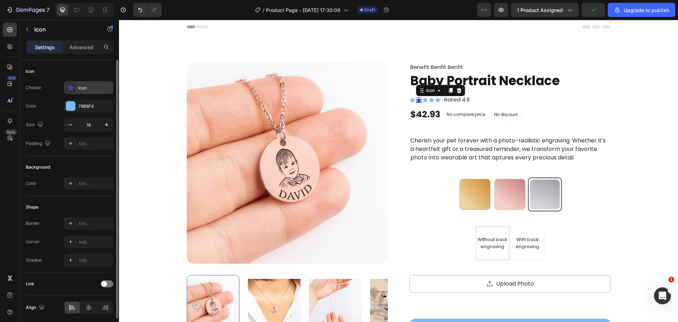
click at [95, 89] on div "Icon" at bounding box center [94, 88] width 33 height 6
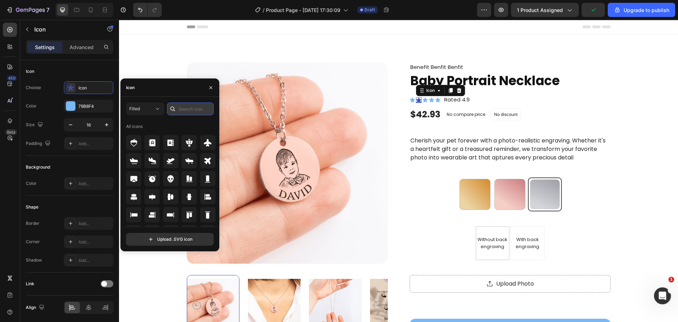
click at [191, 107] on input "text" at bounding box center [190, 108] width 47 height 13
paste input "star"
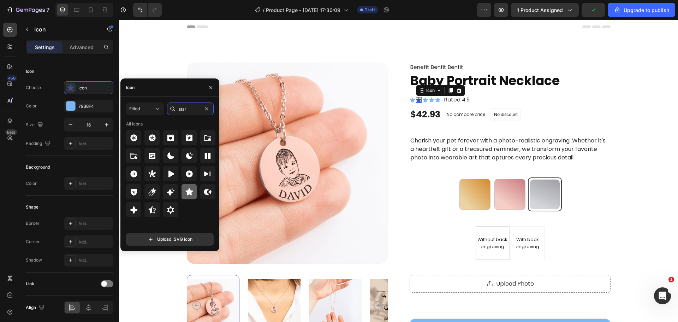
type input "star"
click at [188, 195] on icon at bounding box center [188, 191] width 7 height 7
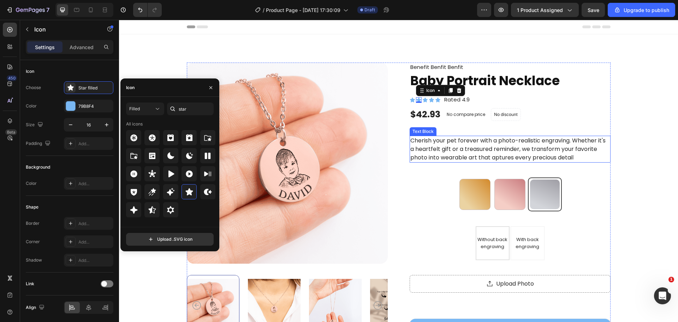
click at [631, 155] on div "Product Images Benefit Benfit Benfit Text Block Baby Portrait Necklace Product …" at bounding box center [398, 265] width 503 height 405
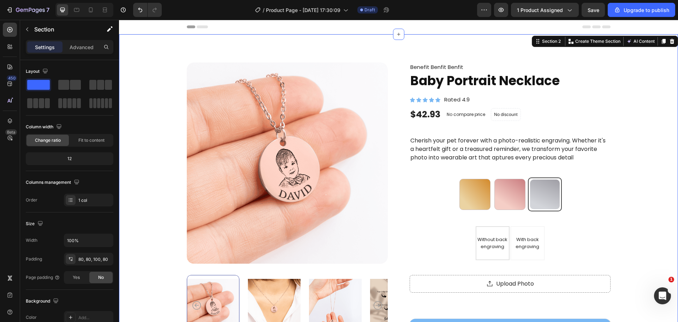
click at [647, 152] on div "Product Images Benefit Benfit Benfit Text Block Baby Portrait Necklace Product …" at bounding box center [398, 268] width 559 height 469
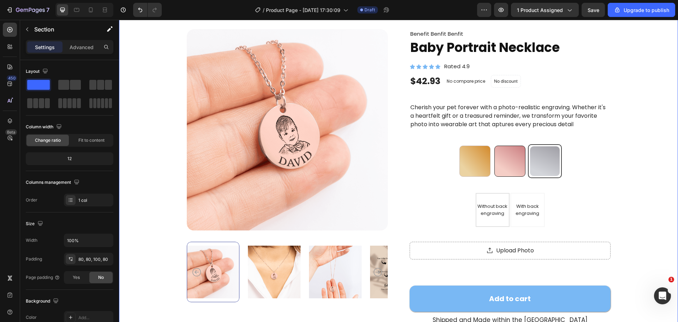
scroll to position [35, 0]
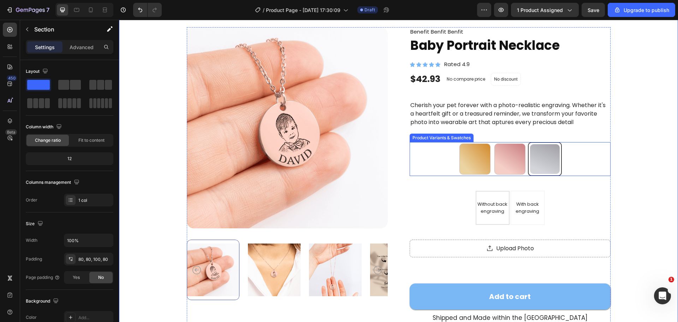
click at [498, 161] on div at bounding box center [509, 158] width 31 height 31
click at [510, 142] on input "18k Gold Plated 18k Gold Plated" at bounding box center [510, 142] width 0 height 0
radio input "true"
click at [472, 163] on div at bounding box center [474, 158] width 31 height 31
click at [475, 142] on input "18K Rose Gold Plated 18K Rose Gold Plated" at bounding box center [475, 142] width 0 height 0
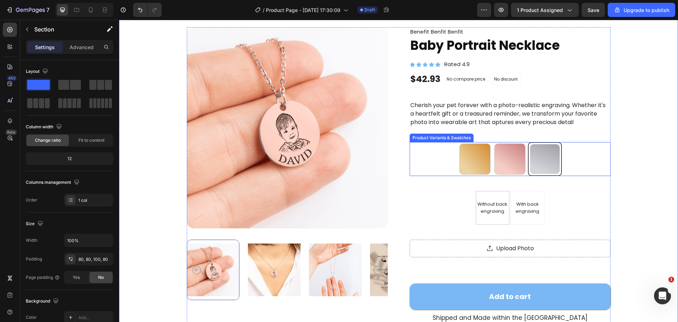
radio input "true"
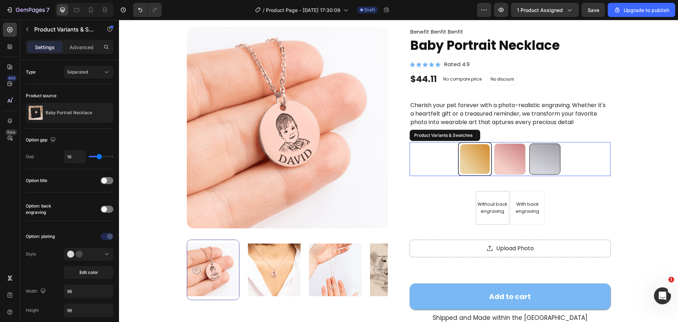
click at [536, 160] on div at bounding box center [544, 158] width 31 height 31
click at [545, 142] on input "Silver Steel Silver Steel" at bounding box center [545, 142] width 0 height 0
radio input "true"
click at [479, 160] on div at bounding box center [474, 158] width 31 height 31
click at [475, 142] on input "18K Rose Gold Plated 18K Rose Gold Plated" at bounding box center [475, 142] width 0 height 0
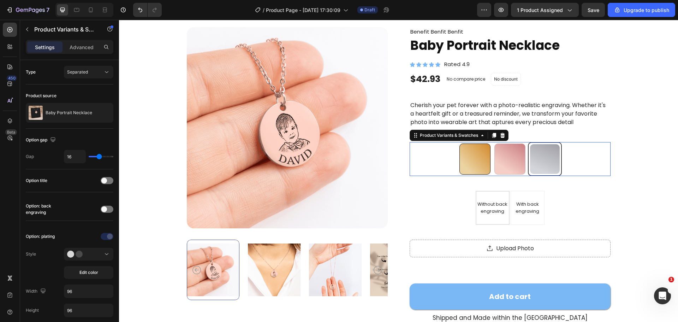
radio input "true"
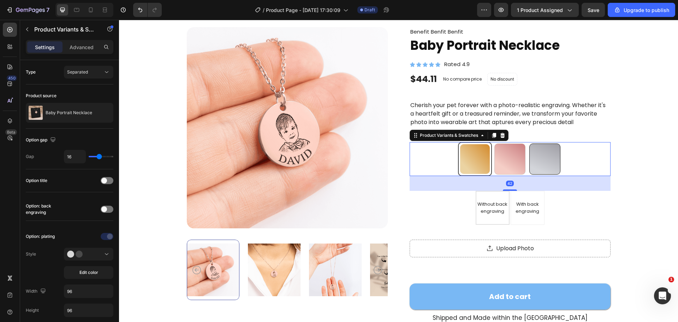
click at [534, 156] on div at bounding box center [544, 158] width 31 height 31
click at [545, 142] on input "Silver Steel Silver Steel" at bounding box center [545, 142] width 0 height 0
radio input "true"
click at [500, 156] on div at bounding box center [509, 158] width 31 height 31
click at [510, 142] on input "18k Gold Plated 18k Gold Plated" at bounding box center [510, 142] width 0 height 0
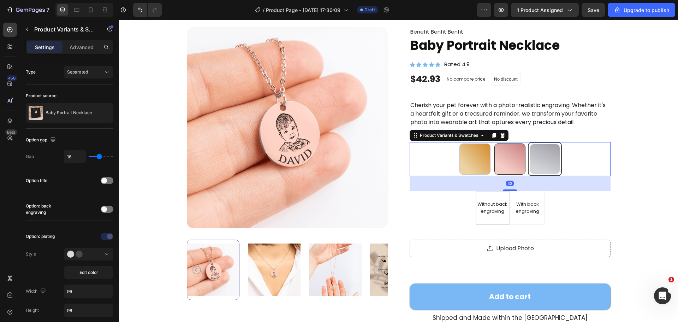
radio input "true"
click at [473, 158] on div at bounding box center [474, 158] width 31 height 31
click at [475, 142] on input "18K Rose Gold Plated 18K Rose Gold Plated" at bounding box center [475, 142] width 0 height 0
radio input "true"
click at [657, 161] on div "Product Images Benefit Benfit Benfit Text Block Baby Portrait Necklace Product …" at bounding box center [398, 233] width 559 height 469
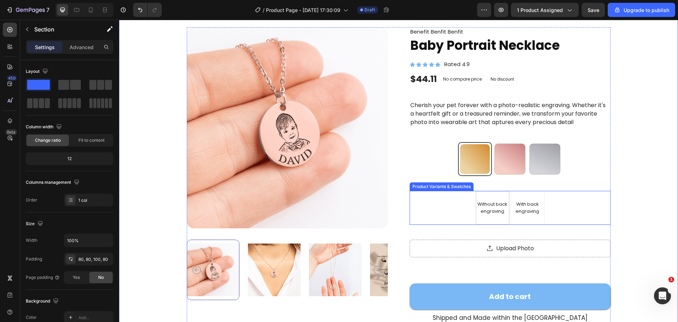
click at [559, 202] on div "Without back engraving Without back engraving Without back engraving With back …" at bounding box center [510, 208] width 201 height 34
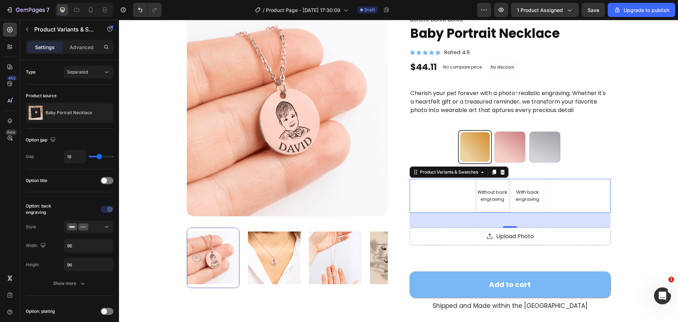
scroll to position [71, 0]
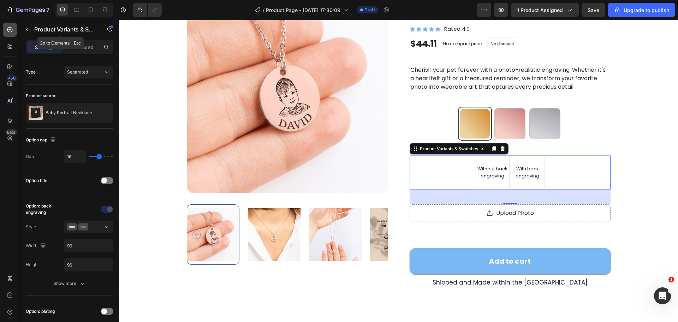
click at [10, 28] on icon at bounding box center [9, 29] width 7 height 7
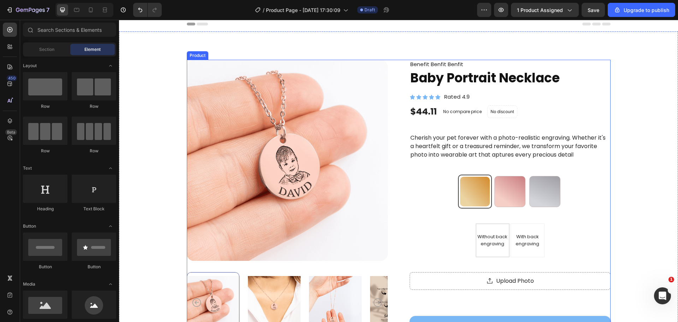
scroll to position [0, 0]
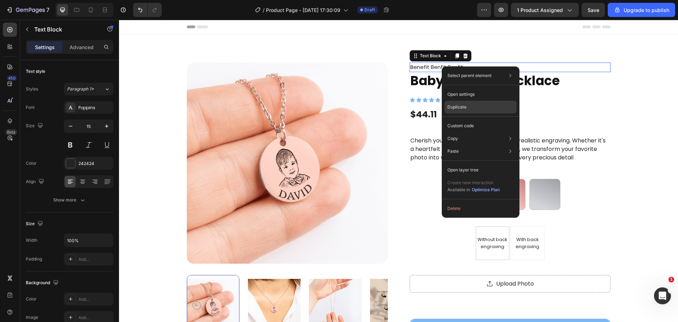
click at [460, 106] on p "Duplicate" at bounding box center [456, 107] width 19 height 6
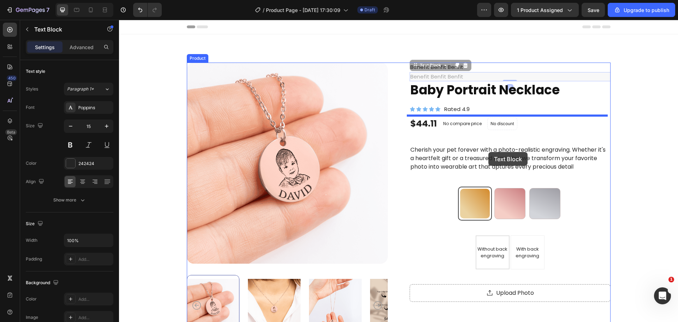
scroll to position [71, 0]
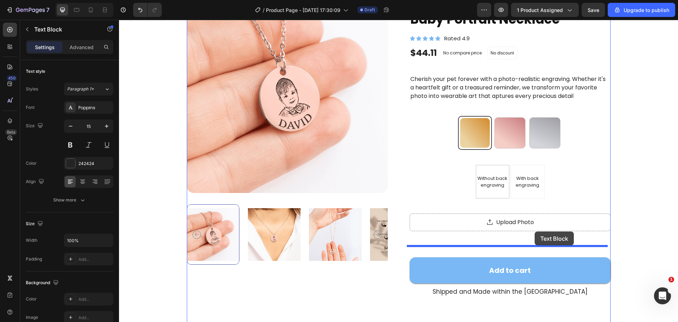
drag, startPoint x: 438, startPoint y: 77, endPoint x: 535, endPoint y: 231, distance: 181.7
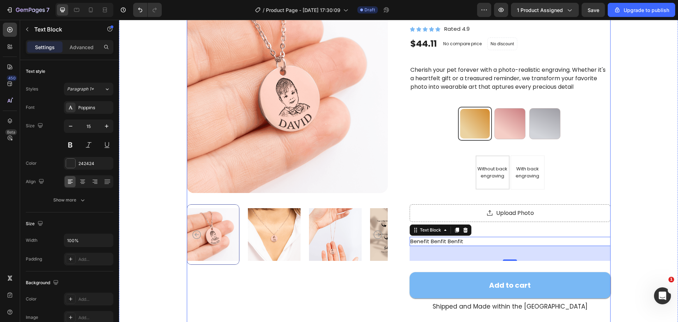
click at [524, 223] on div "Benefit Benfit Benfit Text Block Baby Portrait Necklace Product Title Icon Icon…" at bounding box center [510, 206] width 201 height 429
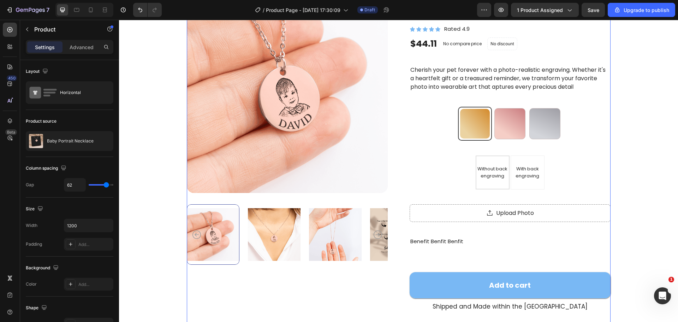
click at [521, 235] on div "Benefit Benfit Benfit Text Block Baby Portrait Necklace Product Title Icon Icon…" at bounding box center [510, 206] width 201 height 429
click at [524, 225] on div "Benefit Benfit Benfit Text Block Baby Portrait Necklace Product Title Icon Icon…" at bounding box center [510, 206] width 201 height 429
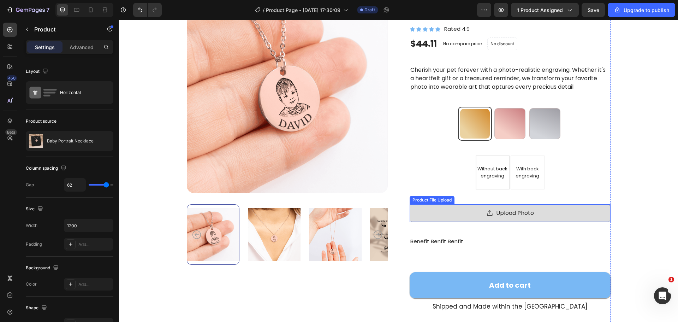
click at [528, 221] on div "Upload Photo" at bounding box center [510, 213] width 201 height 18
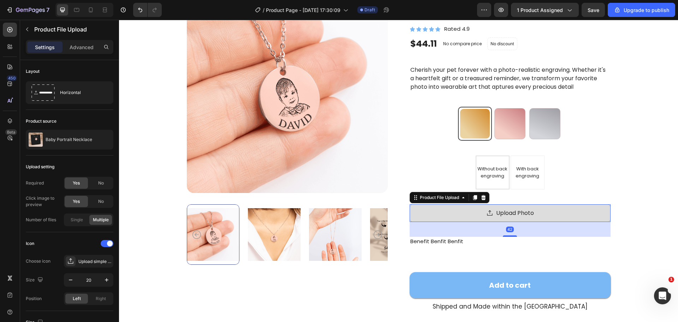
drag, startPoint x: 529, startPoint y: 228, endPoint x: 527, endPoint y: 215, distance: 12.5
click at [529, 213] on div "Upload Photo Product File Upload 42" at bounding box center [510, 213] width 201 height 18
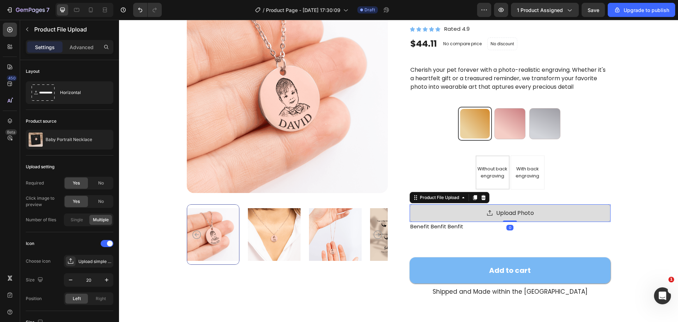
drag, startPoint x: 511, startPoint y: 233, endPoint x: 511, endPoint y: 218, distance: 14.8
click at [511, 218] on div "Upload Photo Product File Upload 0" at bounding box center [510, 213] width 201 height 18
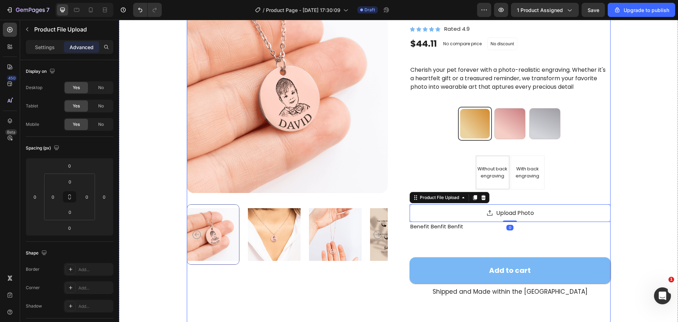
click at [461, 228] on p "Benefit Benfit Benfit" at bounding box center [510, 227] width 200 height 8
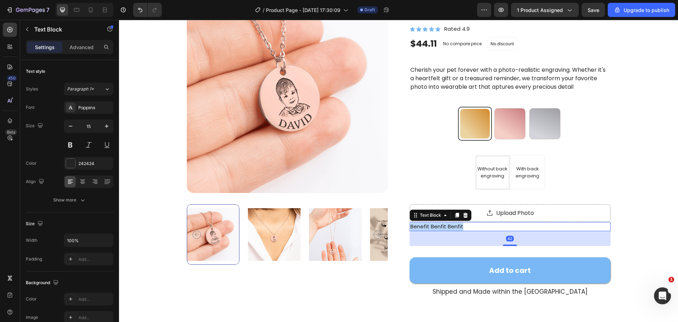
click at [461, 228] on p "Benefit Benfit Benfit" at bounding box center [510, 227] width 200 height 8
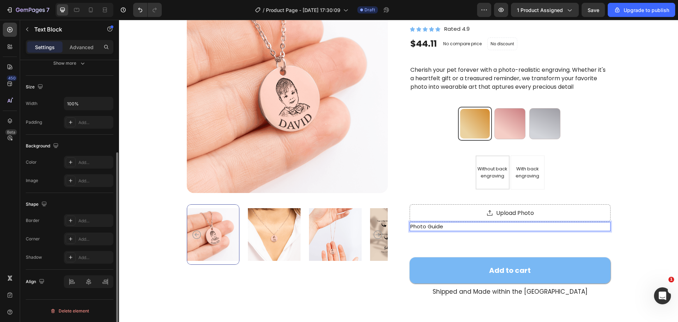
scroll to position [66, 0]
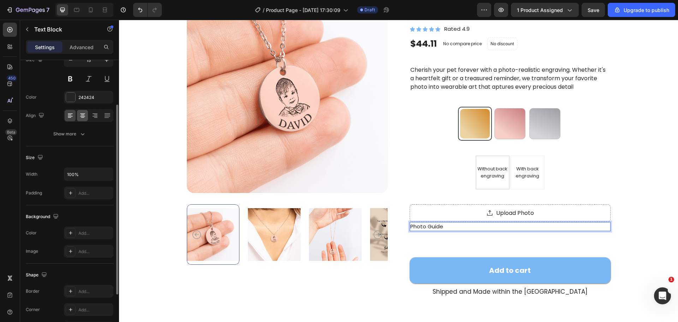
click at [87, 119] on div at bounding box center [82, 115] width 11 height 11
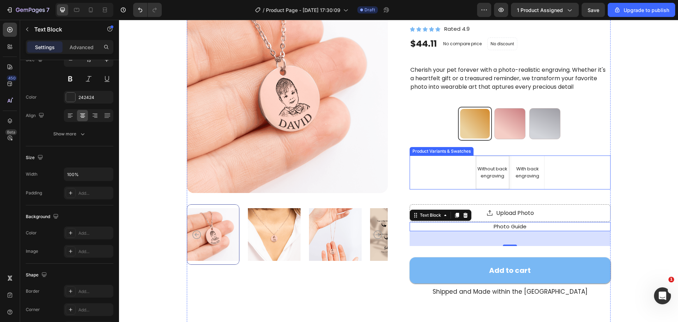
click at [624, 203] on div "Product Images Benefit Benfit Benfit Text Block Baby Portrait Necklace Product …" at bounding box center [398, 199] width 503 height 414
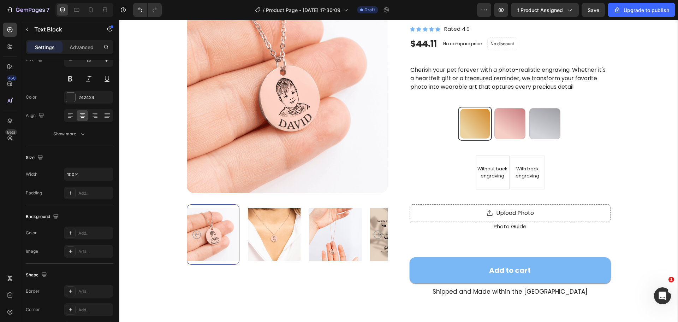
scroll to position [0, 0]
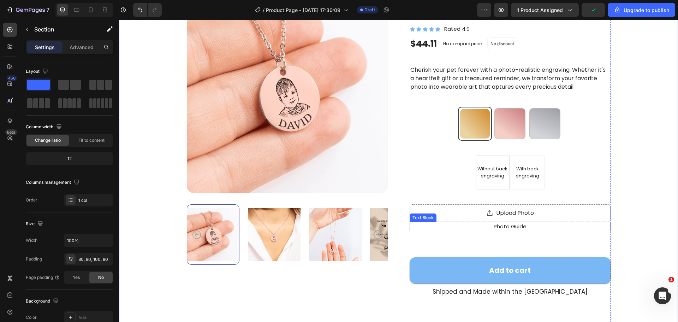
click at [499, 238] on div "Benefit Benfit Benfit Text Block Baby Portrait Necklace Product Title Icon Icon…" at bounding box center [510, 199] width 201 height 414
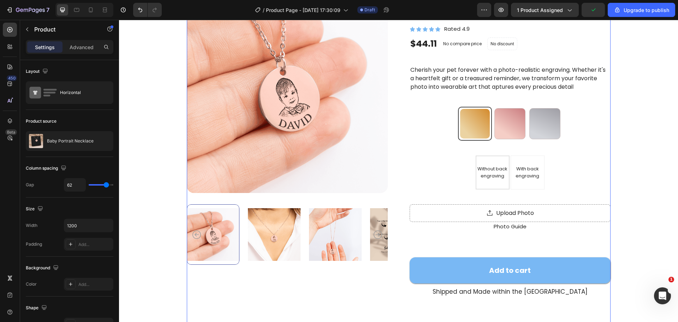
click at [498, 245] on div "Benefit Benfit Benfit Text Block Baby Portrait Necklace Product Title Icon Icon…" at bounding box center [510, 199] width 201 height 414
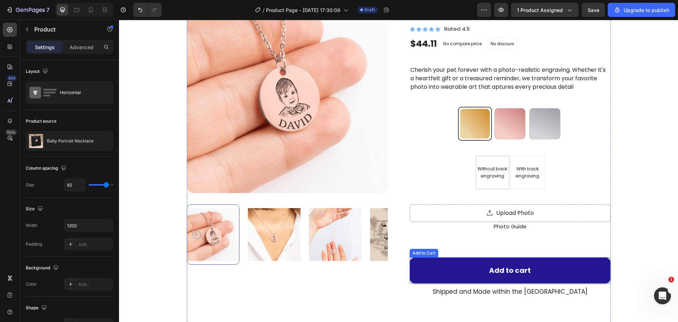
click at [564, 260] on button "Add to cart" at bounding box center [510, 270] width 201 height 26
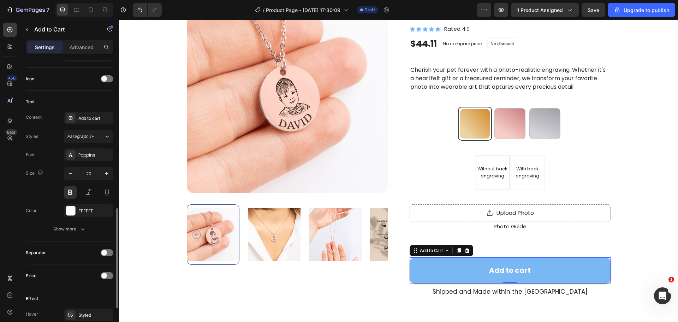
scroll to position [318, 0]
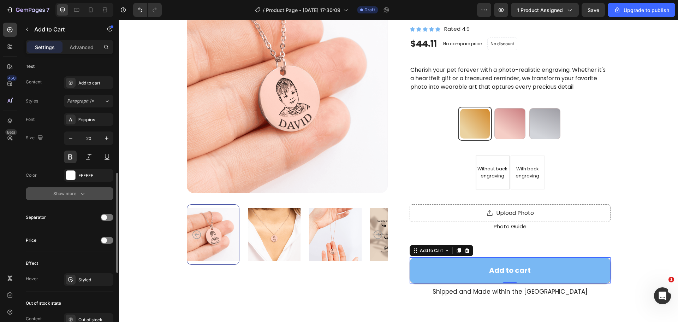
click at [79, 196] on icon "button" at bounding box center [82, 193] width 7 height 7
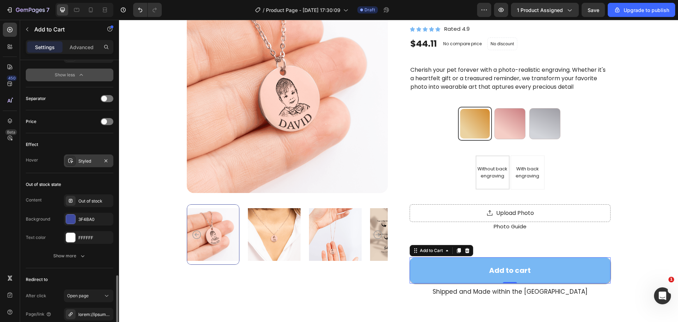
scroll to position [600, 0]
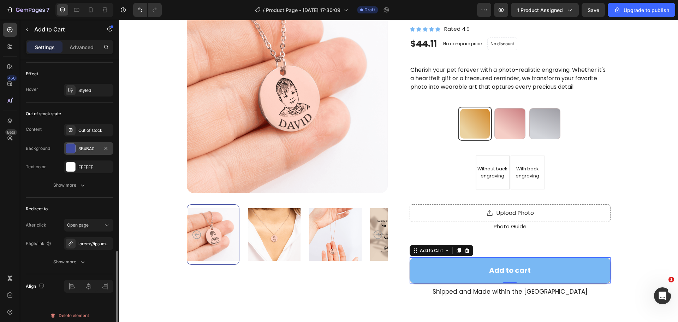
click at [82, 148] on div "3F4BA0" at bounding box center [88, 149] width 20 height 6
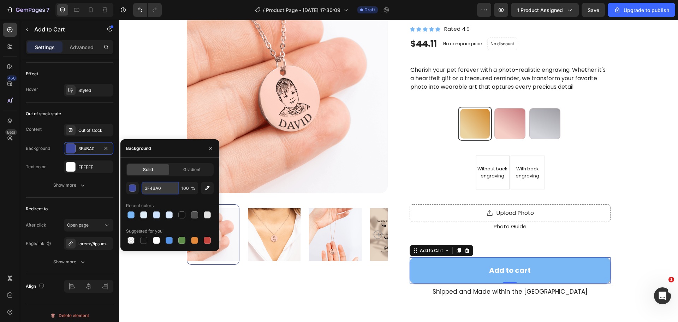
click at [152, 190] on input "3F4BA0" at bounding box center [160, 188] width 37 height 13
paste input "star"
click at [124, 215] on div "Solid Gradient star 100 % Recent colors Suggested for you" at bounding box center [169, 204] width 99 height 82
click at [127, 215] on div at bounding box center [130, 214] width 7 height 7
click at [128, 214] on div at bounding box center [130, 214] width 7 height 7
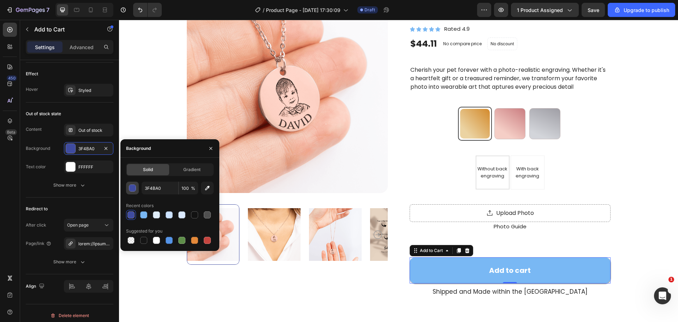
click at [135, 191] on div "button" at bounding box center [132, 187] width 7 height 7
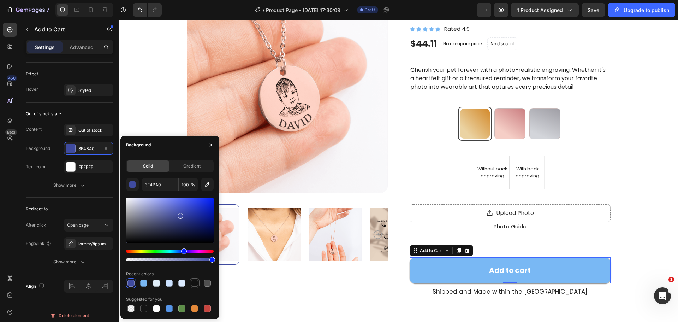
click at [195, 282] on div at bounding box center [194, 282] width 7 height 7
type input "121212"
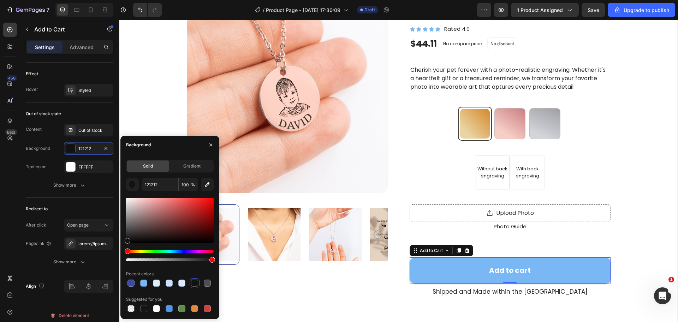
click at [617, 224] on div "Product Images Benefit Benfit Benfit Text Block Baby Portrait Necklace Product …" at bounding box center [398, 199] width 503 height 414
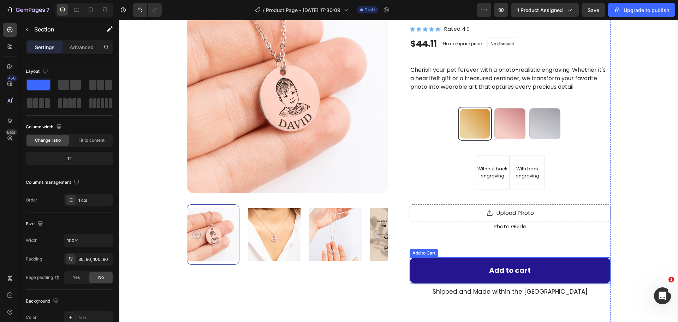
click at [503, 265] on button "Add to cart" at bounding box center [510, 270] width 201 height 26
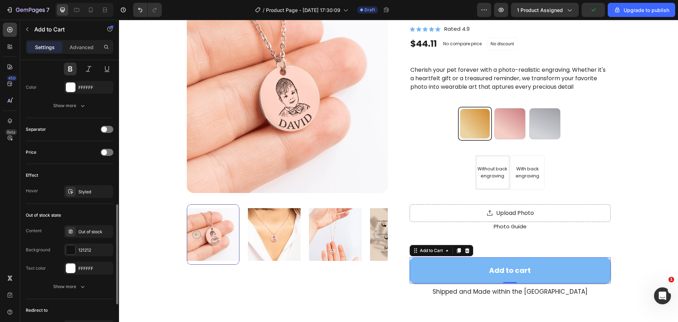
scroll to position [441, 0]
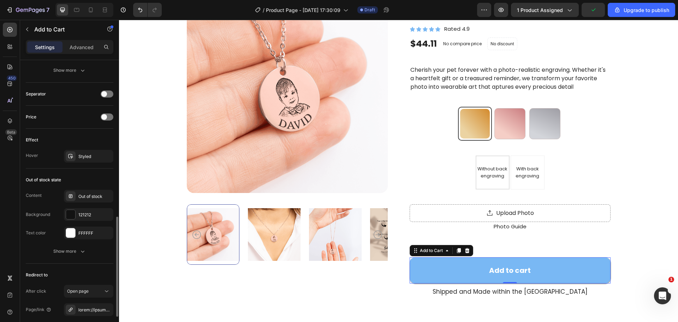
click at [72, 207] on div "Content Out of stock Background 121212 Text color FFFFFF" at bounding box center [70, 214] width 88 height 49
click at [72, 213] on div at bounding box center [70, 214] width 9 height 9
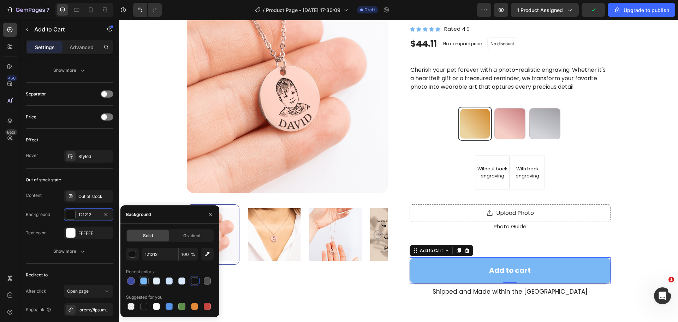
click at [140, 281] on div at bounding box center [144, 281] width 8 height 8
type input "79B8F4"
click at [73, 166] on div "Effect Hover Styled" at bounding box center [70, 149] width 88 height 40
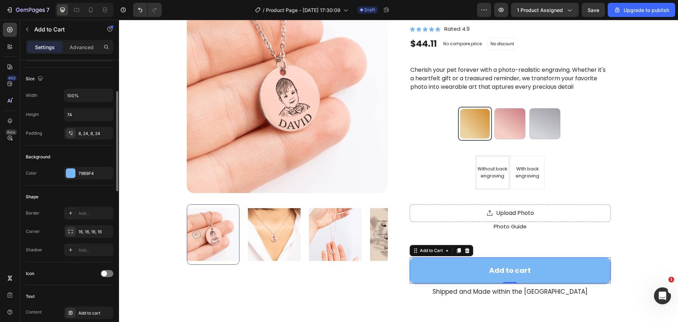
scroll to position [0, 0]
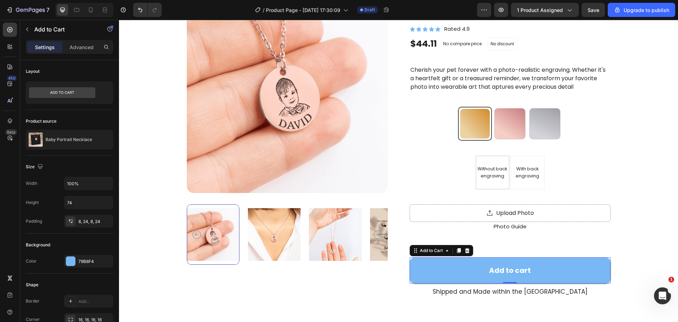
click at [75, 53] on div "Settings Advanced" at bounding box center [70, 47] width 88 height 14
click at [77, 51] on div "Advanced" at bounding box center [81, 46] width 35 height 11
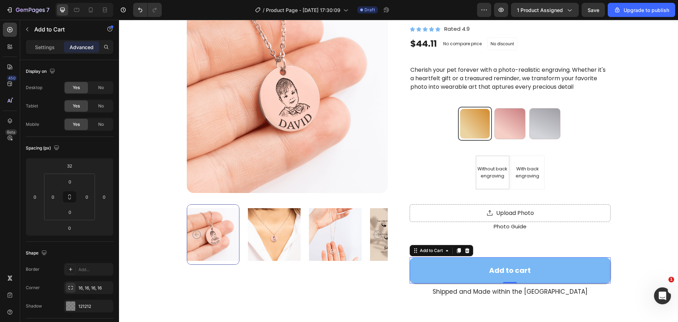
click at [44, 53] on div "Settings Advanced" at bounding box center [70, 47] width 88 height 14
click at [51, 49] on p "Settings" at bounding box center [45, 46] width 20 height 7
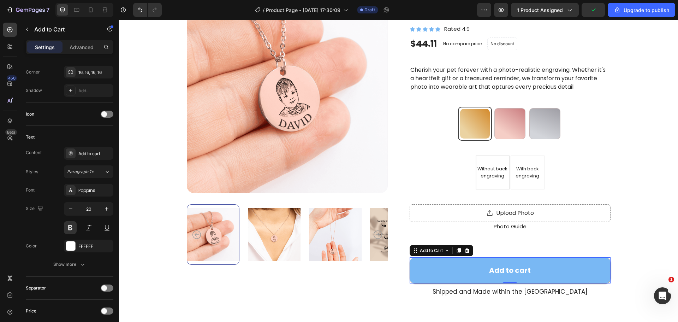
scroll to position [512, 0]
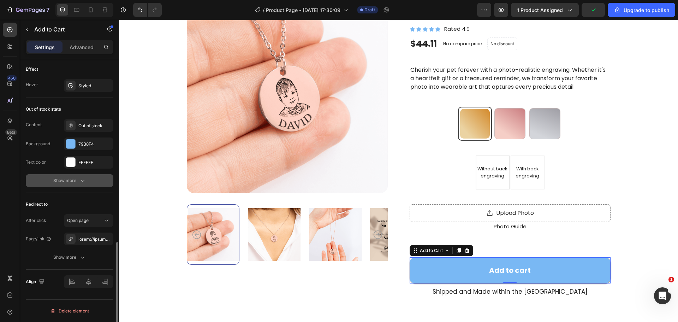
click at [69, 181] on div "Show more" at bounding box center [69, 180] width 33 height 7
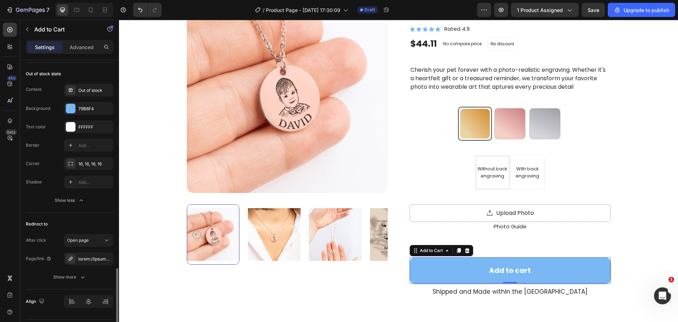
scroll to position [567, 0]
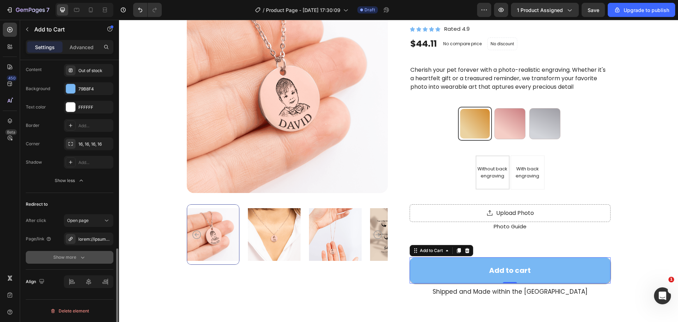
click at [65, 255] on div "Show more" at bounding box center [69, 257] width 33 height 7
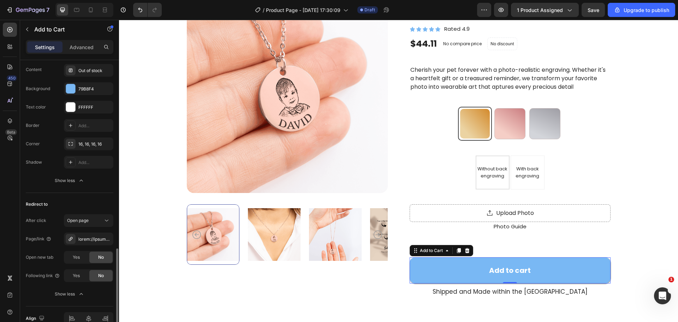
scroll to position [604, 0]
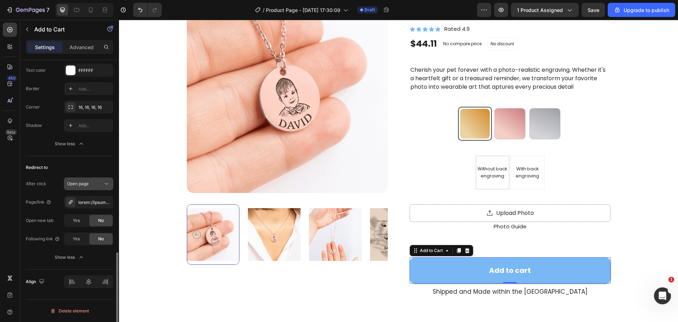
click at [95, 187] on div "Open page" at bounding box center [88, 183] width 43 height 7
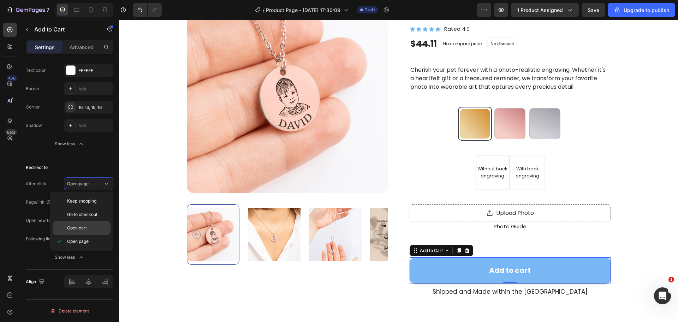
click at [89, 227] on p "Open cart" at bounding box center [87, 228] width 40 height 6
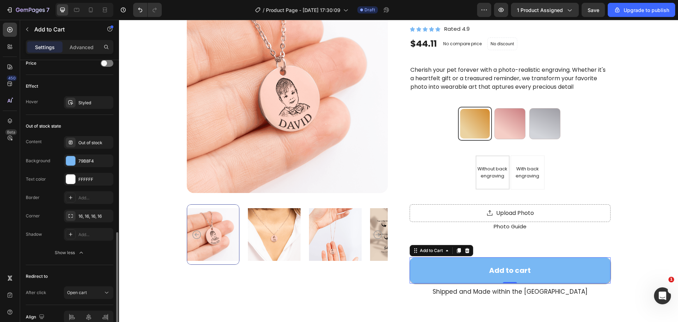
scroll to position [459, 0]
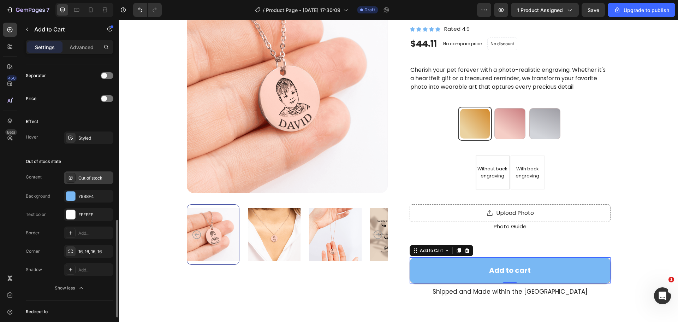
click at [90, 182] on div "Out of stock" at bounding box center [88, 177] width 49 height 13
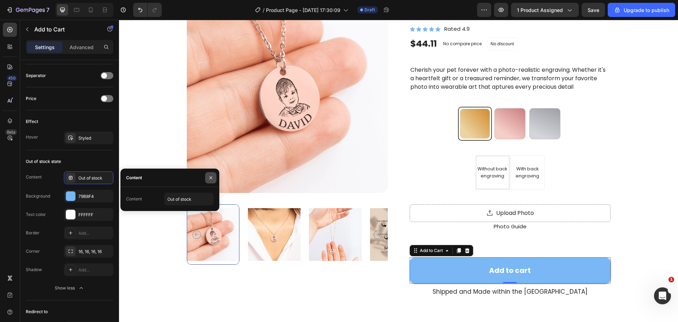
drag, startPoint x: 210, startPoint y: 181, endPoint x: 4, endPoint y: 164, distance: 207.3
click at [210, 181] on button "button" at bounding box center [210, 177] width 11 height 11
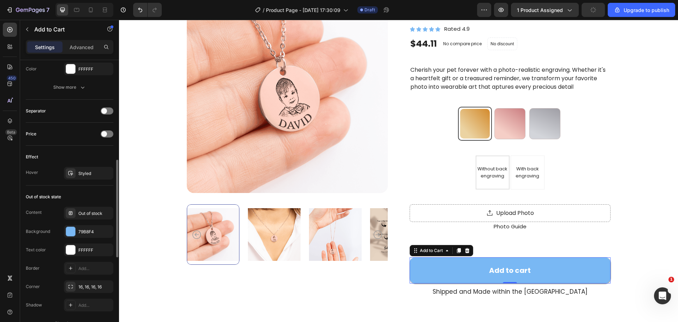
scroll to position [389, 0]
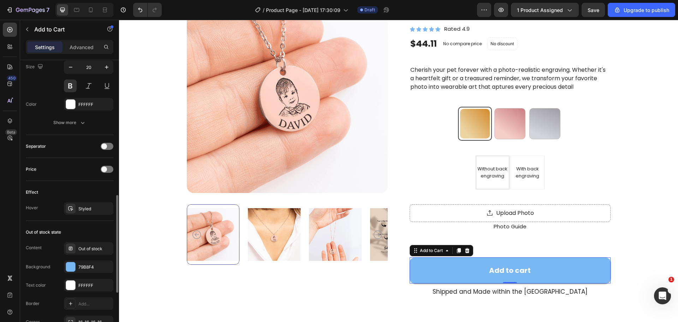
click at [36, 208] on div "Hover" at bounding box center [32, 207] width 12 height 6
click at [79, 207] on div "Styled" at bounding box center [88, 209] width 20 height 6
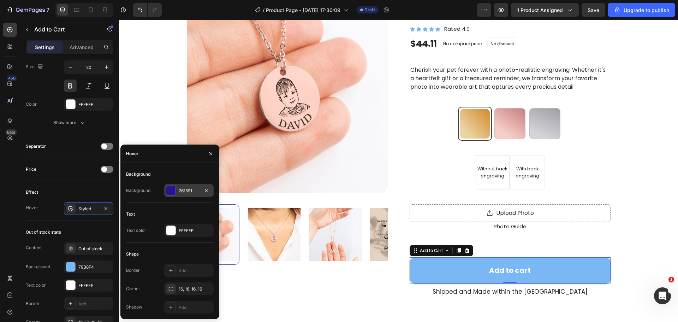
click at [183, 192] on div "261591" at bounding box center [189, 191] width 20 height 6
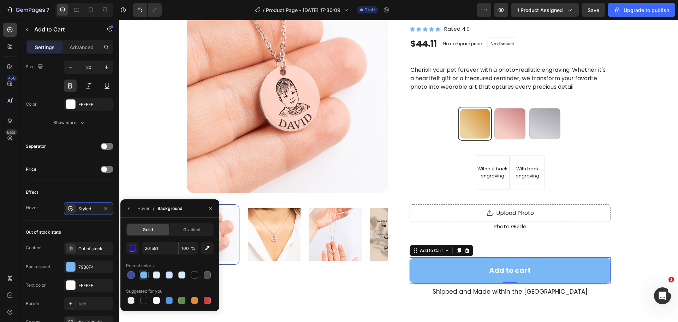
click at [143, 274] on div at bounding box center [143, 274] width 7 height 7
click at [134, 248] on div "button" at bounding box center [132, 248] width 7 height 7
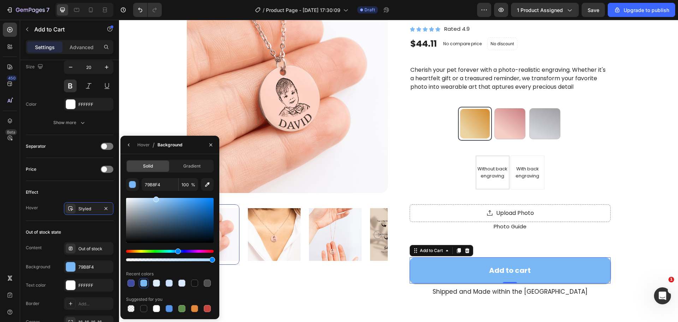
drag, startPoint x: 168, startPoint y: 202, endPoint x: 155, endPoint y: 198, distance: 13.4
click at [155, 198] on div at bounding box center [156, 199] width 6 height 6
click at [190, 201] on div at bounding box center [190, 203] width 6 height 6
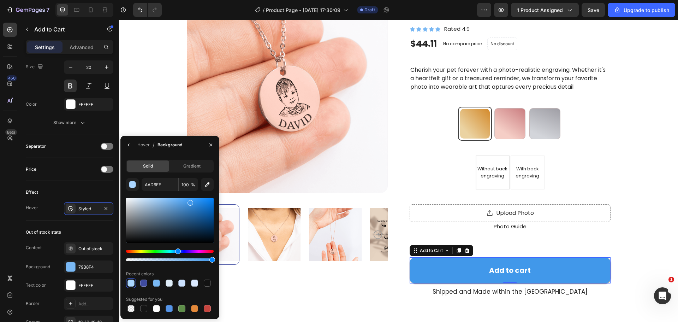
type input "4198EA"
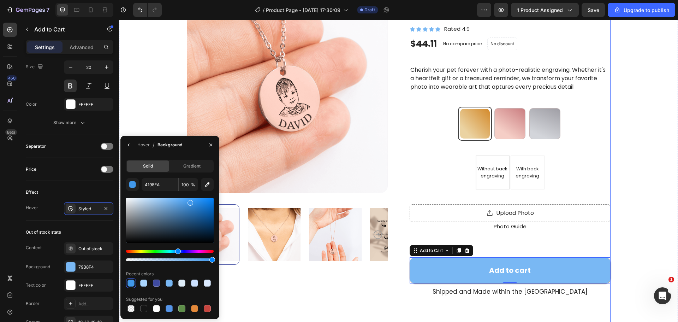
click at [646, 247] on div "Product Images Benefit Benfit Benfit Text Block Baby Portrait Necklace Product …" at bounding box center [398, 203] width 559 height 478
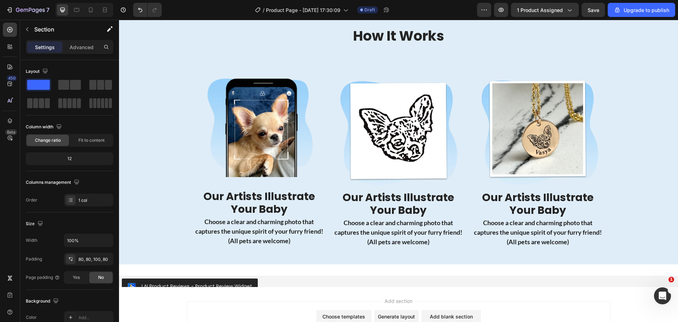
scroll to position [765, 0]
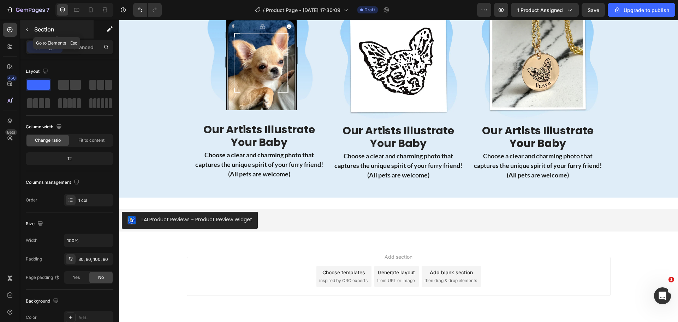
click at [28, 30] on icon "button" at bounding box center [27, 29] width 6 height 6
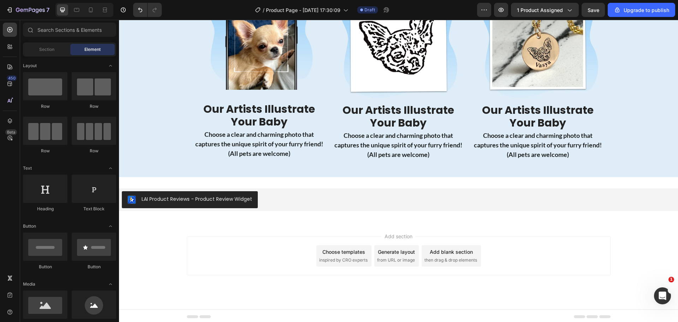
scroll to position [788, 0]
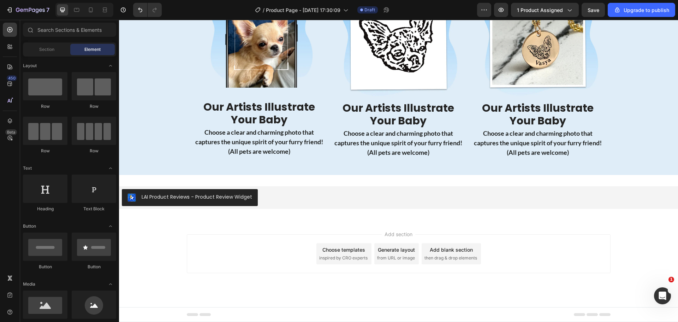
click at [351, 251] on div "Choose templates" at bounding box center [343, 249] width 43 height 7
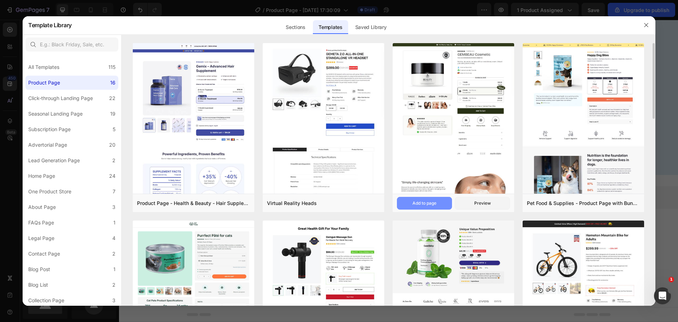
click at [431, 200] on div "Add to page" at bounding box center [425, 203] width 24 height 6
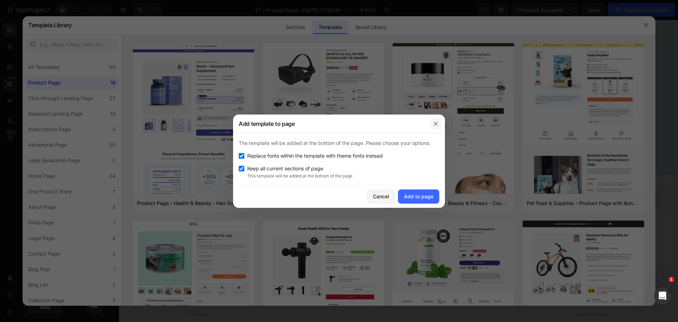
drag, startPoint x: 426, startPoint y: 198, endPoint x: 435, endPoint y: 126, distance: 73.0
click at [435, 127] on div "Add template to page The template will be added at the bottom of the page. Plea…" at bounding box center [339, 160] width 212 height 93
click at [436, 123] on icon "button" at bounding box center [436, 123] width 4 height 4
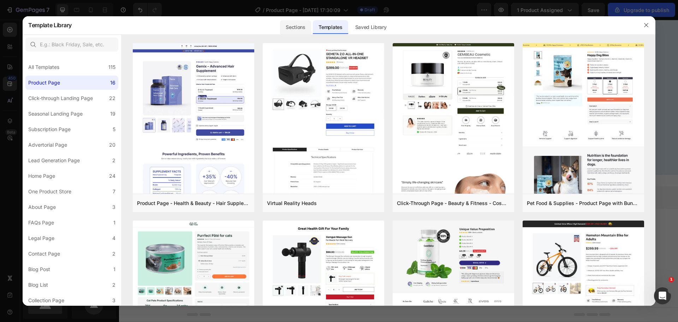
click at [288, 24] on div "Sections" at bounding box center [295, 27] width 31 height 14
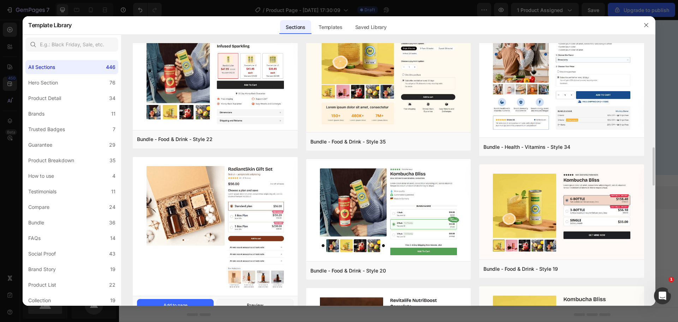
scroll to position [824, 0]
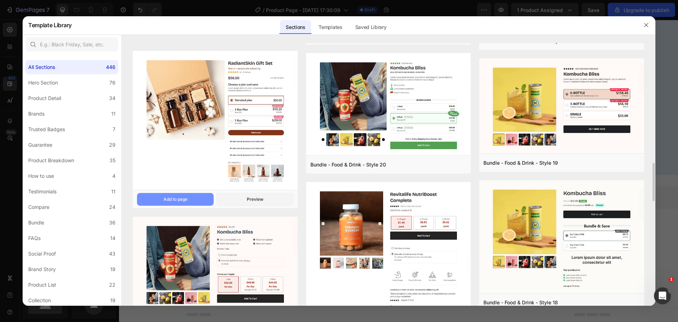
click at [154, 200] on button "Add to page" at bounding box center [175, 199] width 77 height 13
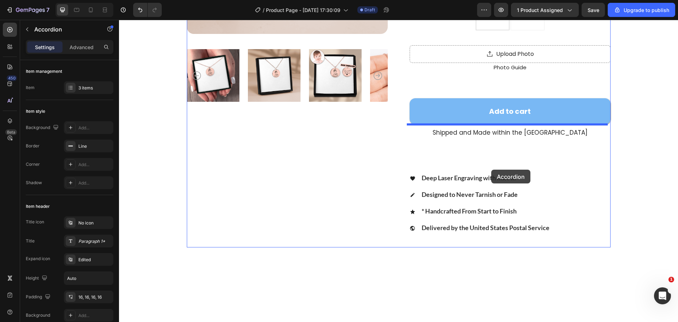
scroll to position [247, 0]
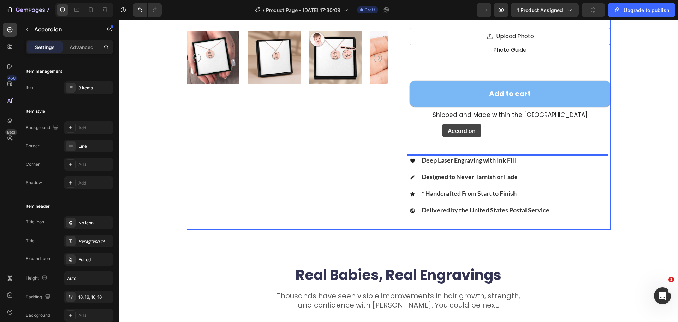
drag, startPoint x: 451, startPoint y: 165, endPoint x: 442, endPoint y: 124, distance: 42.5
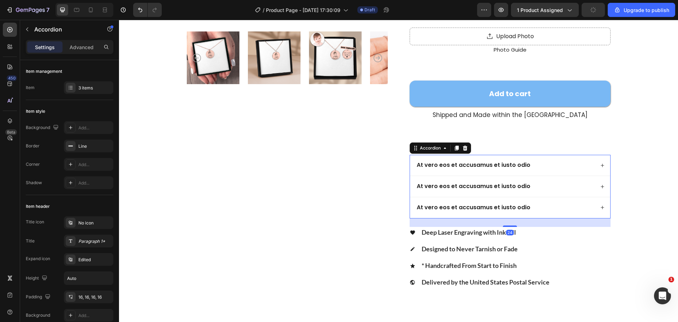
click at [507, 167] on p "At vero eos et accusamus et iusto odio" at bounding box center [474, 164] width 114 height 7
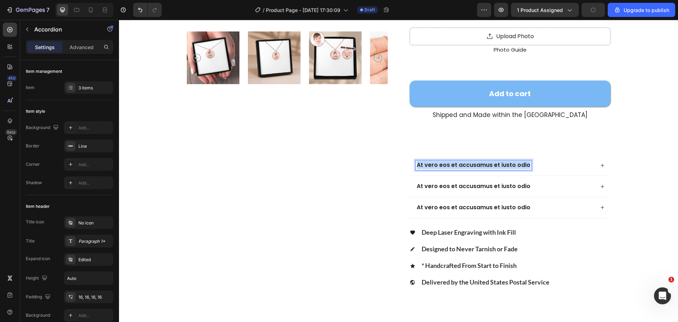
click at [507, 167] on p "At vero eos et accusamus et iusto odio" at bounding box center [474, 164] width 114 height 7
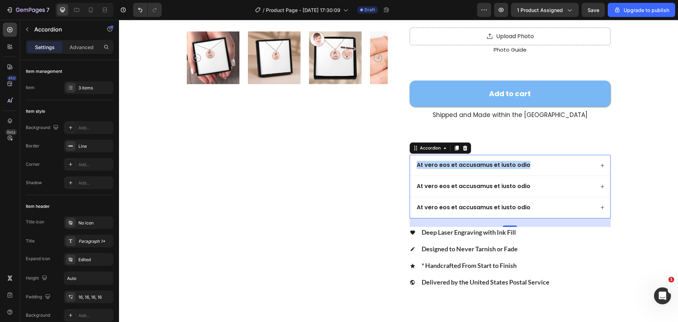
click at [516, 166] on p "At vero eos et accusamus et iusto odio" at bounding box center [474, 164] width 114 height 7
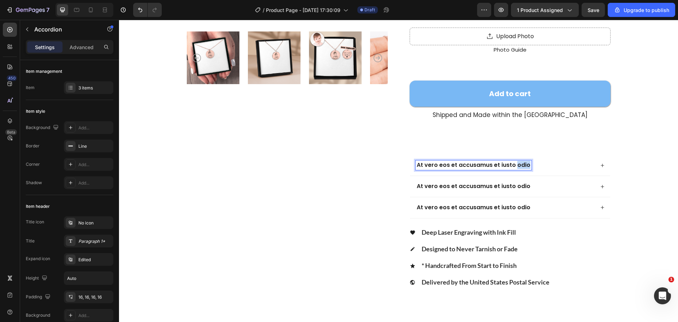
click at [516, 166] on p "At vero eos et accusamus et iusto odio" at bounding box center [474, 164] width 114 height 7
click at [516, 166] on strong "Description" at bounding box center [531, 165] width 30 height 7
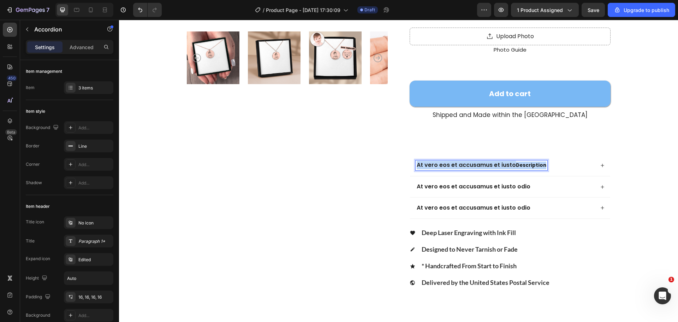
click at [516, 166] on strong "Description" at bounding box center [531, 165] width 30 height 7
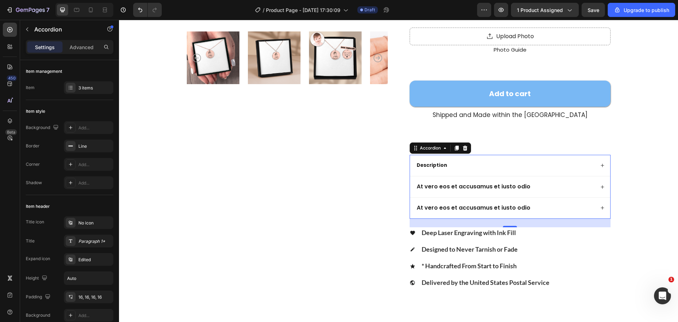
click at [482, 186] on p "At vero eos et accusamus et iusto odio" at bounding box center [474, 186] width 114 height 7
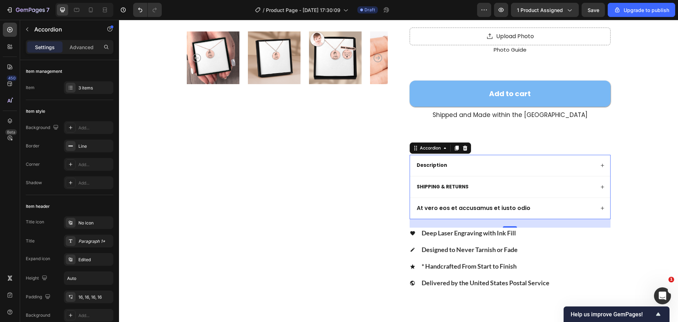
click at [646, 201] on div "Product Images Benefit Benfit Benfit Text Block Baby Portrait Necklace Product …" at bounding box center [398, 62] width 559 height 551
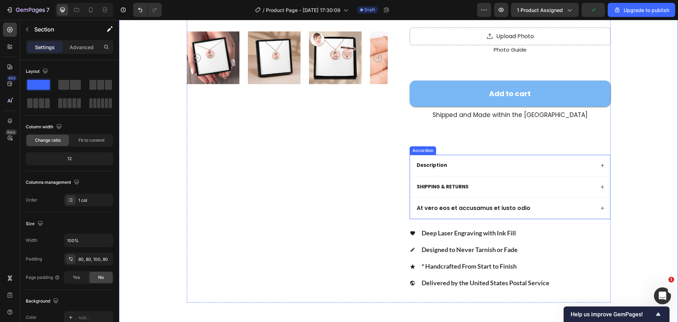
click at [424, 151] on div "Accordion" at bounding box center [423, 150] width 24 height 6
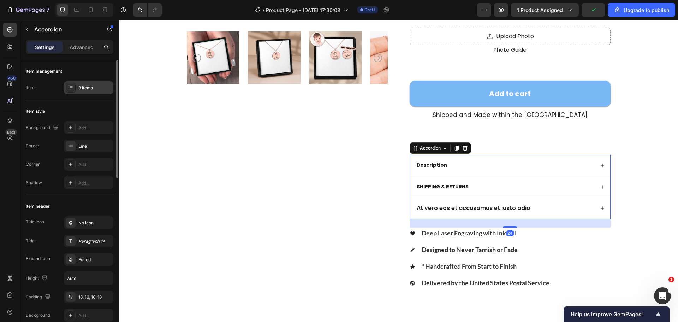
click at [89, 92] on div "3 items" at bounding box center [88, 87] width 49 height 13
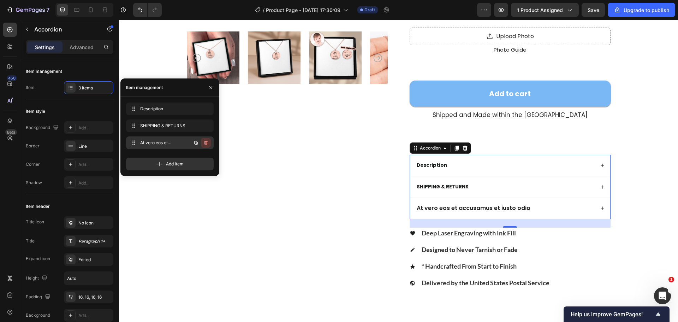
click at [206, 141] on icon "button" at bounding box center [206, 143] width 6 height 6
click at [207, 142] on div "Delete" at bounding box center [201, 143] width 13 height 6
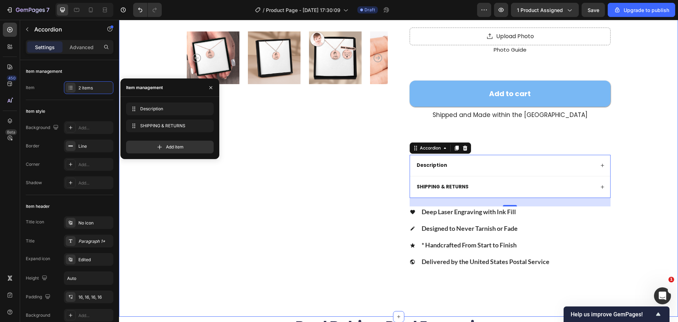
click at [640, 173] on div "Product Images Benefit Benfit Benfit Text Block Baby Portrait Necklace Product …" at bounding box center [398, 48] width 503 height 466
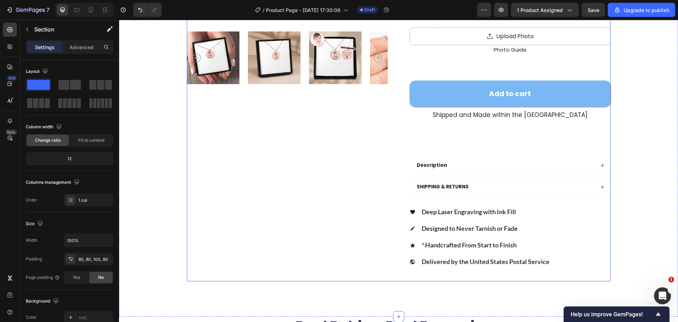
click at [466, 135] on div "Benefit Benfit Benfit Text Block Baby Portrait Necklace Product Title Icon Icon…" at bounding box center [510, 48] width 201 height 466
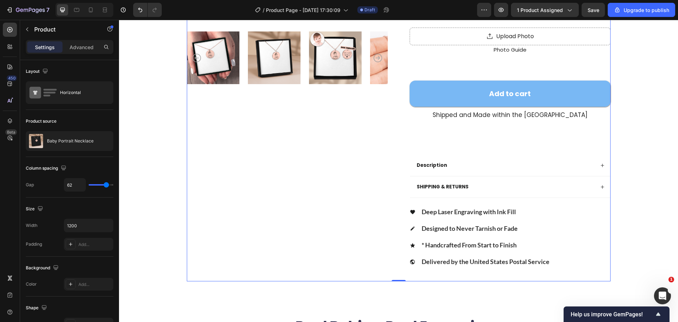
click at [482, 125] on div "Benefit Benfit Benfit Text Block Baby Portrait Necklace Product Title Icon Icon…" at bounding box center [510, 48] width 201 height 466
click at [486, 119] on div "Shipped and Made within the [GEOGRAPHIC_DATA]" at bounding box center [510, 114] width 156 height 9
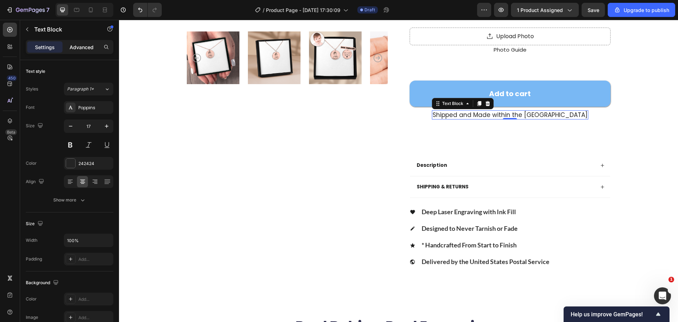
click at [86, 47] on p "Advanced" at bounding box center [82, 46] width 24 height 7
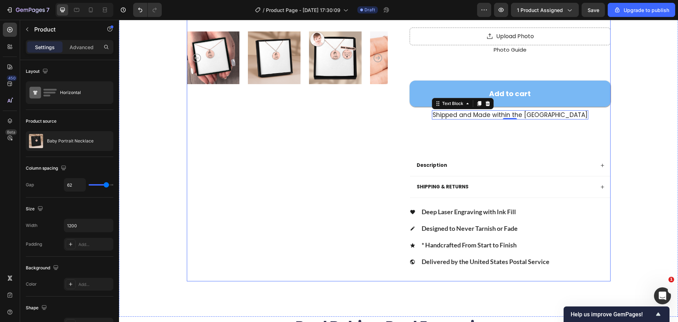
click at [447, 154] on div "Benefit Benfit Benfit Text Block Baby Portrait Necklace Product Title Icon Icon…" at bounding box center [510, 48] width 201 height 466
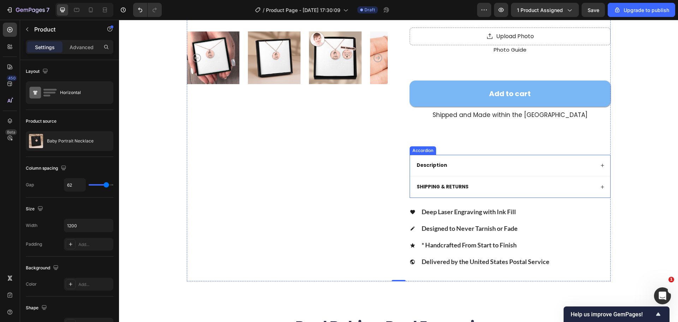
click at [427, 159] on div "Description" at bounding box center [510, 165] width 200 height 21
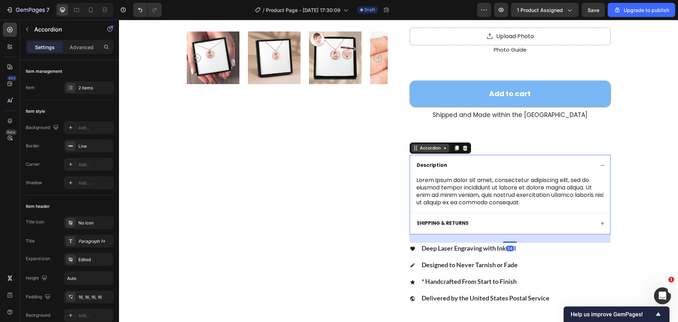
click at [427, 149] on div "Accordion" at bounding box center [431, 148] width 24 height 6
click at [64, 43] on div "Advanced" at bounding box center [81, 46] width 35 height 11
type input "100%"
type input "100"
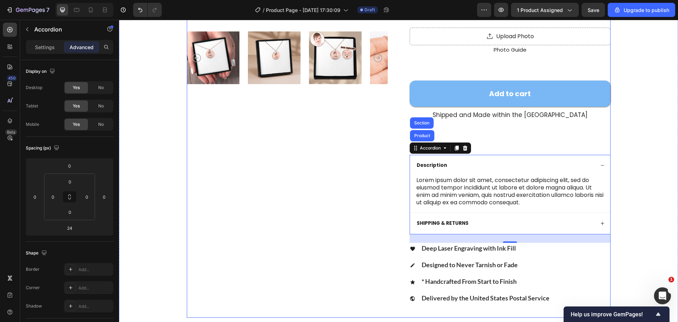
click at [486, 128] on div "Benefit Benfit Benfit Text Block Baby Portrait Necklace Product Title Icon Icon…" at bounding box center [510, 66] width 201 height 502
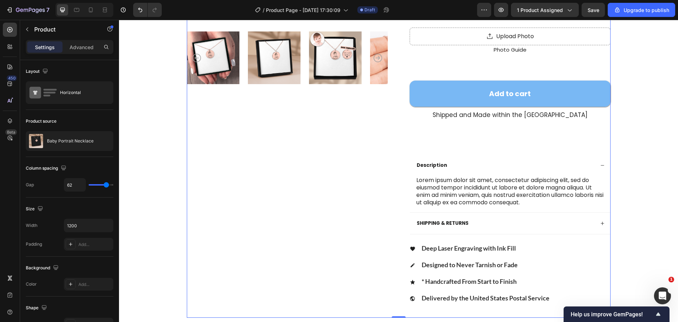
click at [473, 137] on div "Benefit Benfit Benfit Text Block Baby Portrait Necklace Product Title Icon Icon…" at bounding box center [510, 66] width 201 height 502
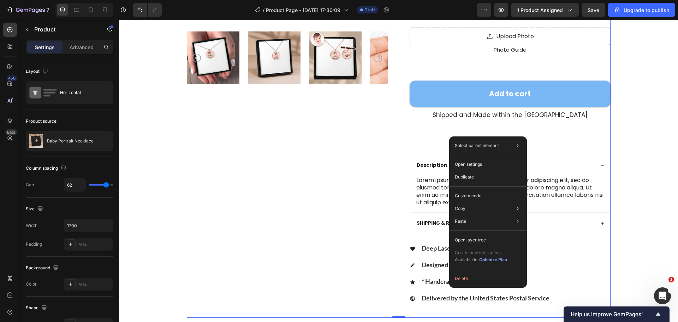
click at [428, 140] on div "Benefit Benfit Benfit Text Block Baby Portrait Necklace Product Title Icon Icon…" at bounding box center [510, 66] width 201 height 502
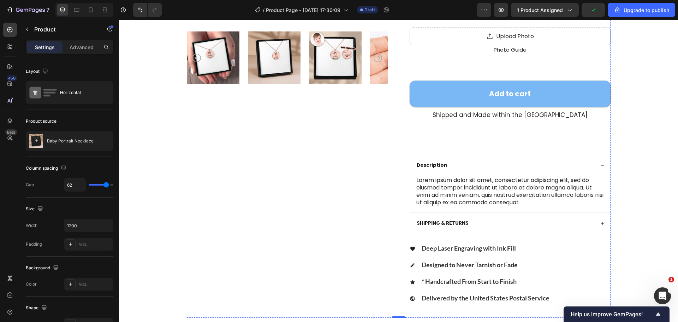
scroll to position [141, 0]
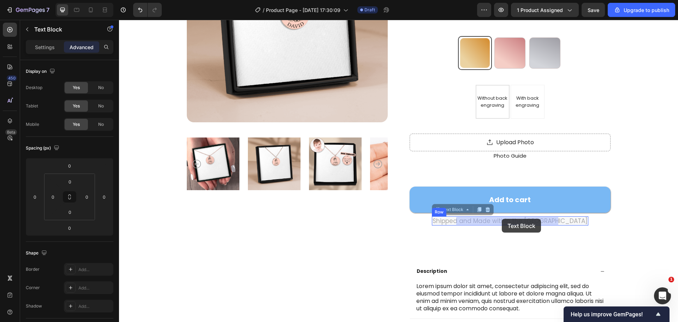
drag, startPoint x: 459, startPoint y: 219, endPoint x: 502, endPoint y: 219, distance: 43.1
click at [471, 222] on p "Shipped and Made within the [GEOGRAPHIC_DATA]" at bounding box center [510, 221] width 155 height 8
click at [468, 232] on div "Benefit Benfit Benfit Text Block Baby Portrait Necklace Product Title Icon Icon…" at bounding box center [510, 172] width 201 height 502
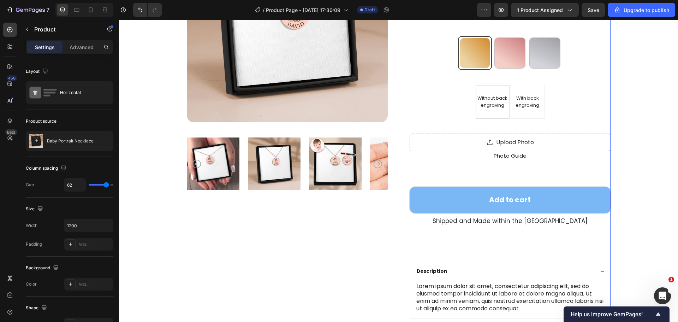
click at [456, 217] on div "Shipped and Made within the [GEOGRAPHIC_DATA]" at bounding box center [510, 220] width 156 height 9
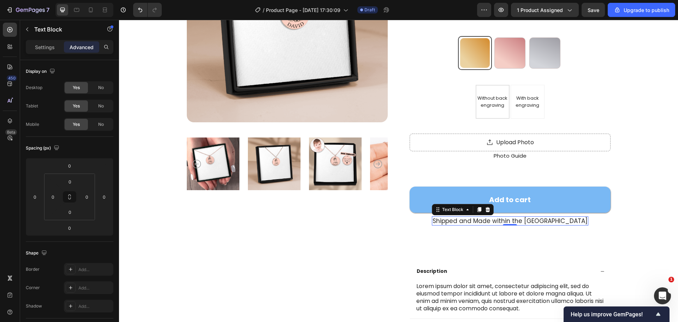
click at [470, 226] on div "Benefit Benfit Benfit Text Block Baby Portrait Necklace Product Title Icon Icon…" at bounding box center [510, 172] width 201 height 502
drag, startPoint x: 472, startPoint y: 230, endPoint x: 469, endPoint y: 233, distance: 4.0
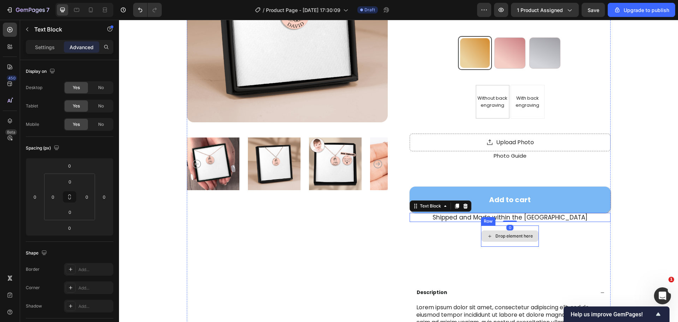
click at [495, 229] on div "Drop element here" at bounding box center [510, 235] width 58 height 21
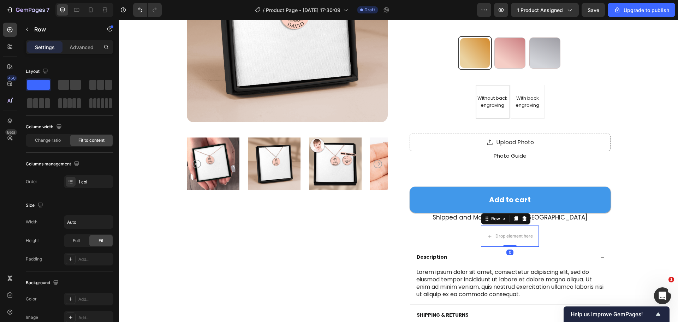
drag, startPoint x: 505, startPoint y: 281, endPoint x: 534, endPoint y: 212, distance: 74.7
click at [516, 225] on div "Drop element here Row 0" at bounding box center [510, 235] width 58 height 21
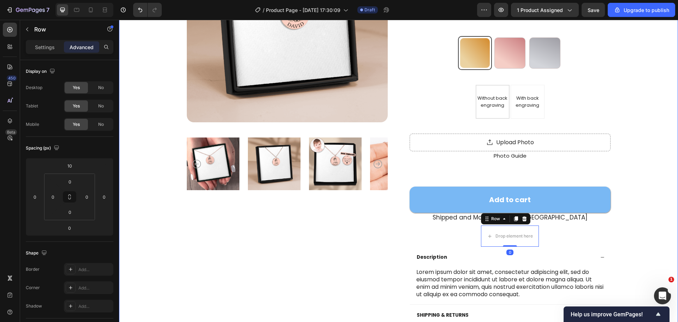
click at [653, 218] on div "Product Images Benefit Benfit Benfit Text Block Baby Portrait Necklace Product …" at bounding box center [398, 169] width 559 height 552
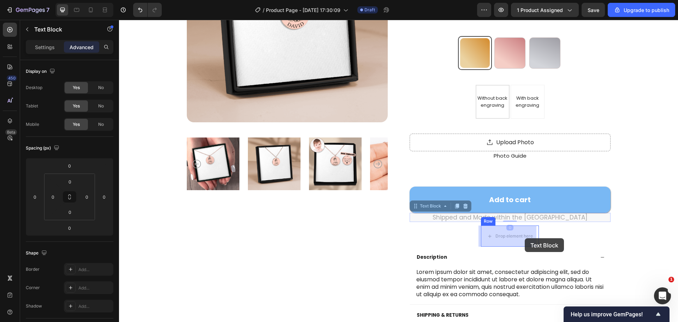
drag, startPoint x: 549, startPoint y: 232, endPoint x: 525, endPoint y: 238, distance: 24.8
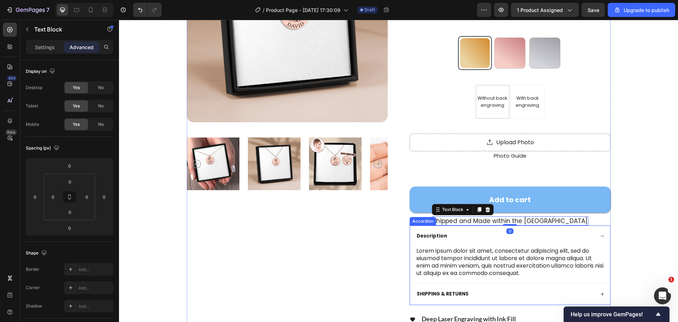
click at [617, 230] on div "Product Images Benefit Benfit Benfit Text Block Baby Portrait Necklace Product …" at bounding box center [398, 154] width 503 height 467
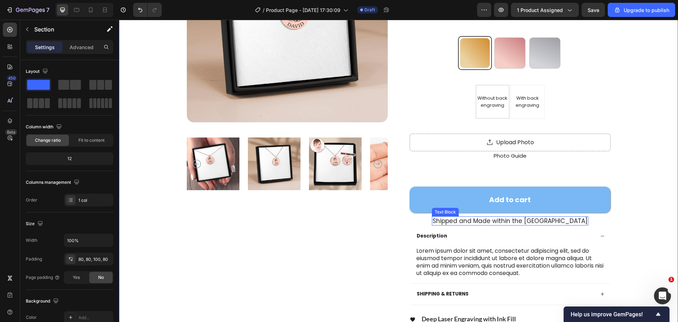
click at [536, 226] on div "Description" at bounding box center [510, 235] width 200 height 21
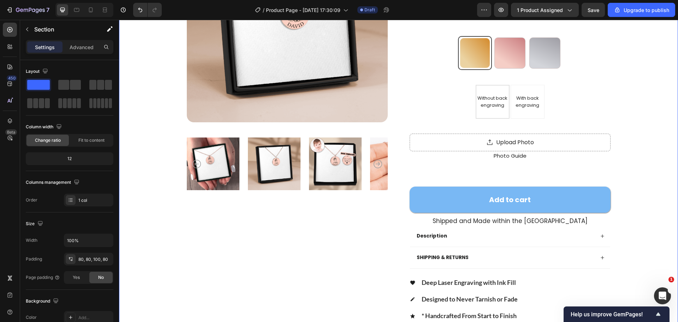
click at [611, 229] on div "Product Images Benefit Benfit Benfit Text Block Baby Portrait Necklace Product …" at bounding box center [398, 136] width 503 height 431
click at [439, 229] on div "Description" at bounding box center [510, 235] width 200 height 21
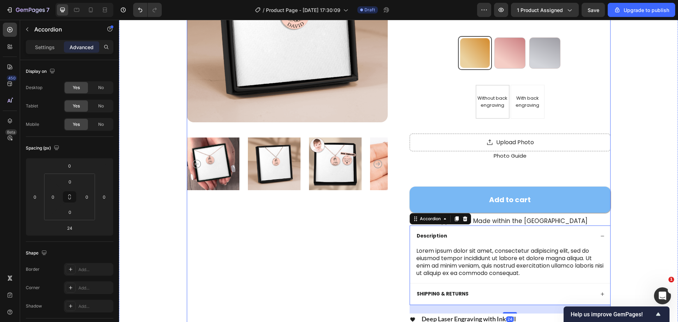
click at [586, 225] on div "Benefit Benfit Benfit Text Block Baby Portrait Necklace Product Title Icon Icon…" at bounding box center [510, 154] width 201 height 467
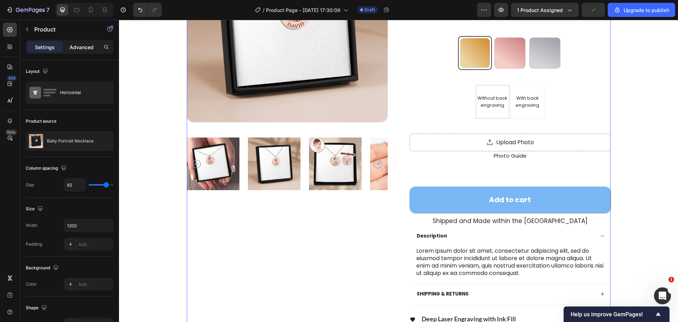
click at [78, 43] on p "Advanced" at bounding box center [82, 46] width 24 height 7
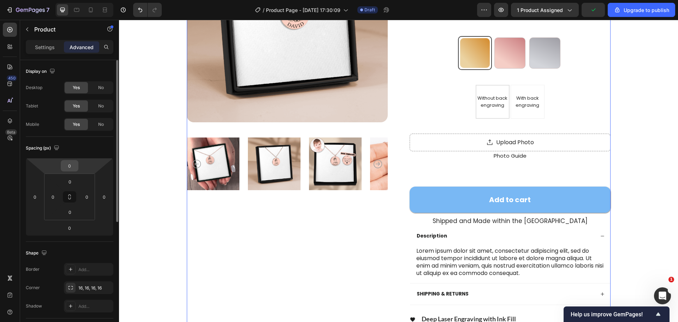
click at [75, 164] on input "0" at bounding box center [70, 165] width 14 height 11
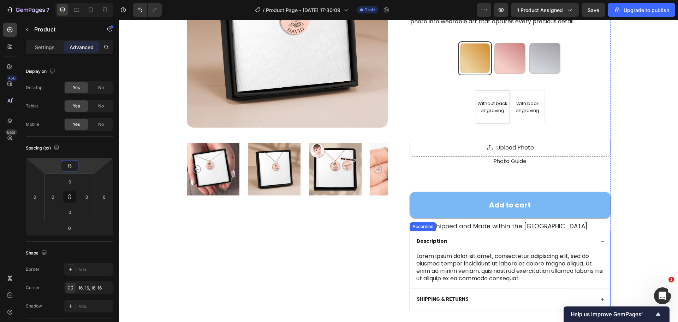
type input "0"
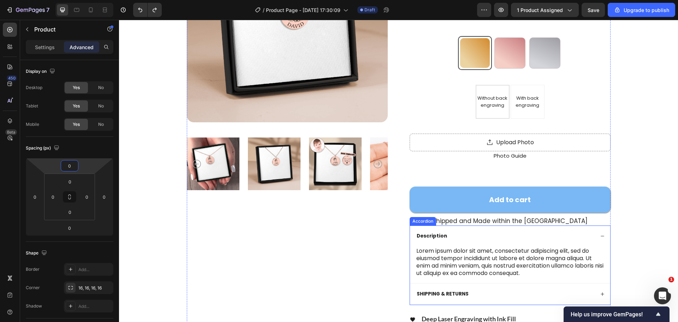
click at [416, 223] on div "Accordion" at bounding box center [423, 221] width 24 height 6
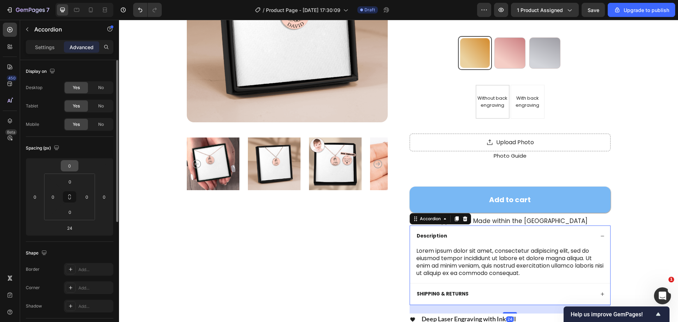
click at [76, 161] on input "0" at bounding box center [70, 165] width 14 height 11
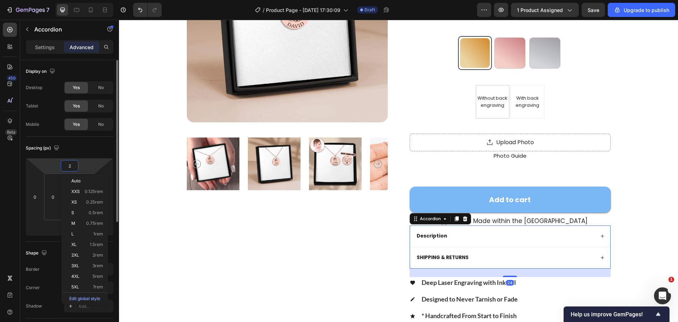
type input "25"
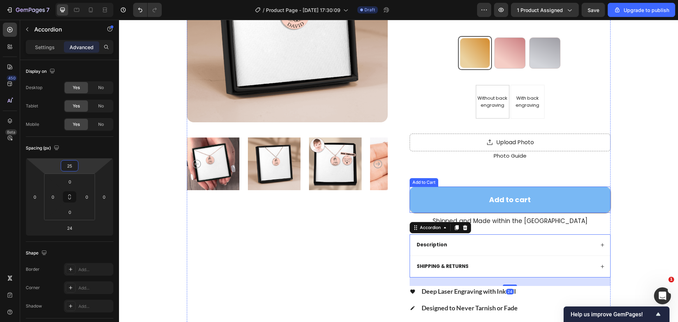
click at [608, 209] on div "Product Images Benefit Benfit Benfit Text Block Baby Portrait Necklace Product …" at bounding box center [398, 140] width 503 height 439
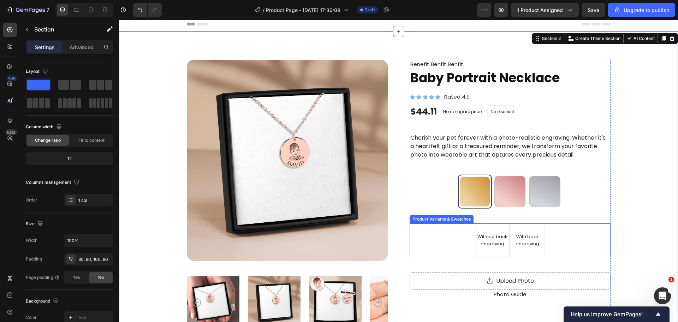
scroll to position [0, 0]
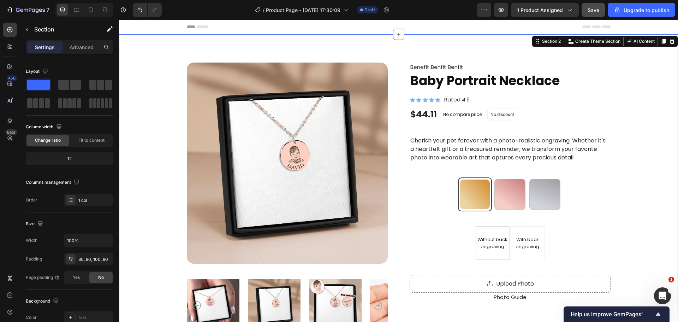
click at [585, 17] on button "Save" at bounding box center [593, 10] width 23 height 14
click at [278, 316] on img at bounding box center [274, 305] width 53 height 60
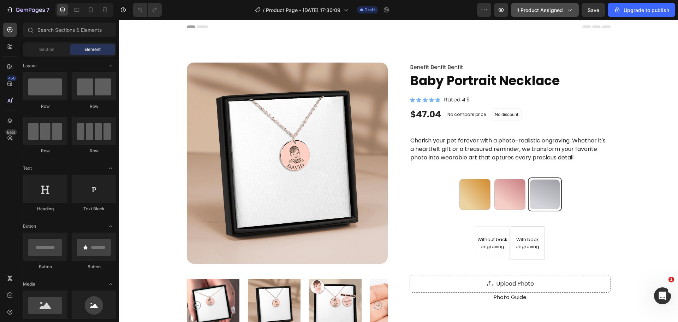
click at [540, 13] on span "1 product assigned" at bounding box center [540, 9] width 46 height 7
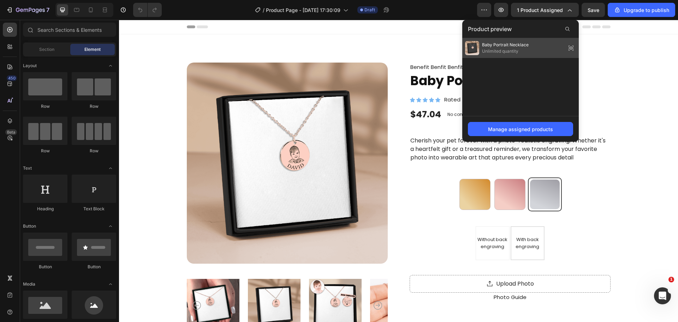
click at [550, 49] on div "Baby Portrait Necklace Unlimited quantity" at bounding box center [520, 48] width 117 height 20
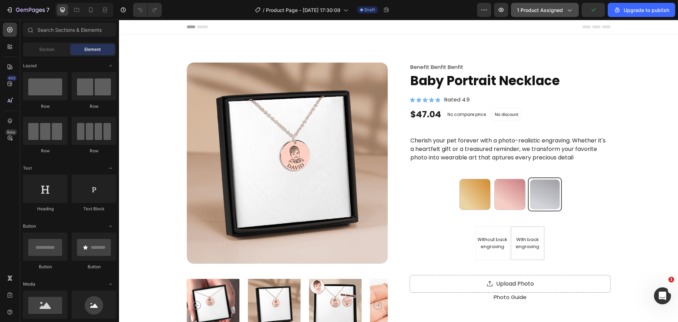
click at [547, 13] on span "1 product assigned" at bounding box center [540, 9] width 46 height 7
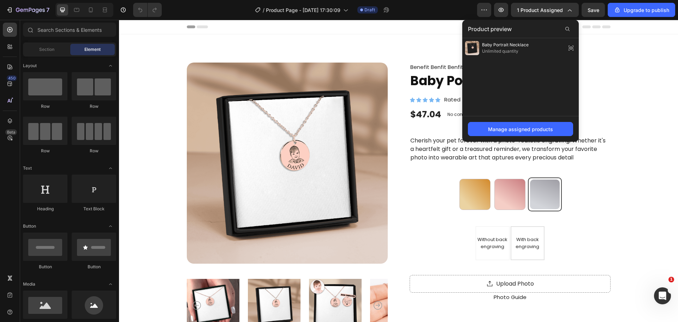
click at [540, 121] on div "Manage assigned products" at bounding box center [520, 129] width 117 height 26
click at [534, 124] on button "Manage assigned products" at bounding box center [520, 129] width 105 height 14
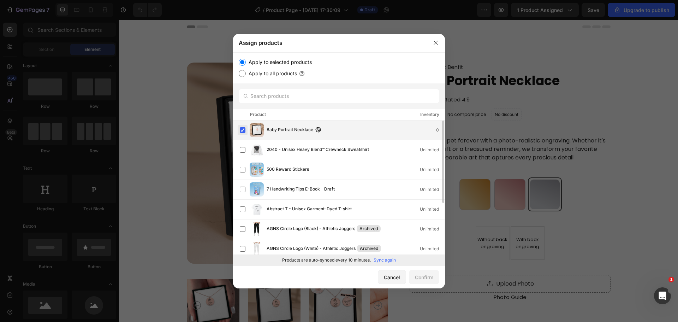
click at [240, 128] on label at bounding box center [243, 130] width 6 height 6
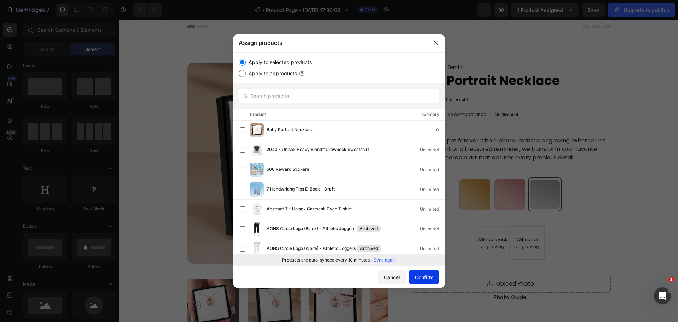
click at [433, 278] on div "Confirm" at bounding box center [424, 276] width 18 height 7
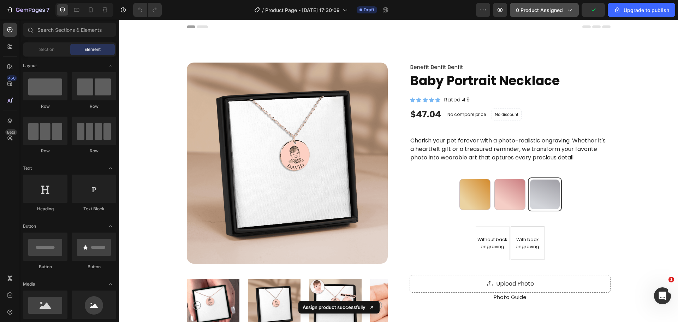
click at [542, 11] on span "0 product assigned" at bounding box center [539, 9] width 47 height 7
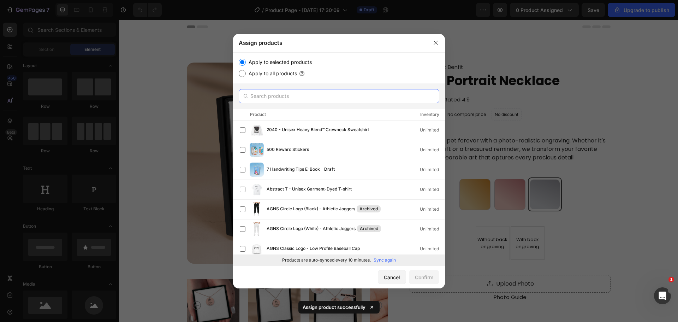
click at [270, 96] on input "text" at bounding box center [339, 96] width 201 height 14
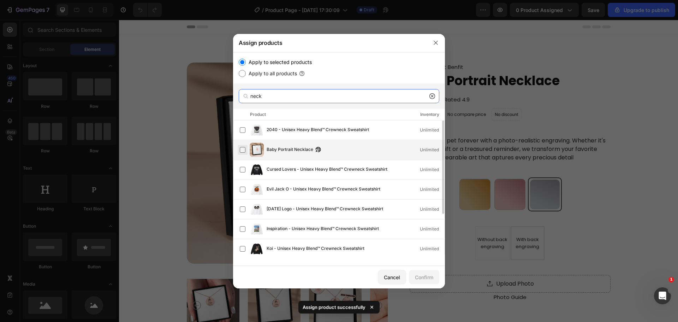
type input "neck"
click at [243, 149] on label at bounding box center [243, 150] width 6 height 6
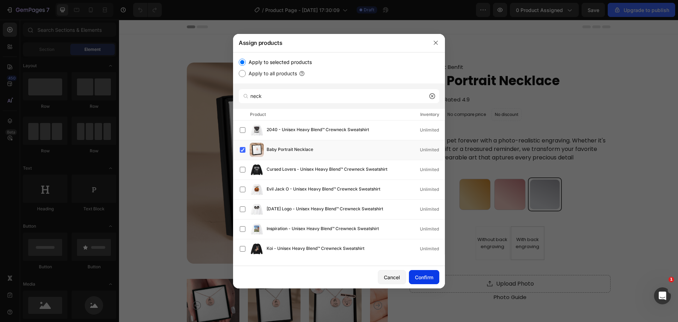
click at [419, 274] on div "Confirm" at bounding box center [424, 276] width 18 height 7
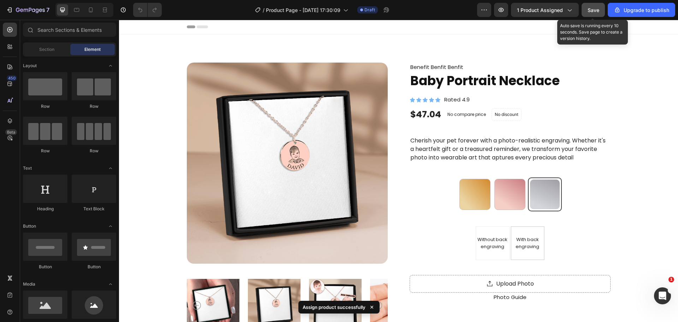
click at [598, 9] on span "Save" at bounding box center [594, 10] width 12 height 6
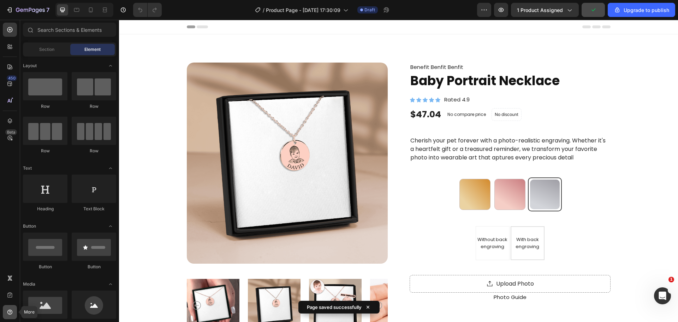
click at [7, 313] on icon at bounding box center [9, 311] width 7 height 7
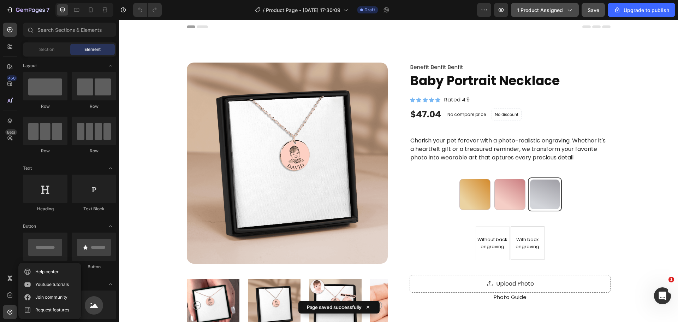
click at [570, 10] on icon "button" at bounding box center [569, 9] width 7 height 7
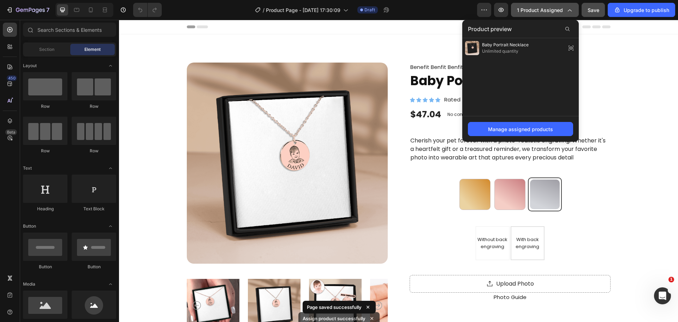
click at [564, 8] on div "1 product assigned" at bounding box center [545, 9] width 56 height 7
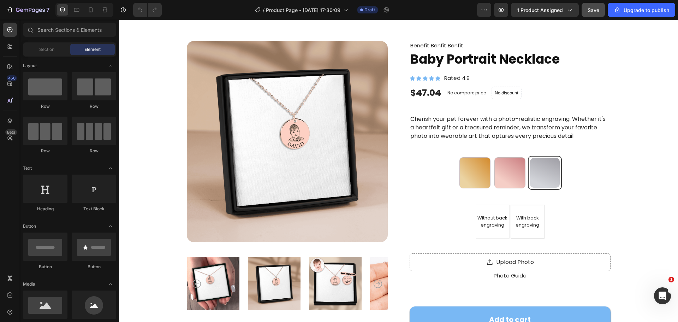
scroll to position [247, 0]
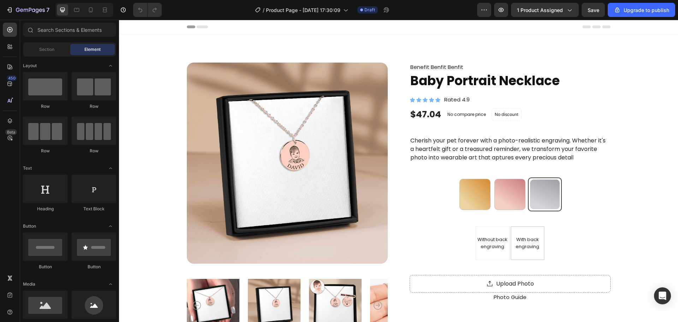
click at [16, 17] on div "7 / Product Page - [DATE] 17:30:09 Draft Preview 1 product assigned Save Upgrad…" at bounding box center [339, 10] width 678 height 20
click at [14, 13] on div "7" at bounding box center [27, 10] width 43 height 8
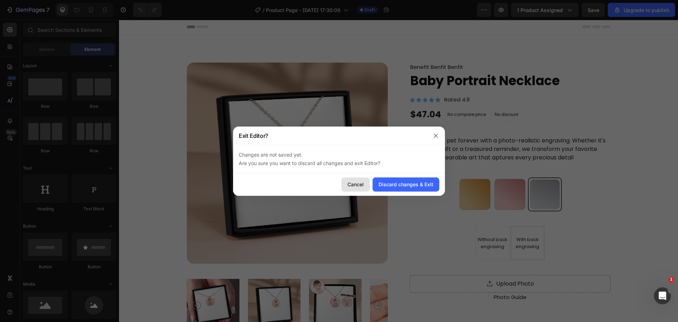
drag, startPoint x: 396, startPoint y: 186, endPoint x: 356, endPoint y: 186, distance: 40.6
click at [356, 186] on div "Cancel Discard changes & Exit" at bounding box center [339, 184] width 212 height 23
click at [356, 186] on div "Cancel" at bounding box center [356, 183] width 16 height 7
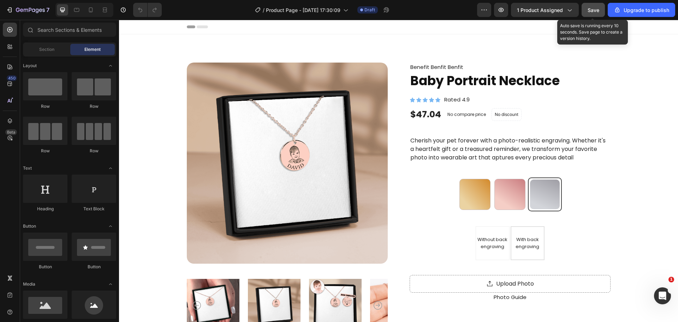
drag, startPoint x: 596, startPoint y: 17, endPoint x: 477, endPoint y: 0, distance: 119.8
click at [596, 17] on button "Save" at bounding box center [593, 10] width 23 height 14
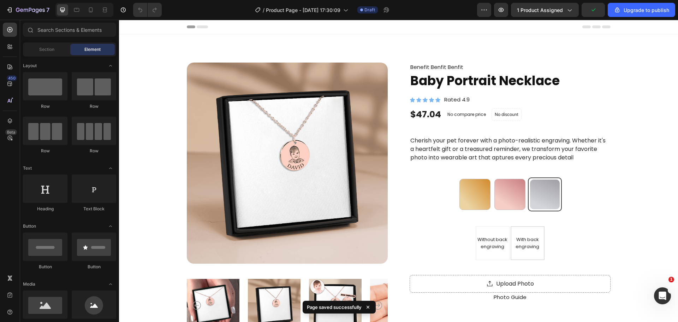
click at [0, 13] on div "7" at bounding box center [26, 10] width 53 height 14
click at [3, 12] on div "7" at bounding box center [26, 10] width 53 height 14
click at [10, 9] on icon "button" at bounding box center [9, 9] width 7 height 7
drag, startPoint x: 196, startPoint y: 25, endPoint x: 235, endPoint y: 30, distance: 39.1
click at [235, 30] on div "Header" at bounding box center [399, 27] width 424 height 14
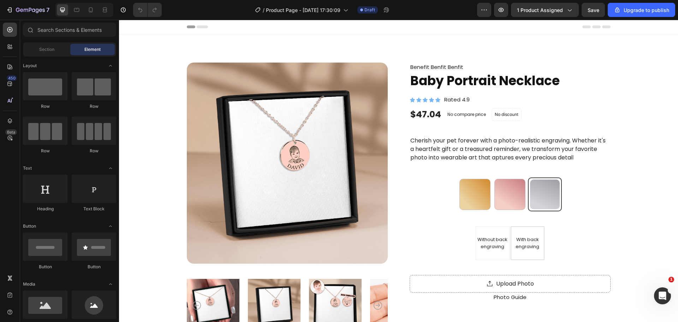
click at [202, 26] on icon at bounding box center [202, 26] width 11 height 3
click at [161, 26] on div "Header" at bounding box center [398, 27] width 559 height 14
click at [140, 27] on span "Header" at bounding box center [140, 26] width 16 height 7
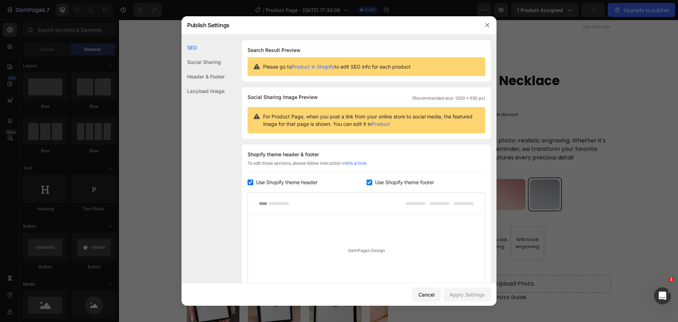
click at [210, 66] on div "Social Sharing" at bounding box center [203, 62] width 43 height 14
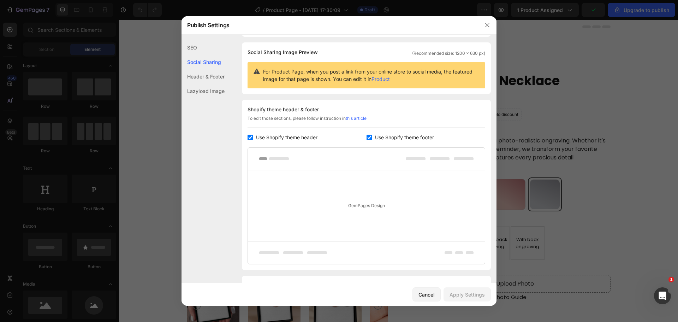
scroll to position [46, 0]
click at [210, 73] on div "Header & Footer" at bounding box center [203, 76] width 43 height 14
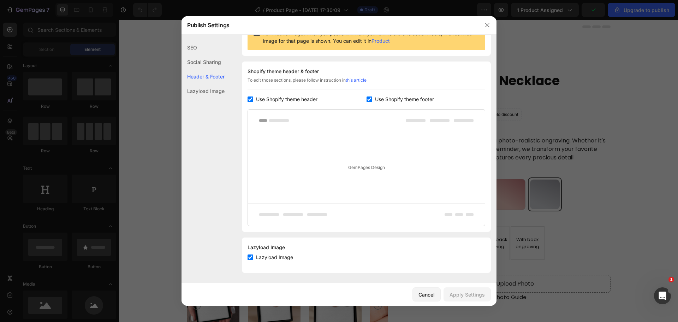
scroll to position [84, 0]
click at [208, 82] on div "Header & Footer" at bounding box center [203, 76] width 43 height 14
drag, startPoint x: 208, startPoint y: 86, endPoint x: 271, endPoint y: 83, distance: 62.9
click at [210, 84] on div "Lazyload Image" at bounding box center [203, 91] width 43 height 14
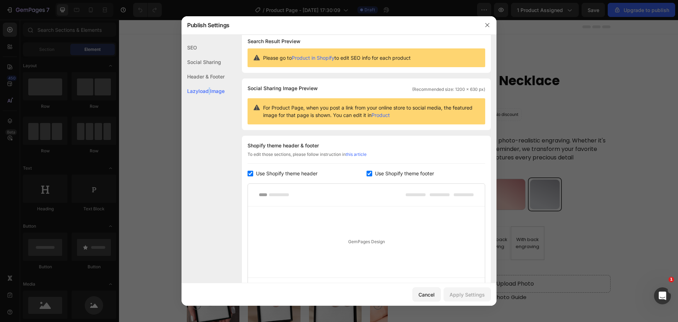
scroll to position [0, 0]
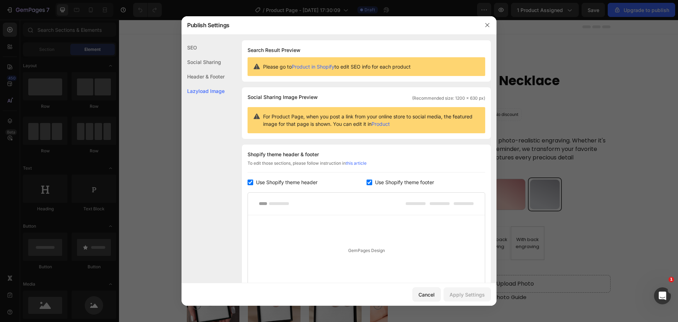
click at [481, 28] on div at bounding box center [487, 25] width 18 height 18
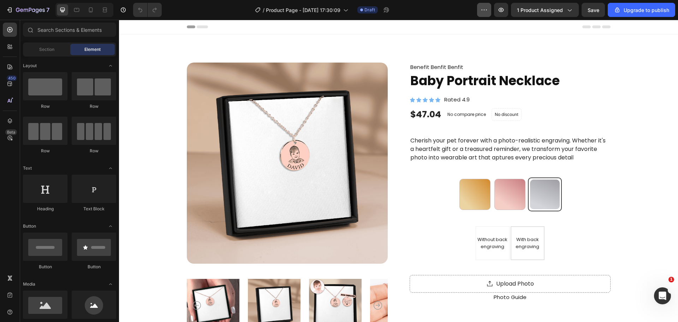
click at [481, 12] on button "button" at bounding box center [484, 10] width 14 height 14
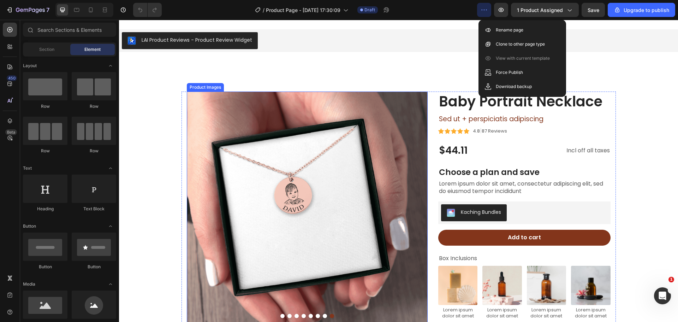
scroll to position [969, 0]
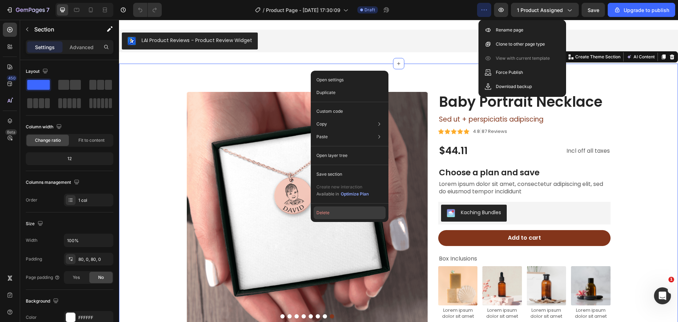
click at [327, 213] on button "Delete" at bounding box center [350, 212] width 72 height 13
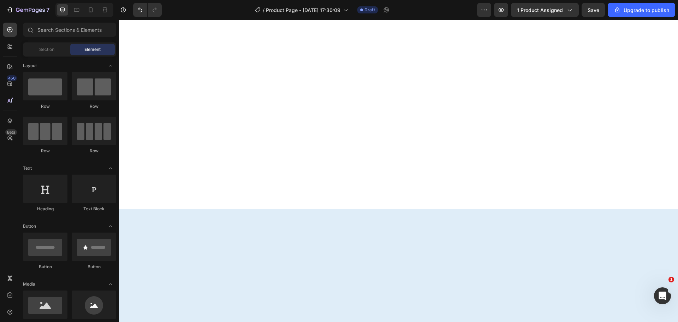
scroll to position [0, 0]
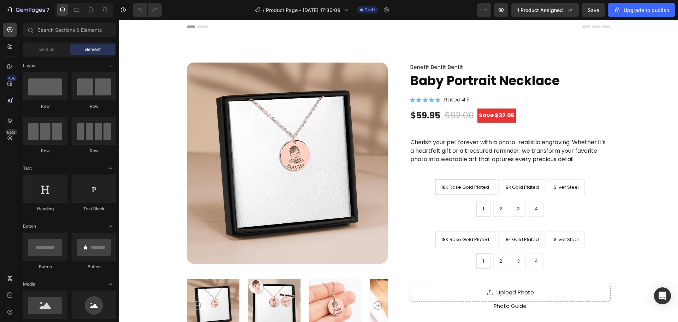
radio input "false"
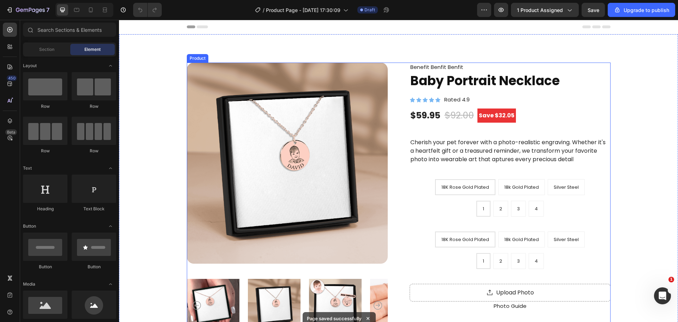
click at [444, 220] on div "Benefit Benfit Benfit Text Block Baby Portrait Necklace Product Title Icon Icon…" at bounding box center [510, 287] width 201 height 448
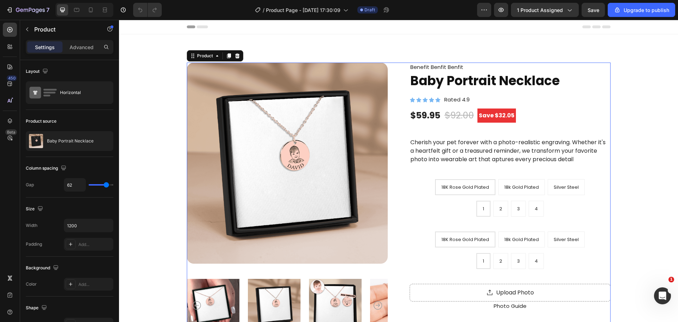
click at [435, 202] on div "1 1 1 2 2 2 3 3 3 4 4 4" at bounding box center [510, 209] width 201 height 16
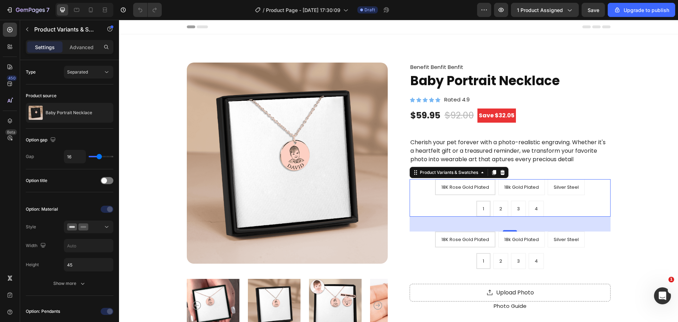
click at [450, 168] on div "Product Variants & Swatches" at bounding box center [459, 172] width 99 height 11
click at [450, 168] on div "Product Variants & Swatches" at bounding box center [448, 172] width 75 height 8
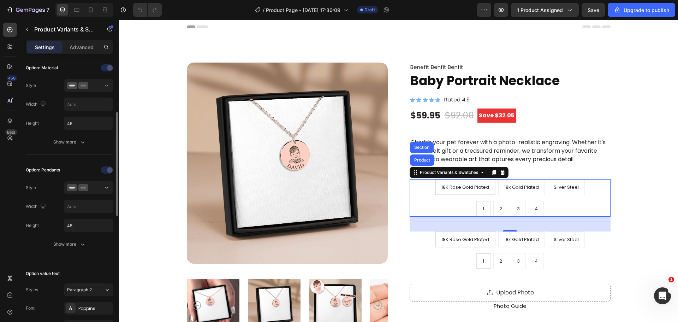
scroll to position [212, 0]
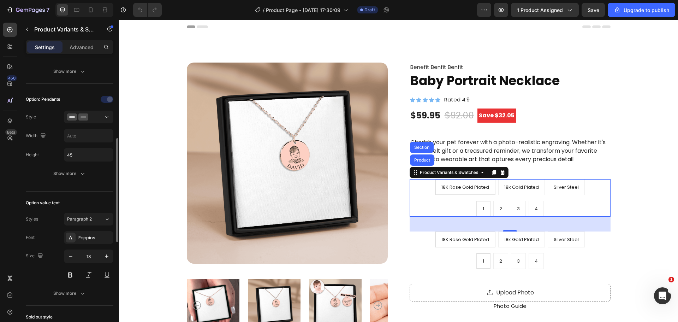
click at [105, 107] on div "Option: Pendants Style Width Height 45 Show more" at bounding box center [70, 137] width 88 height 86
click at [109, 100] on div at bounding box center [107, 99] width 49 height 11
drag, startPoint x: 60, startPoint y: 97, endPoint x: 52, endPoint y: 97, distance: 8.8
click at [52, 97] on div "Option: Pendants" at bounding box center [70, 99] width 88 height 11
click at [50, 97] on div "Option: Pendants" at bounding box center [43, 99] width 34 height 6
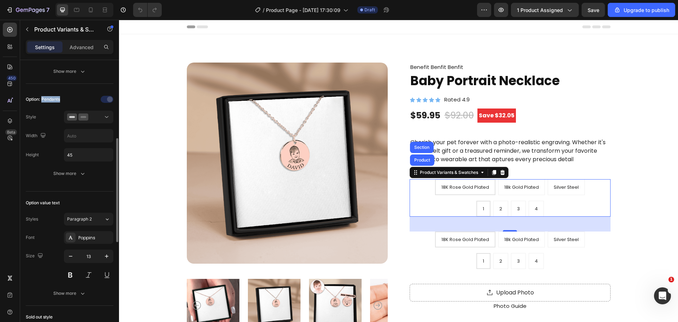
click at [50, 97] on div "Option: Pendants" at bounding box center [43, 99] width 34 height 6
click at [76, 120] on icon at bounding box center [72, 116] width 10 height 7
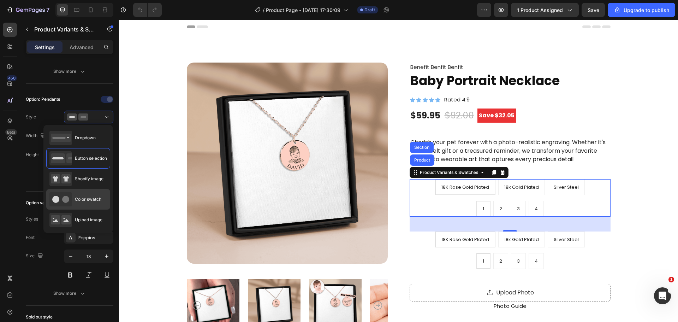
click at [104, 203] on div "Color swatch" at bounding box center [78, 199] width 64 height 20
type input "45"
radio input "true"
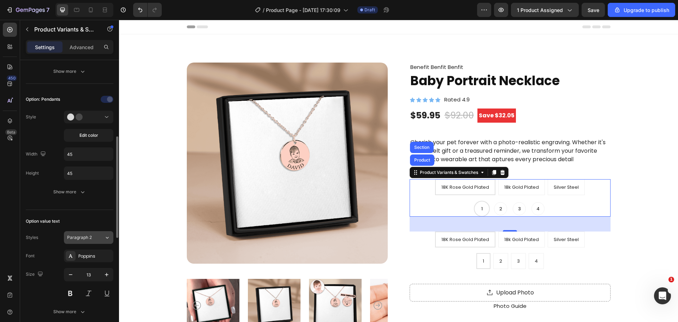
click at [81, 239] on span "Paragraph 2" at bounding box center [79, 237] width 25 height 6
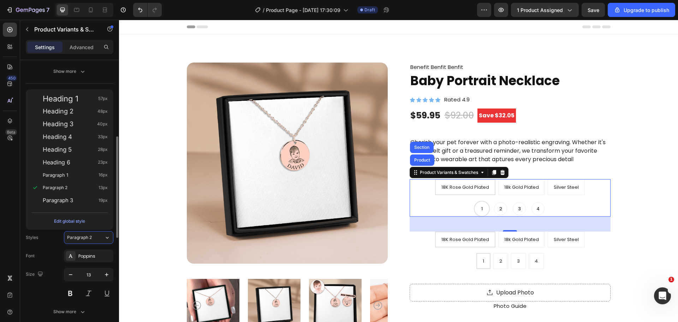
click at [58, 250] on div "Font Poppins" at bounding box center [70, 255] width 88 height 13
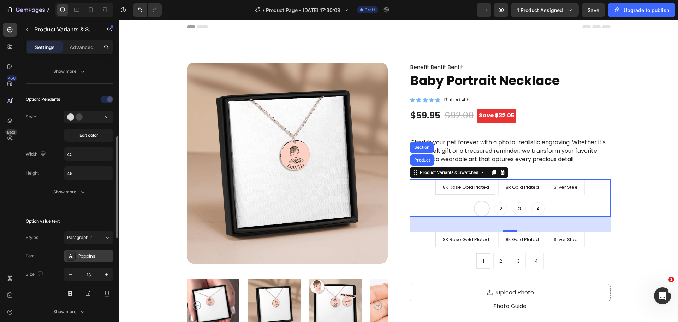
scroll to position [247, 0]
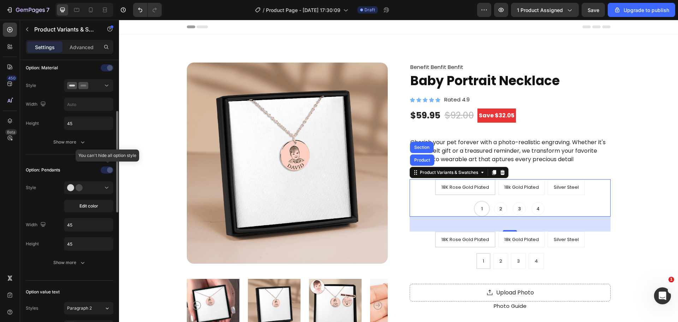
click at [101, 170] on div at bounding box center [107, 169] width 49 height 11
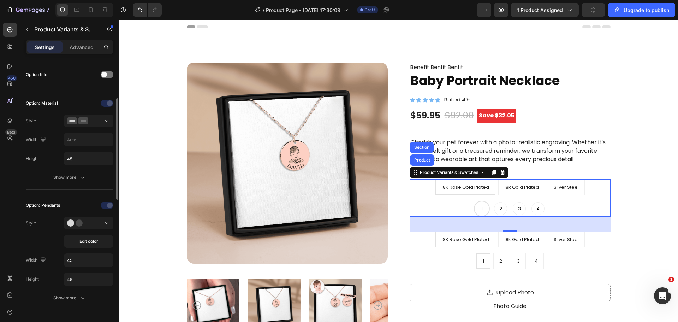
click at [106, 105] on div at bounding box center [107, 102] width 49 height 11
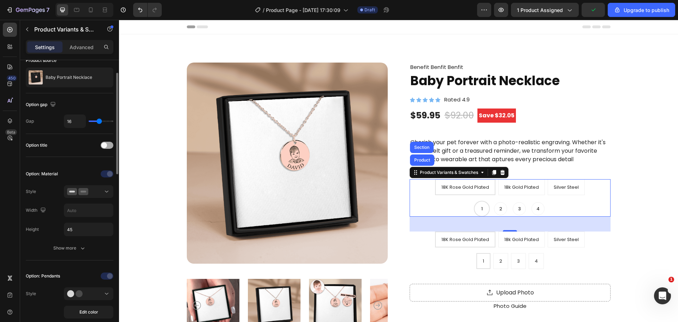
click at [107, 143] on div at bounding box center [107, 145] width 13 height 7
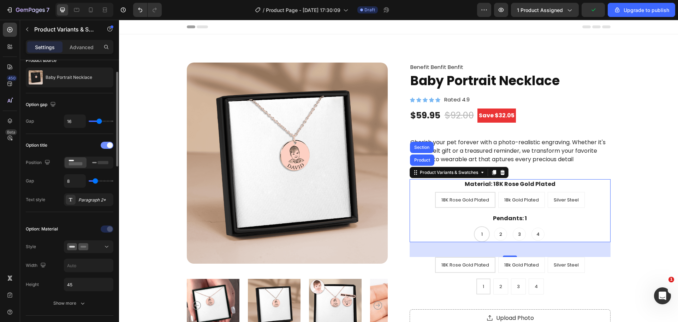
click at [107, 143] on div at bounding box center [107, 145] width 13 height 7
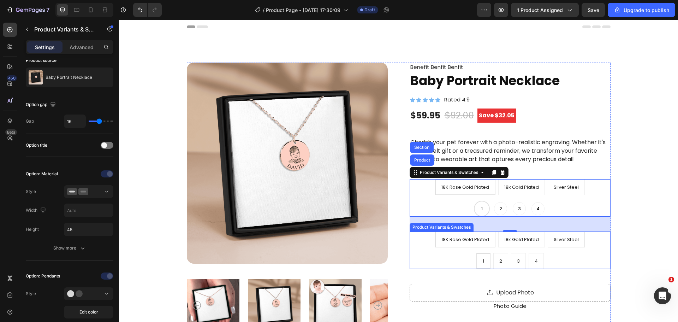
click at [577, 234] on div "Silver Steel" at bounding box center [566, 239] width 36 height 13
click at [567, 231] on input "Silver Steel Silver Steel Silver Steel" at bounding box center [566, 231] width 0 height 0
radio input "false"
radio input "true"
radio input "false"
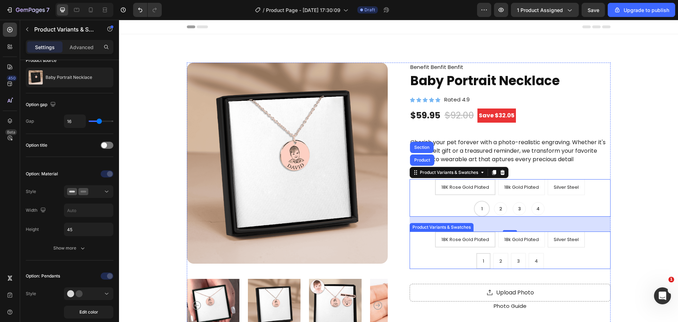
radio input "true"
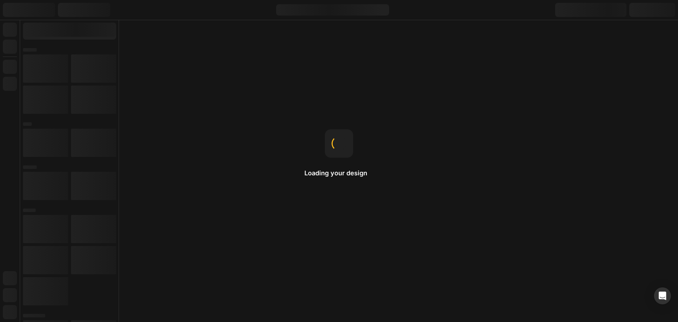
radio input "false"
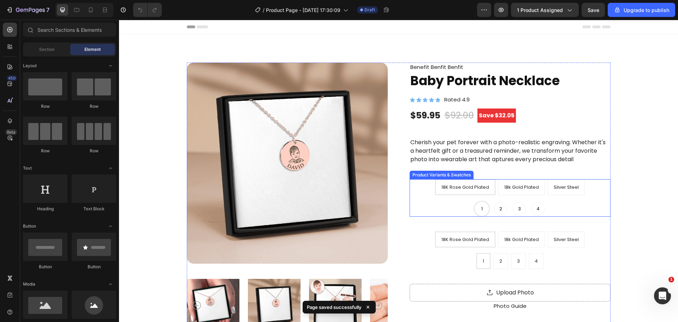
click at [435, 207] on div "1 1 1 2 2 2 3 3 3 4 4 4" at bounding box center [510, 209] width 201 height 16
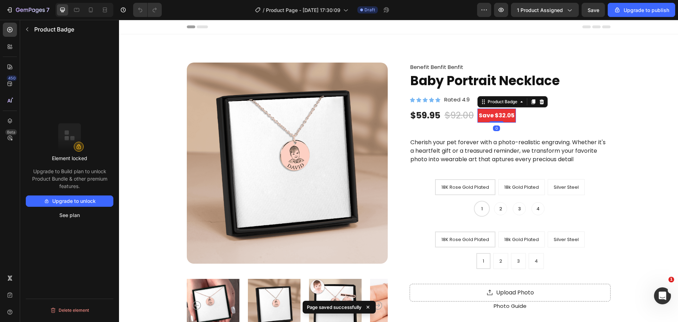
click at [493, 112] on pre "Save $32.05" at bounding box center [497, 115] width 38 height 14
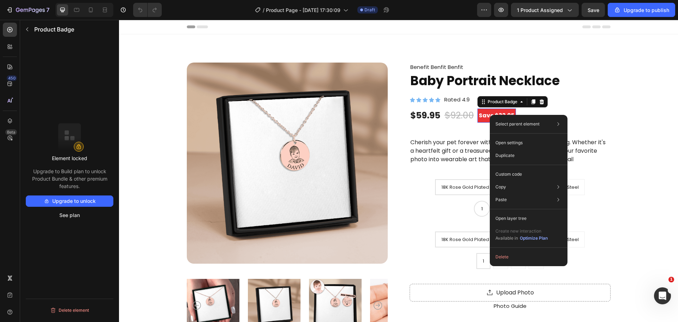
click at [652, 179] on div "Product Images Benefit Benfit Benfit Text Block Baby Portrait Necklace Product …" at bounding box center [398, 290] width 559 height 512
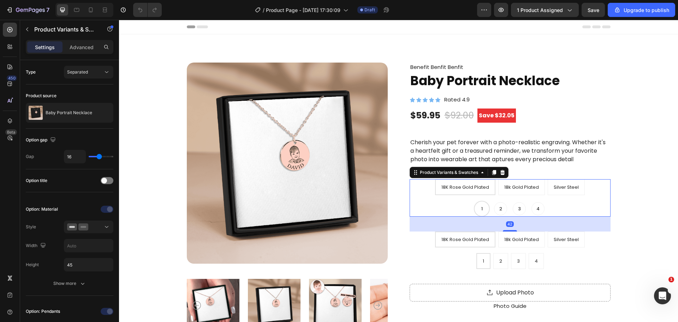
click at [439, 214] on div "1 1 1 2 2 2 3 3 3 4 4 4" at bounding box center [510, 209] width 201 height 16
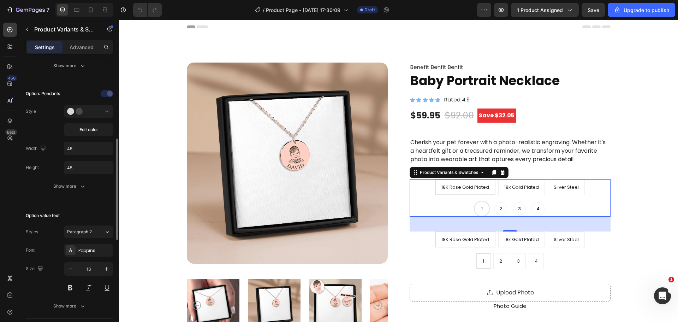
scroll to position [147, 0]
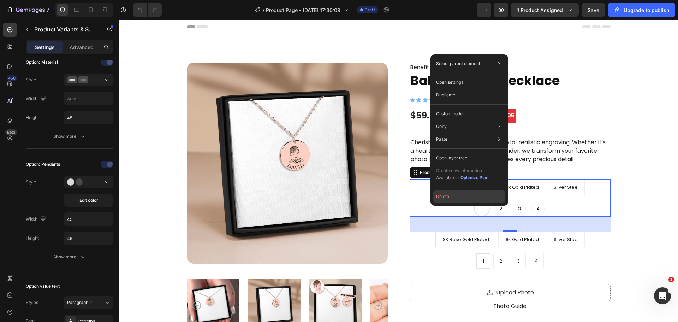
click at [440, 197] on button "Delete" at bounding box center [469, 196] width 72 height 13
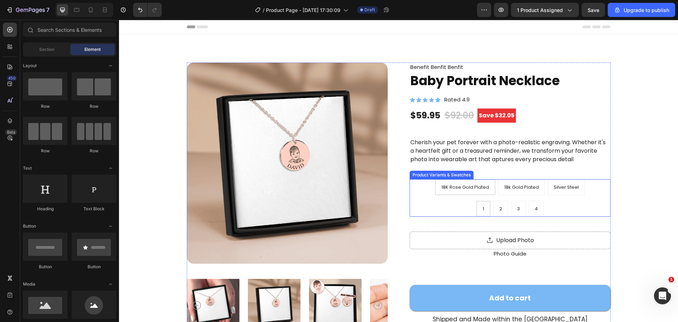
click at [451, 198] on div "18K Rose Gold Plated 18K Rose Gold Plated 18K Rose Gold Plated 18k Gold Plated …" at bounding box center [510, 197] width 201 height 37
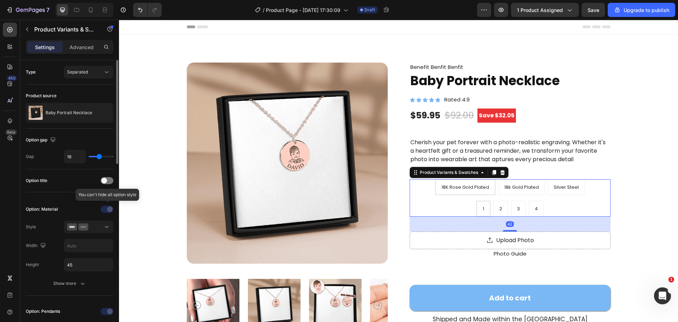
click at [108, 209] on div at bounding box center [107, 208] width 49 height 11
click at [13, 34] on div at bounding box center [10, 30] width 14 height 14
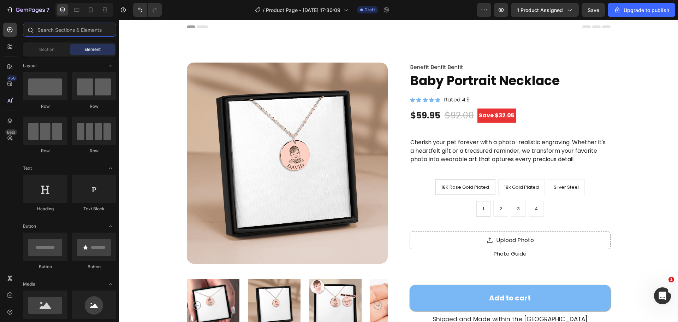
click at [65, 30] on input "text" at bounding box center [69, 30] width 93 height 14
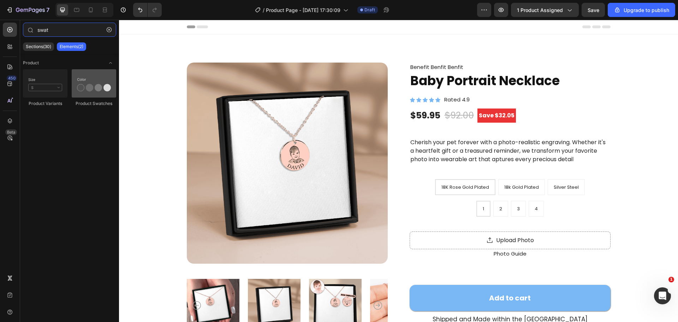
type input "swat"
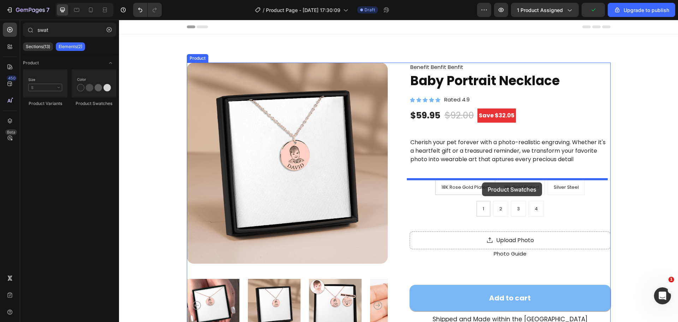
drag, startPoint x: 218, startPoint y: 99, endPoint x: 484, endPoint y: 181, distance: 278.1
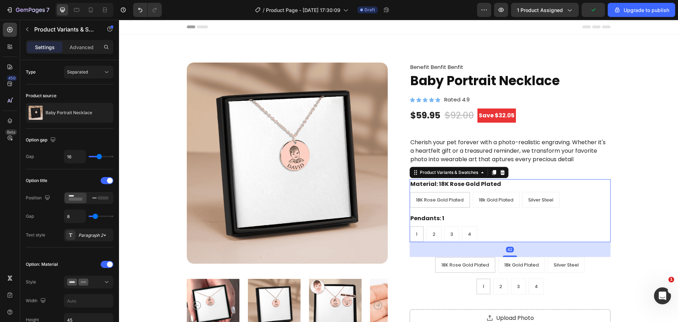
click at [532, 219] on div "Pendants: 1 1 1 1 2 2 2 3 3 3 4 4 4" at bounding box center [510, 227] width 201 height 29
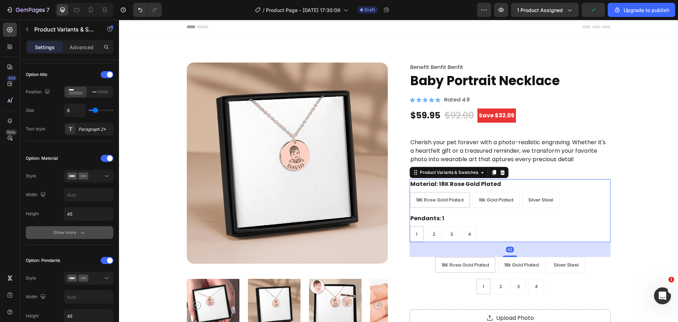
scroll to position [141, 0]
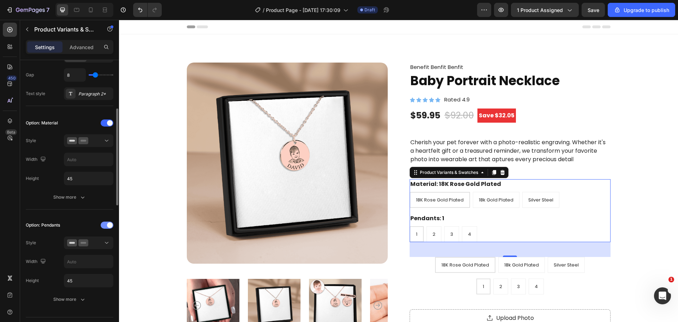
click at [105, 222] on div at bounding box center [107, 224] width 13 height 7
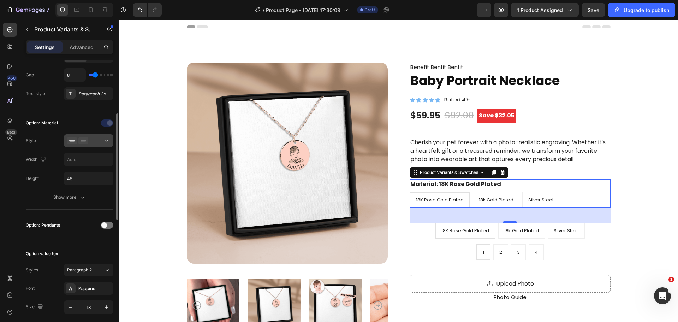
click at [84, 136] on button at bounding box center [88, 140] width 49 height 13
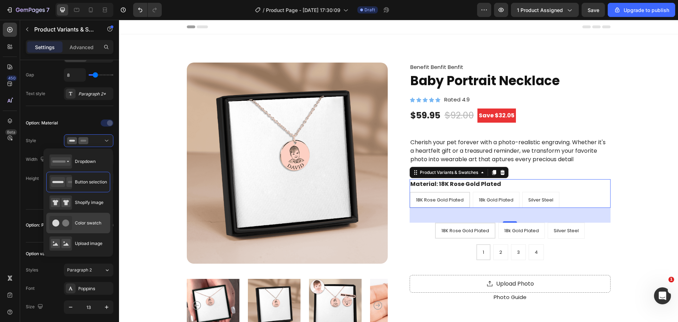
click at [87, 219] on div "Color swatch" at bounding box center [75, 223] width 52 height 14
type input "45"
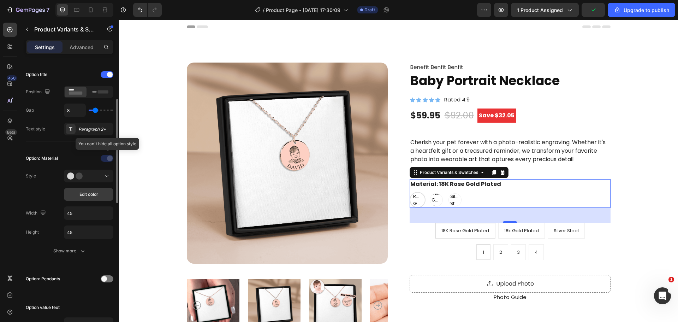
scroll to position [71, 0]
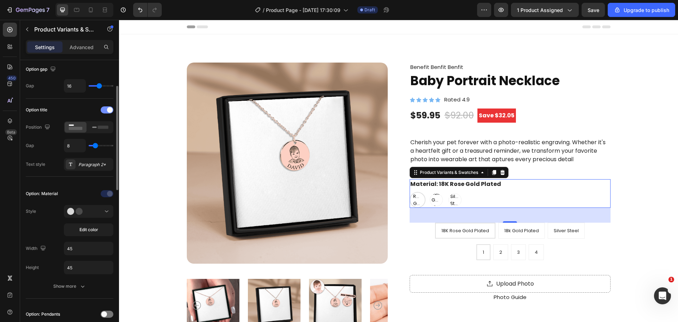
click at [105, 111] on div at bounding box center [107, 109] width 13 height 7
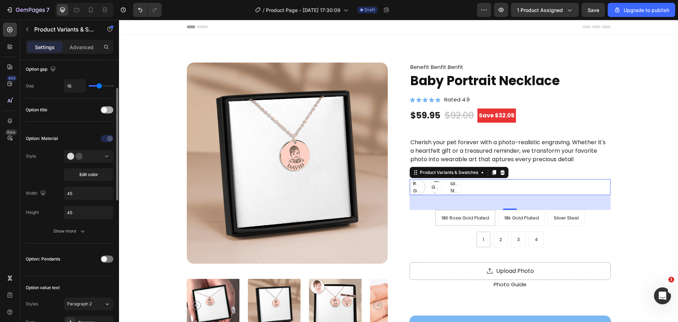
click at [105, 111] on span at bounding box center [104, 110] width 6 height 6
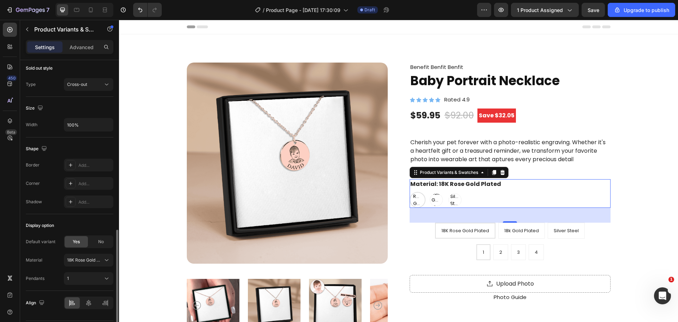
scroll to position [480, 0]
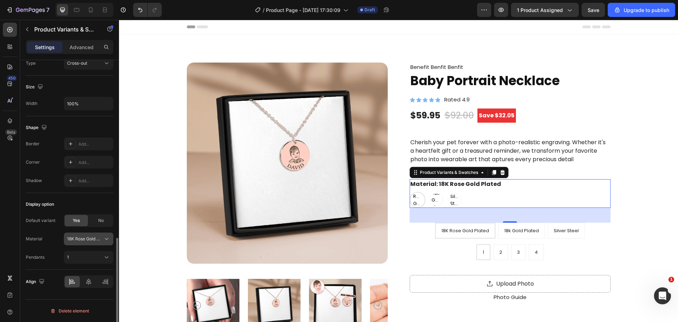
click at [85, 236] on span "18K Rose Gold Plated" at bounding box center [84, 239] width 35 height 6
drag, startPoint x: 83, startPoint y: 277, endPoint x: 83, endPoint y: 282, distance: 5.7
click at [83, 282] on div "Silver Steel" at bounding box center [80, 281] width 59 height 13
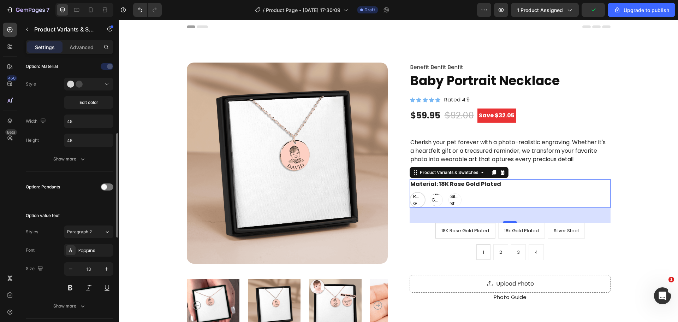
scroll to position [162, 0]
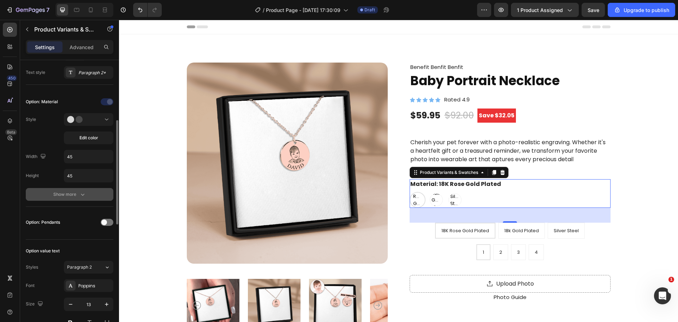
click at [74, 191] on div "Show more" at bounding box center [69, 194] width 33 height 7
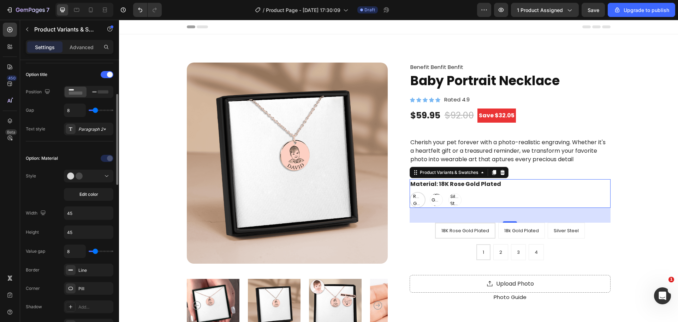
scroll to position [141, 0]
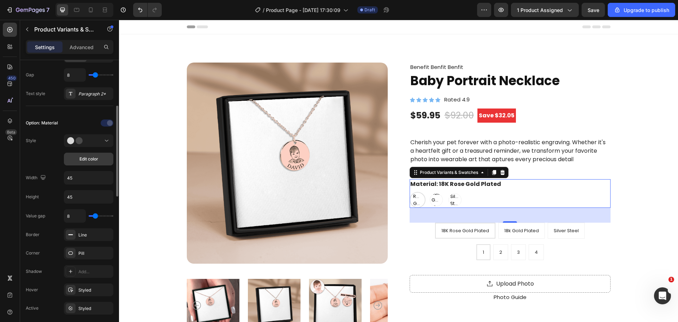
click at [89, 159] on span "Edit color" at bounding box center [88, 159] width 19 height 6
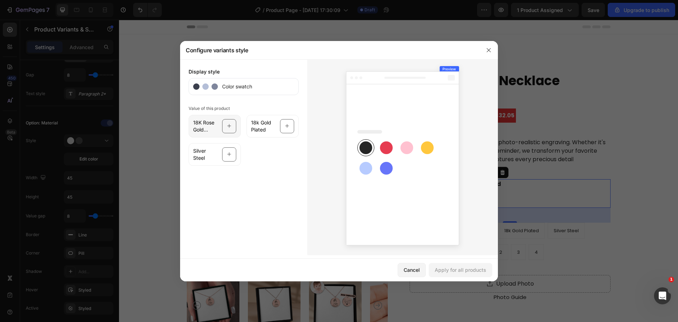
click at [230, 123] on icon at bounding box center [229, 125] width 5 height 13
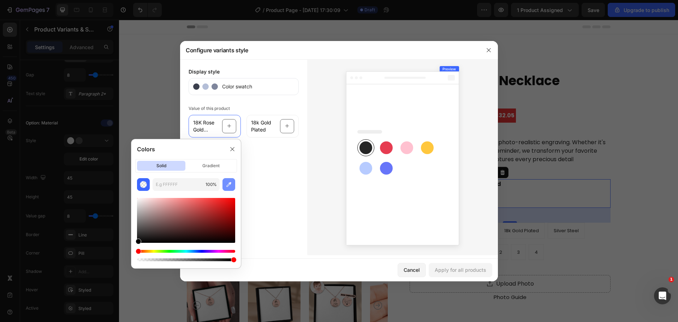
click at [229, 187] on icon "button" at bounding box center [228, 184] width 7 height 7
type input "D89A47"
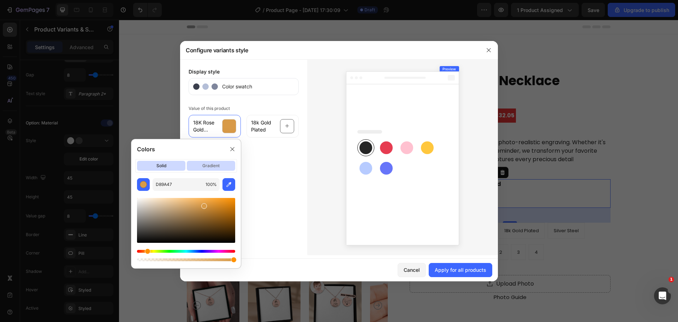
click at [222, 162] on p "gradient" at bounding box center [211, 166] width 48 height 10
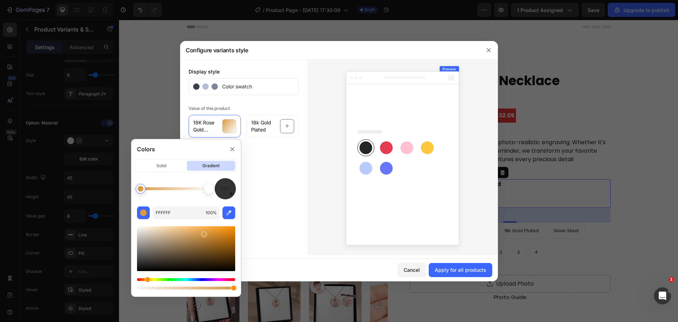
click at [210, 190] on div at bounding box center [209, 189] width 6 height 6
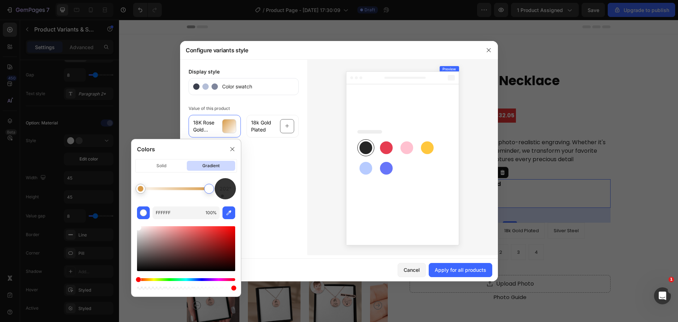
drag, startPoint x: 229, startPoint y: 196, endPoint x: 219, endPoint y: 201, distance: 10.9
click at [219, 201] on div "202° FFFFFF 100 %" at bounding box center [185, 234] width 109 height 113
click at [224, 214] on button "button" at bounding box center [229, 212] width 13 height 13
type input "ECD4A3"
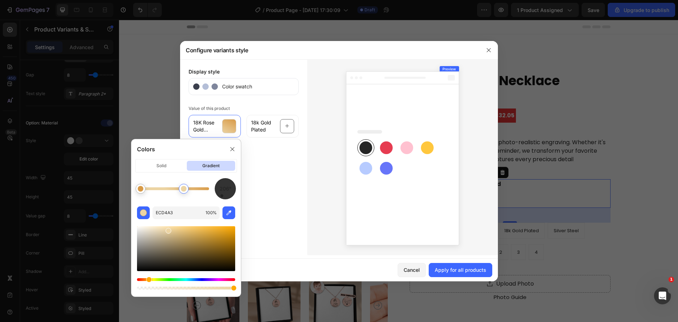
drag, startPoint x: 206, startPoint y: 193, endPoint x: 184, endPoint y: 194, distance: 22.3
click at [184, 194] on div at bounding box center [183, 188] width 13 height 13
click at [274, 191] on div "Display style Color swatch Value of this product 18K Rose Gold Plated 18k Gold …" at bounding box center [243, 157] width 127 height 196
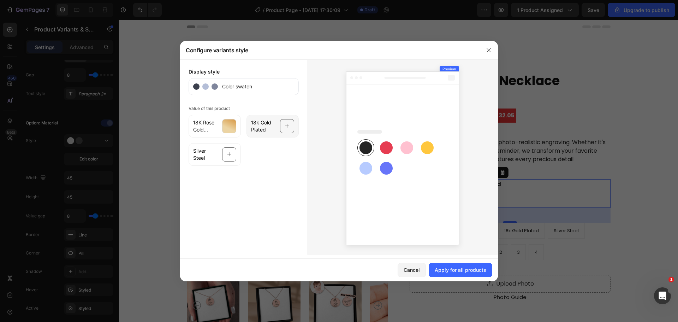
click at [276, 120] on div "18k Gold Plated" at bounding box center [273, 126] width 52 height 23
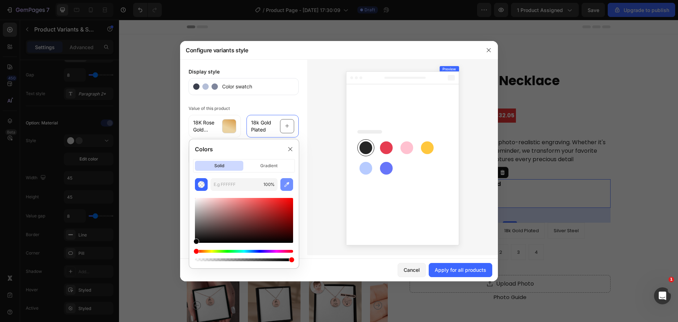
click at [286, 182] on icon "button" at bounding box center [286, 184] width 7 height 7
type input "CF8688"
click at [276, 167] on p "gradient" at bounding box center [269, 166] width 48 height 10
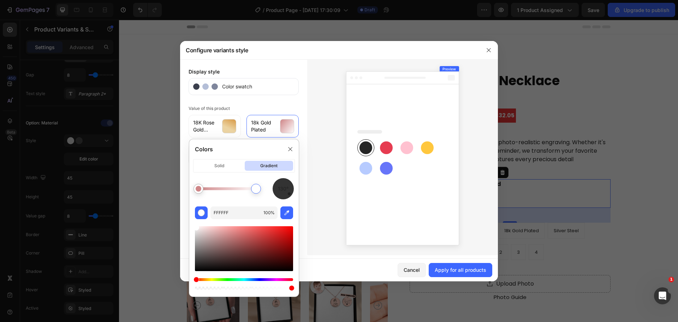
drag, startPoint x: 267, startPoint y: 189, endPoint x: 254, endPoint y: 190, distance: 13.5
click at [254, 190] on div at bounding box center [256, 189] width 6 height 6
drag, startPoint x: 287, startPoint y: 197, endPoint x: 278, endPoint y: 200, distance: 9.9
click at [278, 200] on div "206° FFFFFF 100 %" at bounding box center [243, 234] width 109 height 113
click at [286, 215] on icon "button" at bounding box center [286, 212] width 7 height 7
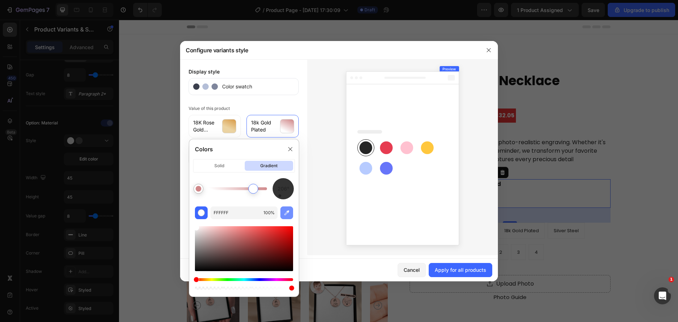
type input "F7CFC8"
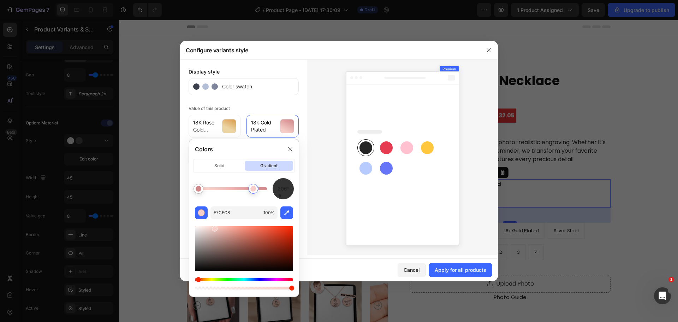
click at [329, 198] on div at bounding box center [402, 157] width 191 height 196
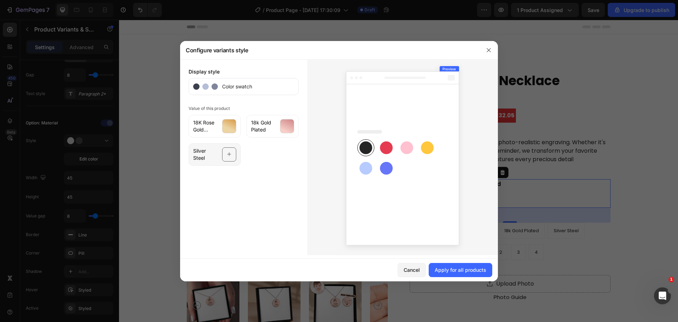
click at [232, 160] on div at bounding box center [229, 154] width 14 height 14
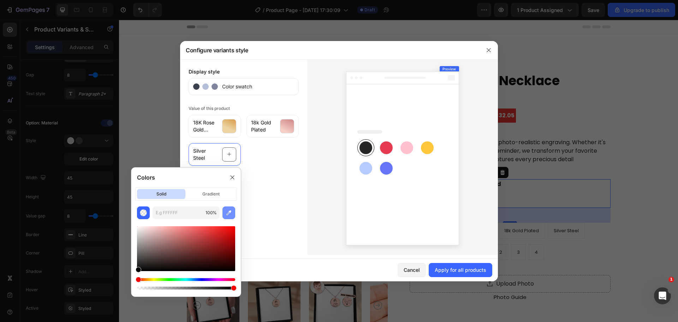
click at [224, 213] on button "button" at bounding box center [229, 212] width 13 height 13
type input "9E9DA4"
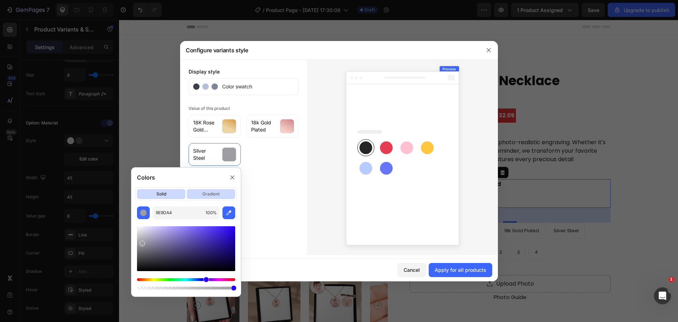
click at [214, 192] on p "gradient" at bounding box center [211, 194] width 48 height 10
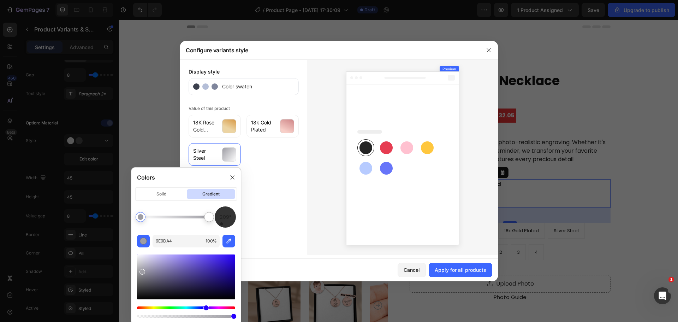
drag, startPoint x: 227, startPoint y: 226, endPoint x: 218, endPoint y: 229, distance: 9.5
click at [218, 229] on div "209° 9E9DA4 100 %" at bounding box center [185, 262] width 109 height 113
click at [220, 225] on div at bounding box center [224, 216] width 29 height 29
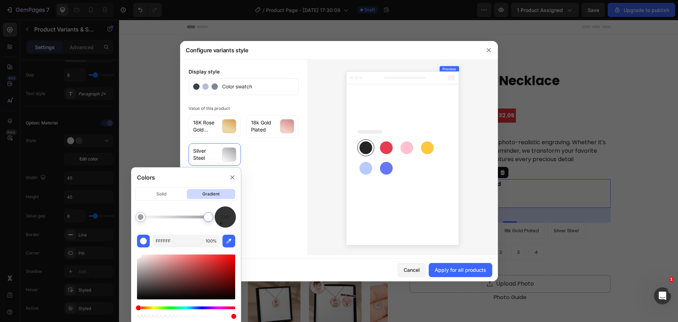
drag, startPoint x: 209, startPoint y: 219, endPoint x: 201, endPoint y: 220, distance: 8.2
click at [206, 220] on div at bounding box center [209, 217] width 6 height 6
click at [196, 219] on div at bounding box center [196, 217] width 6 height 6
click at [196, 219] on div at bounding box center [195, 217] width 6 height 6
click at [227, 242] on icon "button" at bounding box center [228, 240] width 7 height 7
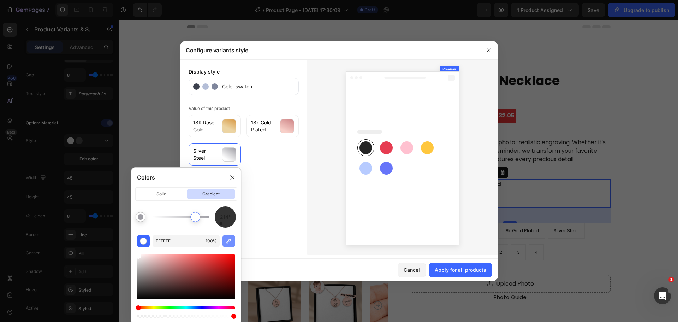
type input "D5D6DA"
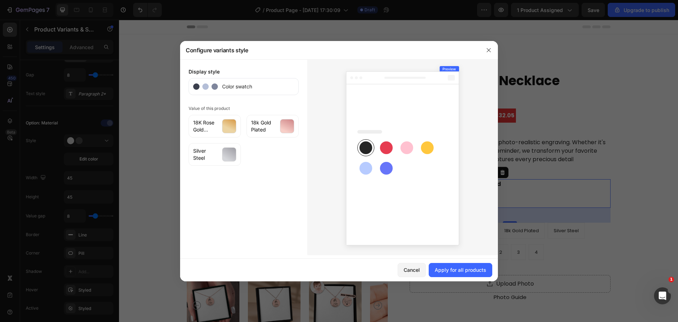
click at [282, 185] on div "Display style Color swatch Value of this product 18K Rose Gold Plated 18k Gold …" at bounding box center [243, 157] width 127 height 196
click at [478, 270] on div "Apply for all products" at bounding box center [461, 269] width 52 height 7
radio input "true"
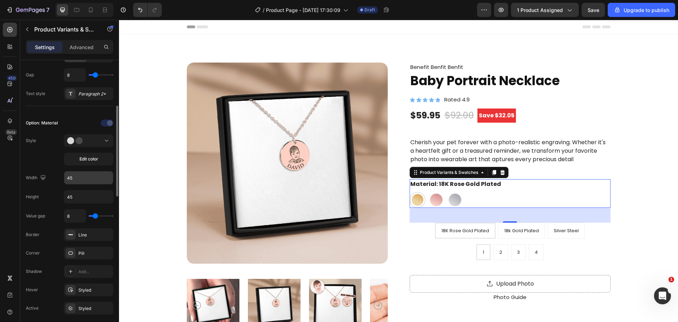
click at [90, 183] on input "45" at bounding box center [88, 177] width 49 height 13
radio input "true"
type input "96"
click at [84, 194] on input "45" at bounding box center [88, 196] width 49 height 13
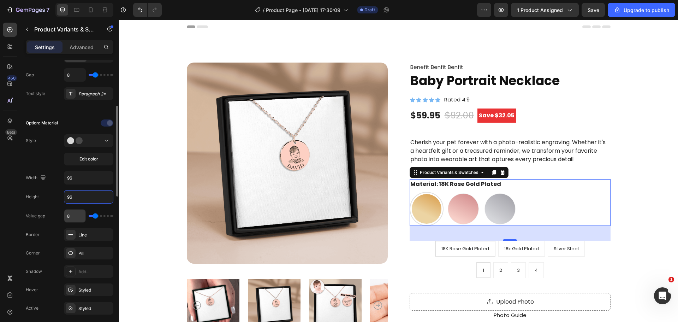
type input "96"
click at [73, 218] on input "8" at bounding box center [74, 215] width 21 height 13
type input "3"
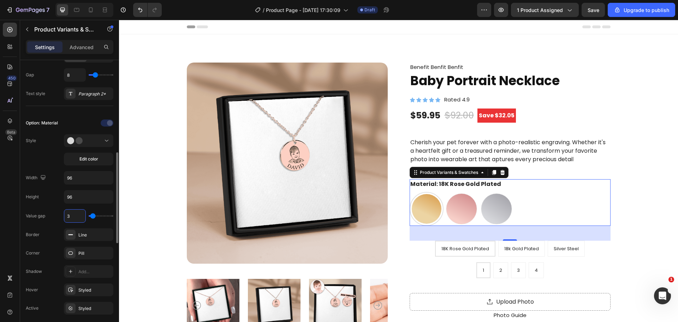
scroll to position [177, 0]
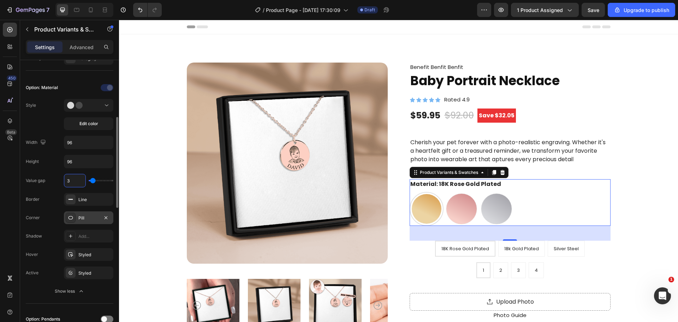
type input "3"
click at [81, 218] on div "Pill" at bounding box center [88, 218] width 20 height 6
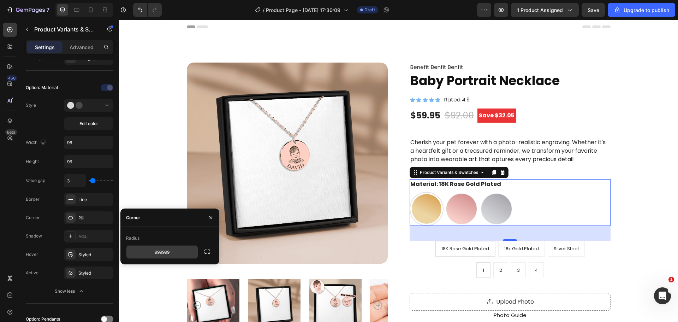
click at [155, 250] on input "999999" at bounding box center [161, 251] width 71 height 13
click at [155, 249] on input "15" at bounding box center [161, 251] width 71 height 13
click at [155, 249] on input "12" at bounding box center [161, 251] width 71 height 13
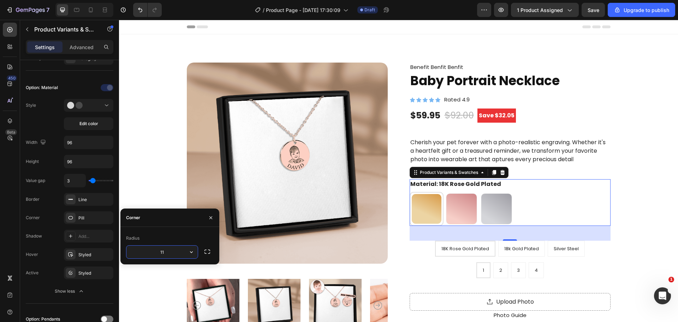
click at [146, 248] on input "11" at bounding box center [161, 251] width 71 height 13
type input "12"
click at [93, 201] on div "Line" at bounding box center [88, 199] width 20 height 6
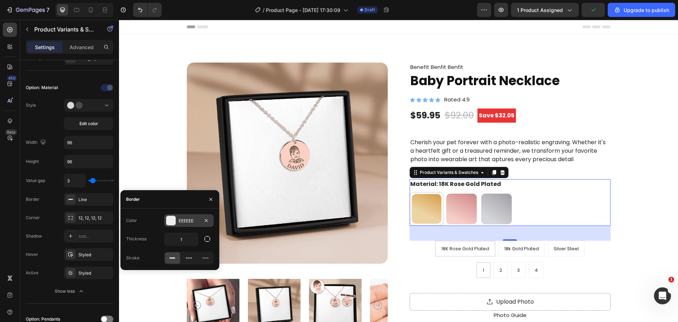
click at [171, 221] on div at bounding box center [170, 220] width 9 height 9
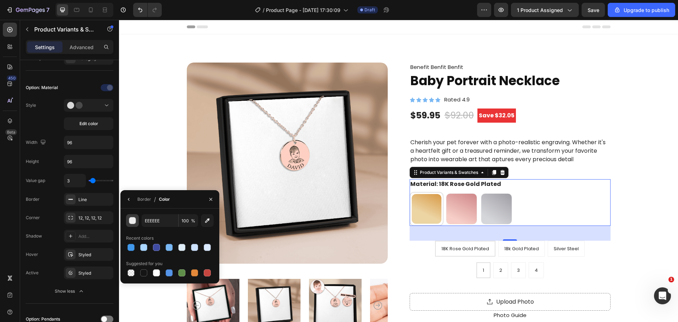
click at [135, 221] on div "button" at bounding box center [132, 220] width 7 height 7
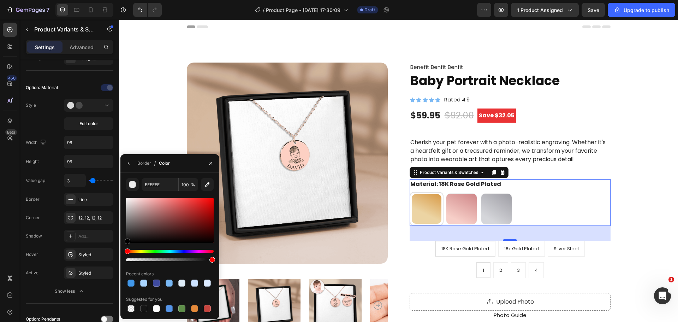
drag, startPoint x: 130, startPoint y: 242, endPoint x: 128, endPoint y: 234, distance: 8.3
click at [128, 232] on div at bounding box center [170, 229] width 88 height 66
drag, startPoint x: 128, startPoint y: 239, endPoint x: 129, endPoint y: 218, distance: 21.6
click at [129, 218] on div at bounding box center [130, 220] width 6 height 6
drag, startPoint x: 130, startPoint y: 220, endPoint x: 129, endPoint y: 215, distance: 5.5
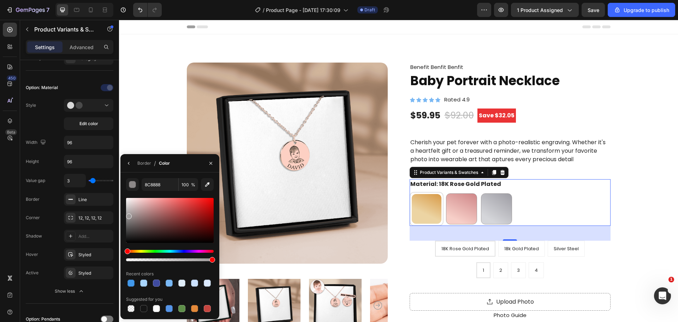
click at [129, 215] on div at bounding box center [129, 216] width 6 height 6
type input "9E9A9A"
click at [185, 187] on input "100" at bounding box center [188, 184] width 19 height 13
type input "75"
click at [129, 216] on div at bounding box center [130, 218] width 6 height 6
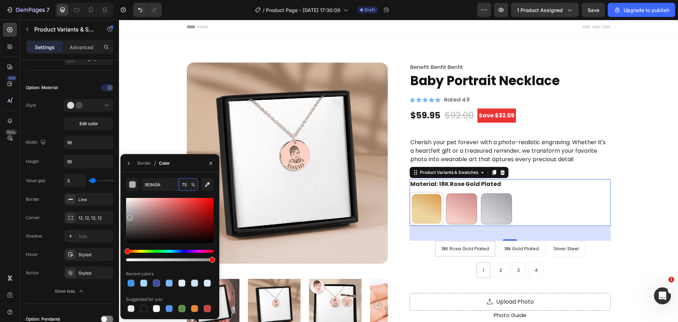
type input "969191"
click at [184, 183] on input "100" at bounding box center [188, 184] width 19 height 13
type input "80"
click at [609, 186] on div "Product Images Benefit Benfit Benfit Text Block Baby Portrait Necklace Product …" at bounding box center [398, 291] width 503 height 457
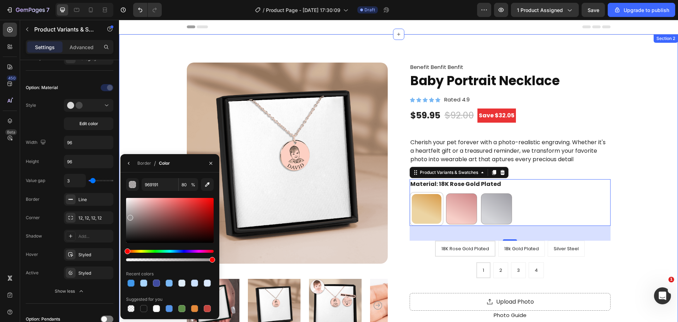
scroll to position [0, 0]
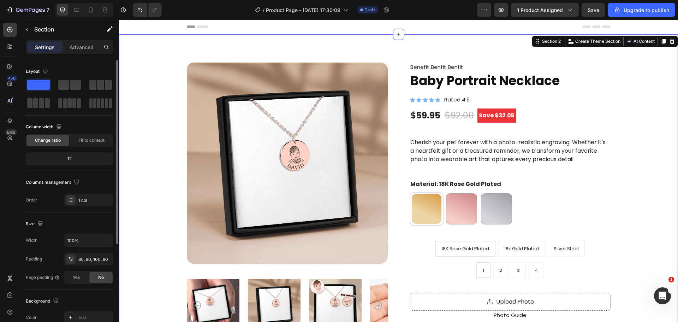
click at [610, 186] on div "Product Images Benefit Benfit Benfit Text Block Baby Portrait Necklace Product …" at bounding box center [398, 291] width 503 height 457
click at [463, 214] on div at bounding box center [461, 208] width 31 height 31
click at [445, 192] on input "18k Gold Plated 18k Gold Plated" at bounding box center [444, 191] width 0 height 0
radio input "true"
radio input "false"
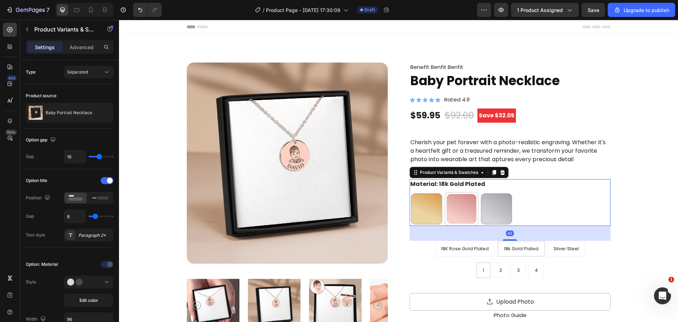
click at [511, 212] on div "18K Rose Gold Plated 18K Rose Gold Plated 18k Gold Plated 18k Gold Plated Silve…" at bounding box center [510, 209] width 201 height 34
click at [494, 213] on div at bounding box center [496, 208] width 31 height 31
click at [480, 192] on input "Silver Steel Silver Steel" at bounding box center [479, 191] width 0 height 0
radio input "false"
radio input "true"
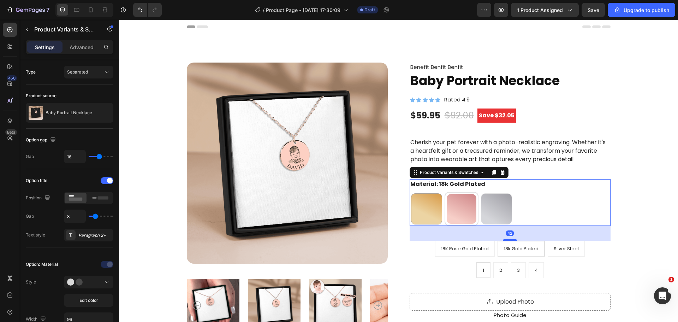
radio input "false"
click at [462, 214] on div at bounding box center [461, 208] width 31 height 31
click at [445, 192] on input "18k Gold Plated 18k Gold Plated" at bounding box center [444, 191] width 0 height 0
radio input "true"
radio input "false"
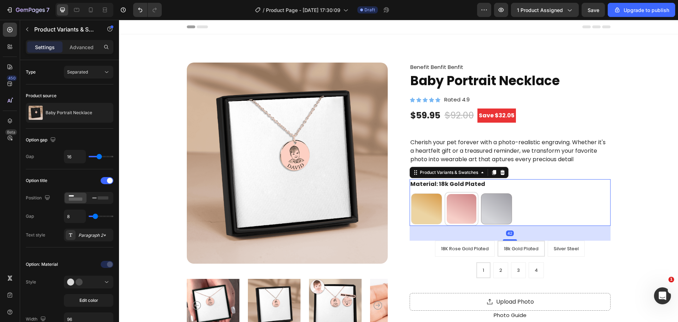
click at [418, 213] on div at bounding box center [426, 208] width 31 height 31
click at [410, 192] on input "18K Rose Gold Plated 18K Rose Gold Plated" at bounding box center [409, 191] width 0 height 0
radio input "true"
radio input "false"
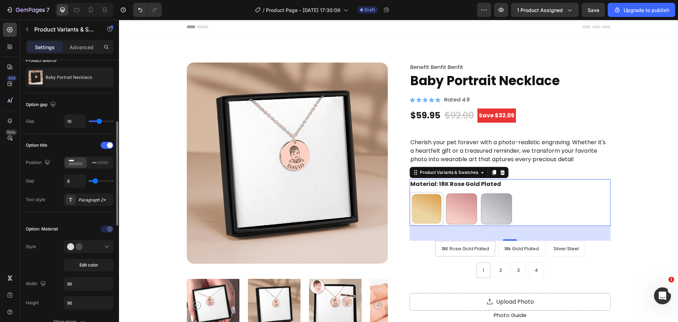
scroll to position [71, 0]
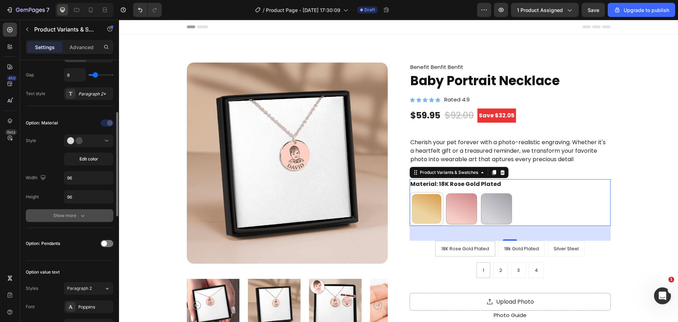
click at [55, 212] on div "Show more" at bounding box center [69, 215] width 33 height 7
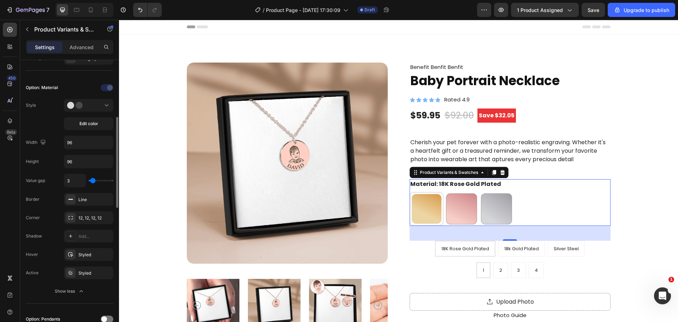
scroll to position [212, 0]
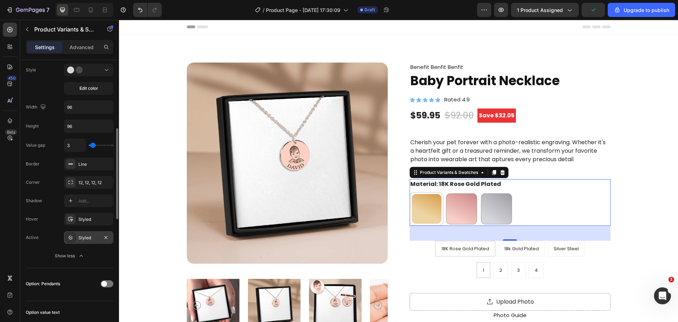
click at [90, 235] on div "Styled" at bounding box center [88, 238] width 20 height 6
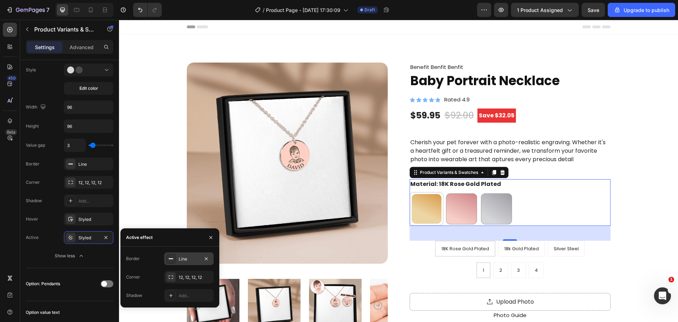
click at [176, 260] on div "Line" at bounding box center [188, 258] width 49 height 13
click at [172, 261] on div at bounding box center [170, 258] width 9 height 9
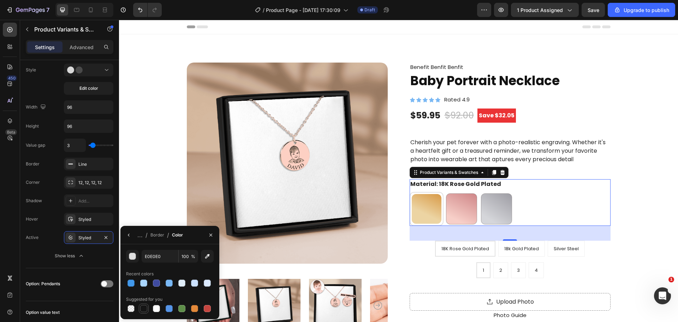
click at [143, 309] on div at bounding box center [143, 308] width 7 height 7
type input "151515"
radio input "true"
click at [464, 203] on div at bounding box center [461, 208] width 31 height 31
click at [445, 192] on input "18k Gold Plated 18k Gold Plated" at bounding box center [444, 191] width 0 height 0
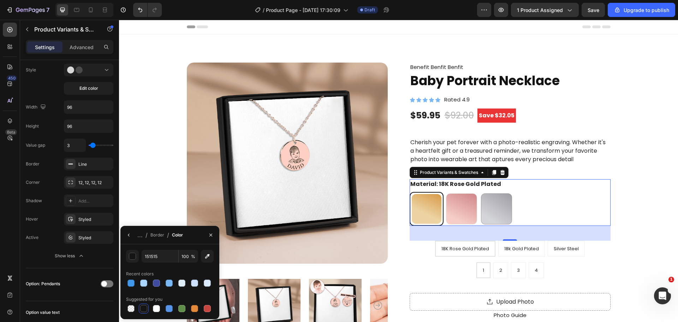
radio input "true"
radio input "false"
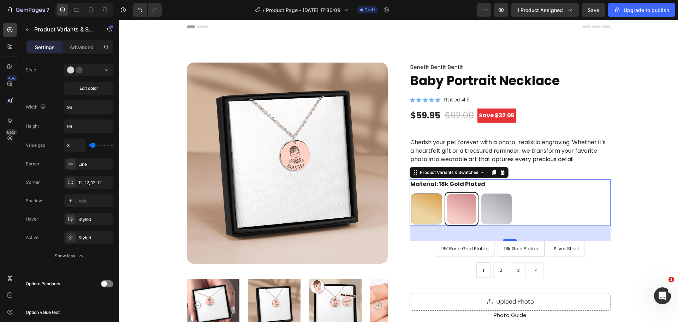
click at [483, 207] on div at bounding box center [496, 208] width 31 height 31
click at [480, 192] on input "Silver Steel Silver Steel" at bounding box center [479, 191] width 0 height 0
radio input "false"
radio input "true"
radio input "false"
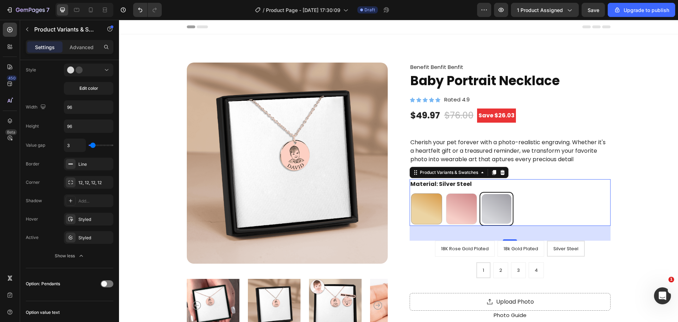
click at [463, 213] on div at bounding box center [461, 208] width 31 height 31
click at [445, 192] on input "18k Gold Plated 18k Gold Plated" at bounding box center [444, 191] width 0 height 0
radio input "true"
radio input "false"
click at [431, 215] on div at bounding box center [426, 208] width 31 height 31
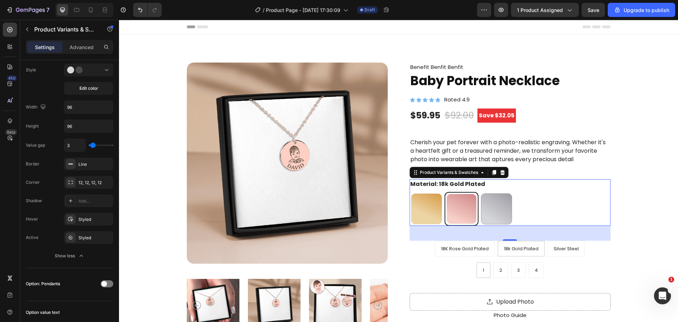
click at [410, 192] on input "18K Rose Gold Plated 18K Rose Gold Plated" at bounding box center [409, 191] width 0 height 0
radio input "true"
radio input "false"
click at [509, 213] on div at bounding box center [496, 208] width 31 height 31
click at [480, 192] on input "Silver Steel Silver Steel" at bounding box center [479, 191] width 0 height 0
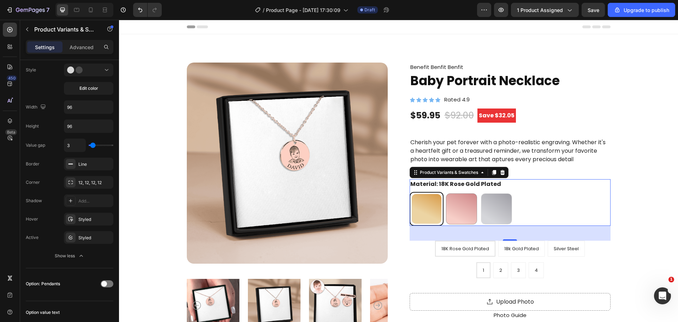
radio input "false"
radio input "true"
radio input "false"
click at [476, 210] on div "18K Rose Gold Plated 18K Rose Gold Plated 18k Gold Plated 18k Gold Plated Silve…" at bounding box center [510, 209] width 201 height 34
click at [433, 212] on div at bounding box center [426, 208] width 31 height 31
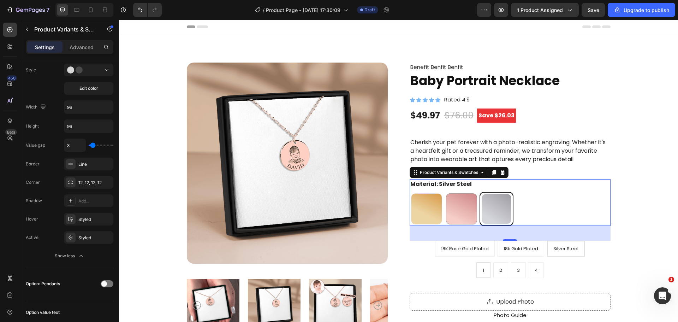
click at [410, 192] on input "18K Rose Gold Plated 18K Rose Gold Plated" at bounding box center [409, 191] width 0 height 0
radio input "true"
radio input "false"
click at [465, 217] on div at bounding box center [461, 208] width 31 height 31
click at [445, 192] on input "18k Gold Plated 18k Gold Plated" at bounding box center [444, 191] width 0 height 0
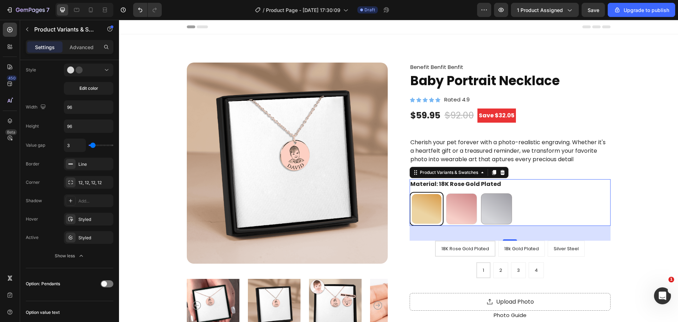
radio input "false"
radio input "true"
radio input "false"
click at [496, 217] on div at bounding box center [496, 208] width 31 height 31
click at [480, 192] on input "Silver Steel Silver Steel" at bounding box center [479, 191] width 0 height 0
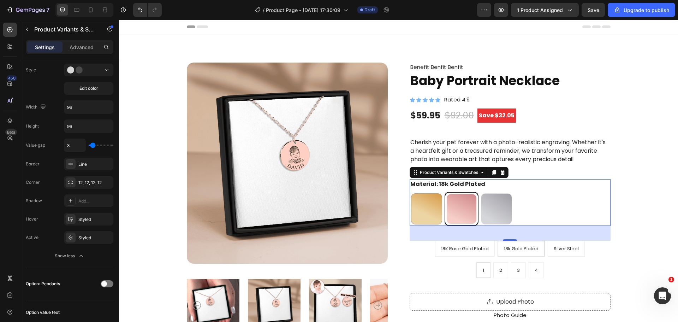
radio input "false"
radio input "true"
radio input "false"
click at [640, 254] on div "Product Images Benefit Benfit Benfit Text Block Baby Portrait Necklace Product …" at bounding box center [398, 291] width 503 height 457
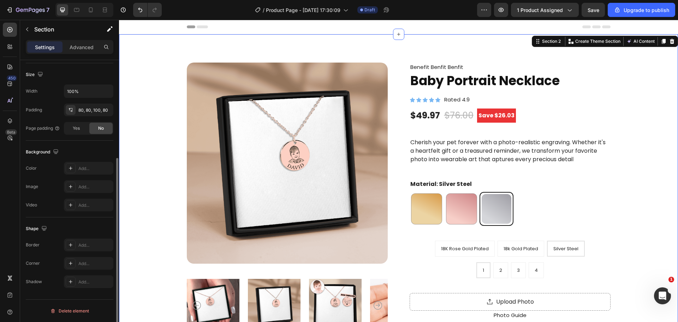
scroll to position [0, 0]
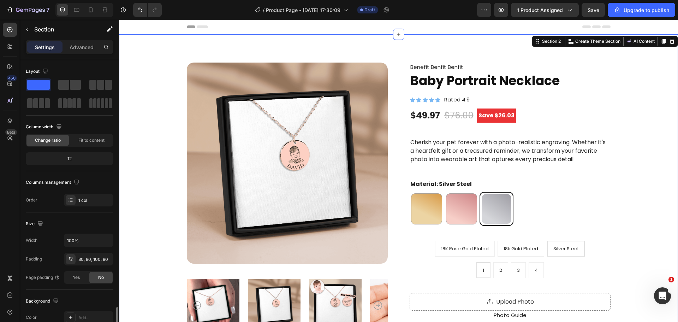
click at [569, 263] on div "1 1 1 2 2 2 3 3 3 4 4 4" at bounding box center [510, 270] width 201 height 16
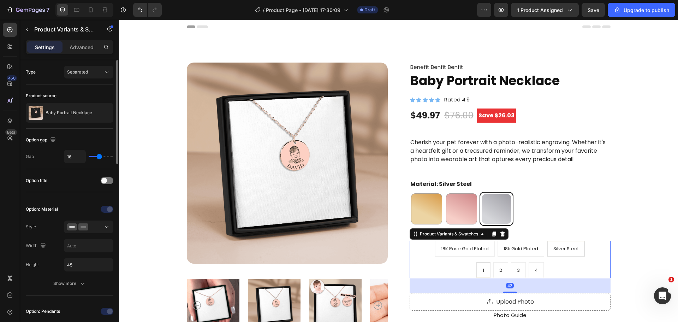
scroll to position [71, 0]
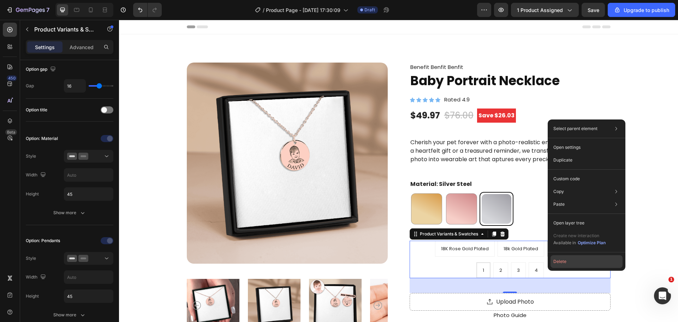
click at [558, 263] on button "Delete" at bounding box center [587, 261] width 72 height 13
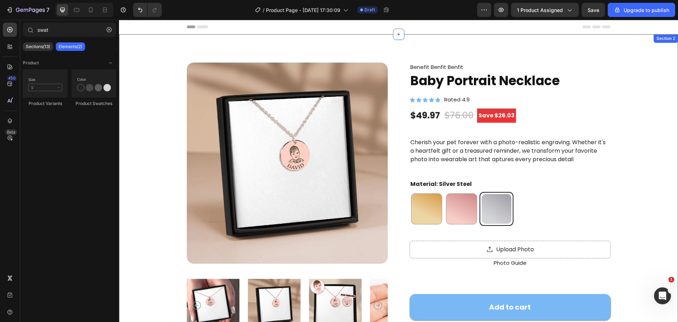
click at [616, 221] on div "Product Images Benefit Benfit Benfit Text Block Baby Portrait Necklace Product …" at bounding box center [398, 265] width 503 height 405
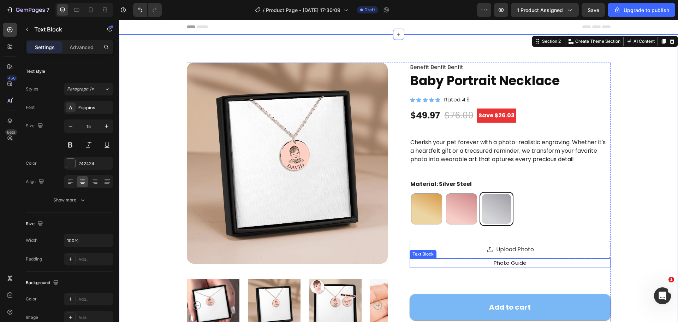
click at [530, 259] on p "Photo Guide" at bounding box center [510, 263] width 200 height 8
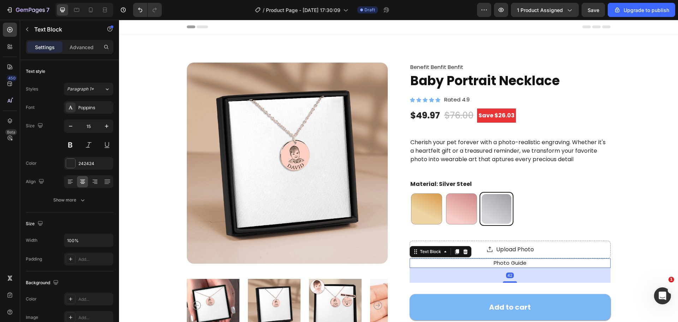
click at [533, 259] on div "Photo Guide" at bounding box center [510, 263] width 201 height 10
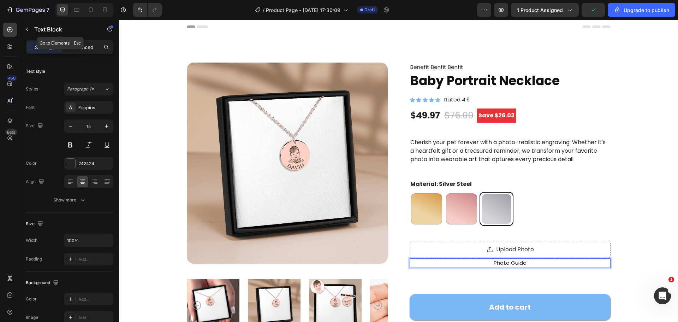
click at [86, 47] on p "Advanced" at bounding box center [82, 46] width 24 height 7
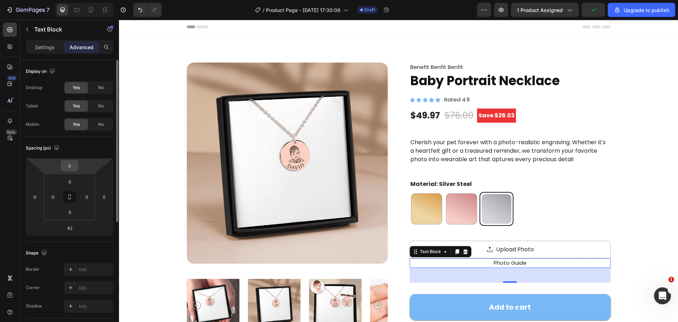
click at [68, 166] on input "0" at bounding box center [70, 165] width 14 height 11
type input "5"
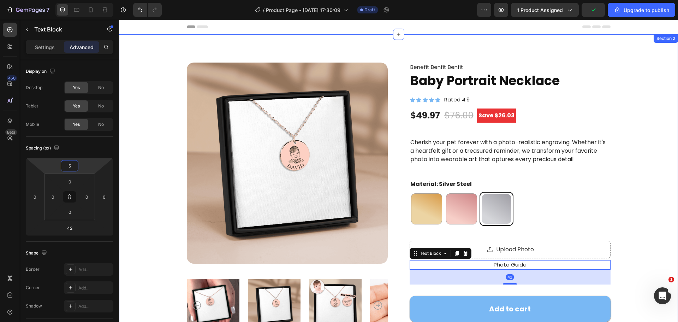
click at [645, 195] on div "Product Images Benefit Benfit Benfit Text Block Baby Portrait Necklace Product …" at bounding box center [398, 269] width 559 height 470
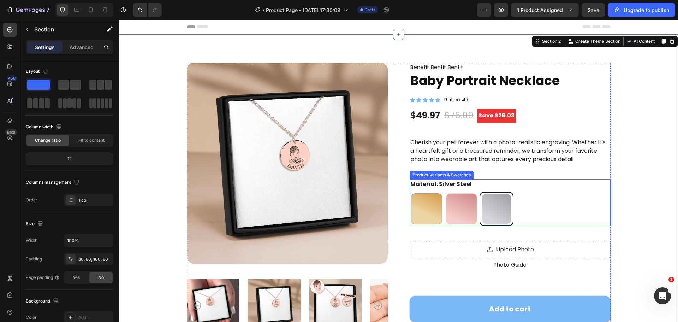
click at [456, 202] on div at bounding box center [461, 208] width 31 height 31
click at [445, 192] on input "18k Gold Plated 18k Gold Plated" at bounding box center [444, 191] width 0 height 0
radio input "true"
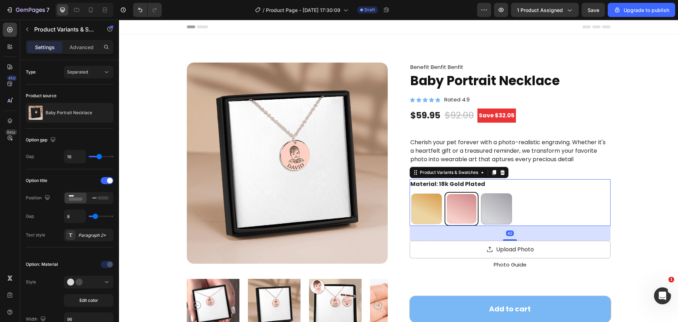
click at [427, 206] on div at bounding box center [426, 208] width 31 height 31
click at [410, 192] on input "18K Rose Gold Plated 18K Rose Gold Plated" at bounding box center [409, 191] width 0 height 0
radio input "true"
click at [517, 215] on div "18K Rose Gold Plated 18K Rose Gold Plated 18k Gold Plated 18k Gold Plated Silve…" at bounding box center [510, 209] width 201 height 34
click at [471, 209] on div at bounding box center [461, 208] width 31 height 31
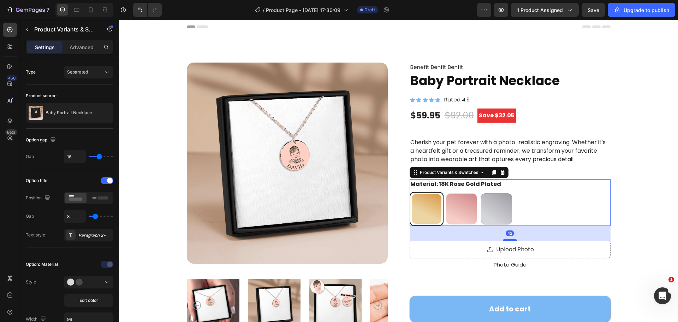
click at [445, 192] on input "18k Gold Plated 18k Gold Plated" at bounding box center [444, 191] width 0 height 0
radio input "true"
click at [499, 209] on div at bounding box center [496, 208] width 31 height 31
click at [480, 192] on input "Silver Steel Silver Steel" at bounding box center [479, 191] width 0 height 0
radio input "true"
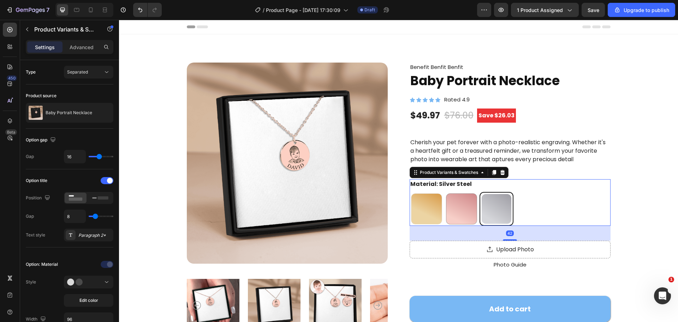
click at [419, 205] on div at bounding box center [426, 208] width 31 height 31
click at [410, 192] on input "18K Rose Gold Plated 18K Rose Gold Plated" at bounding box center [409, 191] width 0 height 0
radio input "true"
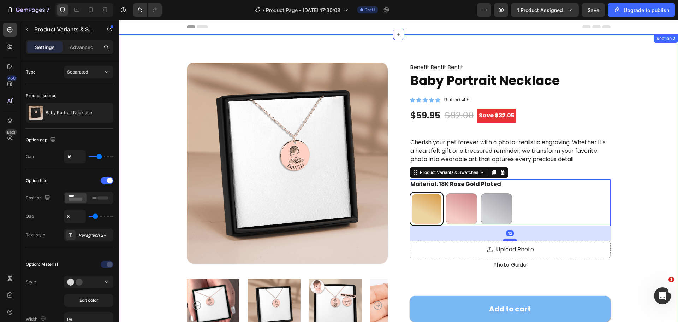
click at [666, 219] on div "Product Images Benefit Benfit Benfit Text Block Baby Portrait Necklace Product …" at bounding box center [398, 269] width 559 height 470
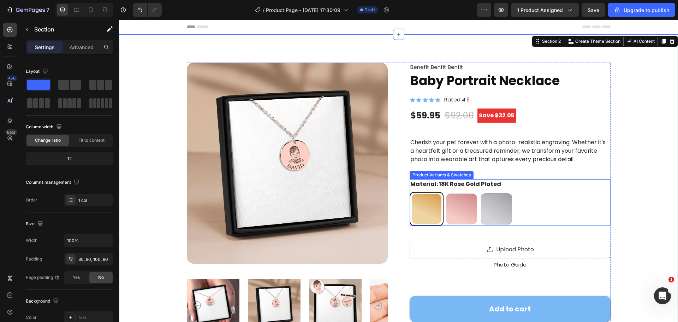
click at [446, 202] on div at bounding box center [461, 208] width 31 height 31
click at [444, 192] on input "18k Gold Plated 18k Gold Plated" at bounding box center [444, 191] width 0 height 0
radio input "true"
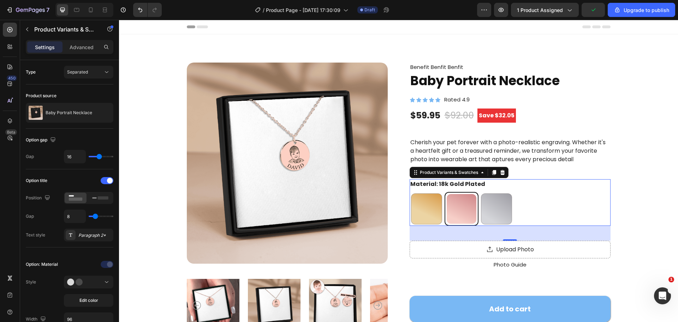
click at [512, 212] on div "18K Rose Gold Plated 18K Rose Gold Plated 18k Gold Plated 18k Gold Plated Silve…" at bounding box center [510, 209] width 201 height 34
click at [493, 212] on div at bounding box center [496, 208] width 31 height 31
click at [480, 192] on input "Silver Steel Silver Steel" at bounding box center [479, 191] width 0 height 0
radio input "true"
click at [539, 198] on div "18K Rose Gold Plated 18K Rose Gold Plated 18k Gold Plated 18k Gold Plated Silve…" at bounding box center [510, 209] width 201 height 34
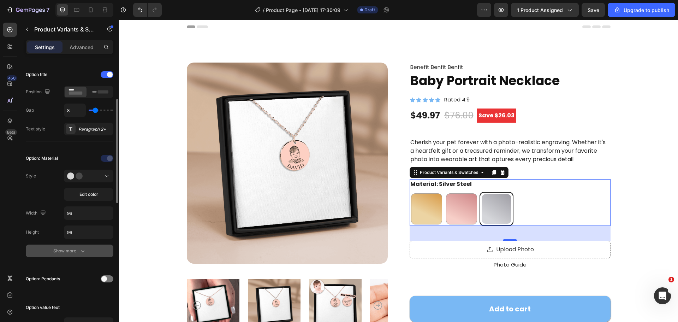
click at [58, 254] on div "Show more" at bounding box center [69, 250] width 33 height 7
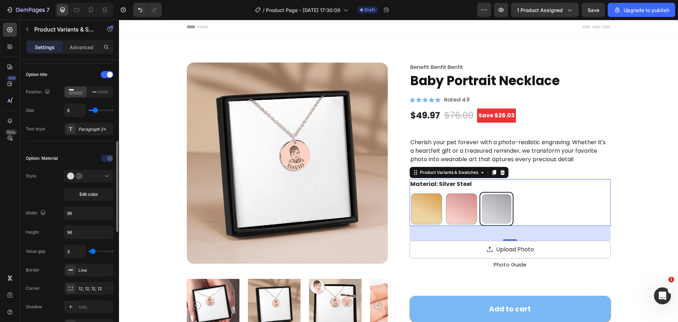
scroll to position [247, 0]
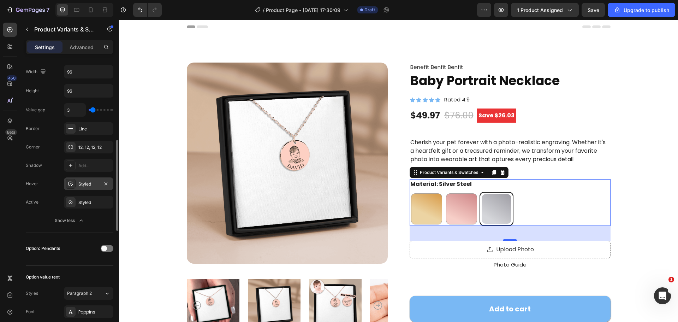
click at [86, 186] on div "Styled" at bounding box center [88, 184] width 20 height 6
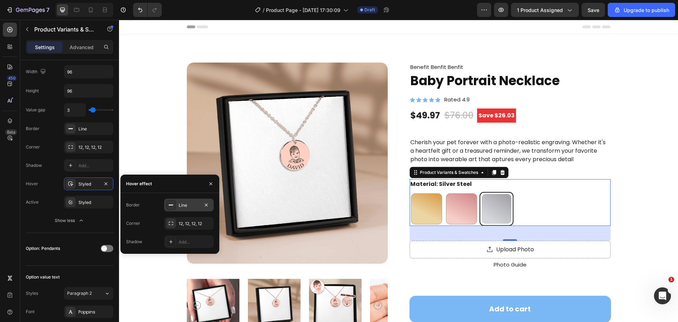
click at [172, 203] on icon at bounding box center [171, 205] width 6 height 6
click at [172, 208] on div at bounding box center [170, 204] width 9 height 9
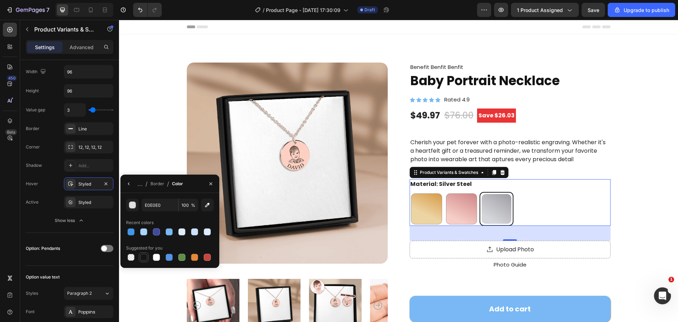
click at [142, 257] on div at bounding box center [143, 257] width 7 height 7
type input "151515"
click at [130, 184] on icon "button" at bounding box center [129, 184] width 6 height 6
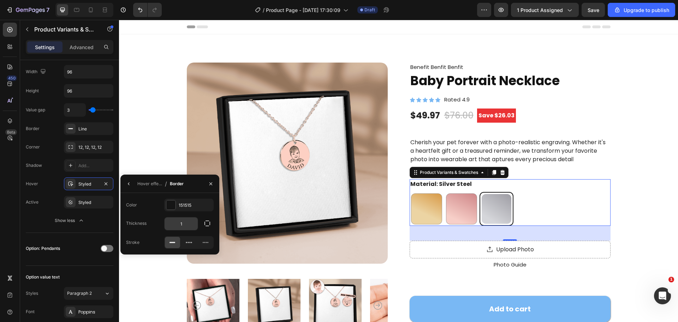
click at [183, 219] on input "1" at bounding box center [181, 223] width 33 height 13
type input "2"
click at [617, 198] on div "Product Images Benefit Benfit Benfit Text Block Baby Portrait Necklace Product …" at bounding box center [398, 266] width 503 height 407
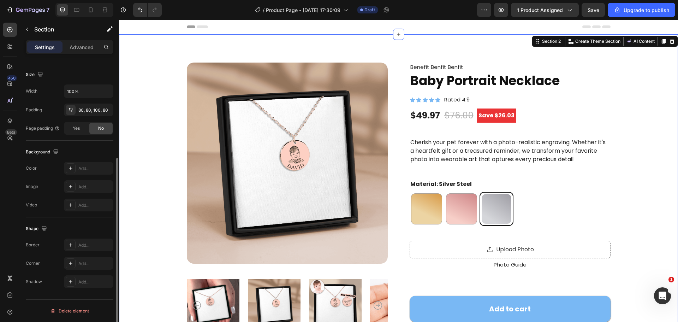
scroll to position [0, 0]
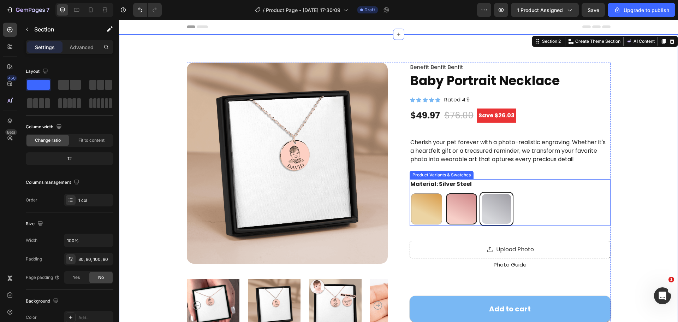
click at [462, 215] on div at bounding box center [461, 208] width 31 height 31
click at [445, 192] on input "18k Gold Plated 18k Gold Plated" at bounding box center [444, 191] width 0 height 0
radio input "true"
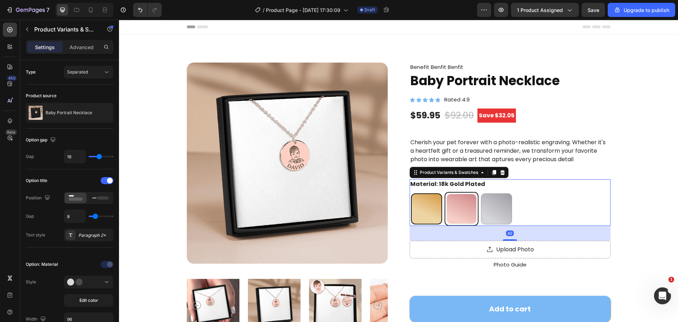
click at [423, 215] on div at bounding box center [426, 208] width 31 height 31
click at [410, 192] on input "18K Rose Gold Plated 18K Rose Gold Plated" at bounding box center [409, 191] width 0 height 0
radio input "true"
click at [487, 209] on div at bounding box center [496, 208] width 31 height 31
click at [480, 192] on input "Silver Steel Silver Steel" at bounding box center [479, 191] width 0 height 0
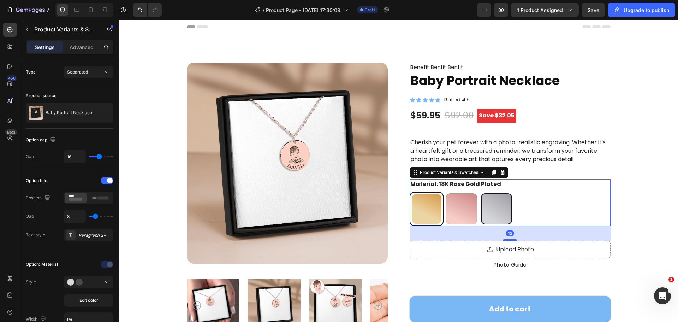
radio input "true"
click at [450, 208] on div at bounding box center [461, 208] width 31 height 31
click at [445, 192] on input "18k Gold Plated 18k Gold Plated" at bounding box center [444, 191] width 0 height 0
radio input "true"
click at [416, 207] on div at bounding box center [426, 208] width 31 height 31
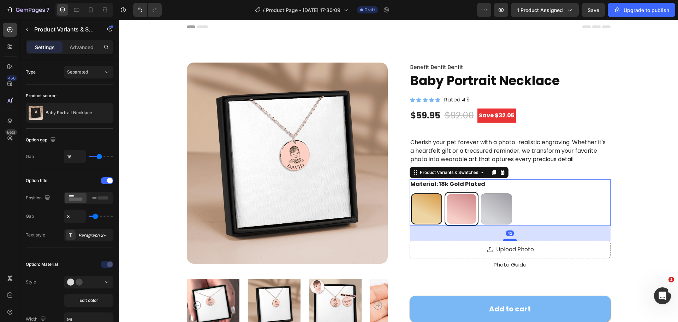
click at [410, 192] on input "18K Rose Gold Plated 18K Rose Gold Plated" at bounding box center [409, 191] width 0 height 0
radio input "true"
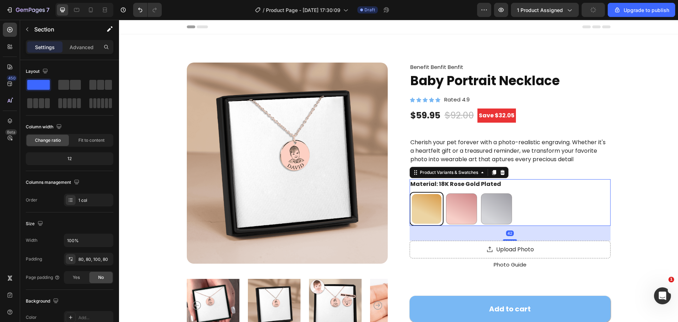
click at [630, 185] on div "Product Images Benefit Benfit Benfit Text Block Baby Portrait Necklace Product …" at bounding box center [398, 266] width 503 height 407
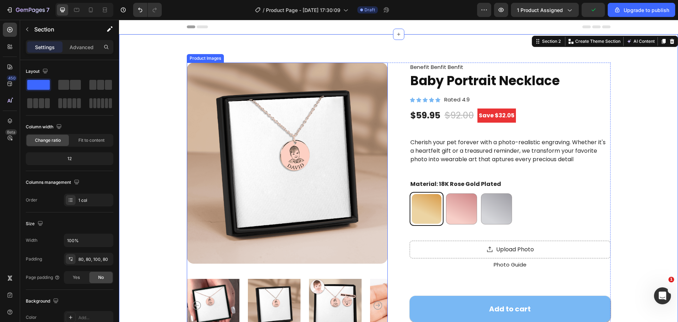
click at [521, 212] on div "18K Rose Gold Plated 18K Rose Gold Plated 18k Gold Plated 18k Gold Plated Silve…" at bounding box center [510, 209] width 201 height 34
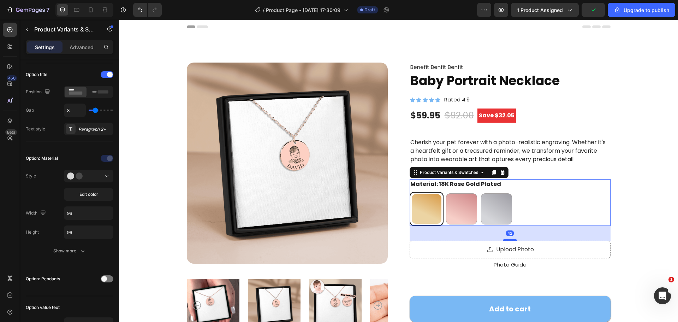
scroll to position [141, 0]
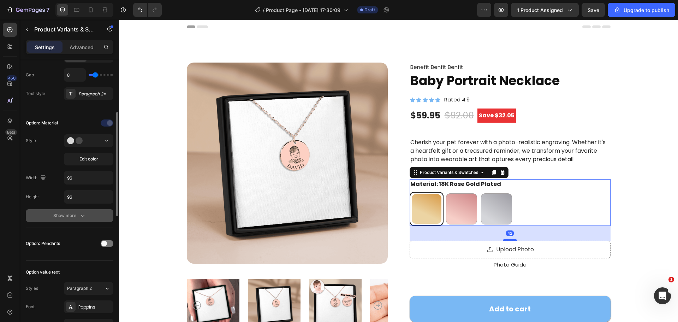
click at [64, 210] on button "Show more" at bounding box center [70, 215] width 88 height 13
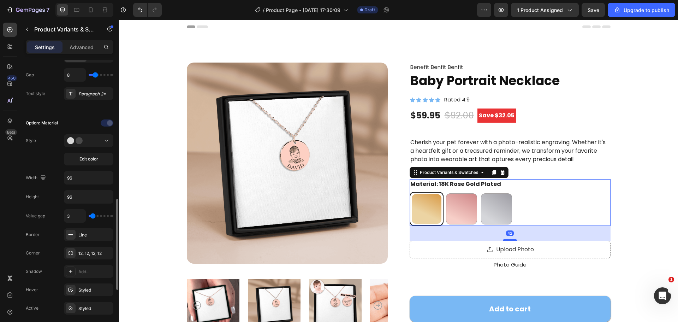
scroll to position [212, 0]
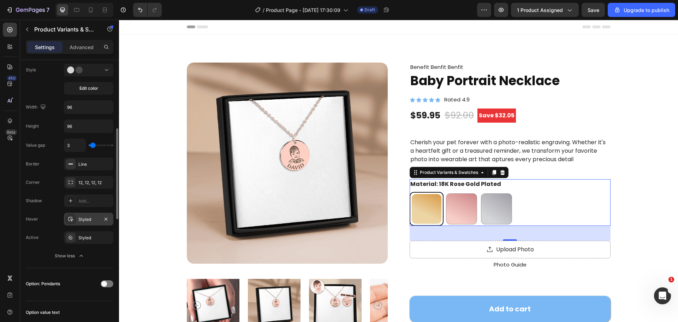
click at [83, 223] on div "Styled" at bounding box center [88, 219] width 49 height 13
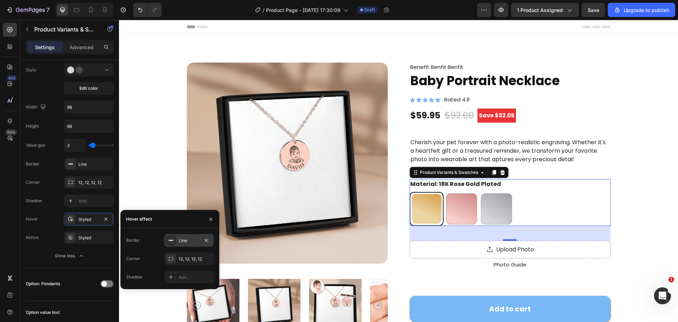
click at [184, 237] on div "Line" at bounding box center [189, 240] width 20 height 6
click at [184, 255] on input "2" at bounding box center [181, 259] width 33 height 13
type input "1.5"
click at [633, 213] on div "Product Images Benefit Benfit Benfit Text Block Baby Portrait Necklace Product …" at bounding box center [398, 266] width 503 height 407
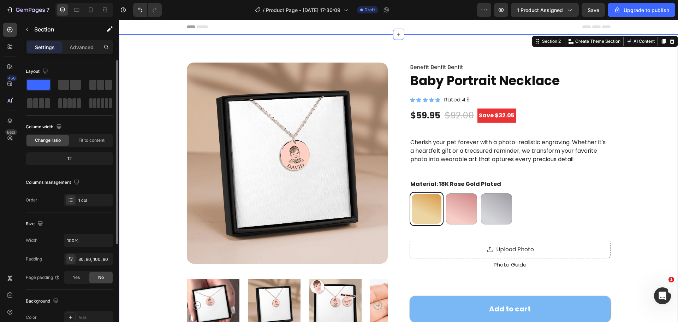
scroll to position [71, 0]
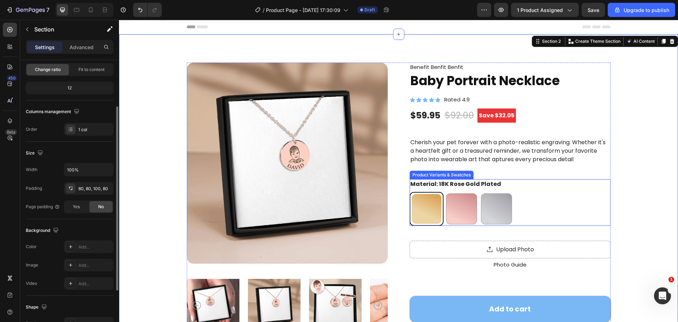
click at [592, 196] on div "18K Rose Gold Plated 18K Rose Gold Plated 18k Gold Plated 18k Gold Plated Silve…" at bounding box center [510, 209] width 201 height 34
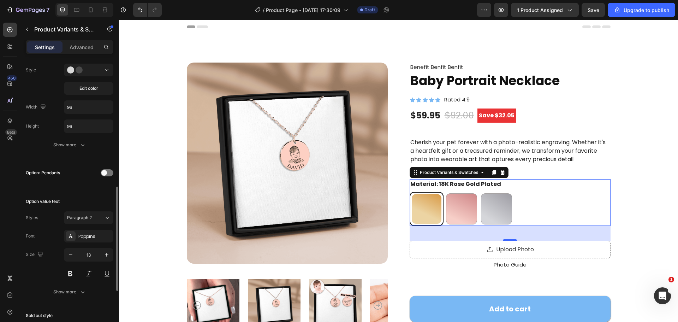
scroll to position [247, 0]
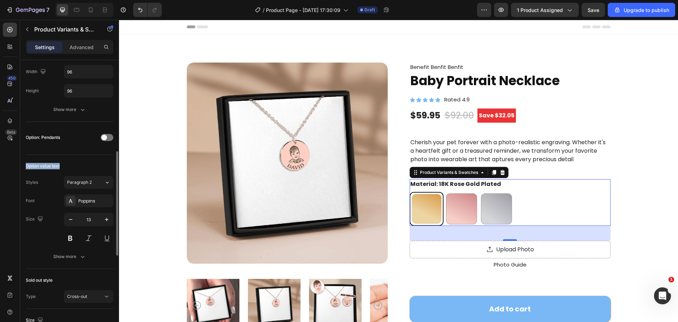
drag, startPoint x: 31, startPoint y: 164, endPoint x: 83, endPoint y: 166, distance: 51.6
click at [83, 166] on div "Type Separated Product source Baby Portrait Necklace Option gap Gap 16 Option t…" at bounding box center [69, 194] width 99 height 762
click at [83, 166] on div "Option value text" at bounding box center [70, 165] width 88 height 11
click at [86, 180] on span "Paragraph 2" at bounding box center [79, 182] width 25 height 6
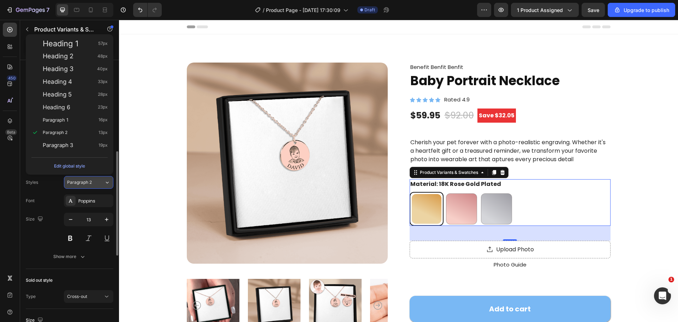
click at [89, 176] on button "Paragraph 2" at bounding box center [88, 182] width 49 height 13
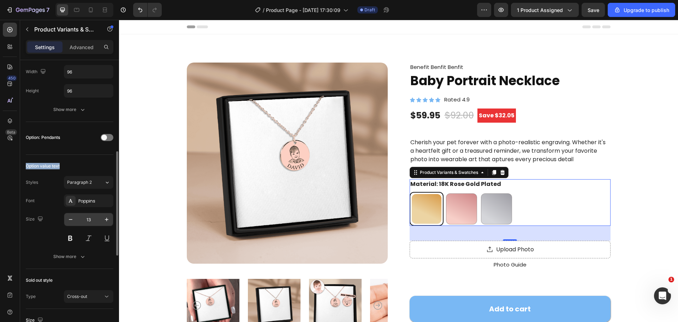
scroll to position [318, 0]
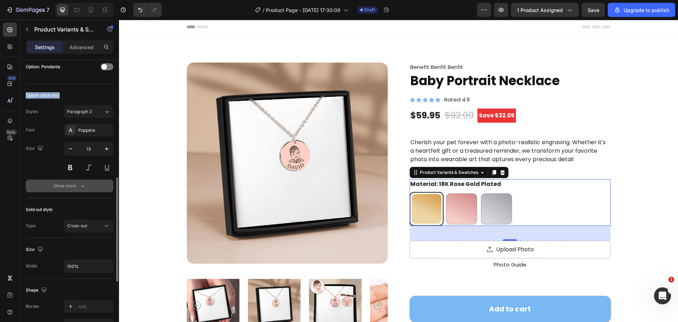
click at [72, 186] on div "Show more" at bounding box center [69, 185] width 33 height 7
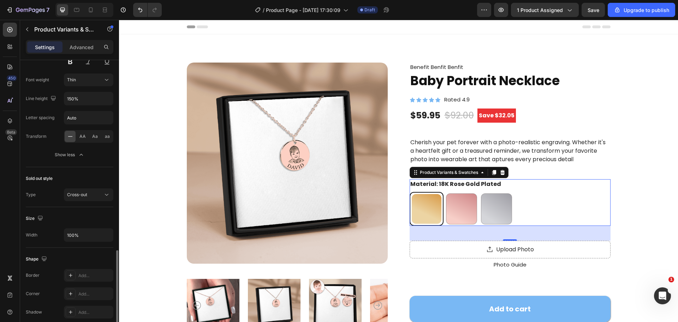
scroll to position [459, 0]
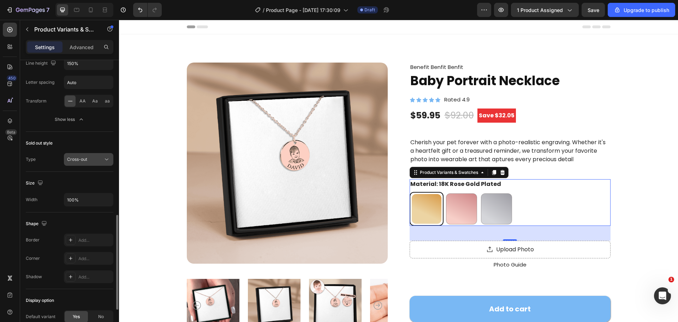
click at [93, 158] on div "Cross-out" at bounding box center [85, 159] width 36 height 6
click at [79, 143] on div "Sold out style" at bounding box center [70, 142] width 88 height 11
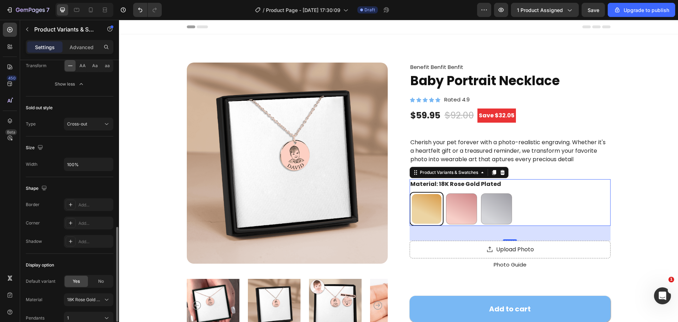
scroll to position [530, 0]
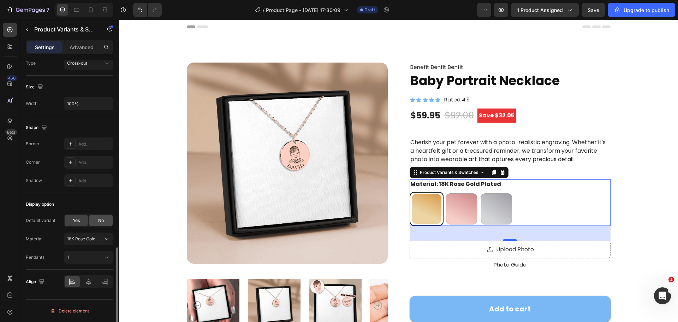
click at [96, 221] on div "No" at bounding box center [100, 220] width 23 height 11
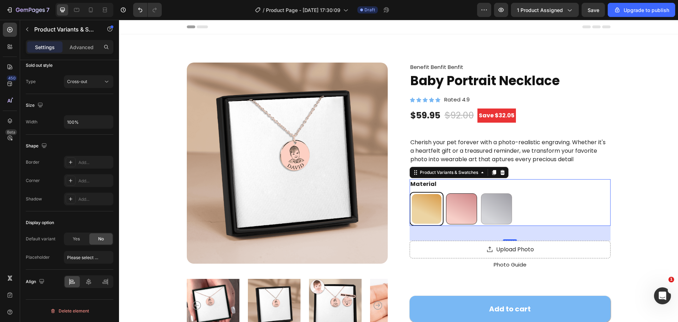
click at [463, 212] on div at bounding box center [461, 208] width 31 height 31
click at [445, 192] on input "18k Gold Plated 18k Gold Plated" at bounding box center [444, 191] width 0 height 0
radio input "true"
click at [485, 212] on div at bounding box center [496, 208] width 31 height 31
click at [480, 192] on input "Silver Steel Silver Steel" at bounding box center [479, 191] width 0 height 0
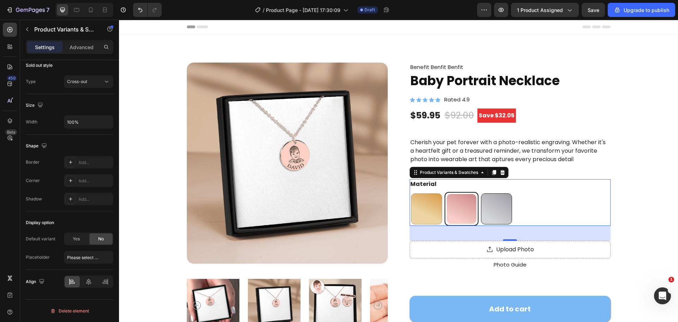
radio input "true"
click at [445, 211] on Plated at bounding box center [462, 209] width 34 height 34
click at [444, 192] on input "18k Gold Plated 18k Gold Plated" at bounding box center [444, 191] width 0 height 0
radio input "true"
click at [421, 212] on div at bounding box center [426, 208] width 31 height 31
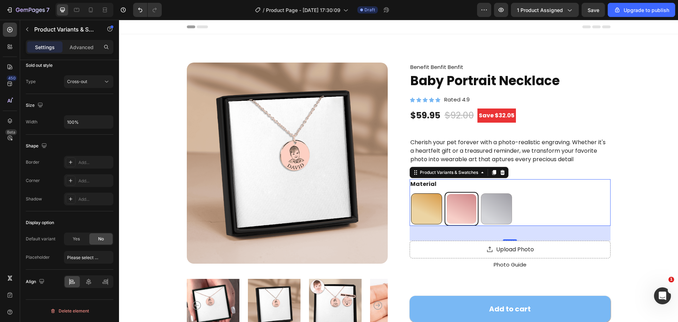
click at [410, 192] on input "18K Rose Gold Plated 18K Rose Gold Plated" at bounding box center [409, 191] width 0 height 0
radio input "true"
click at [486, 218] on div at bounding box center [496, 208] width 31 height 31
click at [480, 192] on input "Silver Steel Silver Steel" at bounding box center [479, 191] width 0 height 0
radio input "true"
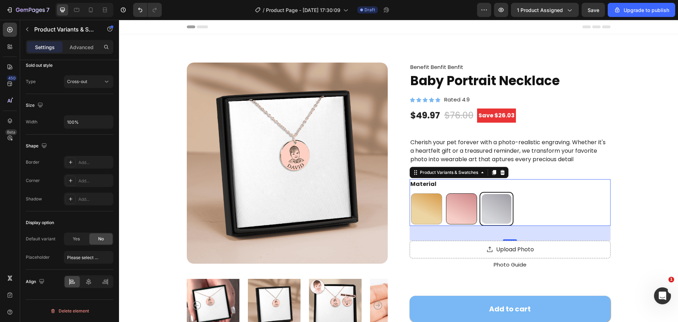
click at [452, 214] on div at bounding box center [461, 208] width 31 height 31
click at [445, 192] on input "18k Gold Plated 18k Gold Plated" at bounding box center [444, 191] width 0 height 0
radio input "true"
drag, startPoint x: 418, startPoint y: 212, endPoint x: 464, endPoint y: 212, distance: 45.9
click at [417, 212] on div at bounding box center [426, 208] width 31 height 31
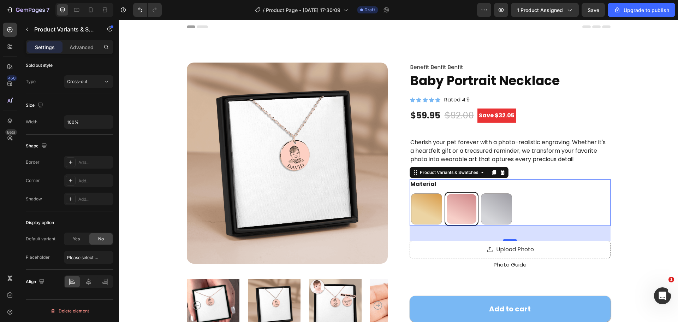
click at [410, 192] on input "18K Rose Gold Plated 18K Rose Gold Plated" at bounding box center [409, 191] width 0 height 0
radio input "true"
click at [490, 211] on div at bounding box center [496, 208] width 31 height 31
click at [480, 192] on input "Silver Steel Silver Steel" at bounding box center [479, 191] width 0 height 0
radio input "true"
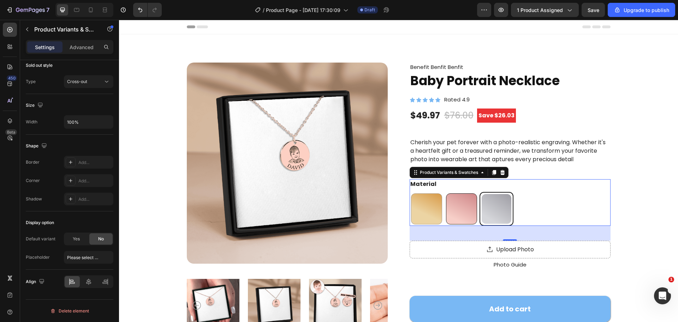
click at [452, 208] on div at bounding box center [461, 208] width 31 height 31
click at [445, 192] on input "18k Gold Plated 18k Gold Plated" at bounding box center [444, 191] width 0 height 0
radio input "true"
click at [438, 208] on div at bounding box center [426, 208] width 31 height 31
click at [410, 192] on input "18K Rose Gold Plated 18K Rose Gold Plated" at bounding box center [409, 191] width 0 height 0
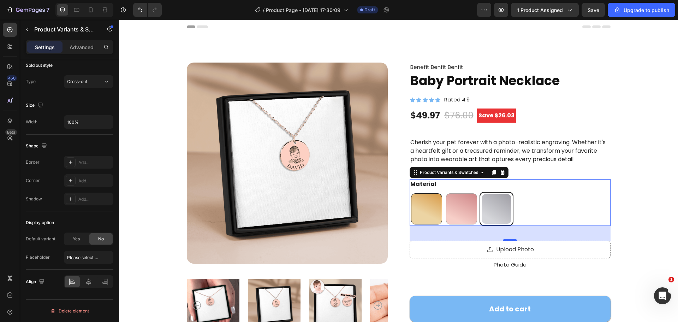
radio input "true"
click at [479, 208] on div "18K Rose Gold Plated 18K Rose Gold Plated 18k Gold Plated 18k Gold Plated Silve…" at bounding box center [510, 209] width 201 height 34
click at [446, 207] on div at bounding box center [461, 208] width 31 height 31
click at [445, 192] on input "18k Gold Plated 18k Gold Plated" at bounding box center [444, 191] width 0 height 0
radio input "true"
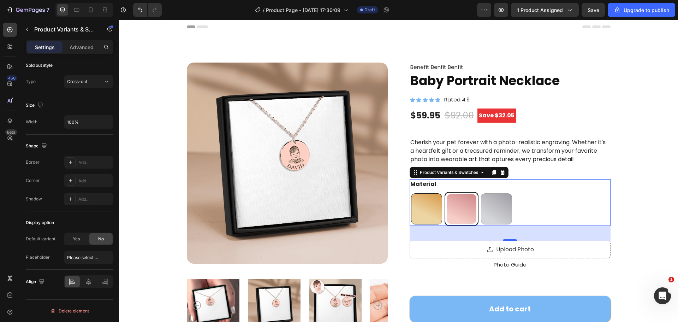
click at [439, 207] on Plated at bounding box center [427, 209] width 34 height 34
click at [410, 192] on input "18K Rose Gold Plated 18K Rose Gold Plated" at bounding box center [409, 191] width 0 height 0
click at [92, 254] on input "Please select an option" at bounding box center [88, 257] width 49 height 13
click at [52, 250] on div "Default variant Yes No Placeholder Please select an option" at bounding box center [70, 247] width 88 height 31
click at [73, 239] on span "Yes" at bounding box center [76, 239] width 7 height 6
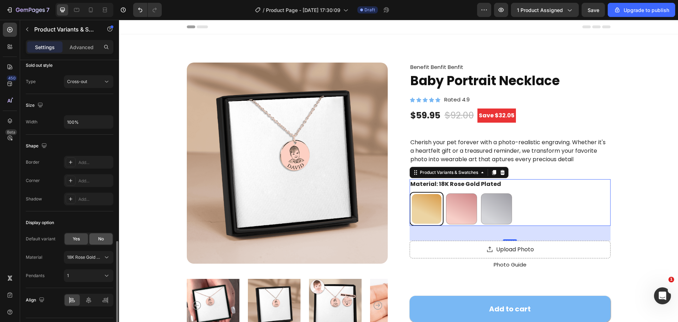
click at [94, 238] on div "No" at bounding box center [100, 238] width 23 height 11
radio input "false"
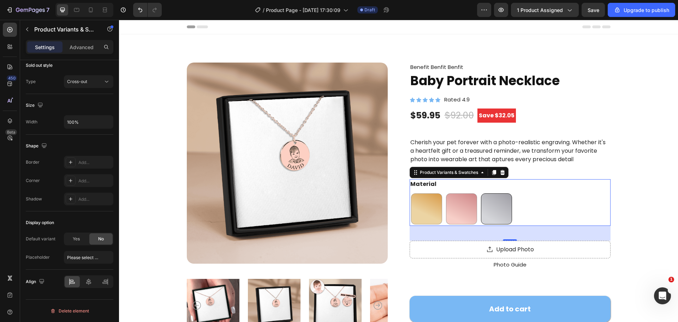
click at [499, 209] on div at bounding box center [496, 208] width 31 height 31
click at [480, 192] on input "Silver Steel Silver Steel" at bounding box center [479, 191] width 0 height 0
radio input "true"
click at [447, 211] on div at bounding box center [461, 208] width 31 height 31
click at [445, 192] on input "18k Gold Plated 18k Gold Plated" at bounding box center [444, 191] width 0 height 0
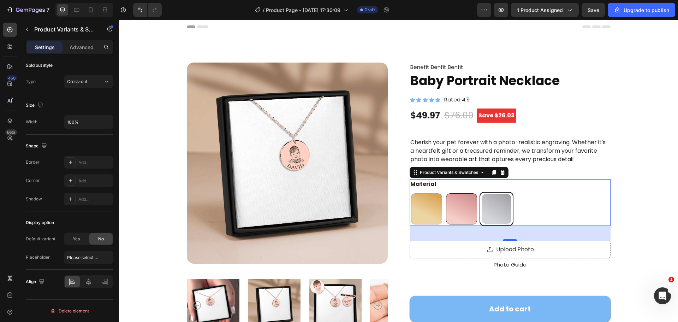
radio input "true"
click at [435, 212] on div at bounding box center [426, 208] width 31 height 31
click at [410, 192] on input "18K Rose Gold Plated 18K Rose Gold Plated" at bounding box center [409, 191] width 0 height 0
radio input "true"
click at [432, 213] on div at bounding box center [427, 209] width 30 height 30
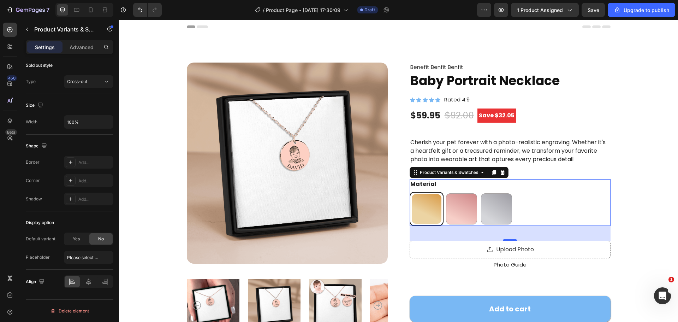
click at [410, 192] on input "18K Rose Gold Plated 18K Rose Gold Plated" at bounding box center [409, 191] width 0 height 0
click at [494, 211] on div at bounding box center [496, 208] width 31 height 31
click at [480, 192] on input "Silver Steel Silver Steel" at bounding box center [479, 191] width 0 height 0
radio input "true"
click at [74, 241] on span "Yes" at bounding box center [76, 239] width 7 height 6
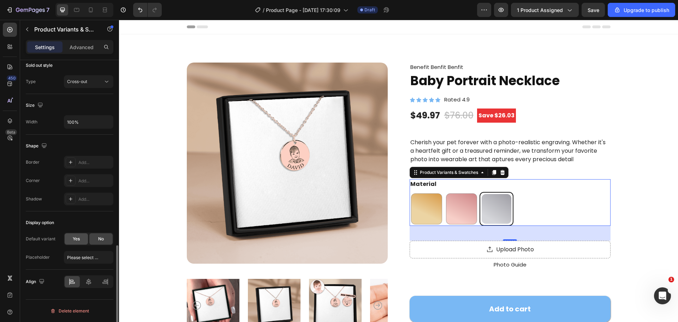
radio input "true"
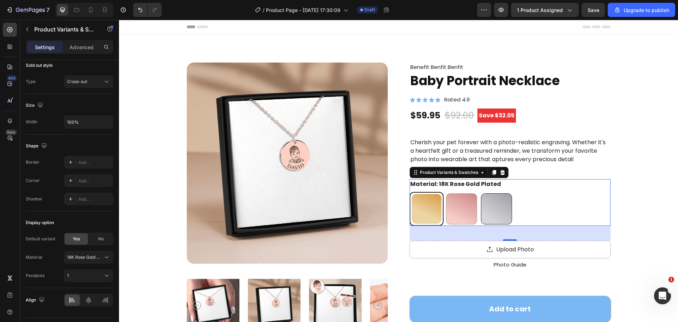
click at [506, 213] on div at bounding box center [496, 208] width 31 height 31
click at [480, 192] on input "Silver Steel Silver Steel" at bounding box center [479, 191] width 0 height 0
radio input "true"
click at [467, 212] on div at bounding box center [461, 208] width 31 height 31
click at [445, 192] on input "18k Gold Plated 18k Gold Plated" at bounding box center [444, 191] width 0 height 0
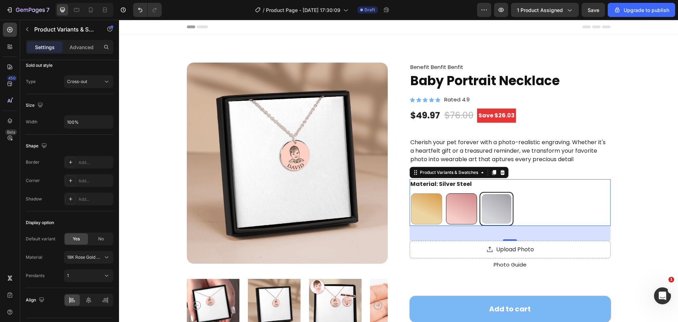
radio input "true"
click at [422, 211] on div at bounding box center [426, 208] width 31 height 31
click at [410, 192] on input "18K Rose Gold Plated 18K Rose Gold Plated" at bounding box center [409, 191] width 0 height 0
click at [105, 239] on div "No" at bounding box center [100, 238] width 23 height 11
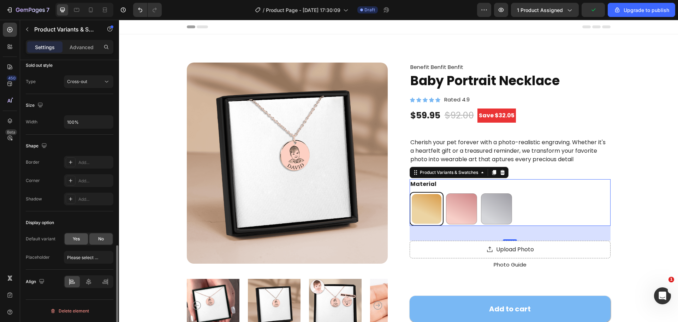
click at [74, 238] on span "Yes" at bounding box center [76, 239] width 7 height 6
click at [94, 236] on div "No" at bounding box center [100, 238] width 23 height 11
click at [75, 237] on span "Yes" at bounding box center [76, 239] width 7 height 6
radio input "true"
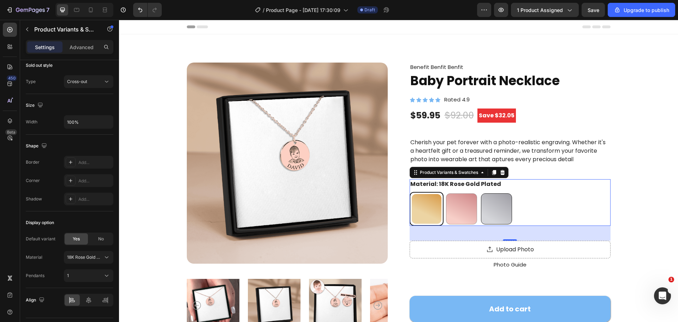
click at [496, 206] on div at bounding box center [496, 208] width 31 height 31
click at [480, 192] on input "Silver Steel Silver Steel" at bounding box center [479, 191] width 0 height 0
radio input "true"
click at [416, 214] on div at bounding box center [426, 208] width 31 height 31
click at [410, 192] on input "18K Rose Gold Plated 18K Rose Gold Plated" at bounding box center [409, 191] width 0 height 0
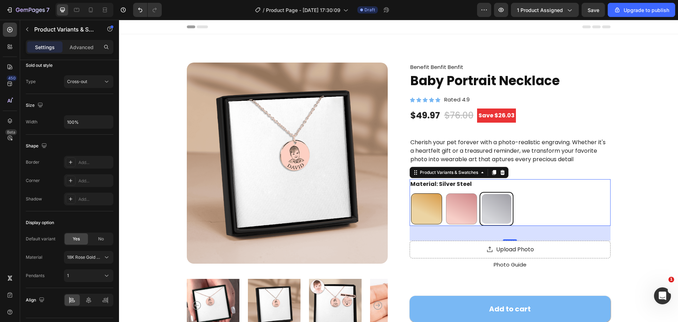
radio input "true"
click at [103, 241] on span "No" at bounding box center [101, 239] width 6 height 6
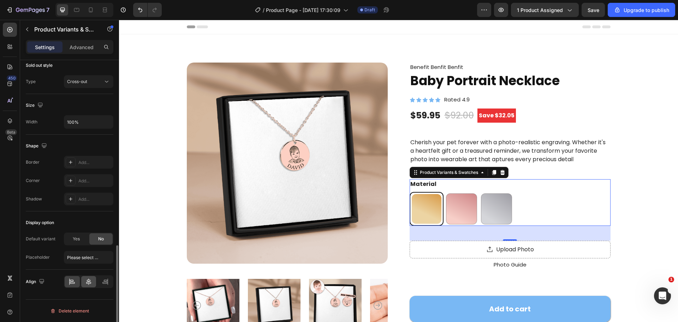
click at [94, 280] on div at bounding box center [88, 281] width 15 height 11
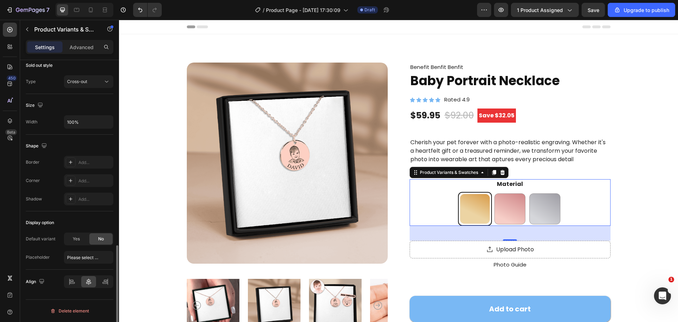
click at [58, 255] on div "Placeholder Please select an option" at bounding box center [70, 257] width 88 height 13
click at [60, 255] on div "Placeholder Please select an option" at bounding box center [70, 257] width 88 height 13
click at [68, 255] on input "Please select an option" at bounding box center [88, 257] width 49 height 13
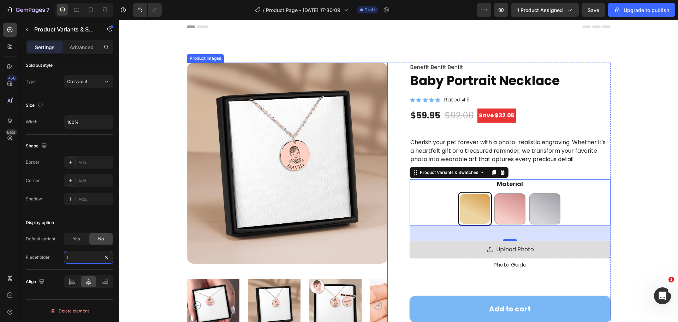
type input "ff"
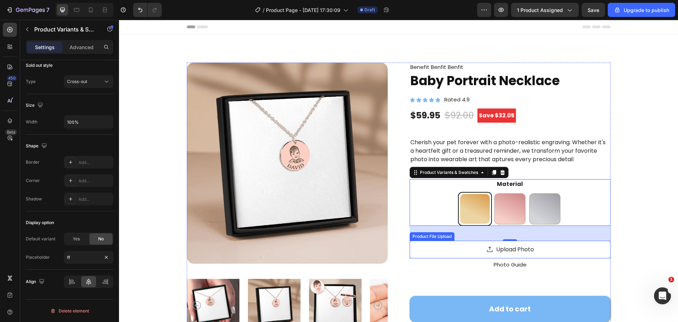
click at [628, 211] on div "Product Images Benefit Benfit Benfit Text Block Baby Portrait Necklace Product …" at bounding box center [398, 266] width 503 height 407
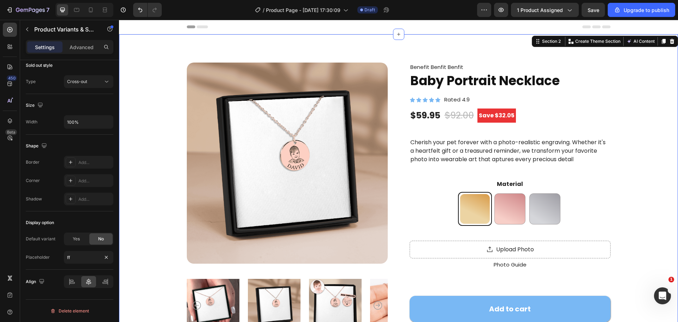
scroll to position [0, 0]
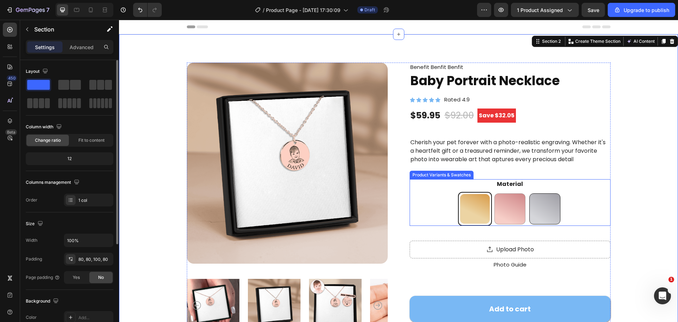
click at [511, 201] on div at bounding box center [509, 208] width 31 height 31
click at [510, 192] on input "18k Gold Plated 18k Gold Plated" at bounding box center [510, 191] width 0 height 0
radio input "true"
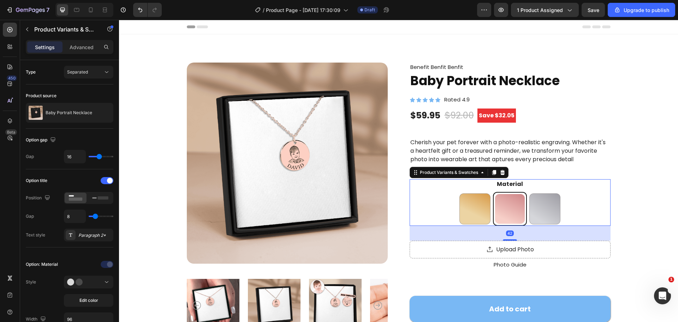
click at [567, 183] on div "Material 18K Rose Gold Plated 18K Rose Gold Plated 18k Gold Plated 18k Gold Pla…" at bounding box center [510, 202] width 201 height 47
click at [547, 201] on div at bounding box center [544, 208] width 31 height 31
click at [545, 192] on input "Silver Steel Silver Steel" at bounding box center [545, 191] width 0 height 0
radio input "true"
click at [583, 186] on div "Material 18K Rose Gold Plated 18K Rose Gold Plated 18k Gold Plated 18k Gold Pla…" at bounding box center [510, 202] width 201 height 47
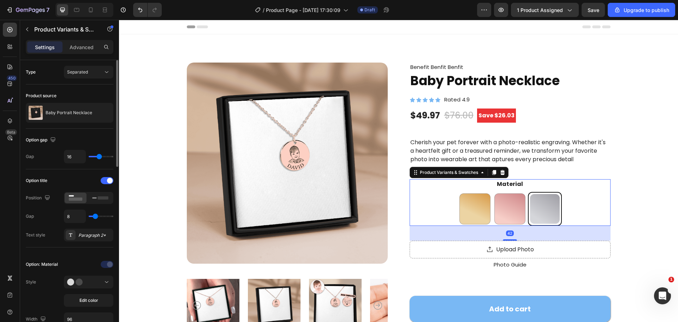
scroll to position [462, 0]
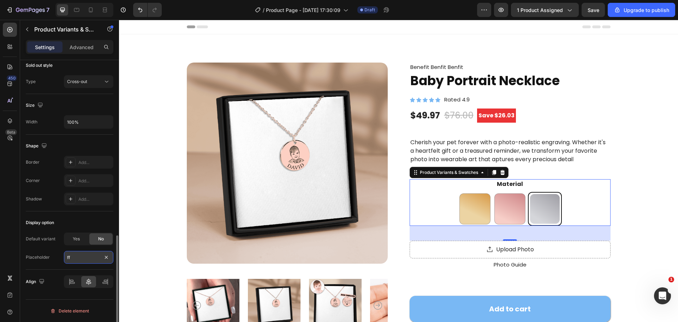
click at [84, 260] on input "ff" at bounding box center [88, 257] width 49 height 13
type input "Silver Steel"
click at [598, 196] on div "18K Rose Gold Plated 18K Rose Gold Plated 18k Gold Plated 18k Gold Plated Silve…" at bounding box center [510, 209] width 201 height 34
click at [472, 214] on div at bounding box center [474, 208] width 31 height 31
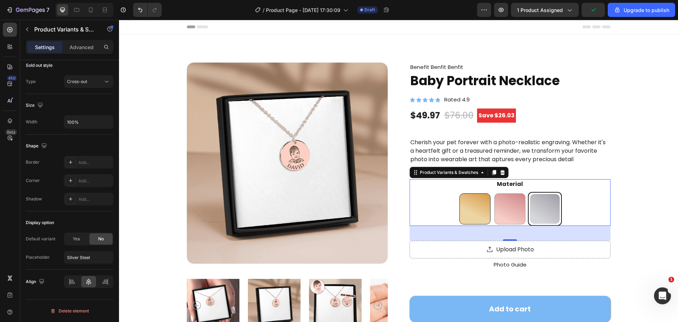
click at [475, 192] on input "18K Rose Gold Plated 18K Rose Gold Plated" at bounding box center [475, 191] width 0 height 0
radio input "true"
click at [505, 211] on div at bounding box center [509, 208] width 31 height 31
click at [510, 192] on input "18k Gold Plated 18k Gold Plated" at bounding box center [510, 191] width 0 height 0
radio input "true"
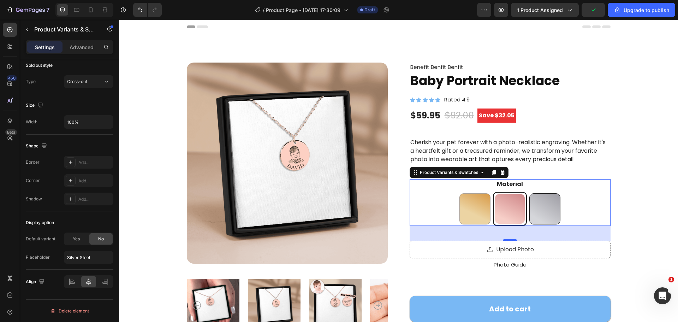
click at [540, 210] on div at bounding box center [544, 208] width 31 height 31
click at [545, 192] on input "Silver Steel Silver Steel" at bounding box center [545, 191] width 0 height 0
radio input "true"
drag, startPoint x: 457, startPoint y: 203, endPoint x: 443, endPoint y: 203, distance: 14.1
click at [458, 203] on Plated at bounding box center [475, 209] width 34 height 34
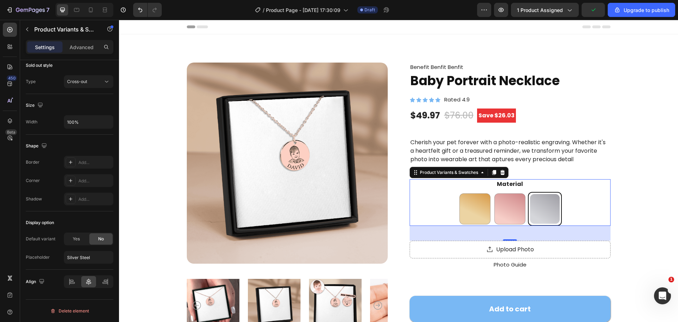
click at [475, 192] on input "18K Rose Gold Plated 18K Rose Gold Plated" at bounding box center [475, 191] width 0 height 0
radio input "true"
click at [443, 203] on div "18K Rose Gold Plated 18K Rose Gold Plated 18k Gold Plated 18k Gold Plated Silve…" at bounding box center [510, 209] width 201 height 34
click at [470, 205] on div at bounding box center [475, 209] width 30 height 30
click at [475, 192] on input "18K Rose Gold Plated 18K Rose Gold Plated" at bounding box center [475, 191] width 0 height 0
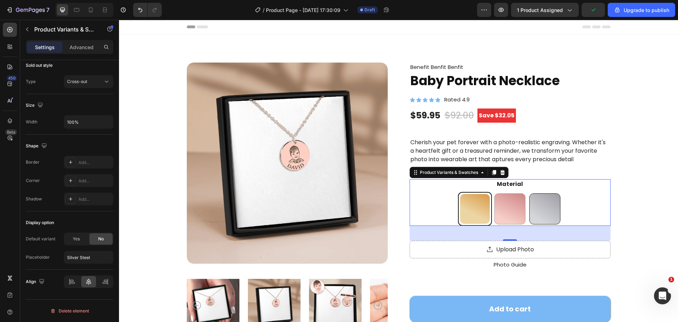
drag, startPoint x: 507, startPoint y: 205, endPoint x: 533, endPoint y: 206, distance: 26.5
click at [511, 205] on div at bounding box center [509, 208] width 31 height 31
click at [510, 192] on input "18k Gold Plated 18k Gold Plated" at bounding box center [510, 191] width 0 height 0
radio input "true"
click at [536, 206] on div at bounding box center [544, 208] width 31 height 31
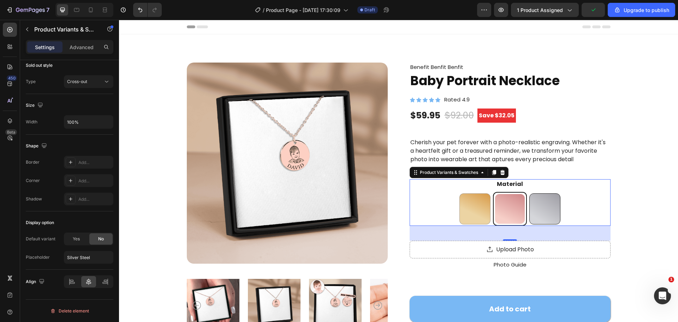
click at [545, 192] on input "Silver Steel Silver Steel" at bounding box center [545, 191] width 0 height 0
radio input "true"
click at [506, 215] on div at bounding box center [509, 208] width 31 height 31
click at [510, 192] on input "18k Gold Plated 18k Gold Plated" at bounding box center [510, 191] width 0 height 0
radio input "true"
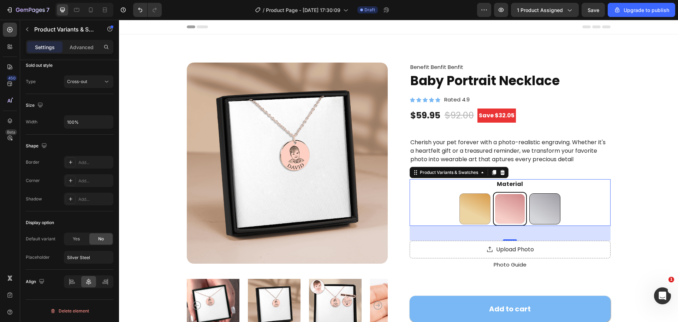
drag, startPoint x: 470, startPoint y: 212, endPoint x: 536, endPoint y: 206, distance: 66.6
click at [481, 211] on div at bounding box center [474, 208] width 31 height 31
click at [475, 192] on input "18K Rose Gold Plated 18K Rose Gold Plated" at bounding box center [475, 191] width 0 height 0
radio input "true"
click at [536, 206] on div at bounding box center [544, 208] width 31 height 31
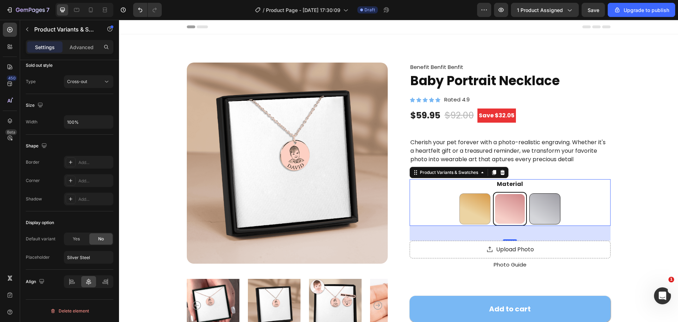
click at [545, 192] on input "Silver Steel Silver Steel" at bounding box center [545, 191] width 0 height 0
radio input "true"
click at [542, 206] on div at bounding box center [545, 209] width 30 height 30
click at [545, 192] on input "Silver Steel Silver Steel" at bounding box center [545, 191] width 0 height 0
click at [500, 212] on div at bounding box center [509, 208] width 31 height 31
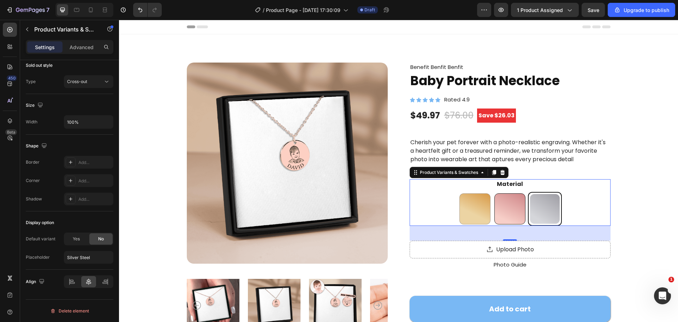
click at [510, 192] on input "18k Gold Plated 18k Gold Plated" at bounding box center [510, 191] width 0 height 0
radio input "true"
click at [478, 212] on div at bounding box center [474, 208] width 31 height 31
click at [475, 192] on input "18K Rose Gold Plated 18K Rose Gold Plated" at bounding box center [475, 191] width 0 height 0
radio input "true"
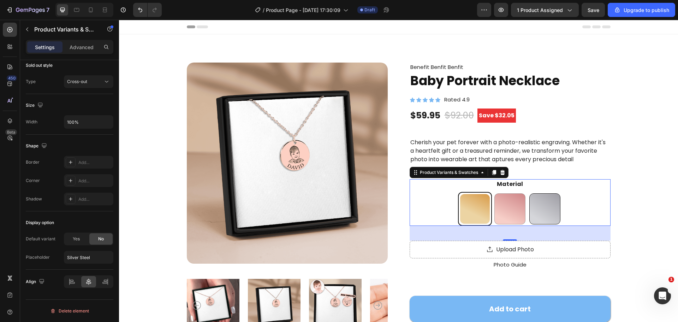
drag, startPoint x: 506, startPoint y: 204, endPoint x: 528, endPoint y: 204, distance: 21.9
click at [506, 204] on div at bounding box center [509, 208] width 31 height 31
click at [510, 192] on input "18k Gold Plated 18k Gold Plated" at bounding box center [510, 191] width 0 height 0
radio input "true"
click at [529, 204] on div at bounding box center [544, 208] width 31 height 31
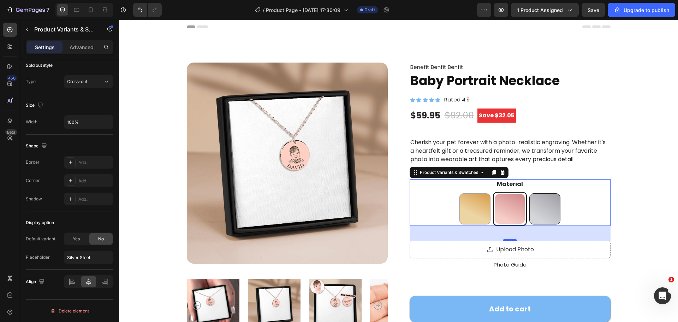
click at [545, 192] on input "Silver Steel Silver Steel" at bounding box center [545, 191] width 0 height 0
radio input "true"
click at [607, 191] on div "Material 18K Rose Gold Plated 18K Rose Gold Plated 18k Gold Plated 18k Gold Pla…" at bounding box center [510, 202] width 201 height 47
click at [621, 189] on div "Product Images Benefit Benfit Benfit Text Block Baby Portrait Necklace Product …" at bounding box center [398, 266] width 503 height 407
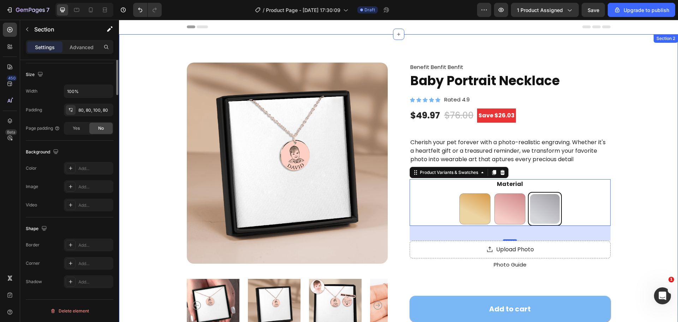
scroll to position [0, 0]
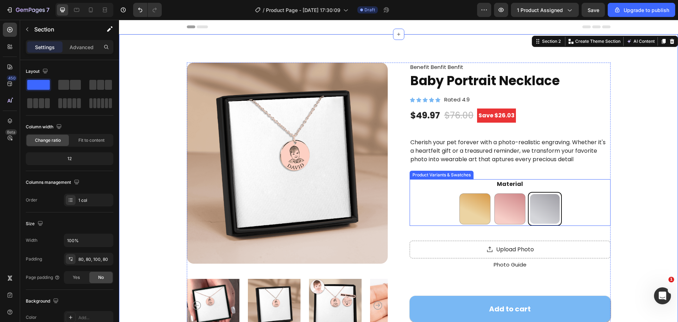
click at [483, 183] on div "Material 18K Rose Gold Plated 18K Rose Gold Plated 18k Gold Plated 18k Gold Pla…" at bounding box center [510, 202] width 201 height 47
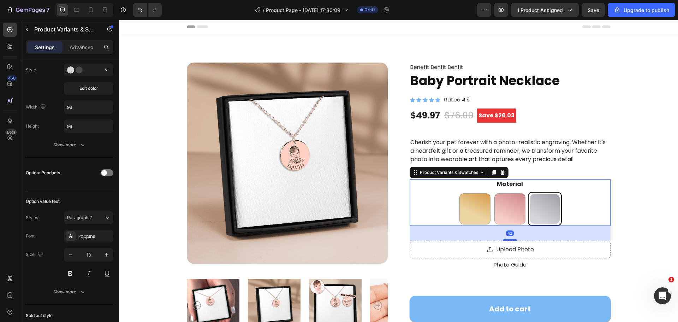
scroll to position [462, 0]
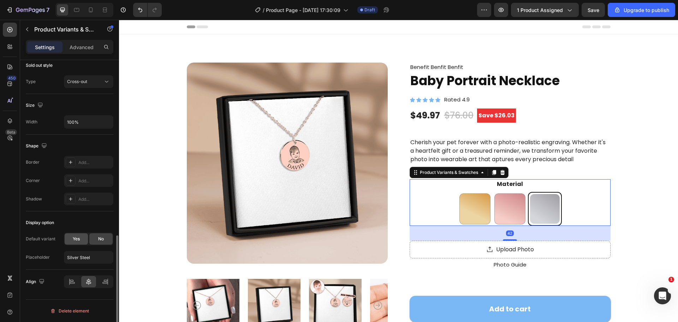
click at [81, 242] on div "Yes" at bounding box center [76, 238] width 23 height 11
radio input "true"
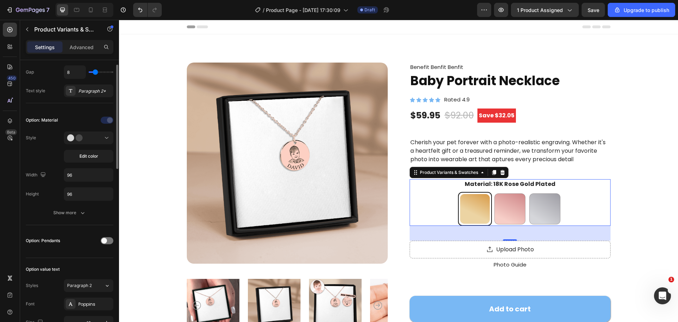
scroll to position [0, 0]
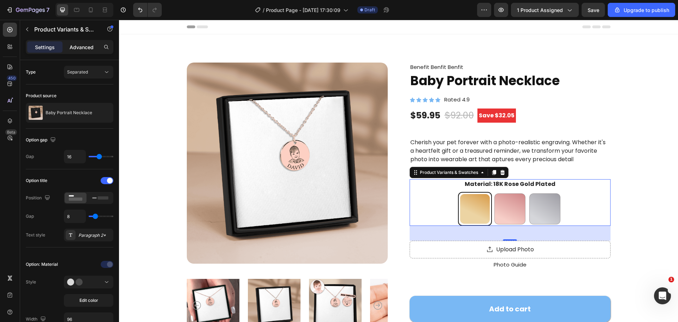
click at [91, 48] on p "Advanced" at bounding box center [82, 46] width 24 height 7
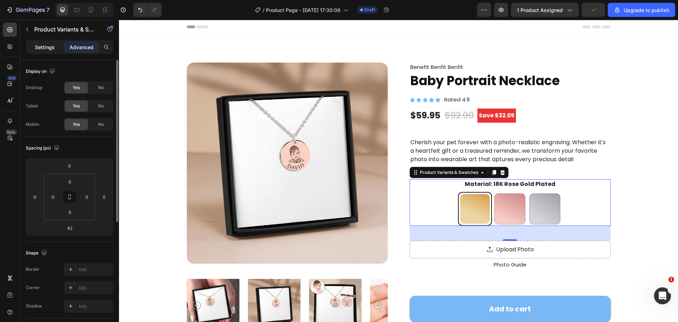
click at [48, 47] on p "Settings" at bounding box center [45, 46] width 20 height 7
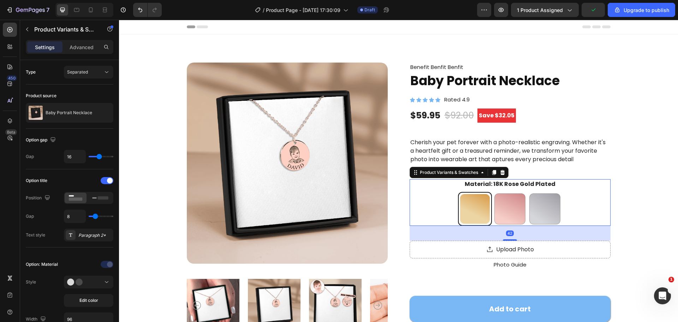
click at [497, 185] on legend "Material: 18K Rose Gold Plated" at bounding box center [510, 184] width 92 height 10
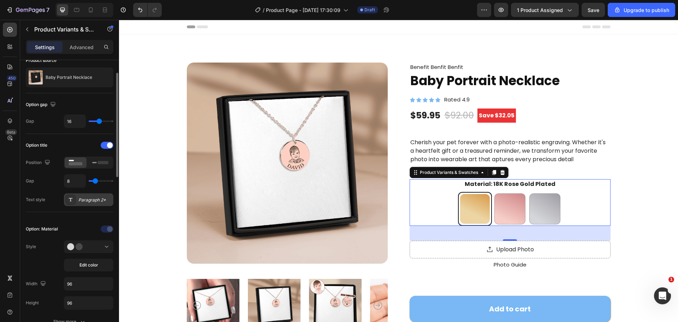
click at [89, 203] on div "Paragraph 2*" at bounding box center [94, 200] width 33 height 6
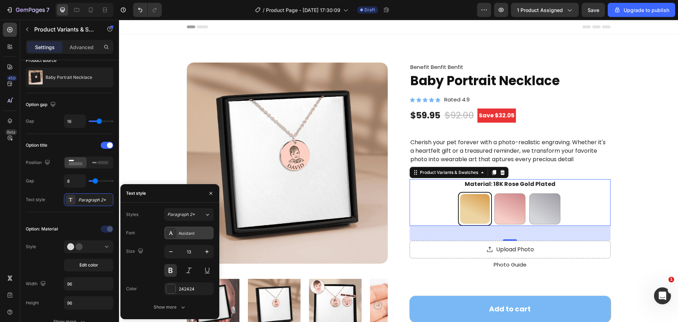
click at [196, 230] on div "Assistant" at bounding box center [195, 233] width 33 height 6
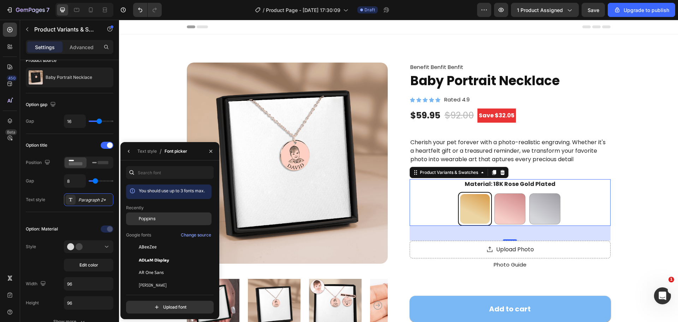
click at [164, 219] on div "Poppins" at bounding box center [174, 218] width 71 height 6
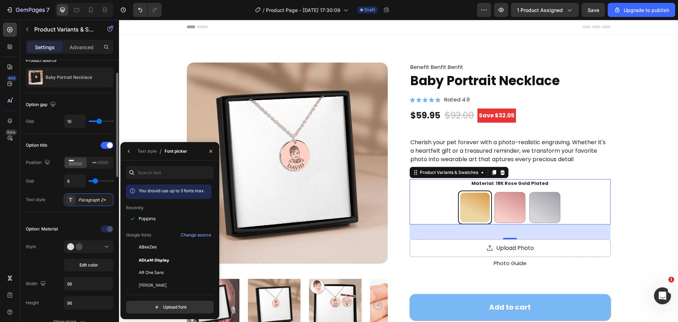
click at [77, 154] on div "Option title Position Gap 8 Text style Paragraph 2*" at bounding box center [70, 173] width 88 height 66
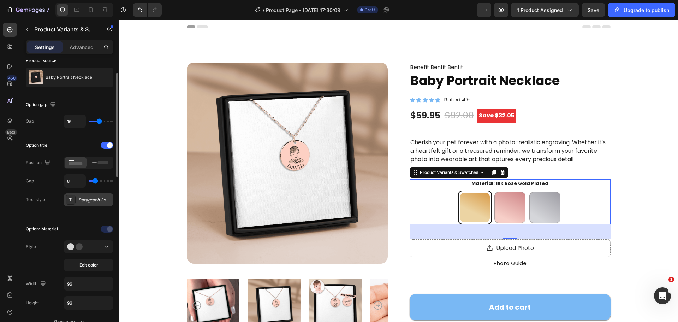
click at [76, 200] on div "Paragraph 2*" at bounding box center [88, 199] width 49 height 13
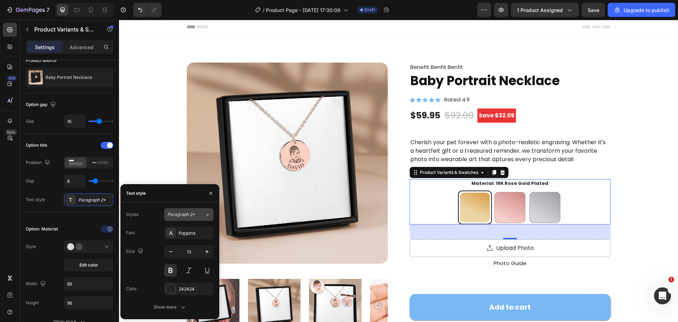
click at [171, 210] on button "Paragraph 2*" at bounding box center [188, 214] width 49 height 13
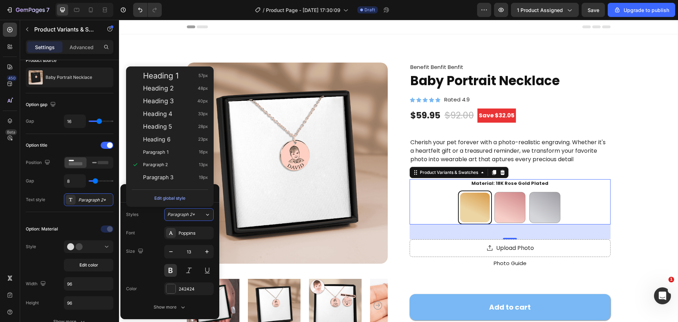
click at [154, 216] on div "Styles Paragraph 2*" at bounding box center [170, 214] width 88 height 13
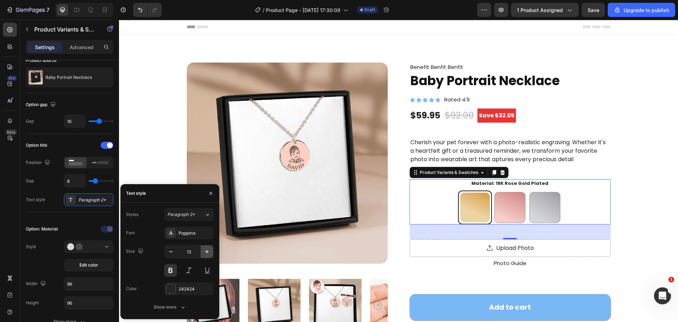
click at [210, 252] on button "button" at bounding box center [207, 251] width 13 height 13
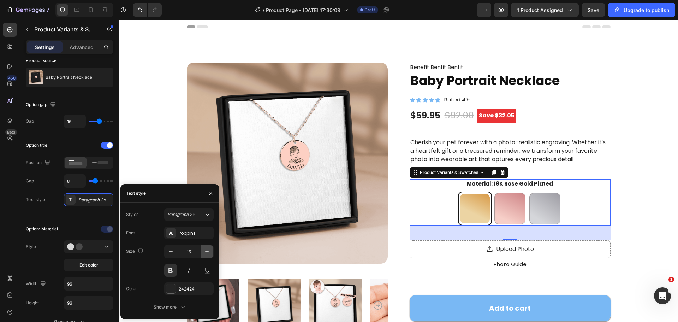
type input "16"
click at [168, 292] on div at bounding box center [170, 288] width 9 height 9
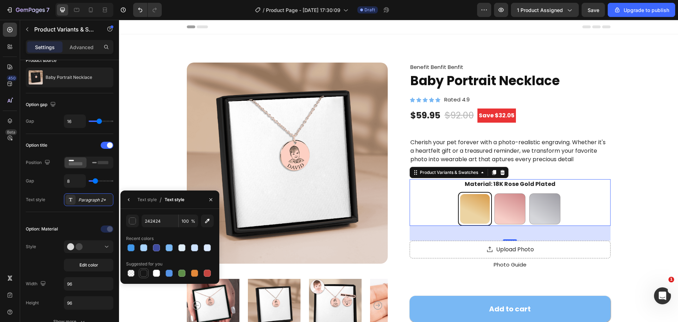
click at [144, 274] on div at bounding box center [143, 272] width 7 height 7
type input "151515"
click at [130, 207] on div "Text style / Text style" at bounding box center [153, 199] width 67 height 18
click at [130, 204] on button "button" at bounding box center [128, 199] width 11 height 11
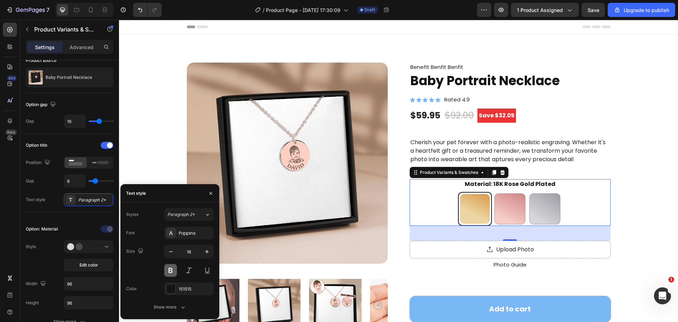
click at [171, 272] on button at bounding box center [170, 270] width 13 height 13
click at [182, 237] on div "Poppins" at bounding box center [188, 232] width 49 height 13
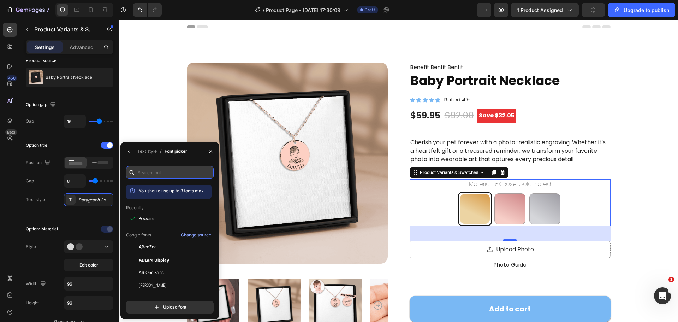
click at [147, 169] on input "text" at bounding box center [170, 172] width 88 height 13
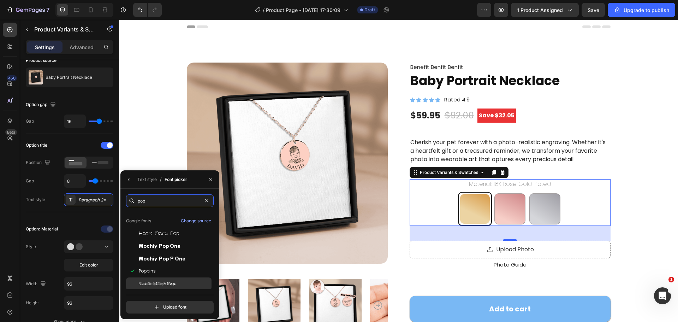
scroll to position [17, 0]
type input "pop"
click at [167, 269] on div "Poppins" at bounding box center [174, 270] width 71 height 6
click at [125, 179] on button "button" at bounding box center [128, 179] width 11 height 11
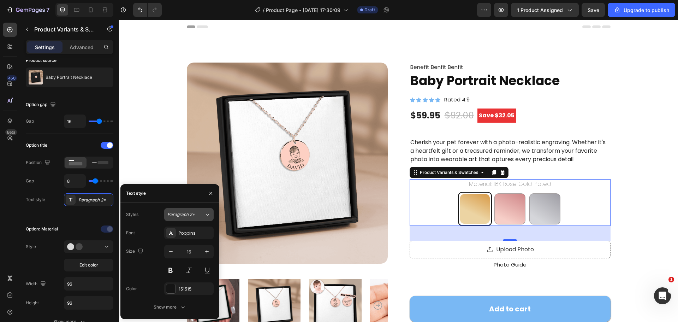
click at [197, 220] on button "Paragraph 2*" at bounding box center [188, 214] width 49 height 13
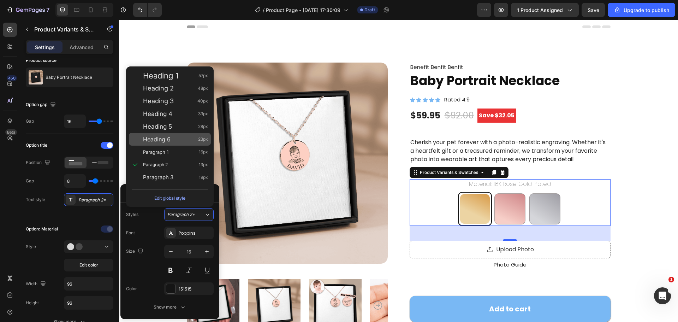
click at [173, 138] on div "Heading 6 23px" at bounding box center [175, 139] width 65 height 7
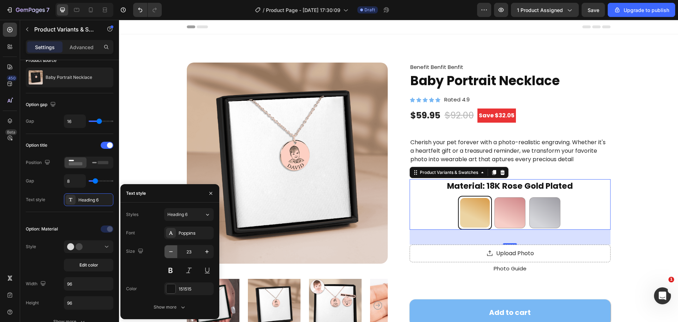
click at [172, 256] on button "button" at bounding box center [171, 251] width 13 height 13
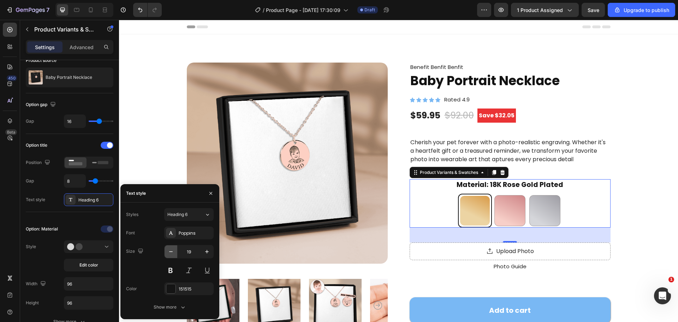
click at [171, 256] on button "button" at bounding box center [171, 251] width 13 height 13
click at [171, 255] on button "button" at bounding box center [171, 251] width 13 height 13
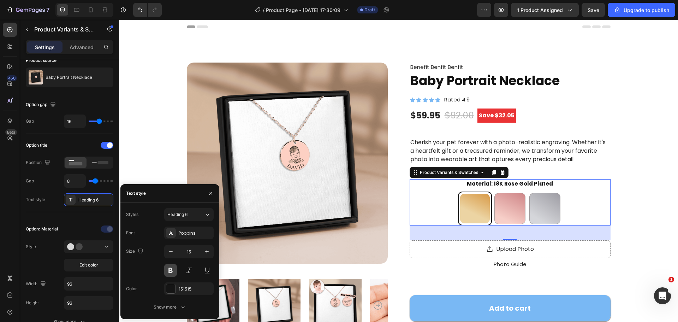
click at [169, 269] on button at bounding box center [170, 270] width 13 height 13
click at [177, 218] on button "Heading 6" at bounding box center [188, 214] width 49 height 13
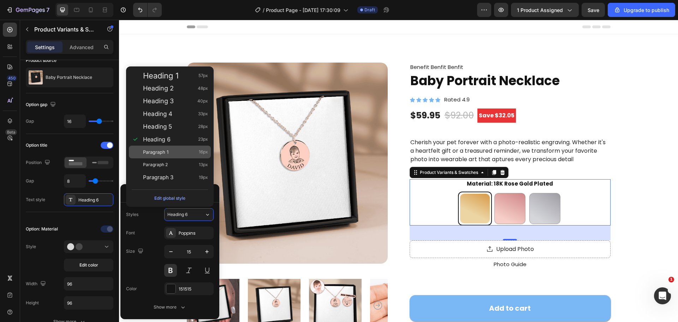
click at [173, 152] on div "Paragraph 1 16px" at bounding box center [175, 151] width 65 height 7
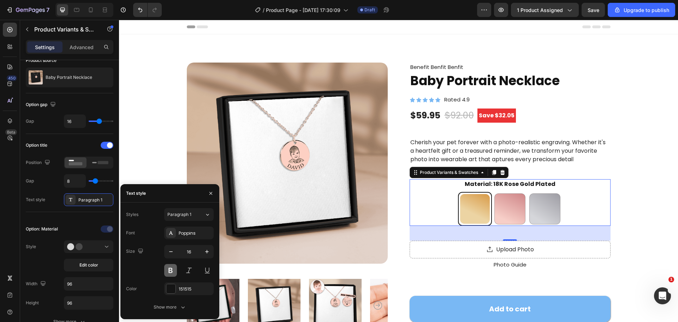
click at [170, 271] on button at bounding box center [170, 270] width 13 height 13
click at [201, 252] on button "button" at bounding box center [207, 251] width 13 height 13
click at [173, 253] on icon "button" at bounding box center [170, 251] width 7 height 7
click at [207, 252] on icon "button" at bounding box center [206, 251] width 7 height 7
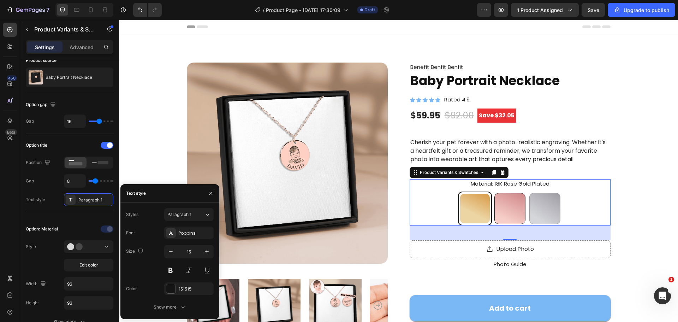
type input "16"
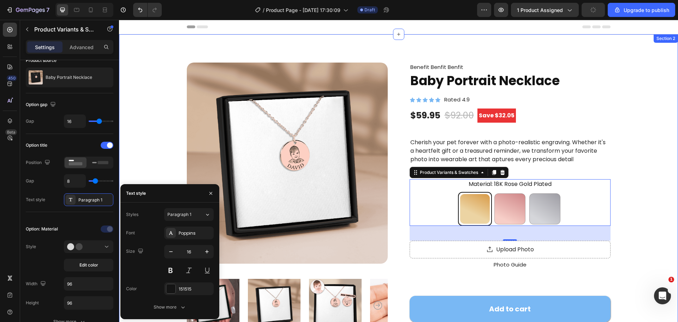
click at [645, 206] on div "Product Images Benefit Benfit Benfit Text Block Baby Portrait Necklace Product …" at bounding box center [398, 269] width 559 height 470
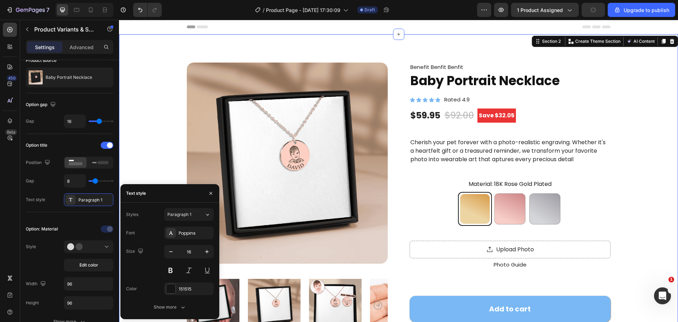
scroll to position [0, 0]
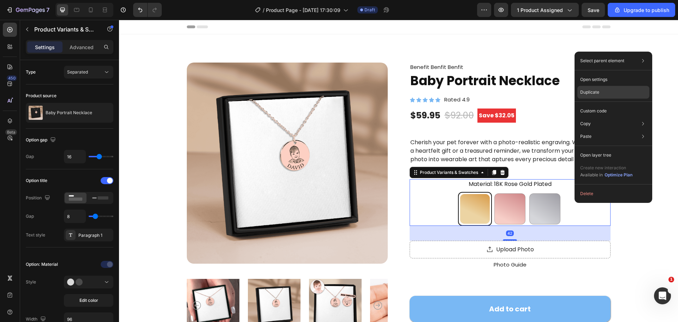
click at [605, 90] on div "Duplicate" at bounding box center [613, 92] width 72 height 13
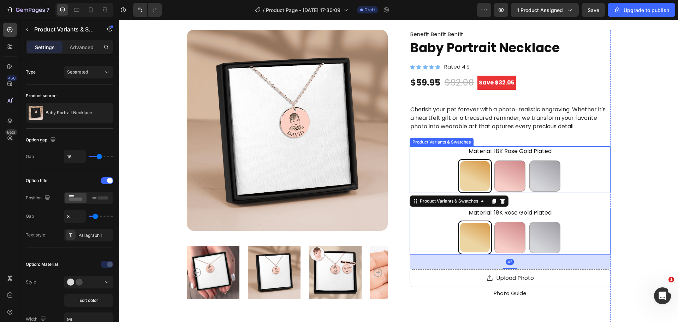
scroll to position [71, 0]
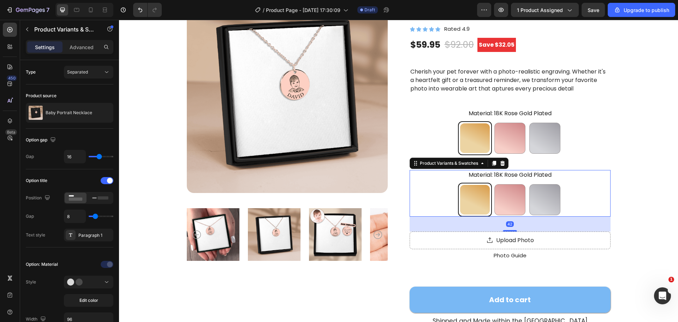
click at [576, 191] on div "18K Rose Gold Plated 18K Rose Gold Plated 18k Gold Plated 18k Gold Plated Silve…" at bounding box center [510, 200] width 201 height 34
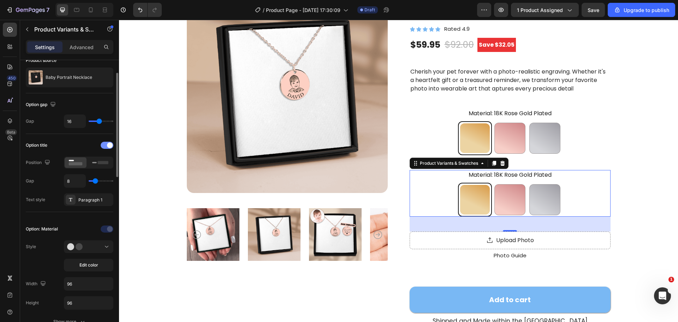
click at [107, 143] on div at bounding box center [107, 145] width 13 height 7
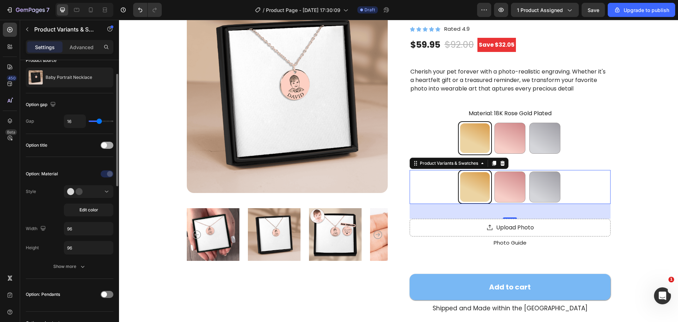
click at [107, 143] on div at bounding box center [107, 145] width 13 height 7
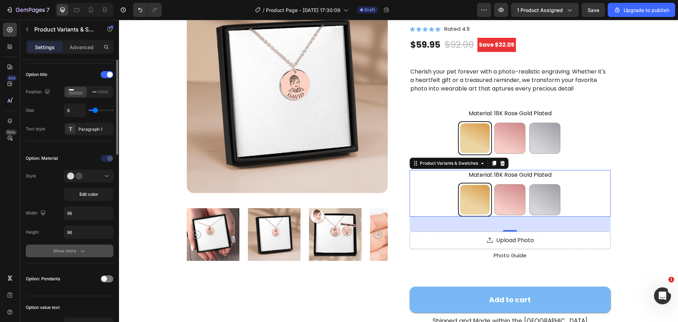
scroll to position [141, 0]
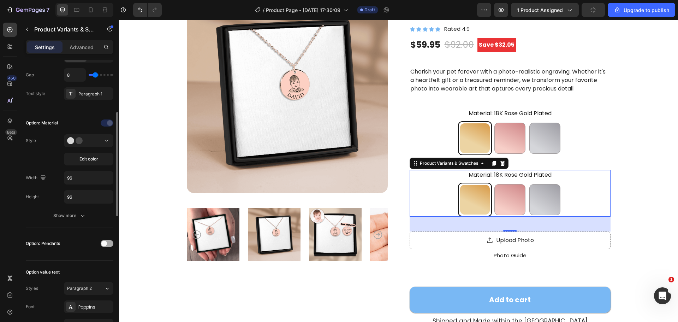
click at [106, 247] on div at bounding box center [107, 243] width 13 height 7
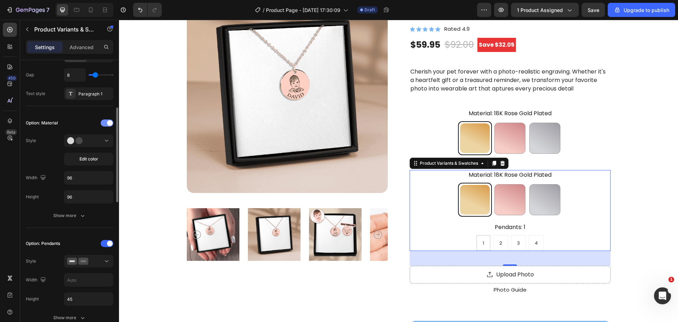
click at [111, 121] on span at bounding box center [110, 123] width 6 height 6
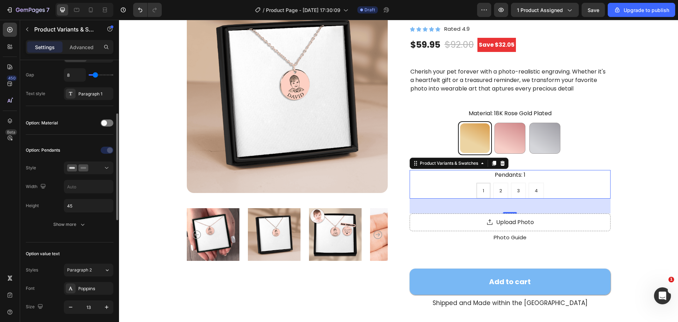
scroll to position [177, 0]
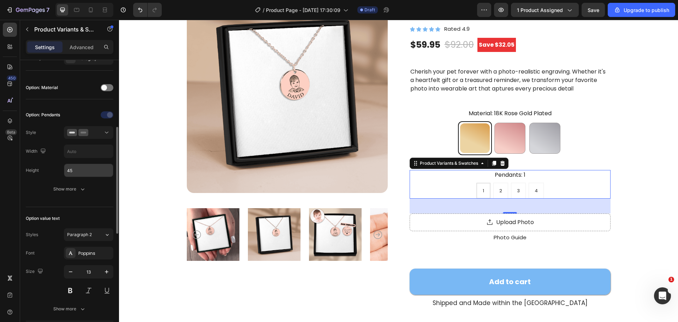
click at [79, 174] on input "45" at bounding box center [88, 170] width 49 height 13
click at [79, 188] on icon "button" at bounding box center [82, 188] width 7 height 7
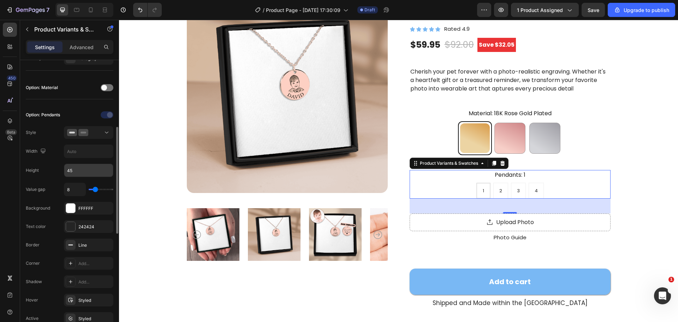
click at [87, 173] on input "45" at bounding box center [88, 170] width 49 height 13
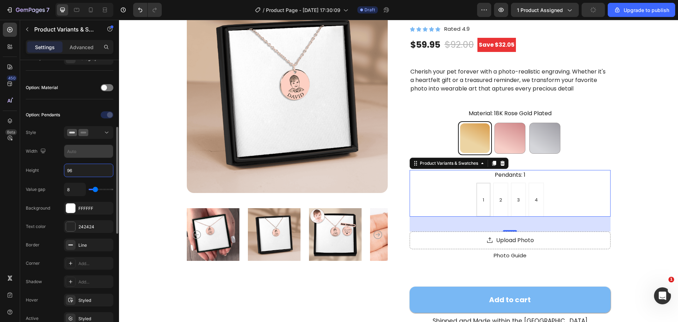
type input "96"
click at [84, 158] on input "text" at bounding box center [88, 151] width 49 height 13
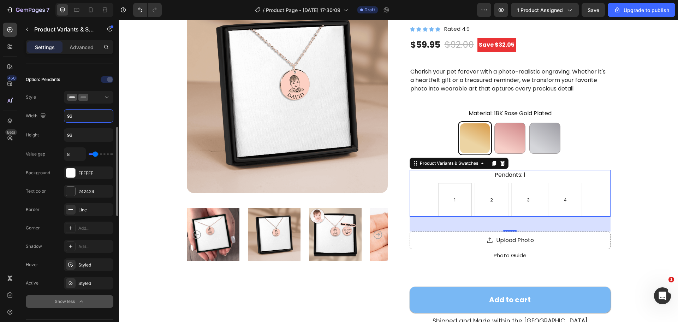
scroll to position [247, 0]
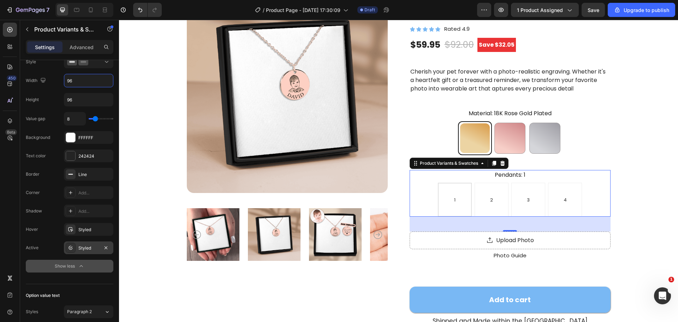
type input "96"
click at [84, 246] on div "Styled" at bounding box center [88, 248] width 20 height 6
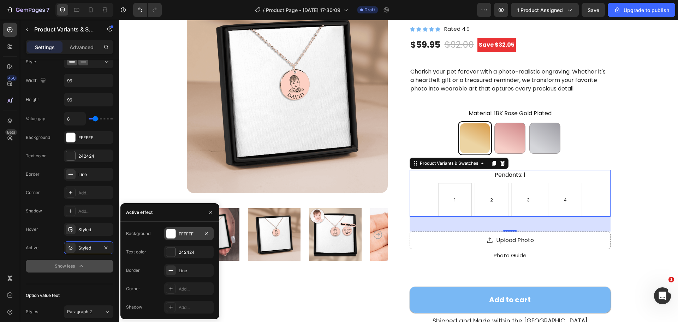
click at [171, 229] on div at bounding box center [170, 233] width 9 height 9
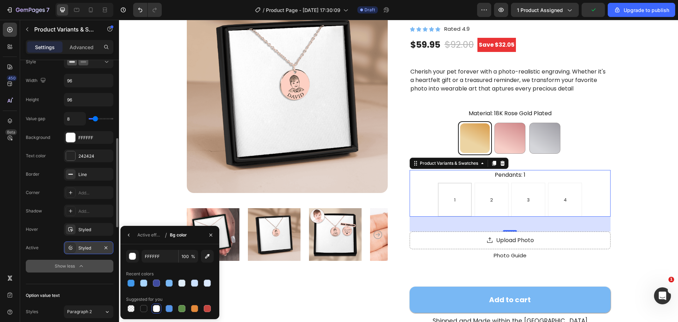
click at [98, 249] on div "Styled" at bounding box center [88, 248] width 20 height 6
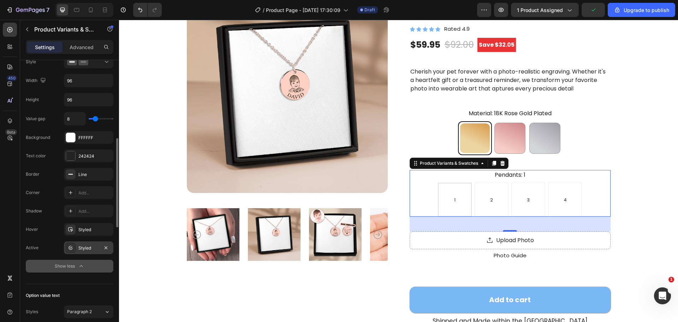
click at [98, 249] on div "Styled" at bounding box center [88, 248] width 20 height 6
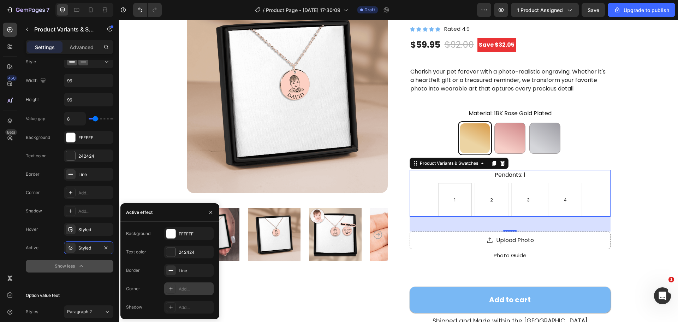
click at [171, 285] on div at bounding box center [171, 289] width 10 height 10
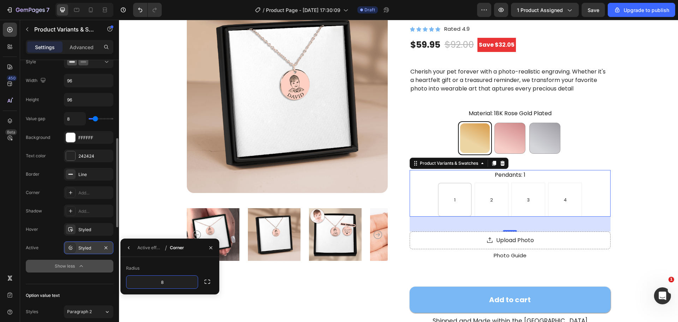
click at [92, 249] on div "Styled" at bounding box center [88, 248] width 20 height 6
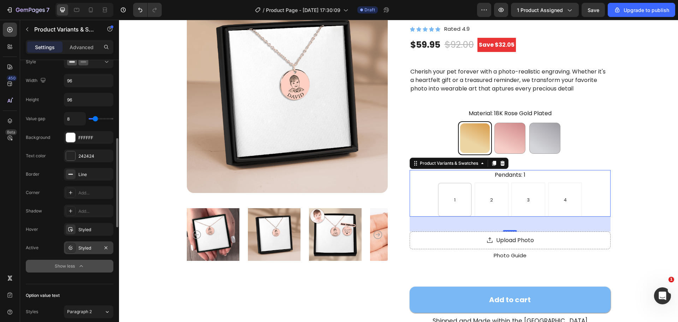
click at [92, 249] on div "Styled" at bounding box center [88, 248] width 20 height 6
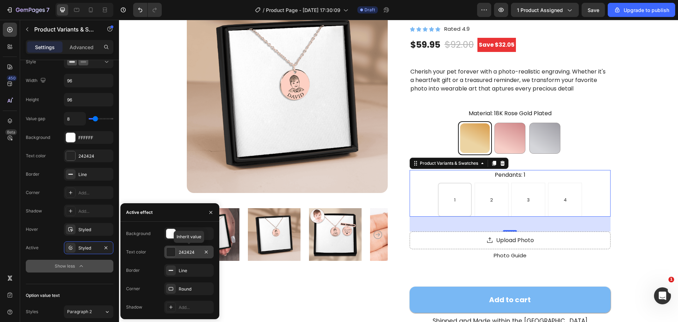
click at [171, 249] on div at bounding box center [170, 251] width 9 height 9
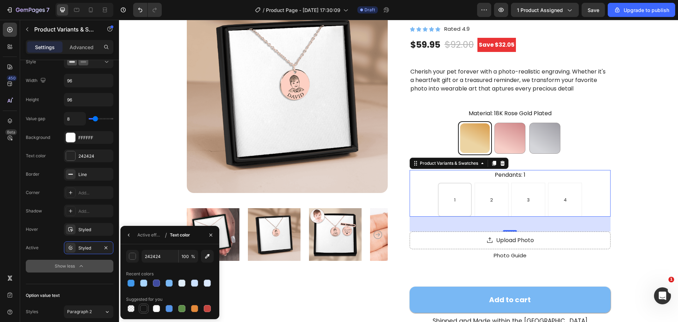
click at [143, 309] on div at bounding box center [143, 308] width 7 height 7
type input "151515"
click at [85, 249] on div "Styled" at bounding box center [88, 248] width 20 height 6
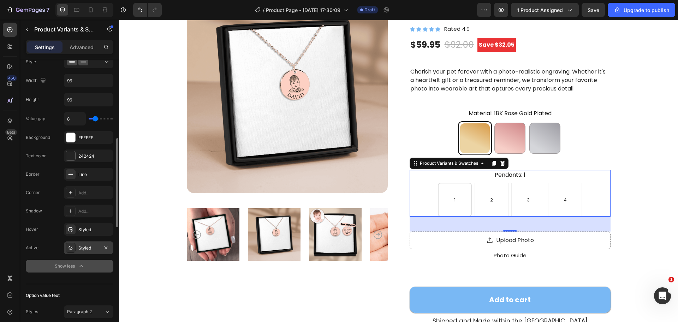
click at [85, 249] on div "Styled" at bounding box center [88, 248] width 20 height 6
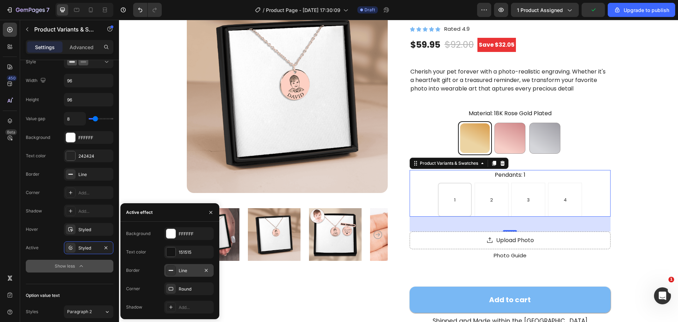
click at [170, 271] on rect at bounding box center [171, 270] width 5 height 1
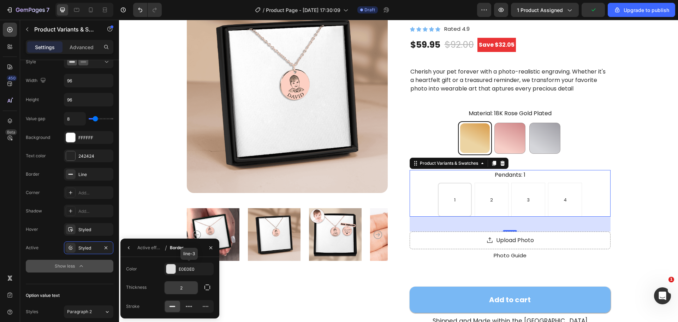
click at [182, 286] on input "2" at bounding box center [181, 287] width 33 height 13
click at [173, 272] on div at bounding box center [170, 268] width 9 height 9
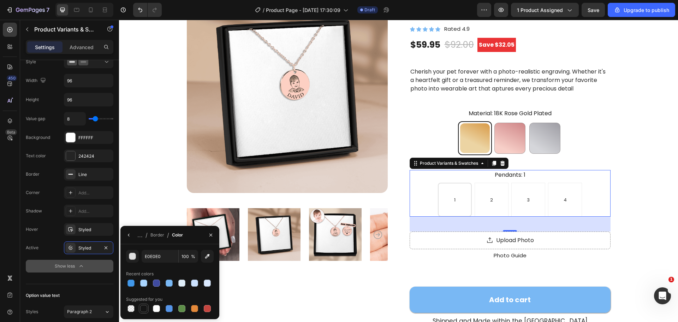
click at [142, 306] on div at bounding box center [143, 308] width 7 height 7
type input "151515"
click at [492, 209] on div "2" at bounding box center [492, 200] width 34 height 34
click at [492, 183] on input "2 2 2" at bounding box center [491, 182] width 0 height 0
radio input "true"
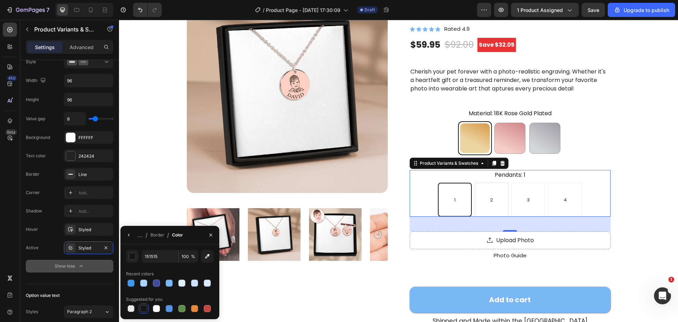
radio input "true"
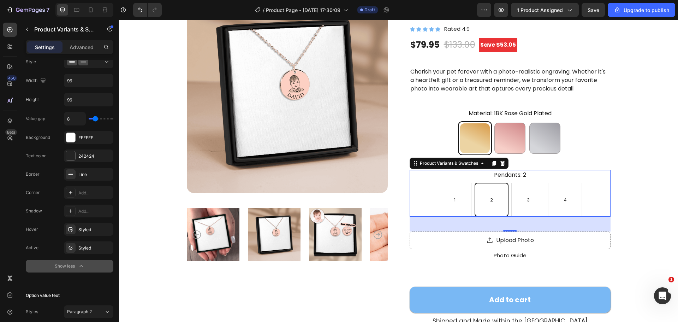
click at [527, 204] on div "3" at bounding box center [528, 200] width 3 height 13
click at [528, 183] on input "3 3 3" at bounding box center [528, 182] width 0 height 0
radio input "true"
click at [565, 202] on div "4" at bounding box center [565, 200] width 34 height 34
click at [565, 183] on input "4 4 4" at bounding box center [565, 182] width 0 height 0
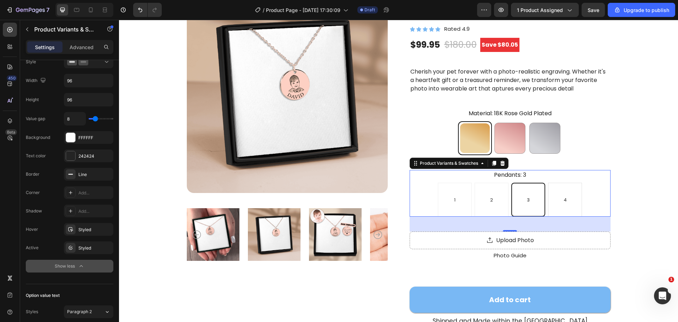
radio input "true"
drag, startPoint x: 518, startPoint y: 202, endPoint x: 508, endPoint y: 202, distance: 10.2
click at [516, 202] on div "3" at bounding box center [528, 200] width 34 height 34
click at [528, 183] on input "3 3 3" at bounding box center [528, 182] width 0 height 0
radio input "true"
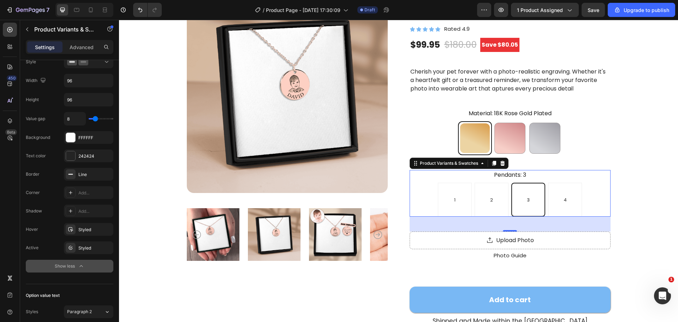
click at [470, 202] on div "1 1 1 2 2 2 3 3 3 4 4 4" at bounding box center [510, 200] width 201 height 34
click at [454, 202] on div "1" at bounding box center [455, 200] width 34 height 34
click at [455, 183] on input "1 1 1" at bounding box center [455, 182] width 0 height 0
radio input "true"
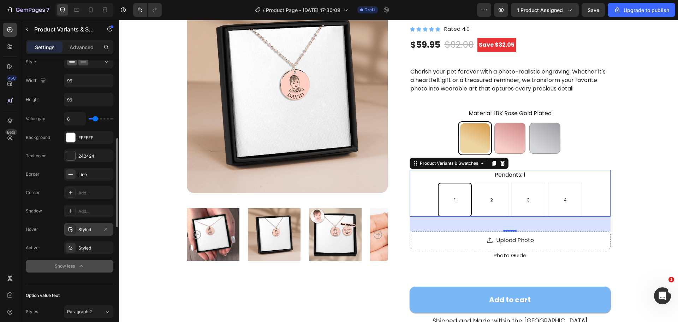
click at [91, 233] on div "Styled" at bounding box center [88, 229] width 49 height 13
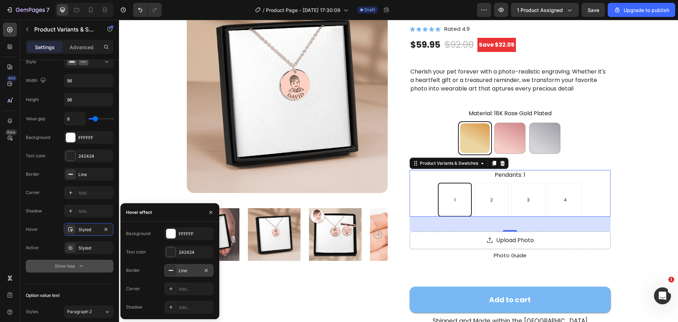
click at [171, 271] on rect at bounding box center [171, 270] width 5 height 1
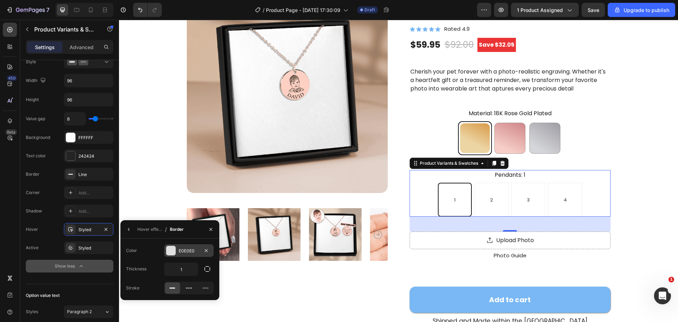
click at [172, 253] on div at bounding box center [170, 250] width 9 height 9
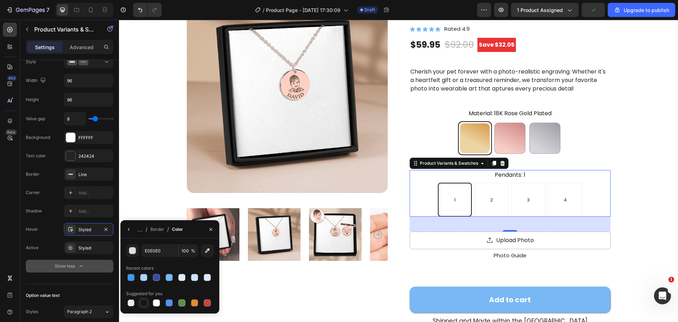
click at [144, 301] on div at bounding box center [143, 302] width 7 height 7
type input "151515"
click at [130, 231] on icon "button" at bounding box center [129, 229] width 6 height 6
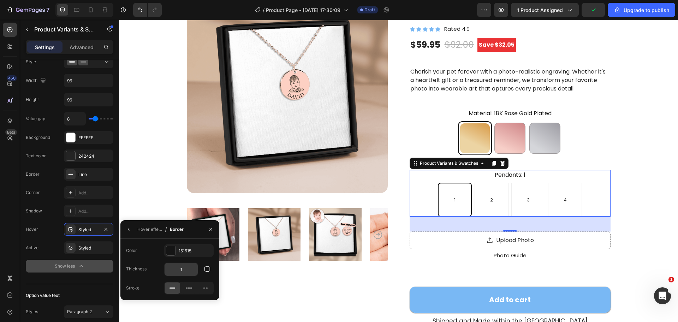
click at [179, 264] on input "1" at bounding box center [181, 269] width 33 height 13
type input "5"
click at [177, 271] on input "1" at bounding box center [181, 269] width 33 height 13
type input "0.6"
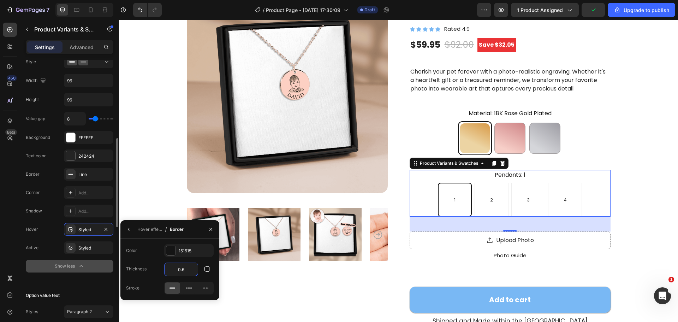
click at [54, 218] on div "Value gap 8 Background FFFFFF Text color 242424 Border Line Corner Add... Shado…" at bounding box center [70, 192] width 88 height 160
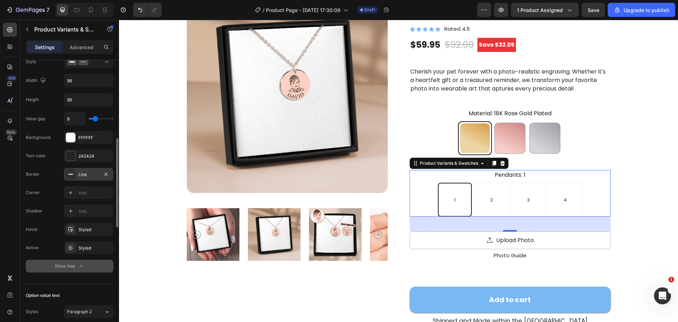
click at [67, 172] on div at bounding box center [71, 174] width 10 height 10
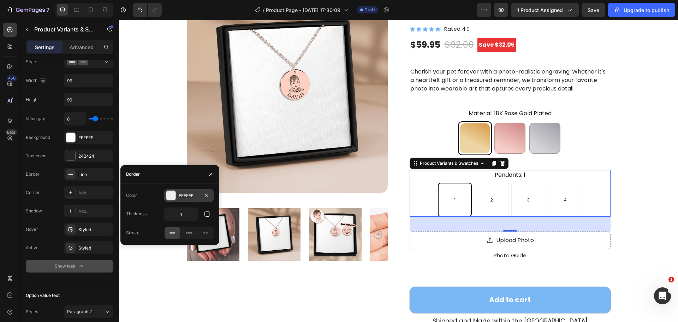
click at [169, 196] on div at bounding box center [170, 195] width 9 height 9
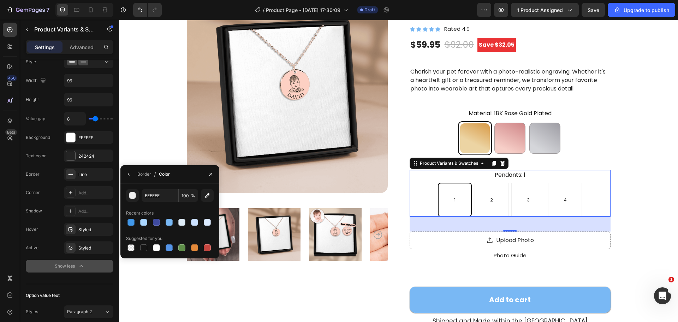
click at [130, 180] on div "Border / Color" at bounding box center [146, 174] width 52 height 18
click at [129, 178] on button "button" at bounding box center [128, 173] width 11 height 11
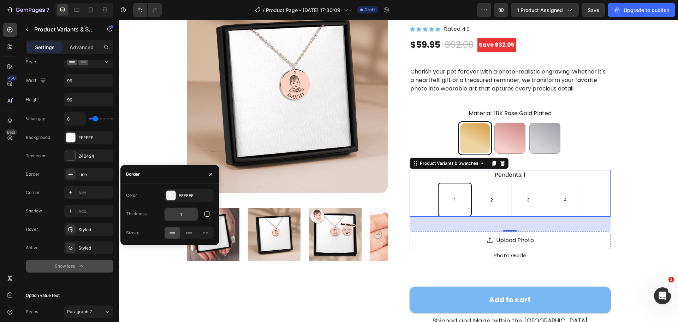
click at [183, 215] on input "1" at bounding box center [181, 214] width 33 height 13
click at [183, 215] on input "3" at bounding box center [181, 214] width 33 height 13
type input "2"
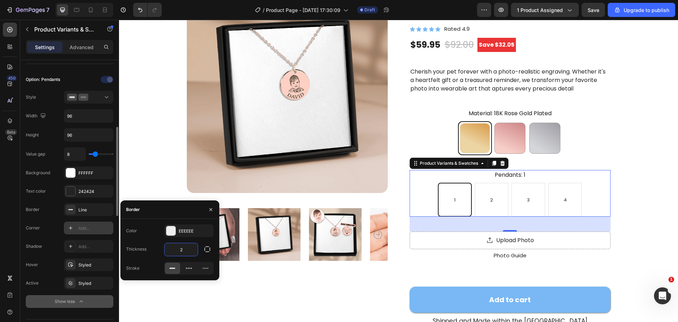
click at [73, 226] on div at bounding box center [71, 228] width 10 height 10
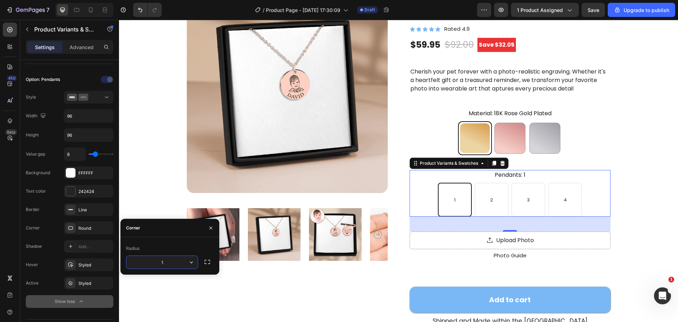
type input "15"
click at [505, 206] on div "2" at bounding box center [492, 200] width 34 height 34
click at [492, 183] on input "2 2 2" at bounding box center [491, 182] width 0 height 0
radio input "true"
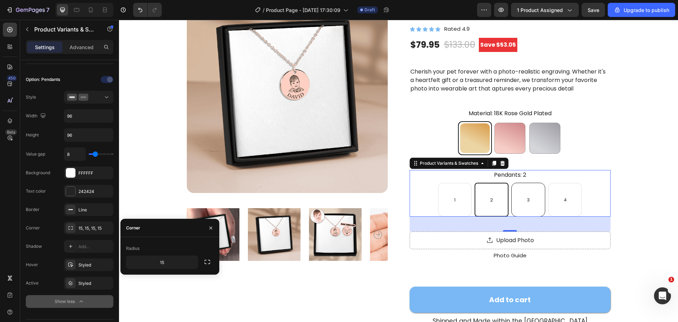
click at [539, 202] on div "3" at bounding box center [528, 200] width 34 height 34
click at [528, 183] on input "3 3 3" at bounding box center [528, 182] width 0 height 0
radio input "true"
click at [552, 202] on div "4" at bounding box center [565, 200] width 34 height 34
click at [565, 183] on input "4 4 4" at bounding box center [565, 182] width 0 height 0
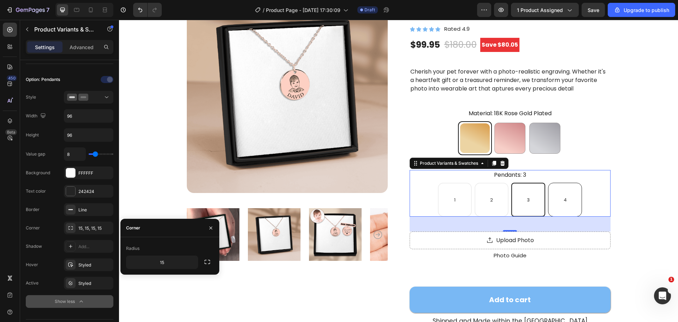
radio input "true"
click at [445, 209] on div "1" at bounding box center [455, 200] width 34 height 34
click at [455, 183] on input "1 1 1" at bounding box center [455, 182] width 0 height 0
radio input "true"
click at [558, 206] on div "4" at bounding box center [565, 200] width 34 height 34
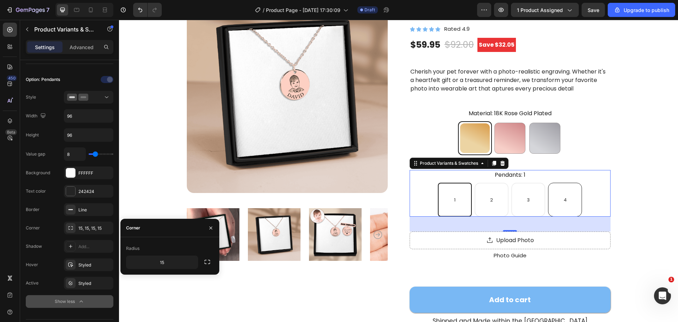
click at [565, 183] on input "4 4 4" at bounding box center [565, 182] width 0 height 0
radio input "true"
click at [486, 208] on div "2" at bounding box center [492, 200] width 34 height 34
click at [491, 183] on input "2 2 2" at bounding box center [491, 182] width 0 height 0
radio input "true"
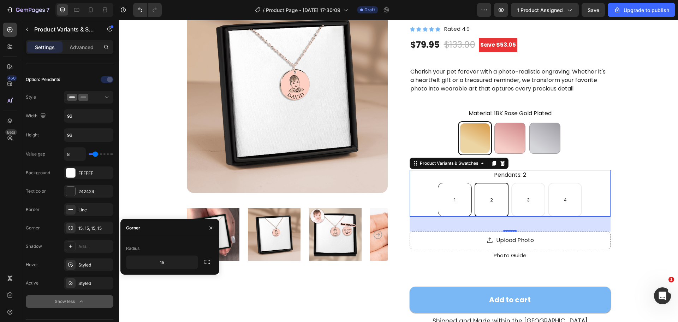
click at [458, 204] on div "1" at bounding box center [455, 200] width 34 height 34
click at [455, 183] on input "1 1 1" at bounding box center [455, 182] width 0 height 0
radio input "true"
click at [66, 285] on div at bounding box center [71, 283] width 10 height 10
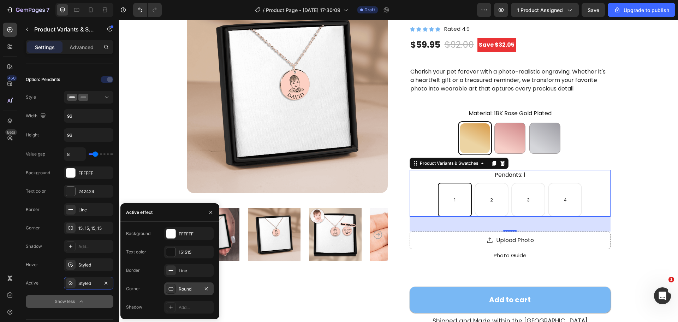
click at [192, 287] on div "Round" at bounding box center [189, 289] width 20 height 6
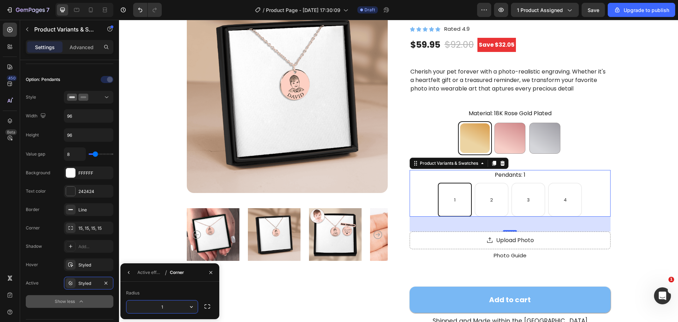
type input "15"
click at [658, 198] on div "Product Images Benefit Benfit Benfit Text Block Baby Portrait Necklace Product …" at bounding box center [398, 230] width 559 height 532
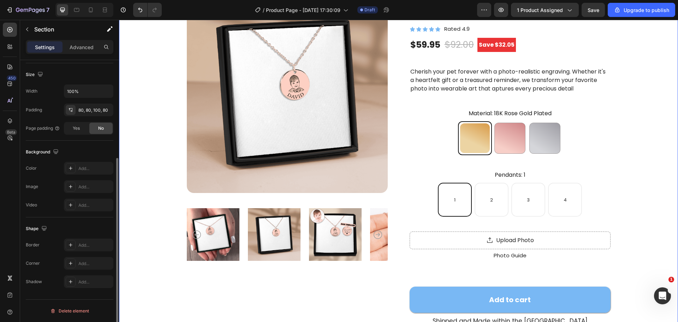
scroll to position [0, 0]
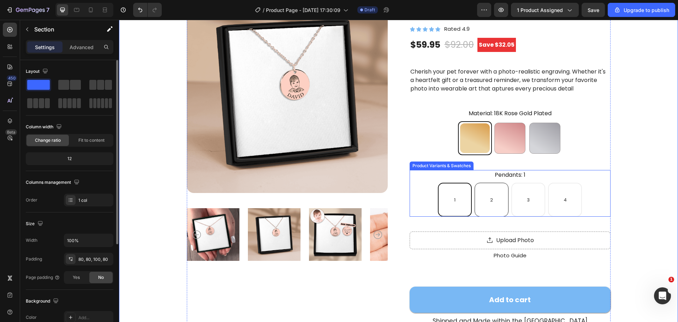
click at [499, 202] on div "2" at bounding box center [492, 200] width 34 height 34
click at [492, 183] on input "2 2 2" at bounding box center [491, 182] width 0 height 0
radio input "true"
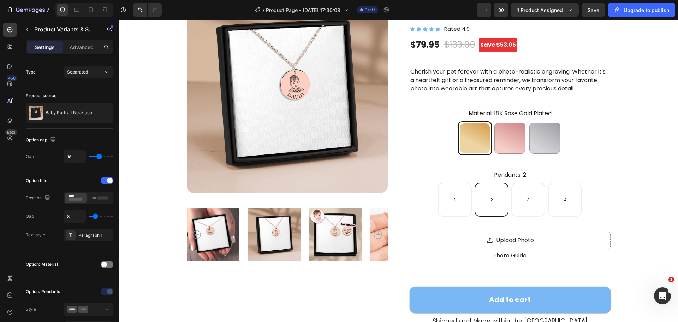
click at [629, 193] on div "Product Images Benefit Benfit Benfit Text Block Baby Portrait Necklace Product …" at bounding box center [398, 226] width 503 height 468
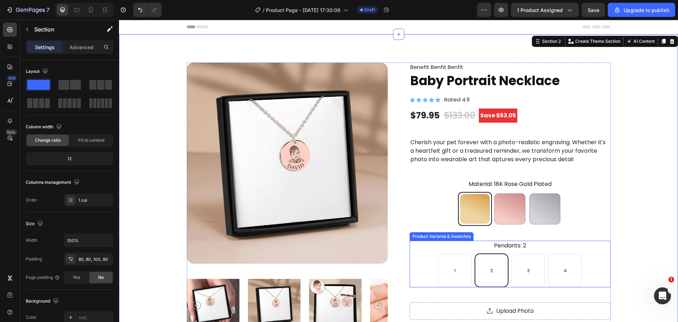
click at [479, 265] on div "2" at bounding box center [492, 270] width 34 height 34
click at [491, 253] on input "2 2 2" at bounding box center [491, 253] width 0 height 0
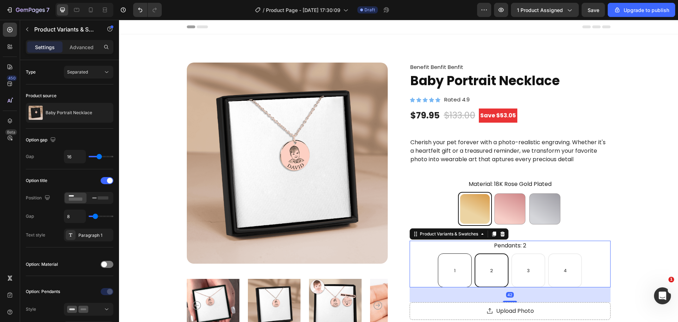
click at [461, 269] on div "1" at bounding box center [455, 270] width 34 height 34
click at [455, 253] on input "1 1 1" at bounding box center [455, 253] width 0 height 0
radio input "true"
click at [581, 250] on div "Pendants: 1 1 1 1 2 2 2 3 3 3 4 4 4" at bounding box center [510, 264] width 201 height 47
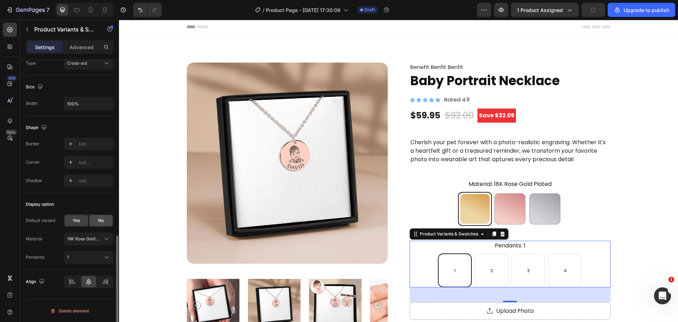
click at [105, 221] on div "No" at bounding box center [100, 220] width 23 height 11
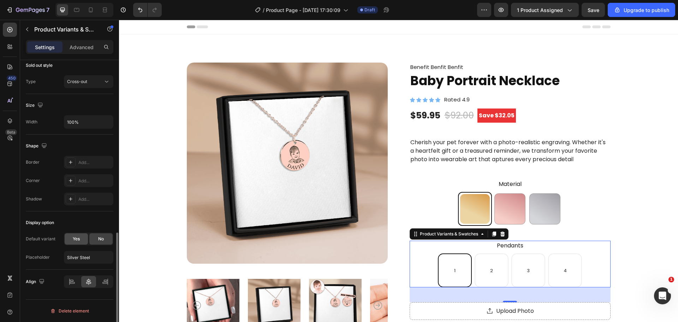
click at [81, 236] on div "Yes" at bounding box center [76, 238] width 23 height 11
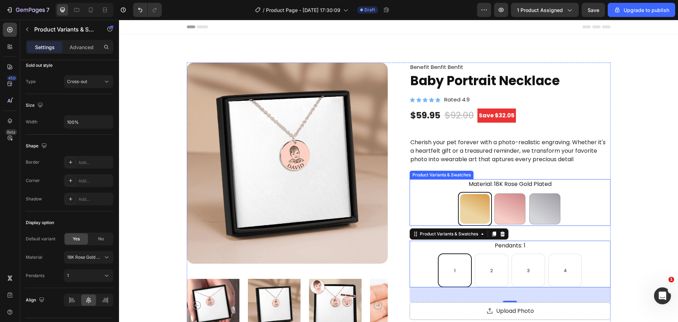
click at [589, 221] on div "18K Rose Gold Plated 18K Rose Gold Plated 18k Gold Plated 18k Gold Plated Silve…" at bounding box center [510, 209] width 201 height 34
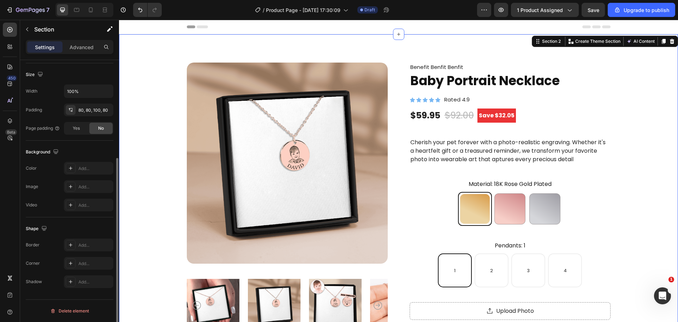
click at [613, 217] on div "Product Images Benefit Benfit Benfit Text Block Baby Portrait Necklace Product …" at bounding box center [398, 297] width 503 height 468
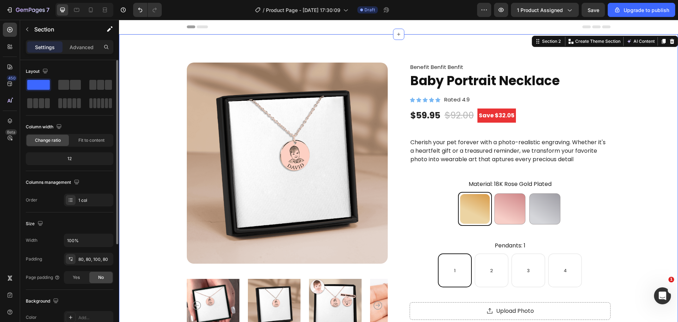
click at [613, 217] on div "Product Images Benefit Benfit Benfit Text Block Baby Portrait Necklace Product …" at bounding box center [398, 297] width 503 height 468
click at [490, 249] on div "Pendants: 1 1 1 1 2 2 2 3 3 3 4 4 4" at bounding box center [510, 264] width 201 height 47
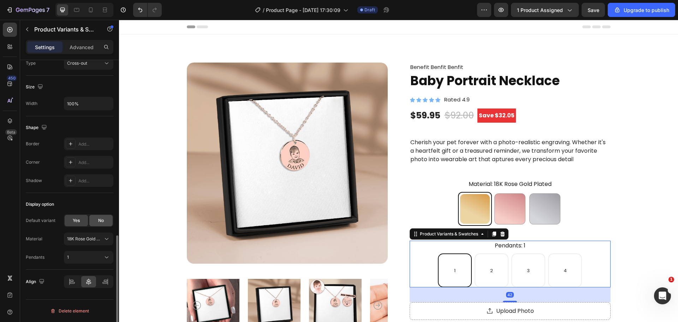
click at [98, 223] on span "No" at bounding box center [101, 220] width 6 height 6
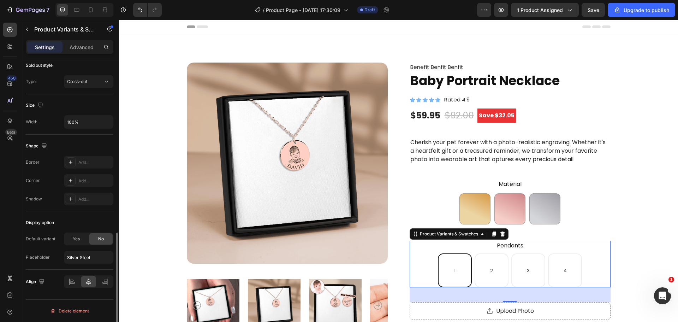
scroll to position [444, 0]
click at [74, 223] on div "Display option" at bounding box center [70, 222] width 88 height 11
click at [67, 235] on div "Yes" at bounding box center [76, 238] width 23 height 11
radio input "true"
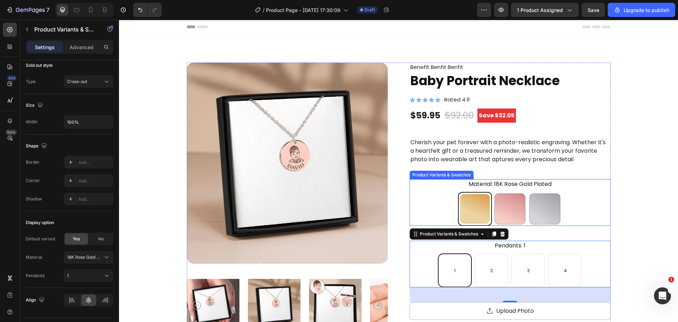
click at [645, 207] on div "Product Images Benefit Benfit Benfit Text Block Baby Portrait Necklace Product …" at bounding box center [398, 300] width 559 height 532
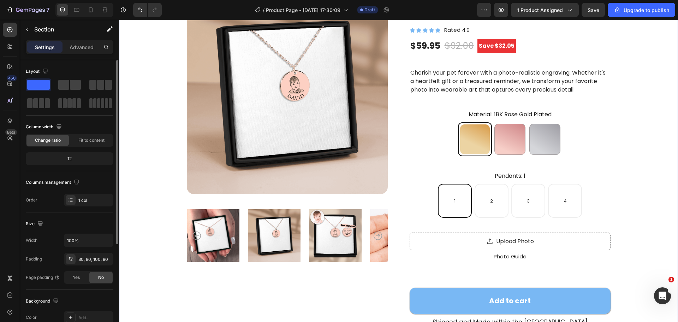
scroll to position [71, 0]
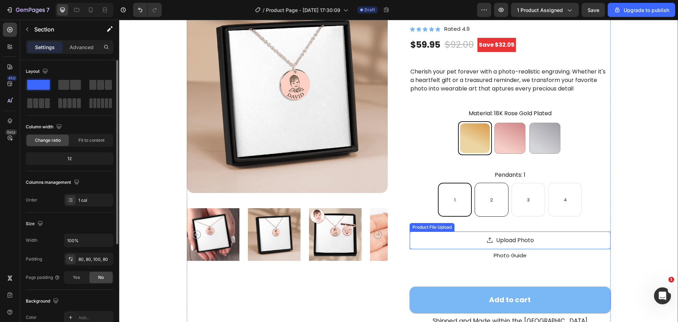
click at [481, 206] on div "2" at bounding box center [492, 200] width 34 height 34
click at [491, 183] on input "2 2 2" at bounding box center [491, 182] width 0 height 0
radio input "true"
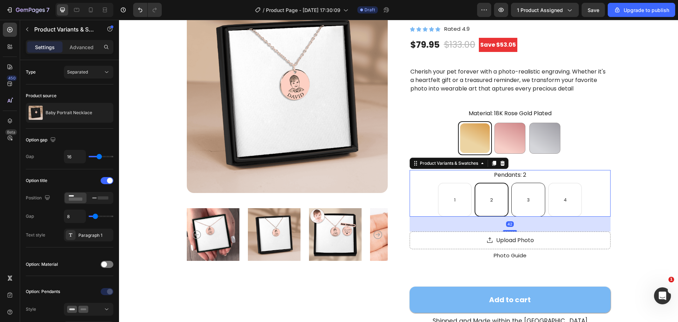
click at [532, 194] on div "3" at bounding box center [528, 200] width 34 height 34
click at [528, 183] on input "3 3 3" at bounding box center [528, 182] width 0 height 0
radio input "true"
click at [565, 195] on div "4" at bounding box center [565, 200] width 34 height 34
click at [565, 183] on input "4 4 4" at bounding box center [565, 182] width 0 height 0
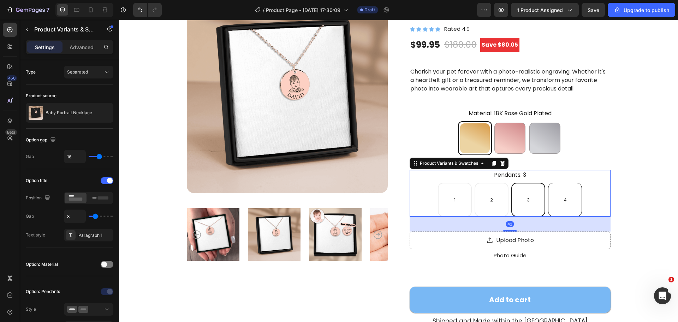
radio input "true"
click at [523, 196] on div "3" at bounding box center [528, 200] width 34 height 34
click at [528, 183] on input "3 3 3" at bounding box center [528, 182] width 0 height 0
radio input "true"
click at [496, 197] on div "2" at bounding box center [492, 200] width 34 height 34
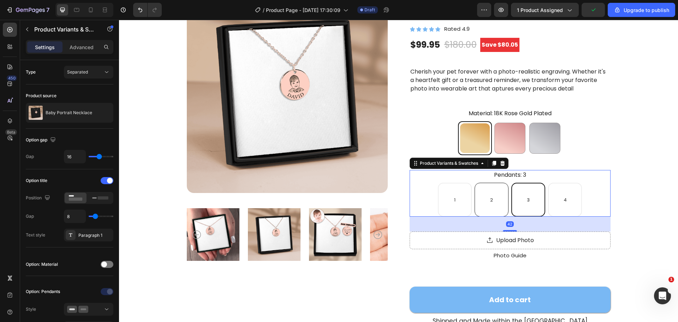
click at [492, 183] on input "2 2 2" at bounding box center [491, 182] width 0 height 0
radio input "true"
click at [464, 199] on div "1" at bounding box center [455, 200] width 34 height 34
click at [455, 183] on input "1 1 1" at bounding box center [455, 182] width 0 height 0
radio input "true"
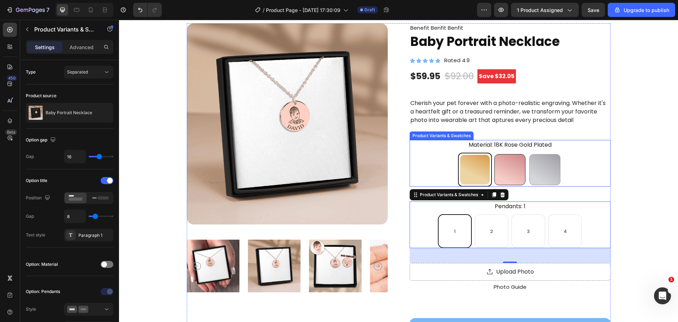
scroll to position [35, 0]
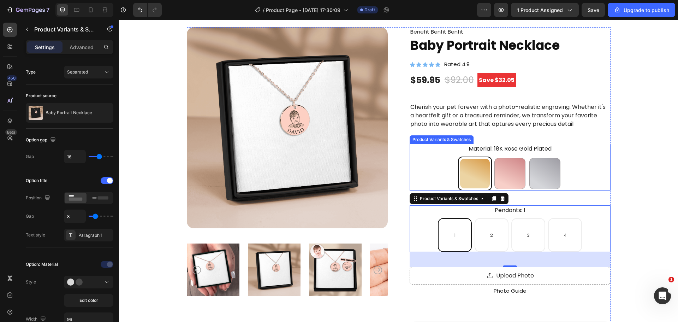
click at [468, 152] on legend "Material: 18K Rose Gold Plated" at bounding box center [510, 149] width 84 height 10
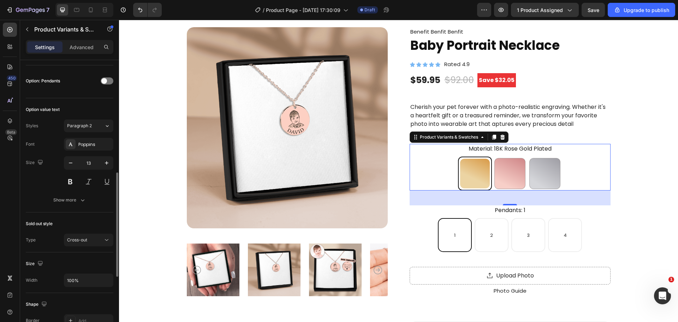
scroll to position [0, 0]
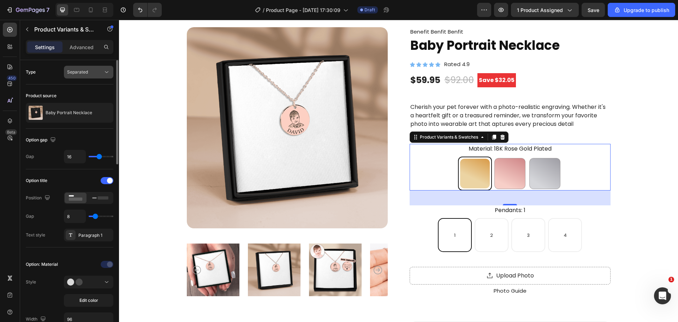
click at [81, 67] on button "Separated" at bounding box center [88, 72] width 49 height 13
click at [58, 66] on div "Type Separated" at bounding box center [70, 72] width 88 height 13
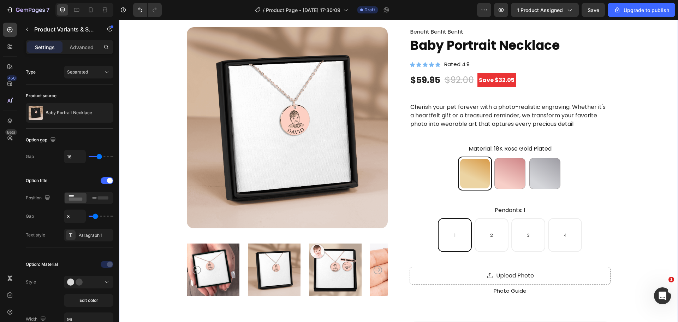
click at [609, 144] on div "Product Images Benefit Benfit Benfit Text Block Baby Portrait Necklace Product …" at bounding box center [398, 261] width 503 height 468
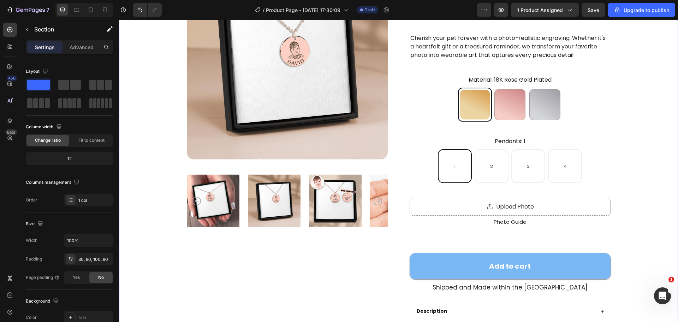
scroll to position [106, 0]
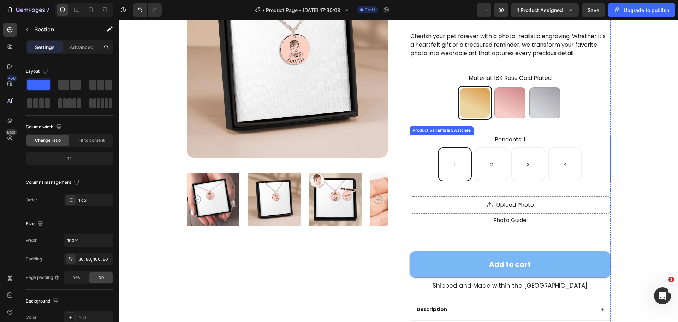
click at [515, 138] on legend "Pendants: 1" at bounding box center [510, 140] width 32 height 10
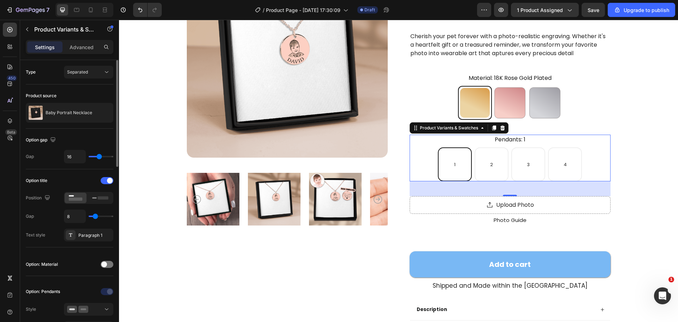
click at [85, 242] on div "Option title Position Gap 8 Text style Paragraph 1" at bounding box center [70, 208] width 88 height 78
click at [90, 235] on div "Paragraph 1" at bounding box center [94, 235] width 33 height 6
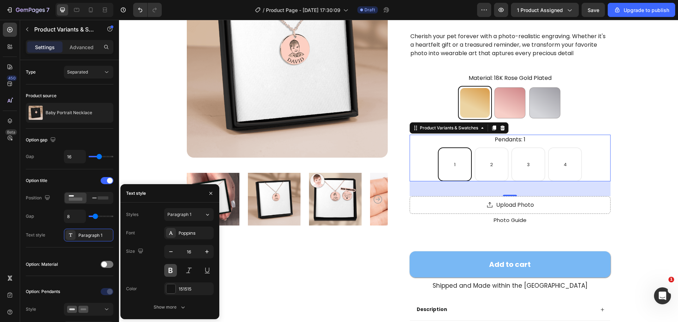
click at [164, 268] on button at bounding box center [170, 270] width 13 height 13
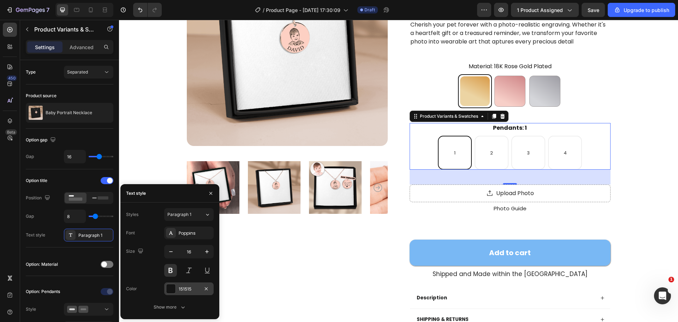
scroll to position [141, 0]
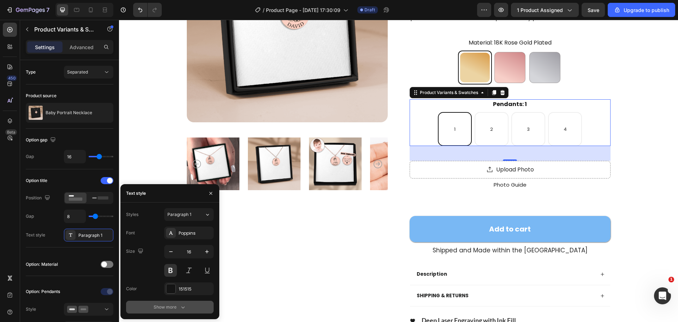
click at [161, 304] on div "Show more" at bounding box center [170, 306] width 33 height 7
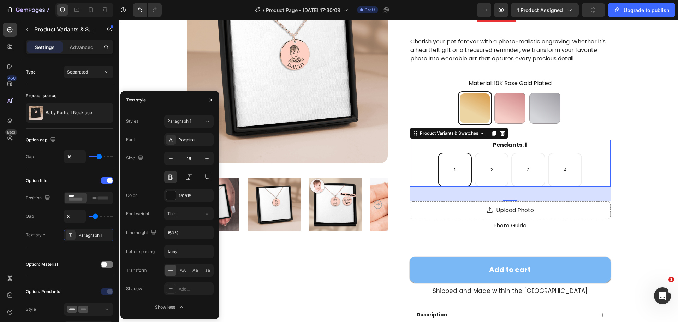
scroll to position [71, 0]
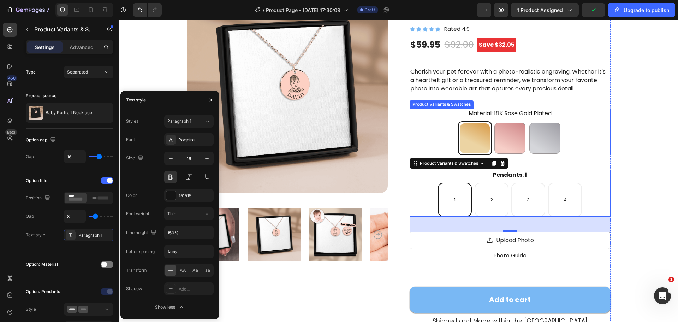
click at [529, 110] on legend "Material: 18K Rose Gold Plated" at bounding box center [510, 113] width 84 height 10
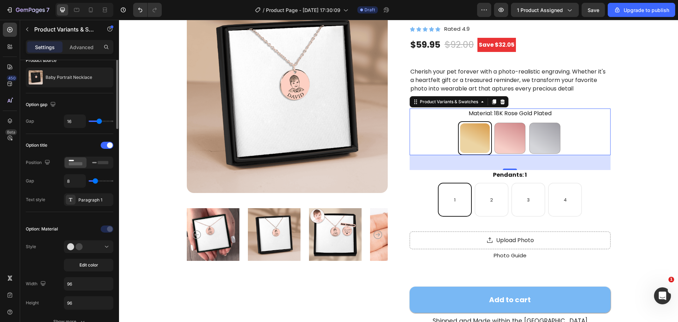
scroll to position [0, 0]
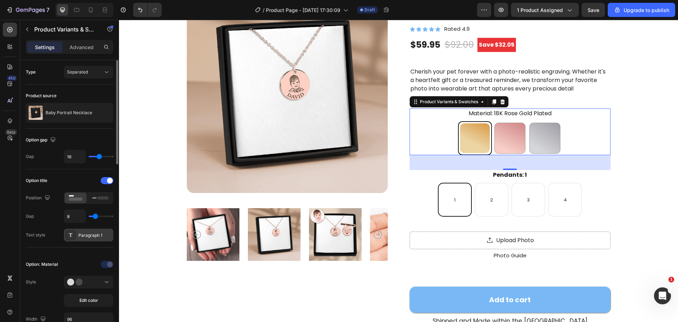
click at [82, 235] on div "Paragraph 1" at bounding box center [94, 235] width 33 height 6
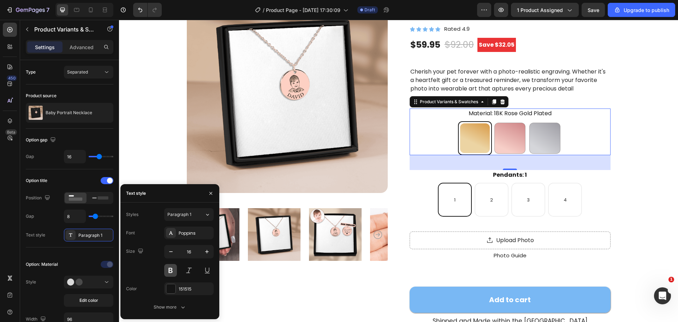
click at [169, 266] on button at bounding box center [170, 270] width 13 height 13
click at [601, 151] on div "18K Rose Gold Plated 18K Rose Gold Plated 18k Gold Plated 18k Gold Plated Silve…" at bounding box center [510, 138] width 201 height 34
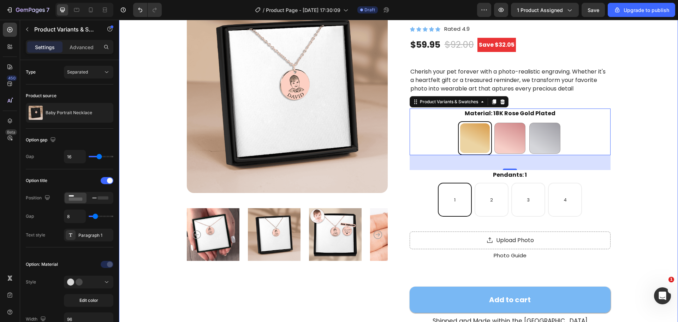
click at [619, 149] on div "Product Images Benefit Benfit Benfit Text Block Baby Portrait Necklace Product …" at bounding box center [398, 226] width 503 height 468
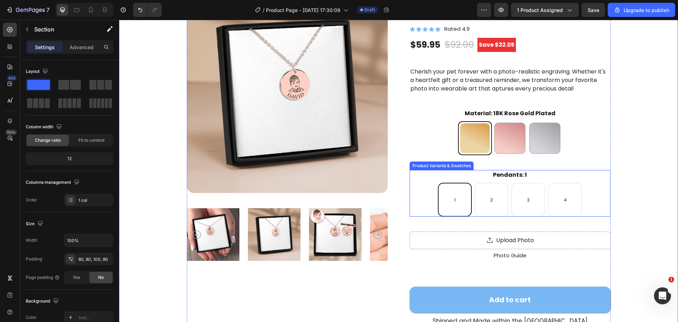
click at [515, 178] on legend "Pendants: 1" at bounding box center [509, 175] width 35 height 10
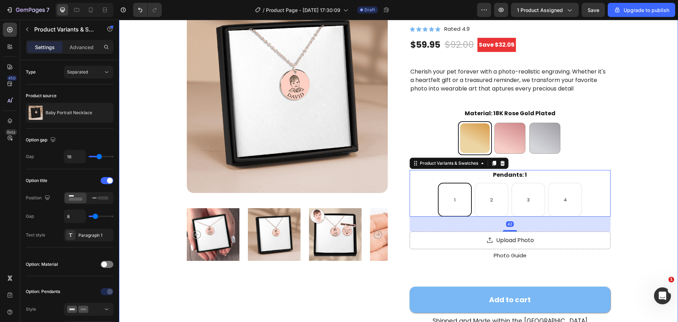
click at [657, 139] on div "Product Images Benefit Benfit Benfit Text Block Baby Portrait Necklace Product …" at bounding box center [398, 230] width 559 height 532
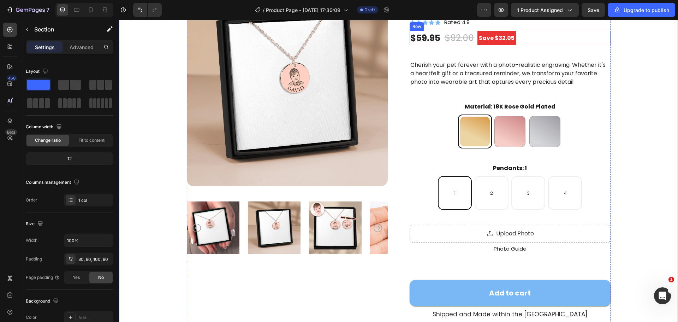
scroll to position [106, 0]
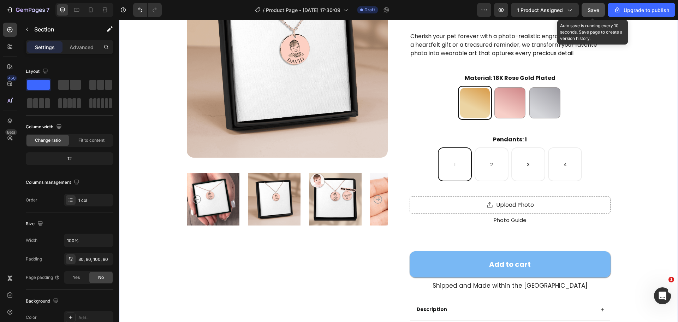
click at [592, 5] on button "Save" at bounding box center [593, 10] width 23 height 14
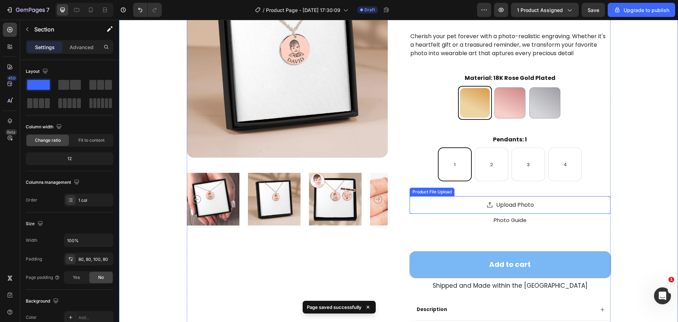
click at [520, 220] on p "Photo Guide" at bounding box center [510, 220] width 200 height 8
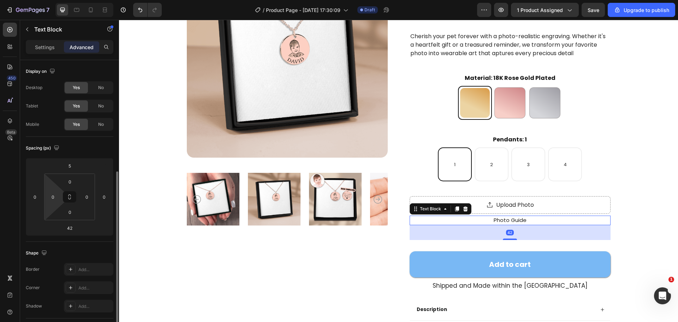
scroll to position [208, 0]
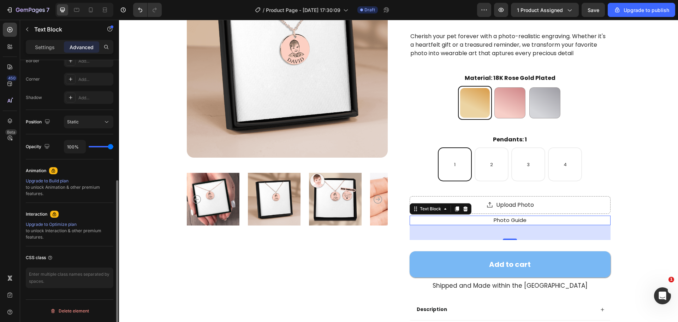
click at [45, 215] on div "Interaction" at bounding box center [37, 214] width 22 height 6
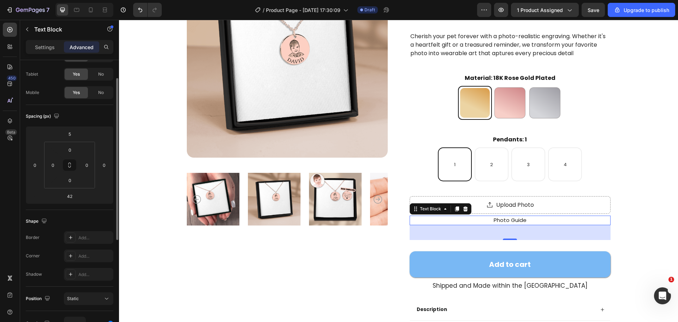
scroll to position [0, 0]
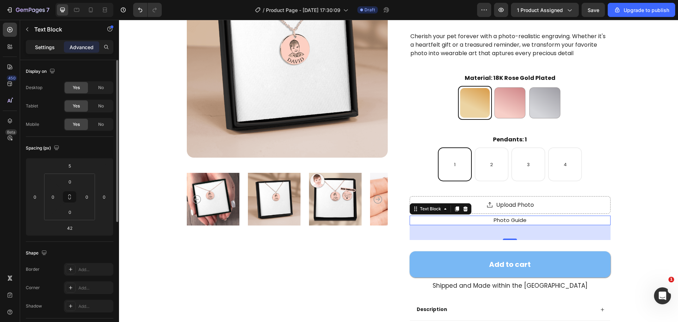
click at [52, 50] on p "Settings" at bounding box center [45, 46] width 20 height 7
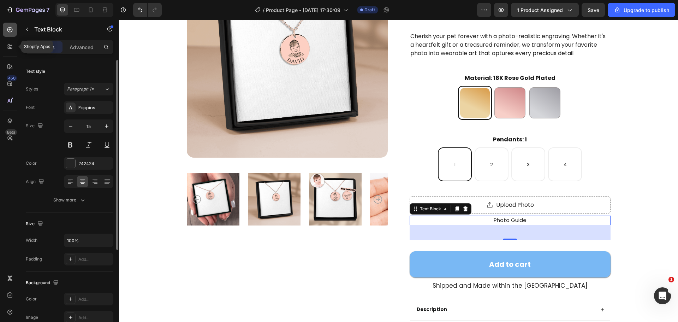
click at [11, 36] on div at bounding box center [10, 30] width 14 height 14
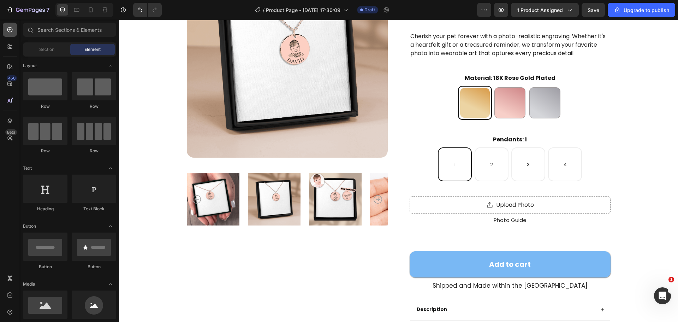
click at [12, 34] on div at bounding box center [10, 30] width 14 height 14
click at [43, 30] on input "text" at bounding box center [69, 30] width 93 height 14
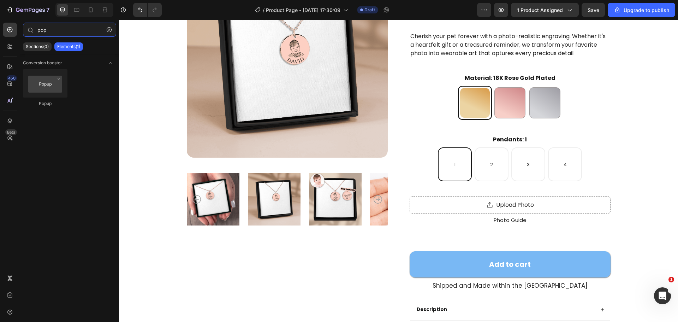
type input "pop"
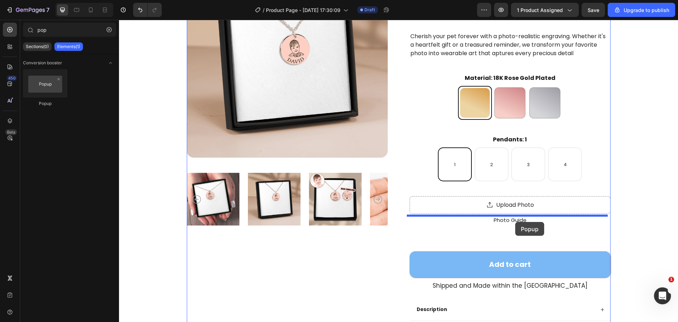
drag, startPoint x: 226, startPoint y: 127, endPoint x: 515, endPoint y: 222, distance: 304.2
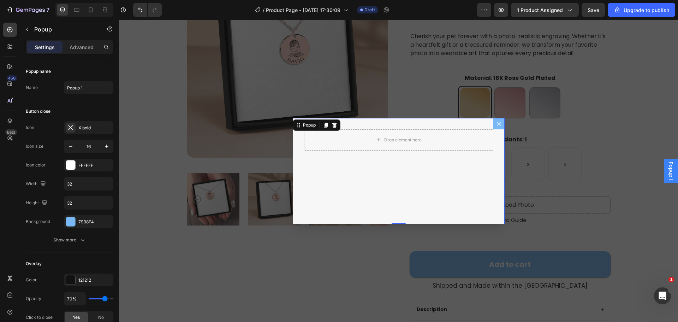
click at [496, 127] on button "Dialog content" at bounding box center [498, 123] width 11 height 11
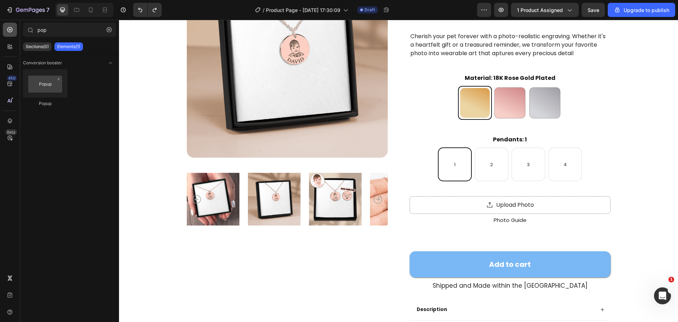
click at [10, 32] on icon at bounding box center [9, 29] width 7 height 7
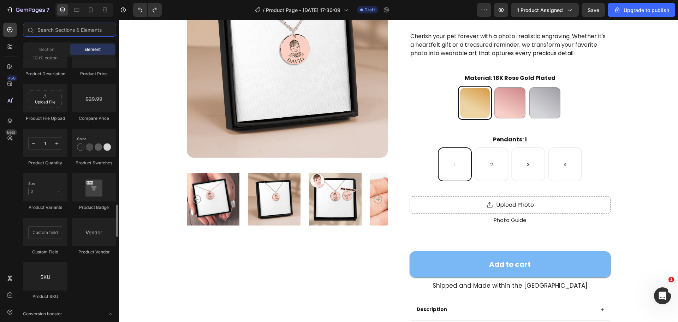
scroll to position [1236, 0]
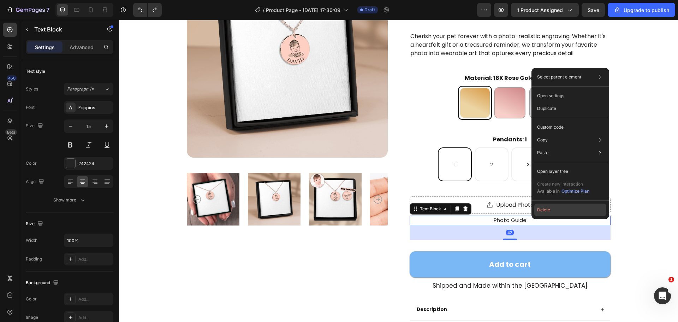
click at [546, 213] on button "Delete" at bounding box center [570, 209] width 72 height 13
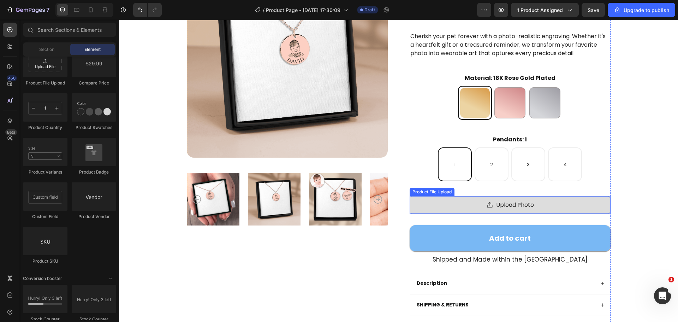
click at [553, 206] on div "Upload Photo" at bounding box center [510, 205] width 201 height 18
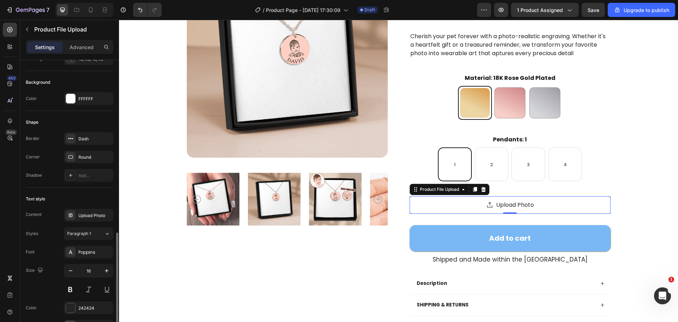
scroll to position [353, 0]
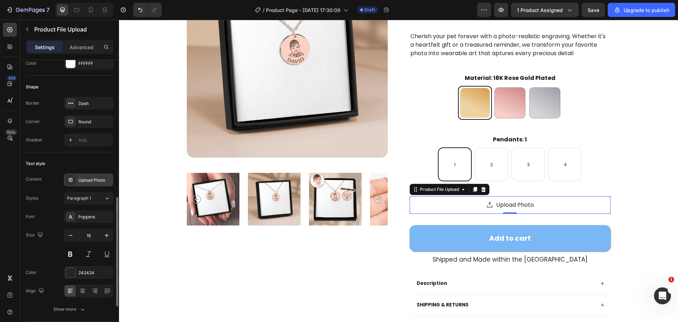
click at [99, 178] on div "Upload Photo" at bounding box center [94, 180] width 33 height 6
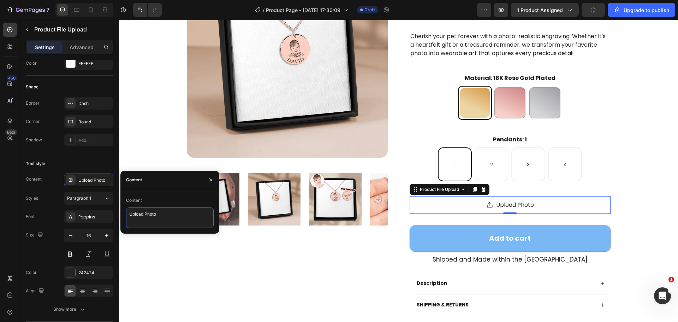
click at [160, 215] on textarea "Upload Photo" at bounding box center [170, 217] width 88 height 20
type textarea "Upload Photo Of your Child"
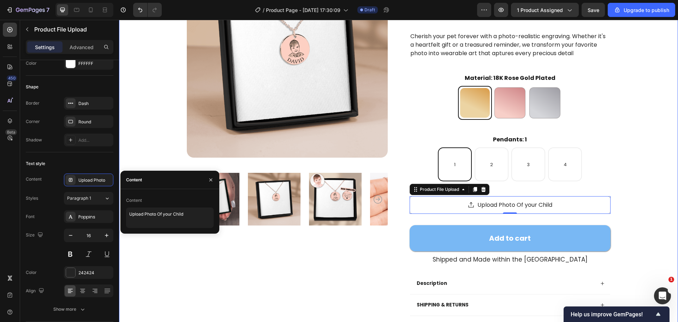
click at [640, 204] on div "Product Images Benefit Benfit Benfit Text Block Baby Portrait Necklace Product …" at bounding box center [398, 178] width 503 height 443
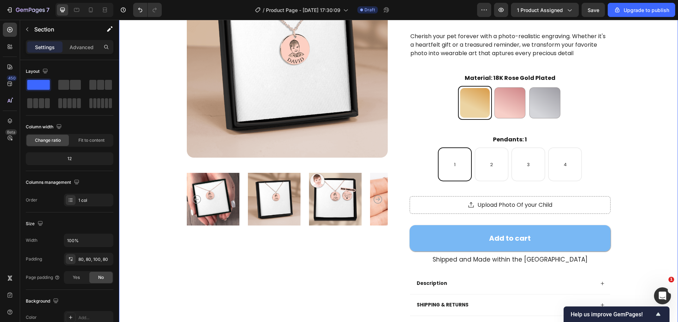
click at [657, 223] on div "Product Images Benefit Benfit Benfit Text Block Baby Portrait Necklace Product …" at bounding box center [398, 181] width 559 height 506
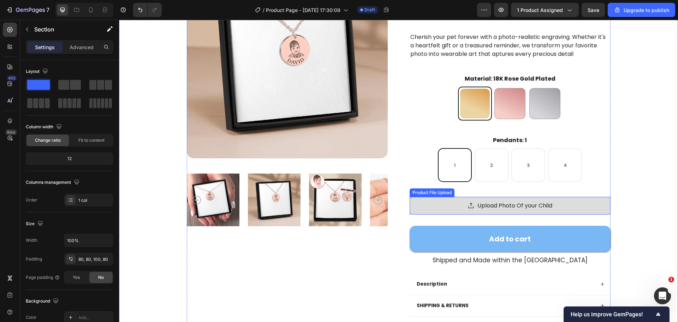
scroll to position [141, 0]
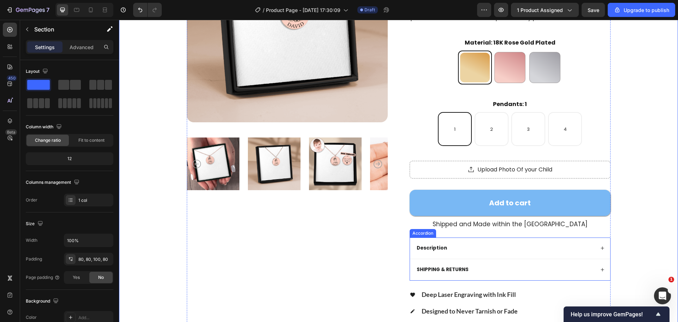
click at [413, 235] on div "Accordion" at bounding box center [423, 233] width 26 height 8
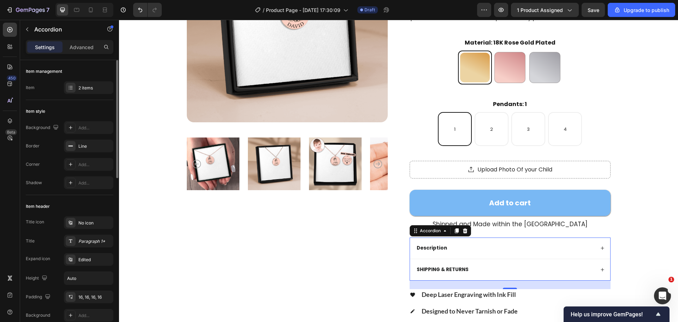
scroll to position [35, 0]
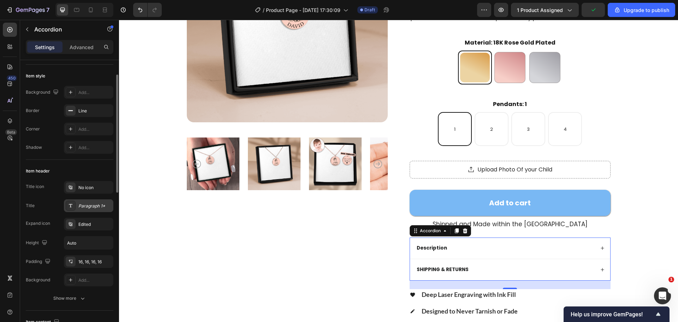
click at [94, 207] on div "Paragraph 1*" at bounding box center [94, 206] width 33 height 6
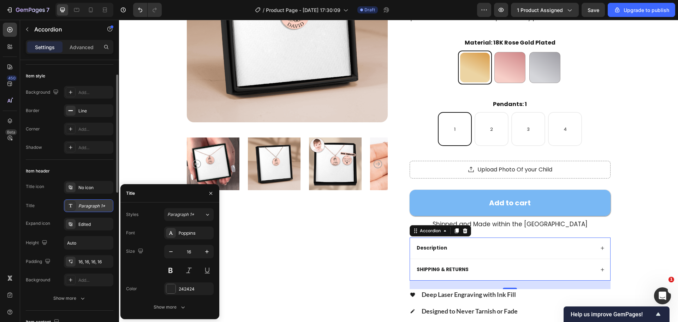
click at [92, 204] on div "Paragraph 1*" at bounding box center [94, 206] width 33 height 6
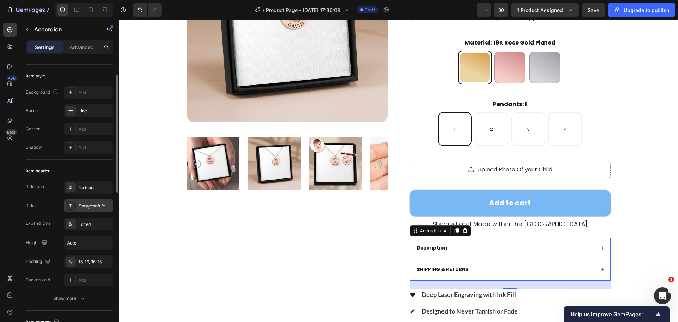
click at [92, 204] on div "Paragraph 1*" at bounding box center [94, 206] width 33 height 6
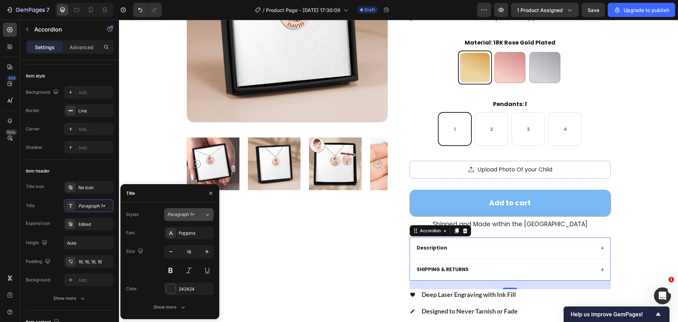
click at [178, 210] on button "Paragraph 1*" at bounding box center [188, 214] width 49 height 13
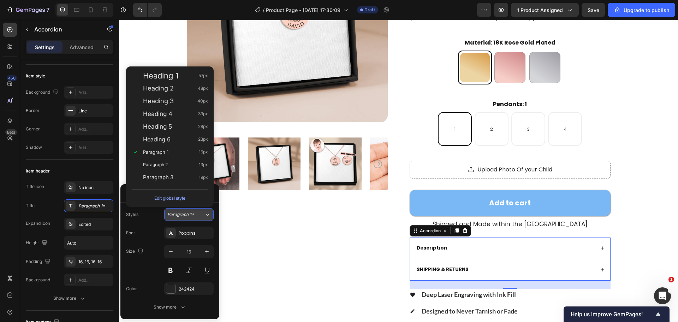
click at [179, 210] on button "Paragraph 1*" at bounding box center [188, 214] width 49 height 13
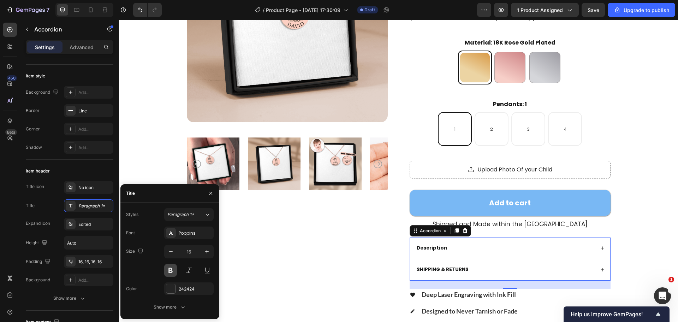
click at [168, 270] on button at bounding box center [170, 270] width 13 height 13
click at [169, 269] on button at bounding box center [170, 270] width 13 height 13
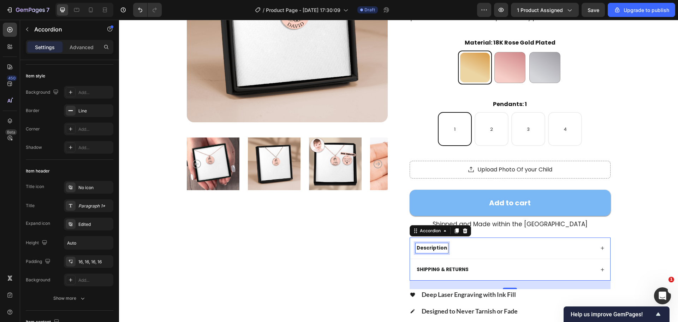
click at [425, 250] on strong "Description" at bounding box center [432, 247] width 30 height 7
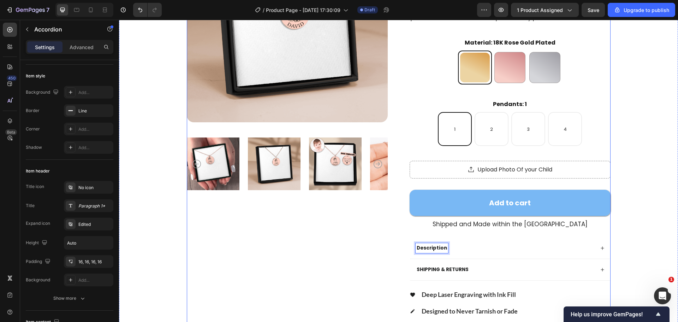
click at [439, 248] on strong "Description" at bounding box center [432, 247] width 30 height 7
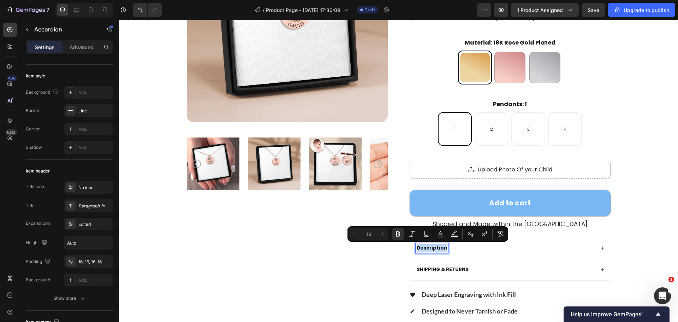
click at [435, 249] on strong "Description" at bounding box center [432, 247] width 30 height 7
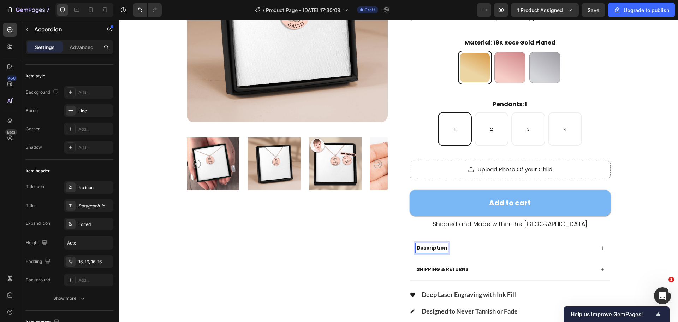
click at [392, 251] on div "Product Images Benefit Benfit Benfit Text Block Baby Portrait Necklace Product …" at bounding box center [399, 142] width 424 height 443
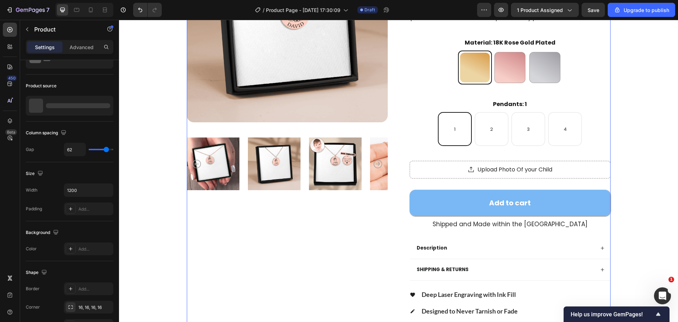
scroll to position [0, 0]
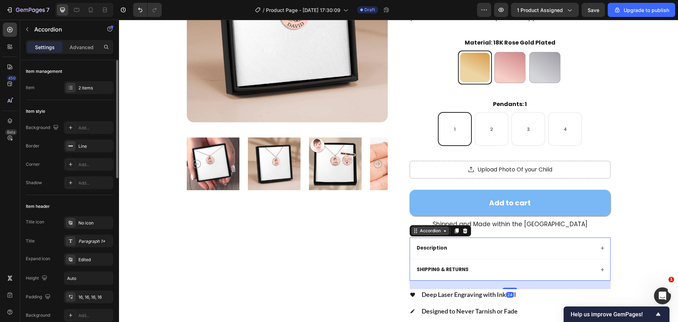
click at [420, 234] on div "Accordion" at bounding box center [430, 230] width 38 height 8
click at [425, 235] on div "Accordion" at bounding box center [430, 230] width 38 height 8
click at [95, 82] on div "2 items" at bounding box center [88, 87] width 49 height 13
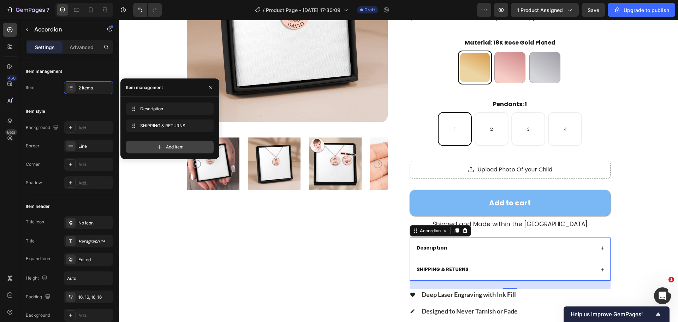
click at [167, 141] on div "Add item" at bounding box center [170, 147] width 88 height 13
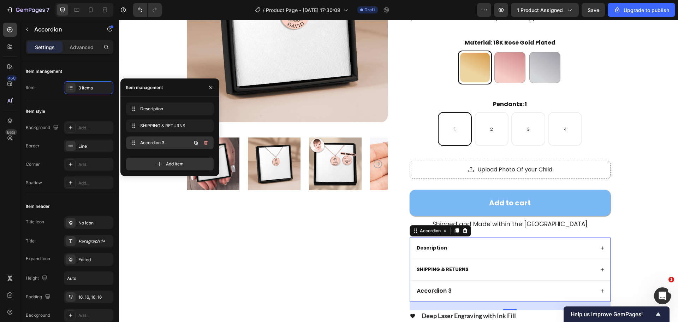
click at [166, 142] on span "Accordion 3" at bounding box center [160, 143] width 40 height 6
click at [437, 287] on div "Accordion 3" at bounding box center [434, 291] width 37 height 10
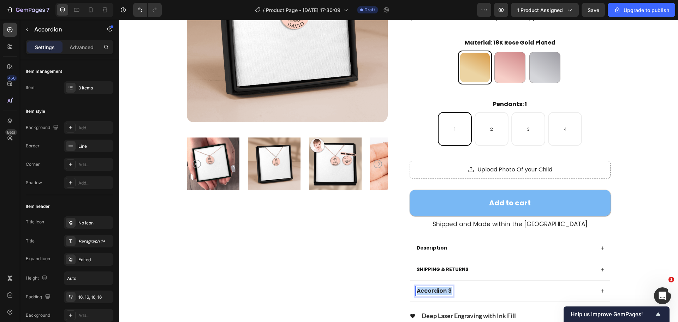
click at [437, 287] on p "Accordion 3" at bounding box center [434, 290] width 35 height 7
click at [428, 237] on div "Benefit Benfit Benfit Text Block Baby Portrait Necklace Product Title Icon Icon…" at bounding box center [510, 153] width 201 height 464
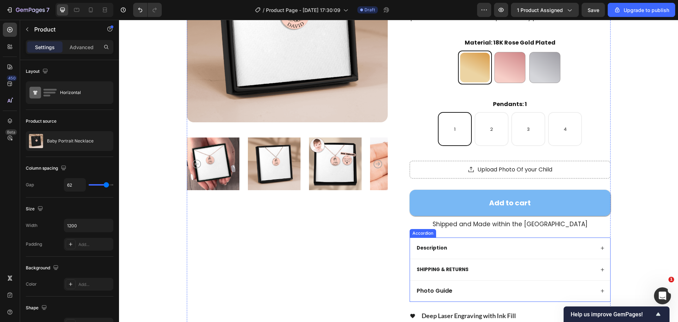
click at [419, 233] on div "Accordion" at bounding box center [423, 233] width 24 height 6
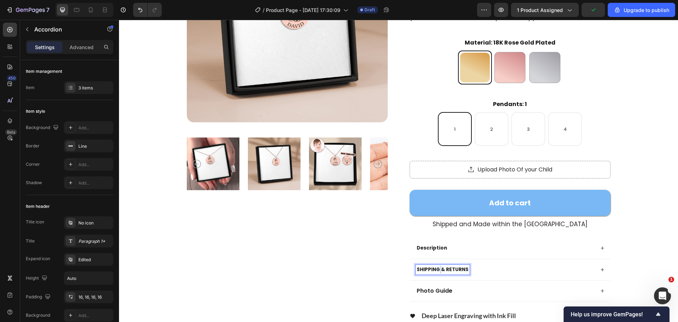
click at [437, 266] on strong "SHIPPING & RETURNS" at bounding box center [443, 269] width 52 height 7
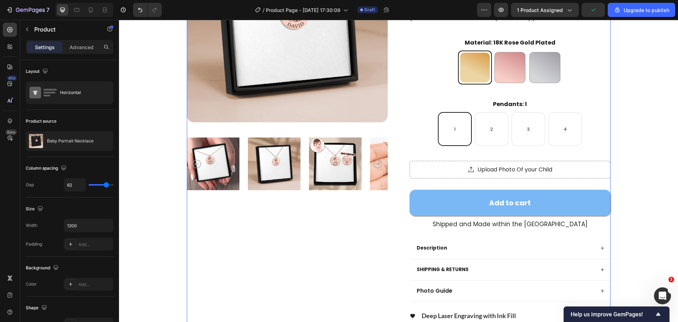
click at [425, 234] on div "Benefit Benfit Benfit Text Block Baby Portrait Necklace Product Title Icon Icon…" at bounding box center [510, 153] width 201 height 464
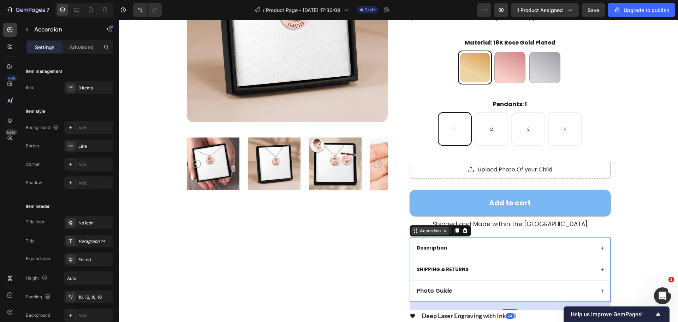
click at [421, 233] on div "Accordion" at bounding box center [431, 230] width 24 height 6
click at [100, 94] on div "Item management Item 3 items" at bounding box center [70, 80] width 88 height 40
click at [99, 91] on div "3 items" at bounding box center [94, 88] width 33 height 6
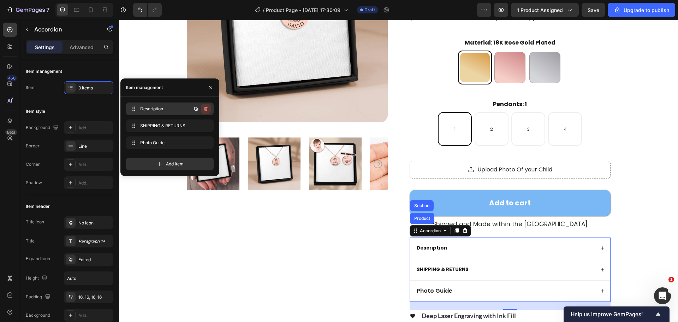
click at [206, 109] on icon "button" at bounding box center [206, 109] width 0 height 2
click at [206, 108] on div "Delete" at bounding box center [201, 109] width 13 height 6
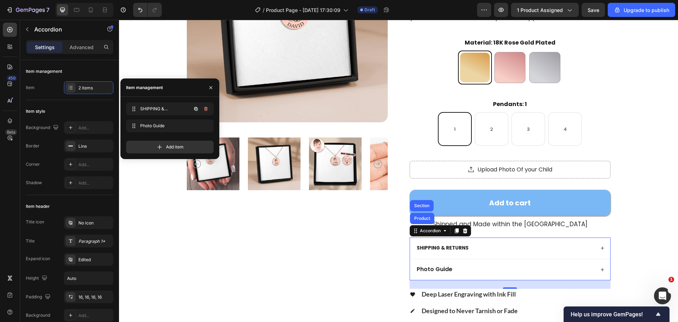
click at [206, 108] on icon "button" at bounding box center [206, 109] width 6 height 6
click at [206, 108] on div "Delete" at bounding box center [201, 109] width 13 height 6
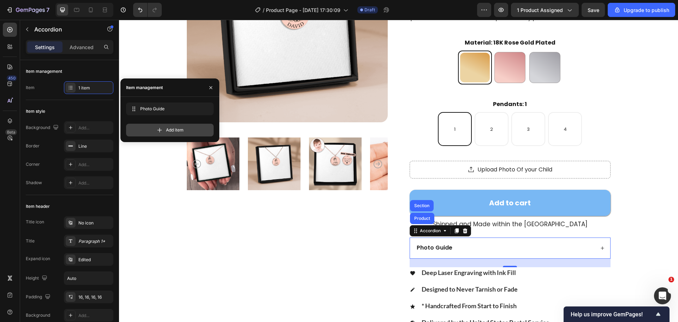
click at [191, 128] on div "Add item" at bounding box center [170, 130] width 88 height 13
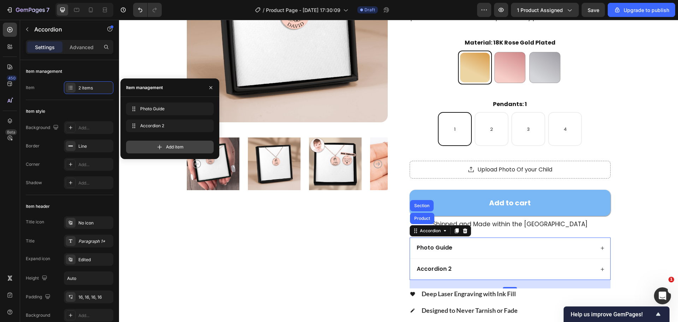
click at [190, 141] on div "Add item" at bounding box center [170, 147] width 88 height 13
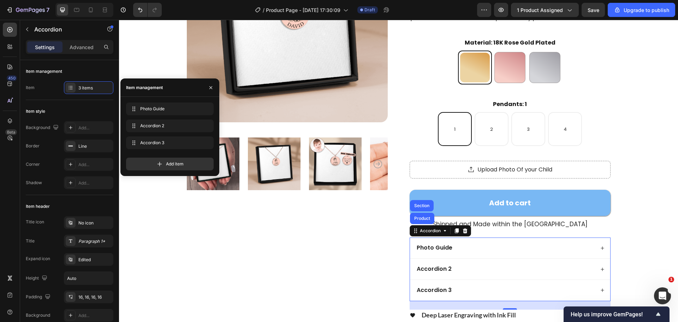
click at [437, 268] on div "Accordion 2" at bounding box center [434, 269] width 37 height 10
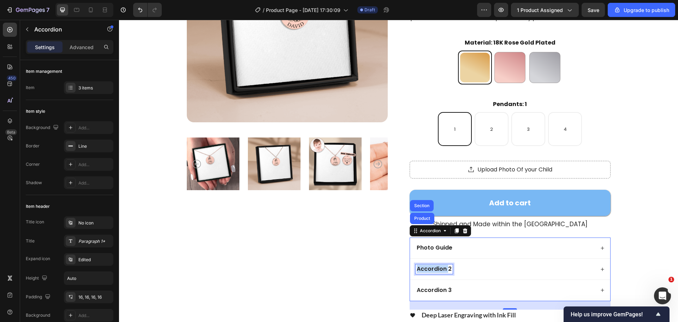
click at [437, 268] on p "Accordion 2" at bounding box center [434, 268] width 35 height 7
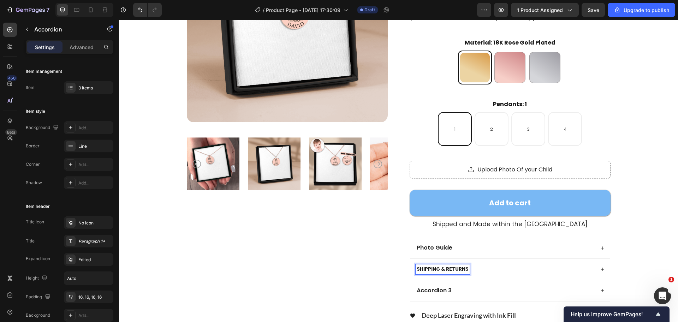
click at [439, 289] on p "Accordion 3" at bounding box center [434, 290] width 35 height 7
click at [435, 269] on strong "SHIPPING & RETURNS" at bounding box center [443, 269] width 52 height 7
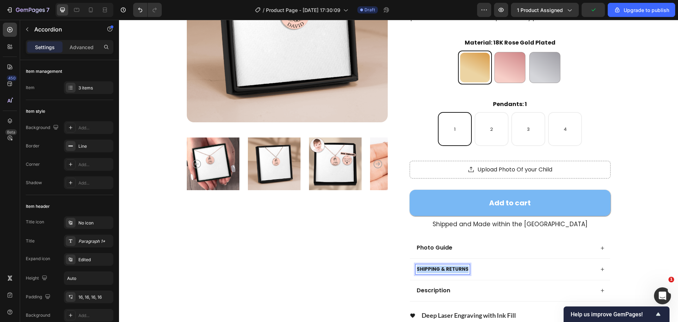
click at [435, 269] on strong "SHIPPING & RETURNS" at bounding box center [443, 269] width 52 height 7
click at [440, 270] on div at bounding box center [505, 269] width 179 height 10
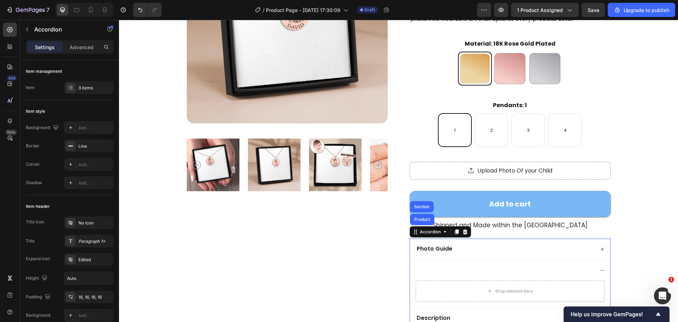
click at [433, 271] on div at bounding box center [505, 270] width 179 height 10
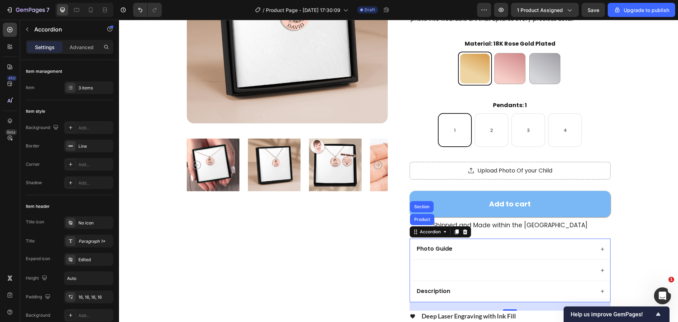
click at [426, 267] on div at bounding box center [505, 270] width 179 height 10
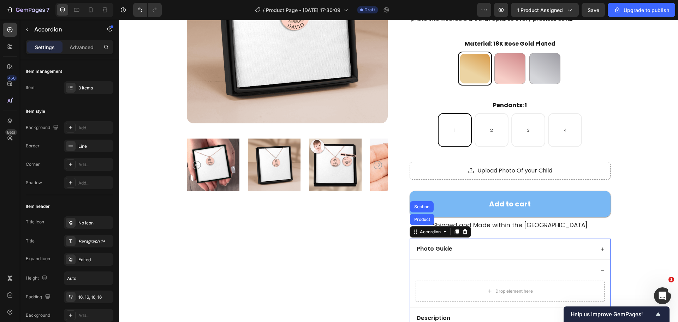
click at [417, 267] on div at bounding box center [505, 270] width 179 height 10
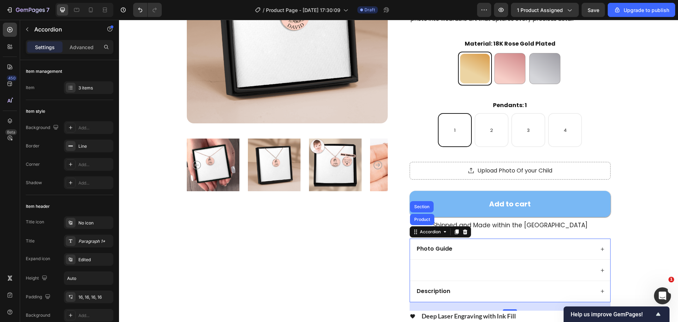
click at [431, 266] on div at bounding box center [505, 270] width 179 height 10
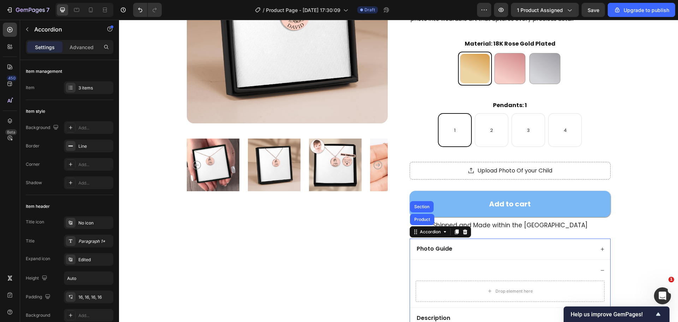
click at [416, 261] on div at bounding box center [510, 270] width 200 height 21
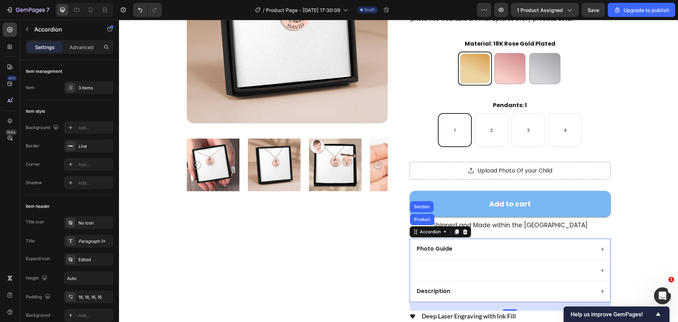
click at [423, 271] on div at bounding box center [505, 270] width 179 height 10
click at [429, 270] on div at bounding box center [505, 270] width 179 height 10
click at [431, 230] on div "Accordion" at bounding box center [431, 232] width 24 height 6
click at [88, 83] on div "3 items" at bounding box center [88, 87] width 49 height 13
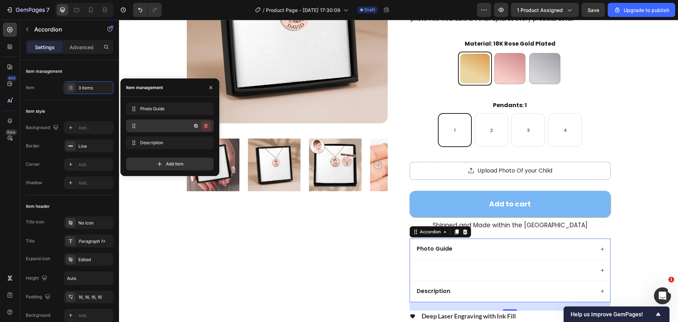
click at [206, 127] on icon "button" at bounding box center [206, 126] width 6 height 6
click at [202, 126] on div "Delete" at bounding box center [201, 126] width 13 height 6
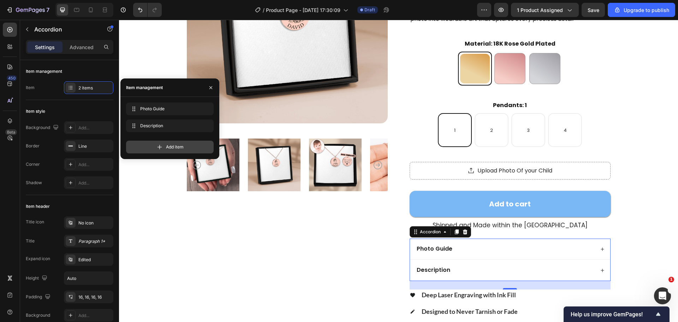
click at [180, 143] on div "Add item" at bounding box center [170, 147] width 88 height 13
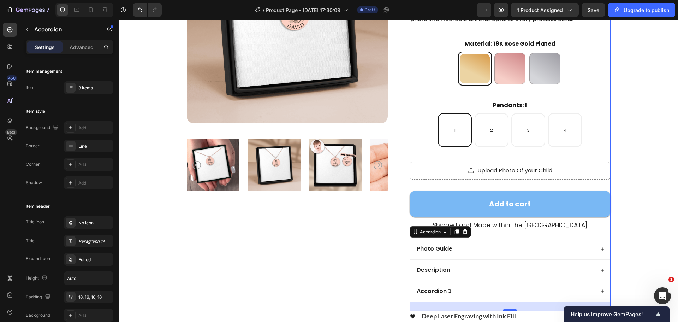
click at [432, 293] on div "Accordion 3" at bounding box center [434, 291] width 37 height 10
click at [432, 293] on p "Accordion 3" at bounding box center [434, 290] width 35 height 7
